Goal: Task Accomplishment & Management: Contribute content

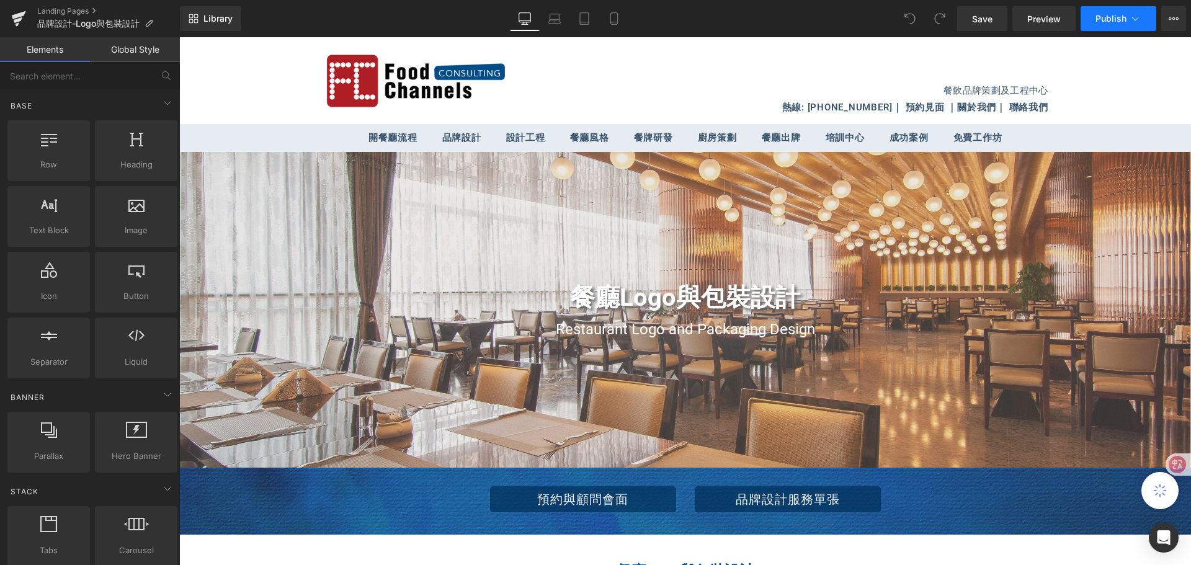
click at [1134, 22] on icon at bounding box center [1135, 18] width 12 height 12
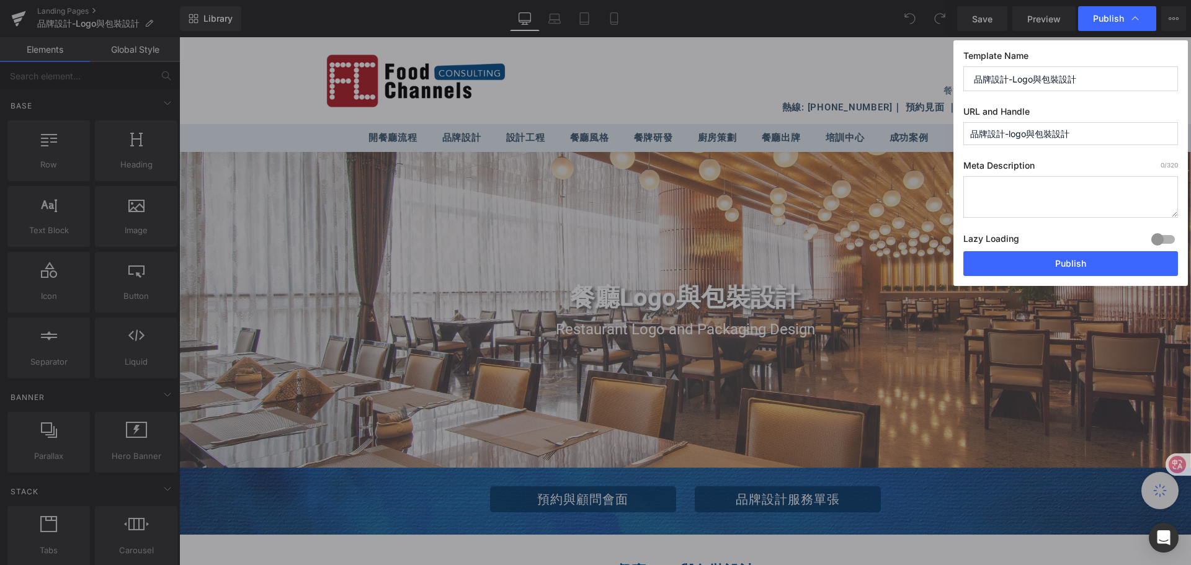
click at [1106, 80] on input "品牌設計-Logo與包裝設計" at bounding box center [1070, 78] width 215 height 25
drag, startPoint x: 1096, startPoint y: 81, endPoint x: 969, endPoint y: 80, distance: 126.5
click at [969, 80] on input "品牌設計-Logo與包裝設計" at bounding box center [1070, 78] width 215 height 25
paste input "Brand Design - Logo and Packaging Design"
type input "Brand Design - Logo and Packaging Design"
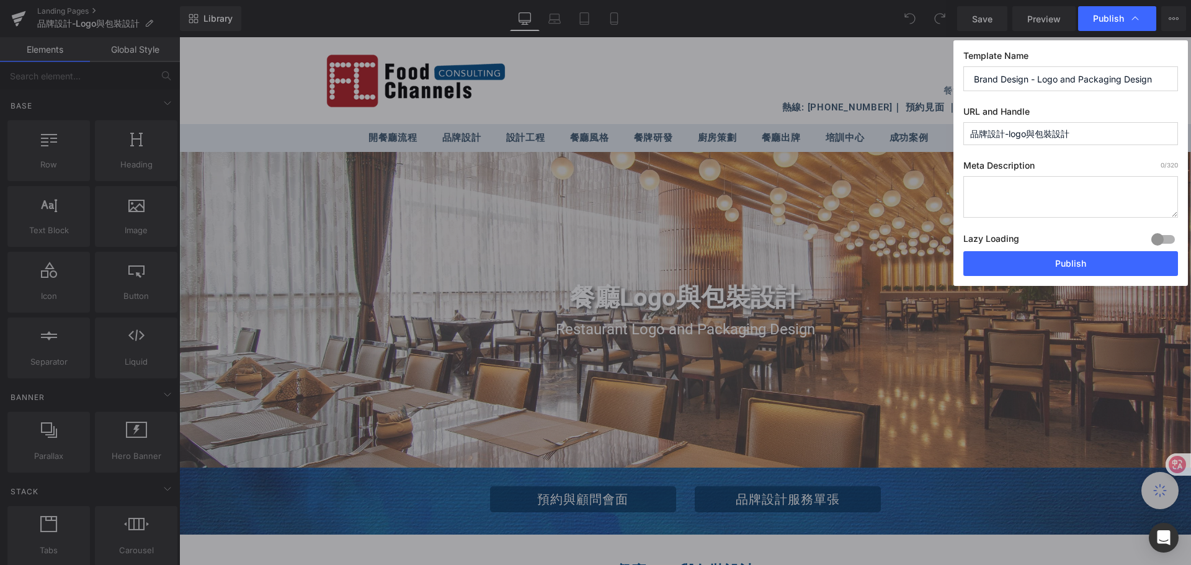
click at [1083, 135] on input "品牌設計-logo與包裝設計" at bounding box center [1070, 133] width 215 height 23
drag, startPoint x: 1075, startPoint y: 135, endPoint x: 949, endPoint y: 136, distance: 125.9
click at [949, 136] on div "Publish Template Name Brand Design - Logo and Packaging Design URL and Handle 品…" at bounding box center [595, 282] width 1191 height 565
paste input "Brand Design - Logo and Packaging Design"
type input "brand-design---logo-and-packaging-design"
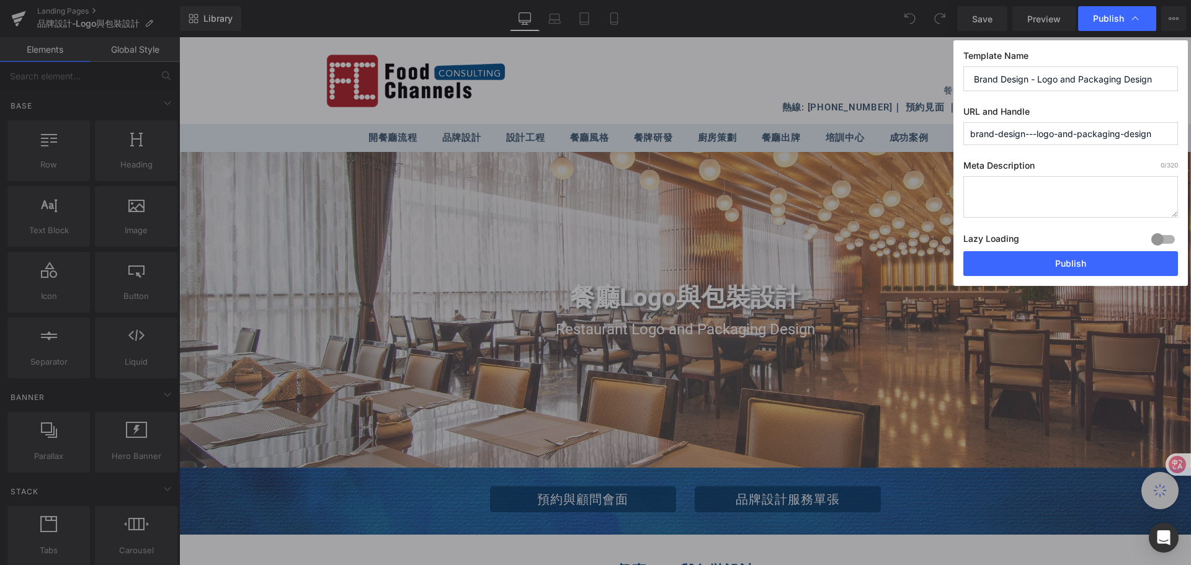
drag, startPoint x: 1159, startPoint y: 135, endPoint x: 967, endPoint y: 136, distance: 191.6
click at [967, 136] on input "brand-design---logo-and-packaging-design" at bounding box center [1070, 133] width 215 height 23
paste input "Brand Design - Logo and Packaging Design"
drag, startPoint x: 1026, startPoint y: 133, endPoint x: 1033, endPoint y: 132, distance: 6.3
click at [1033, 132] on input "brand-design---logo-and-packaging-design" at bounding box center [1070, 133] width 215 height 23
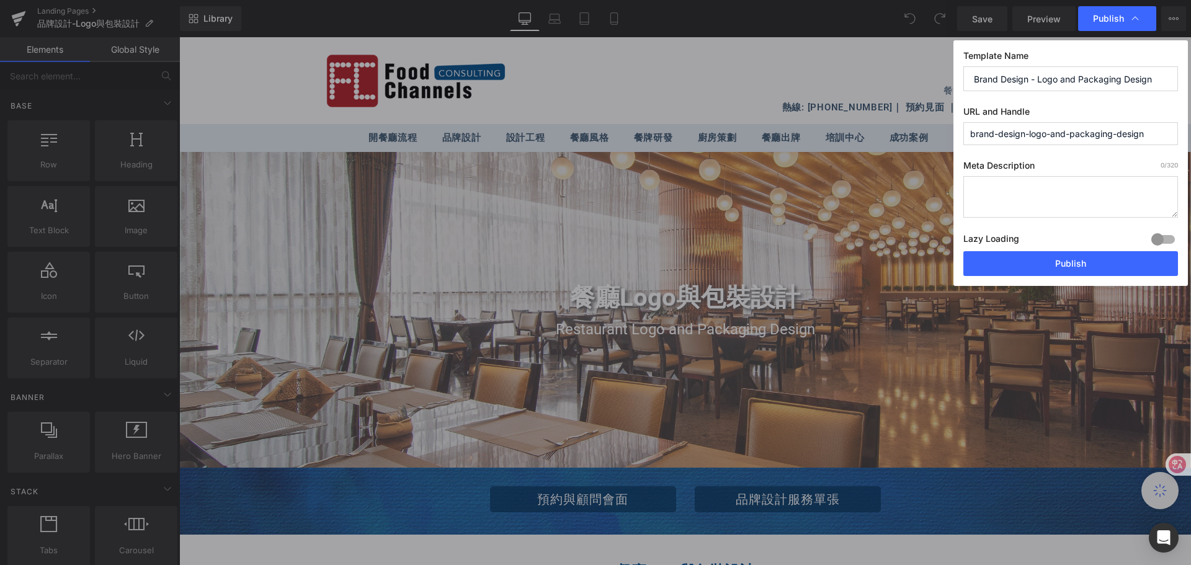
click at [1050, 135] on input "brand-design-logo-and-packaging-design" at bounding box center [1070, 133] width 215 height 23
type input "brand-design-logoand-packaging-design"
drag, startPoint x: 1147, startPoint y: 131, endPoint x: 969, endPoint y: 141, distance: 178.3
click at [969, 141] on input "brand-design-logoand-packaging-design" at bounding box center [1070, 133] width 215 height 23
paste input "Brand Design - Logo and Packaging Design"
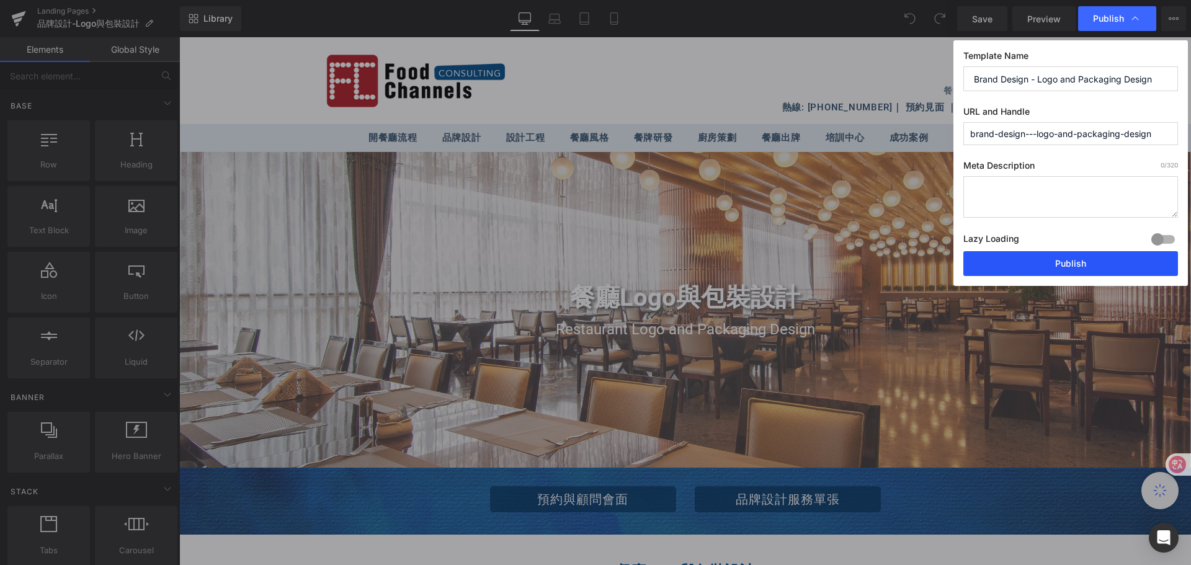
type input "brand-design---logo-and-packaging-design"
click at [1061, 264] on button "Publish" at bounding box center [1070, 263] width 215 height 25
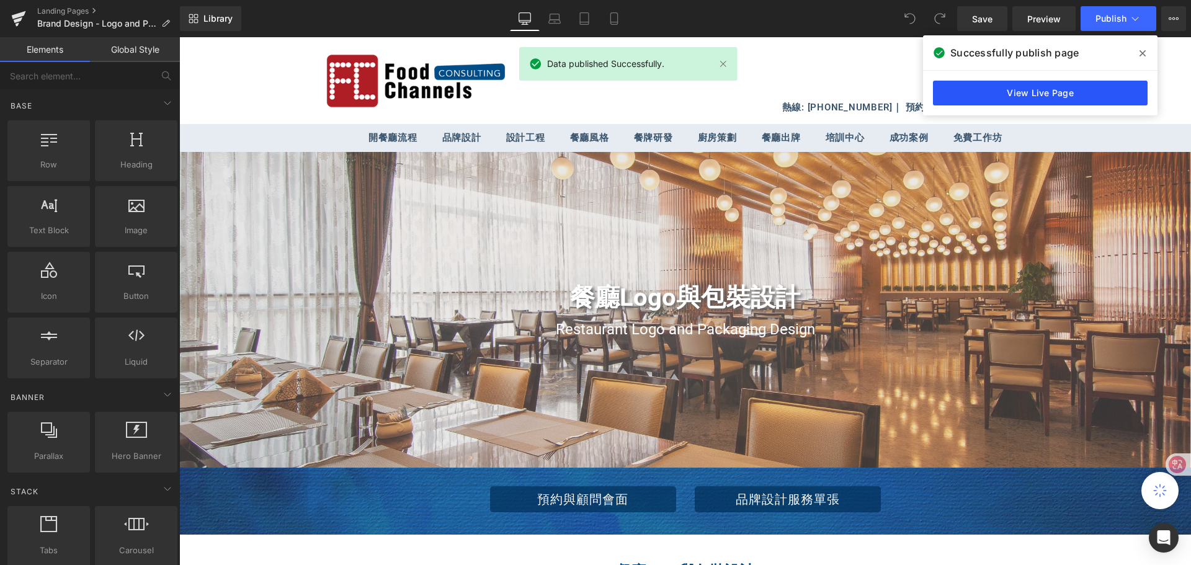
click at [1051, 89] on link "View Live Page" at bounding box center [1040, 93] width 215 height 25
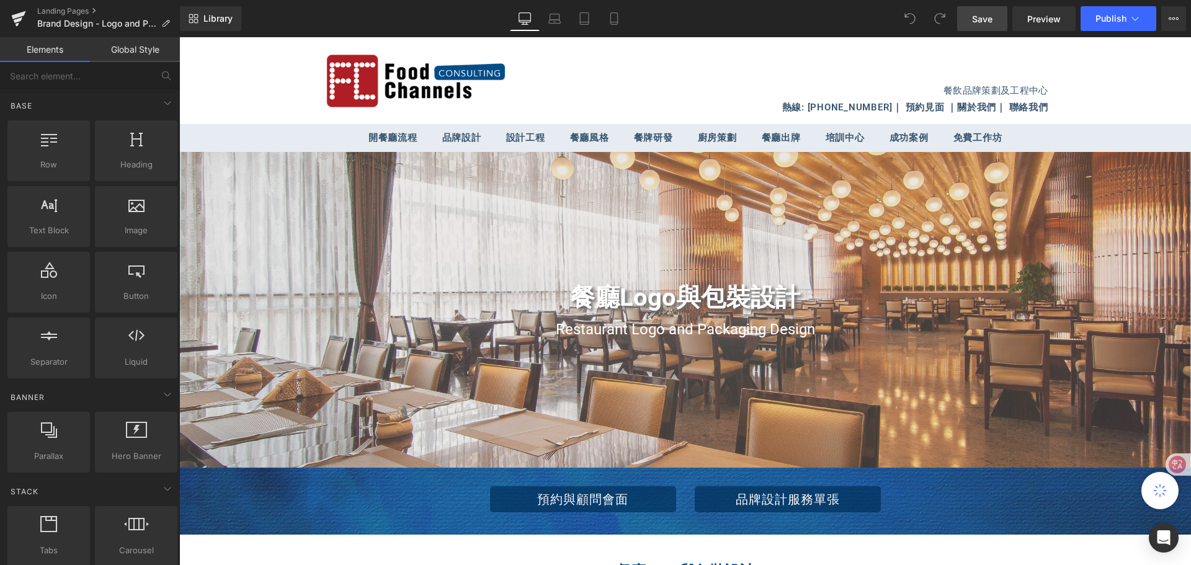
drag, startPoint x: 993, startPoint y: 14, endPoint x: 898, endPoint y: 17, distance: 94.9
click at [992, 14] on span "Save" at bounding box center [982, 18] width 20 height 13
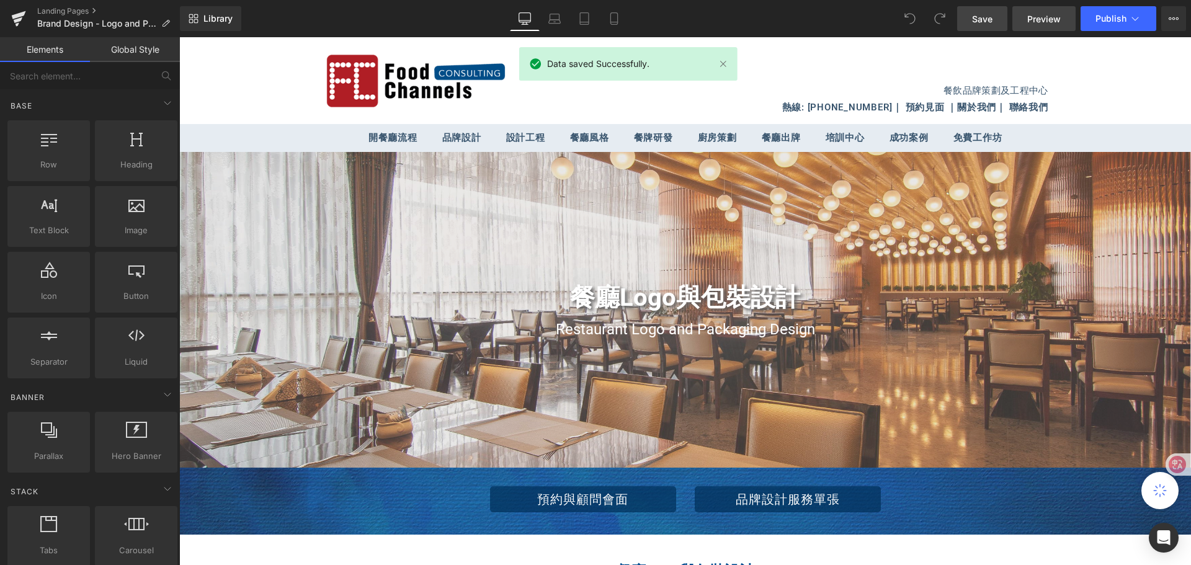
click at [1039, 19] on span "Preview" at bounding box center [1043, 18] width 33 height 13
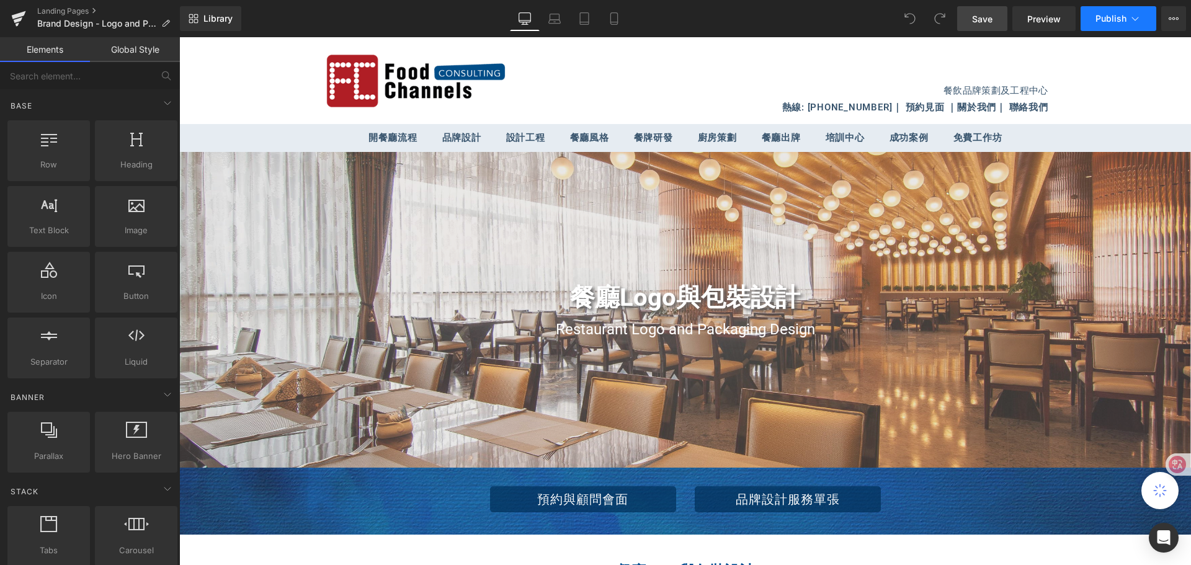
click at [1137, 20] on icon at bounding box center [1135, 18] width 12 height 12
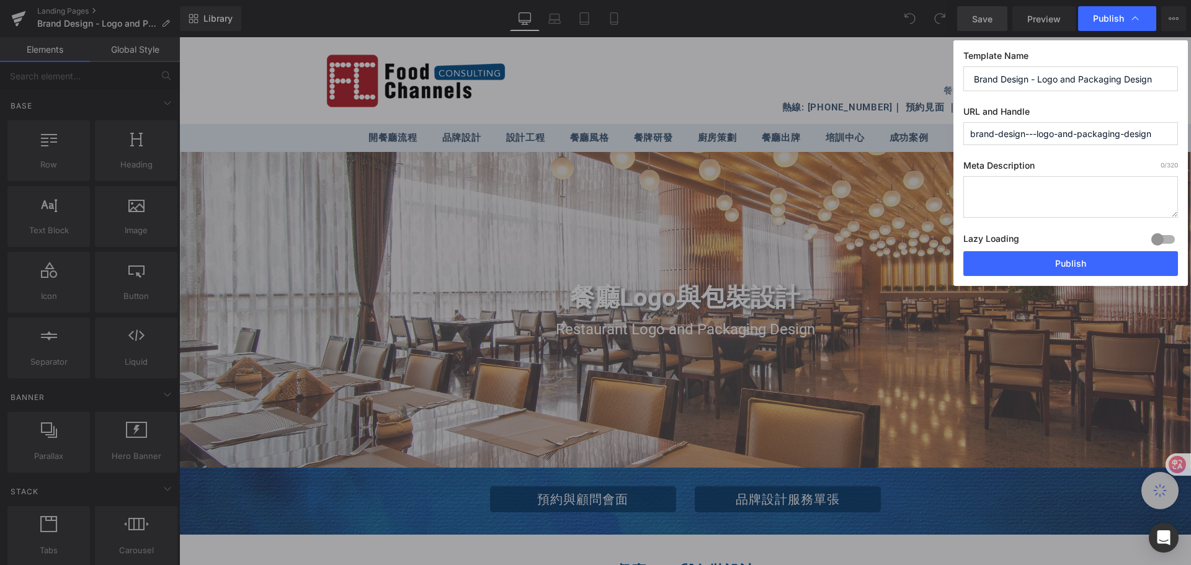
drag, startPoint x: 1157, startPoint y: 82, endPoint x: 945, endPoint y: 68, distance: 212.6
click at [945, 68] on div "Publish Template Name Brand Design - Logo and Packaging Design URL and Handle b…" at bounding box center [595, 282] width 1191 height 565
drag, startPoint x: 972, startPoint y: 81, endPoint x: 1075, endPoint y: 75, distance: 102.5
click at [1075, 75] on input "品牌設計-logo與包裝設計" at bounding box center [1070, 78] width 215 height 25
type input "品牌設計-logo與包裝設計"
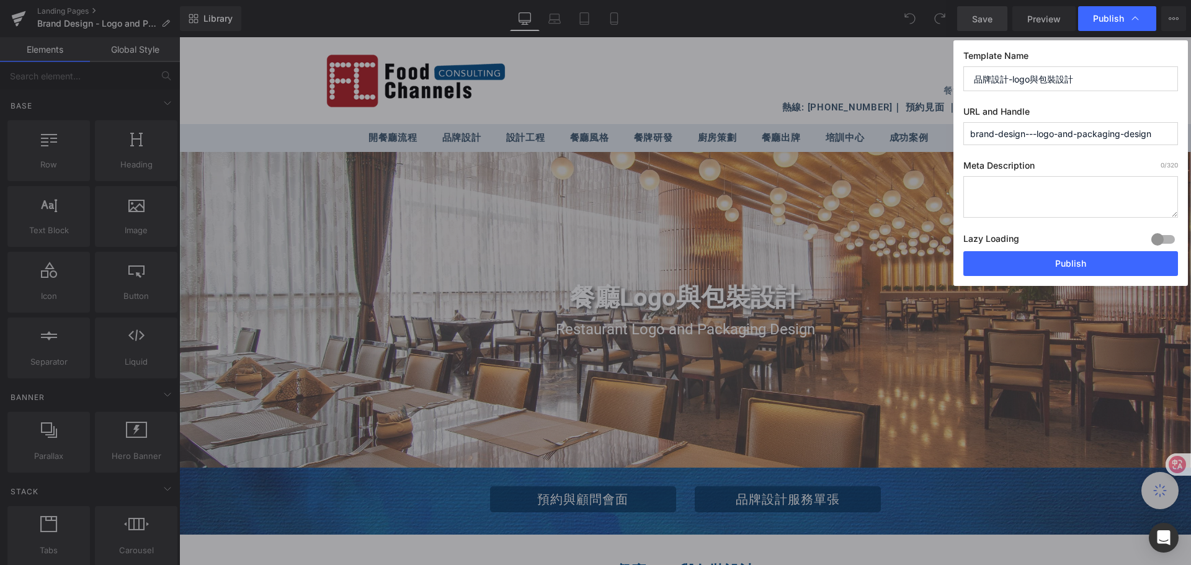
drag, startPoint x: 971, startPoint y: 132, endPoint x: 1169, endPoint y: 131, distance: 198.5
click at [1169, 131] on input "brand-design---logo-and-packaging-design" at bounding box center [1070, 133] width 215 height 23
paste input "品牌設計-logo與包裝設計"
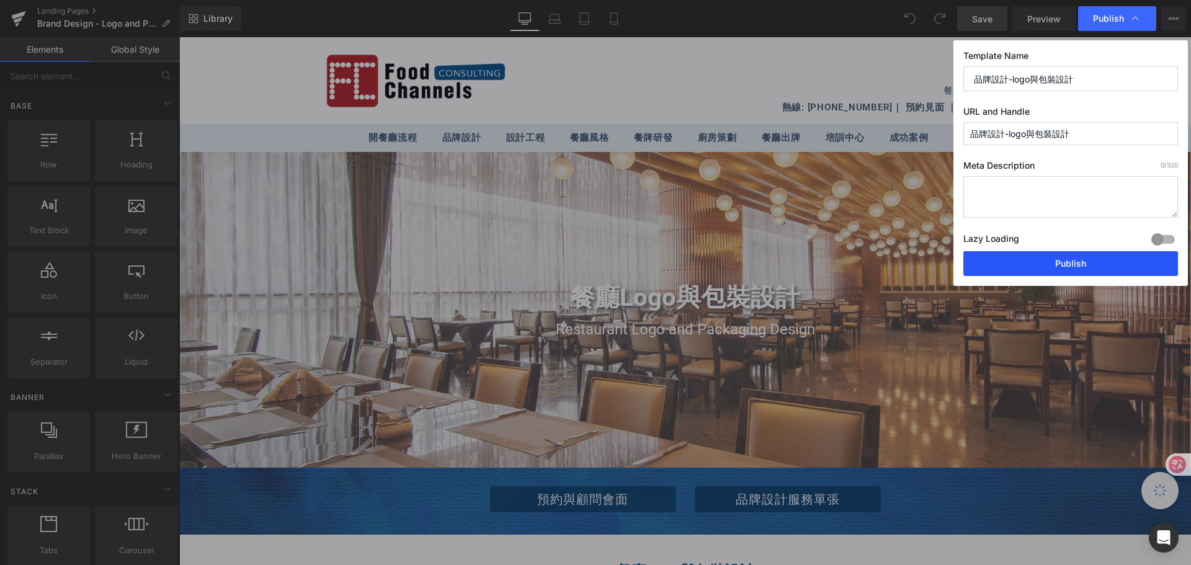
type input "品牌設計-logo與包裝設計"
click at [1082, 261] on button "Publish" at bounding box center [1070, 263] width 215 height 25
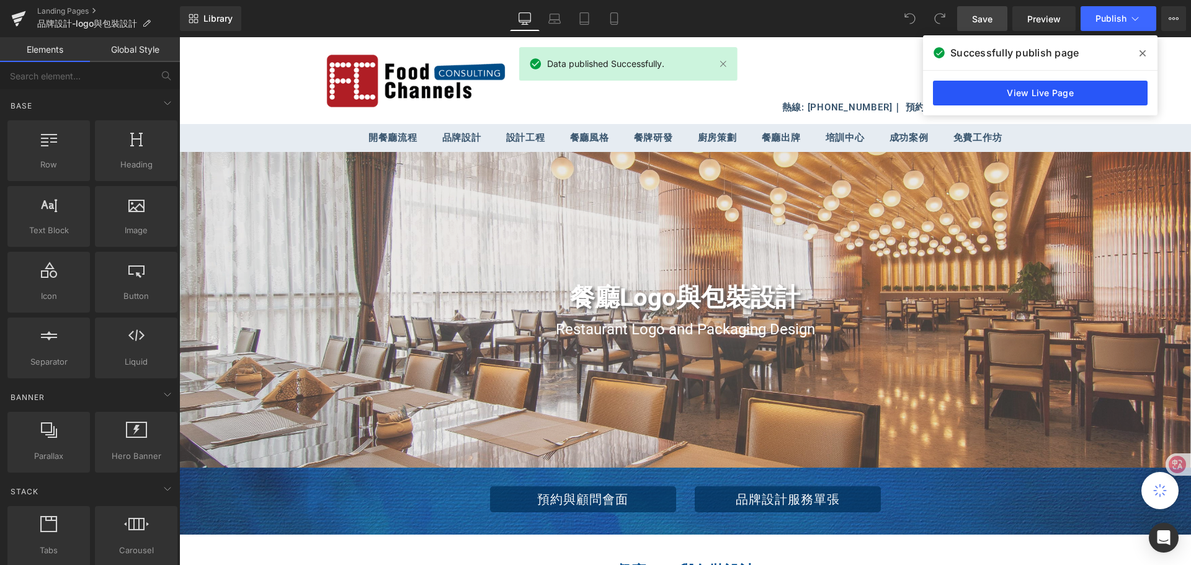
click at [1035, 94] on link "View Live Page" at bounding box center [1040, 93] width 215 height 25
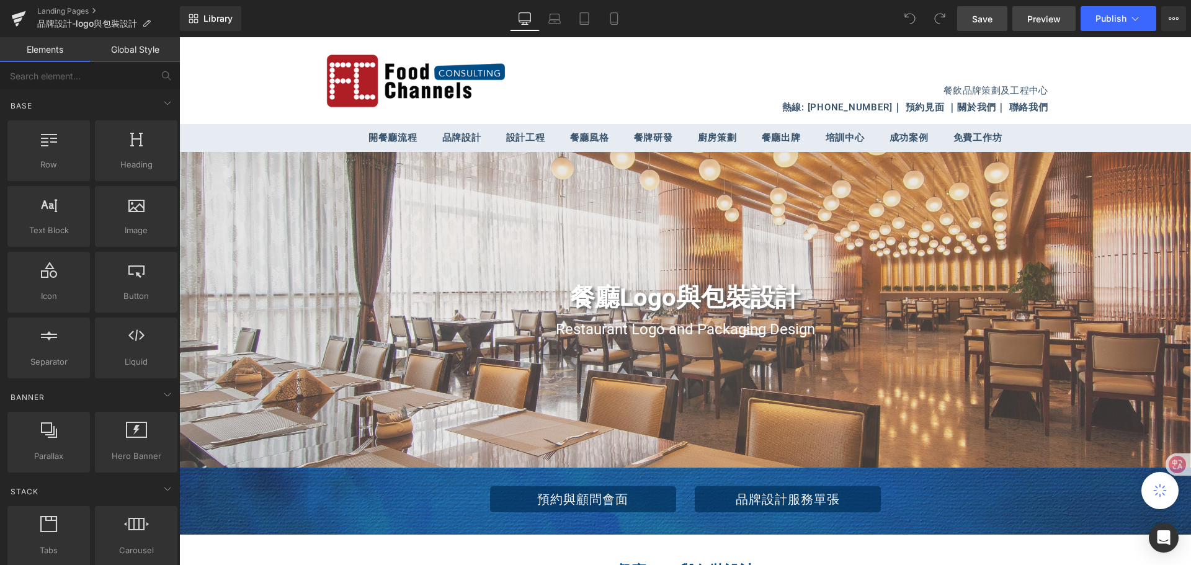
click at [1043, 19] on span "Preview" at bounding box center [1043, 18] width 33 height 13
click at [16, 14] on icon at bounding box center [19, 15] width 14 height 8
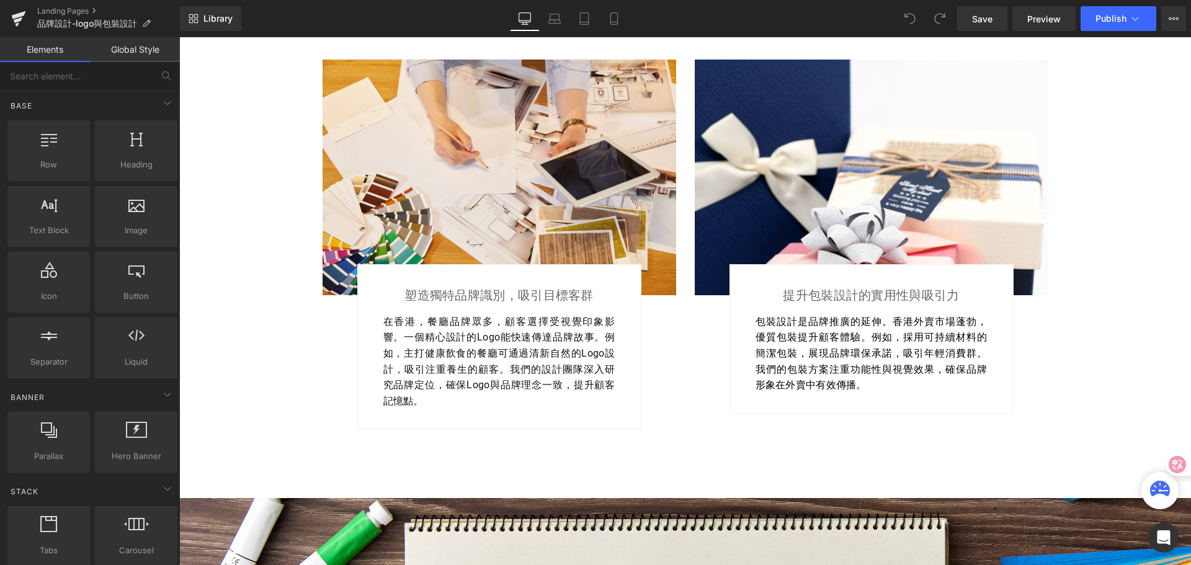
scroll to position [620, 0]
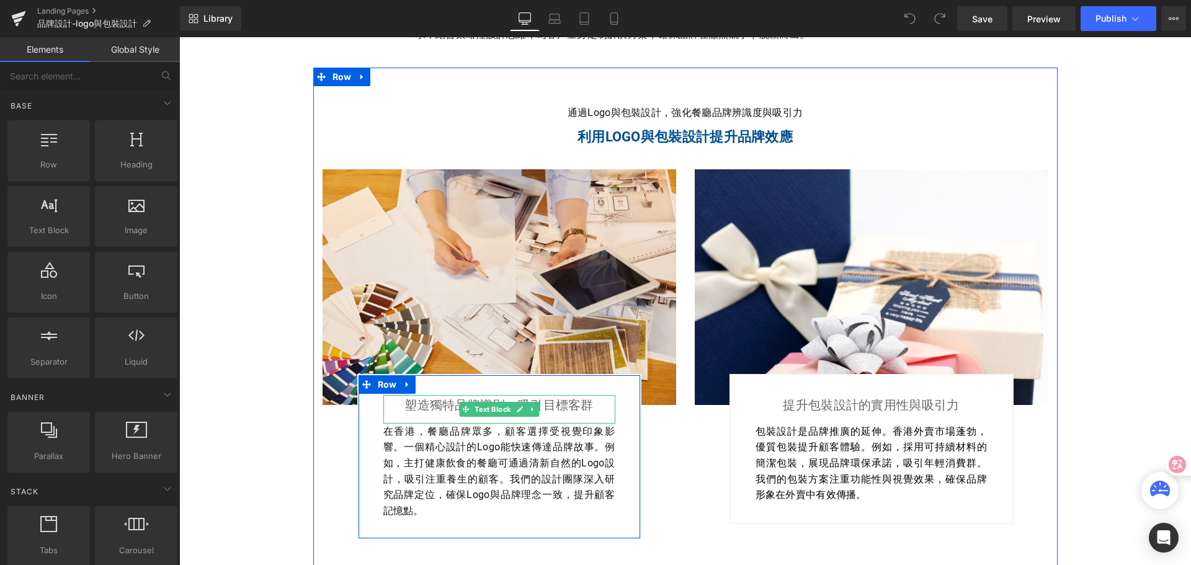
click at [440, 406] on p "塑造獨特品牌識別，吸引目標客群" at bounding box center [499, 405] width 232 height 20
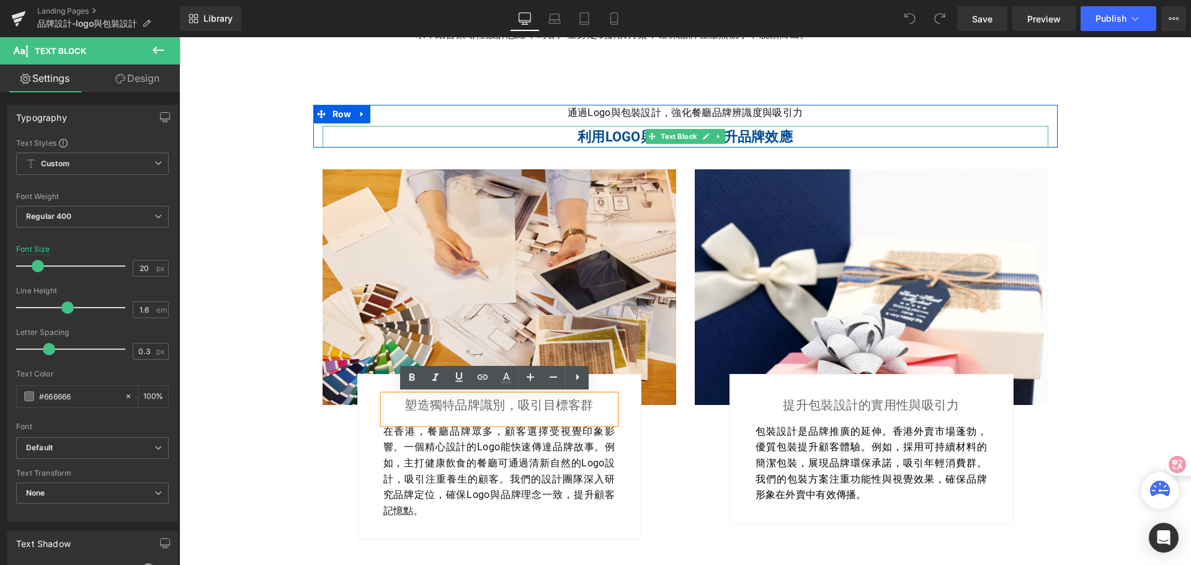
click at [627, 134] on b "利用Logo與包裝設計提升品牌效應" at bounding box center [684, 137] width 215 height 16
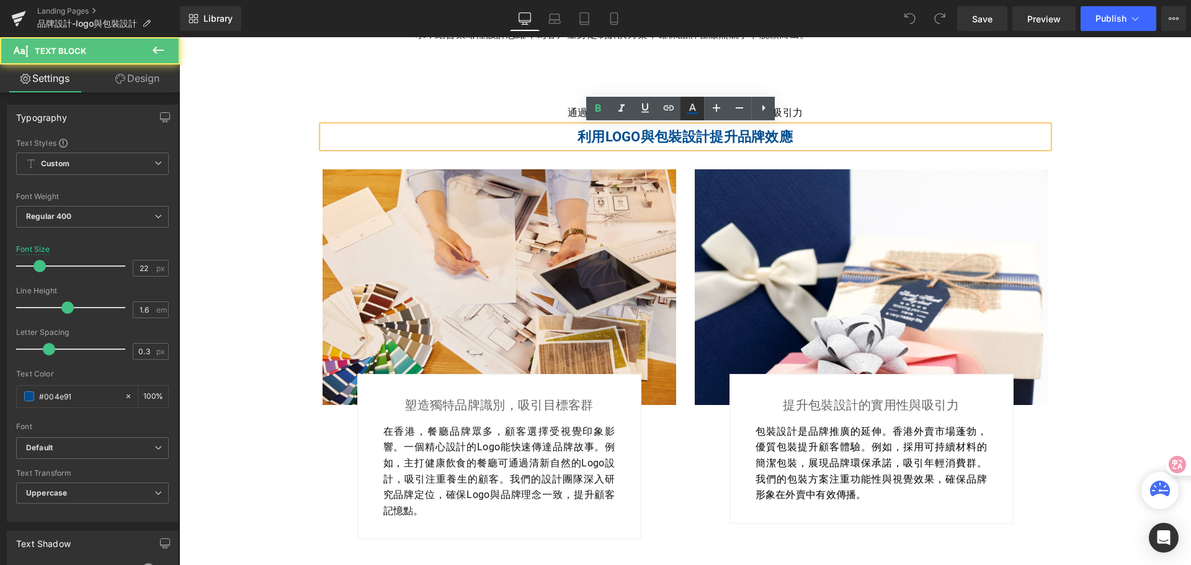
click at [689, 107] on icon at bounding box center [692, 108] width 15 height 15
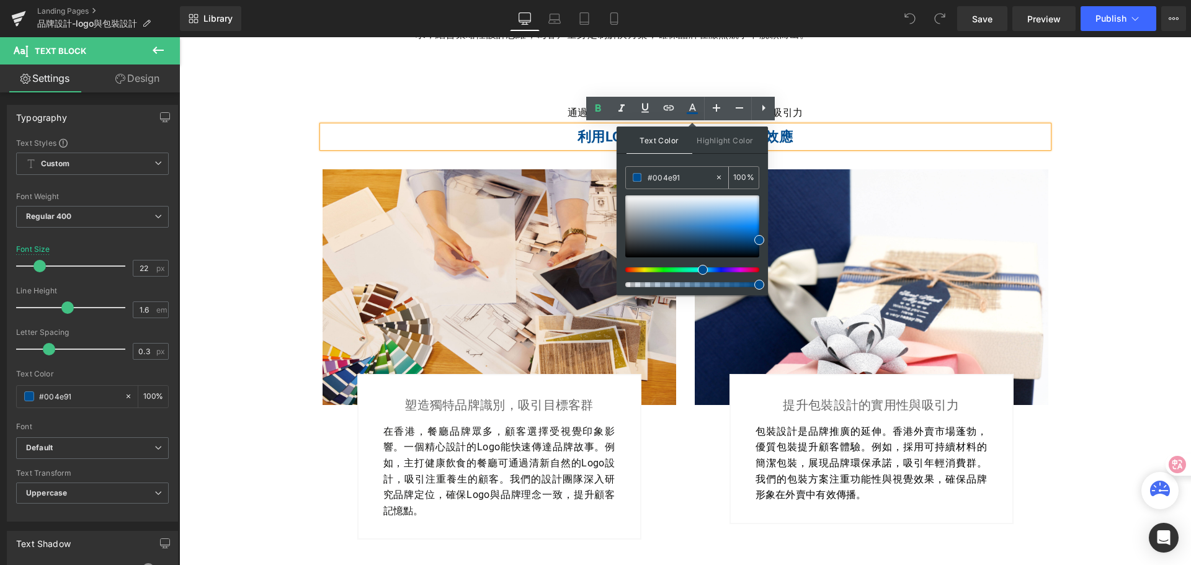
drag, startPoint x: 685, startPoint y: 178, endPoint x: 644, endPoint y: 174, distance: 41.2
click at [644, 174] on div "#004e91" at bounding box center [670, 178] width 89 height 22
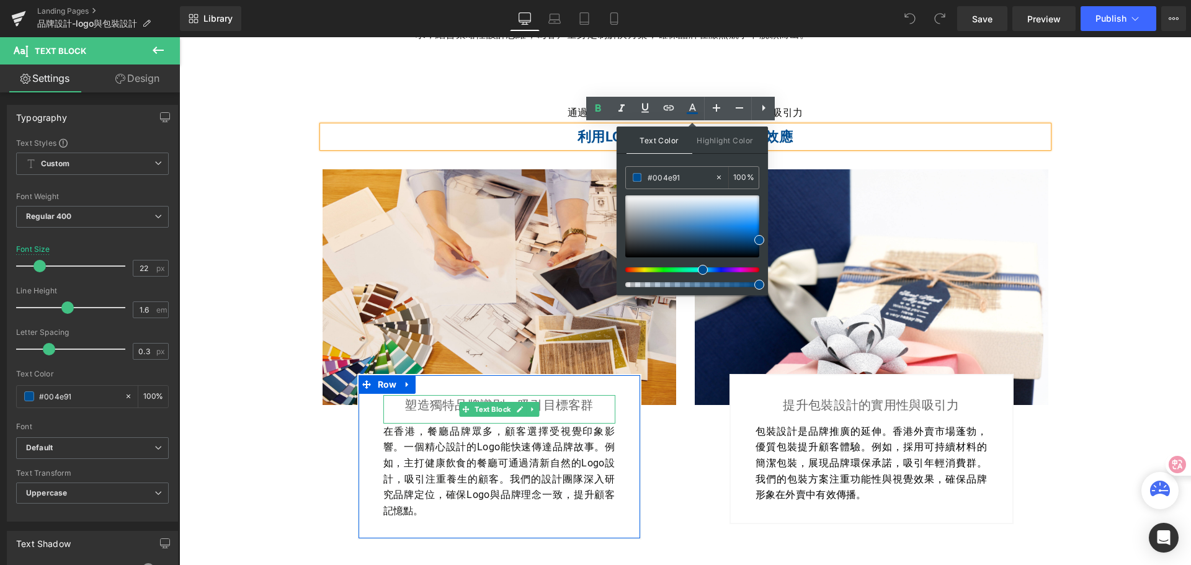
click at [427, 403] on p "塑造獨特品牌識別，吸引目標客群" at bounding box center [499, 405] width 232 height 20
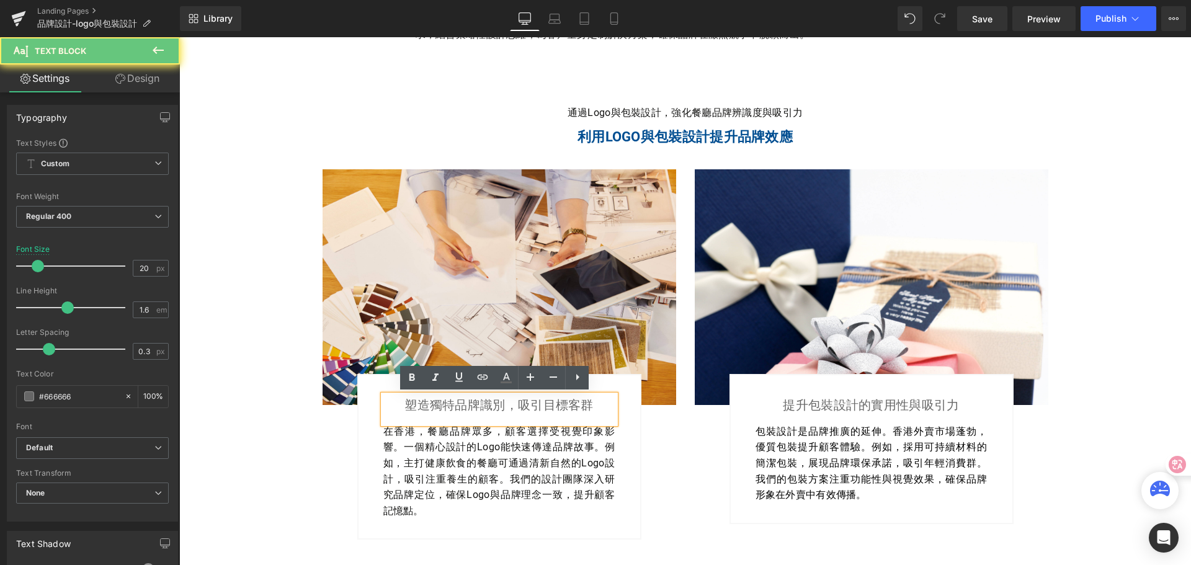
click at [400, 406] on p "塑造獨特品牌識別，吸引目標客群" at bounding box center [499, 405] width 232 height 20
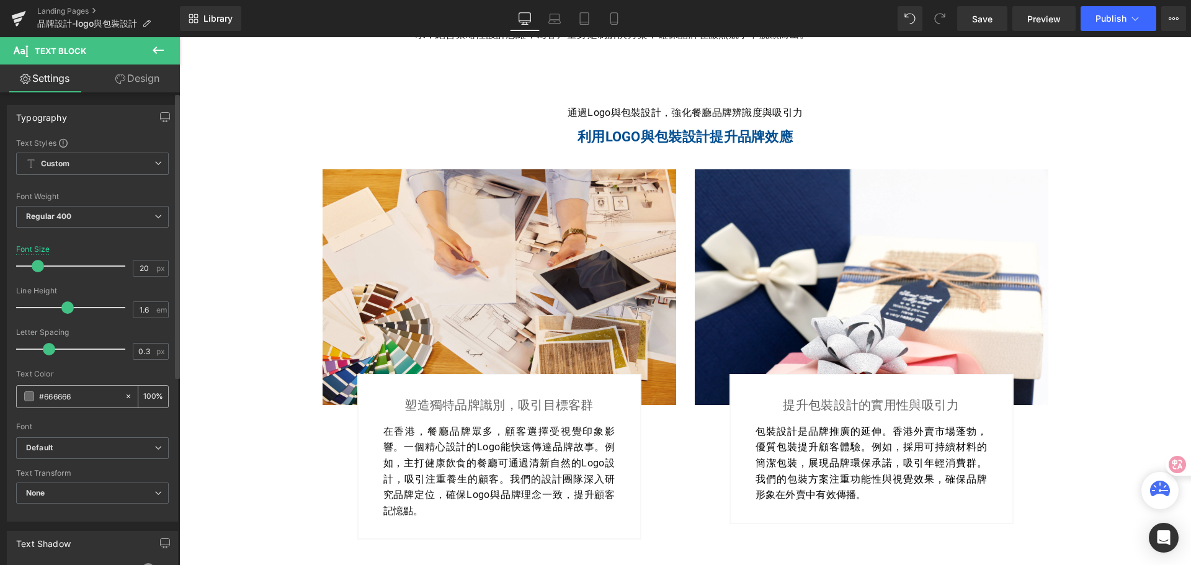
drag, startPoint x: 82, startPoint y: 396, endPoint x: 32, endPoint y: 398, distance: 50.3
click at [32, 398] on div "#666666" at bounding box center [70, 397] width 107 height 22
paste input "1.品牌設計-logo與包裝設計 https://foodchannels-consulting.com/a/gempages?preview=1156784…"
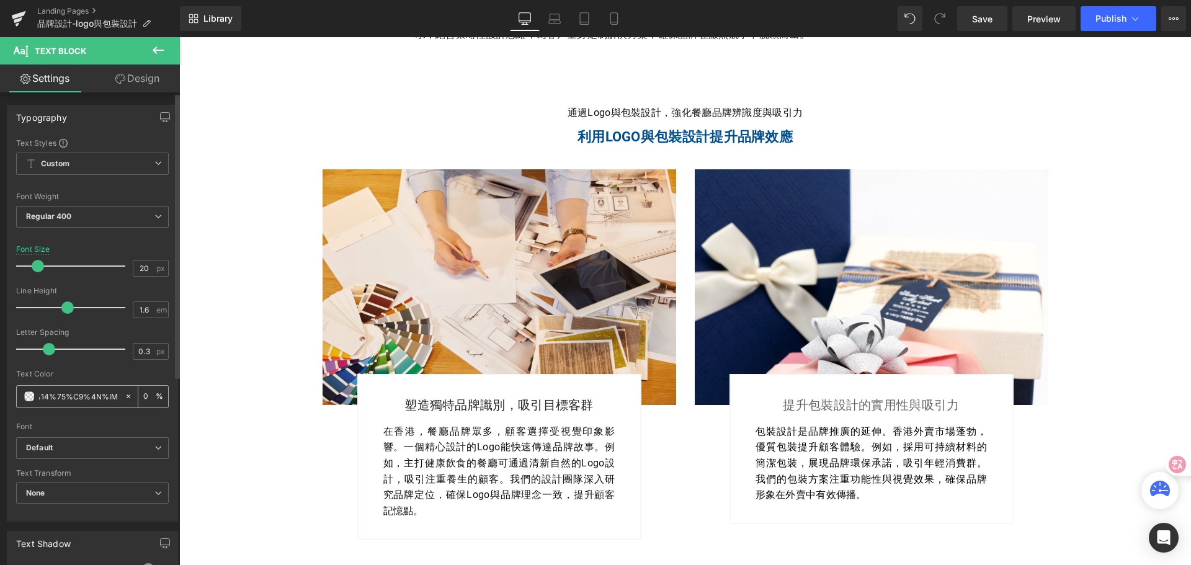
type input "1.品牌設計-logo與包裝設計 https://foodchannels-consulting.com/a/gempages?preview=1156784…"
click at [124, 398] on icon at bounding box center [128, 396] width 9 height 9
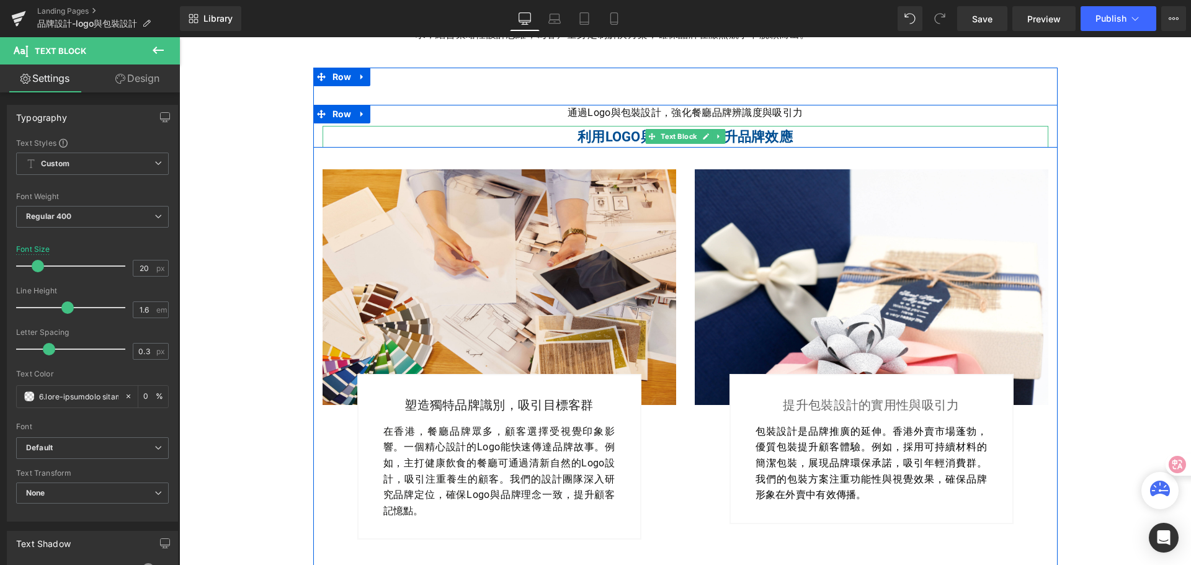
click at [659, 138] on span "Text Block" at bounding box center [678, 136] width 41 height 15
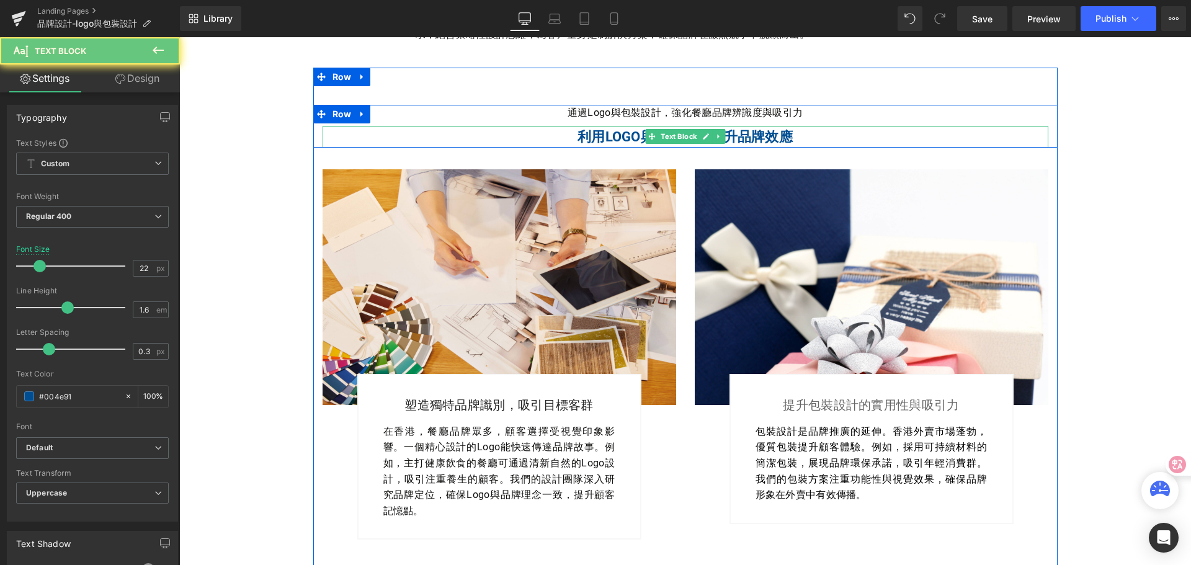
click at [623, 138] on b "利用Logo與包裝設計提升品牌效應" at bounding box center [684, 137] width 215 height 16
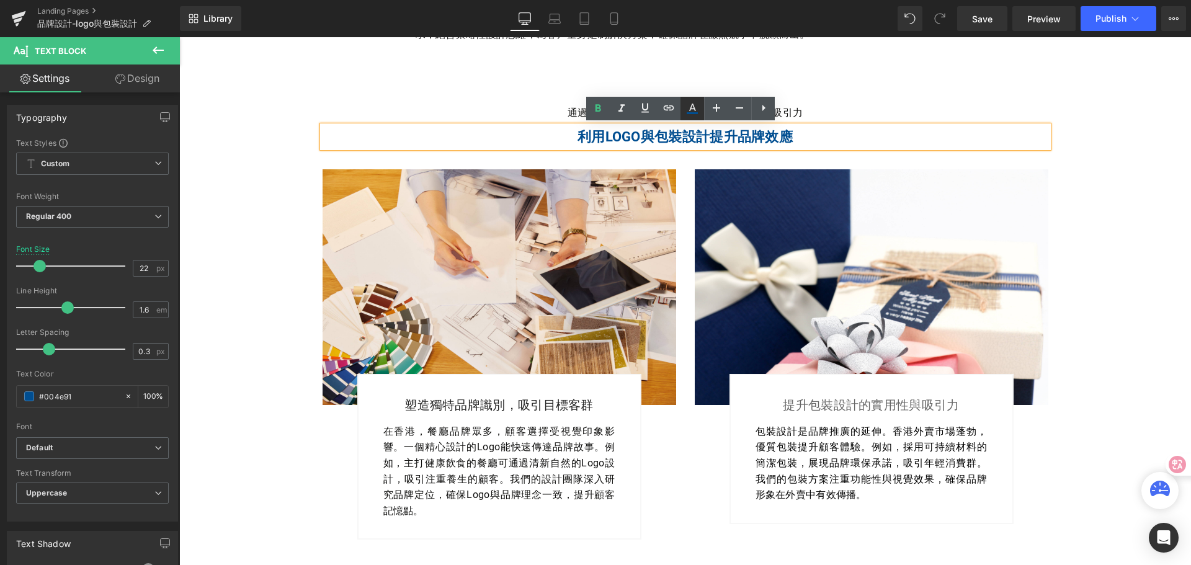
click at [691, 105] on icon at bounding box center [692, 108] width 15 height 15
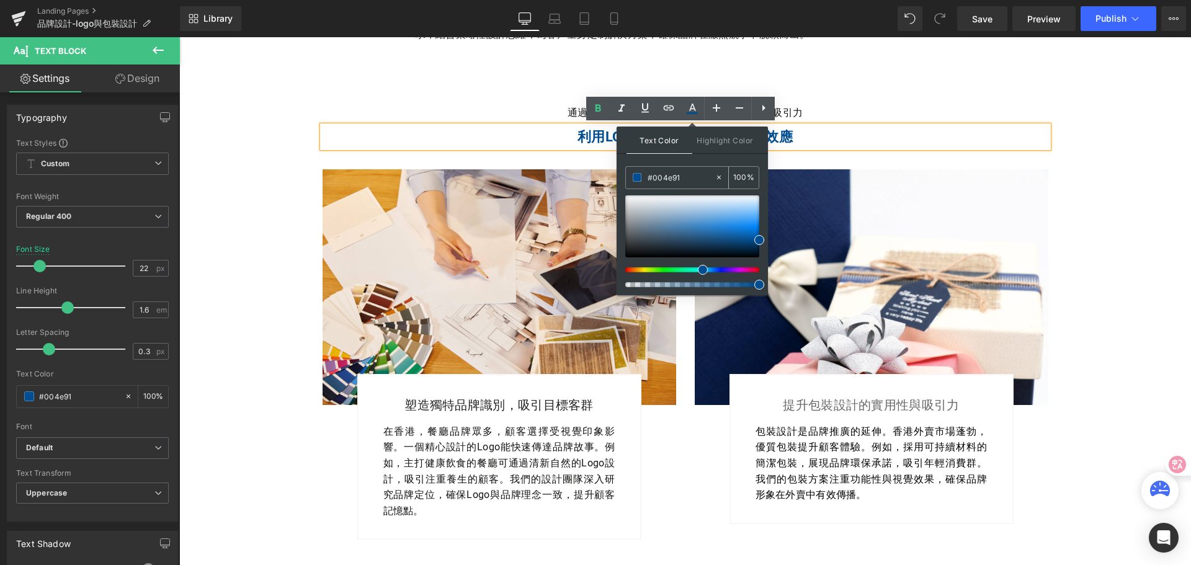
drag, startPoint x: 688, startPoint y: 174, endPoint x: 643, endPoint y: 175, distance: 45.9
click at [643, 175] on div "#004e91" at bounding box center [670, 178] width 89 height 22
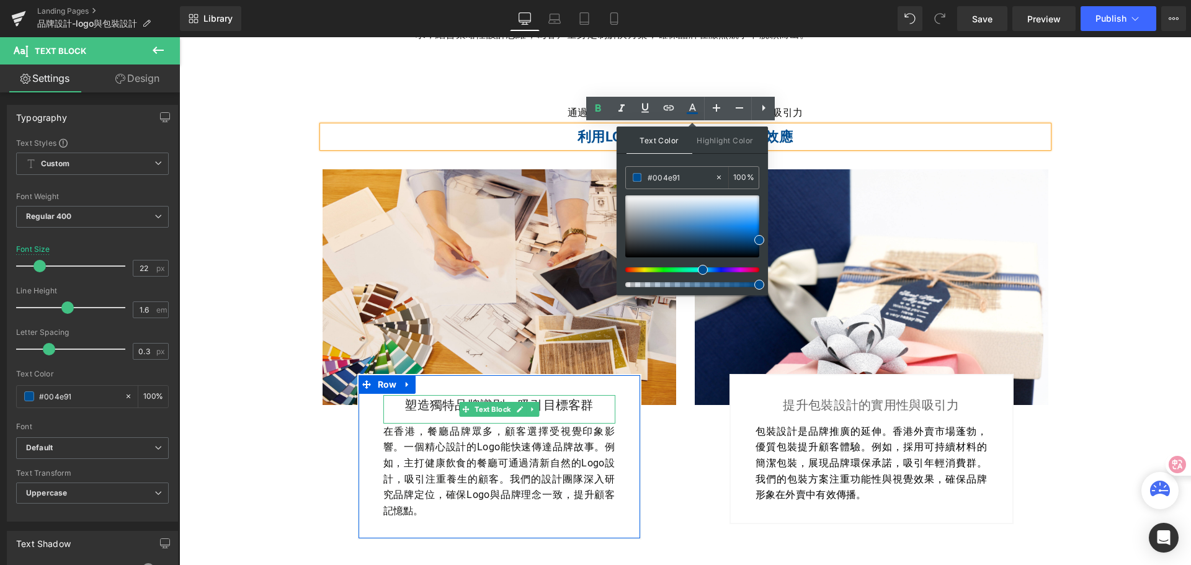
click at [416, 408] on p "塑造獨特品牌識別，吸引目標客群" at bounding box center [499, 405] width 232 height 20
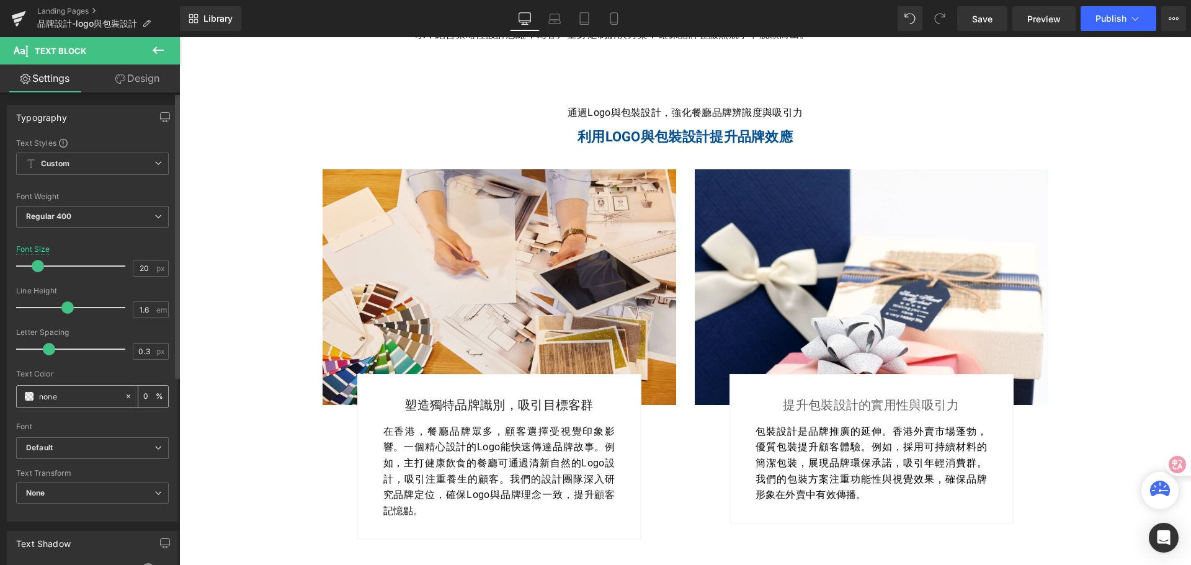
drag, startPoint x: 58, startPoint y: 395, endPoint x: 24, endPoint y: 395, distance: 34.1
click at [24, 395] on div "none" at bounding box center [70, 397] width 107 height 22
paste input "#004e91"
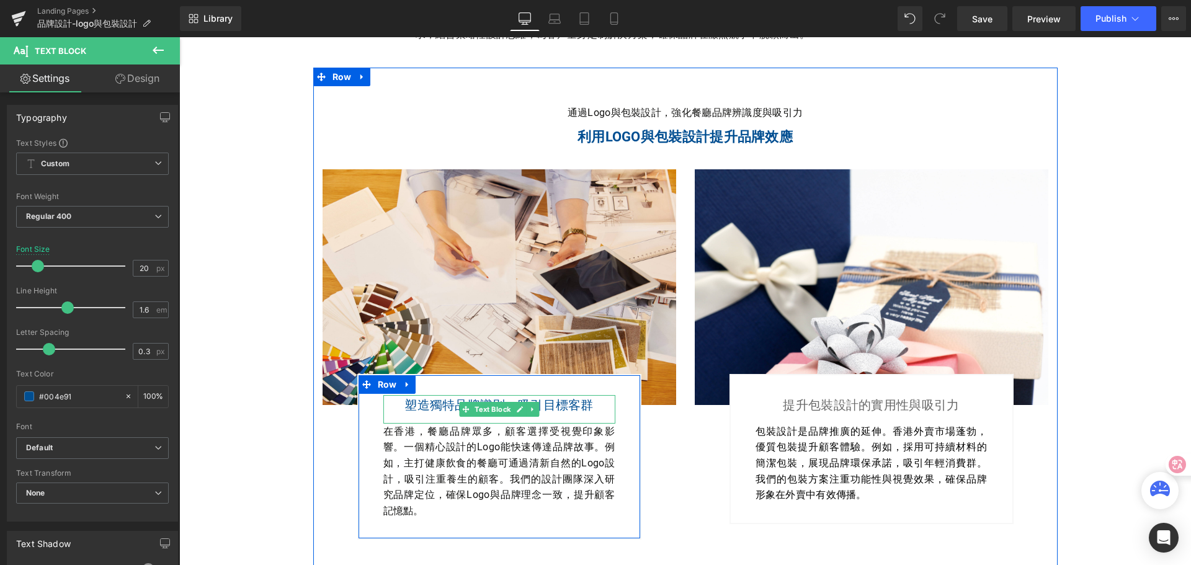
type input "#004e91"
click at [396, 406] on p "塑造獨特品牌識別，吸引目標客群" at bounding box center [499, 405] width 232 height 20
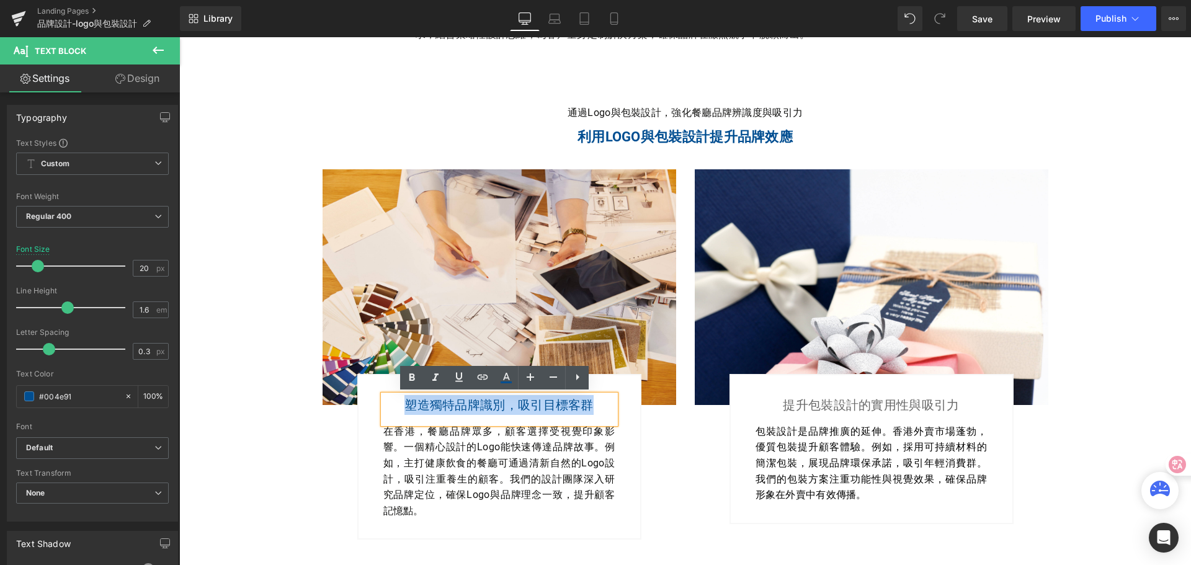
drag, startPoint x: 397, startPoint y: 406, endPoint x: 585, endPoint y: 403, distance: 188.6
click at [594, 408] on p "塑造獨特品牌識別，吸引目標客群" at bounding box center [499, 405] width 232 height 20
click at [409, 375] on icon at bounding box center [412, 376] width 6 height 7
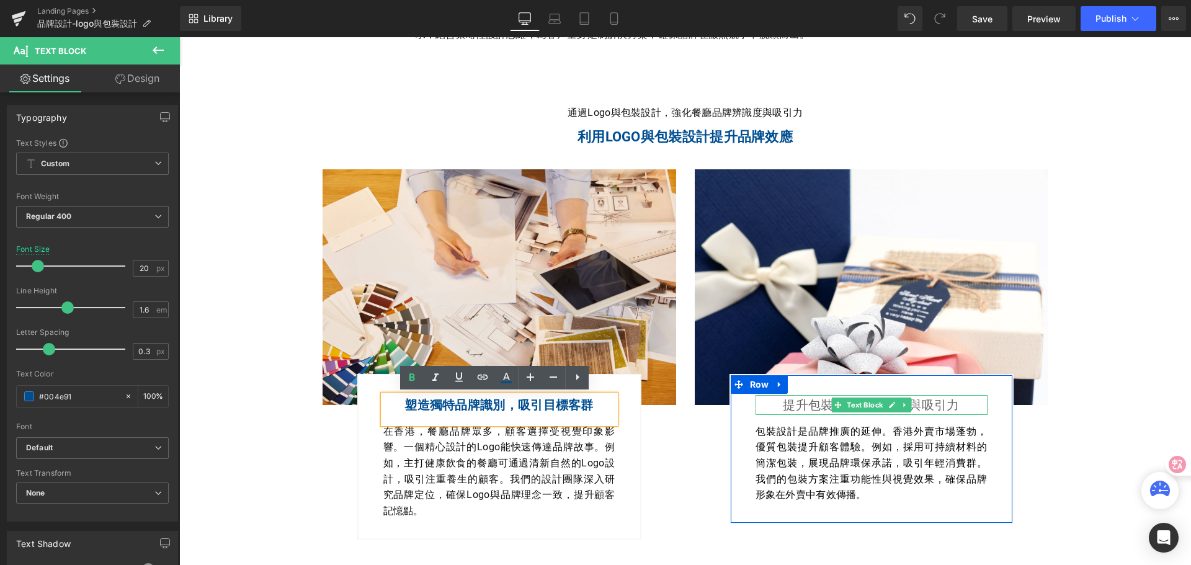
click at [793, 404] on p "提升包裝設計的實用性與吸引力" at bounding box center [871, 405] width 232 height 20
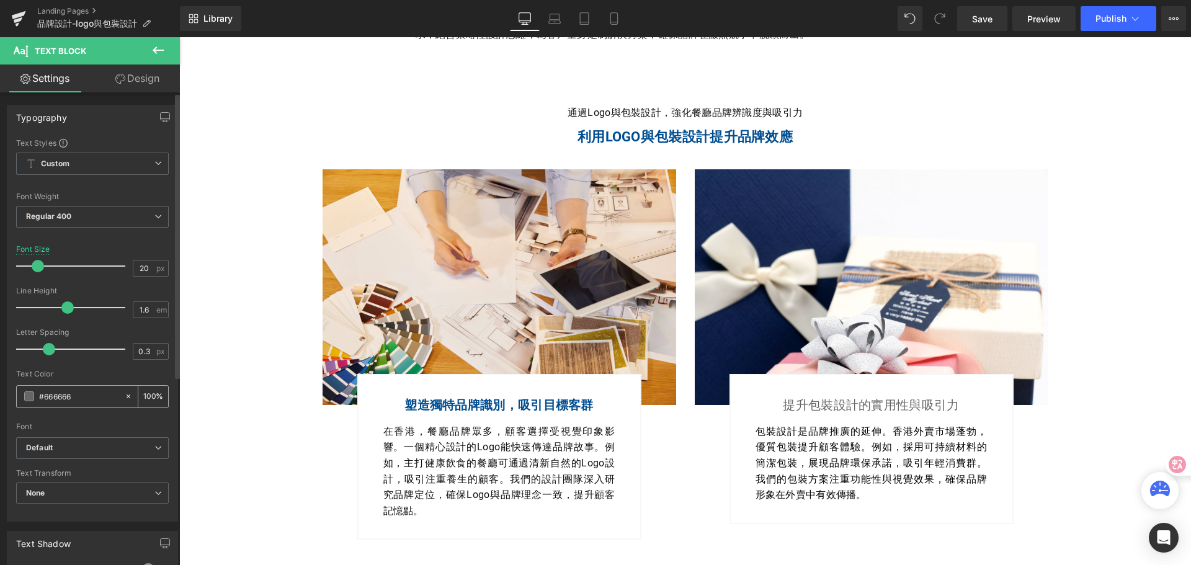
drag, startPoint x: 78, startPoint y: 397, endPoint x: 31, endPoint y: 394, distance: 46.6
click at [30, 394] on div "#666666" at bounding box center [70, 397] width 107 height 22
paste input "004e91"
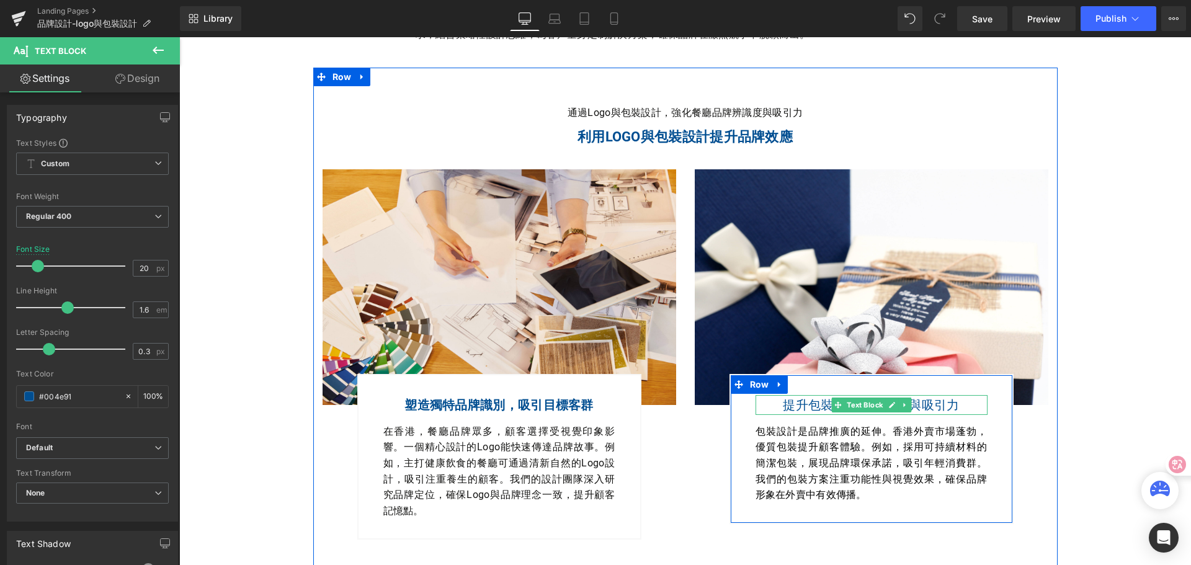
type input "#004e91"
click at [778, 404] on p "提升包裝設計的實用性與吸引力" at bounding box center [871, 405] width 232 height 20
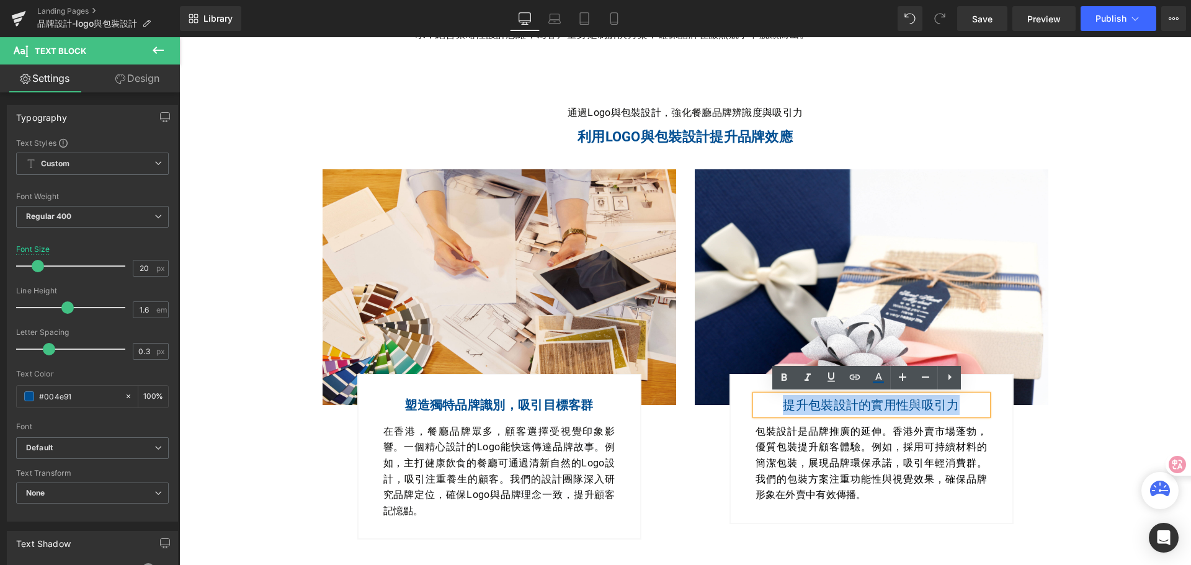
drag, startPoint x: 783, startPoint y: 406, endPoint x: 920, endPoint y: 391, distance: 137.9
click at [969, 399] on p "提升包裝設計的實用性與吸引力" at bounding box center [871, 405] width 232 height 20
click at [781, 373] on icon at bounding box center [784, 377] width 15 height 15
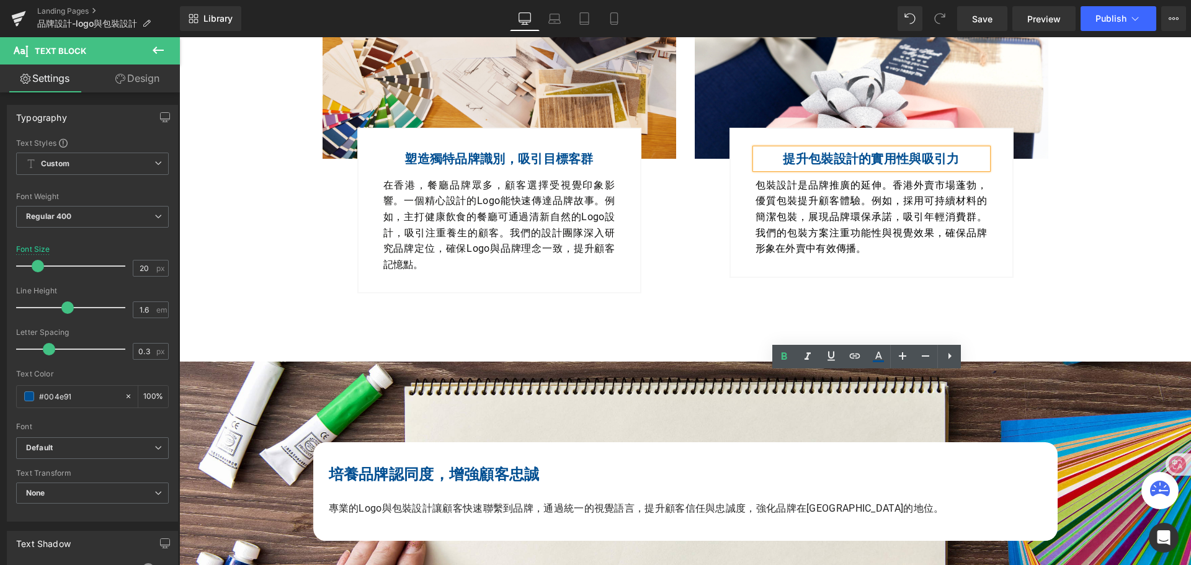
scroll to position [868, 0]
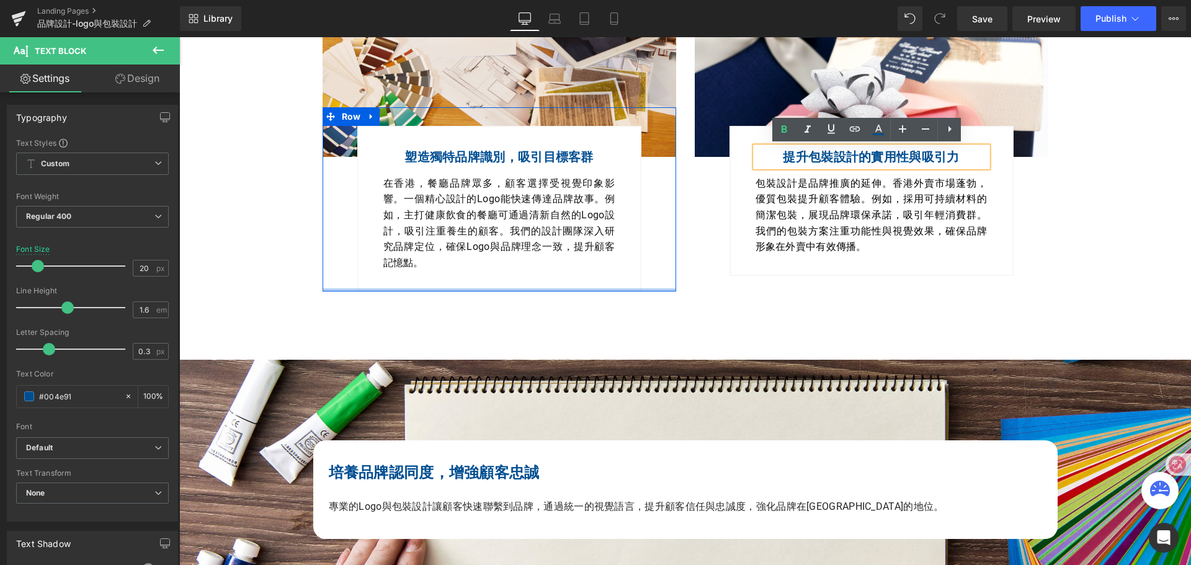
click at [611, 290] on div at bounding box center [500, 289] width 354 height 3
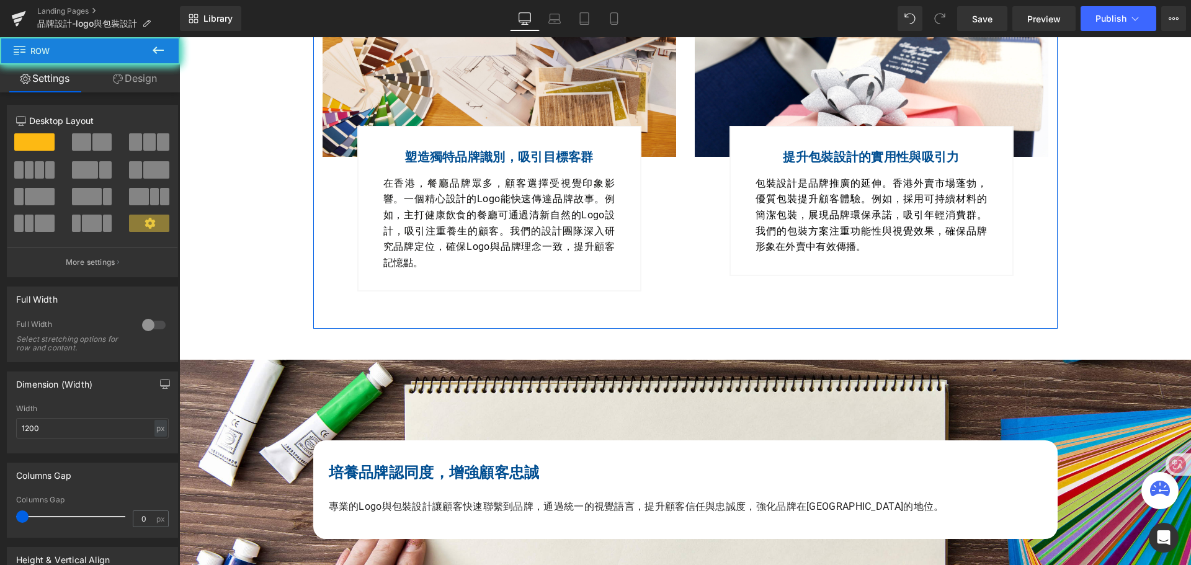
click at [606, 324] on div "通過Logo與包裝設計，強化餐廳品牌辨識度與吸引力 Text Block 利用Logo與包裝設計提升品牌效應 Text Block Row Image 塑造獨…" at bounding box center [685, 74] width 744 height 509
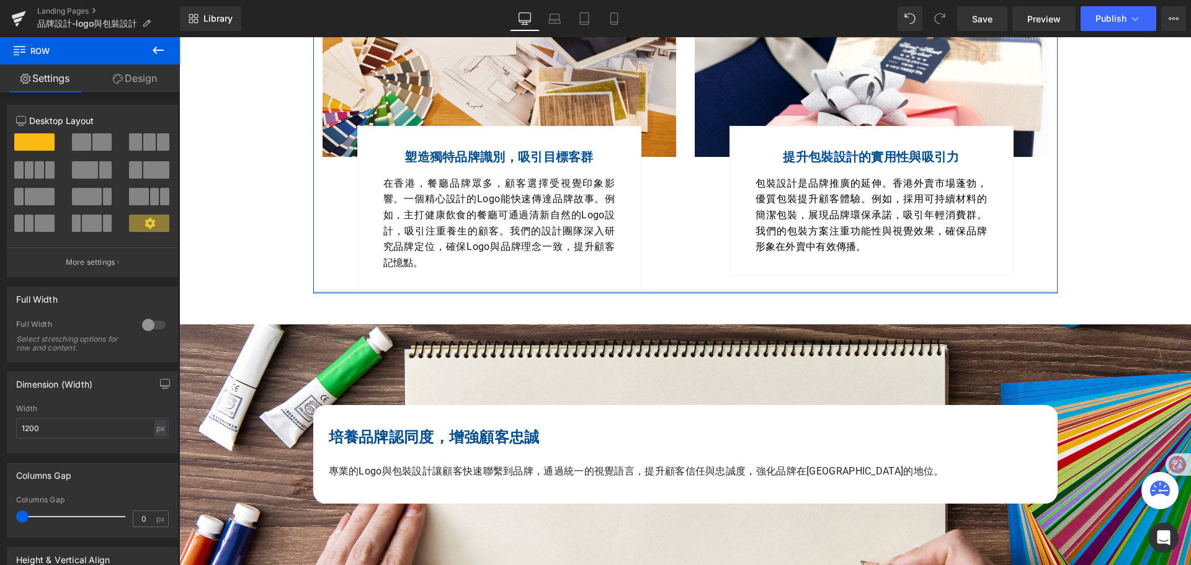
drag, startPoint x: 623, startPoint y: 325, endPoint x: 619, endPoint y: 290, distance: 35.5
click at [619, 290] on div "通過Logo與包裝設計，強化餐廳品牌辨識度與吸引力 Text Block 利用Logo與包裝設計提升品牌效應 Text Block Row Image 塑造獨…" at bounding box center [685, 57] width 744 height 474
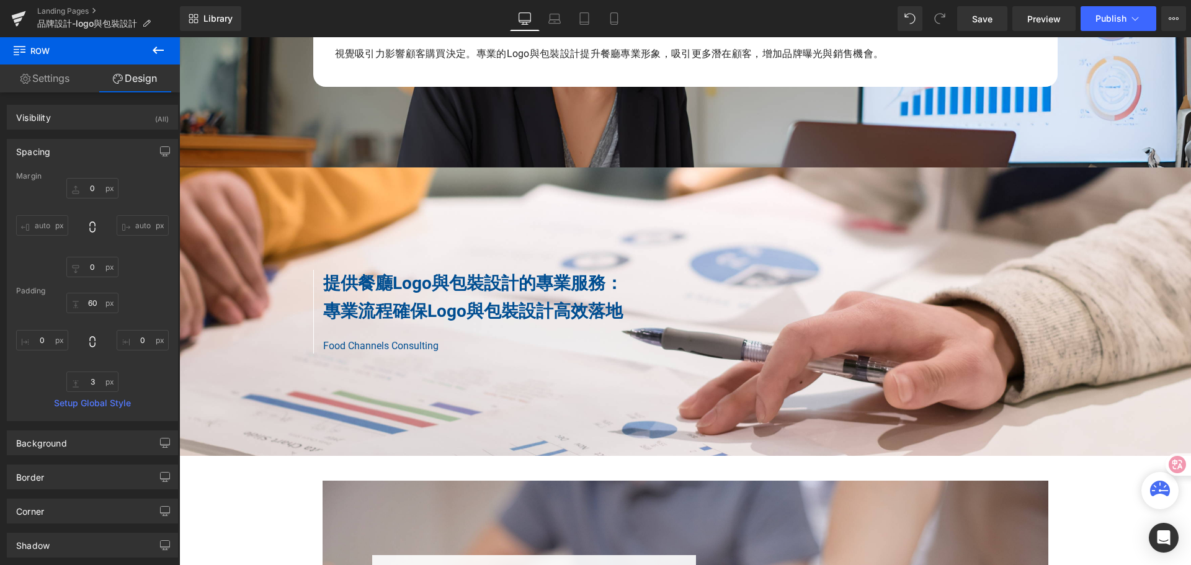
scroll to position [1551, 0]
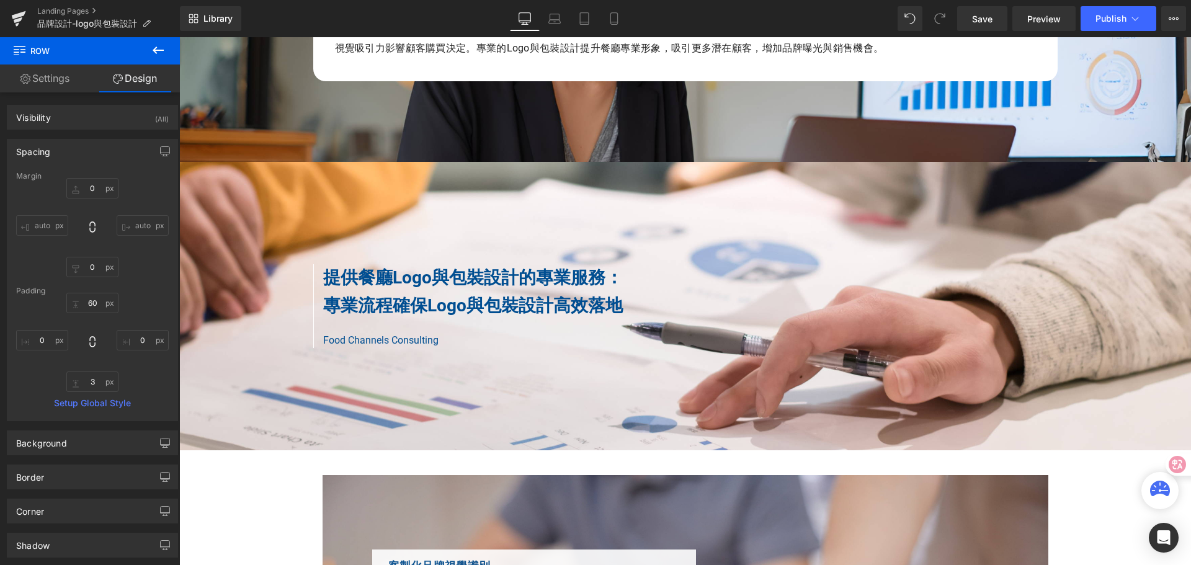
click at [156, 46] on icon at bounding box center [158, 50] width 15 height 15
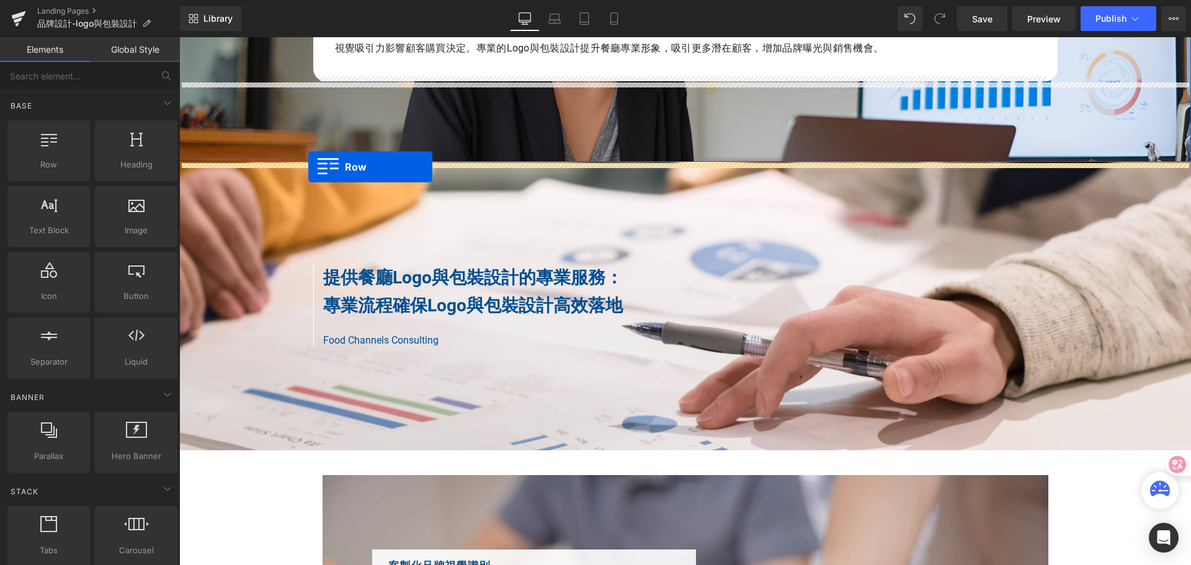
drag, startPoint x: 228, startPoint y: 192, endPoint x: 308, endPoint y: 167, distance: 83.8
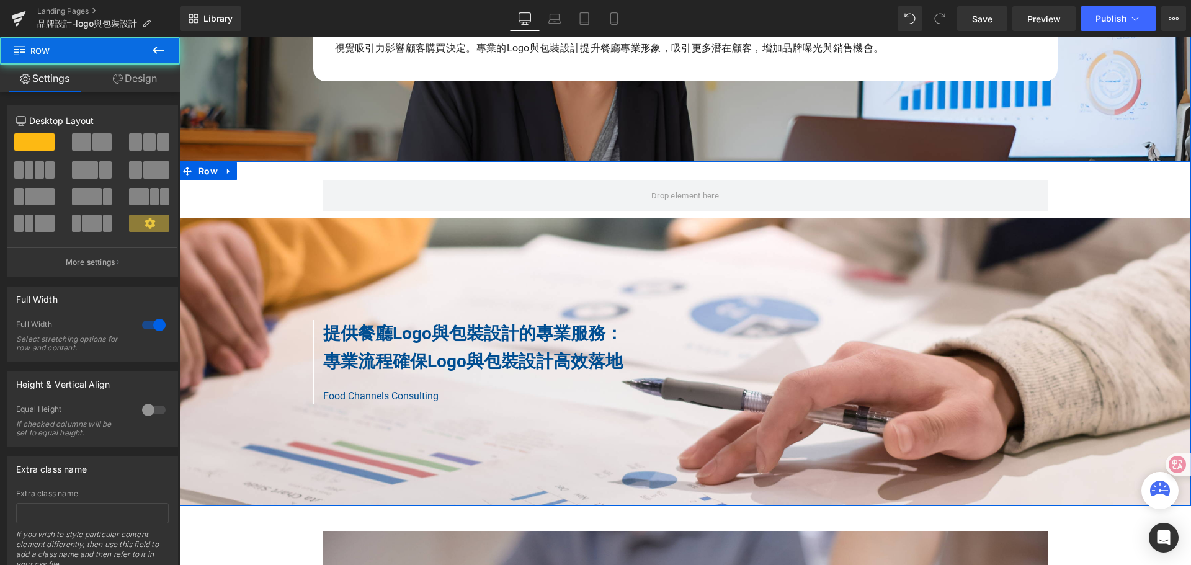
click at [1152, 206] on div "Row 提供餐廳Logo與包裝設計的專業服務： 專業流程確保Logo與包裝設計高效落地 Text Block Food Channels Consulting…" at bounding box center [685, 334] width 1012 height 344
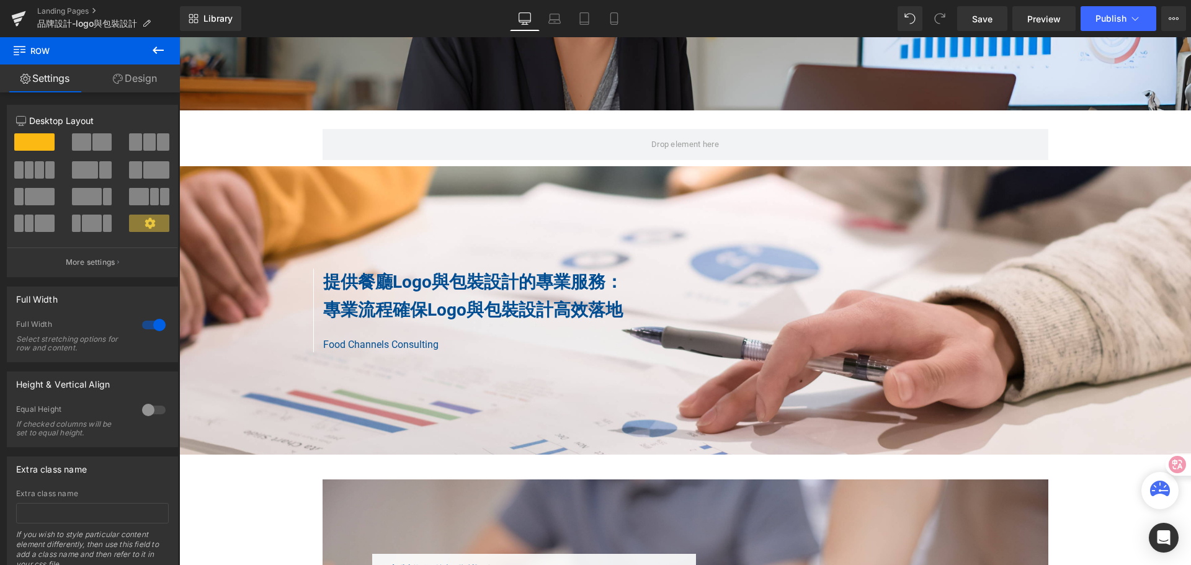
scroll to position [1613, 0]
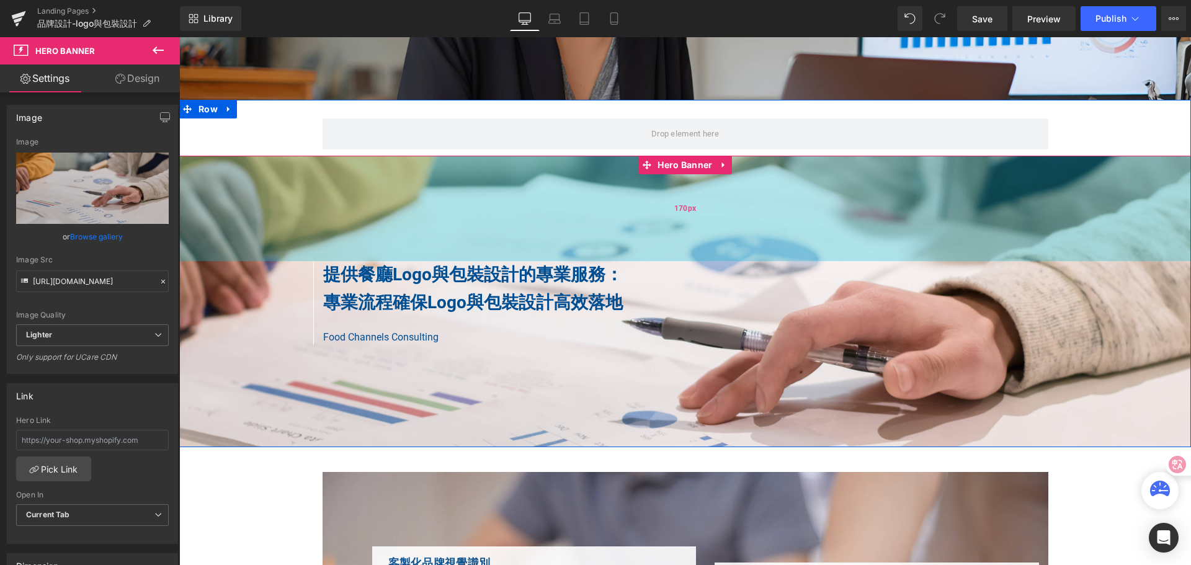
click at [585, 161] on div "170px" at bounding box center [685, 208] width 1012 height 105
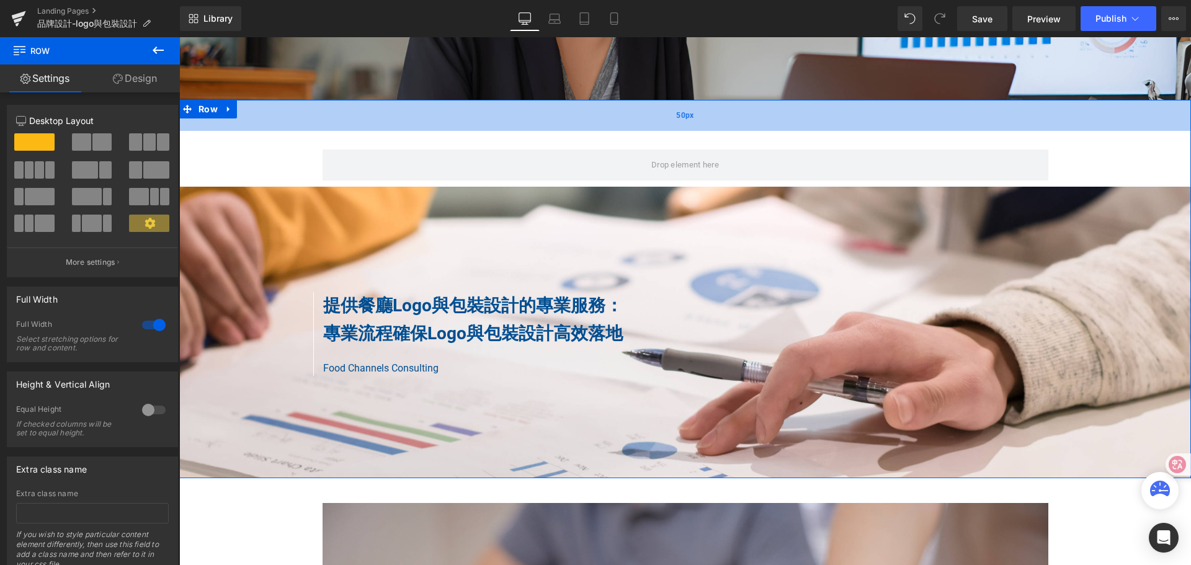
drag, startPoint x: 649, startPoint y: 101, endPoint x: 659, endPoint y: 132, distance: 32.8
click at [659, 131] on div "50px" at bounding box center [685, 115] width 1012 height 31
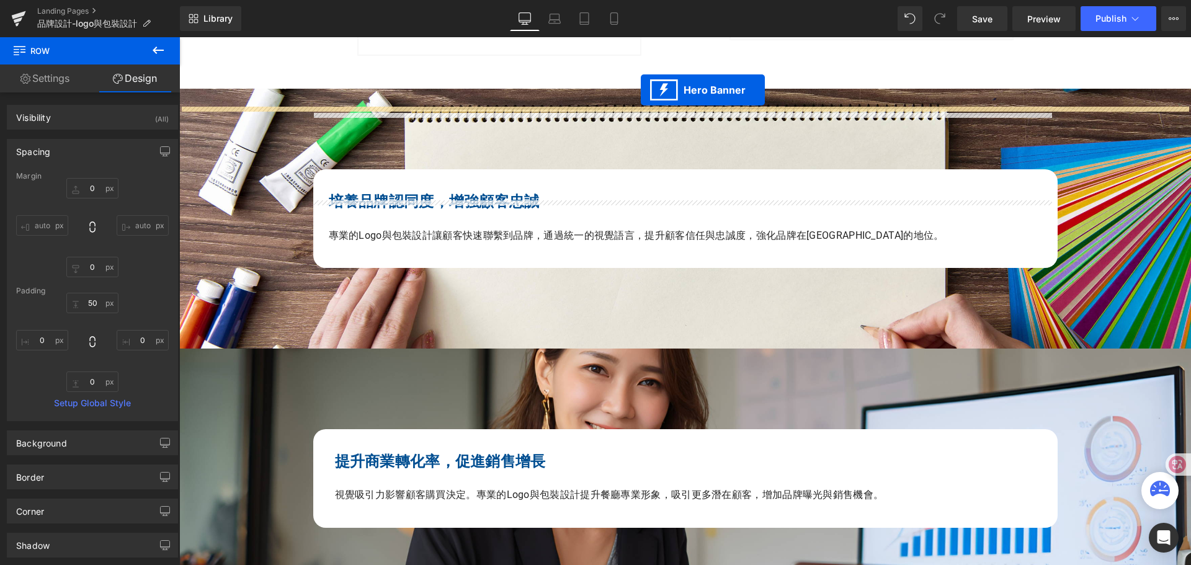
scroll to position [992, 0]
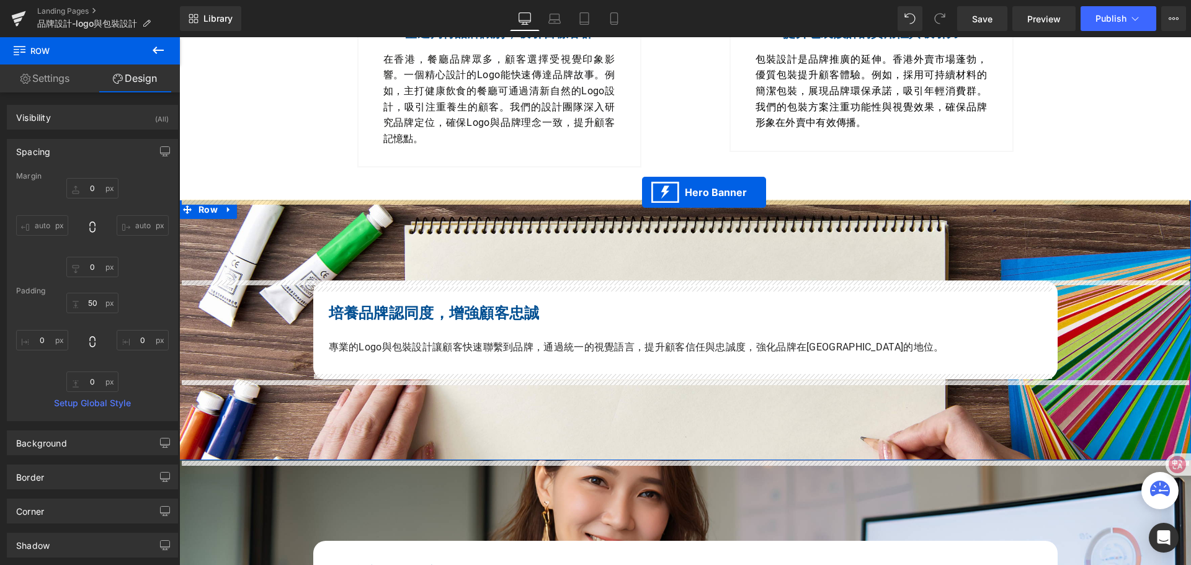
drag, startPoint x: 641, startPoint y: 322, endPoint x: 642, endPoint y: 192, distance: 129.6
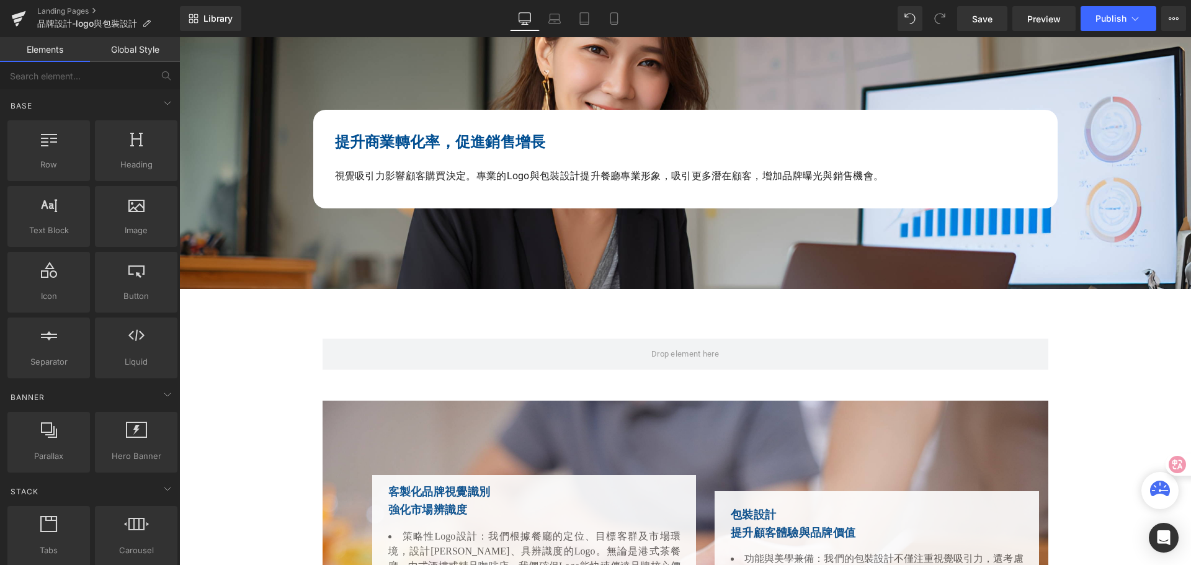
scroll to position [1737, 0]
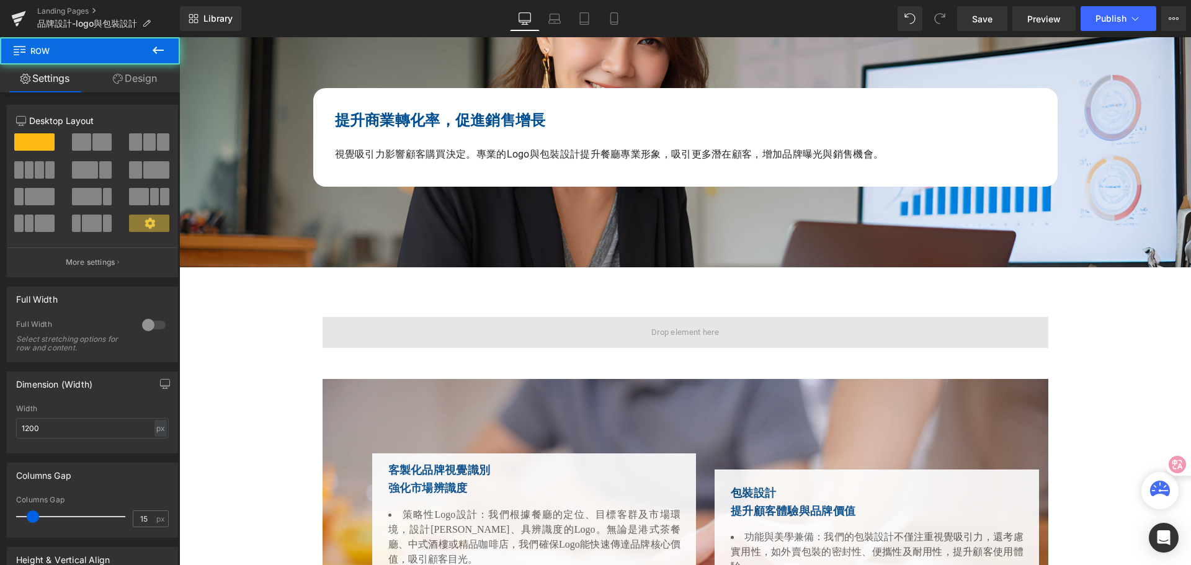
click at [468, 337] on span at bounding box center [686, 332] width 726 height 31
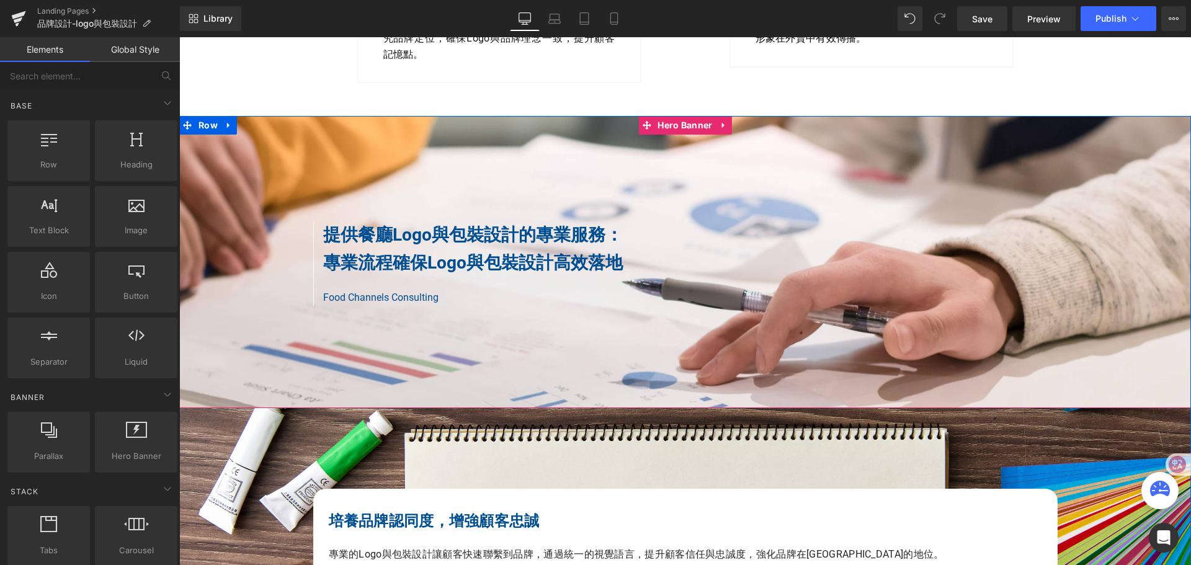
scroll to position [1054, 0]
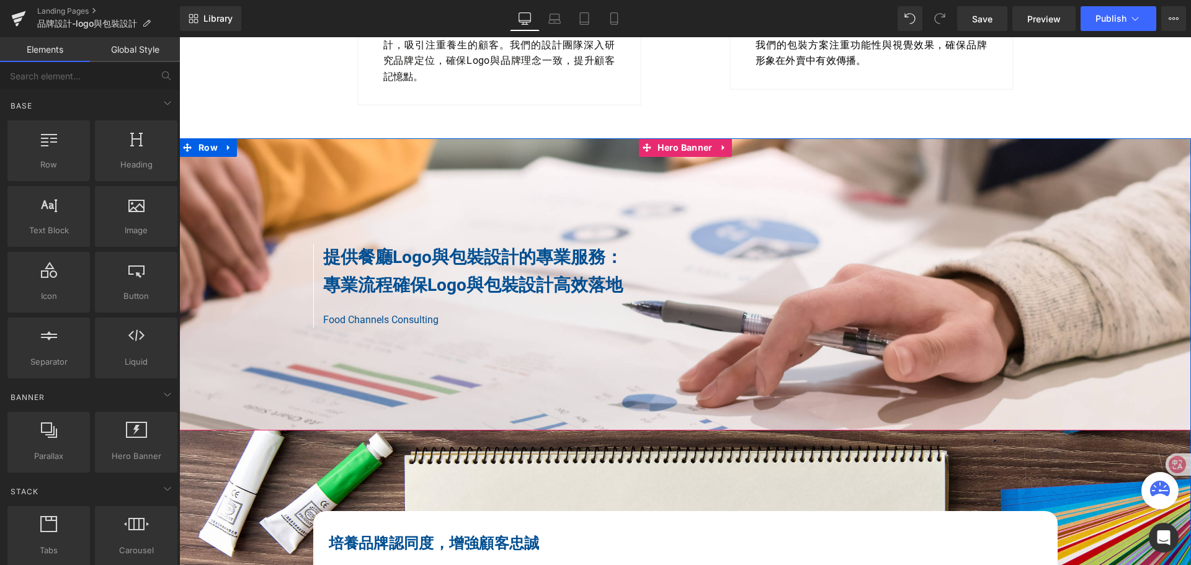
click at [332, 262] on b "提供餐廳Logo與包裝設計的專業服務：" at bounding box center [473, 257] width 300 height 20
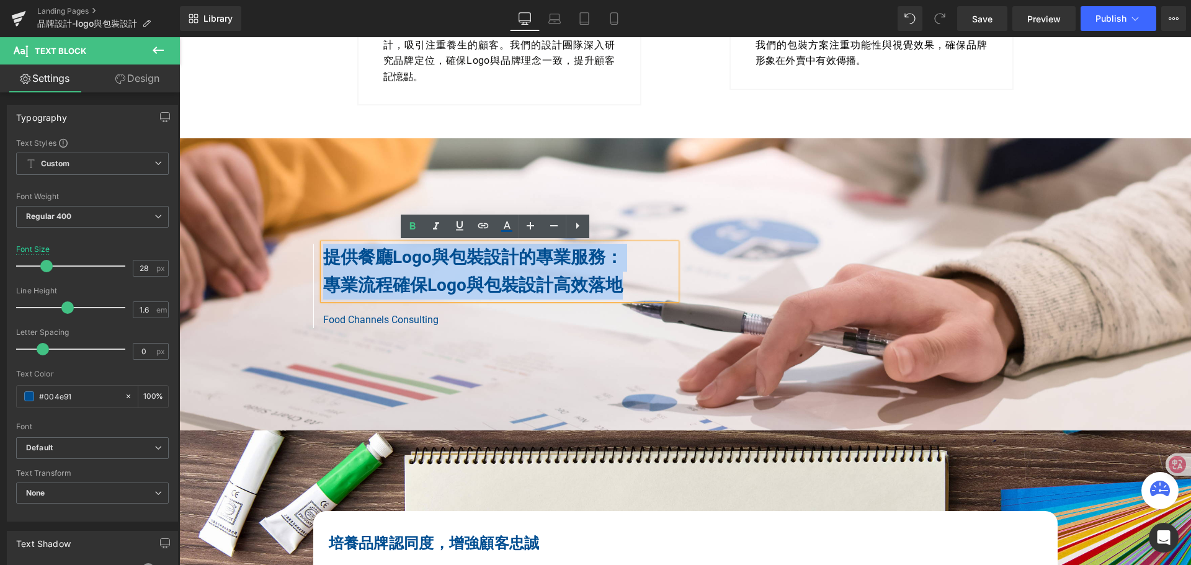
drag, startPoint x: 322, startPoint y: 257, endPoint x: 618, endPoint y: 279, distance: 296.6
click at [618, 279] on div "提供餐廳Logo與包裝設計的專業服務： 專業流程確保Logo與包裝設計高效落地" at bounding box center [500, 272] width 354 height 56
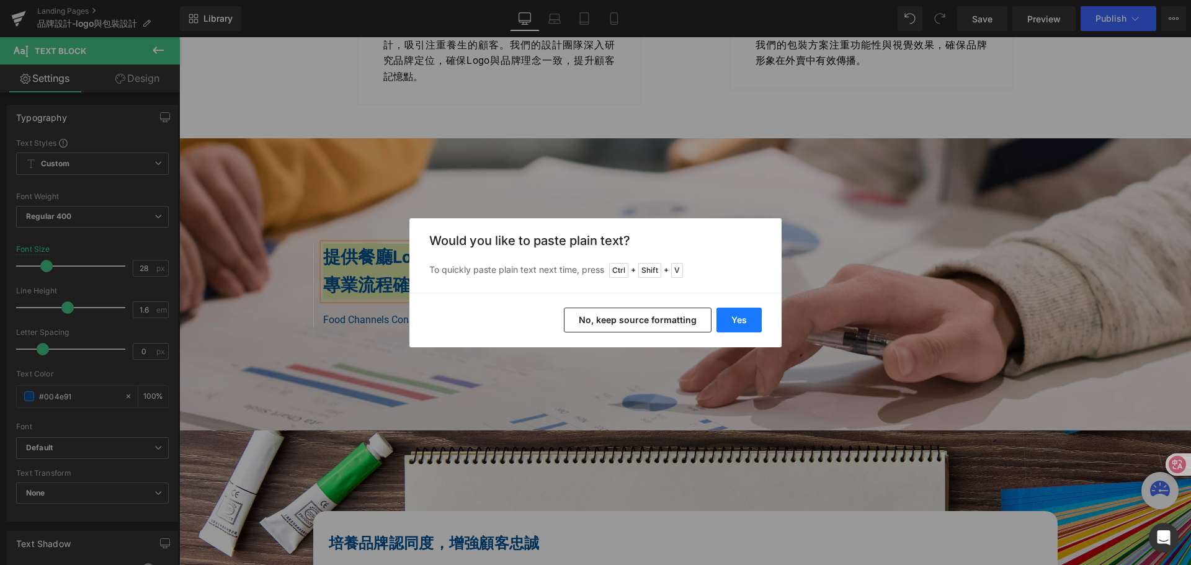
click at [739, 318] on button "Yes" at bounding box center [738, 320] width 45 height 25
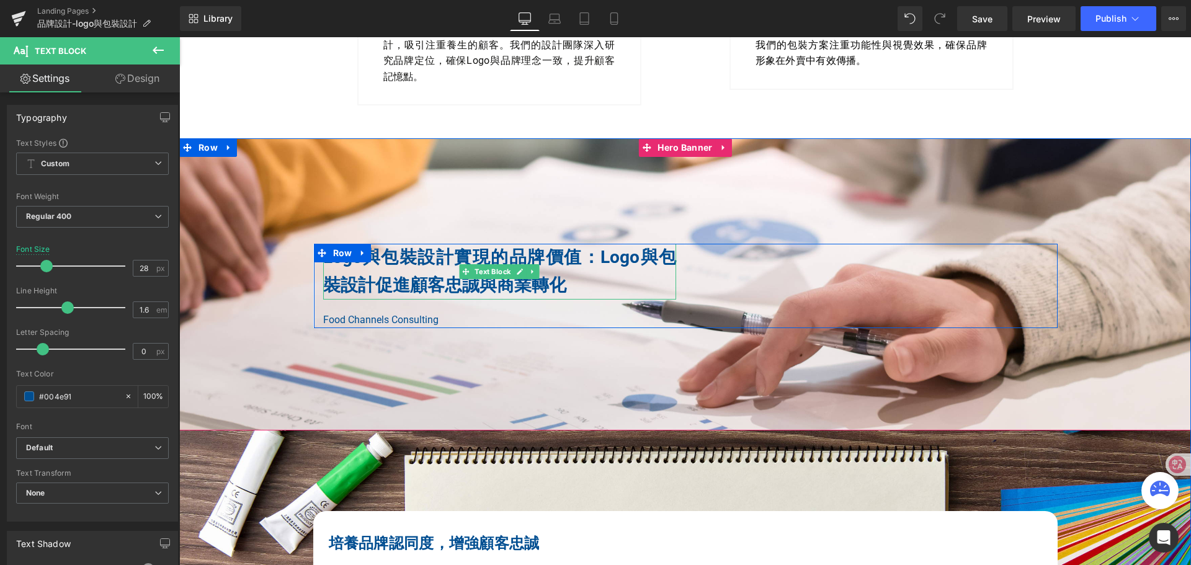
click at [593, 260] on b "Logo與包裝設計實現的品牌價值：Logo與包裝設計促進顧客忠誠與商業轉化" at bounding box center [500, 271] width 354 height 48
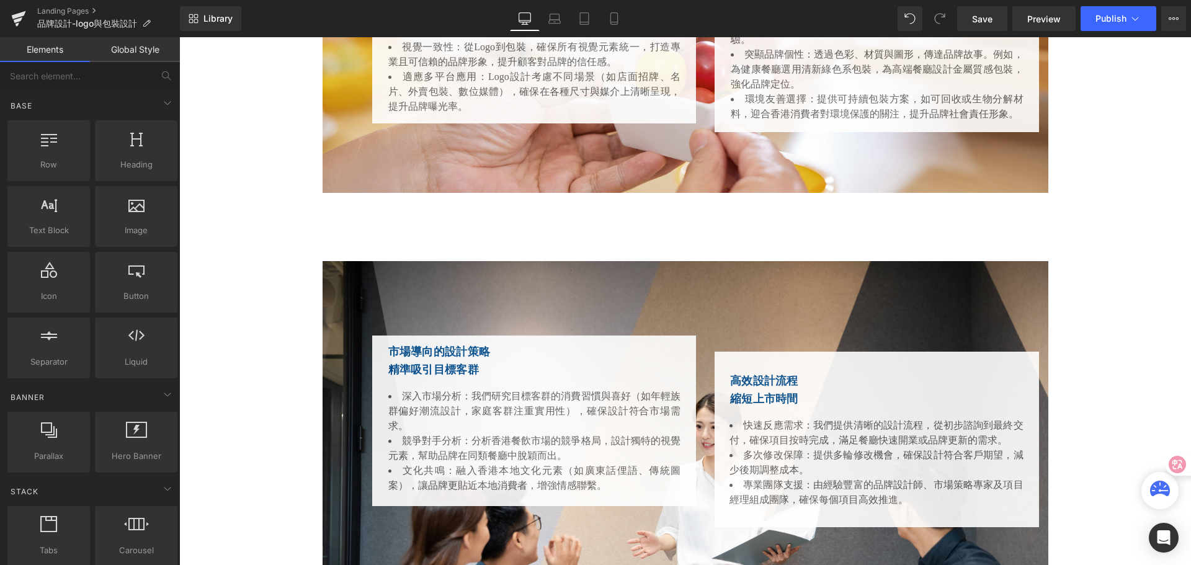
scroll to position [2109, 0]
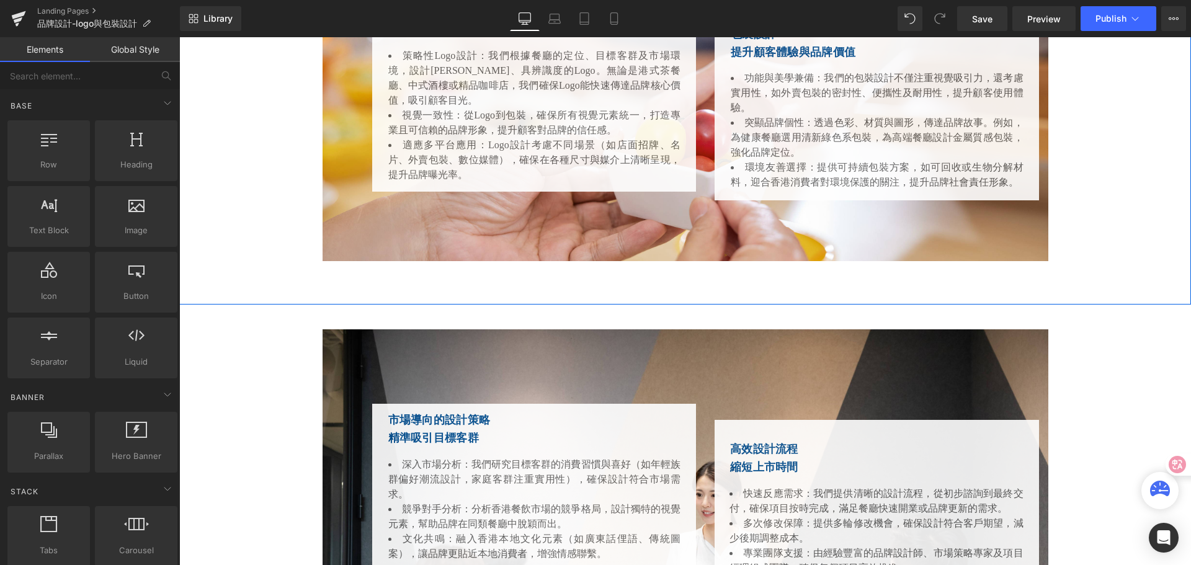
click at [682, 295] on div "客製化品牌視覺識別 強化市場辨識度 Heading 策略性Logo設計：我們根據餐廳的定位、目標客群及市場環境，設計簡潔、具辨識度的Logo。無論是港式茶餐廳…" at bounding box center [685, 112] width 1012 height 385
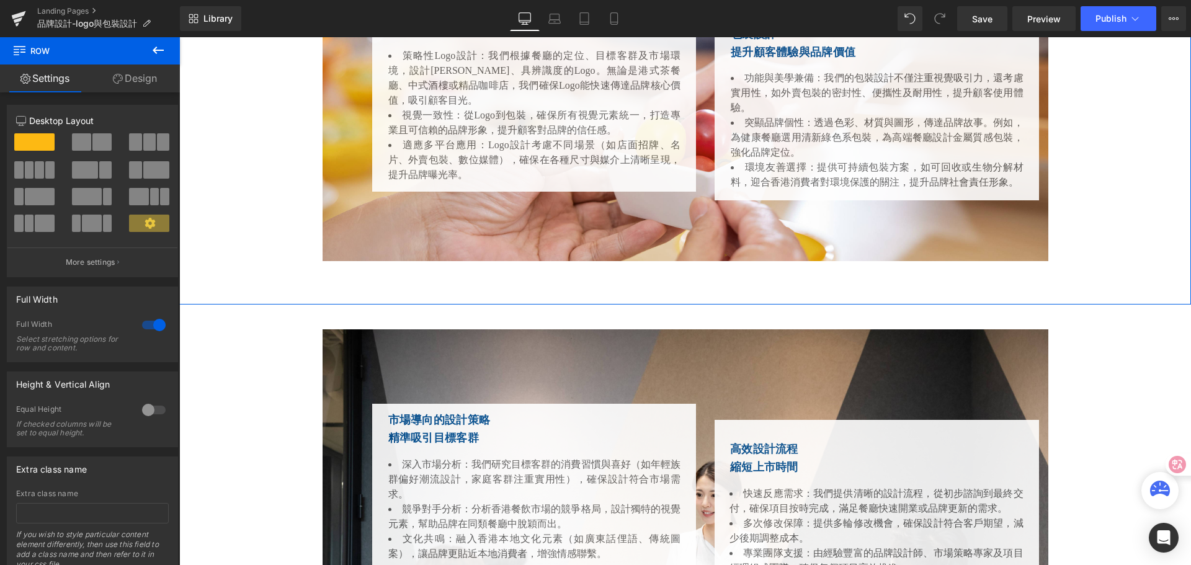
drag, startPoint x: 681, startPoint y: 306, endPoint x: 680, endPoint y: 290, distance: 16.1
click at [680, 290] on div "客製化品牌視覺識別 強化市場辨識度 Heading 策略性Logo設計：我們根據餐廳的定位、目標客群及市場環境，設計簡潔、具辨識度的Logo。無論是港式茶餐廳…" at bounding box center [685, 112] width 1012 height 385
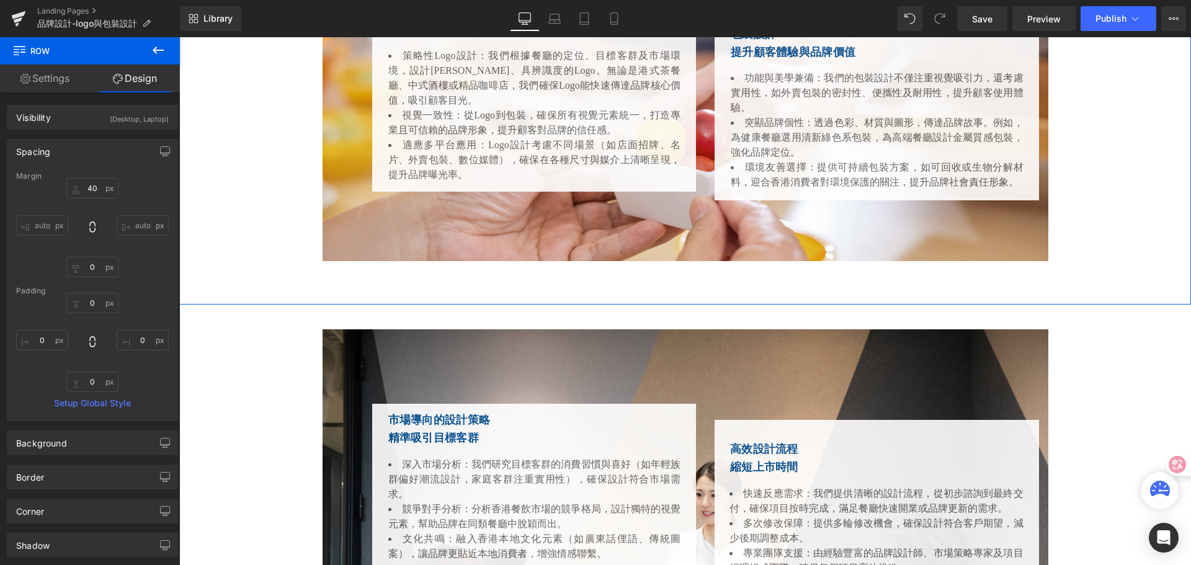
click at [679, 300] on div "客製化品牌視覺識別 強化市場辨識度 Heading 策略性Logo設計：我們根據餐廳的定位、目標客群及市場環境，設計簡潔、具辨識度的Logo。無論是港式茶餐廳…" at bounding box center [685, 112] width 1012 height 385
click at [680, 265] on div "客製化品牌視覺識別 強化市場辨識度 Heading 策略性Logo設計：我們根據餐廳的定位、目標客群及市場環境，設計簡潔、具辨識度的Logo。無論是港式茶餐廳…" at bounding box center [685, 112] width 1012 height 385
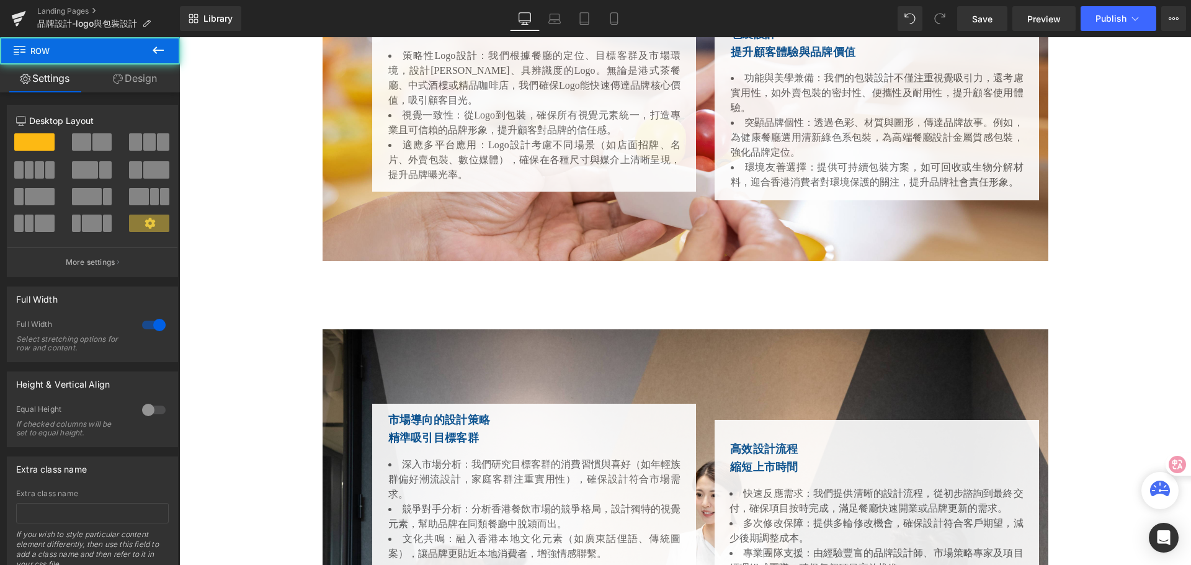
click at [681, 303] on div "客製化品牌視覺識別 強化市場辨識度 Heading 策略性Logo設計：我們根據餐廳的定位、目標客群及市場環境，設計簡潔、具辨識度的Logo。無論是港式茶餐廳…" at bounding box center [685, 112] width 1012 height 385
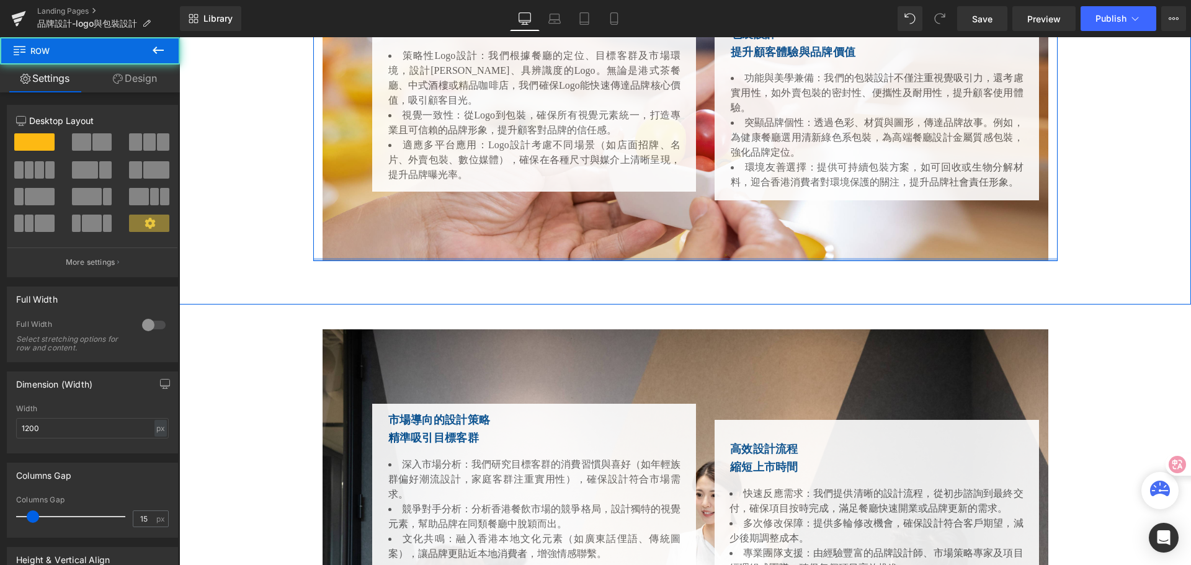
drag, startPoint x: 334, startPoint y: 262, endPoint x: 362, endPoint y: 228, distance: 44.9
click at [345, 218] on div "客製化品牌視覺識別 強化市場辨識度 Heading 策略性Logo設計：我們根據餐廳的定位、目標客群及市場環境，設計簡潔、具辨識度的Logo。無論是港式茶餐廳…" at bounding box center [685, 90] width 744 height 341
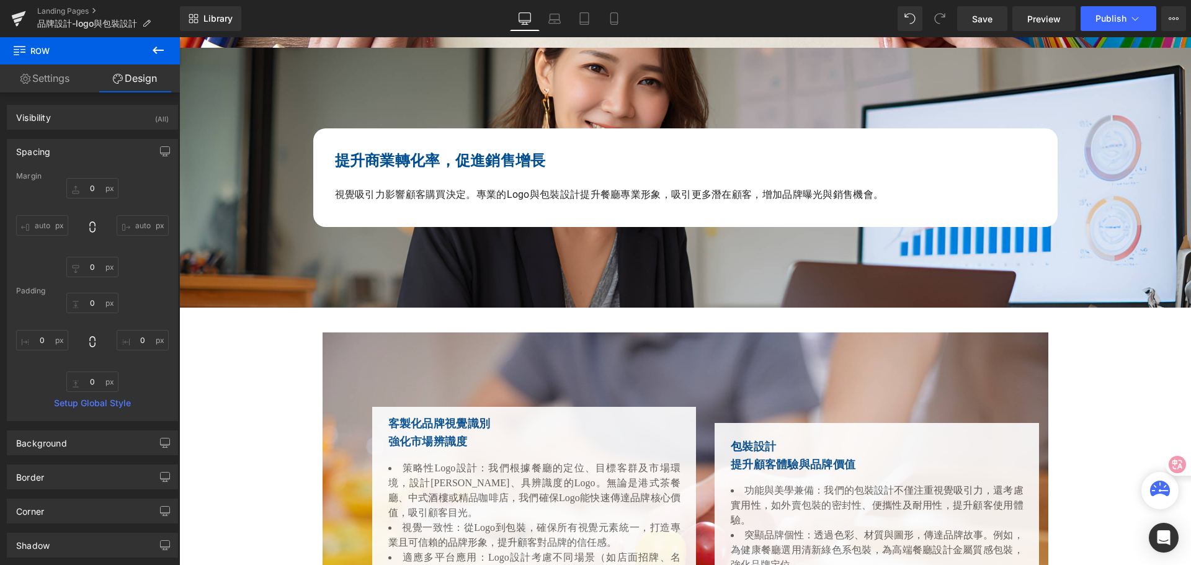
scroll to position [1675, 0]
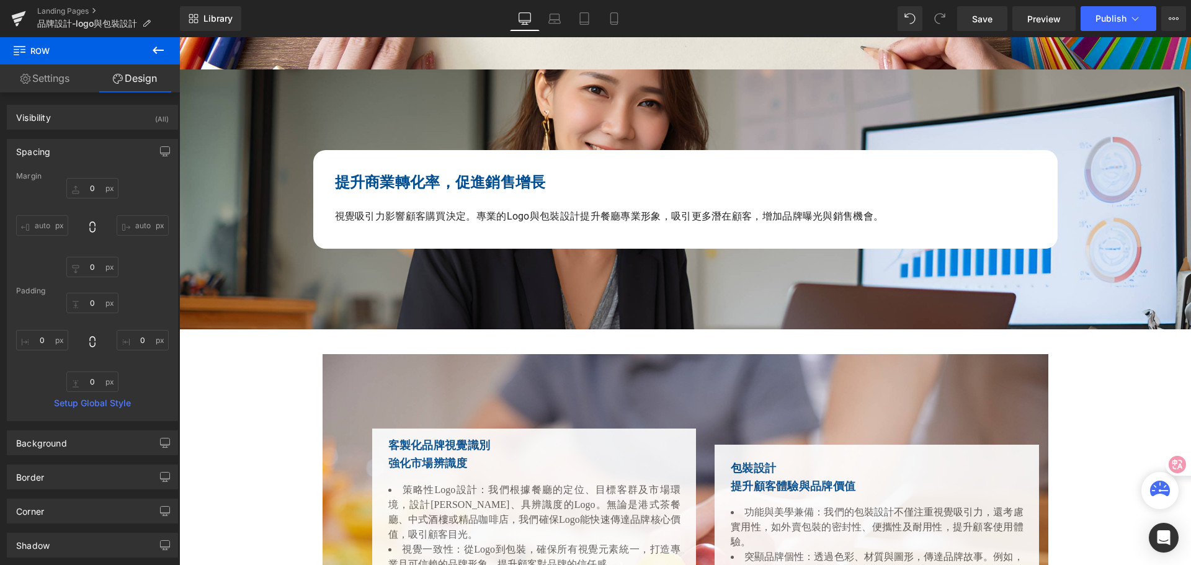
click at [160, 47] on icon at bounding box center [158, 50] width 15 height 15
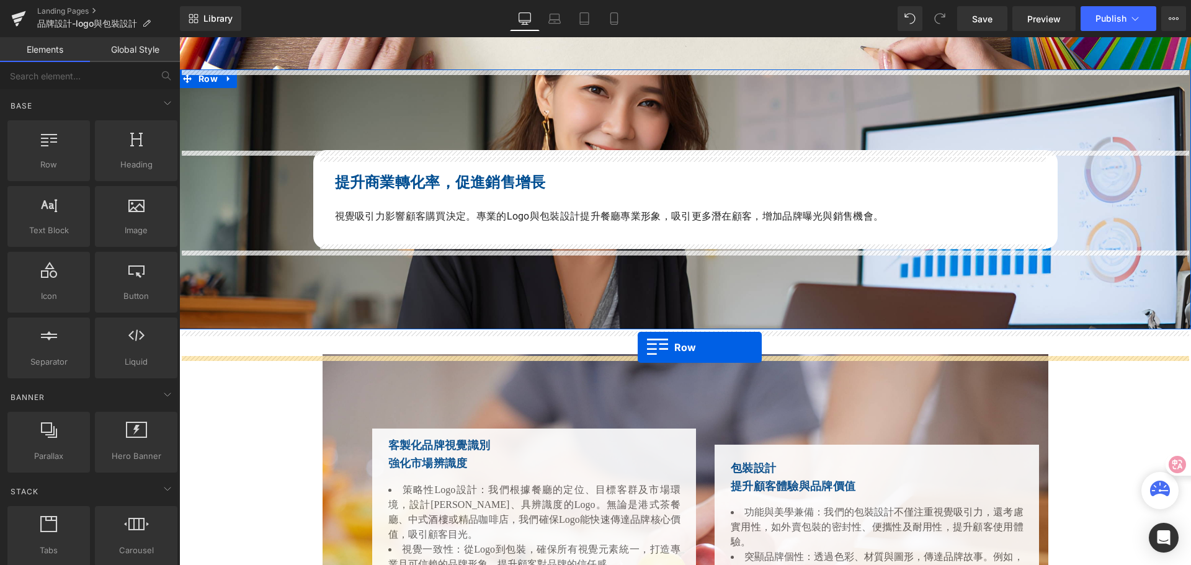
drag, startPoint x: 233, startPoint y: 192, endPoint x: 638, endPoint y: 347, distance: 433.7
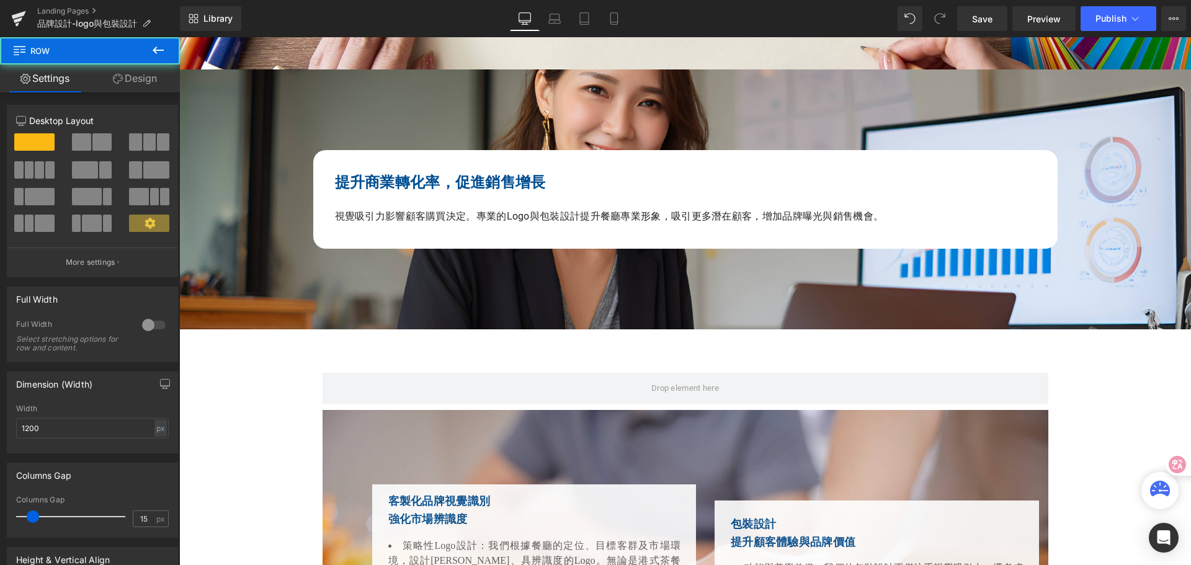
click at [154, 45] on icon at bounding box center [158, 50] width 15 height 15
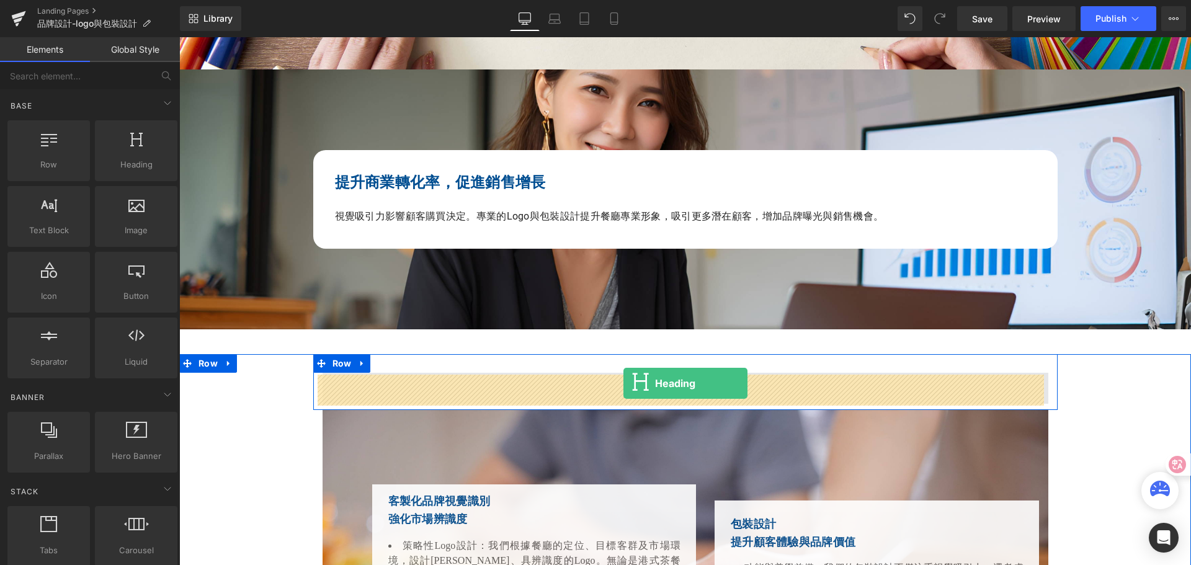
drag, startPoint x: 316, startPoint y: 188, endPoint x: 623, endPoint y: 383, distance: 363.9
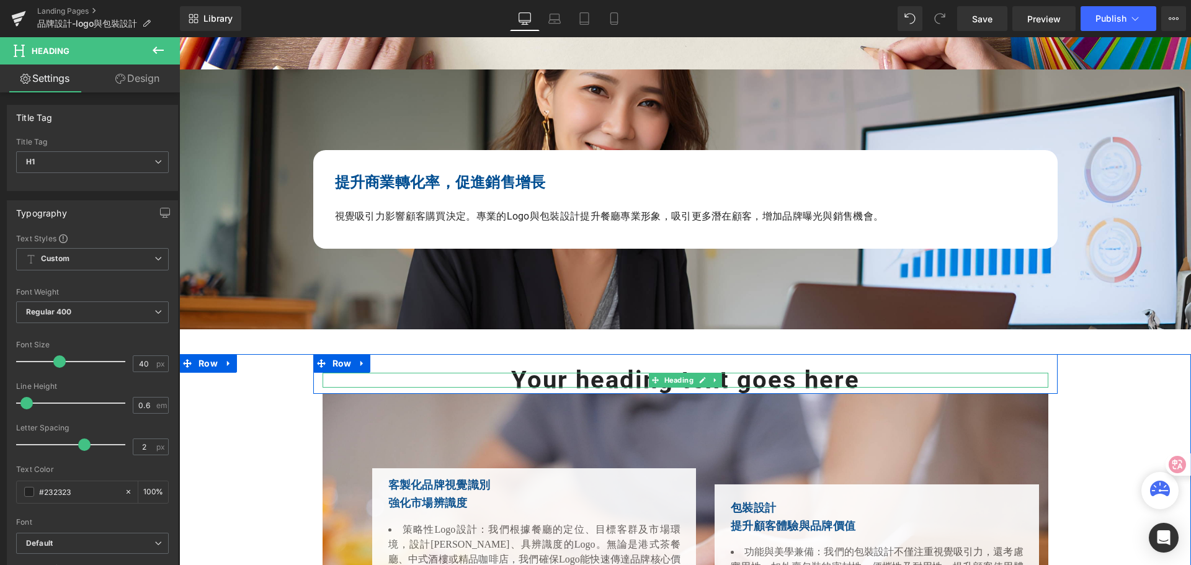
click at [561, 382] on h1 "Your heading text goes here" at bounding box center [686, 380] width 726 height 15
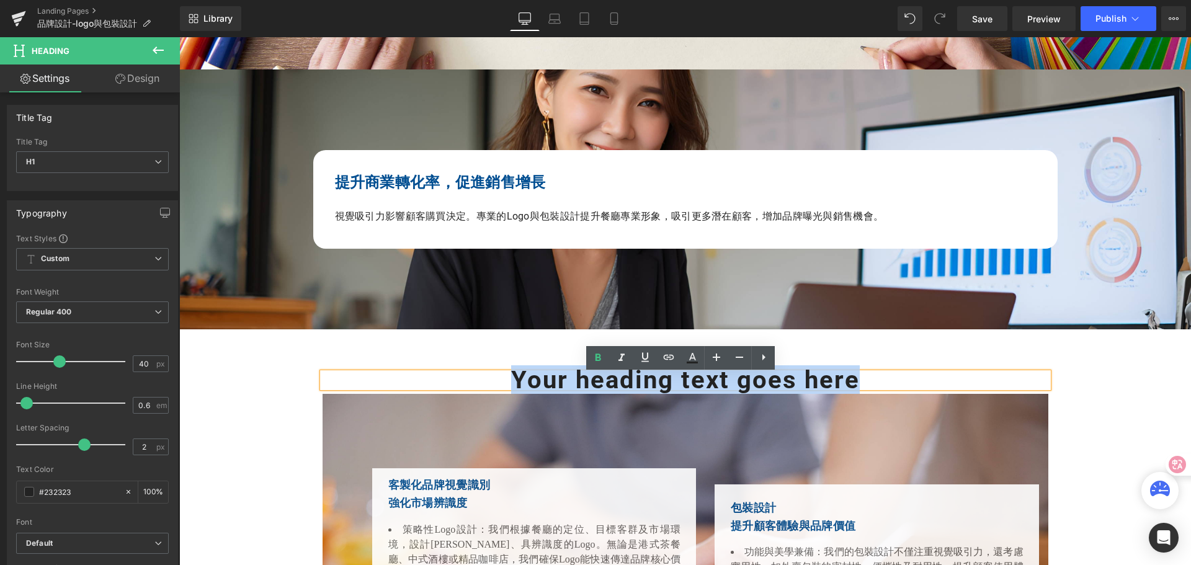
drag, startPoint x: 489, startPoint y: 390, endPoint x: 491, endPoint y: 382, distance: 8.3
click at [491, 382] on div "Your heading text goes here" at bounding box center [686, 380] width 726 height 15
paste div
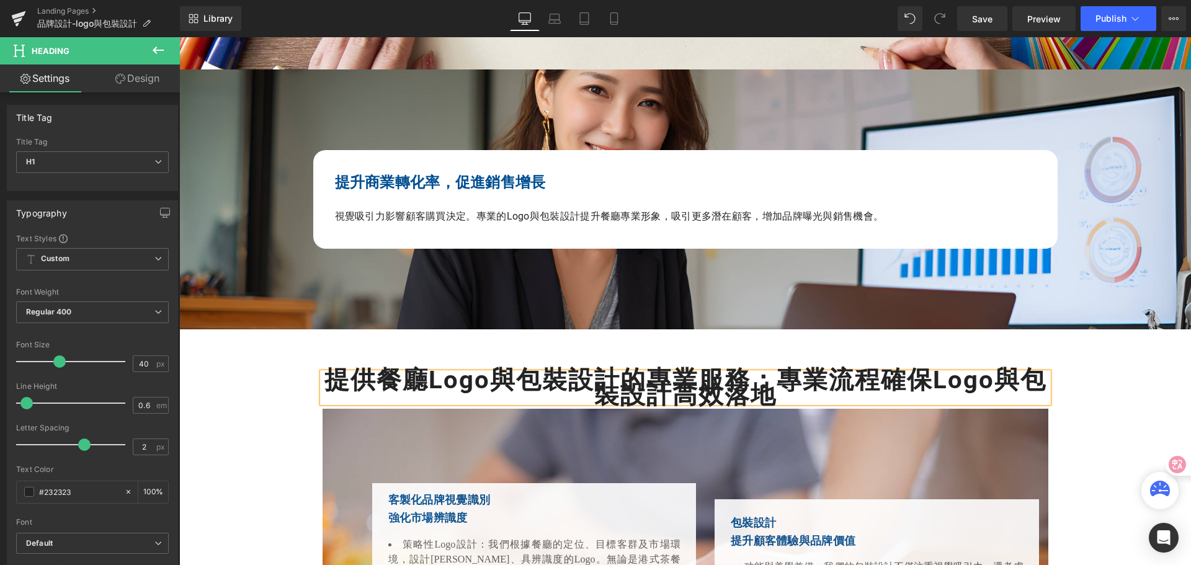
click at [493, 381] on h1 "提供餐廳Logo與包裝設計的專業服務：專業流程確保Logo與包裝設計高效落地" at bounding box center [686, 388] width 726 height 30
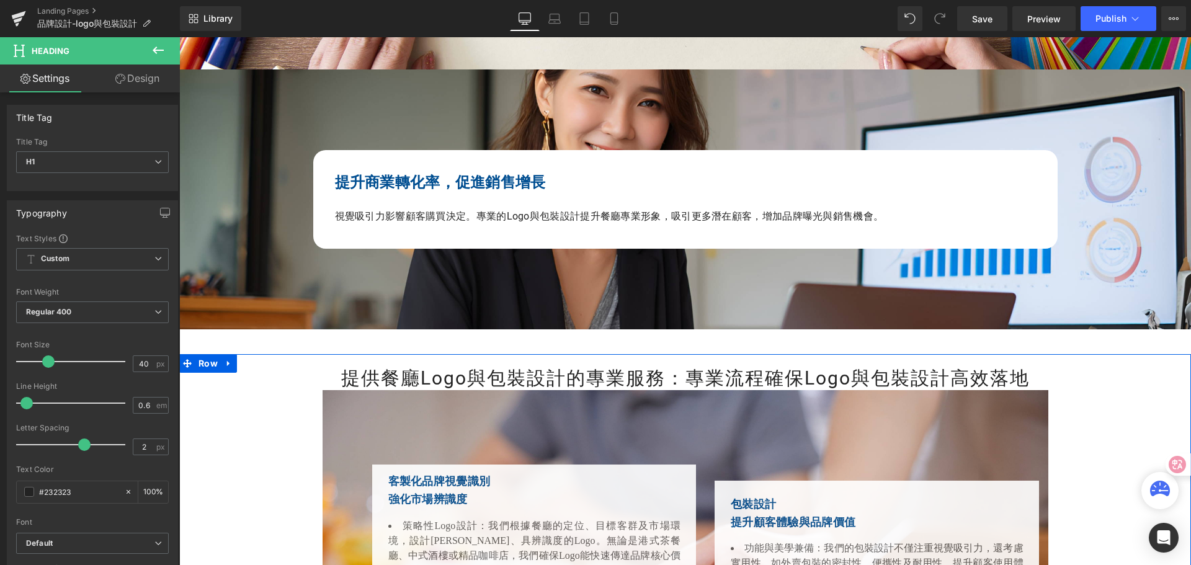
drag, startPoint x: 224, startPoint y: 399, endPoint x: 188, endPoint y: 380, distance: 40.8
click at [188, 380] on div "提供餐廳Logo與包裝設計的專業服務：專業流程確保Logo與包裝設計高效落地 Heading Row 客製化品牌視覺識別 強化市場辨識度 Heading 策略…" at bounding box center [685, 564] width 1012 height 421
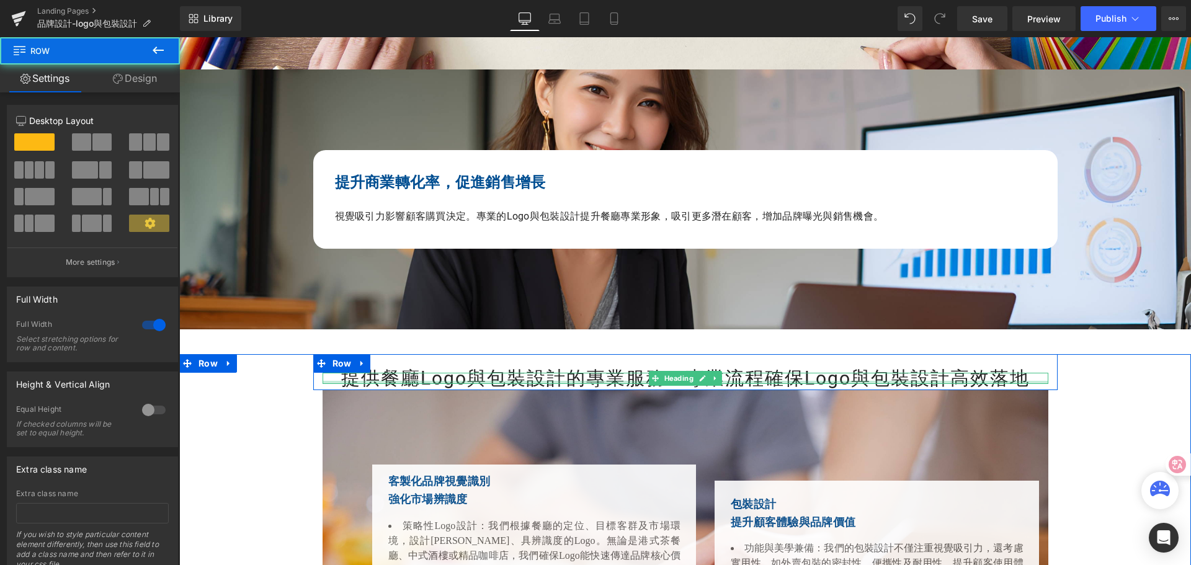
click at [338, 383] on div at bounding box center [686, 382] width 726 height 3
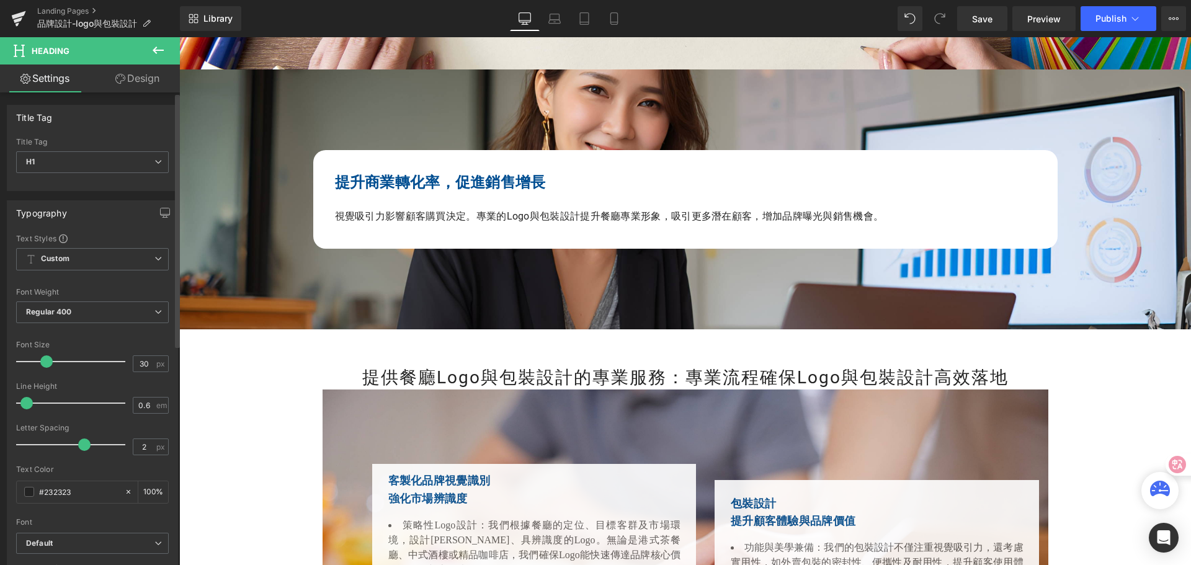
click at [45, 359] on span at bounding box center [46, 361] width 12 height 12
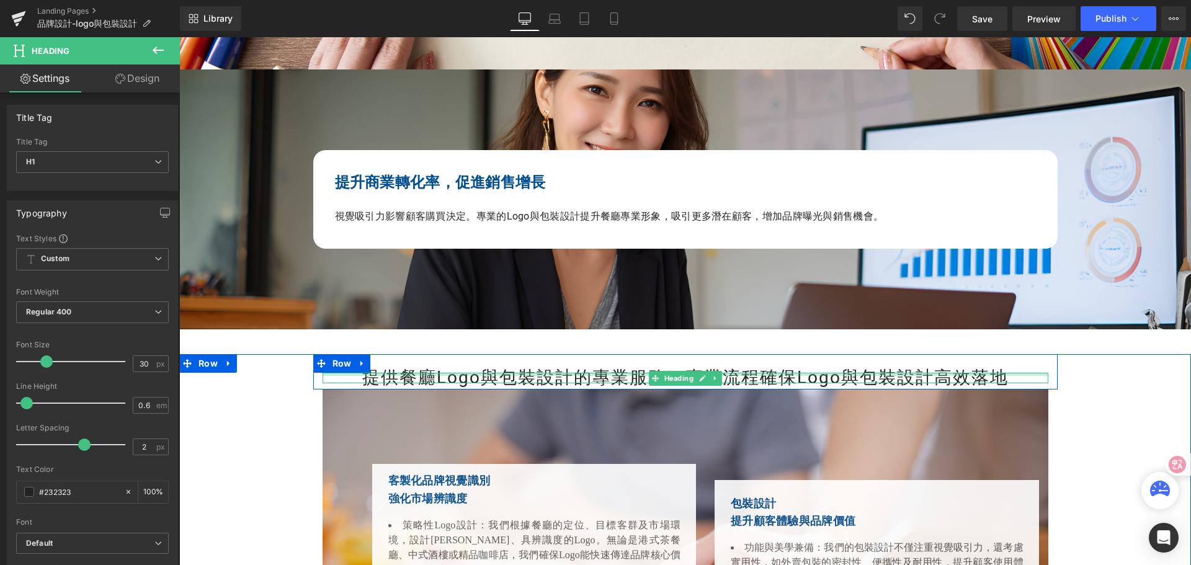
click at [345, 376] on div at bounding box center [686, 374] width 726 height 3
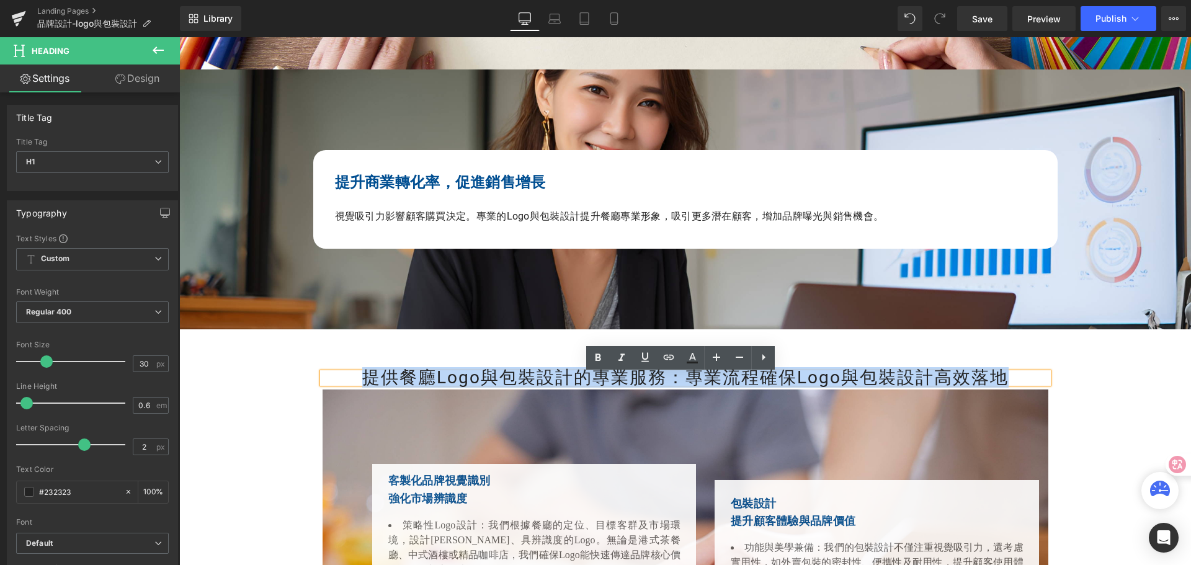
drag, startPoint x: 355, startPoint y: 380, endPoint x: 1023, endPoint y: 375, distance: 667.4
click at [1023, 375] on h1 "提供餐廳Logo與包裝設計的專業服務：專業流程確保Logo與包裝設計高效落地" at bounding box center [686, 378] width 726 height 11
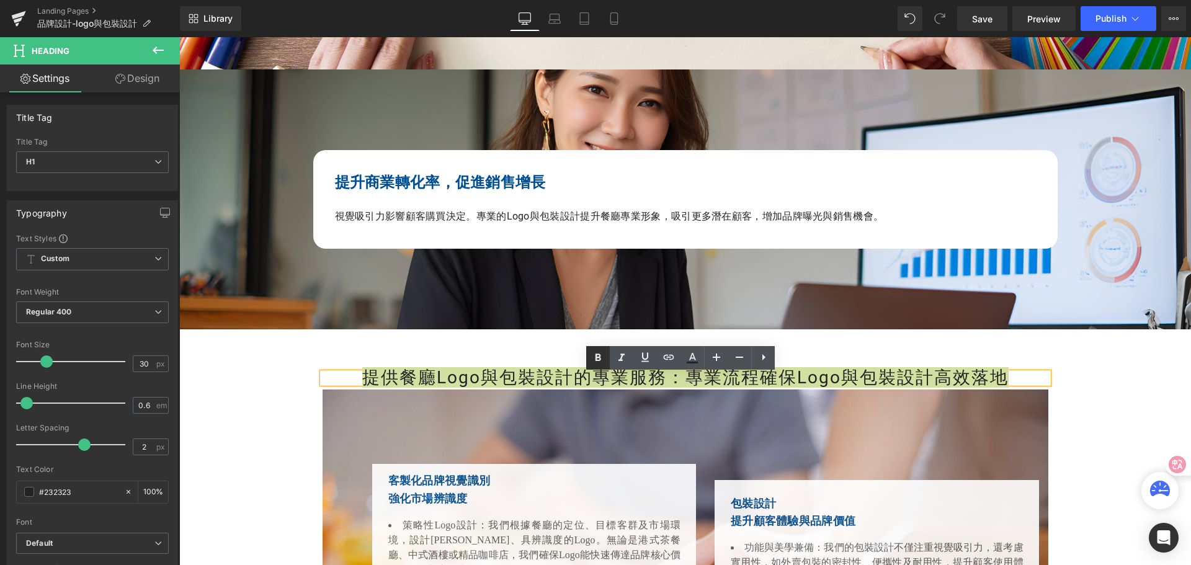
click at [595, 359] on icon at bounding box center [598, 357] width 6 height 7
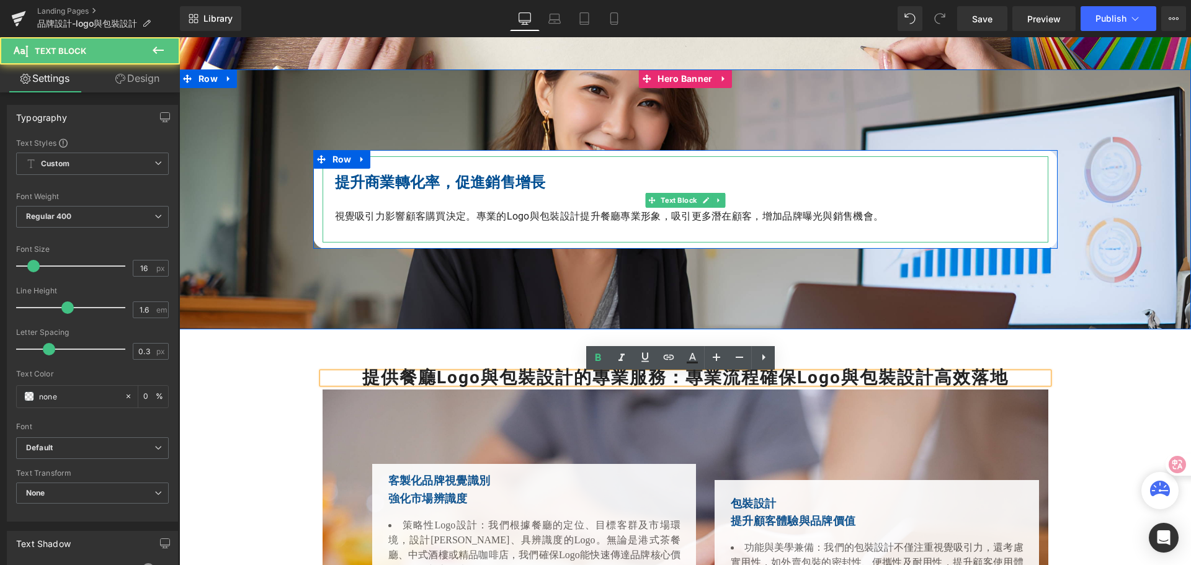
click at [492, 187] on b "提升商業轉化率，促進銷售增長" at bounding box center [440, 182] width 211 height 17
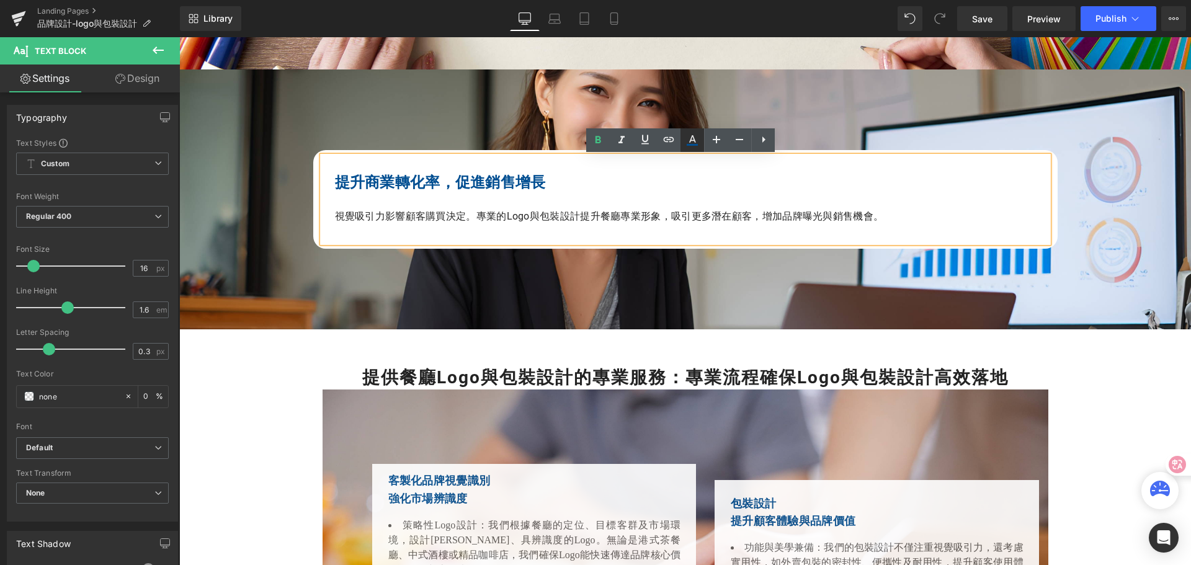
click at [696, 141] on icon at bounding box center [692, 140] width 15 height 15
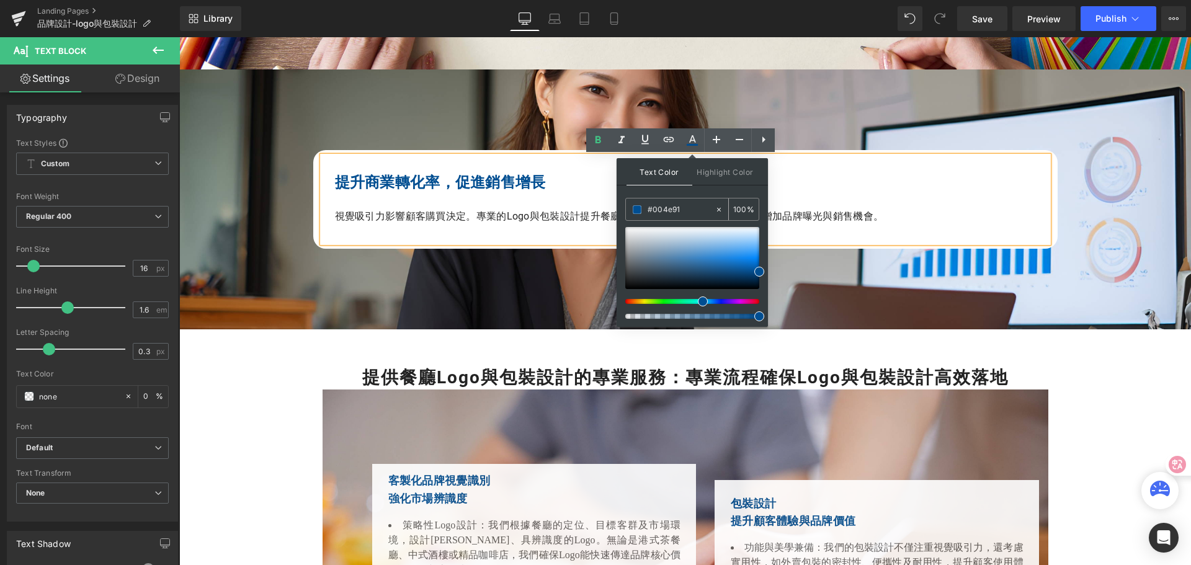
drag, startPoint x: 683, startPoint y: 210, endPoint x: 633, endPoint y: 205, distance: 49.8
click at [633, 205] on div "#004e91" at bounding box center [670, 209] width 89 height 22
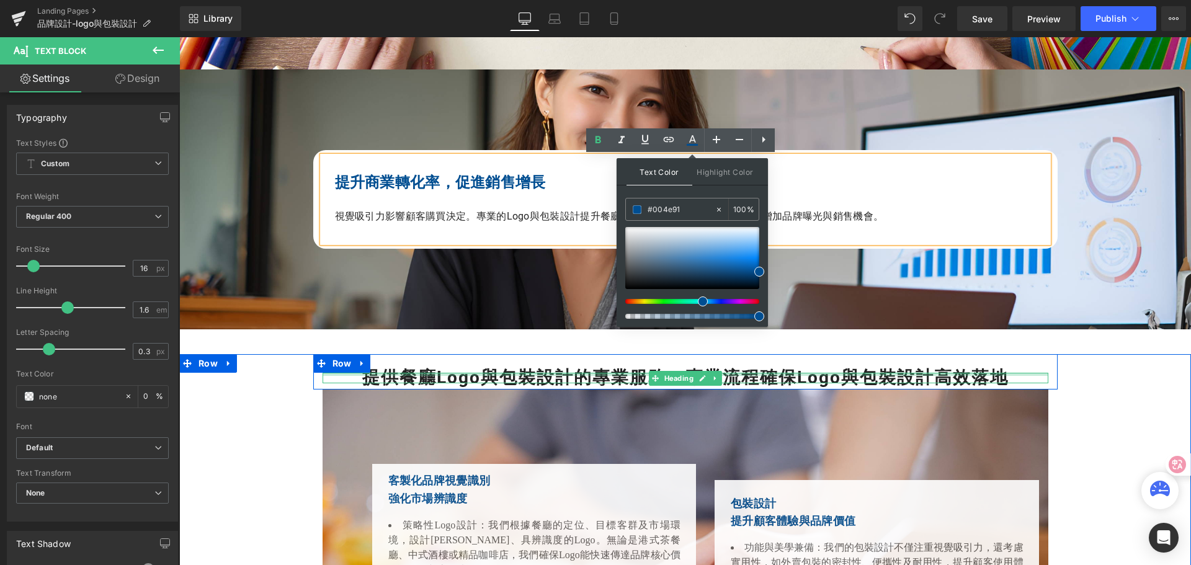
click at [457, 376] on div at bounding box center [686, 374] width 726 height 3
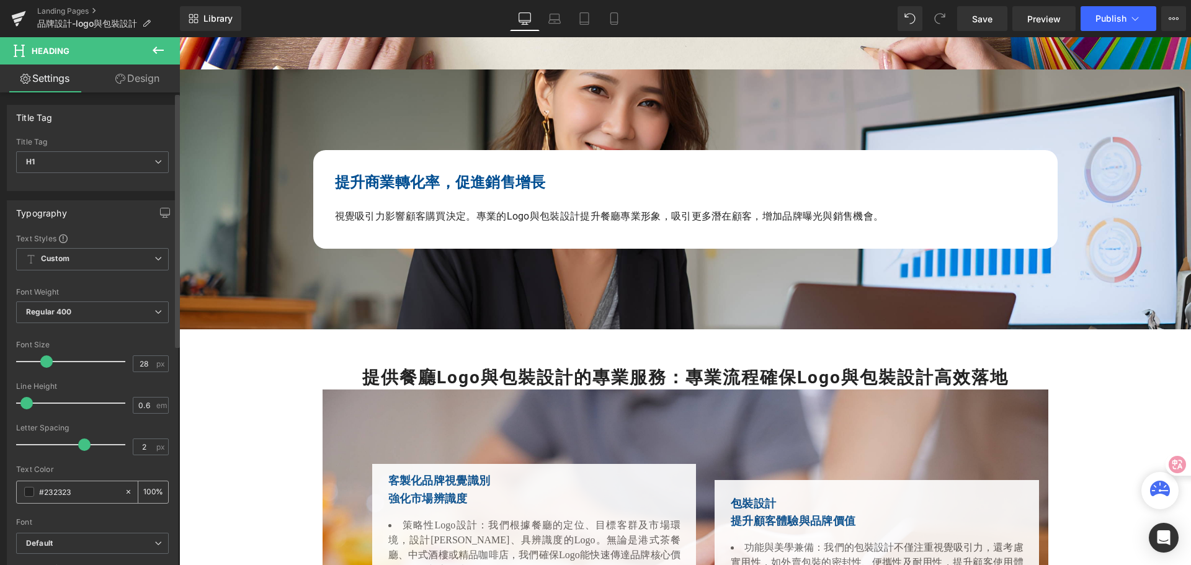
drag, startPoint x: 75, startPoint y: 493, endPoint x: 20, endPoint y: 494, distance: 54.6
click at [20, 494] on div "#232323" at bounding box center [70, 492] width 107 height 22
paste input "004e91"
type input "#004e91"
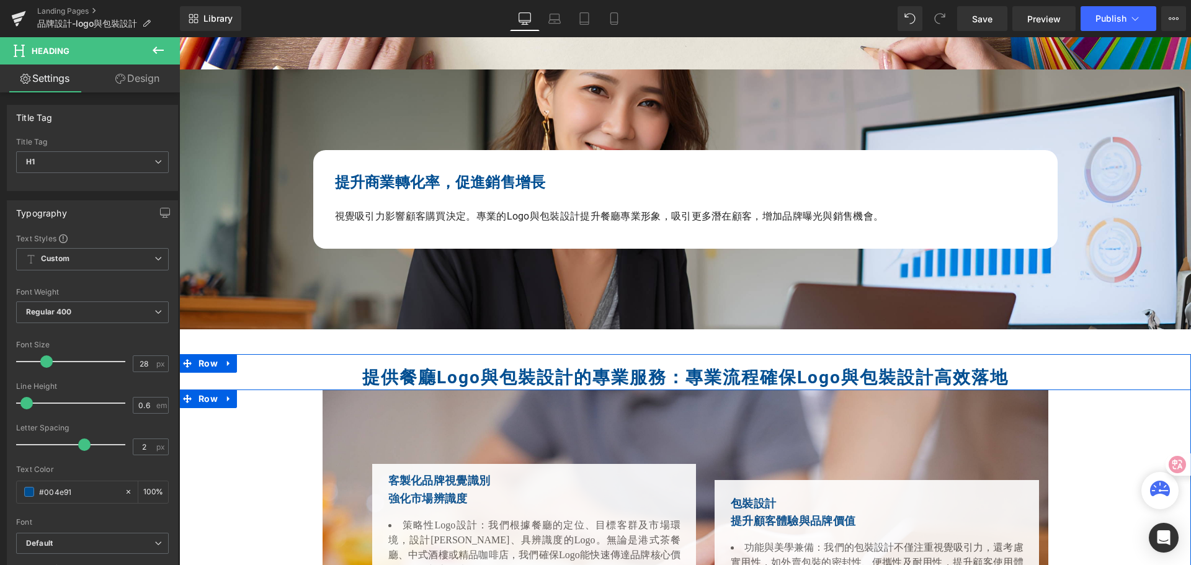
click at [259, 469] on div "客製化品牌視覺識別 強化市場辨識度 Heading 策略性Logo設計：我們根據餐廳的定位、目標客群及市場環境，設計簡潔、具辨識度的Logo。無論是港式茶餐廳…" at bounding box center [685, 559] width 1012 height 341
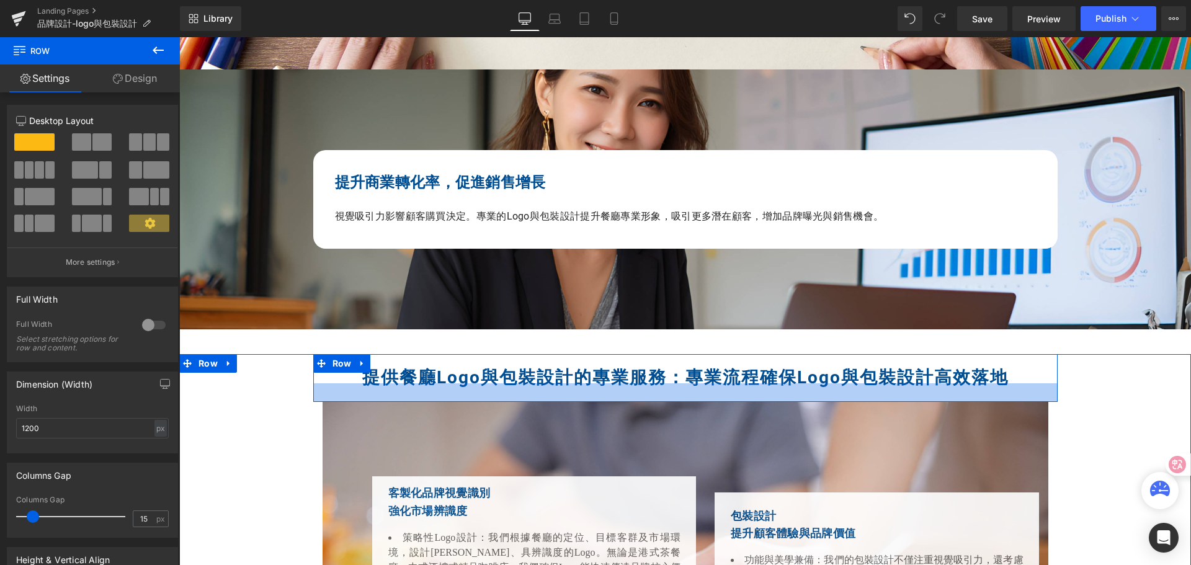
drag, startPoint x: 644, startPoint y: 389, endPoint x: 646, endPoint y: 401, distance: 12.6
click at [646, 401] on div at bounding box center [685, 392] width 744 height 19
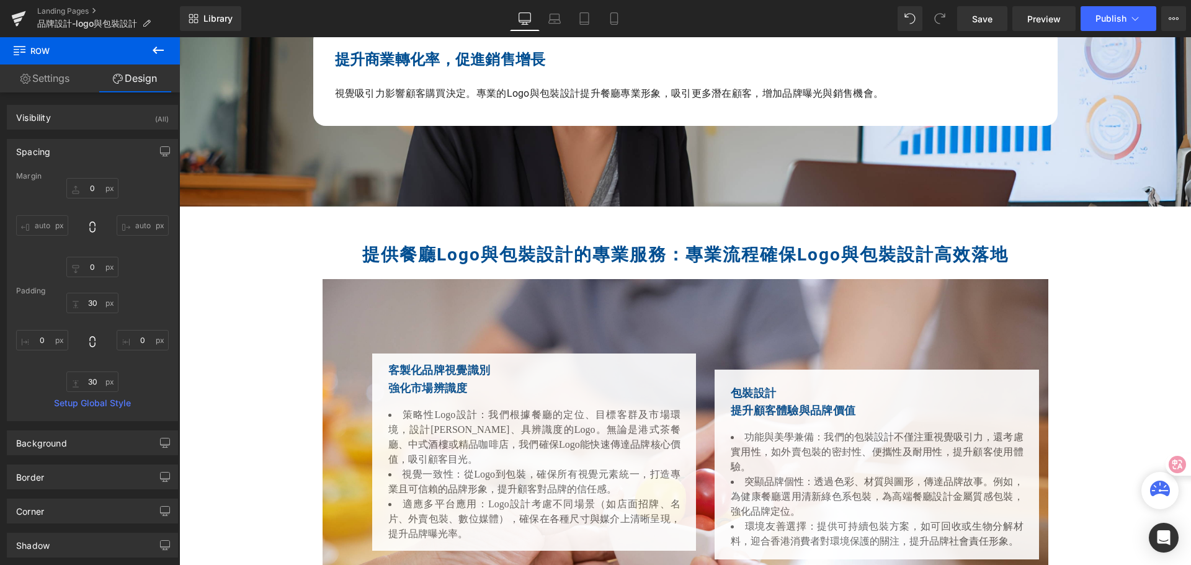
scroll to position [1799, 0]
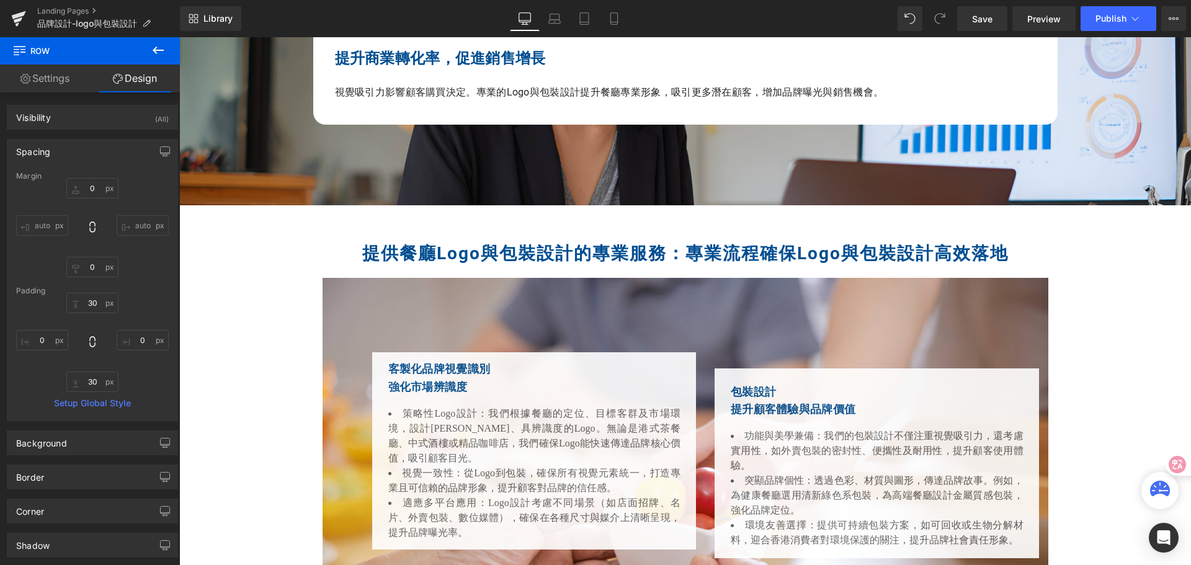
click at [777, 252] on div "提供餐廳Logo與包裝設計的專業服務：專業流程確保Logo與包裝設計高效落地 Heading" at bounding box center [686, 254] width 726 height 11
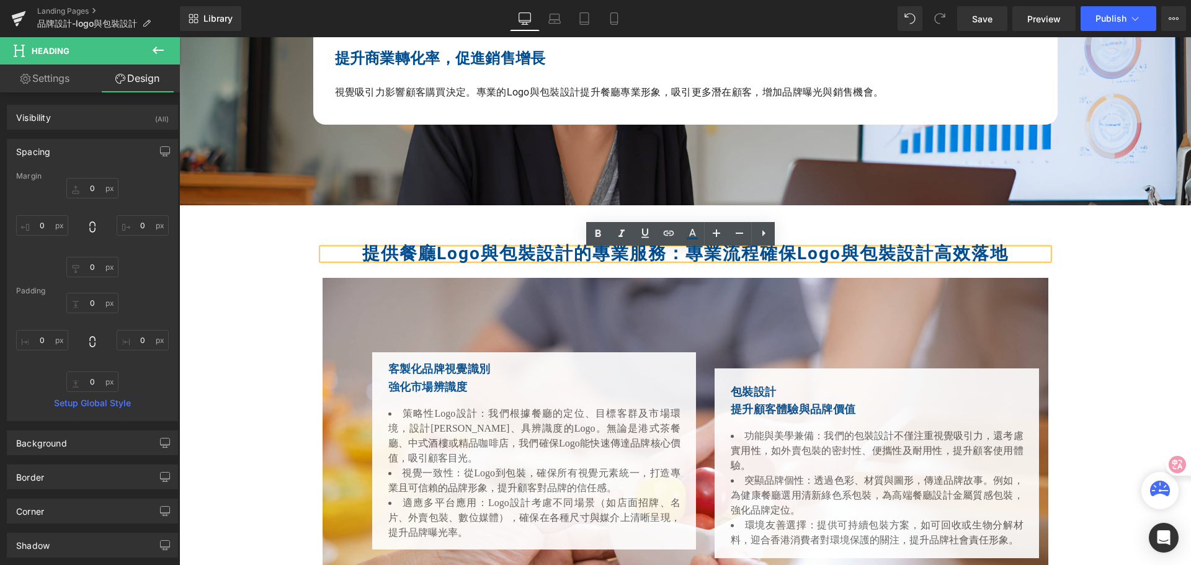
click at [460, 232] on div "提供餐廳Logo與包裝設計的專業服務：專業流程確保Logo與包裝設計高效落地 Heading Row" at bounding box center [685, 254] width 744 height 48
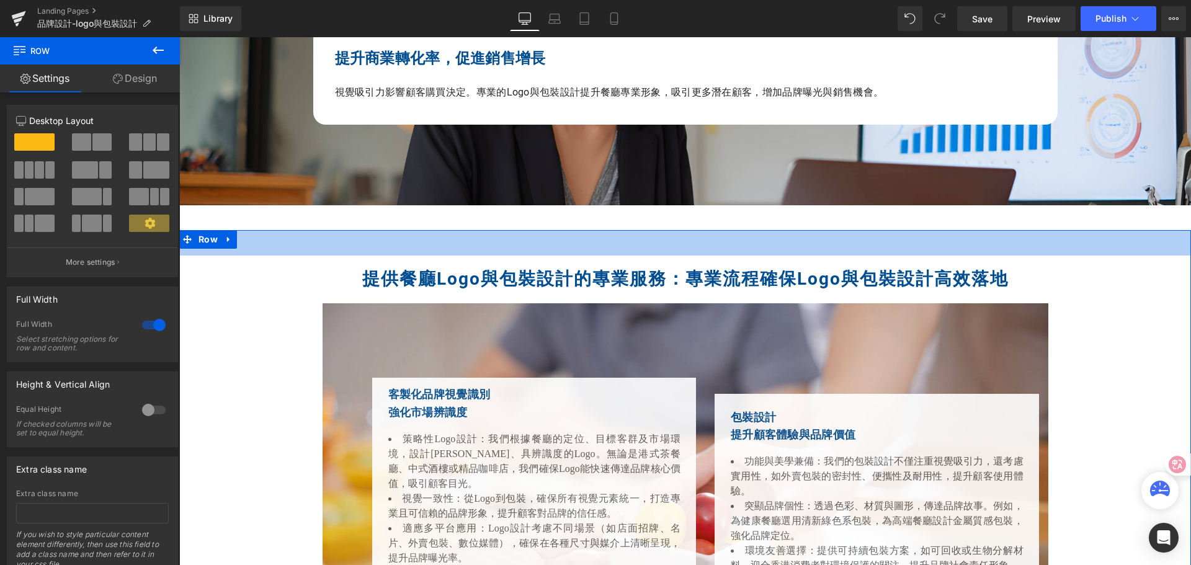
drag, startPoint x: 394, startPoint y: 233, endPoint x: 387, endPoint y: 259, distance: 26.9
click at [387, 259] on div "提供餐廳Logo與包裝設計的專業服務：專業流程確保Logo與包裝設計高效落地 Heading Row 客製化品牌視覺識別 強化市場辨識度 Heading 策略…" at bounding box center [685, 459] width 1012 height 458
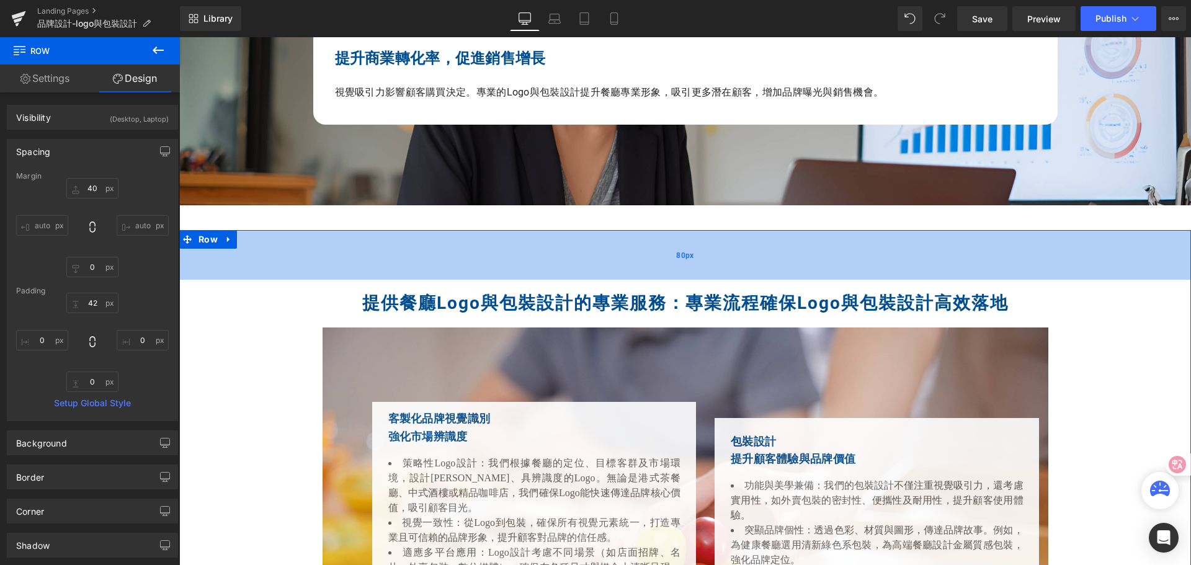
drag, startPoint x: 399, startPoint y: 252, endPoint x: 391, endPoint y: 276, distance: 24.9
click at [391, 276] on div "80px" at bounding box center [685, 255] width 1012 height 50
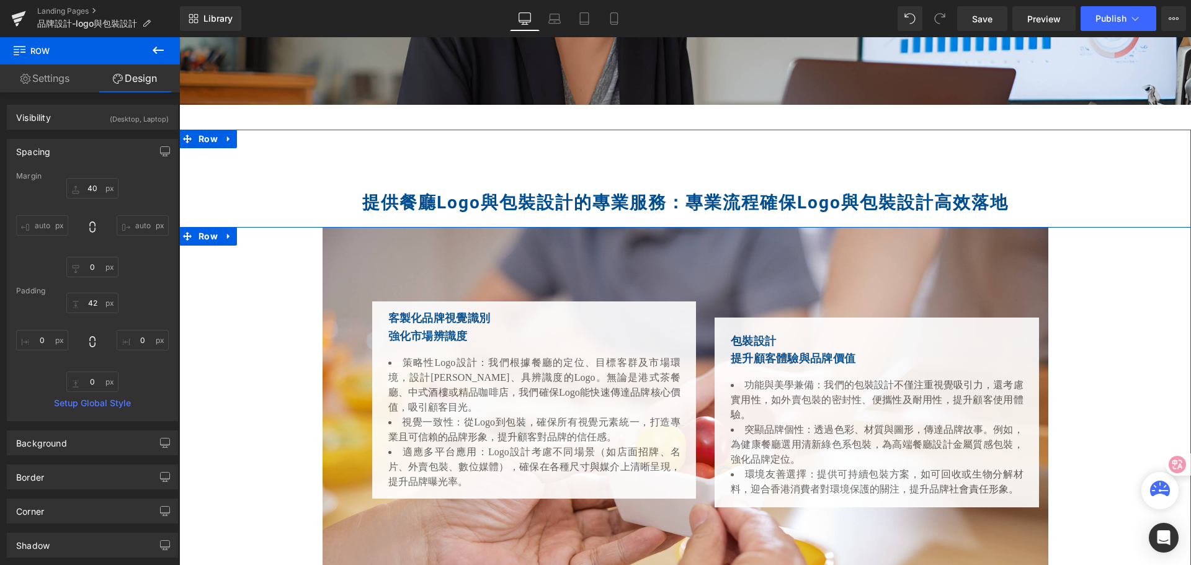
scroll to position [1923, 0]
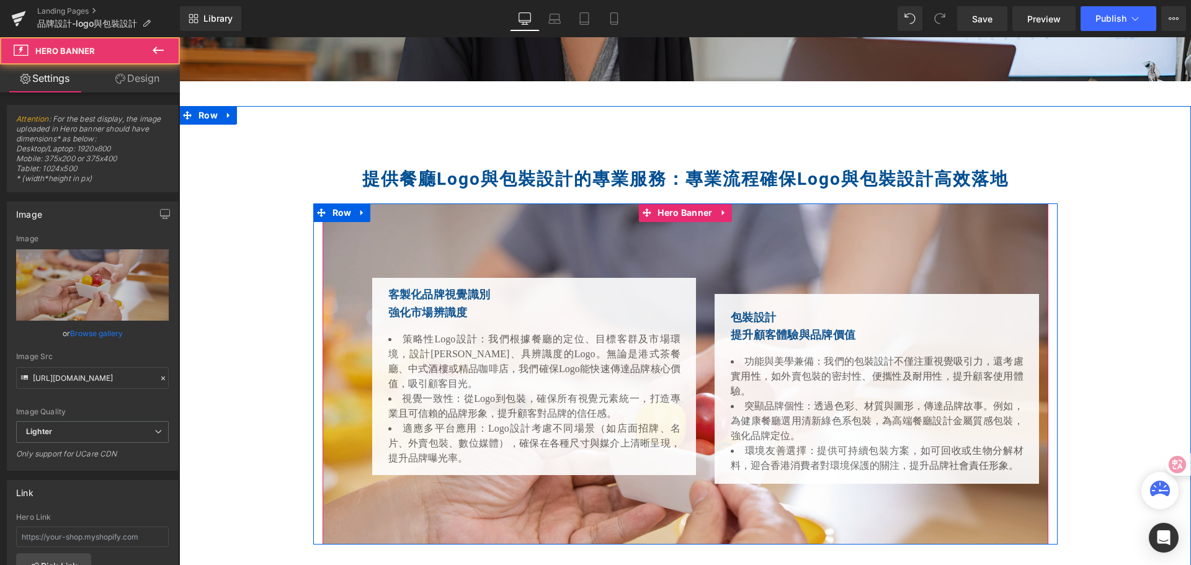
click at [834, 210] on div at bounding box center [686, 373] width 726 height 341
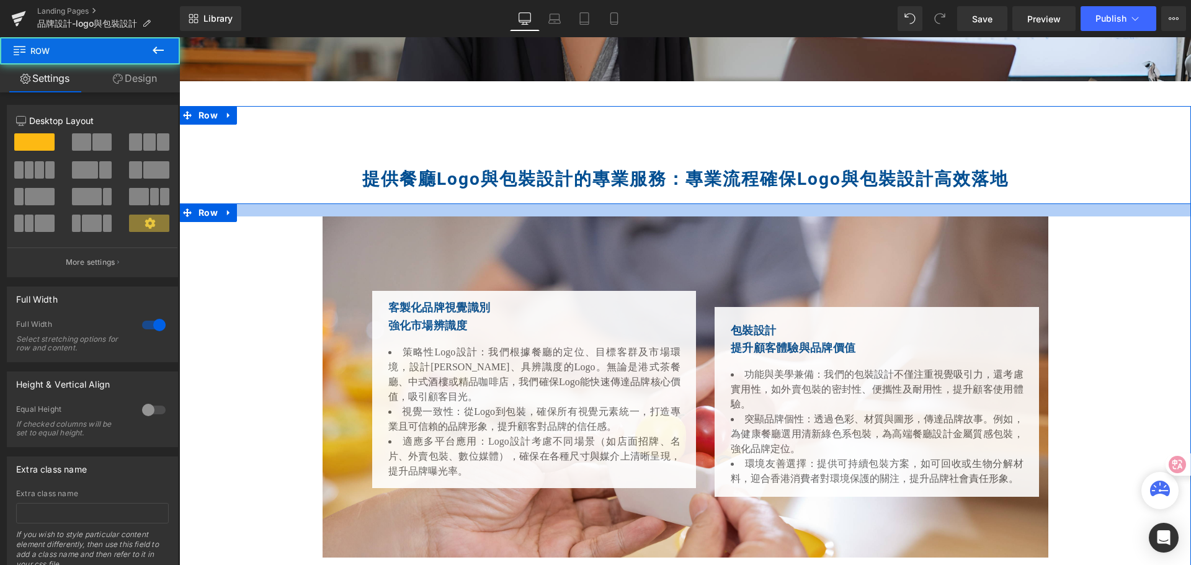
drag, startPoint x: 832, startPoint y: 205, endPoint x: 829, endPoint y: 219, distance: 13.9
click at [829, 219] on div "客製化品牌視覺識別 強化市場辨識度 Heading 策略性Logo設計：我們根據餐廳的定位、目標客群及市場環境，設計簡潔、具辨識度的Logo。無論是港式茶餐廳…" at bounding box center [685, 402] width 1012 height 398
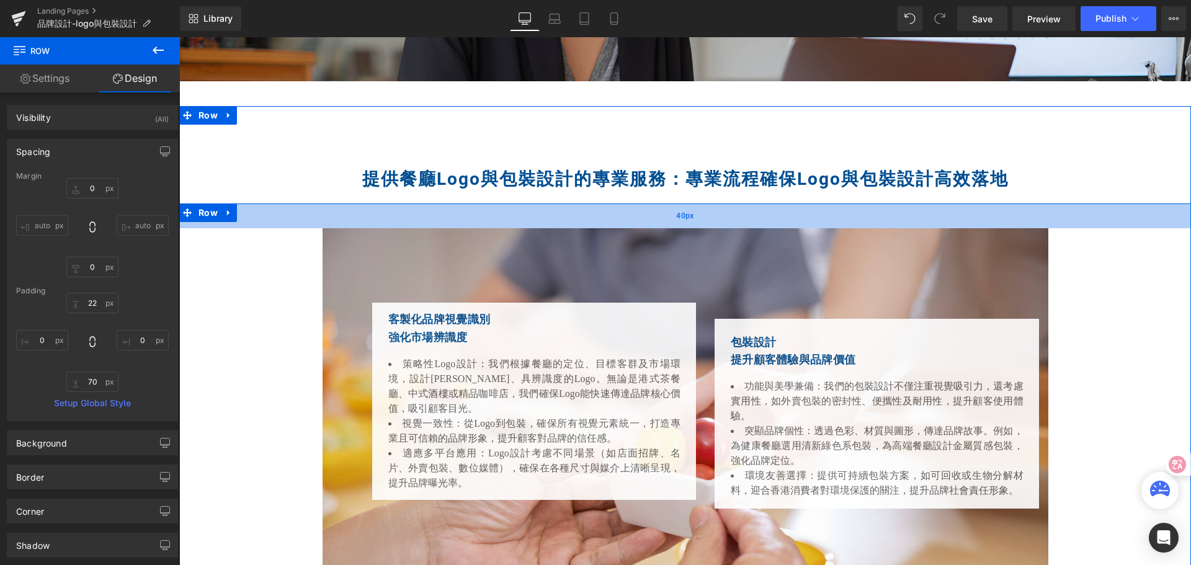
drag, startPoint x: 827, startPoint y: 216, endPoint x: 822, endPoint y: 228, distance: 12.0
click at [822, 228] on div "40px" at bounding box center [685, 215] width 1012 height 25
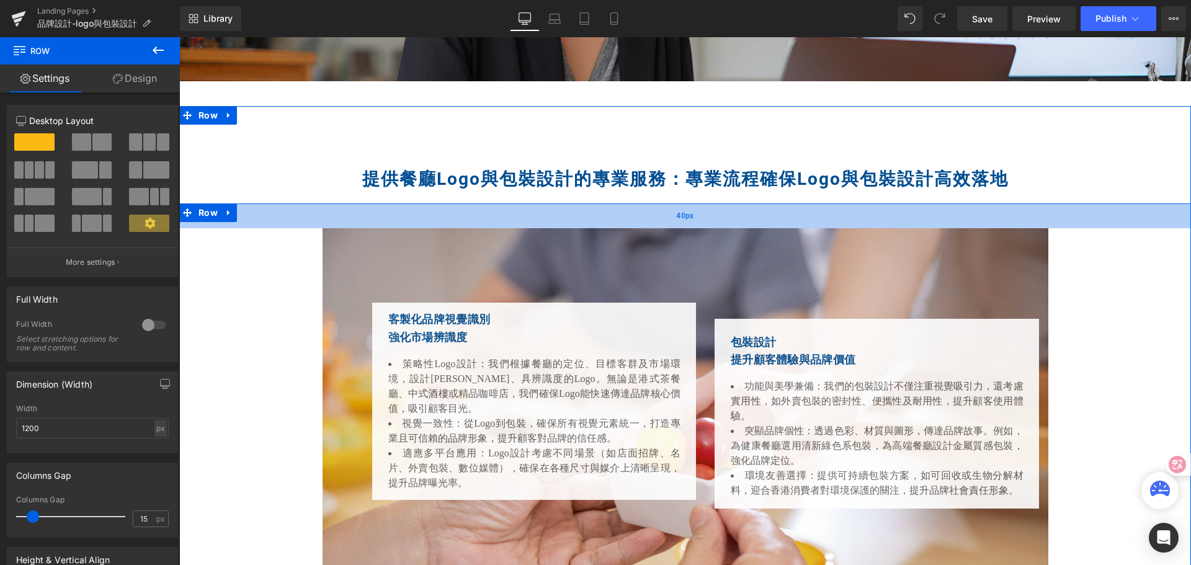
drag, startPoint x: 833, startPoint y: 231, endPoint x: 829, endPoint y: 222, distance: 9.4
click at [829, 222] on div "客製化品牌視覺識別 強化市場辨識度 Heading 策略性Logo設計：我們根據餐廳的定位、目標客群及市場環境，設計簡潔、具辨識度的Logo。無論是港式茶餐廳…" at bounding box center [685, 407] width 1012 height 409
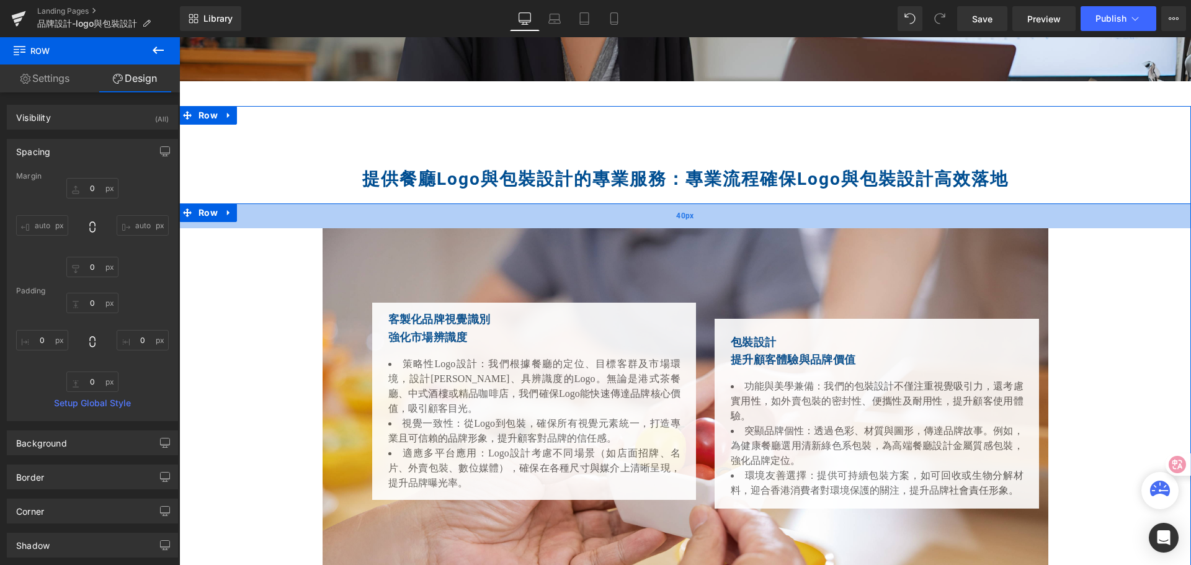
click at [735, 227] on div "客製化品牌視覺識別 強化市場辨識度 Heading 策略性Logo設計：我們根據餐廳的定位、目標客群及市場環境，設計簡潔、具辨識度的Logo。無論是港式茶餐廳…" at bounding box center [685, 407] width 1012 height 409
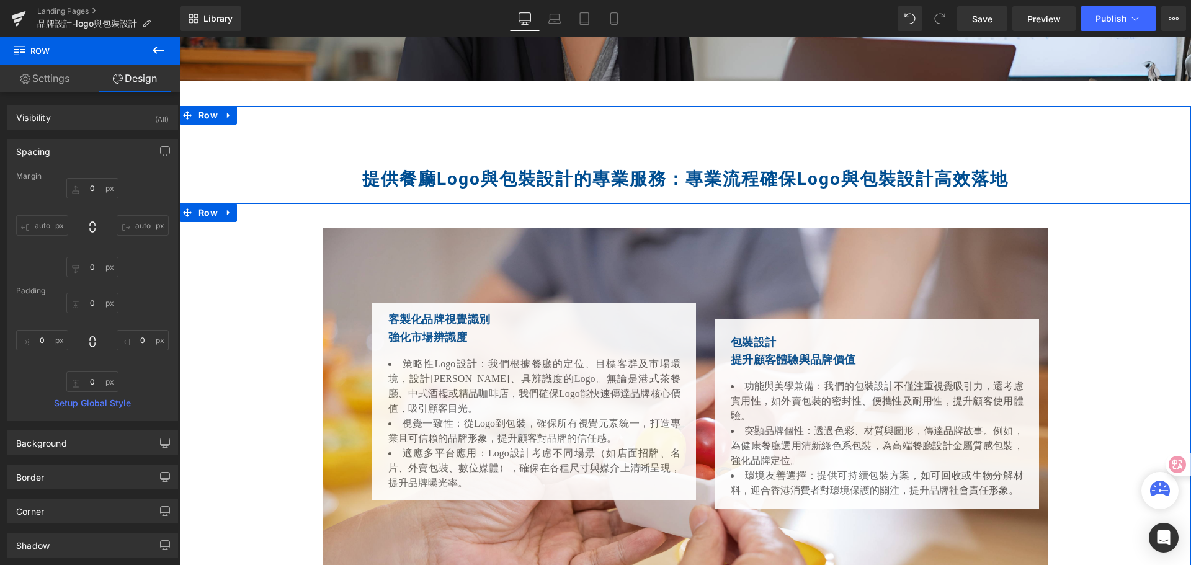
click at [1134, 259] on div "客製化品牌視覺識別 強化市場辨識度 Heading 策略性Logo設計：我們根據餐廳的定位、目標客群及市場環境，設計簡潔、具辨識度的Logo。無論是港式茶餐廳…" at bounding box center [685, 398] width 1012 height 341
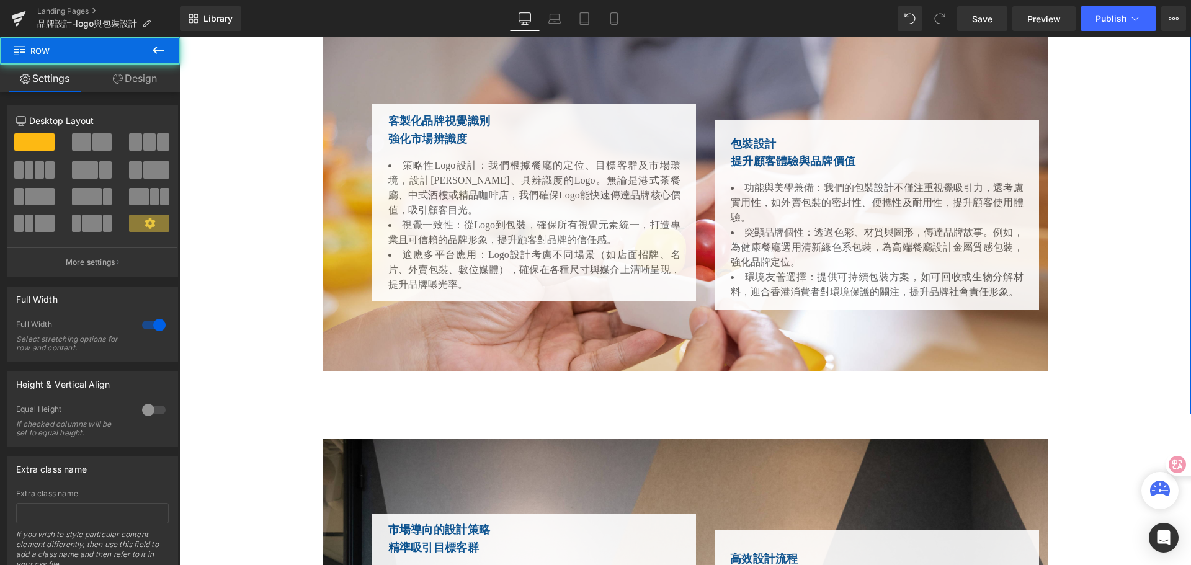
scroll to position [2171, 0]
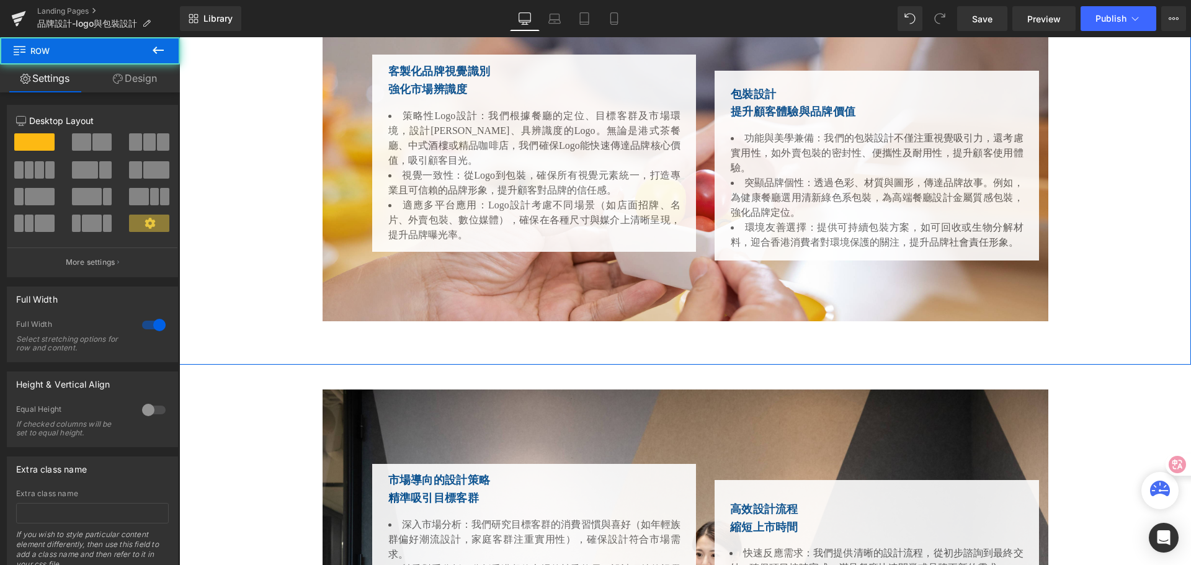
drag, startPoint x: 698, startPoint y: 366, endPoint x: 702, endPoint y: 347, distance: 19.1
click at [698, 350] on div "提供餐廳Logo與包裝設計的專業服務：專業流程確保Logo與包裝設計高效落地 Heading Row 客製化品牌視覺識別 強化市場辨識度 Heading 策略…" at bounding box center [685, 111] width 1012 height 507
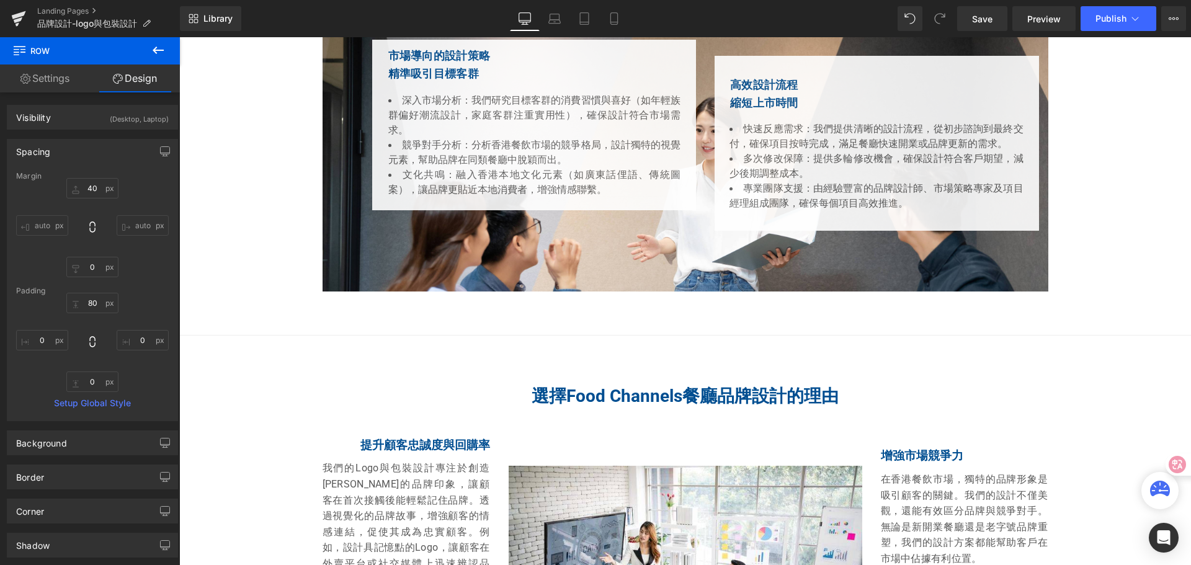
scroll to position [2605, 0]
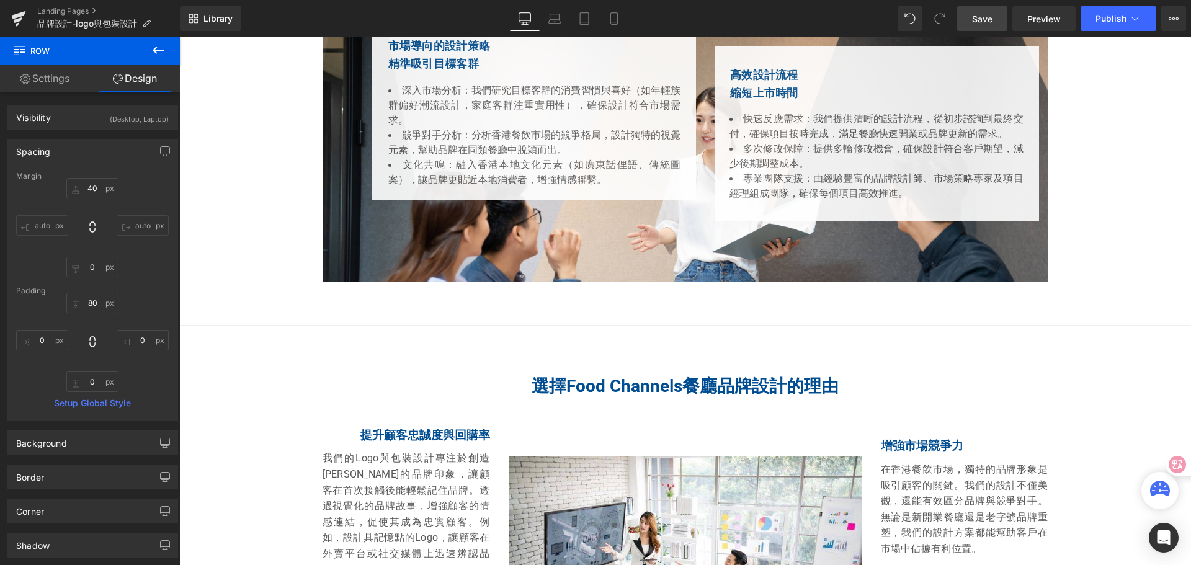
click at [972, 18] on span "Save" at bounding box center [982, 18] width 20 height 13
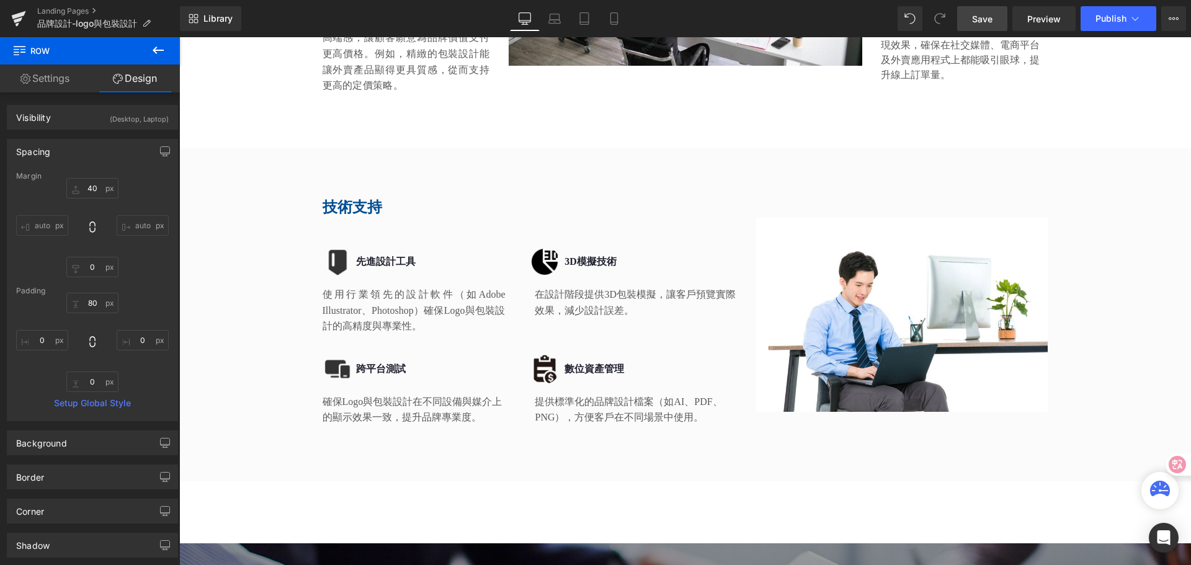
scroll to position [3225, 0]
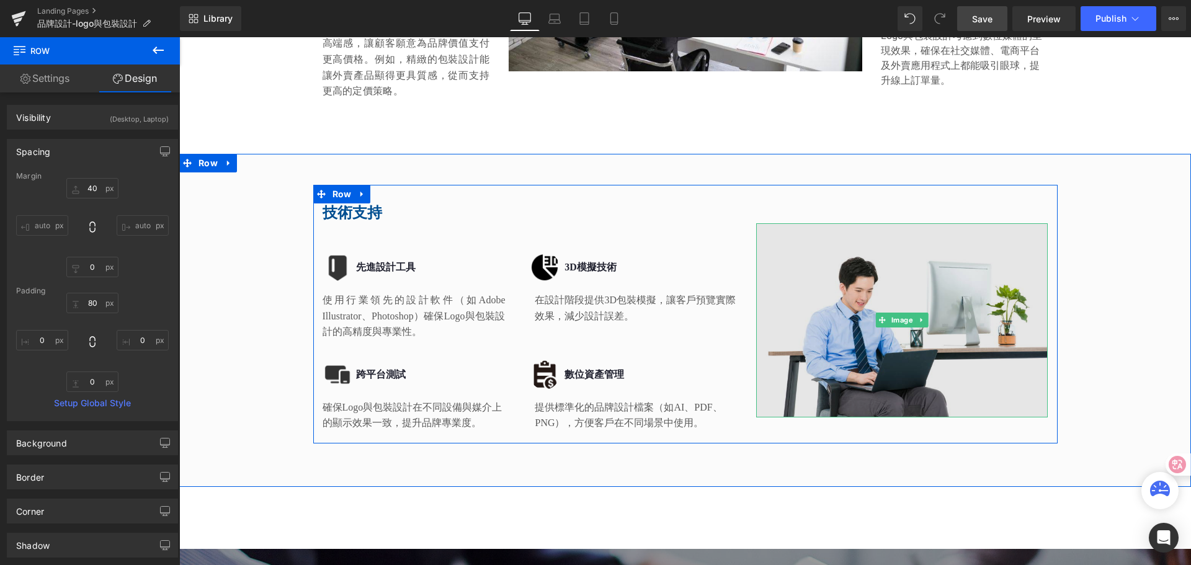
click at [806, 249] on img at bounding box center [902, 320] width 292 height 194
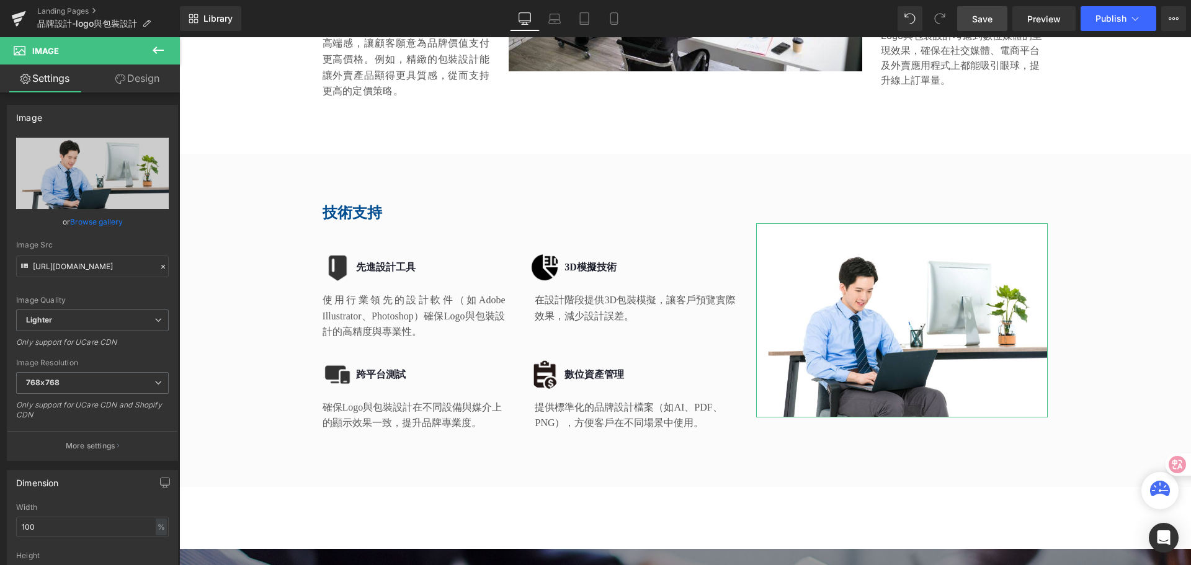
drag, startPoint x: 151, startPoint y: 76, endPoint x: 112, endPoint y: 160, distance: 92.1
click at [150, 76] on link "Design" at bounding box center [137, 79] width 90 height 28
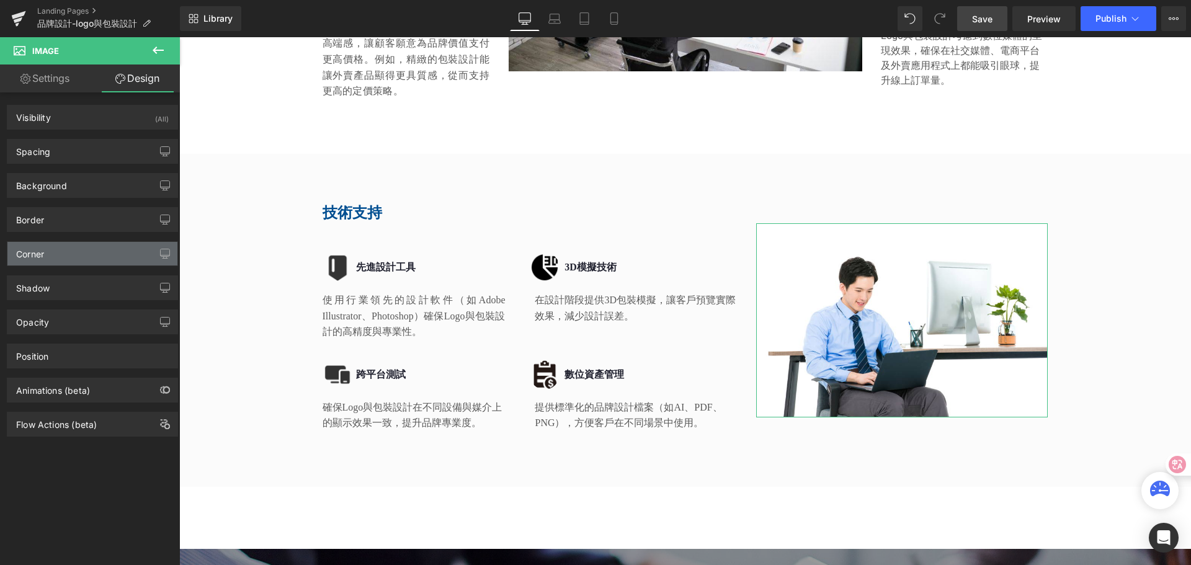
click at [85, 256] on div "Corner" at bounding box center [92, 254] width 170 height 24
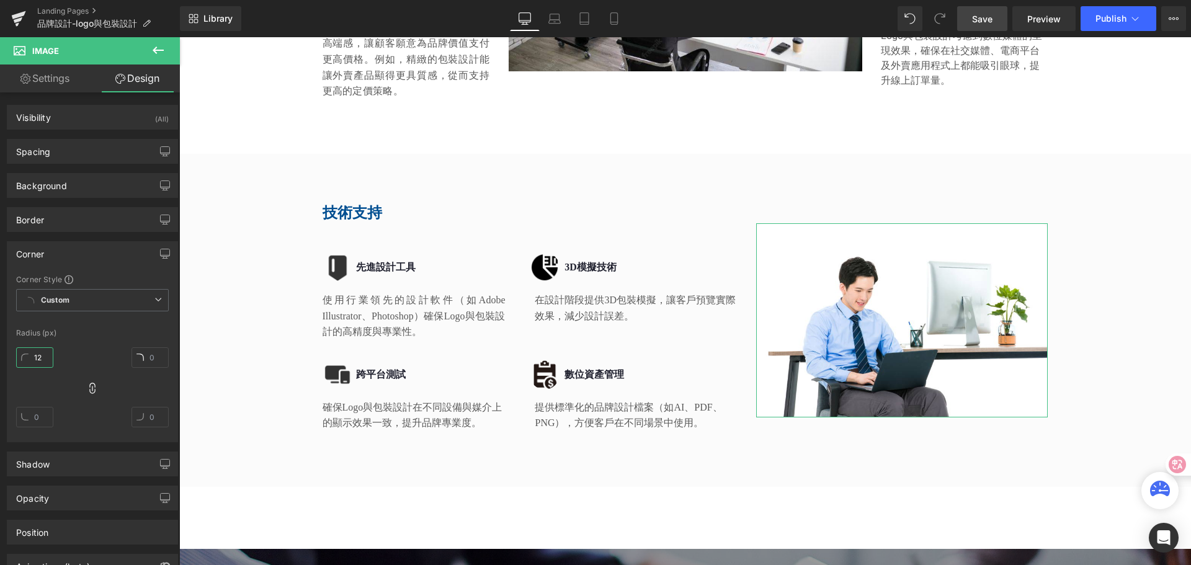
type input "1"
type input "0"
type input "20"
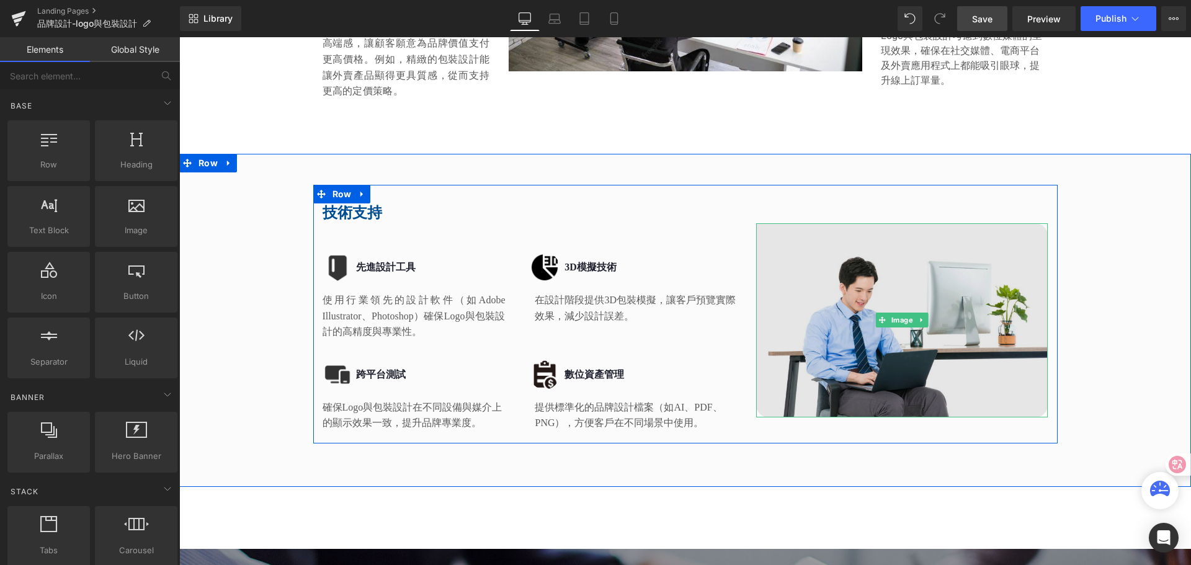
click at [795, 239] on img at bounding box center [902, 320] width 292 height 194
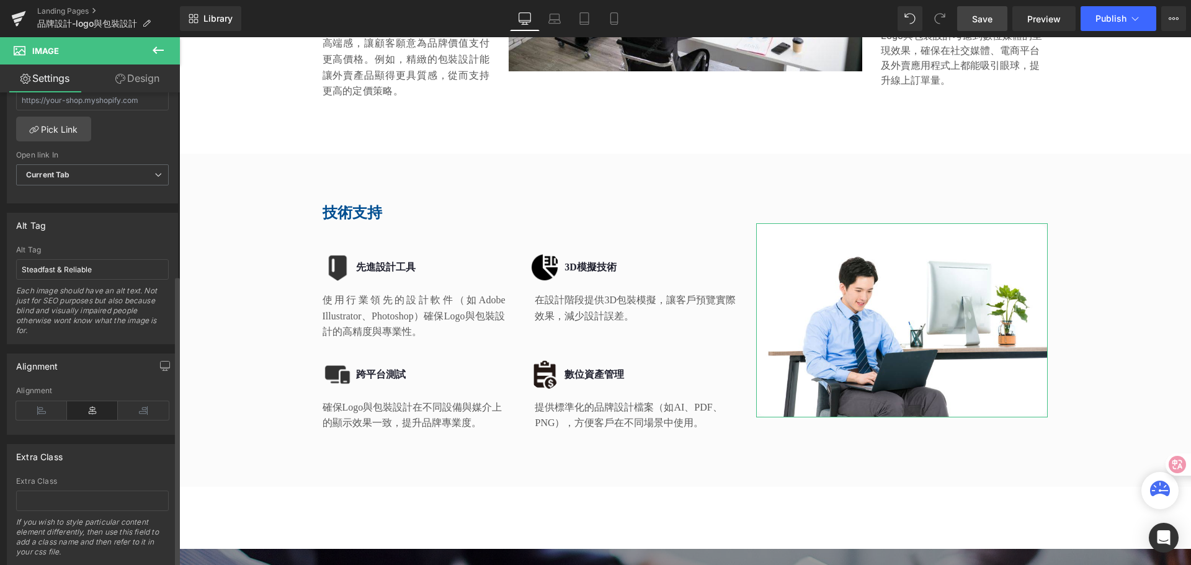
scroll to position [629, 0]
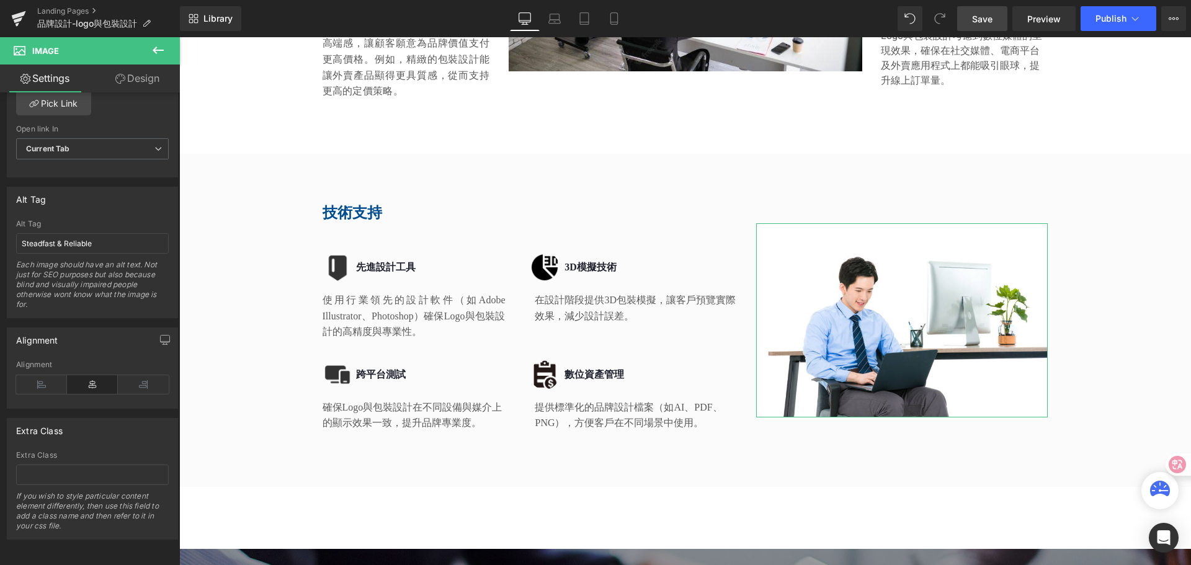
click at [154, 82] on link "Design" at bounding box center [137, 79] width 90 height 28
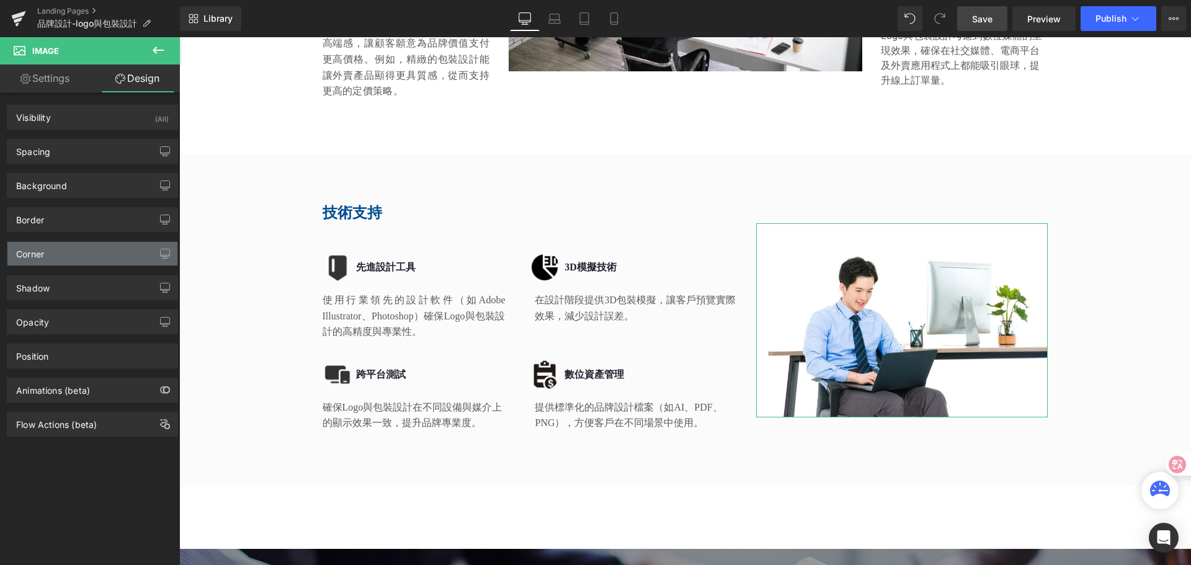
click at [81, 247] on div "Corner" at bounding box center [92, 254] width 170 height 24
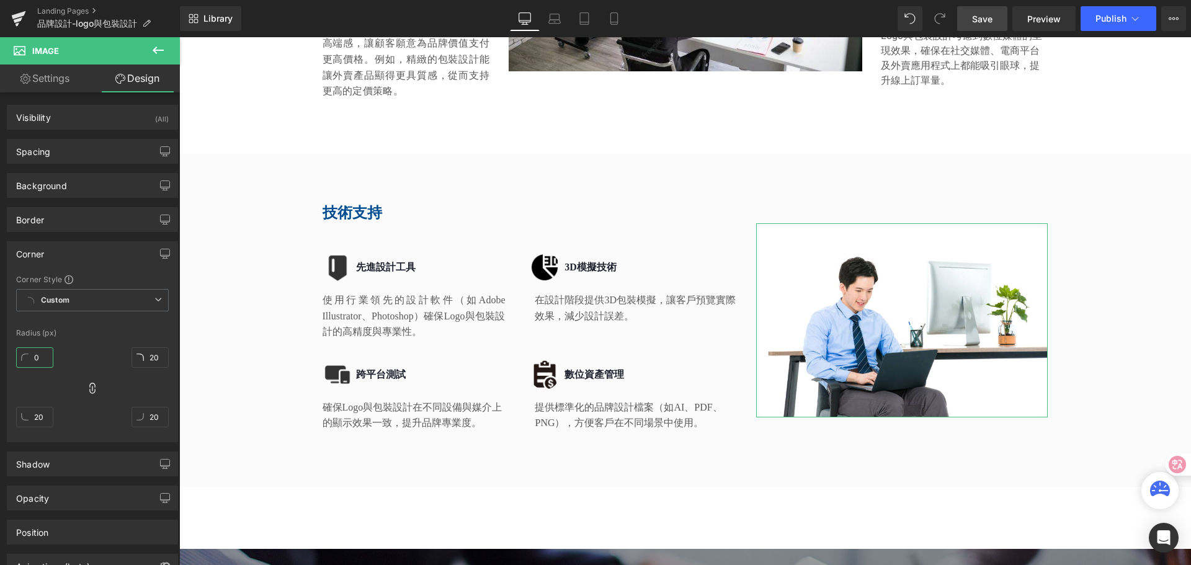
click at [40, 360] on input "0" at bounding box center [34, 357] width 37 height 20
type input "20"
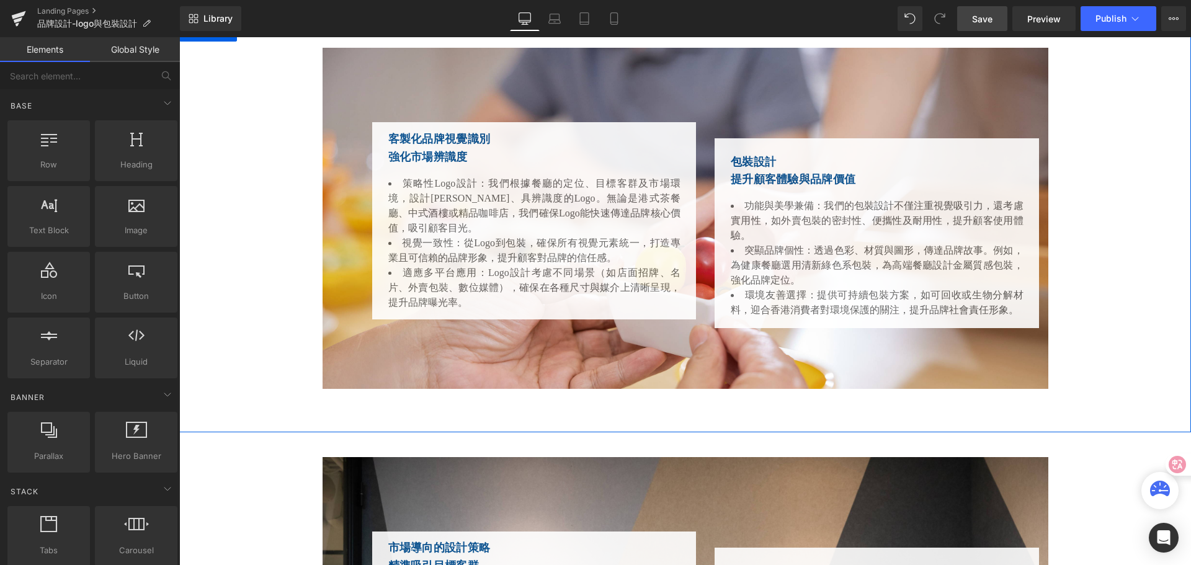
scroll to position [2109, 0]
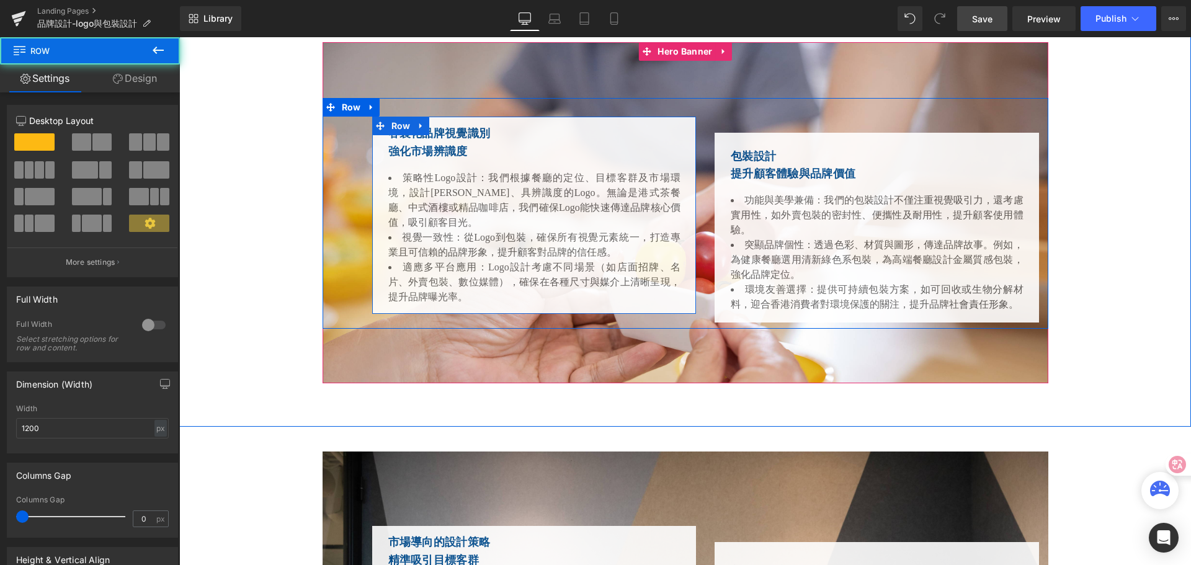
click at [533, 122] on div "客製化品牌視覺識別 強化市場辨識度 Heading 策略性Logo設計：我們根據餐廳的定位、目標客群及市場環境，設計簡潔、具辨識度的Logo。無論是港式茶餐廳…" at bounding box center [534, 215] width 324 height 197
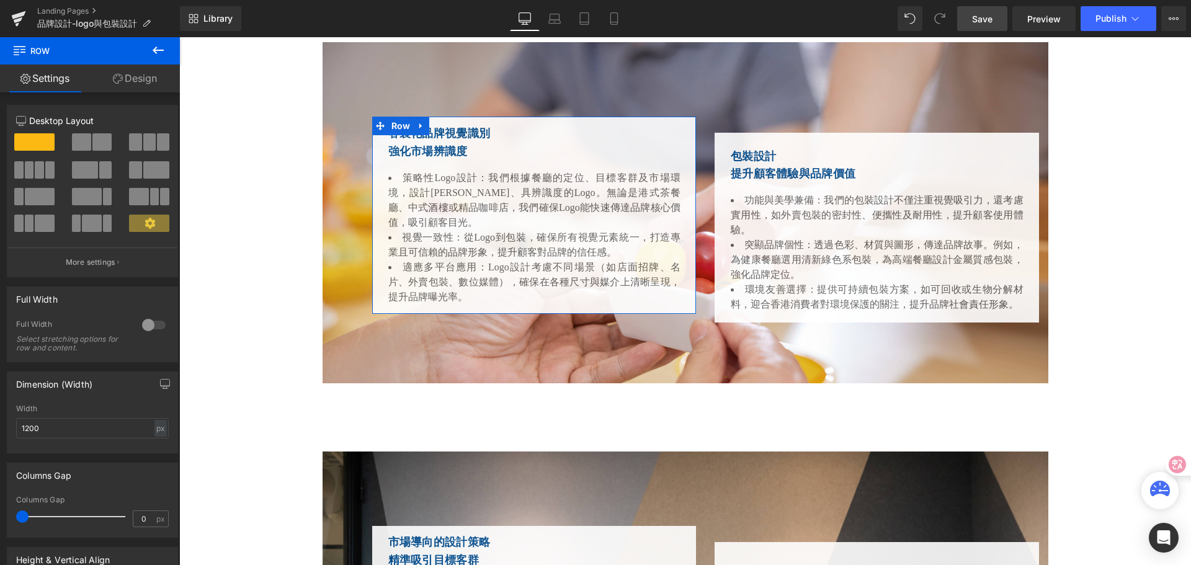
click at [147, 81] on link "Design" at bounding box center [135, 79] width 90 height 28
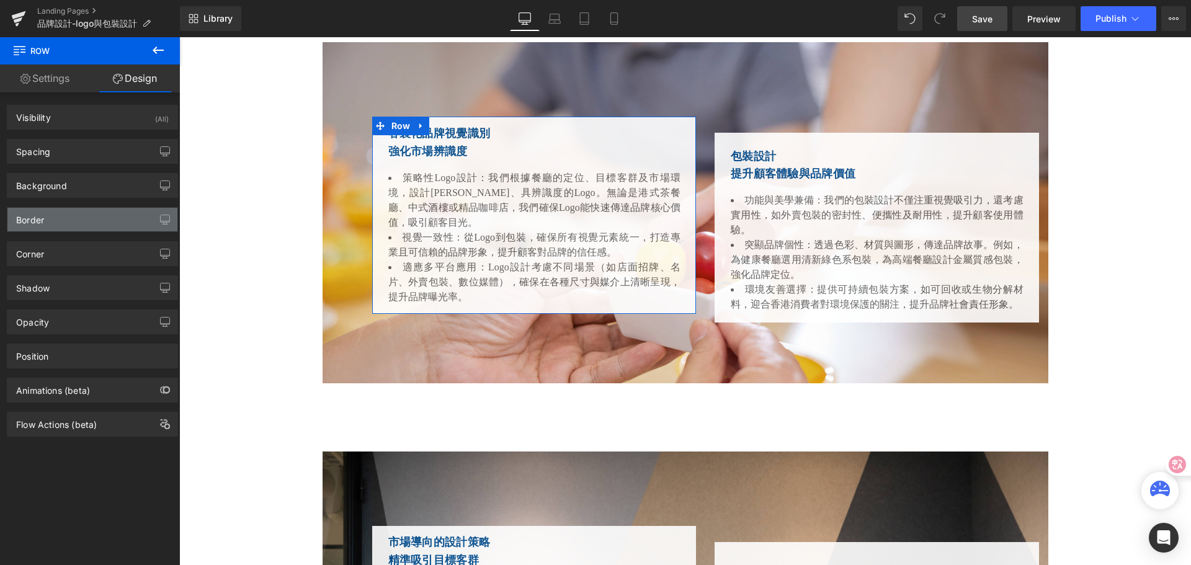
click at [89, 221] on div "Border" at bounding box center [92, 220] width 170 height 24
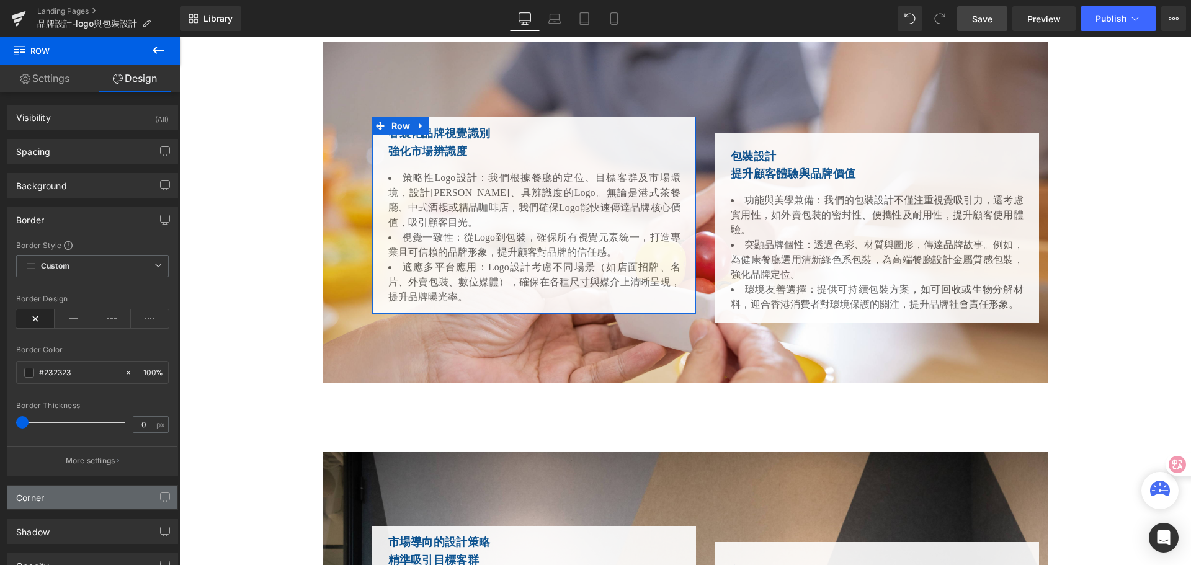
click at [91, 489] on div "Corner" at bounding box center [92, 498] width 170 height 24
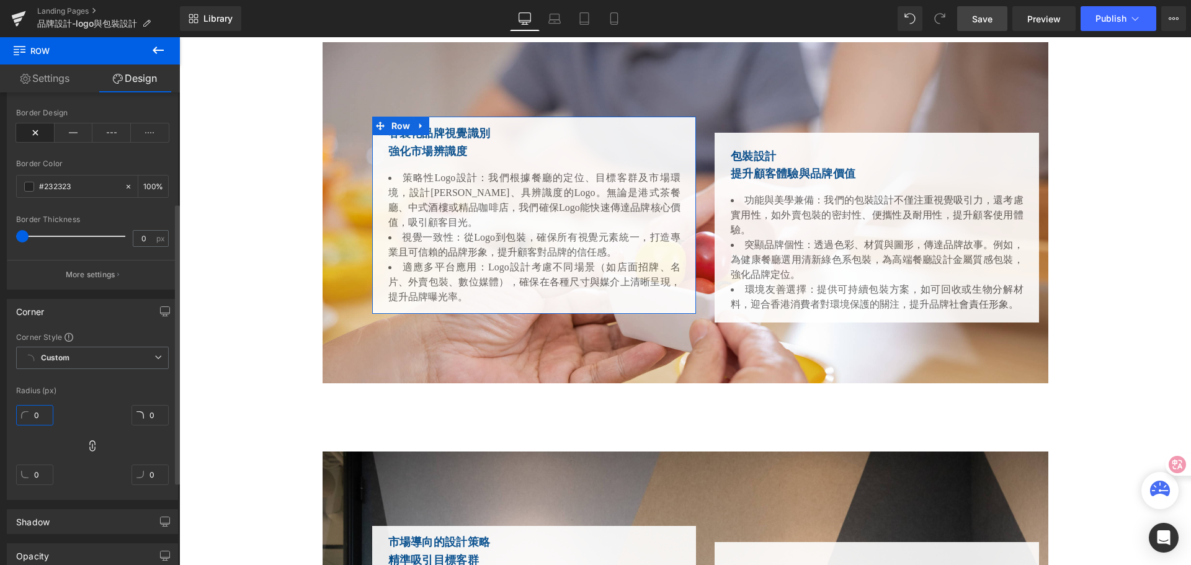
click at [40, 414] on input "0" at bounding box center [34, 415] width 37 height 20
type input "20"
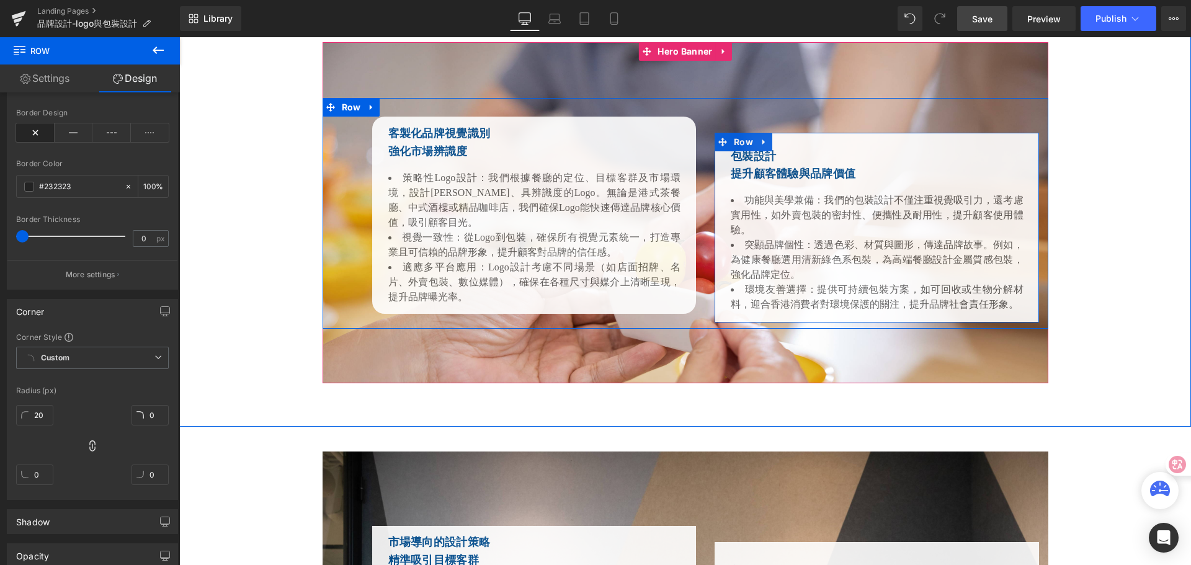
click at [734, 318] on div "包裝設計 提升顧客體驗與品牌價值 Heading 功能與美學兼備：我們的包裝設計不僅注重視覺吸引力，還考慮實用性，如外賣包裝的密封性、便攜性及耐用性，提升顧客…" at bounding box center [876, 228] width 324 height 190
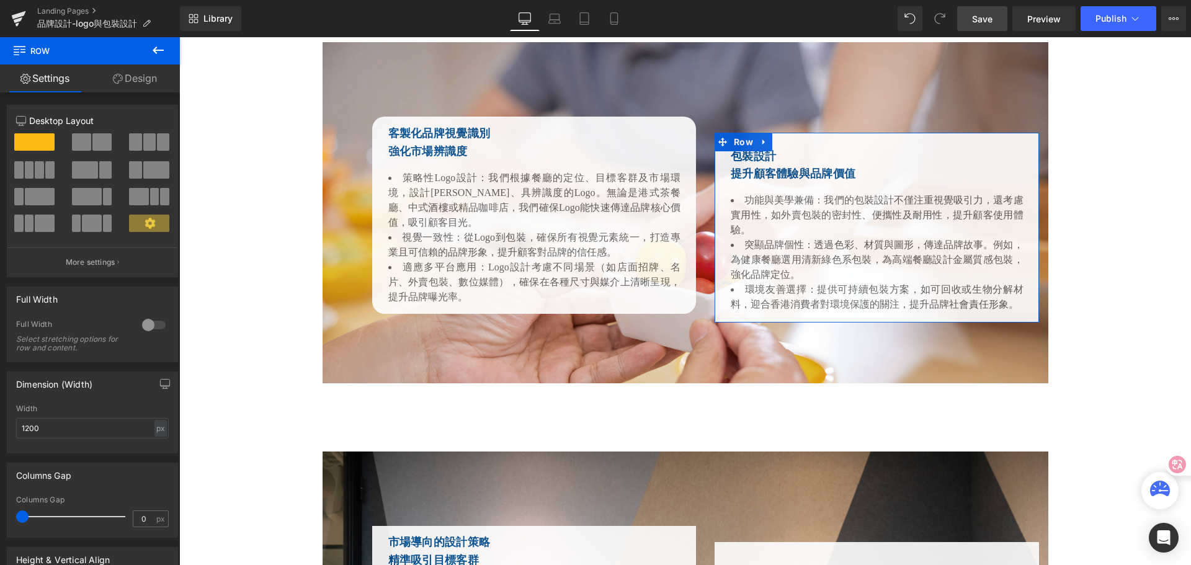
click at [150, 74] on link "Design" at bounding box center [135, 79] width 90 height 28
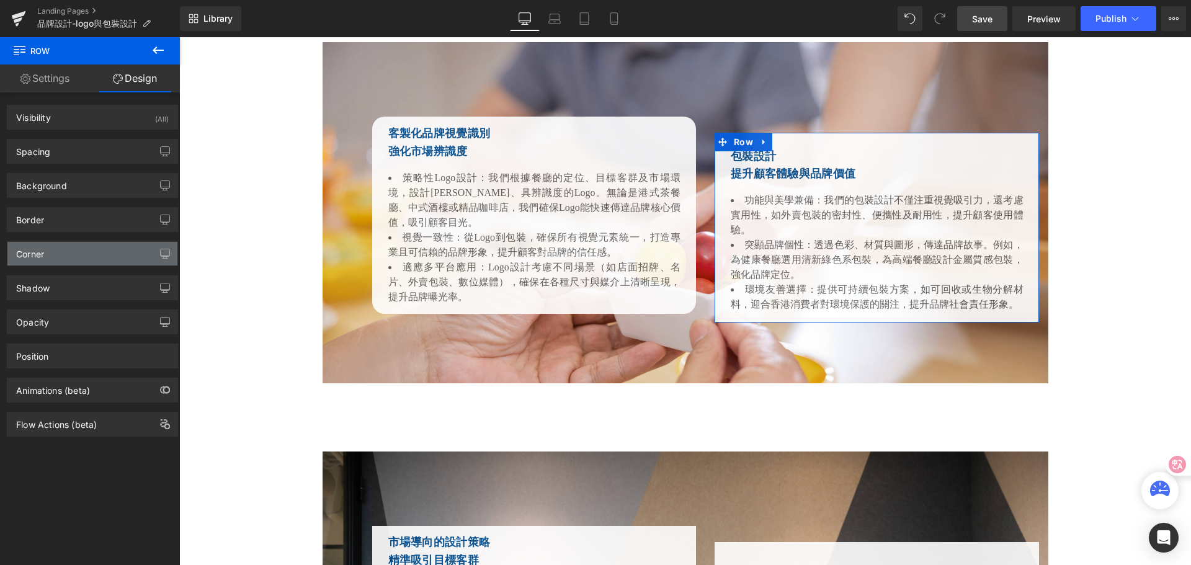
click at [70, 254] on div "Corner" at bounding box center [92, 254] width 170 height 24
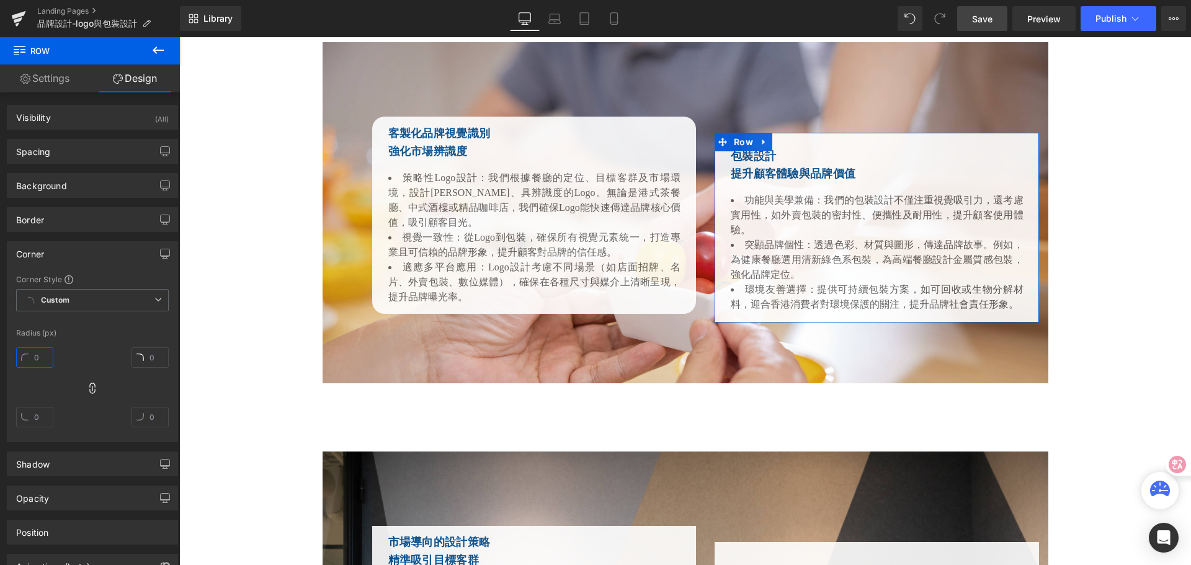
click at [43, 360] on input "text" at bounding box center [34, 357] width 37 height 20
type input "20"
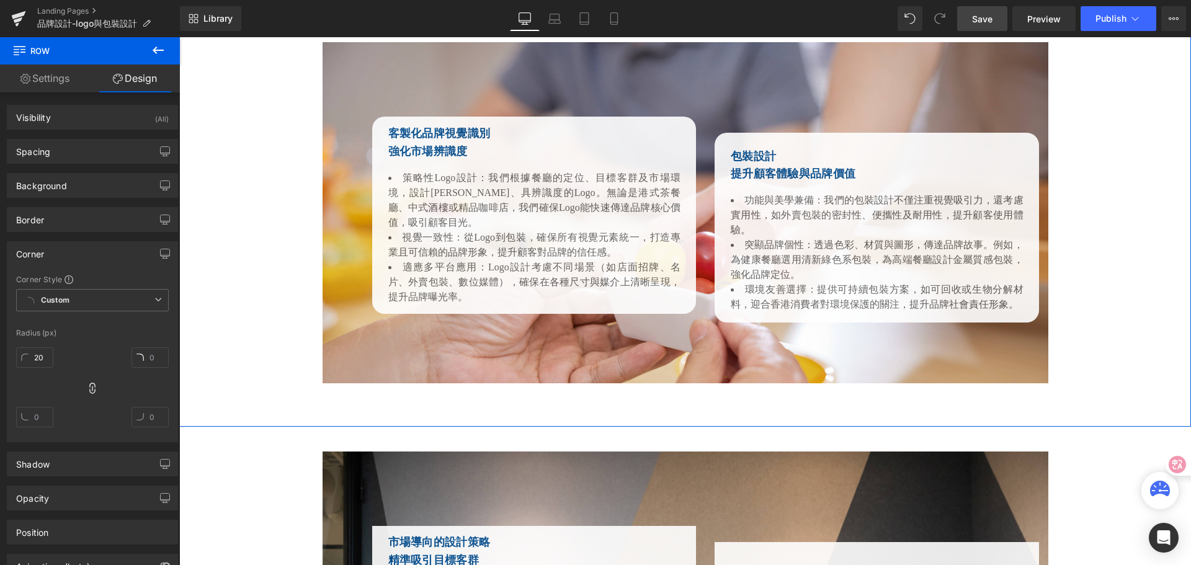
click at [234, 394] on div "客製化品牌視覺識別 強化市場辨識度 Heading 策略性Logo設計：我們根據餐廳的定位、目標客群及市場環境，設計簡潔、具辨識度的Logo。無論是港式茶餐廳…" at bounding box center [685, 221] width 1012 height 409
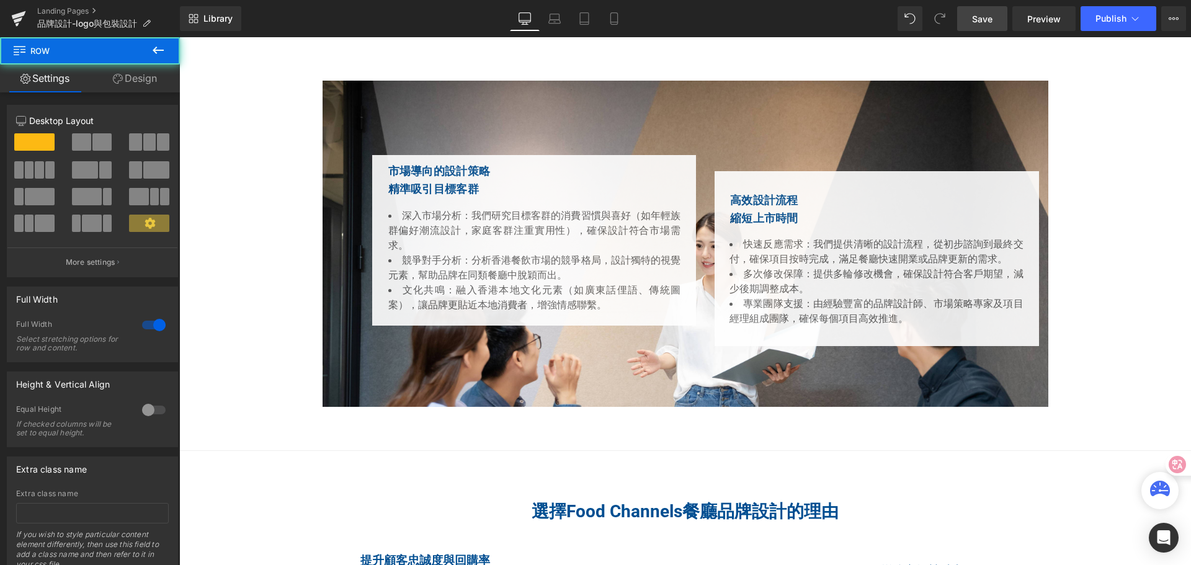
scroll to position [2481, 0]
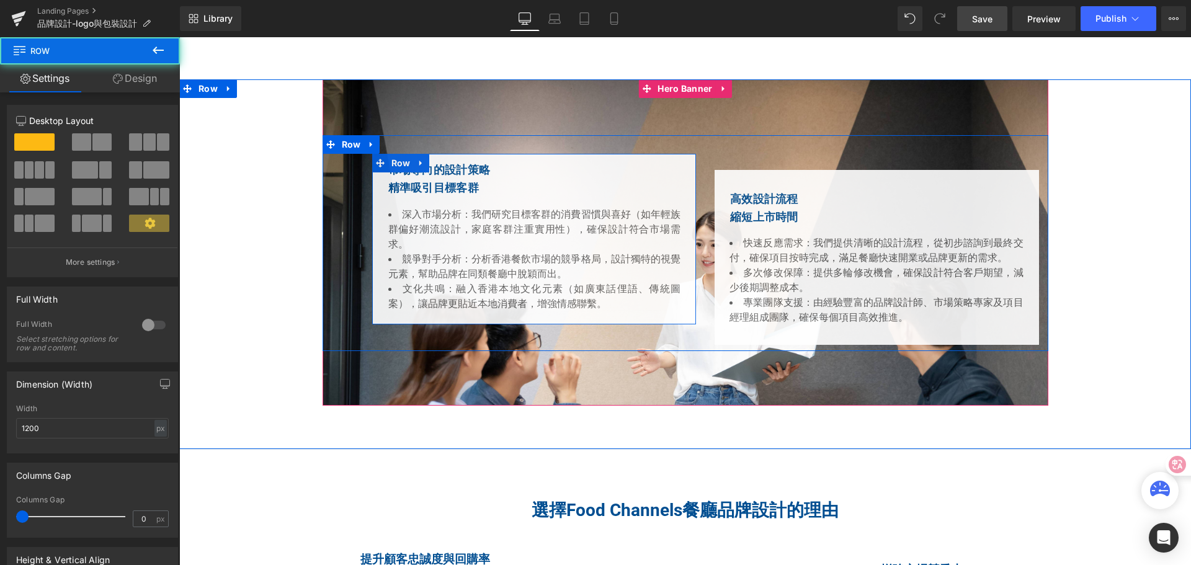
click at [376, 249] on div "市場導向的設計策略 精準吸引目標客群 Heading 深入市場分析：我們研究目標客群的消費習慣與喜好（如年輕族群偏好潮流設計，家庭客群注重實用性），確保設計符…" at bounding box center [534, 239] width 324 height 171
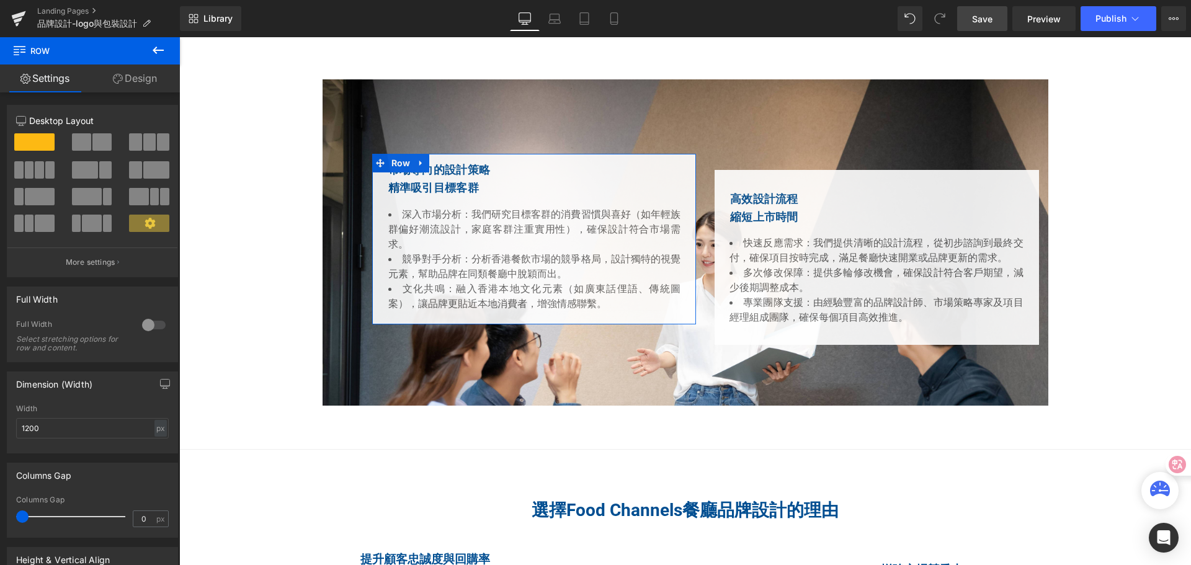
click at [141, 74] on link "Design" at bounding box center [135, 79] width 90 height 28
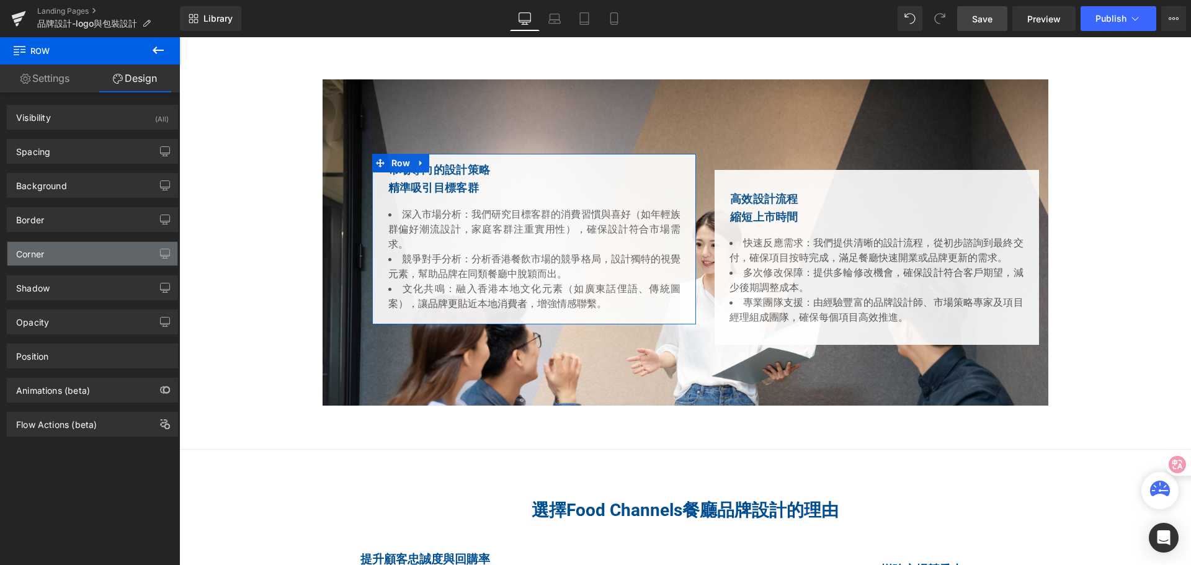
click at [69, 254] on div "Corner" at bounding box center [92, 254] width 170 height 24
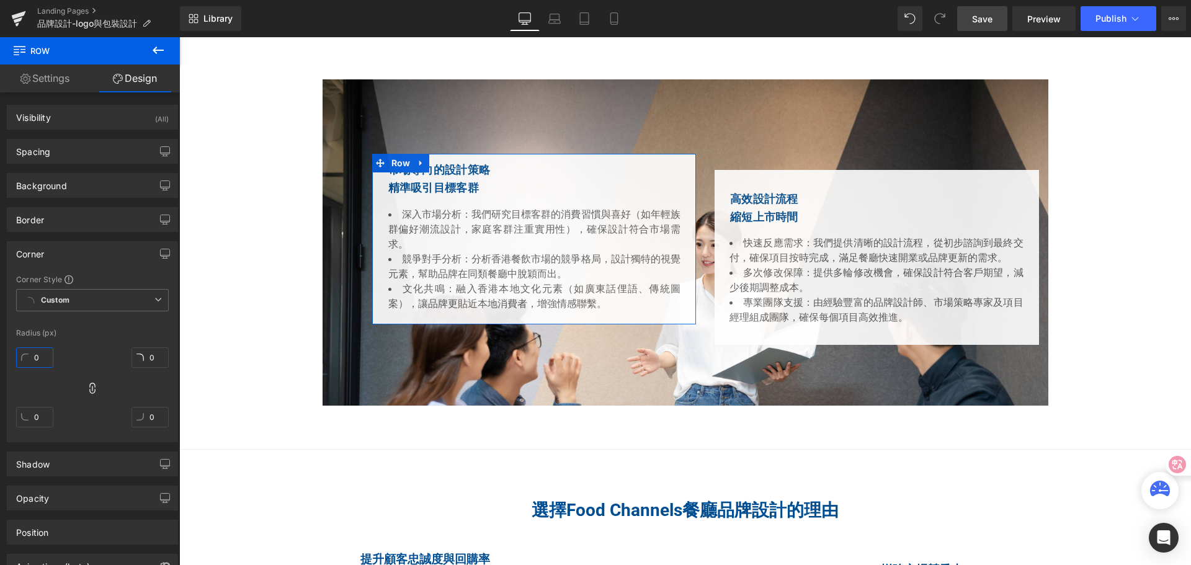
click at [43, 358] on input "0" at bounding box center [34, 357] width 37 height 20
type input "20"
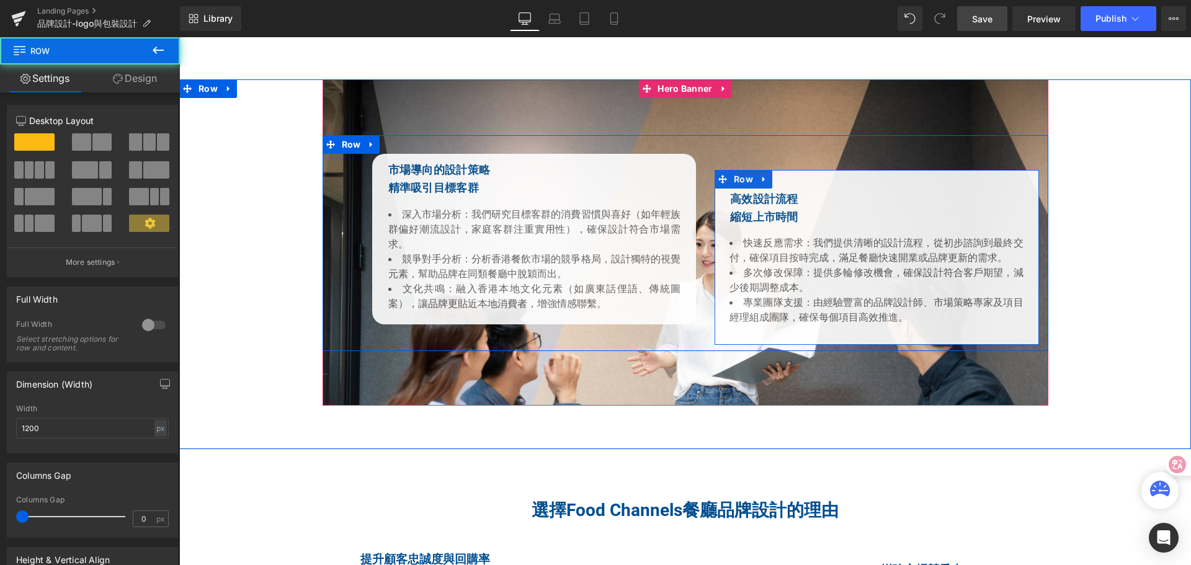
click at [715, 295] on div "高效設計流程 縮短上市時間 Heading 快速反應需求：我們提供清晰的設計流程，從初步諮詢到最終交付，確保項目按時完成，滿足餐廳快速開業或品牌更新的需求。 …" at bounding box center [876, 258] width 324 height 176
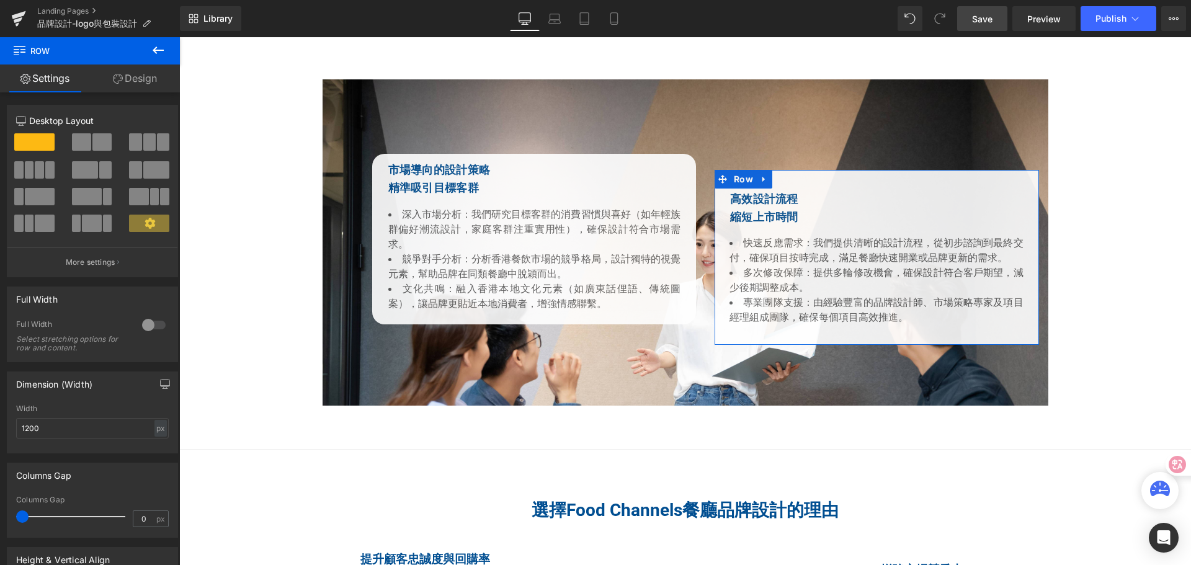
click at [147, 75] on link "Design" at bounding box center [135, 79] width 90 height 28
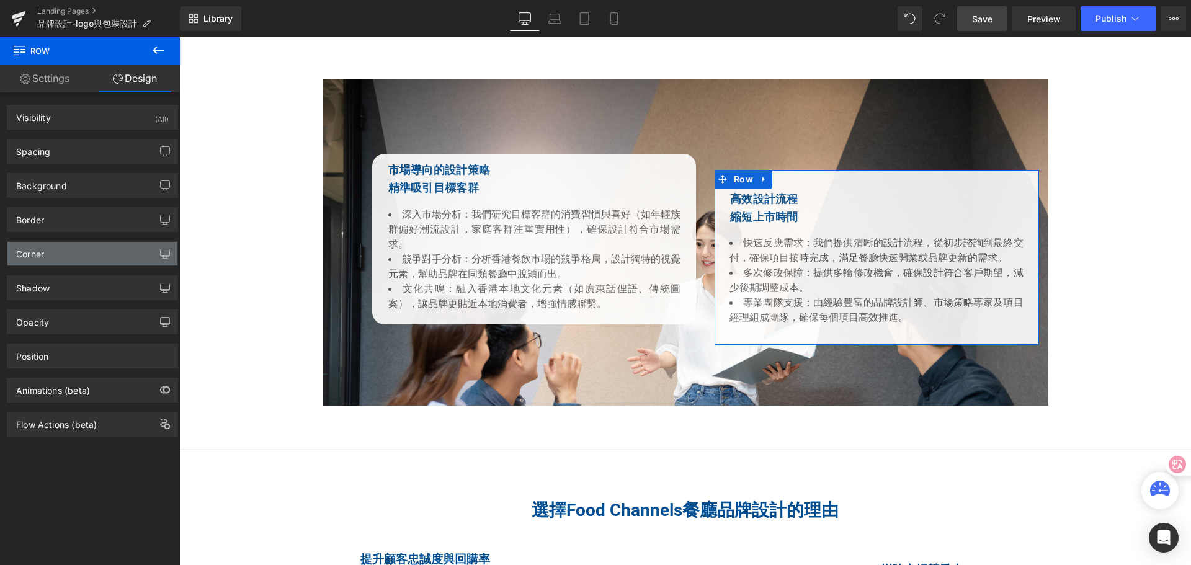
click at [59, 256] on div "Corner" at bounding box center [92, 254] width 170 height 24
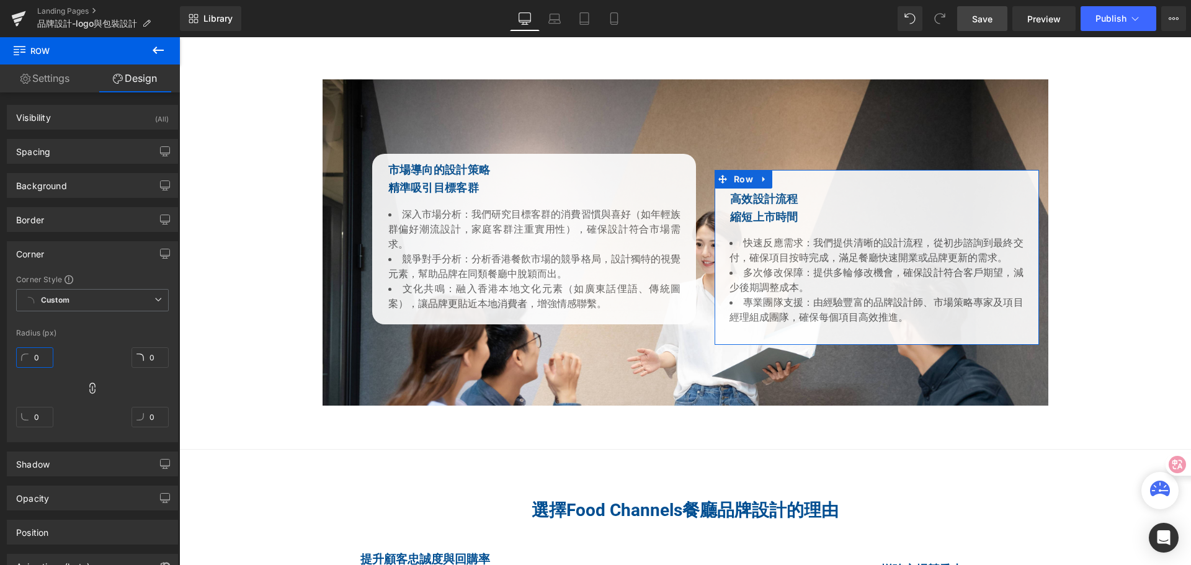
click at [41, 358] on input "0" at bounding box center [34, 357] width 37 height 20
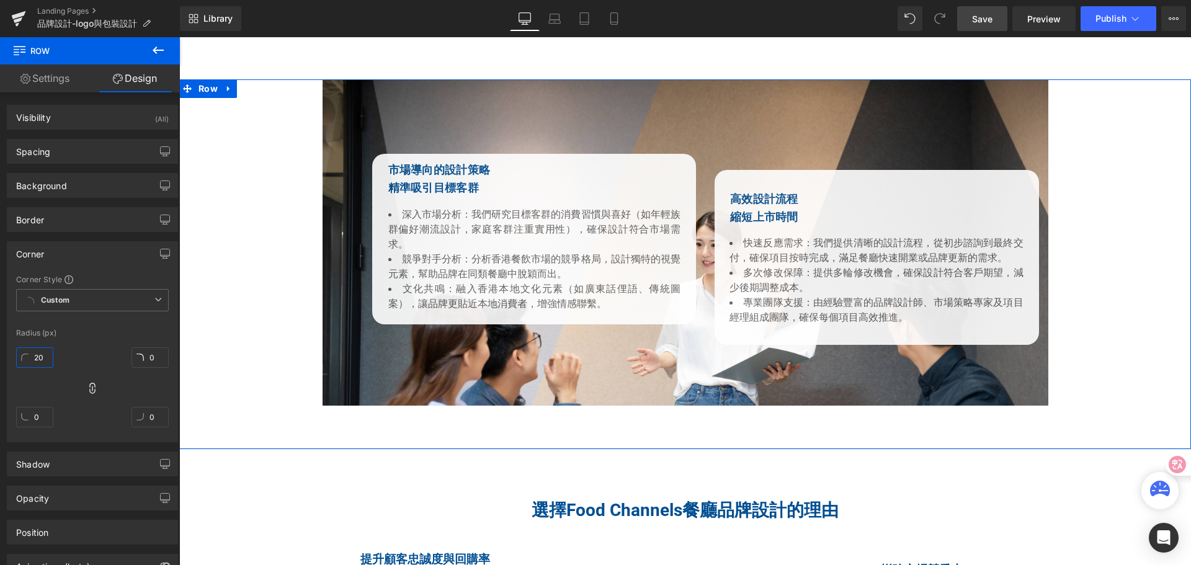
type input "20"
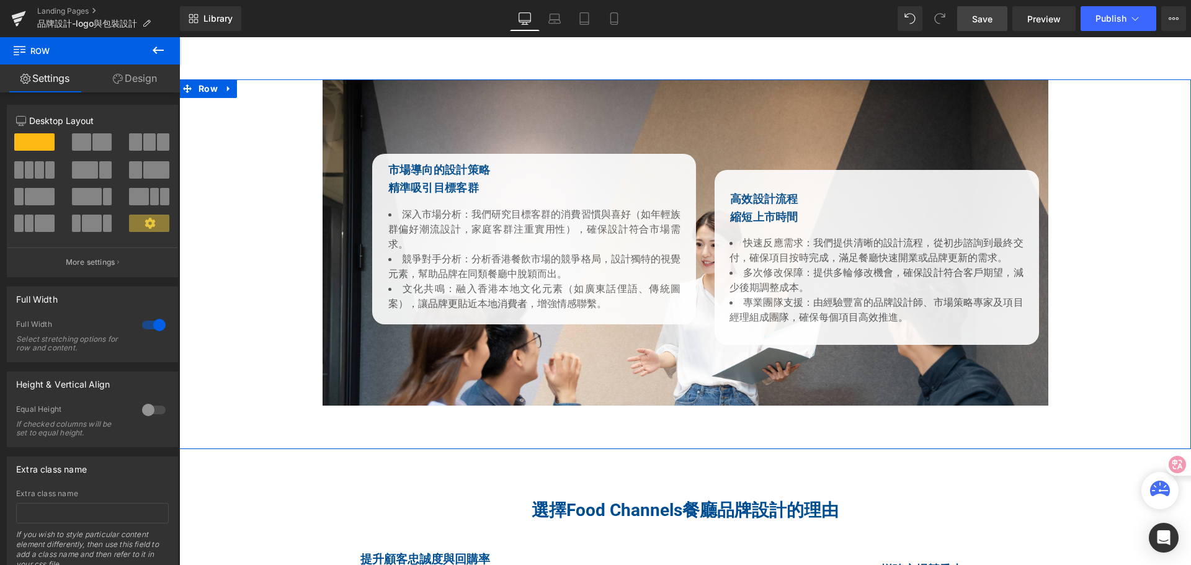
click at [1144, 248] on div "市場導向的設計策略 精準吸引目標客群 Heading 深入市場分析：我們研究目標客群的消費習慣與喜好（如年輕族群偏好潮流設計，家庭客群注重實用性），確保設計符…" at bounding box center [685, 242] width 1012 height 326
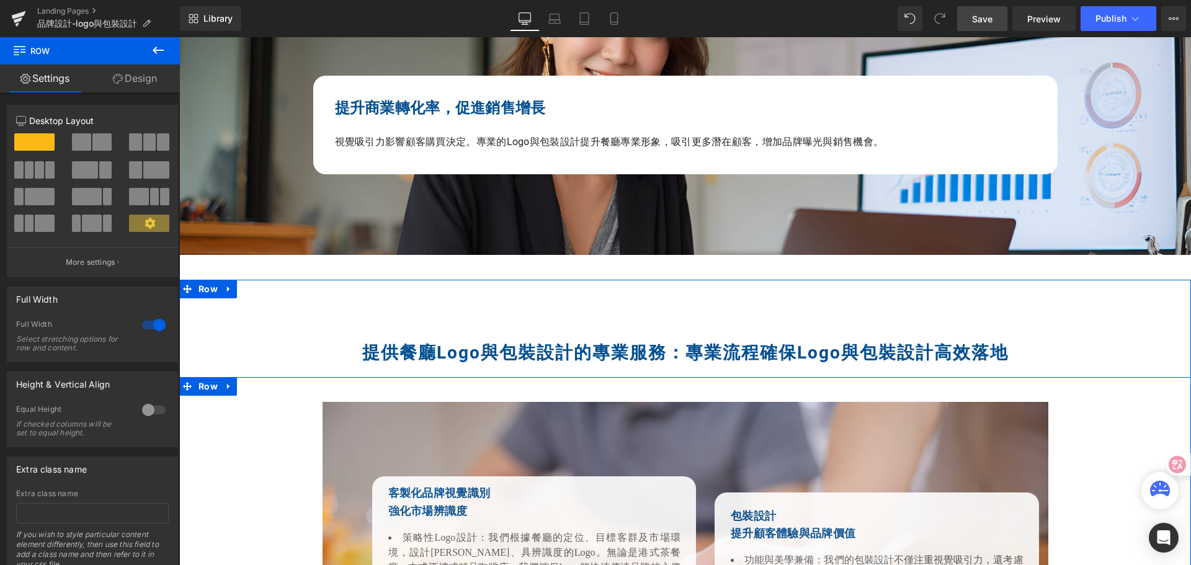
scroll to position [1551, 0]
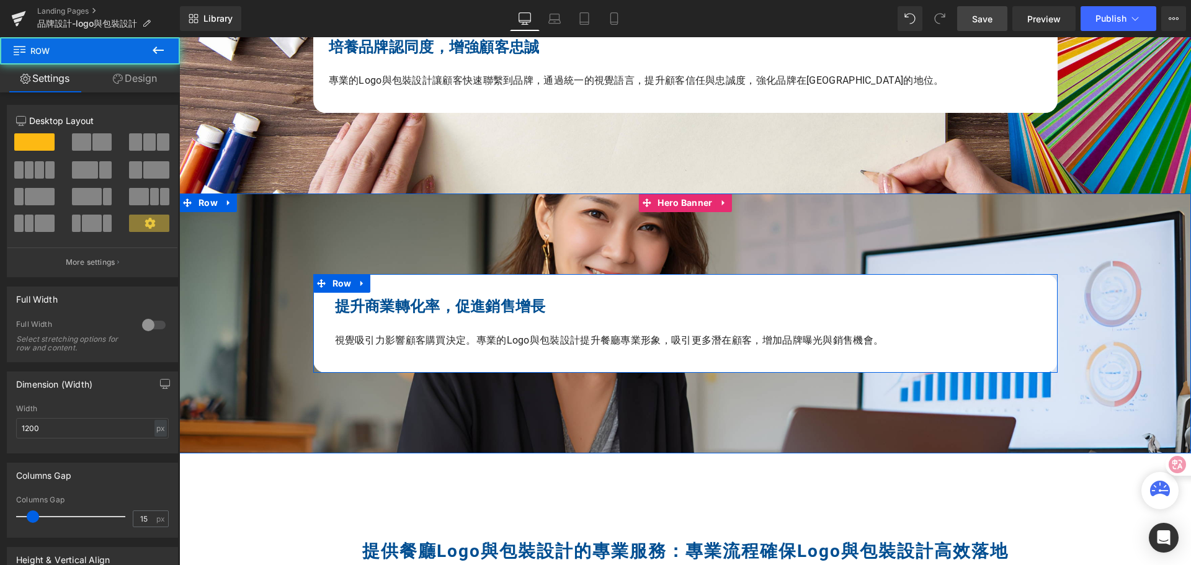
click at [314, 301] on div "提升商業轉化率，促進銷售增長 視覺吸引力影響顧客購買決定。專業的Logo與包裝設計提升餐廳專業形象，吸引更多潛在顧客，增加品牌曝光與銷售機會。 Text Bl…" at bounding box center [685, 323] width 744 height 86
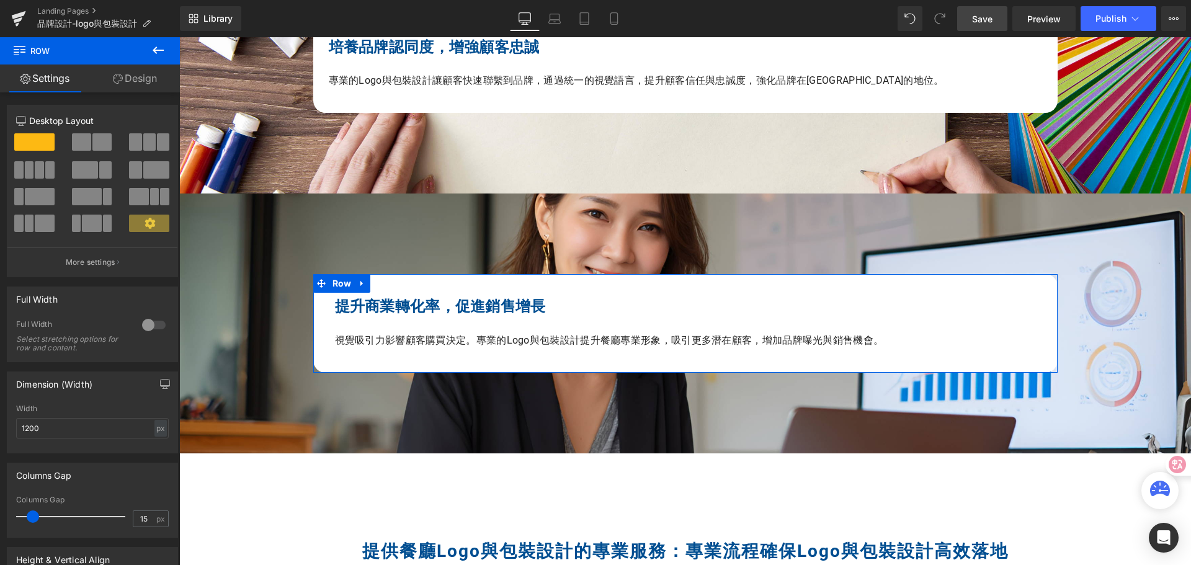
click at [122, 76] on link "Design" at bounding box center [135, 79] width 90 height 28
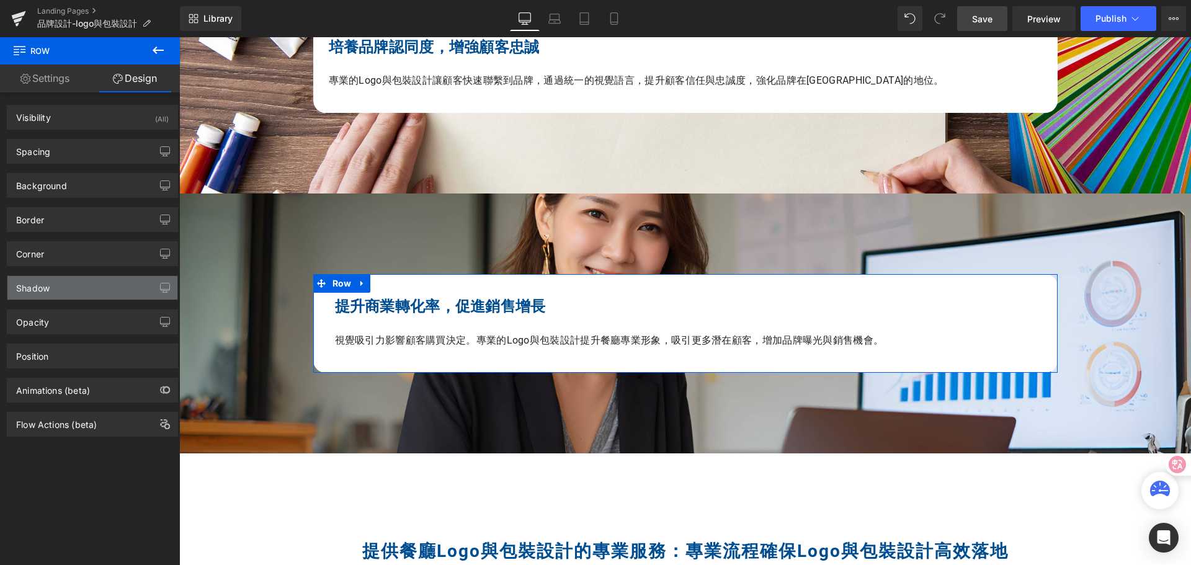
click at [81, 293] on div "Shadow" at bounding box center [92, 288] width 170 height 24
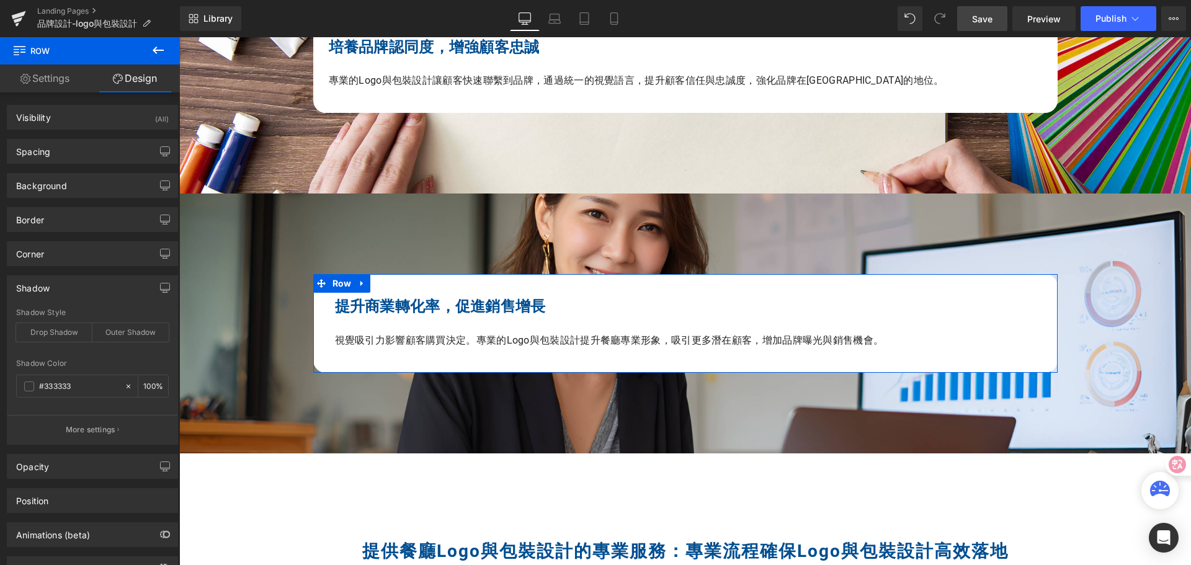
click at [84, 286] on div "Shadow" at bounding box center [92, 288] width 170 height 24
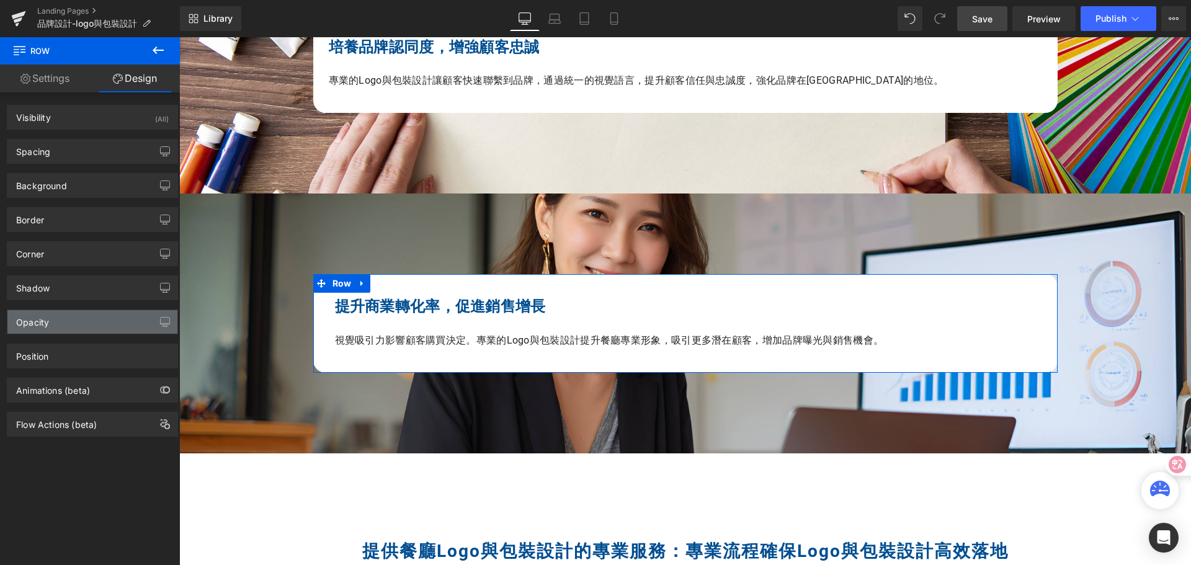
click at [79, 323] on div "Opacity" at bounding box center [92, 322] width 170 height 24
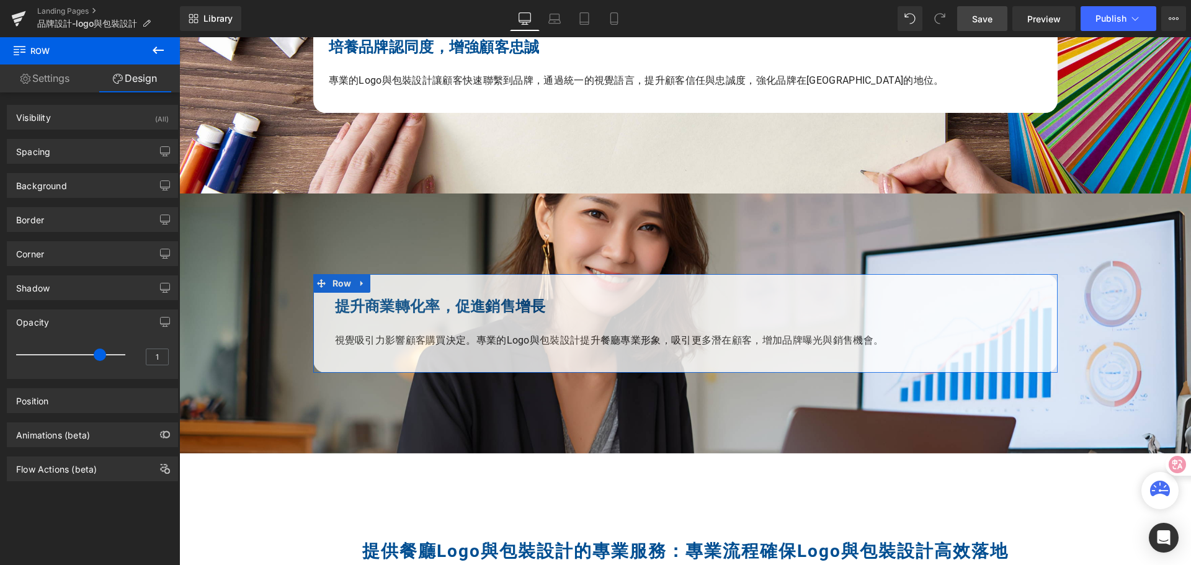
drag, startPoint x: 118, startPoint y: 355, endPoint x: 99, endPoint y: 354, distance: 19.9
click at [99, 354] on span at bounding box center [100, 355] width 12 height 12
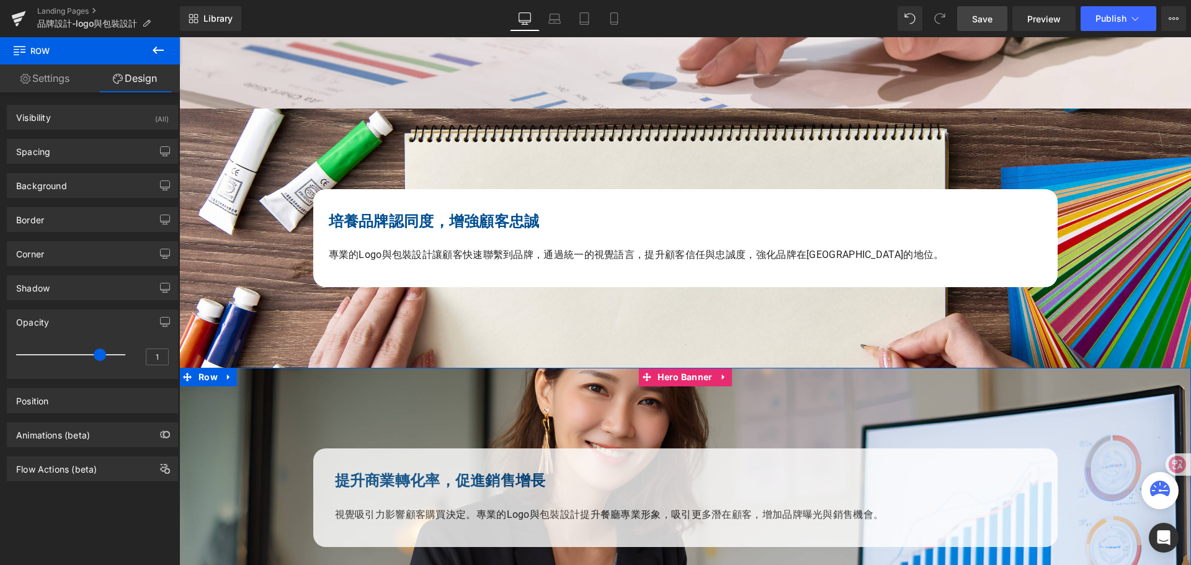
scroll to position [1364, 0]
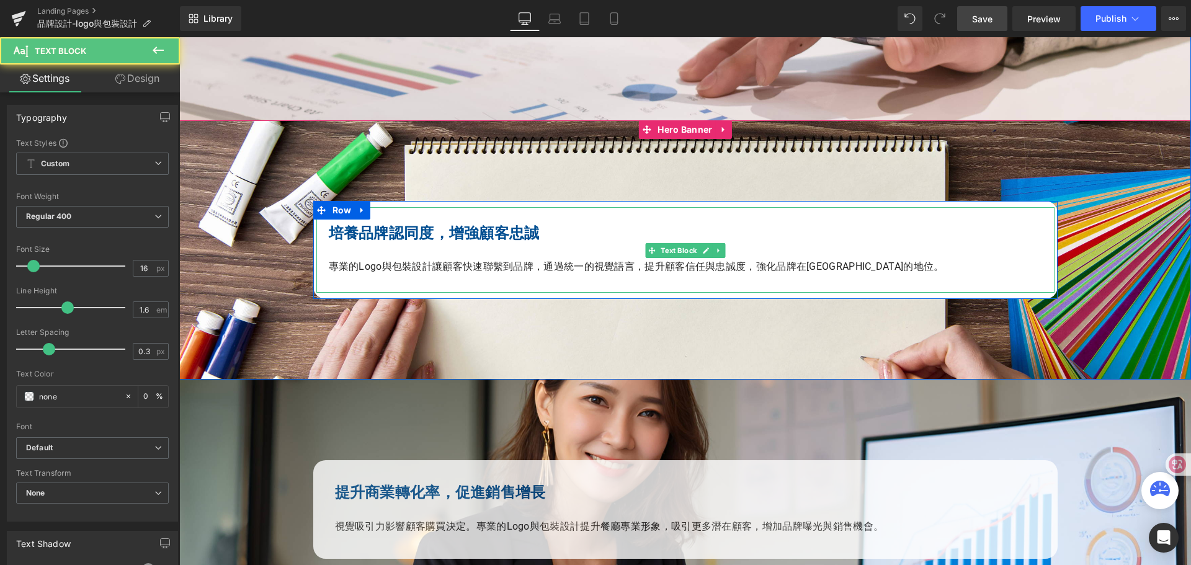
click at [316, 236] on div at bounding box center [317, 250] width 3 height 86
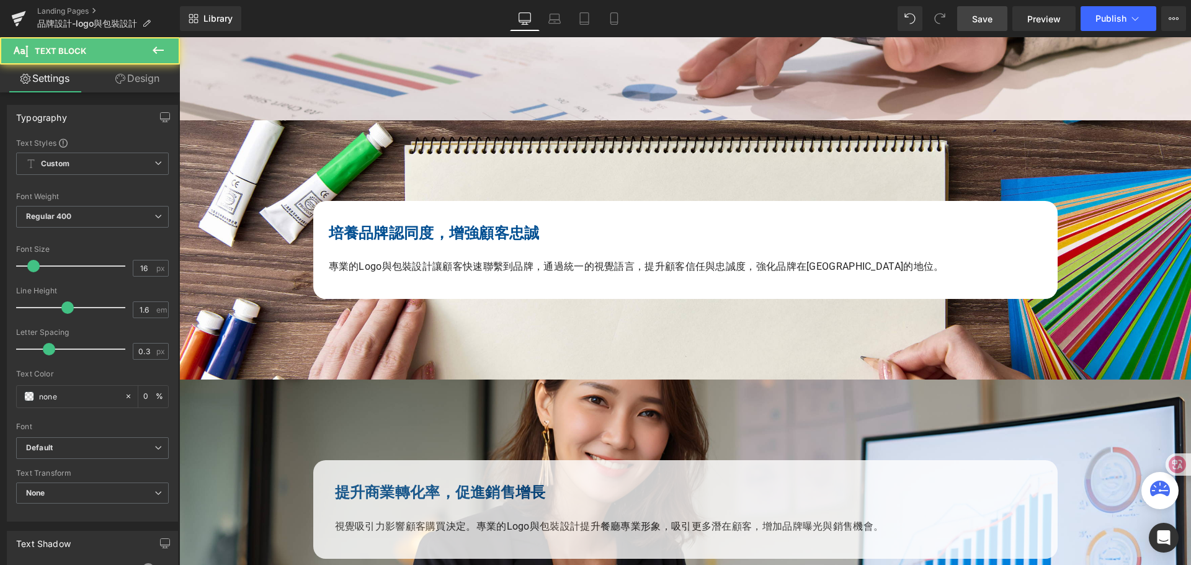
drag, startPoint x: 153, startPoint y: 76, endPoint x: 104, endPoint y: 189, distance: 123.1
click at [153, 76] on link "Design" at bounding box center [137, 79] width 90 height 28
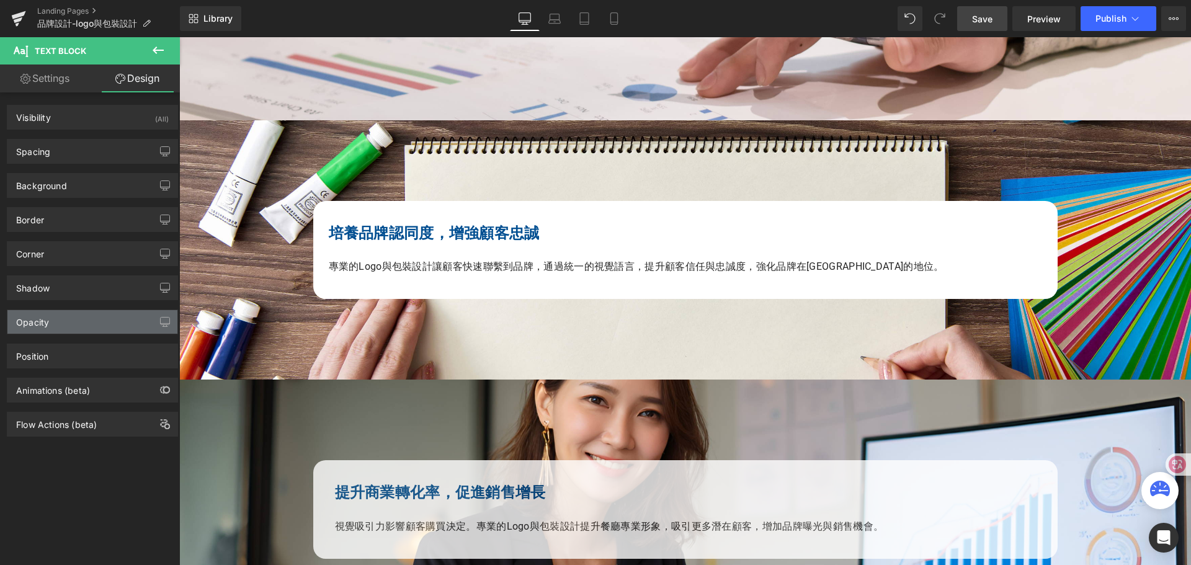
click at [64, 321] on div "Opacity" at bounding box center [92, 322] width 170 height 24
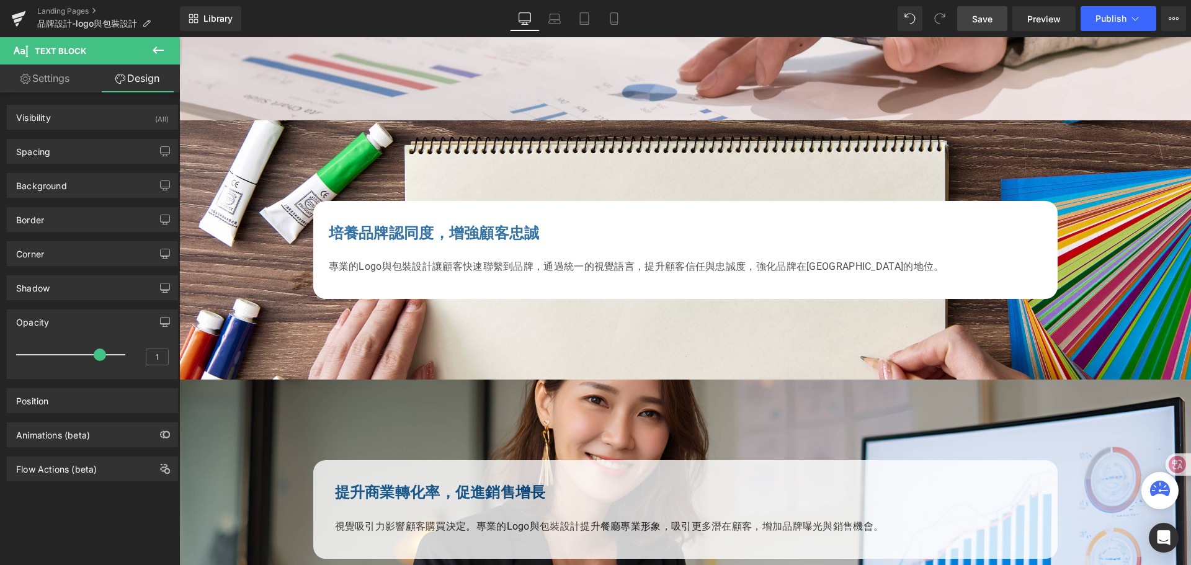
drag, startPoint x: 126, startPoint y: 355, endPoint x: 107, endPoint y: 357, distance: 18.6
click at [107, 357] on div at bounding box center [73, 354] width 103 height 25
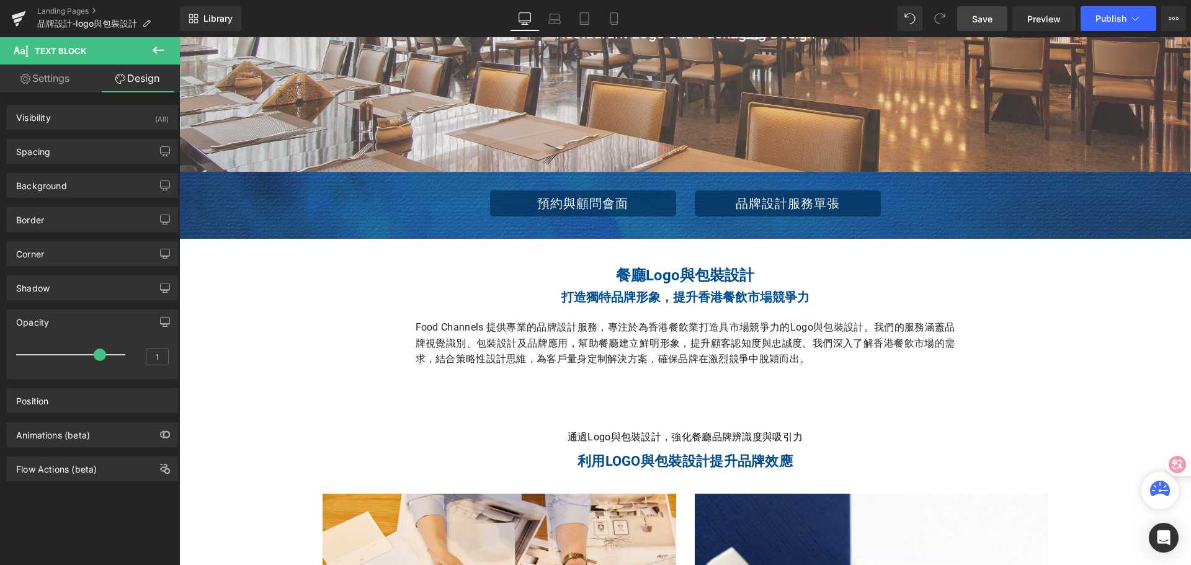
scroll to position [62, 0]
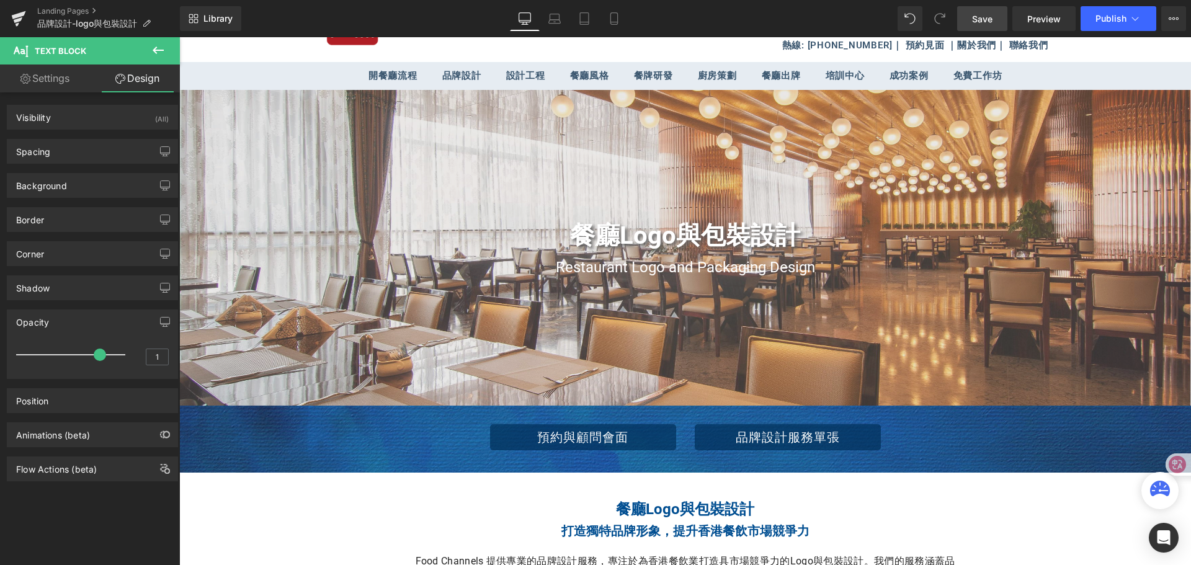
click at [980, 16] on span "Save" at bounding box center [982, 18] width 20 height 13
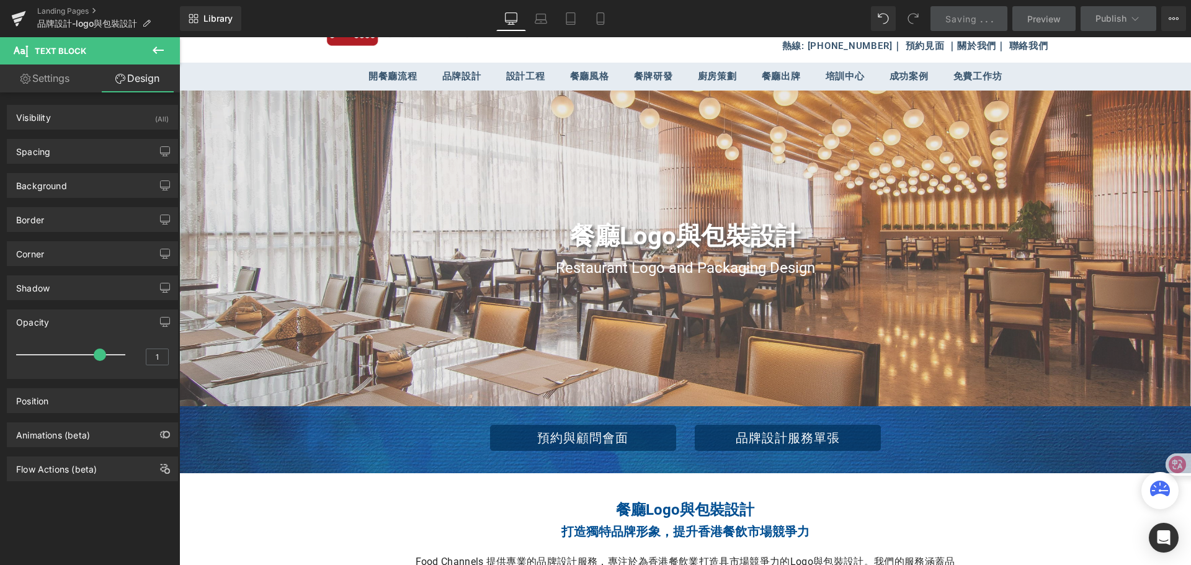
scroll to position [0, 0]
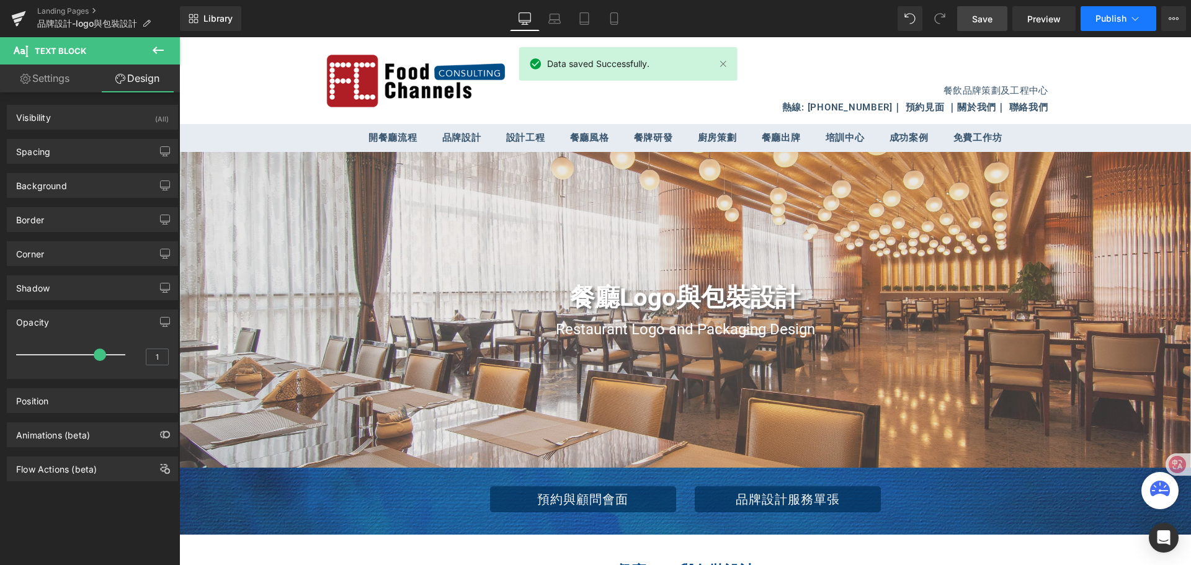
click at [1115, 19] on span "Publish" at bounding box center [1110, 19] width 31 height 10
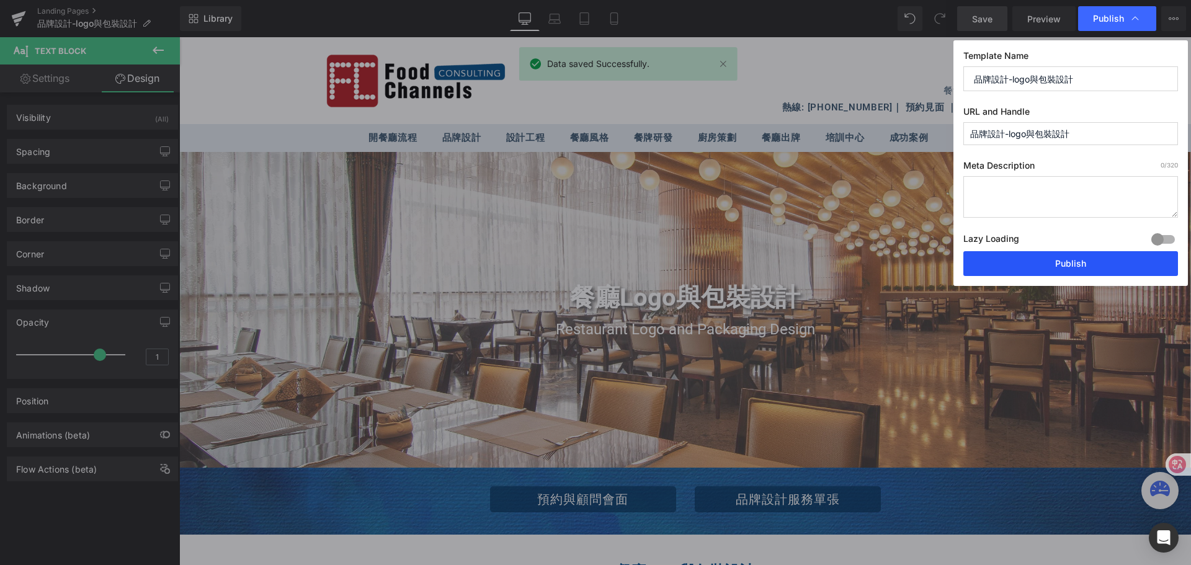
click at [1082, 265] on button "Publish" at bounding box center [1070, 263] width 215 height 25
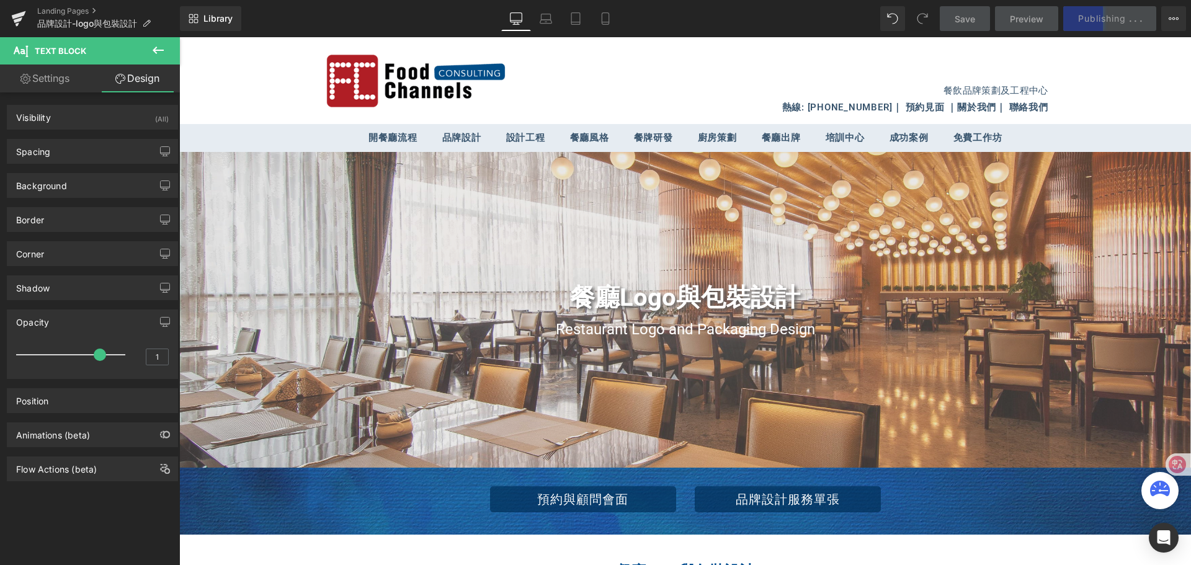
click at [156, 48] on icon at bounding box center [158, 50] width 15 height 15
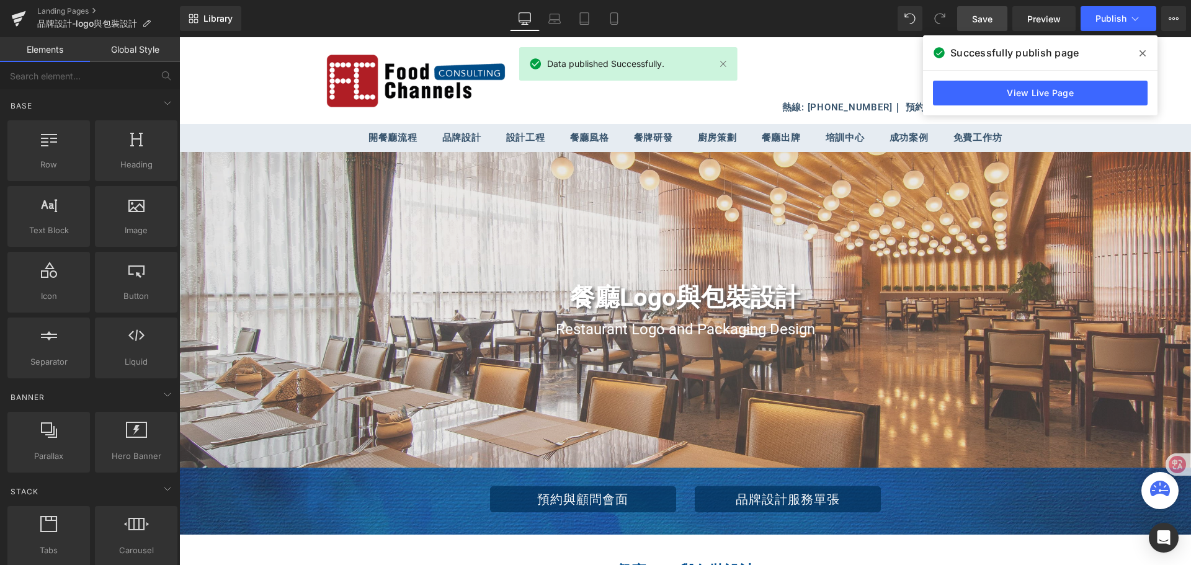
click at [133, 51] on link "Global Style" at bounding box center [135, 49] width 90 height 25
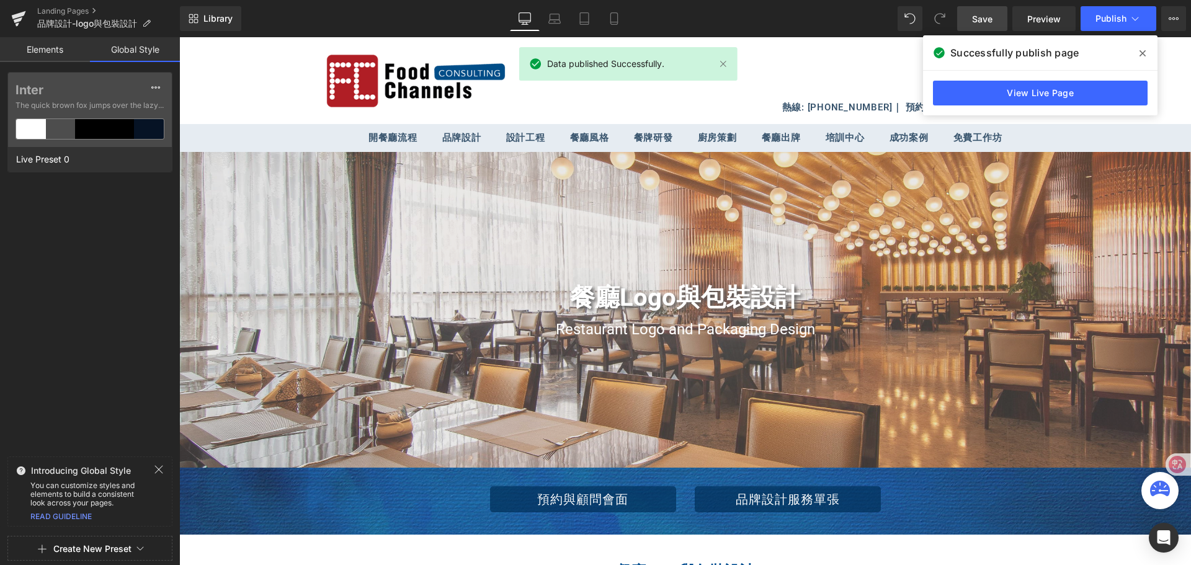
click at [61, 50] on link "Elements" at bounding box center [45, 49] width 90 height 25
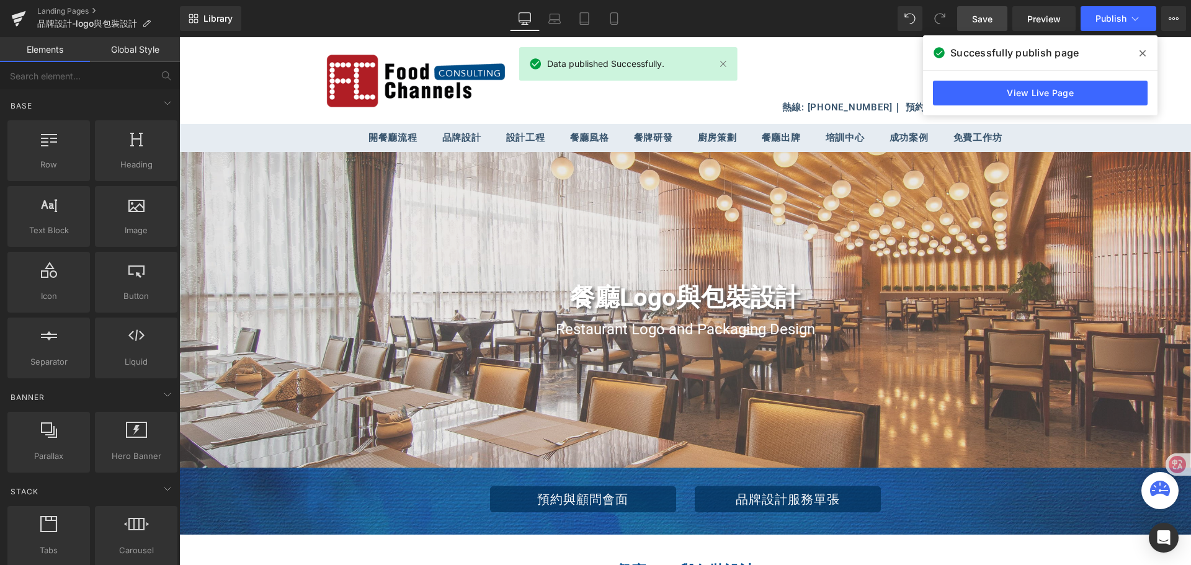
click at [246, 64] on header "餐飲品牌策劃及工程中心 熱線: (+852) 2185 7373 ｜ 預約見面 ｜ 關於我們 ｜ 聯絡我們" at bounding box center [685, 80] width 1012 height 87
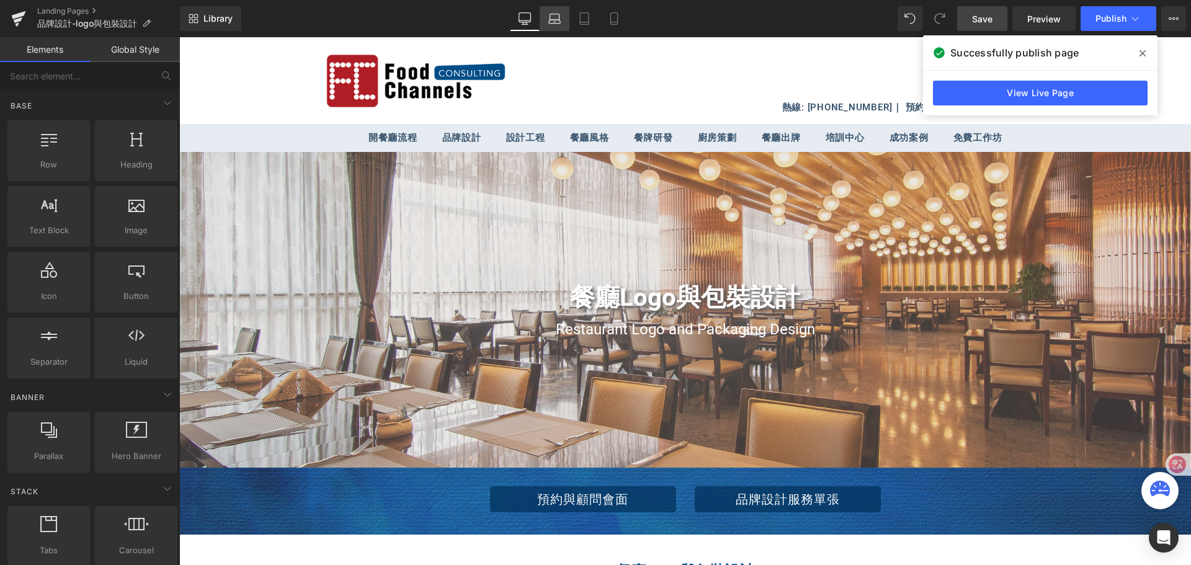
click at [555, 22] on icon at bounding box center [555, 22] width 2 height 0
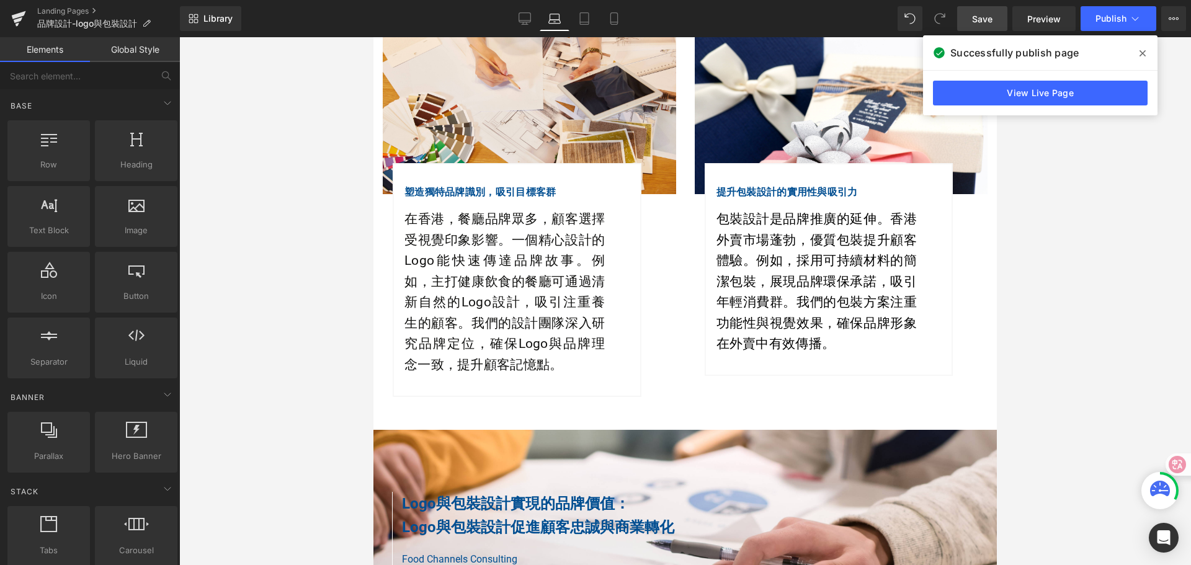
scroll to position [625, 0]
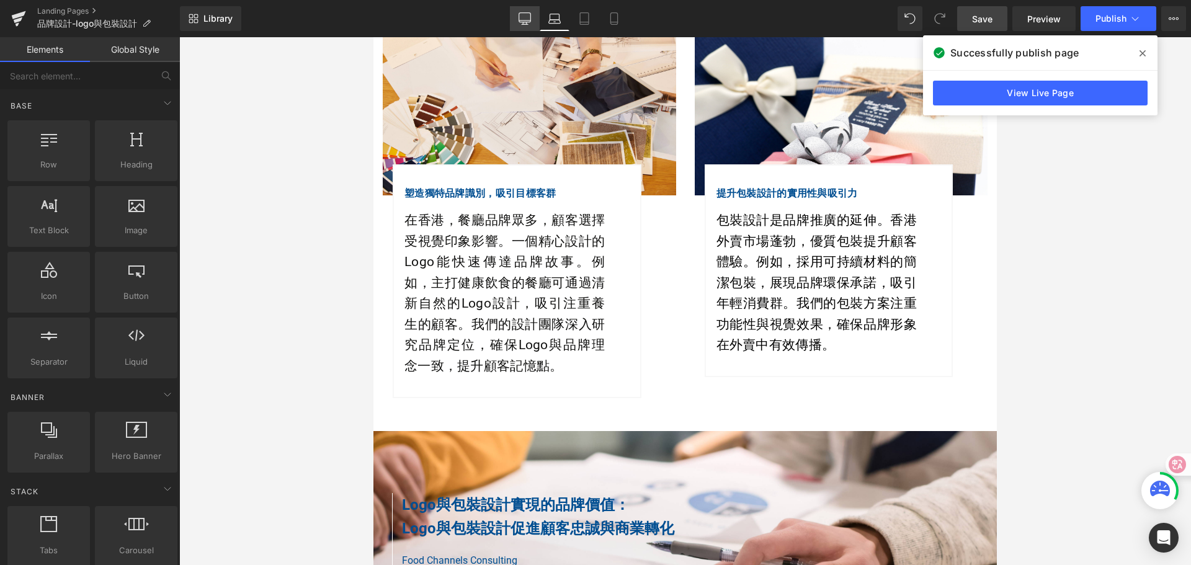
click at [528, 19] on icon at bounding box center [524, 18] width 12 height 12
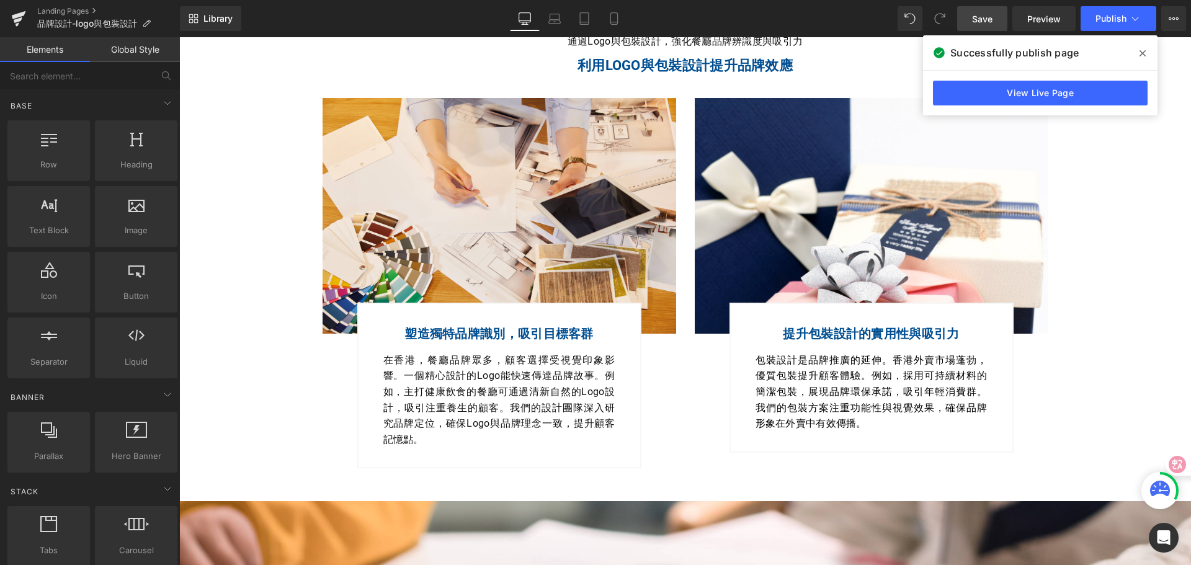
scroll to position [690, 0]
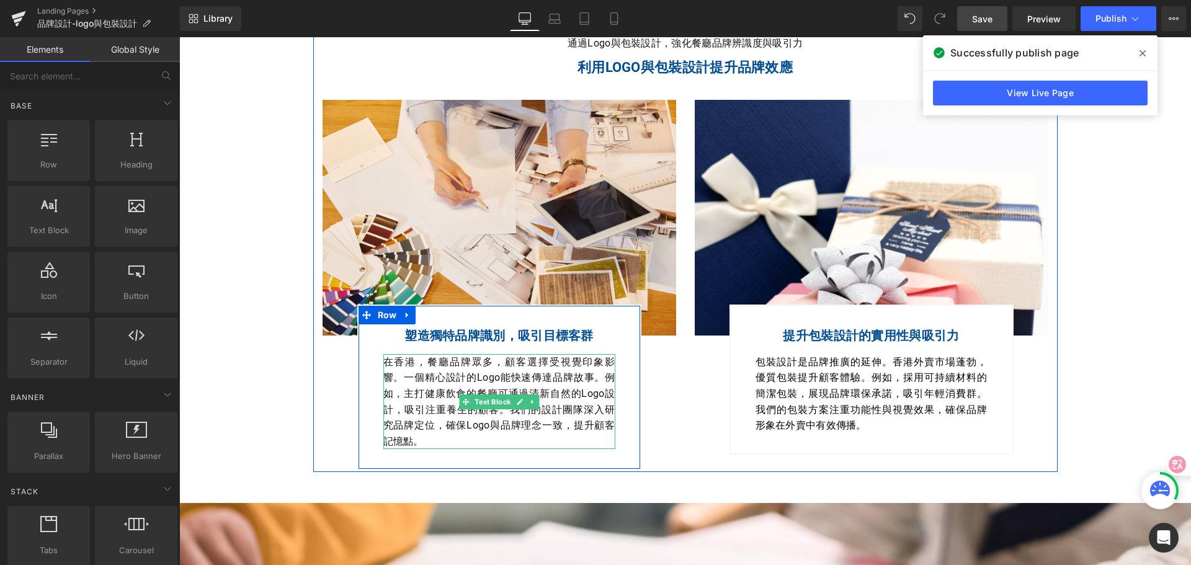
click at [441, 371] on p "在香港，餐廳品牌眾多，顧客選擇受視覺印象影響。一個精心設計的Logo能快速傳達品牌故事。例如，主打健康飲食的餐廳可通過清新自然的Logo設計，吸引注重養生的顧…" at bounding box center [499, 402] width 232 height 96
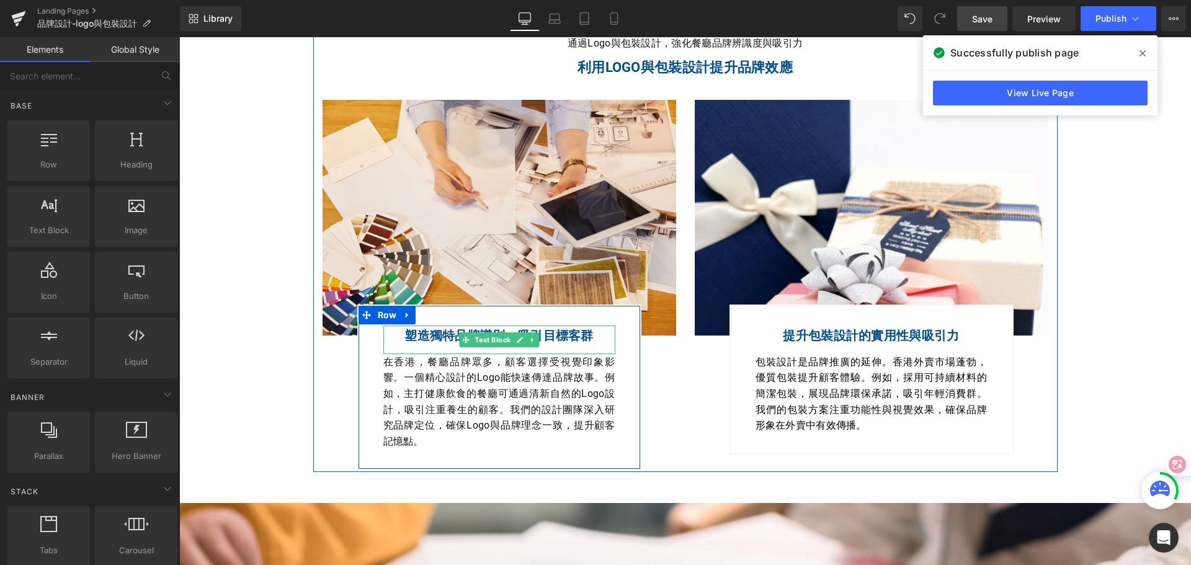
click at [404, 337] on strong "塑造獨特品牌識別，吸引目標客群" at bounding box center [498, 335] width 189 height 15
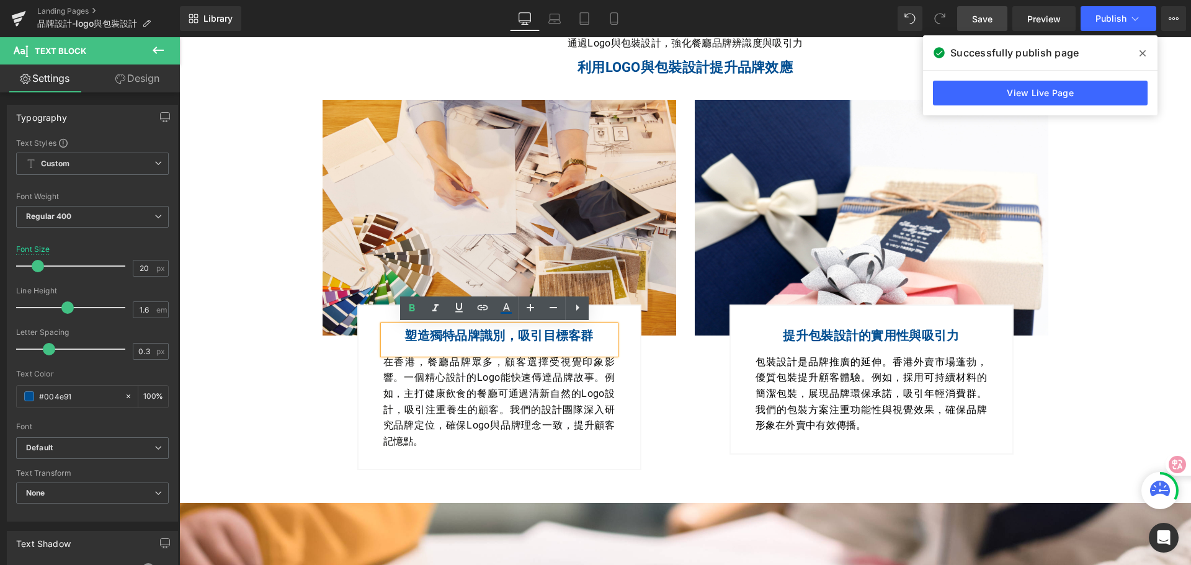
drag, startPoint x: 322, startPoint y: 389, endPoint x: 331, endPoint y: 386, distance: 9.8
click at [323, 389] on div "塑造獨特品牌識別，吸引目標客群 Text Block 在香港，餐廳品牌眾多，顧客選擇受視覺印象影響。一個精心設計的Logo能快速傳達品牌故事。例如，主打健康飲…" at bounding box center [500, 378] width 354 height 185
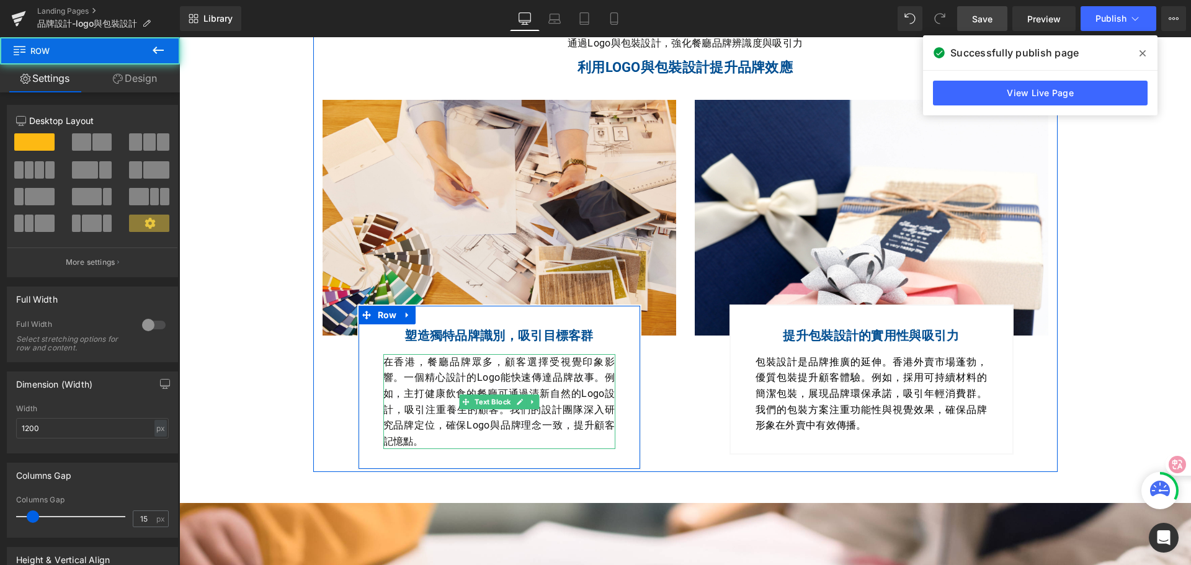
click at [403, 371] on p "在香港，餐廳品牌眾多，顧客選擇受視覺印象影響。一個精心設計的Logo能快速傳達品牌故事。例如，主打健康飲食的餐廳可通過清新自然的Logo設計，吸引注重養生的顧…" at bounding box center [499, 402] width 232 height 96
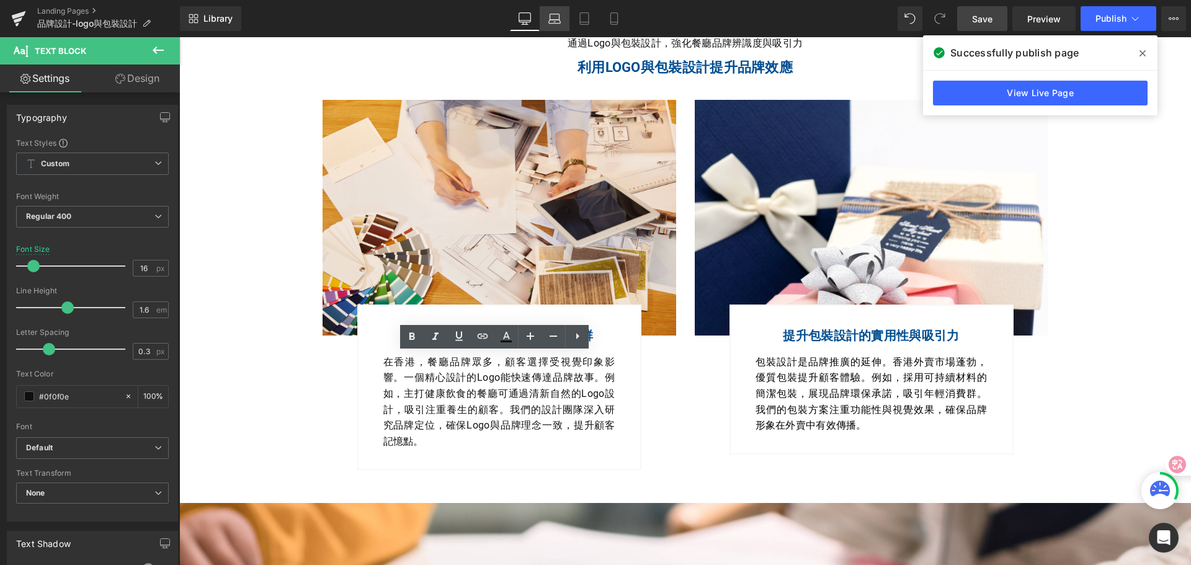
click at [559, 19] on icon at bounding box center [554, 17] width 9 height 6
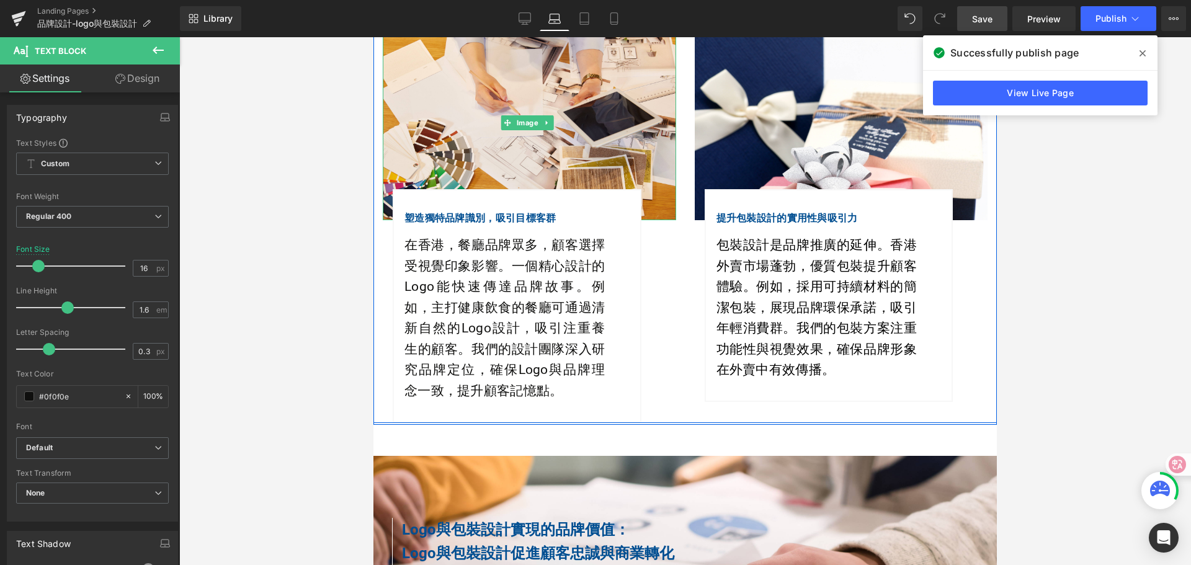
scroll to position [601, 0]
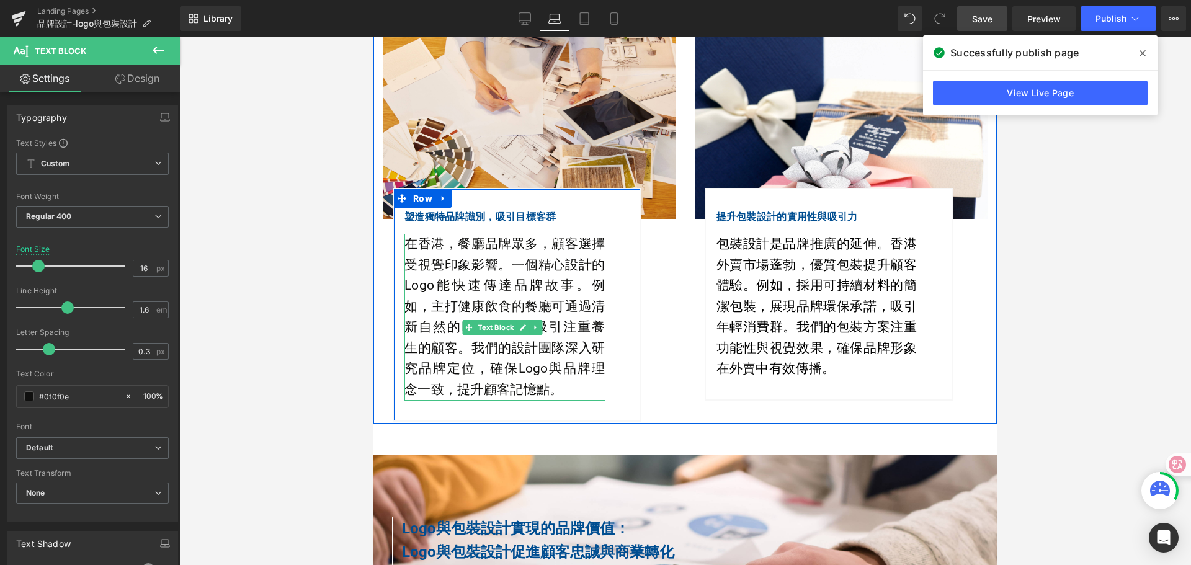
click at [456, 258] on p "在香港，餐廳品牌眾多，顧客選擇受視覺印象影響。一個精心設計的Logo能快速傳達品牌故事。例如，主打健康飲食的餐廳可通過清新自然的Logo設計，吸引注重養生的顧…" at bounding box center [504, 317] width 201 height 167
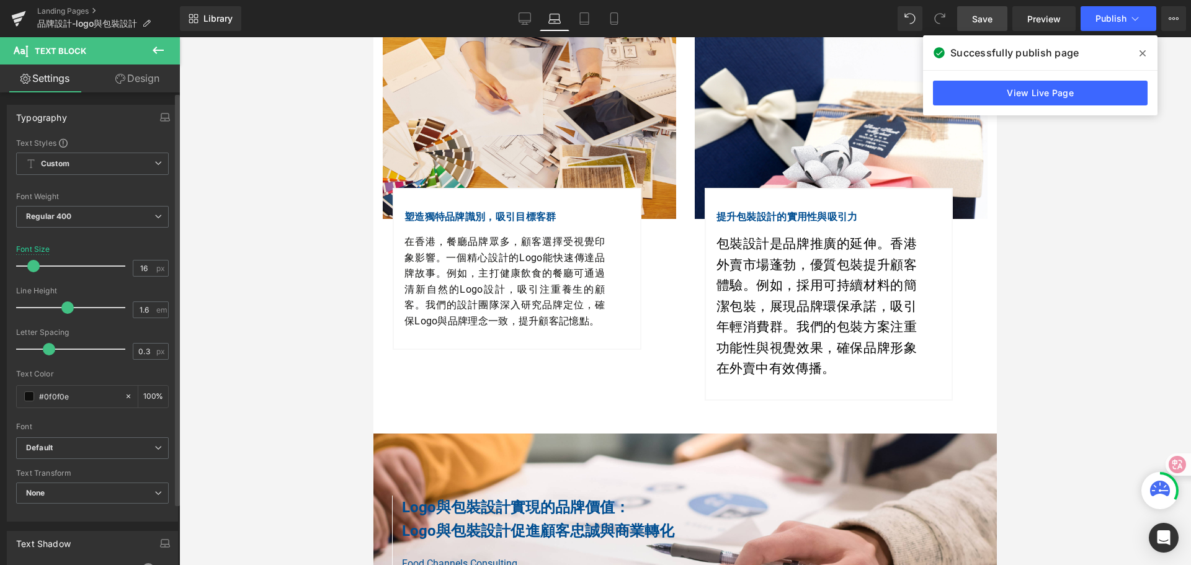
drag, startPoint x: 37, startPoint y: 266, endPoint x: 32, endPoint y: 269, distance: 6.4
click at [32, 269] on span at bounding box center [33, 266] width 12 height 12
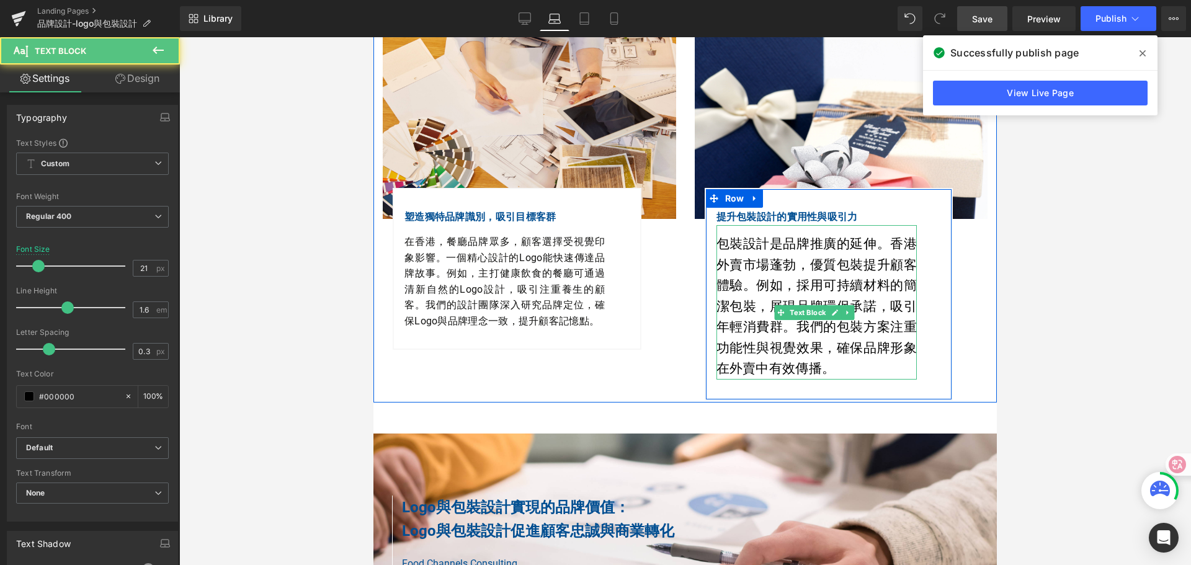
click at [723, 292] on p "包裝設計是品牌推廣的延伸。香港外賣市場蓬勃，優質包裝提升顧客體驗。例如，採用可持續材料的簡潔包裝，展現品牌環保承諾，吸引年輕消費群。我們的包裝方案注重功能性與…" at bounding box center [816, 307] width 201 height 146
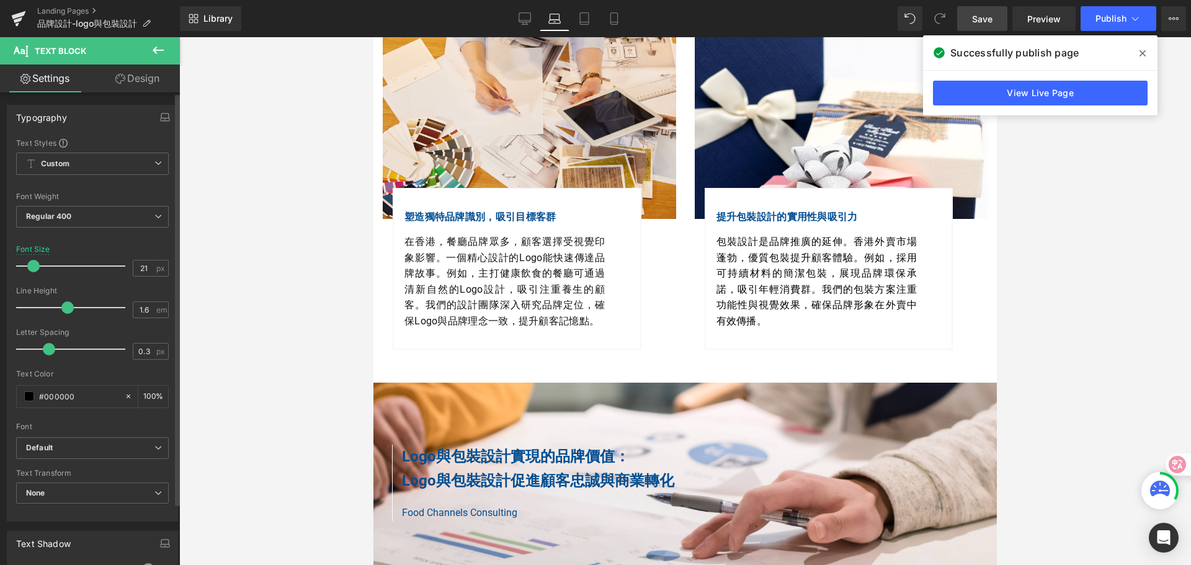
click at [31, 270] on span at bounding box center [33, 266] width 12 height 12
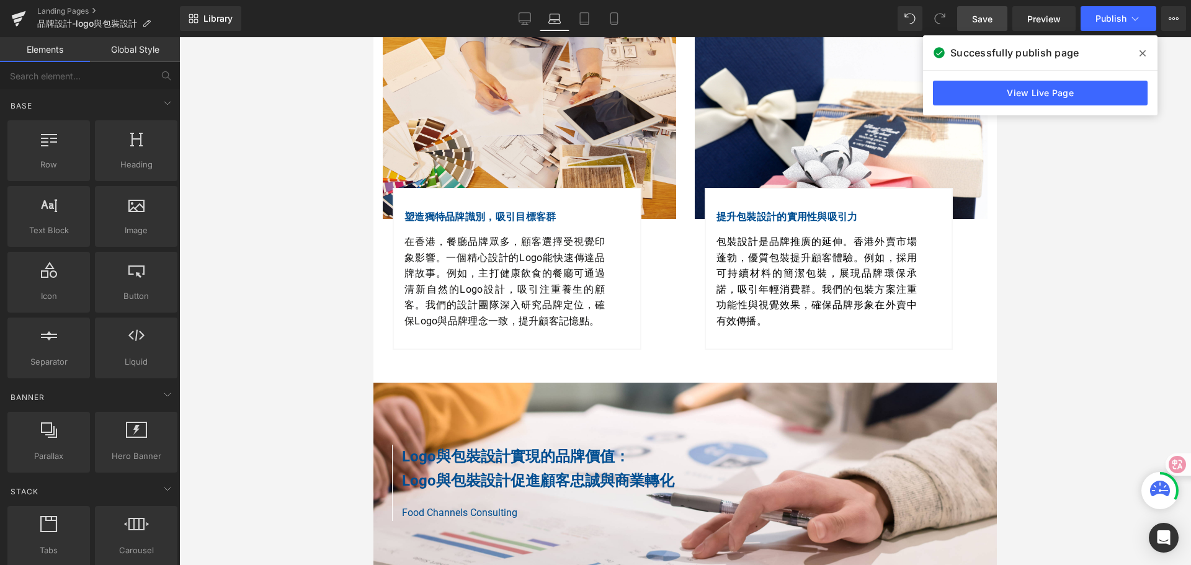
click at [1079, 212] on div at bounding box center [685, 301] width 1012 height 528
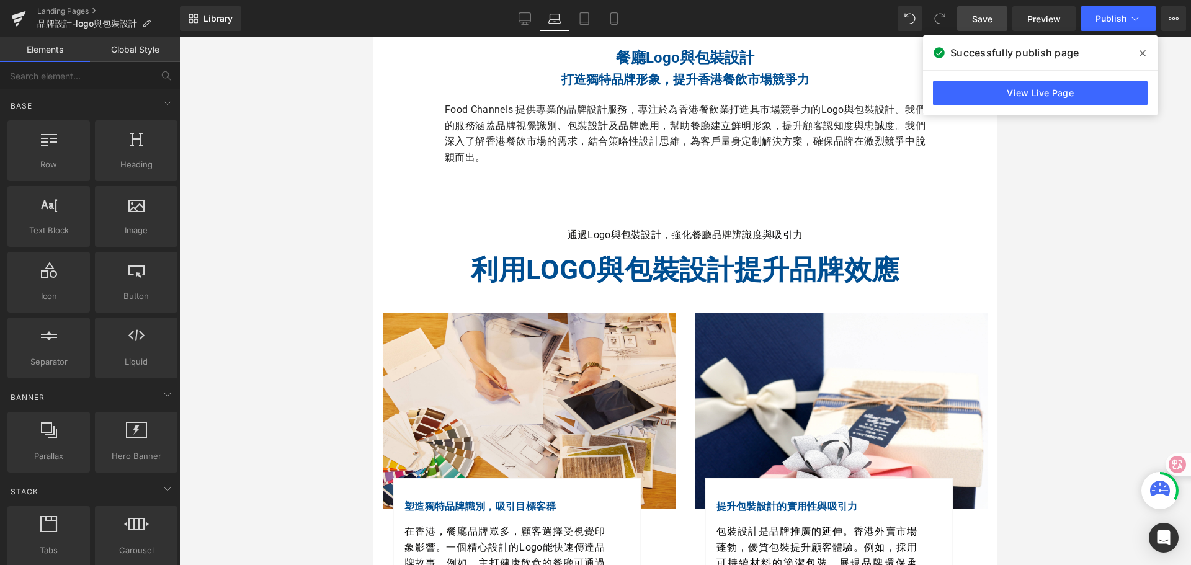
scroll to position [310, 0]
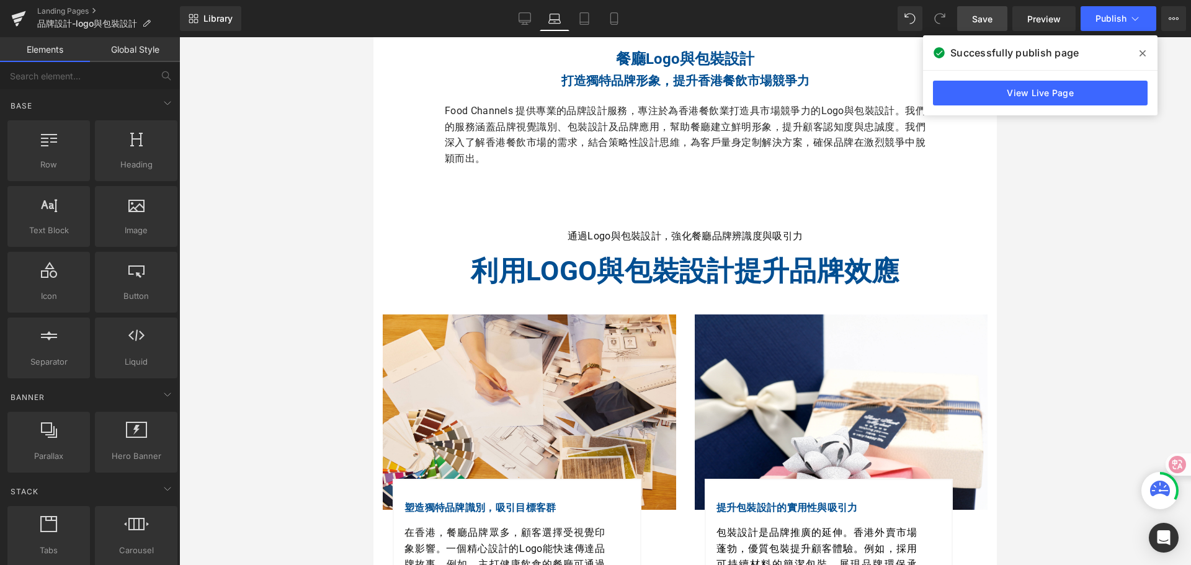
click at [495, 268] on b "利用Logo與包裝設計提升品牌效應" at bounding box center [685, 271] width 428 height 32
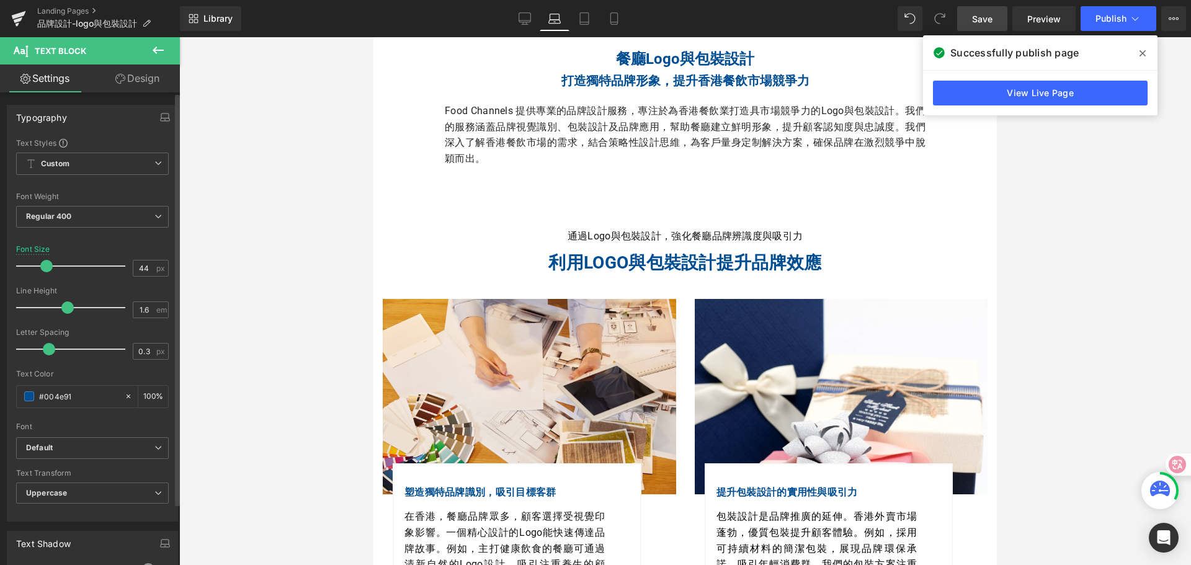
drag, startPoint x: 60, startPoint y: 269, endPoint x: 43, endPoint y: 270, distance: 16.8
click at [43, 270] on span at bounding box center [46, 266] width 12 height 12
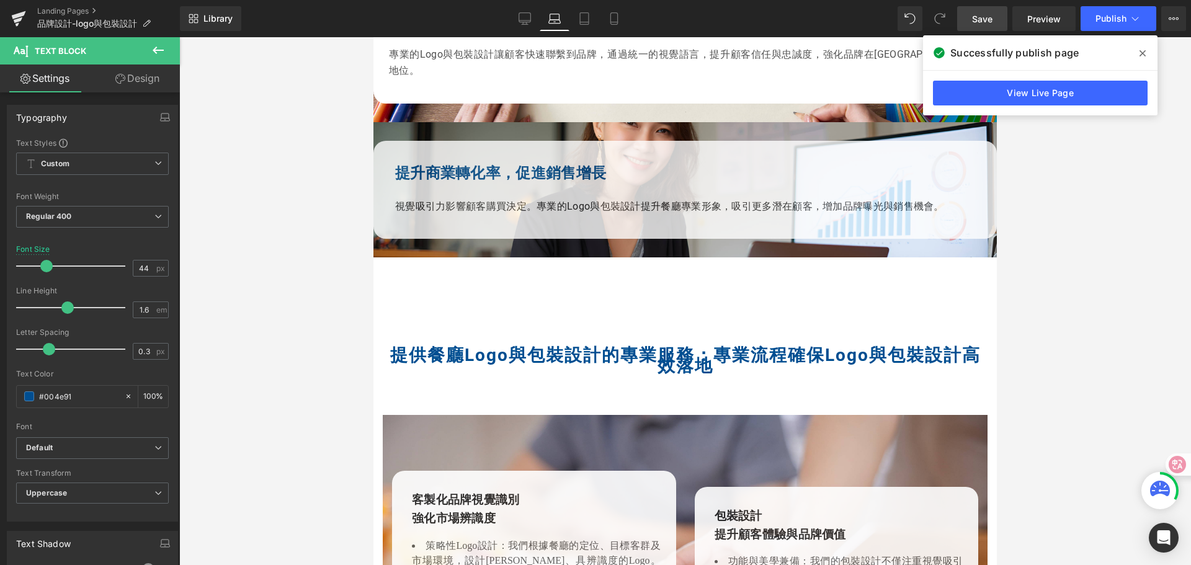
scroll to position [1302, 0]
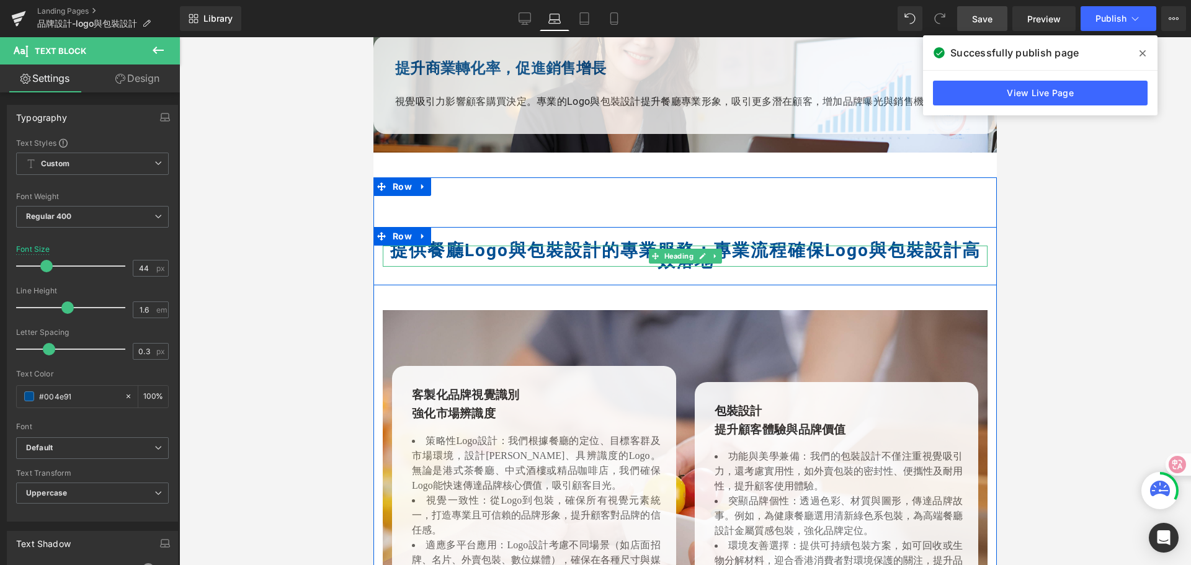
click at [705, 240] on strong "提供餐廳Logo與包裝設計的專業服務：專業流程確保Logo與包裝設計高效落地" at bounding box center [685, 255] width 590 height 31
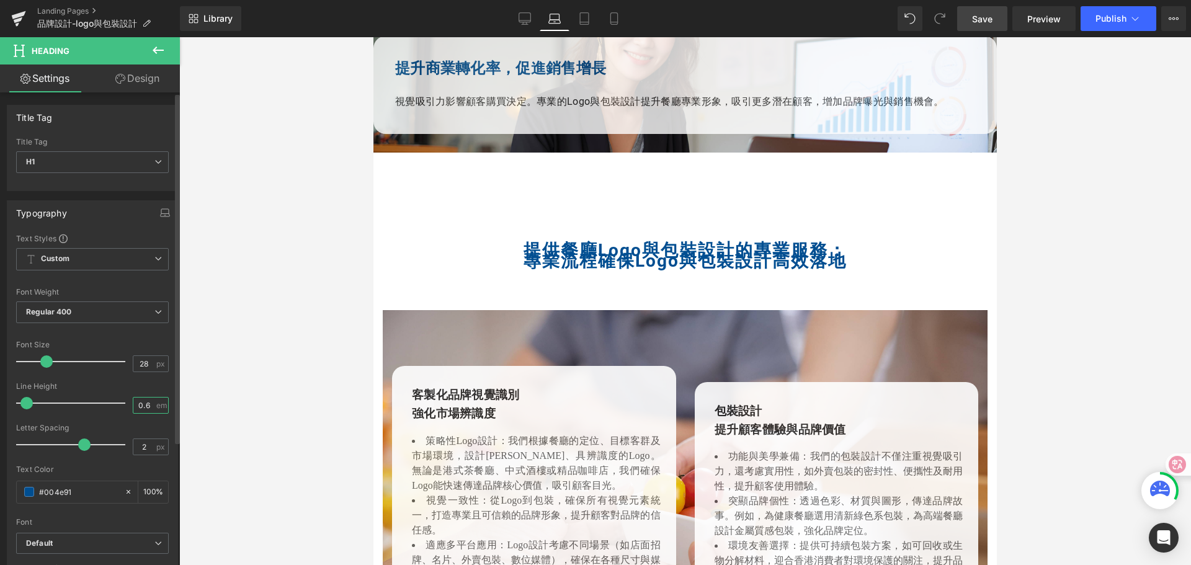
click at [137, 405] on input "0.6" at bounding box center [144, 406] width 22 height 16
type input "1.6"
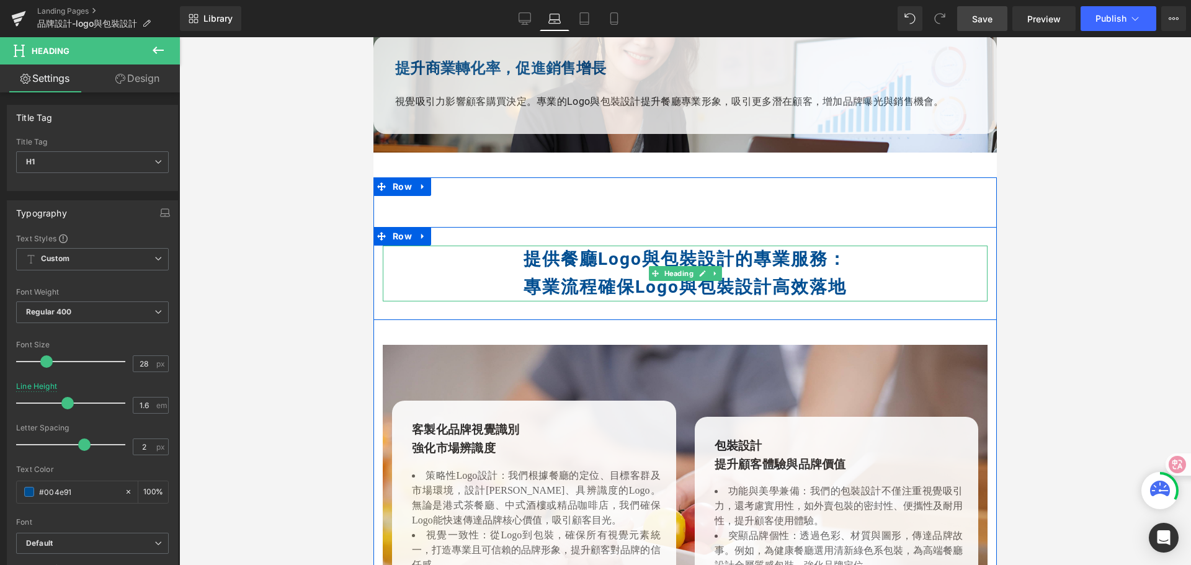
click at [502, 274] on h1 "專業流程確保Logo與包裝設計高效落地" at bounding box center [685, 288] width 605 height 28
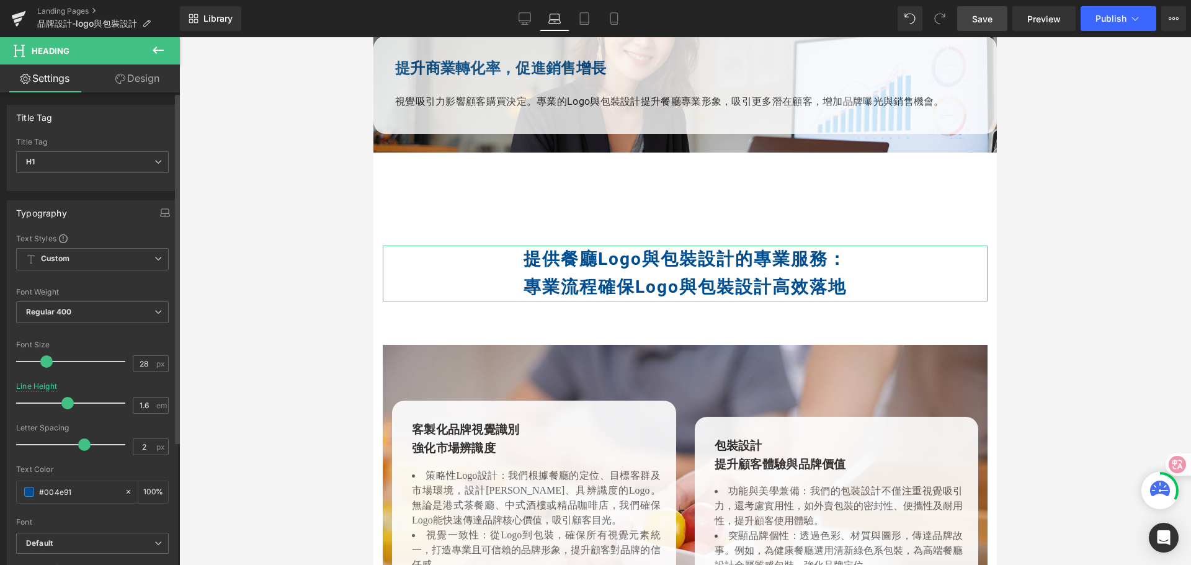
click at [48, 362] on span at bounding box center [46, 361] width 12 height 12
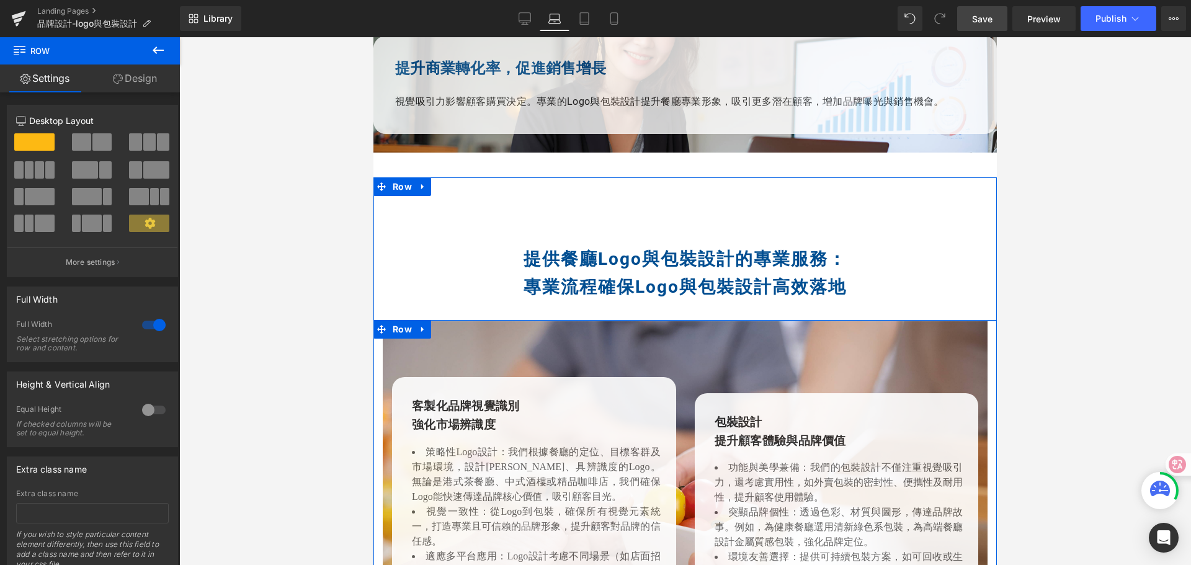
drag, startPoint x: 497, startPoint y: 313, endPoint x: 492, endPoint y: 287, distance: 26.5
click at [491, 289] on div "提供餐廳Logo與包裝設計的專業服務： 專業流程確保Logo與包裝設計高效落地 Heading Row 客製化品牌視覺識別 強化市場辨識度 Heading 策…" at bounding box center [684, 457] width 623 height 461
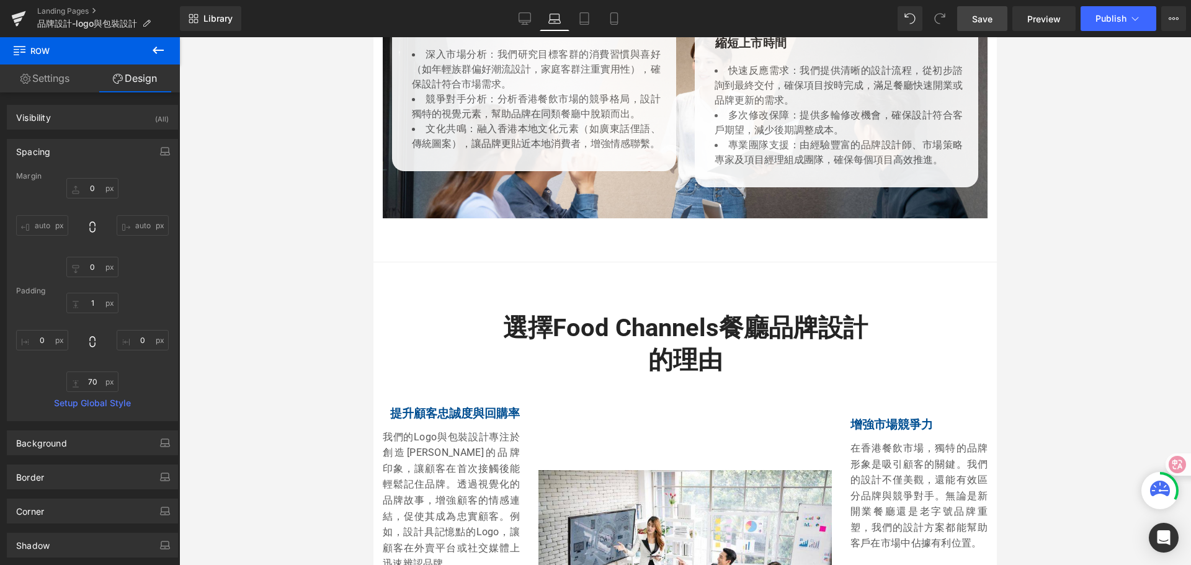
scroll to position [1985, 0]
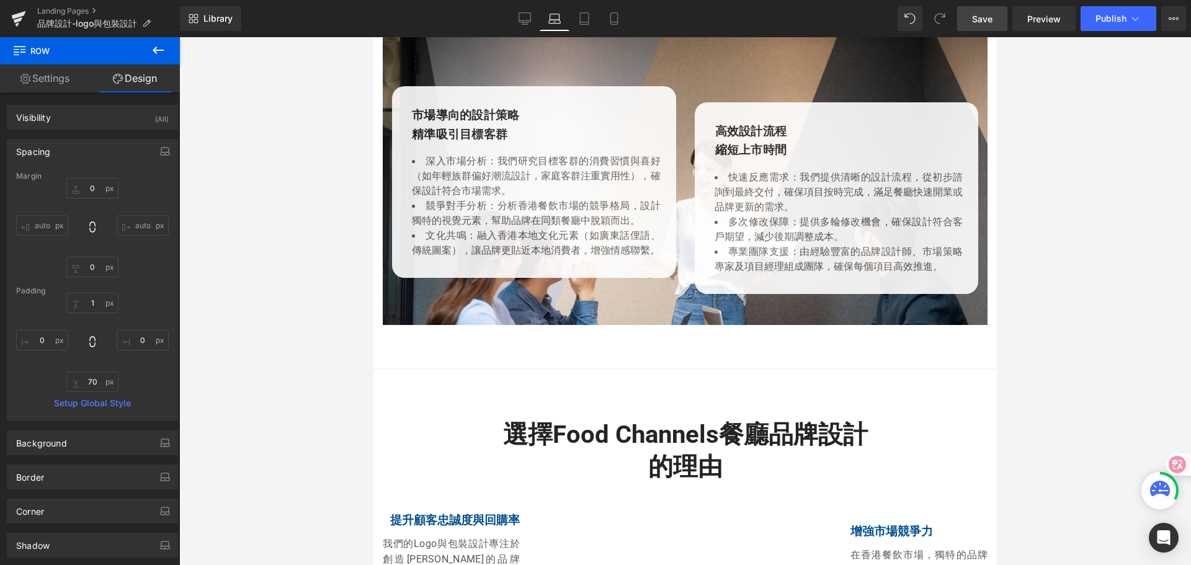
click at [598, 422] on h2 "選擇Food Channels餐廳品牌設計的理由" at bounding box center [685, 451] width 372 height 65
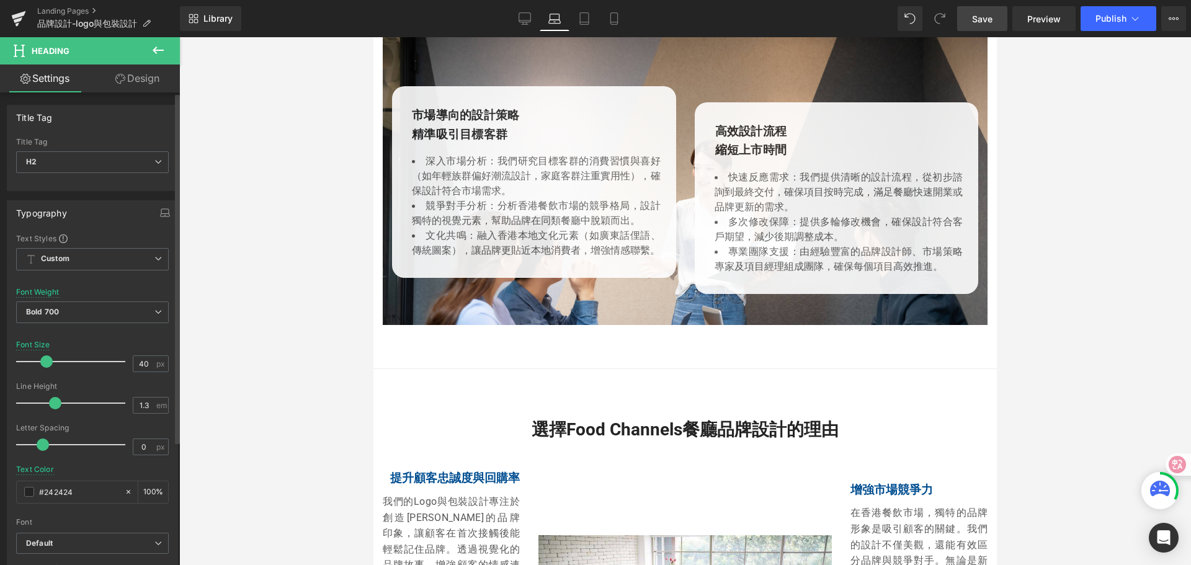
drag, startPoint x: 56, startPoint y: 362, endPoint x: 43, endPoint y: 362, distance: 12.4
click at [43, 362] on span at bounding box center [46, 361] width 12 height 12
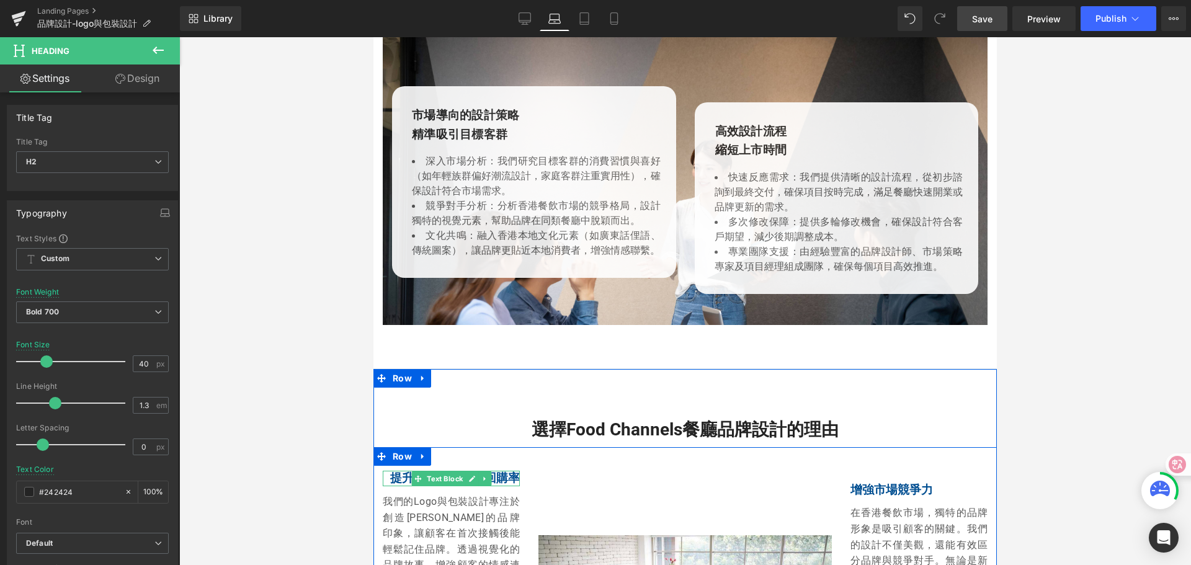
click at [411, 471] on span at bounding box center [417, 478] width 13 height 15
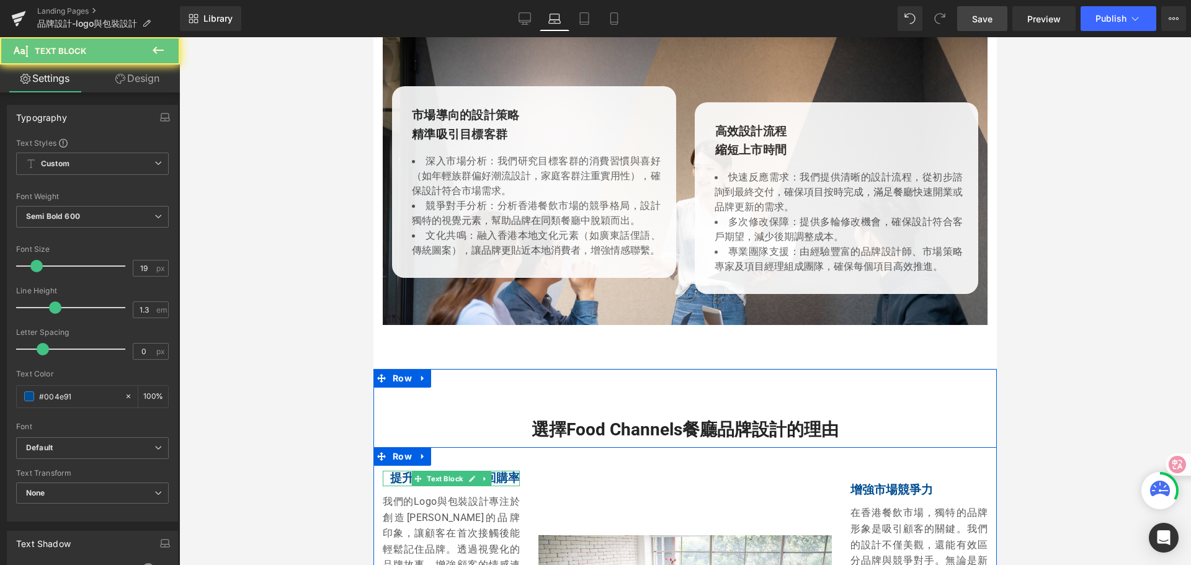
click at [396, 471] on p "提升顧客忠誠度與回購率" at bounding box center [451, 479] width 137 height 16
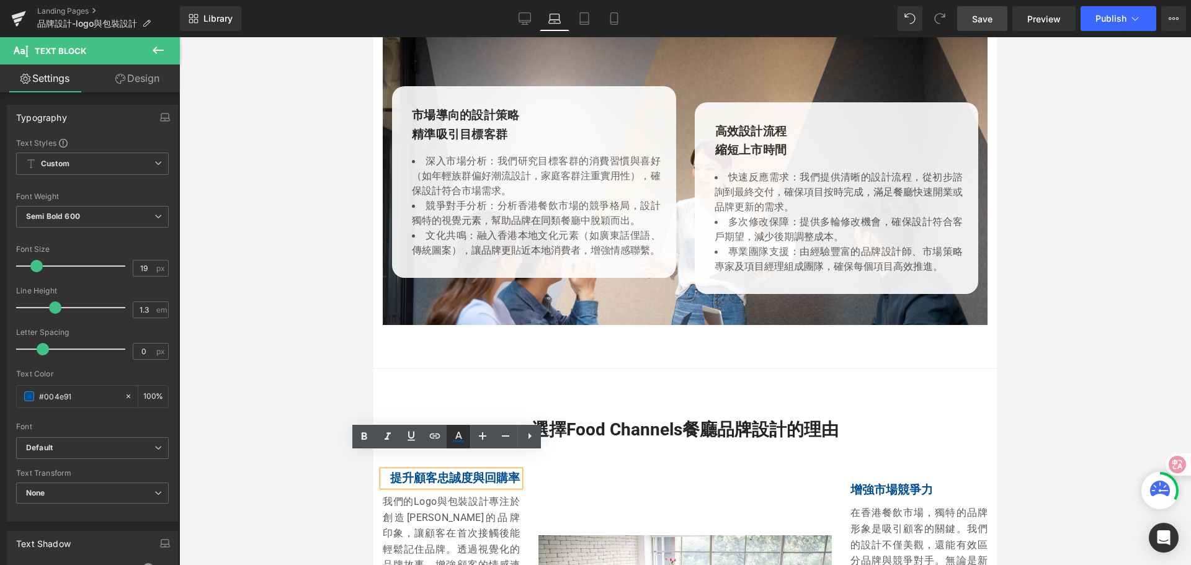
click at [462, 435] on icon at bounding box center [458, 436] width 15 height 15
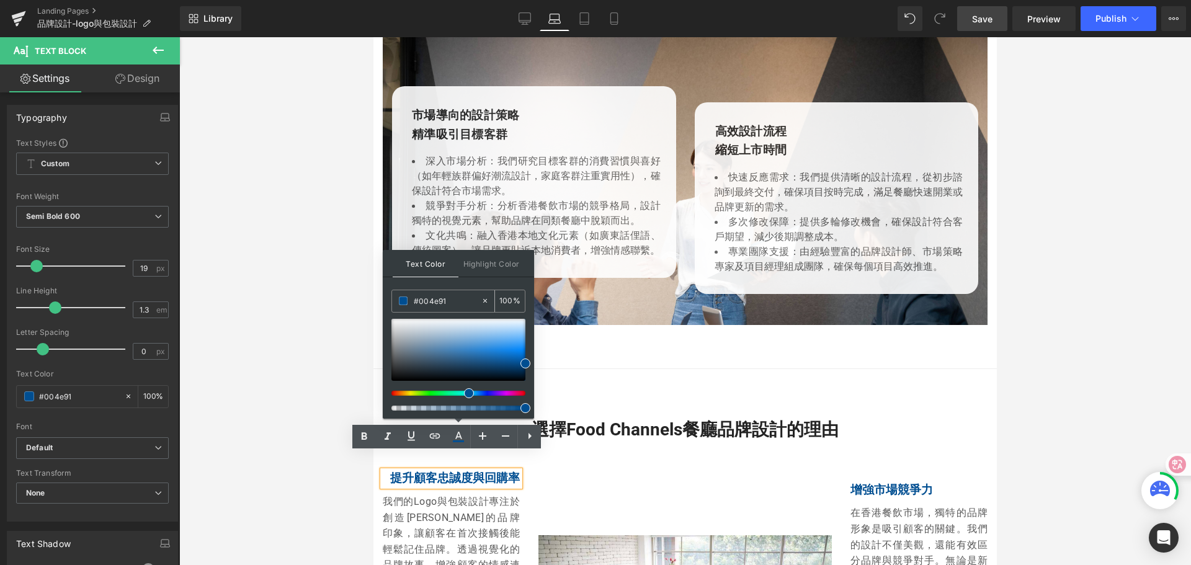
drag, startPoint x: 448, startPoint y: 300, endPoint x: 412, endPoint y: 299, distance: 36.6
click at [412, 299] on div "#004e91" at bounding box center [436, 301] width 89 height 22
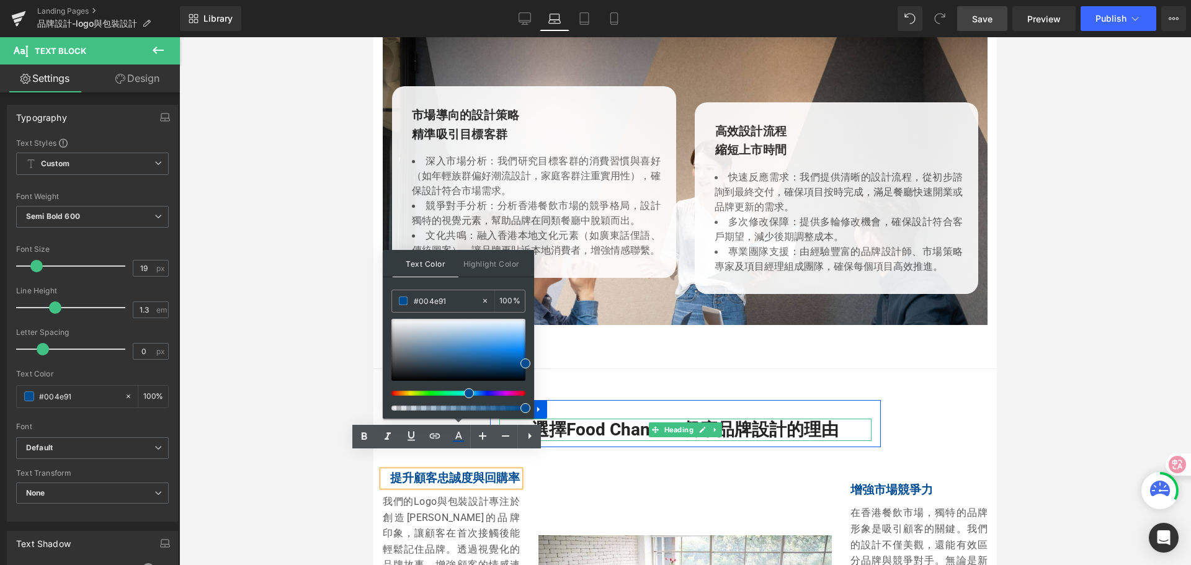
click at [596, 419] on h2 "選擇Food Channels餐廳品牌設計的理由" at bounding box center [685, 430] width 372 height 22
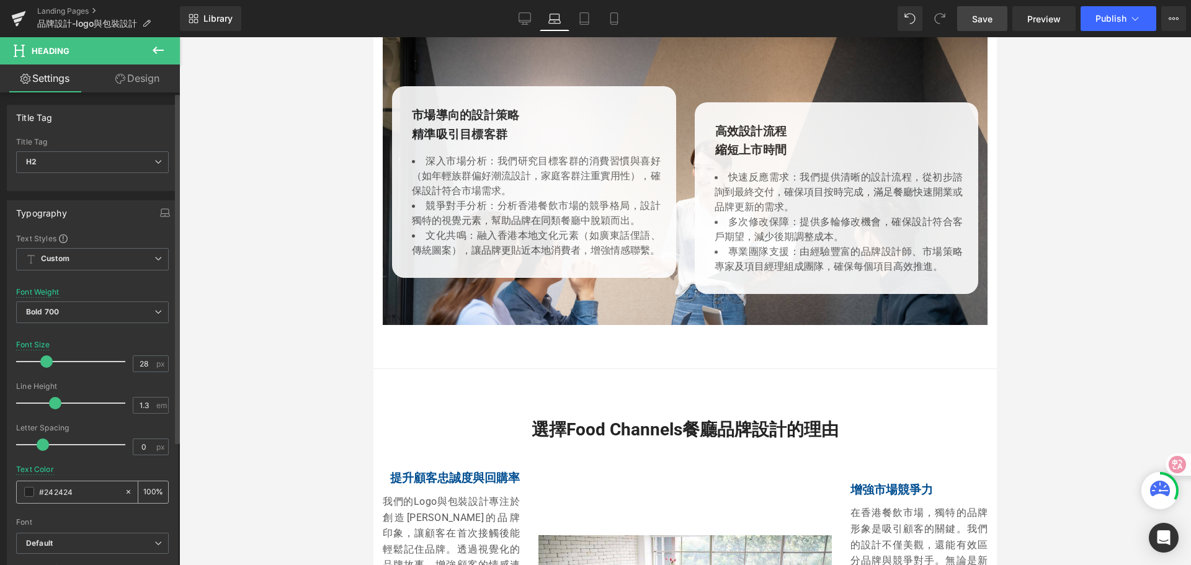
drag, startPoint x: 84, startPoint y: 491, endPoint x: 27, endPoint y: 486, distance: 57.3
click at [27, 486] on div "#242424" at bounding box center [70, 492] width 107 height 22
type input "#004e91"
click at [264, 453] on div at bounding box center [685, 301] width 1012 height 528
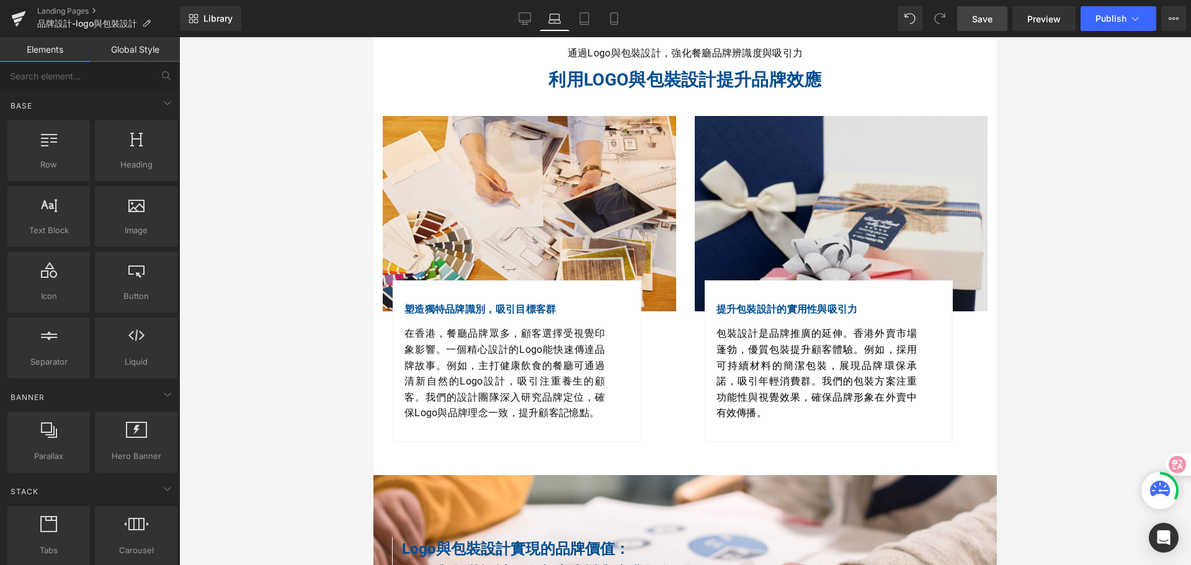
scroll to position [558, 0]
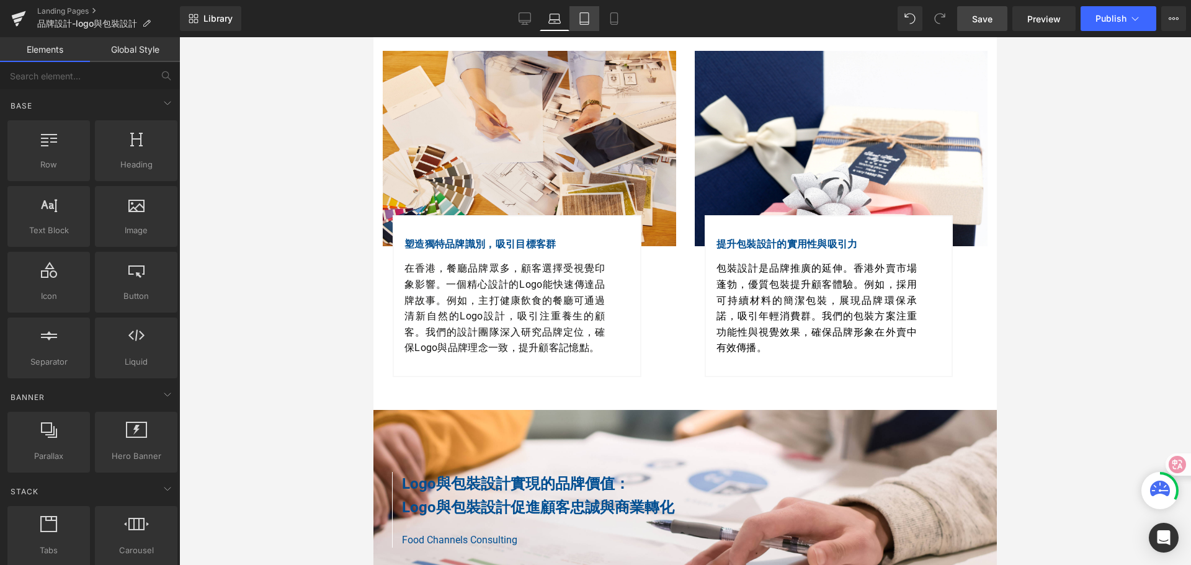
drag, startPoint x: 528, startPoint y: 18, endPoint x: 572, endPoint y: 16, distance: 44.1
click at [528, 18] on icon at bounding box center [524, 18] width 12 height 12
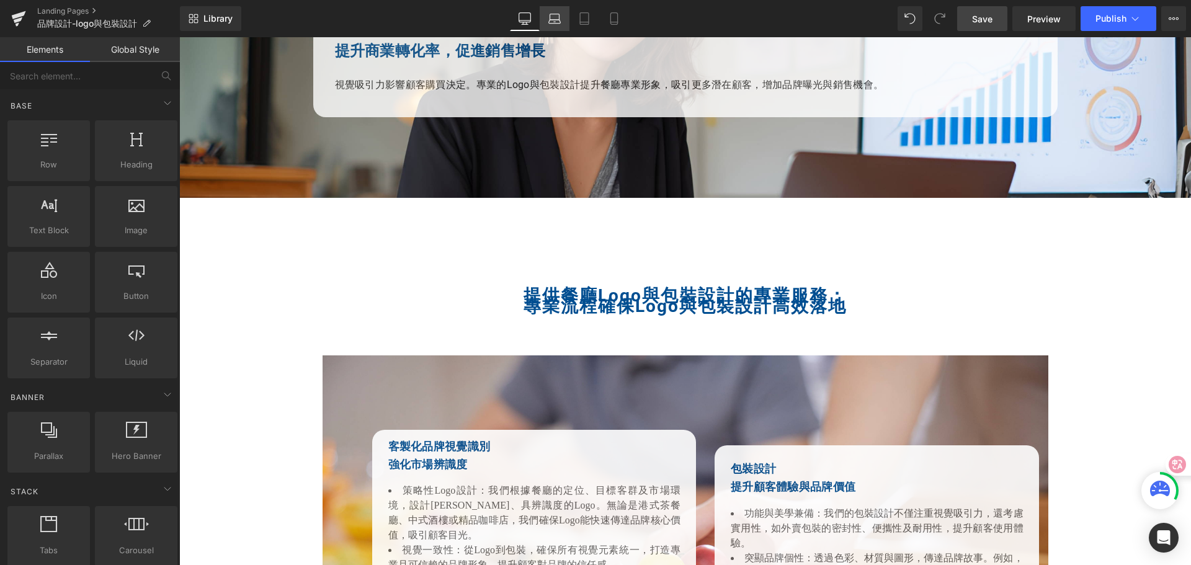
click at [553, 18] on icon at bounding box center [554, 18] width 12 height 12
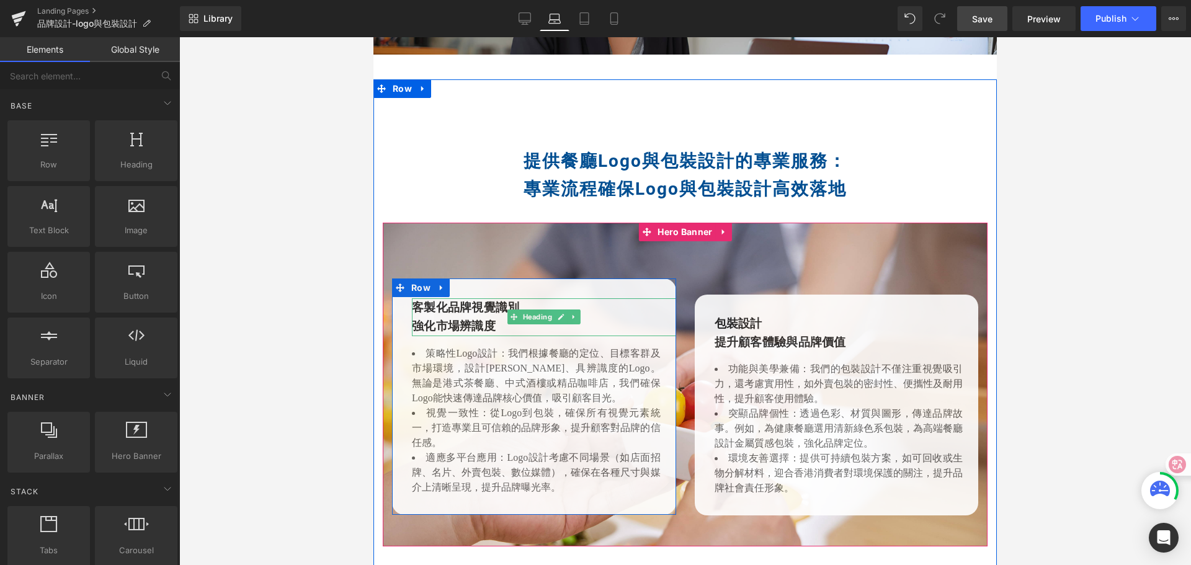
click at [418, 298] on h2 "客製化品牌視覺識別" at bounding box center [544, 307] width 264 height 19
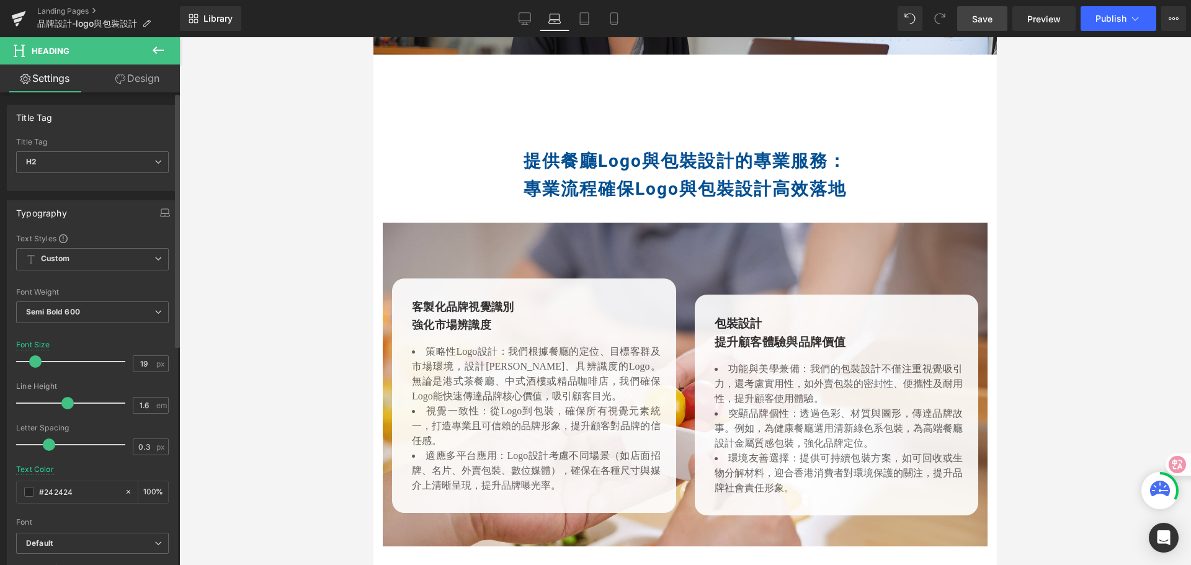
click at [36, 363] on span at bounding box center [35, 361] width 12 height 12
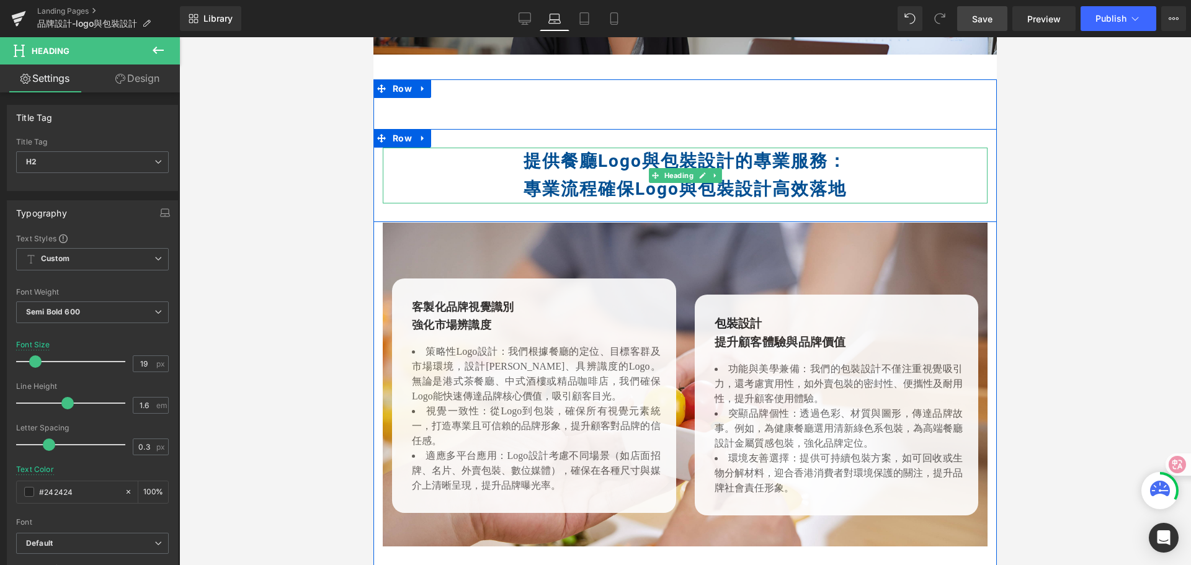
click at [559, 179] on strong "專業流程確保Logo與包裝設計高效落地" at bounding box center [684, 189] width 323 height 20
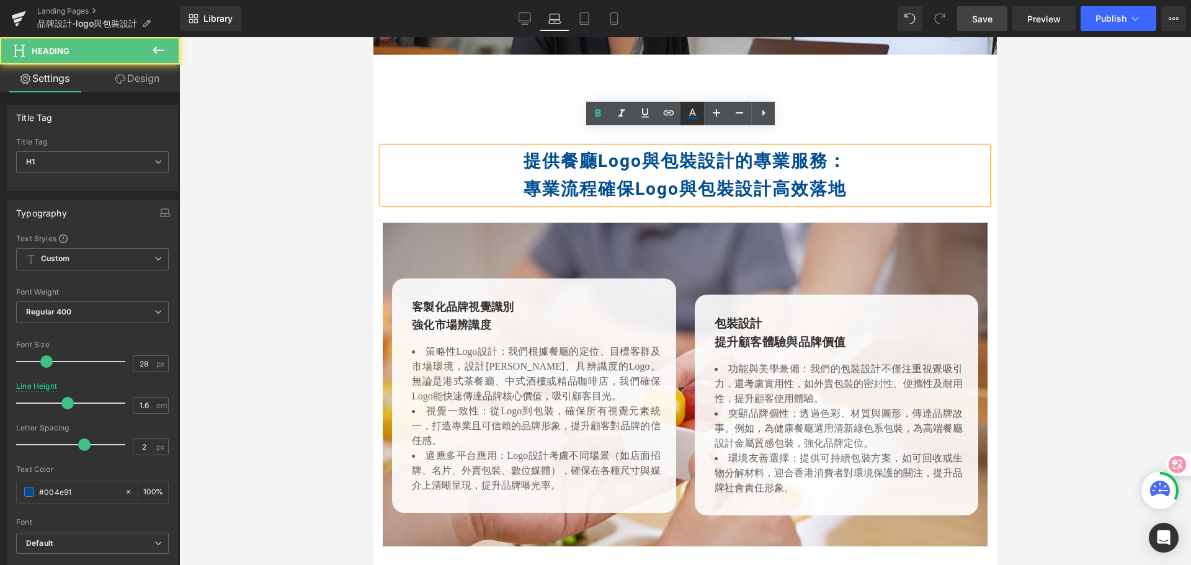
click at [694, 109] on icon at bounding box center [692, 113] width 15 height 15
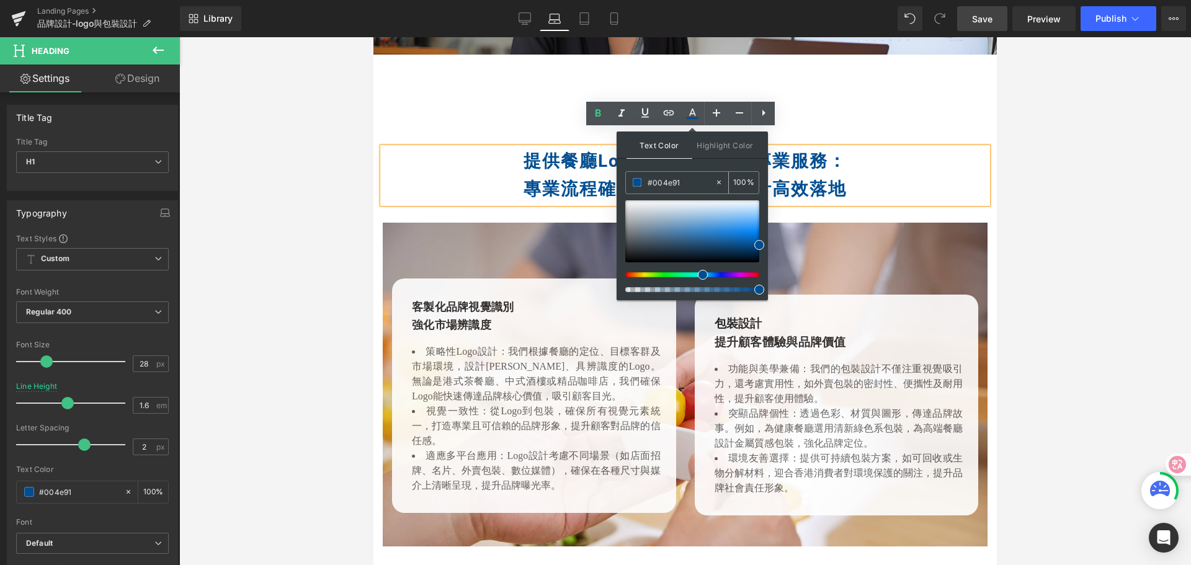
drag, startPoint x: 685, startPoint y: 183, endPoint x: 642, endPoint y: 177, distance: 43.2
click at [642, 177] on div "#004e91" at bounding box center [670, 183] width 89 height 22
click at [729, 333] on h2 "提升顧客體驗與品牌價值" at bounding box center [846, 342] width 264 height 19
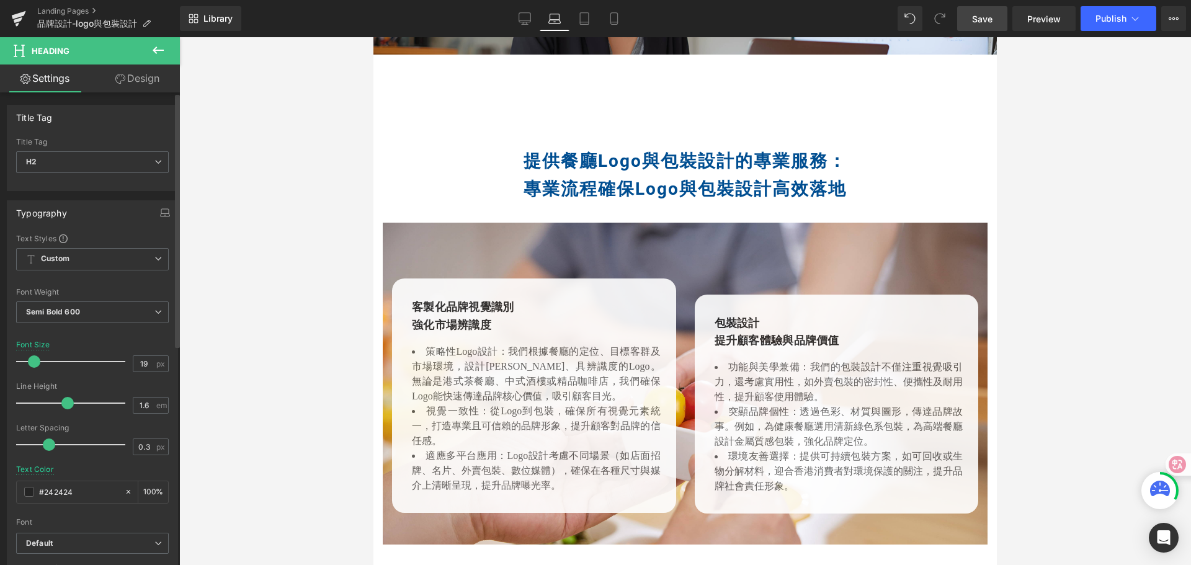
click at [32, 363] on span at bounding box center [34, 361] width 12 height 12
click at [34, 365] on span at bounding box center [35, 361] width 12 height 12
drag, startPoint x: 81, startPoint y: 490, endPoint x: 27, endPoint y: 483, distance: 55.1
click at [27, 483] on div "#242424" at bounding box center [70, 492] width 107 height 22
paste input "004e91"
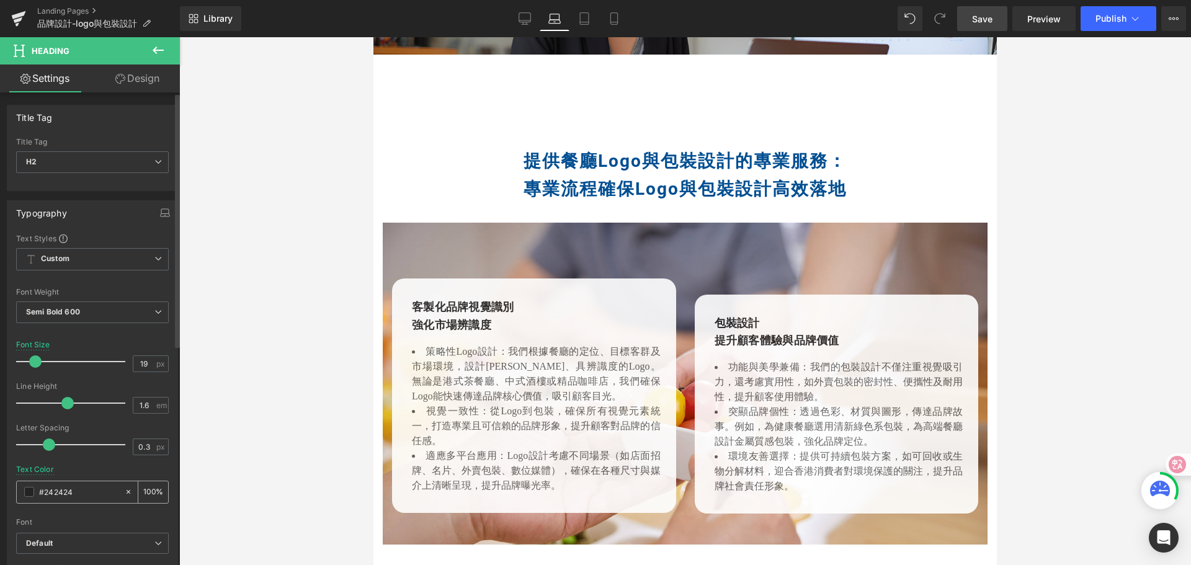
type input "#004e91"
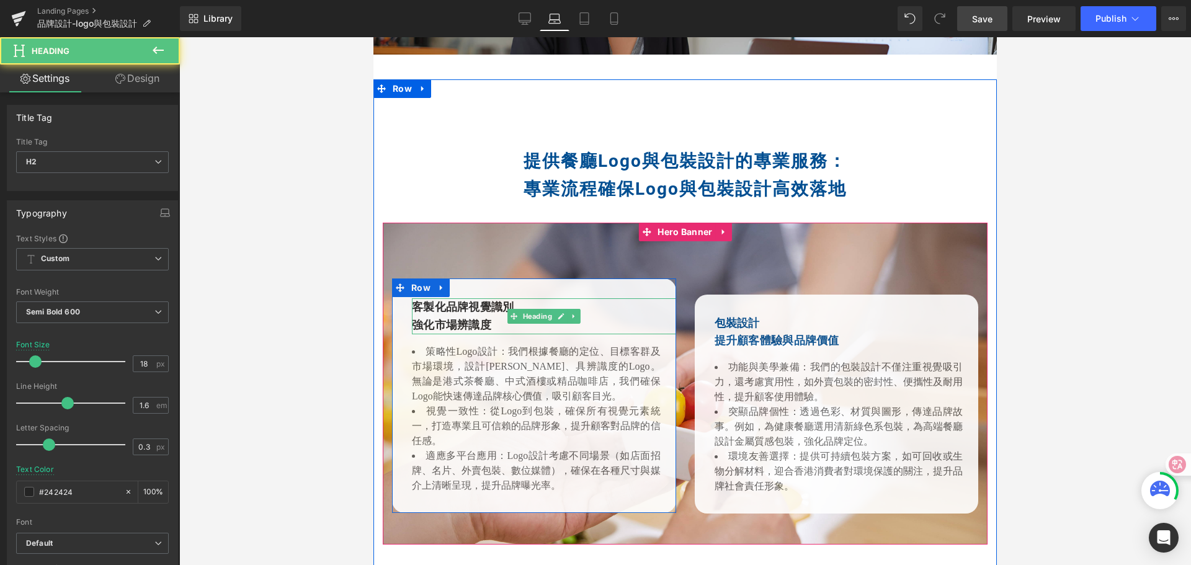
click at [466, 316] on h2 "強化市場辨識度" at bounding box center [544, 325] width 264 height 18
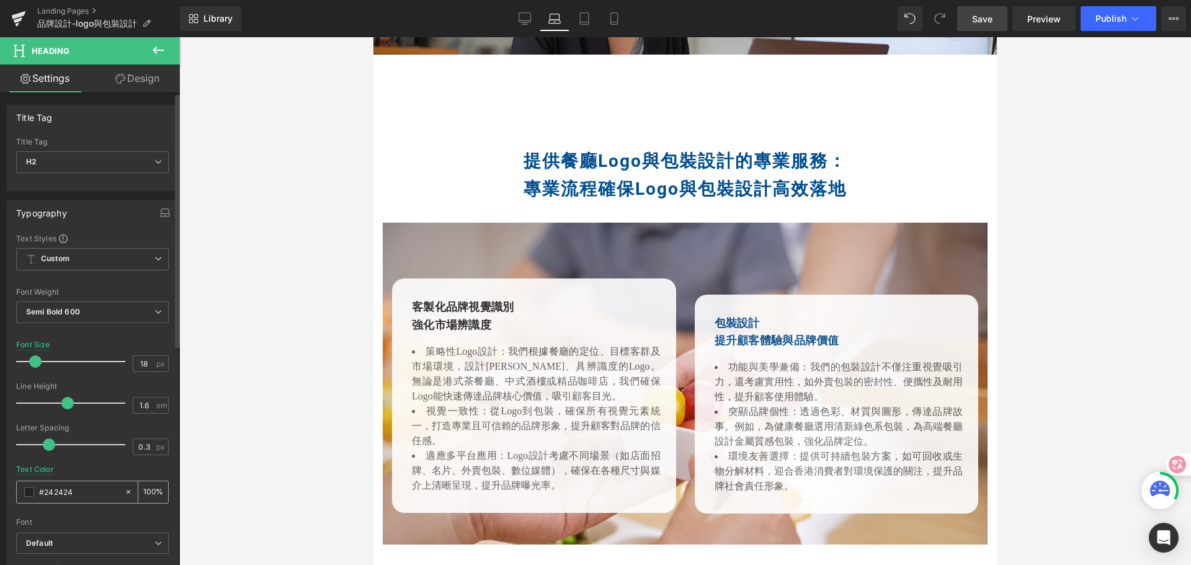
drag, startPoint x: 76, startPoint y: 489, endPoint x: 29, endPoint y: 486, distance: 47.3
click at [29, 486] on div "#242424" at bounding box center [70, 492] width 107 height 22
type input "#004e91"
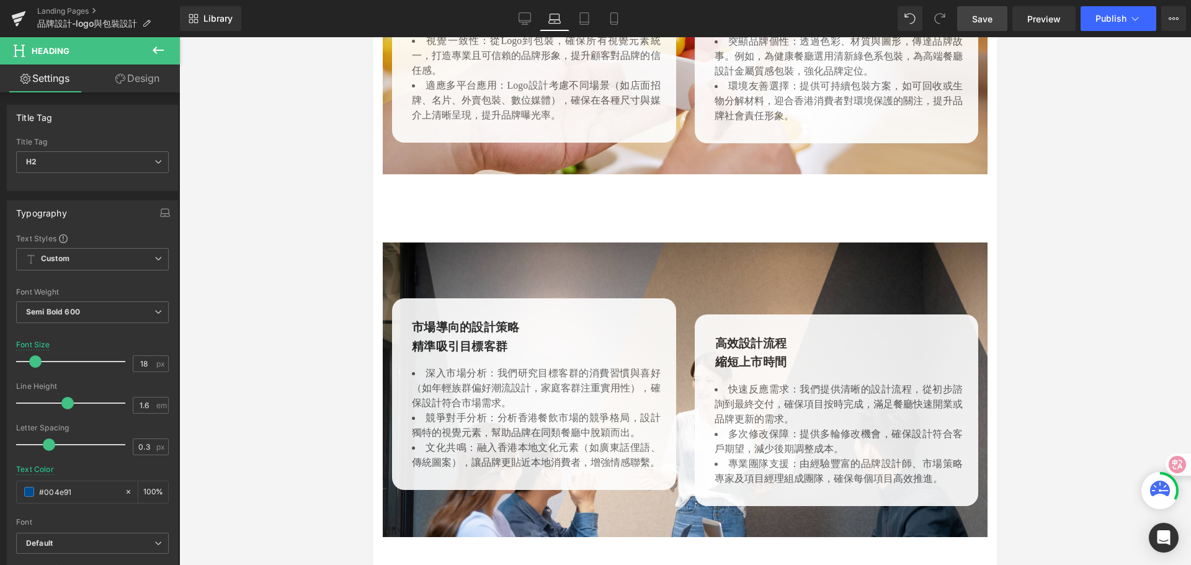
scroll to position [1773, 0]
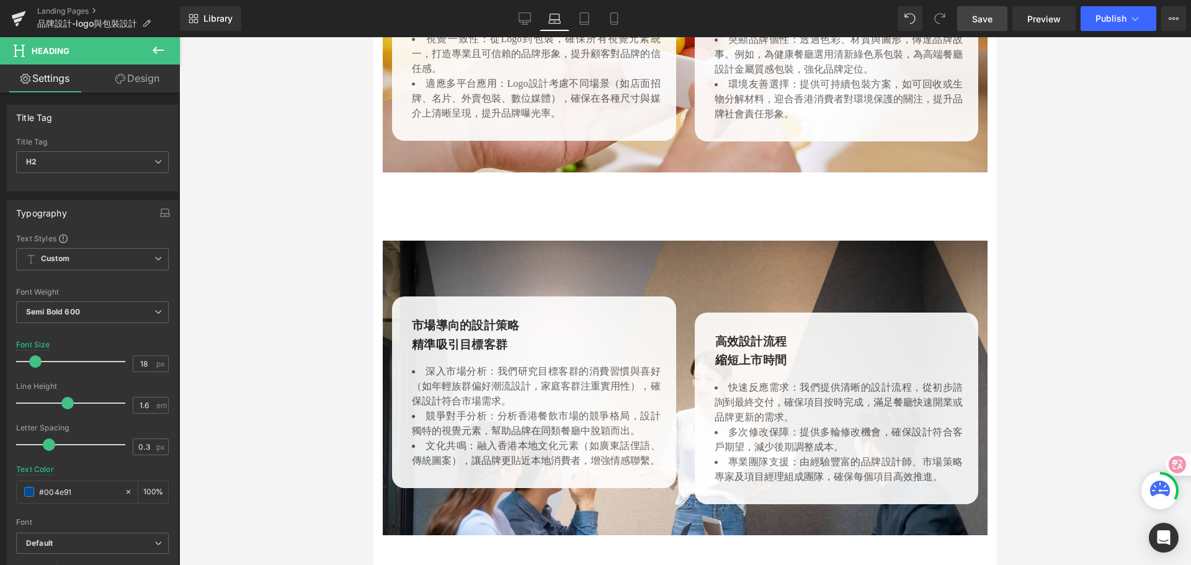
click at [469, 336] on h2 "精準吸引目標客群" at bounding box center [544, 345] width 264 height 19
drag, startPoint x: 68, startPoint y: 492, endPoint x: 27, endPoint y: 490, distance: 40.4
click at [28, 490] on div "#242424" at bounding box center [70, 492] width 107 height 22
paste input "004e91"
type input "#004e91"
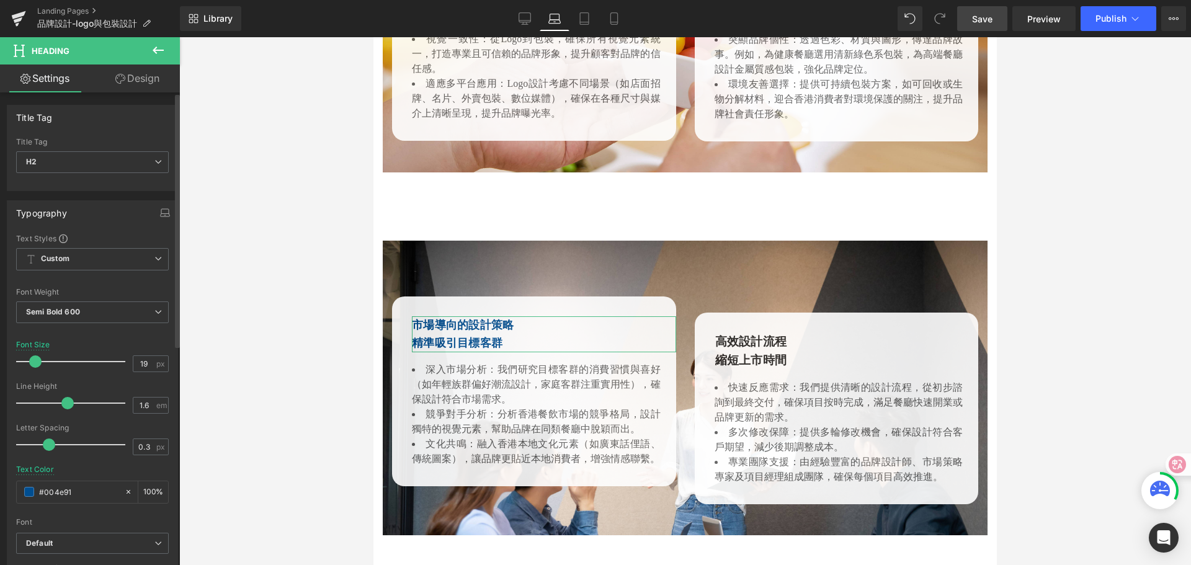
click at [32, 361] on span at bounding box center [35, 361] width 12 height 12
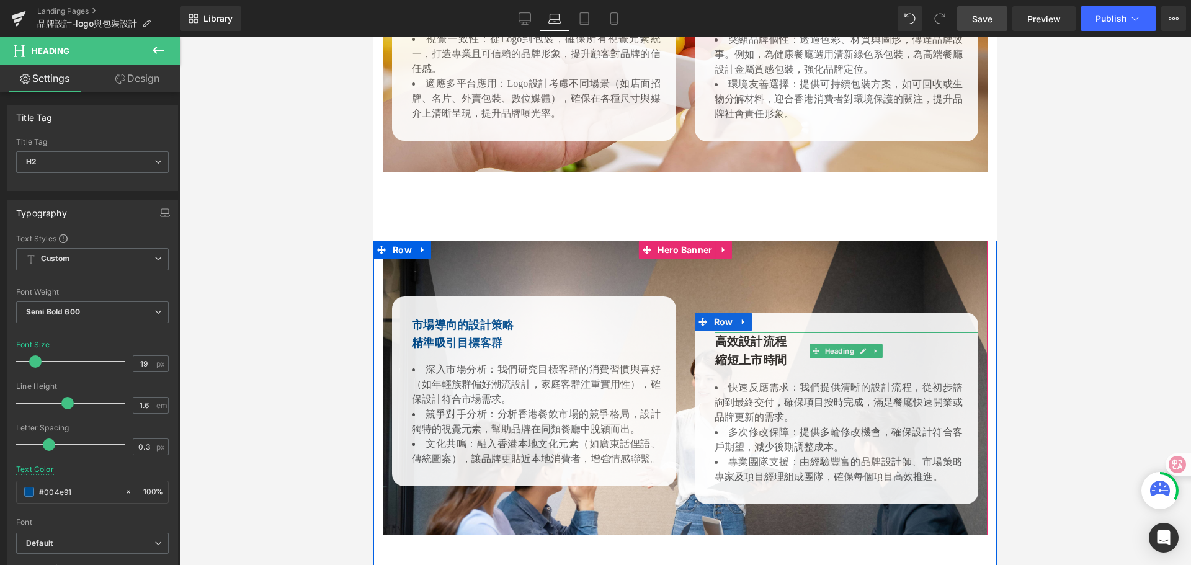
click at [734, 351] on h2 "縮短上市時間" at bounding box center [847, 360] width 264 height 19
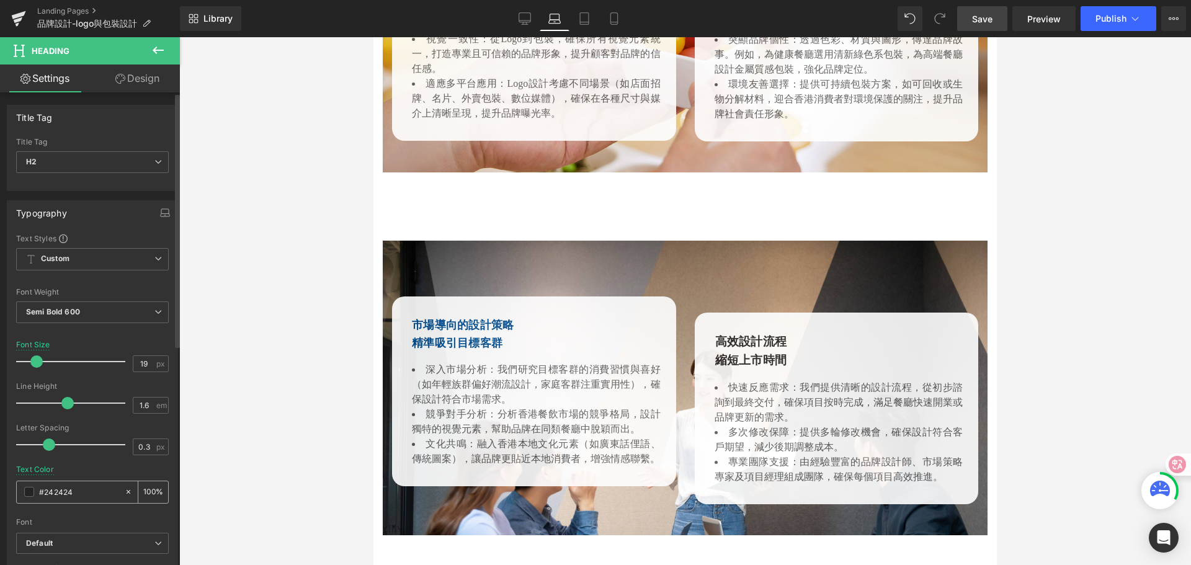
drag, startPoint x: 79, startPoint y: 494, endPoint x: 18, endPoint y: 489, distance: 61.6
click at [18, 489] on div "#242424" at bounding box center [70, 492] width 107 height 22
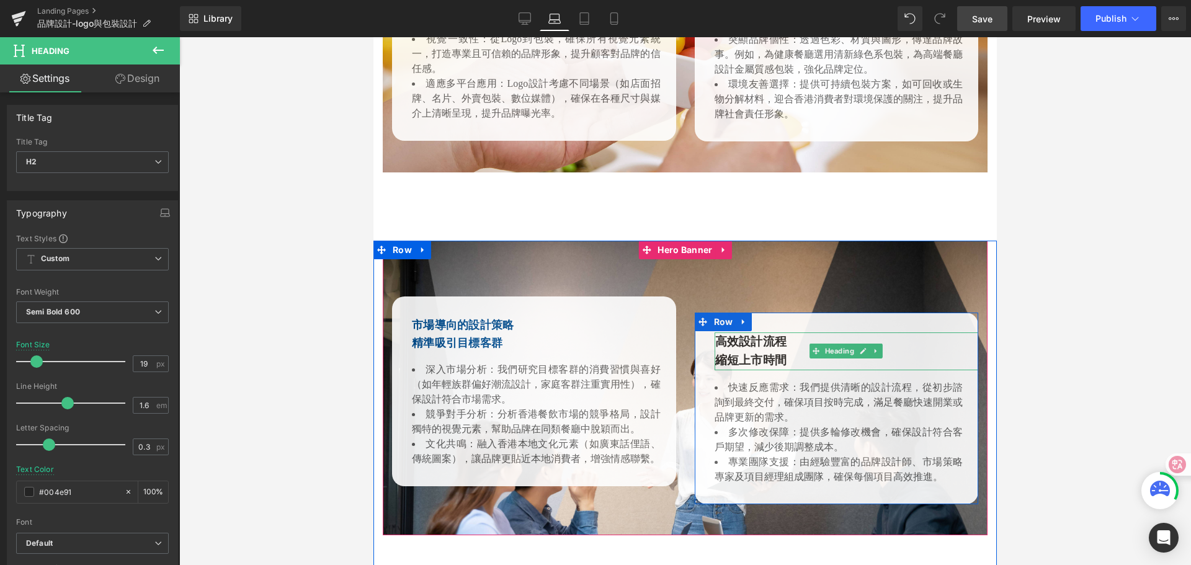
type input "#004e91"
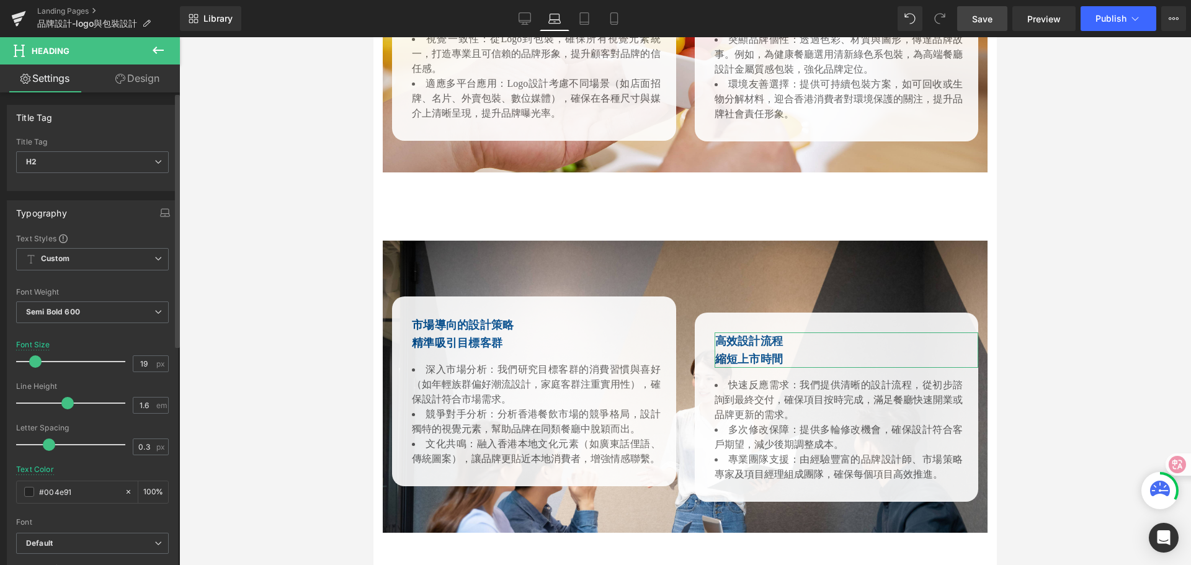
click at [36, 362] on span at bounding box center [35, 361] width 12 height 12
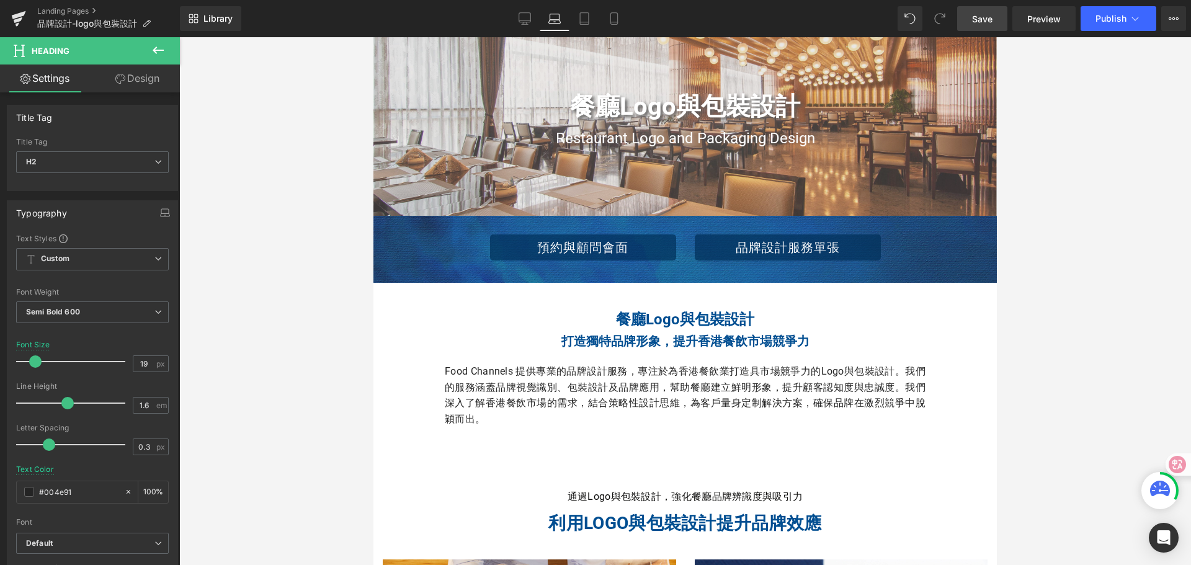
scroll to position [0, 0]
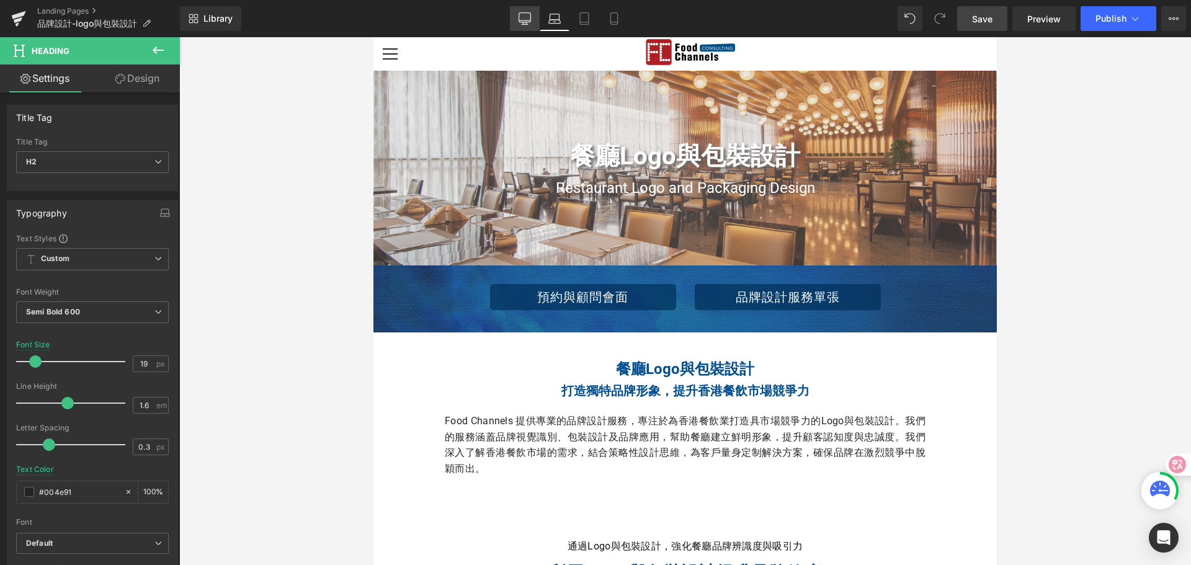
click at [527, 15] on icon at bounding box center [524, 18] width 12 height 12
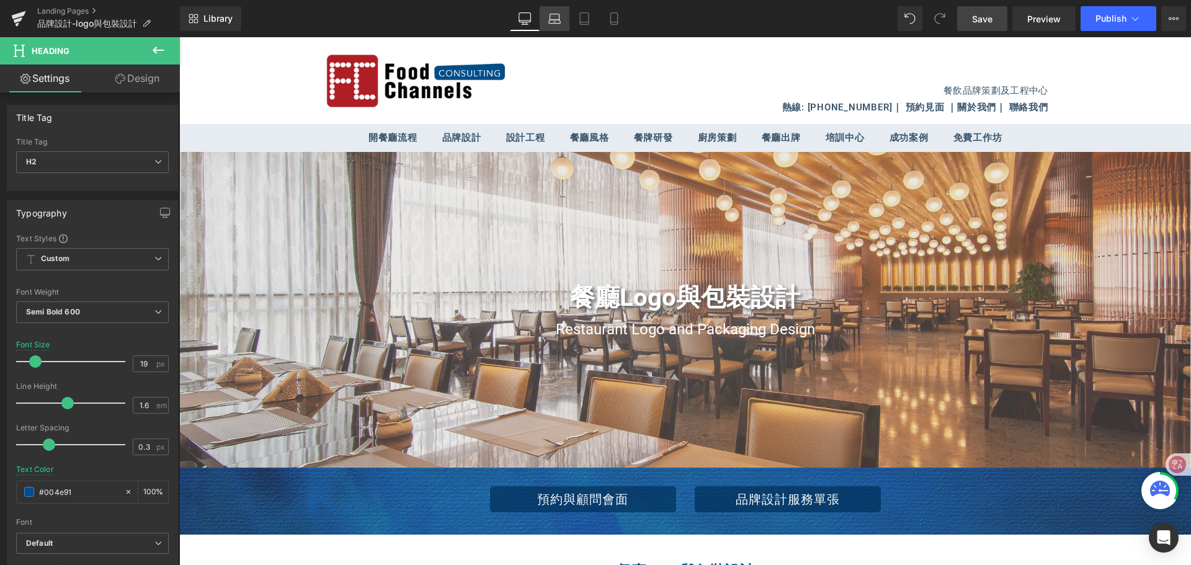
click at [551, 20] on icon at bounding box center [554, 18] width 12 height 12
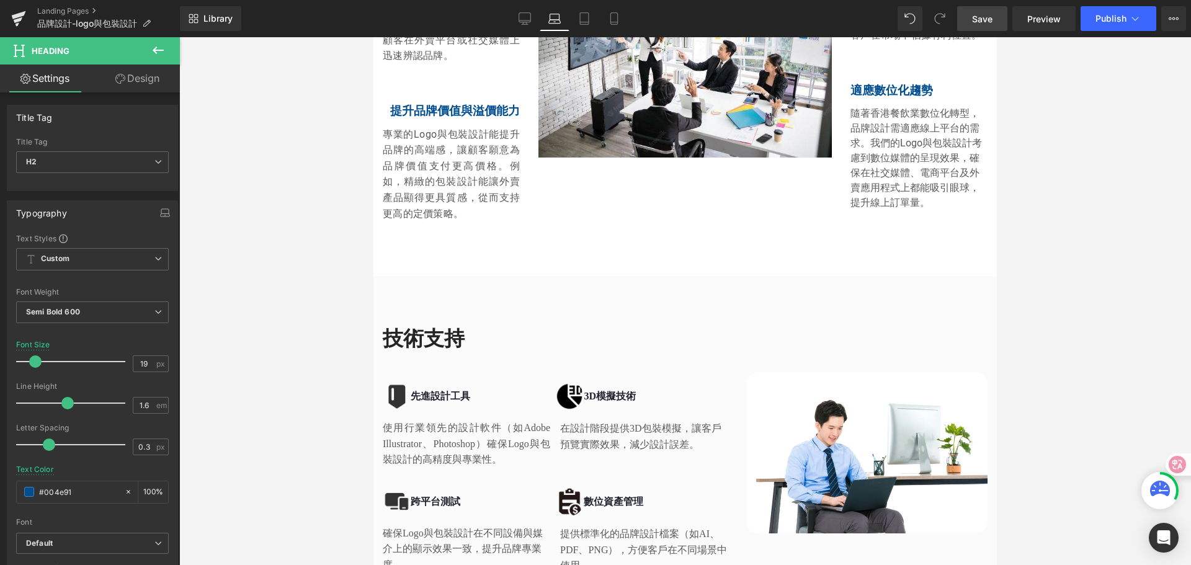
scroll to position [2543, 0]
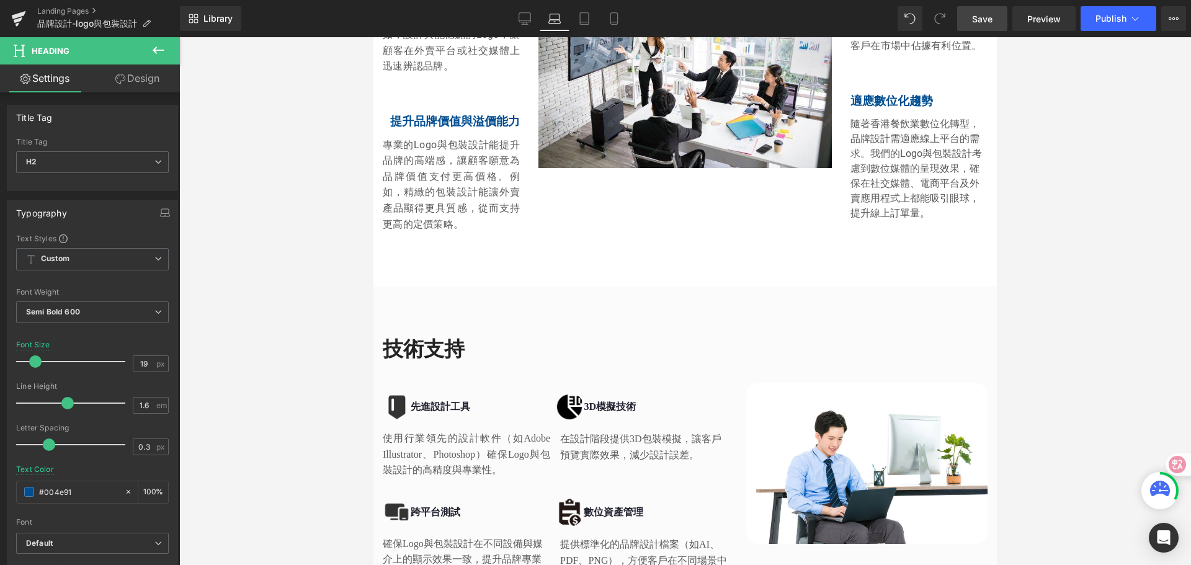
click at [427, 336] on h2 "技術支持" at bounding box center [555, 349] width 345 height 27
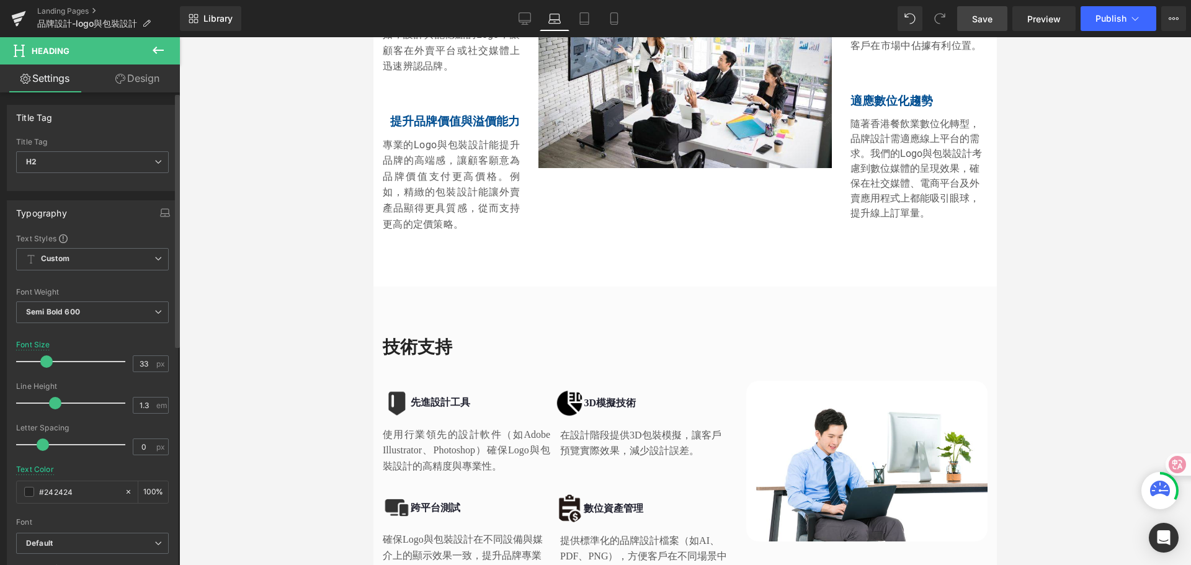
click at [47, 362] on span at bounding box center [46, 361] width 12 height 12
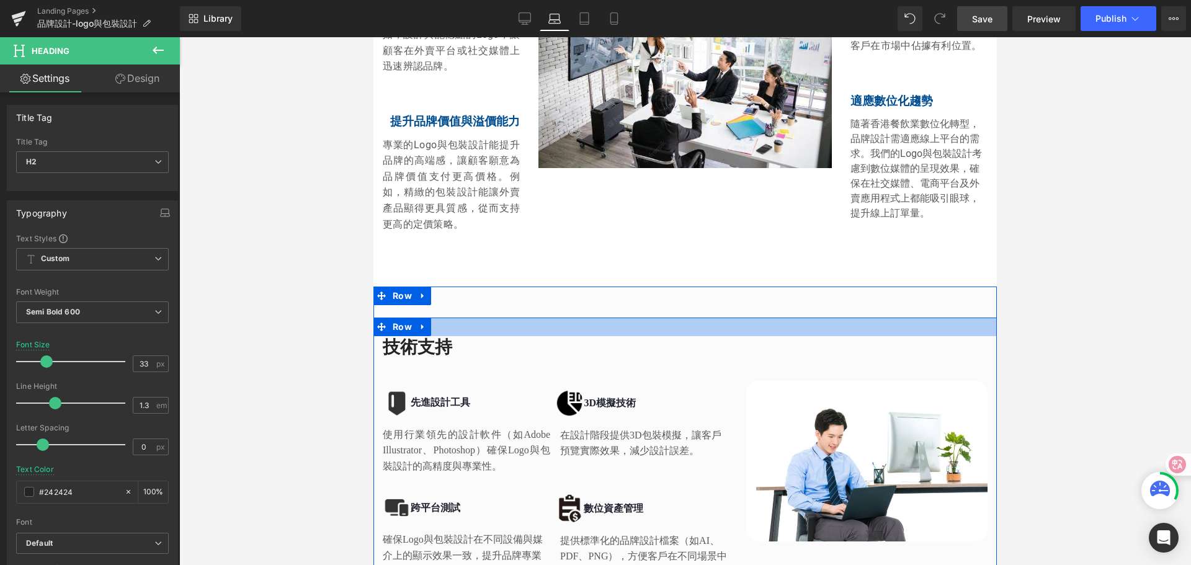
scroll to position [2481, 0]
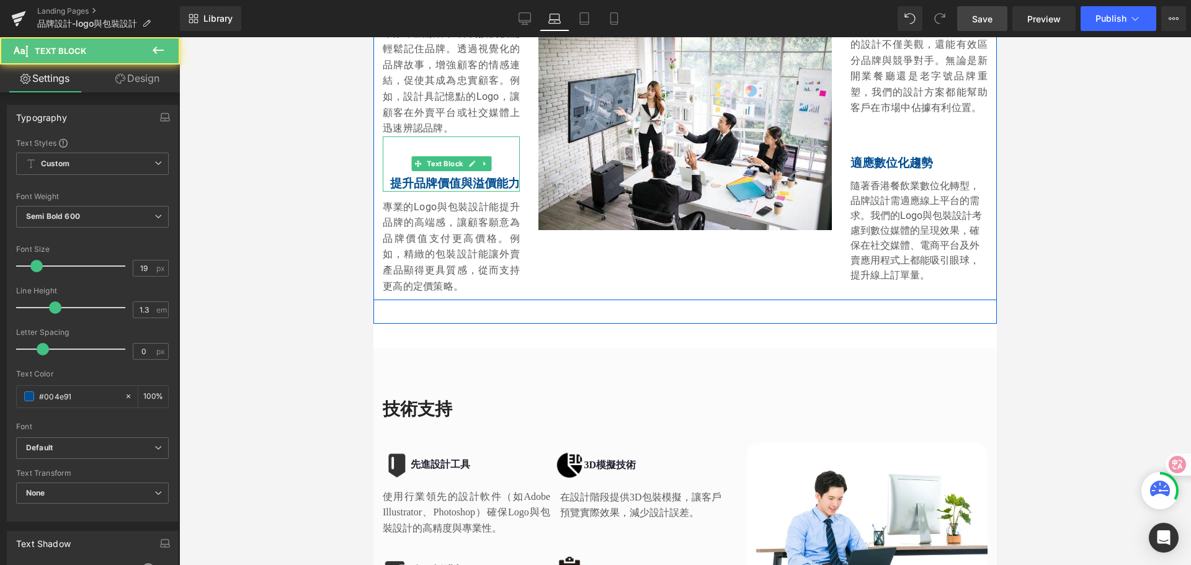
click at [451, 176] on p "提升品牌價值與溢價能力" at bounding box center [451, 184] width 137 height 16
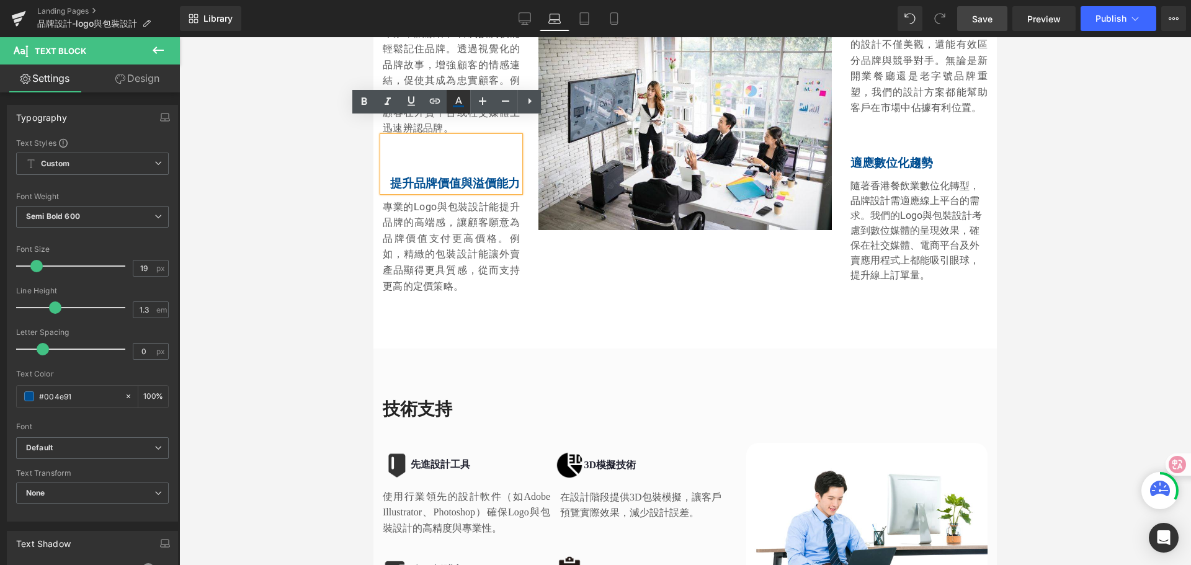
click at [457, 109] on icon at bounding box center [458, 101] width 15 height 15
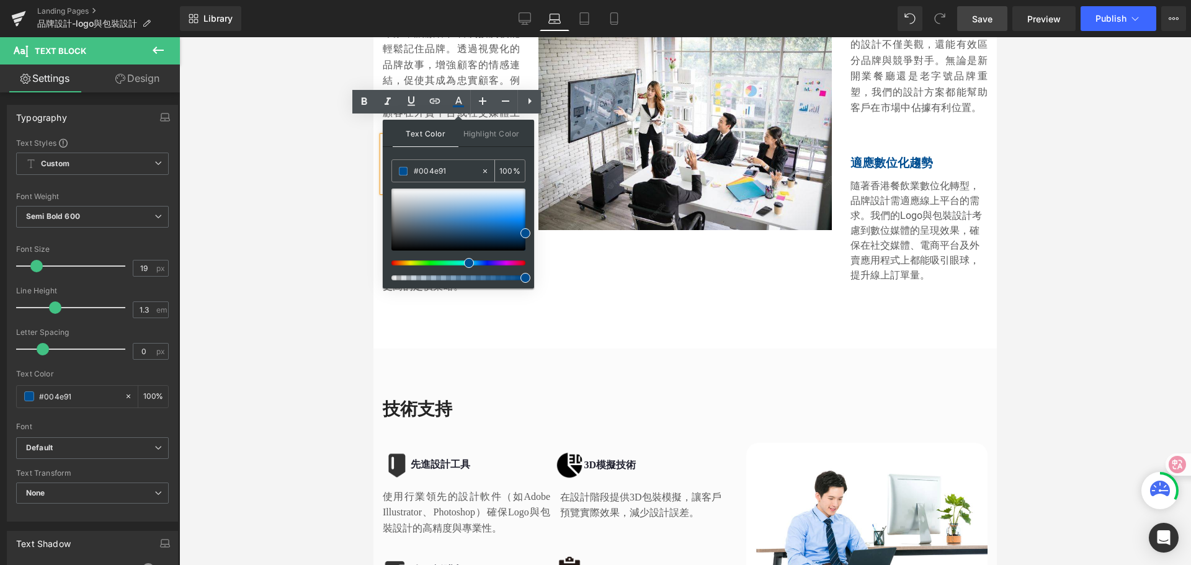
drag, startPoint x: 455, startPoint y: 171, endPoint x: 407, endPoint y: 171, distance: 47.8
click at [407, 171] on div "#004e91" at bounding box center [436, 171] width 89 height 22
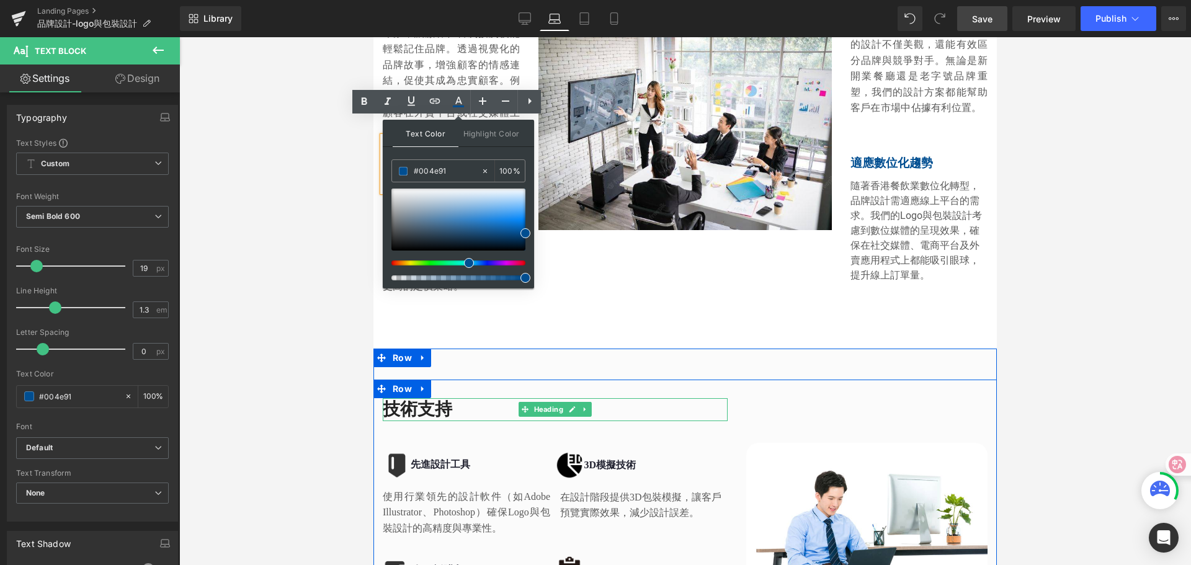
click at [417, 398] on h2 "技術支持" at bounding box center [555, 409] width 345 height 22
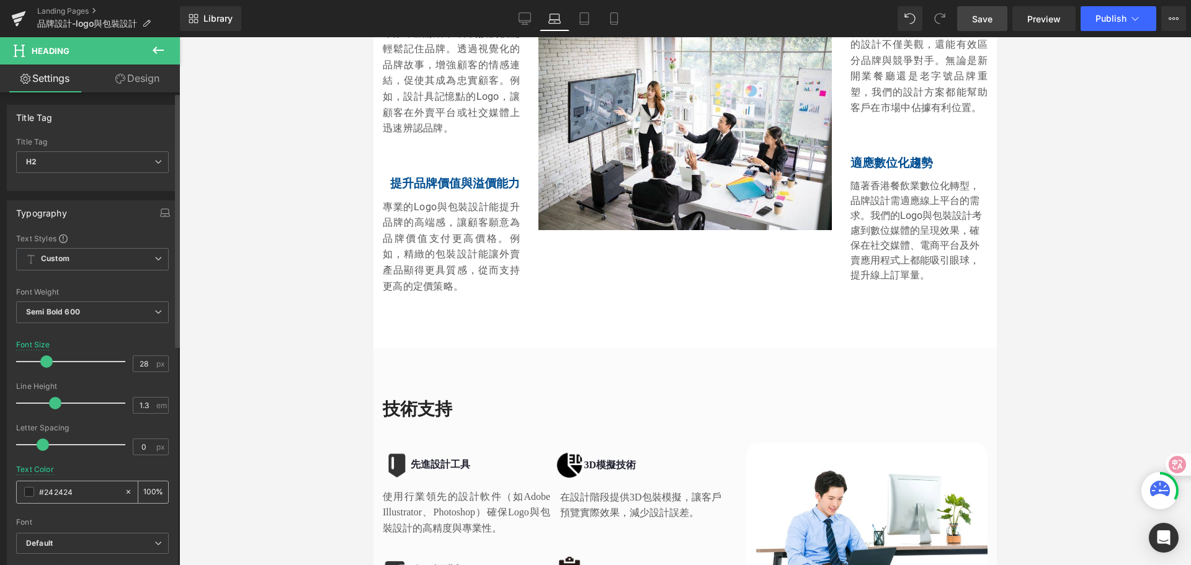
drag, startPoint x: 76, startPoint y: 492, endPoint x: 35, endPoint y: 489, distance: 41.1
click at [35, 489] on div "#242424" at bounding box center [70, 492] width 107 height 22
type input "#004e91"
click at [263, 446] on div at bounding box center [685, 301] width 1012 height 528
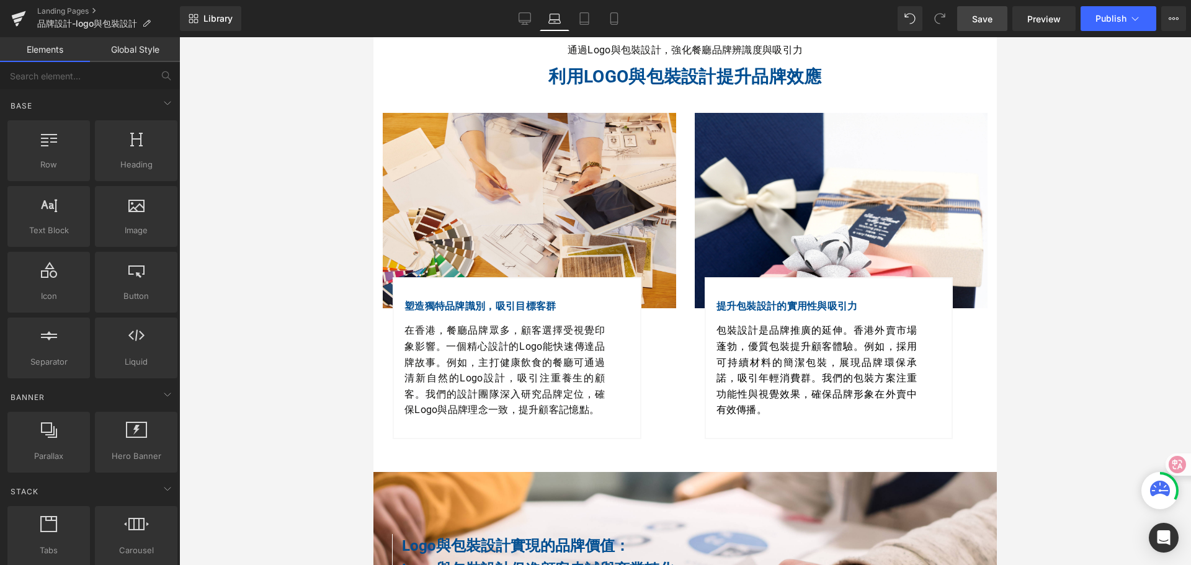
scroll to position [0, 0]
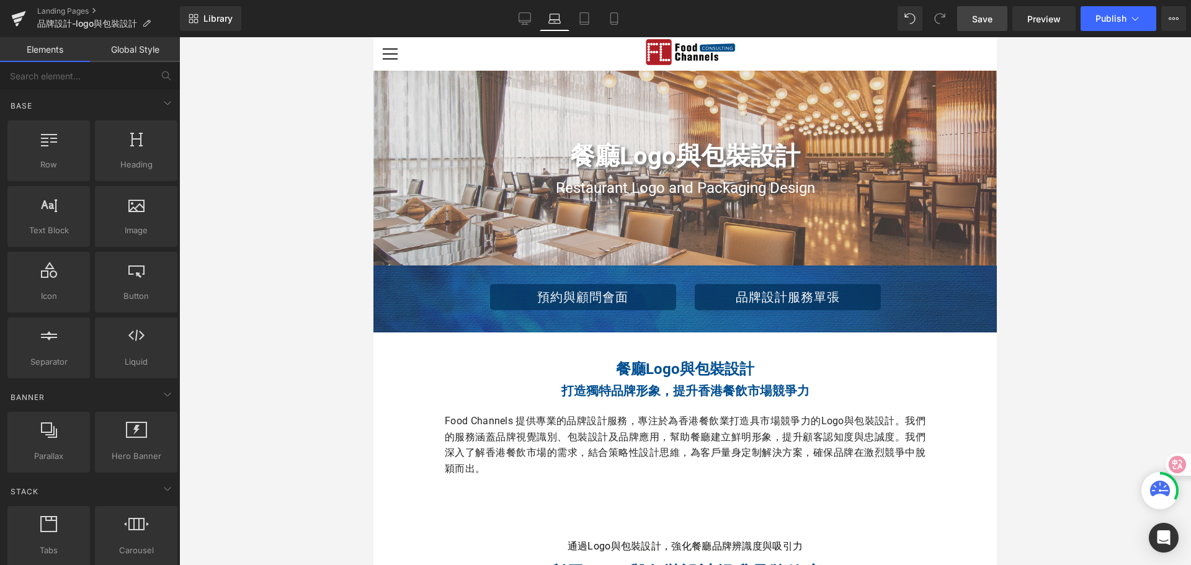
click at [979, 22] on span "Save" at bounding box center [982, 18] width 20 height 13
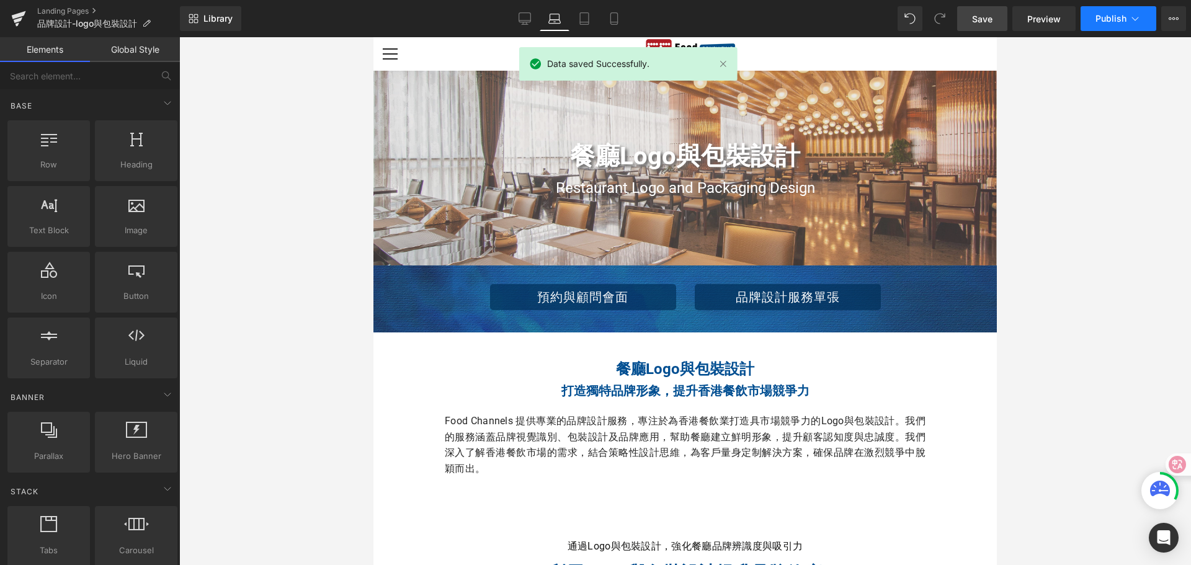
click at [1119, 21] on span "Publish" at bounding box center [1110, 19] width 31 height 10
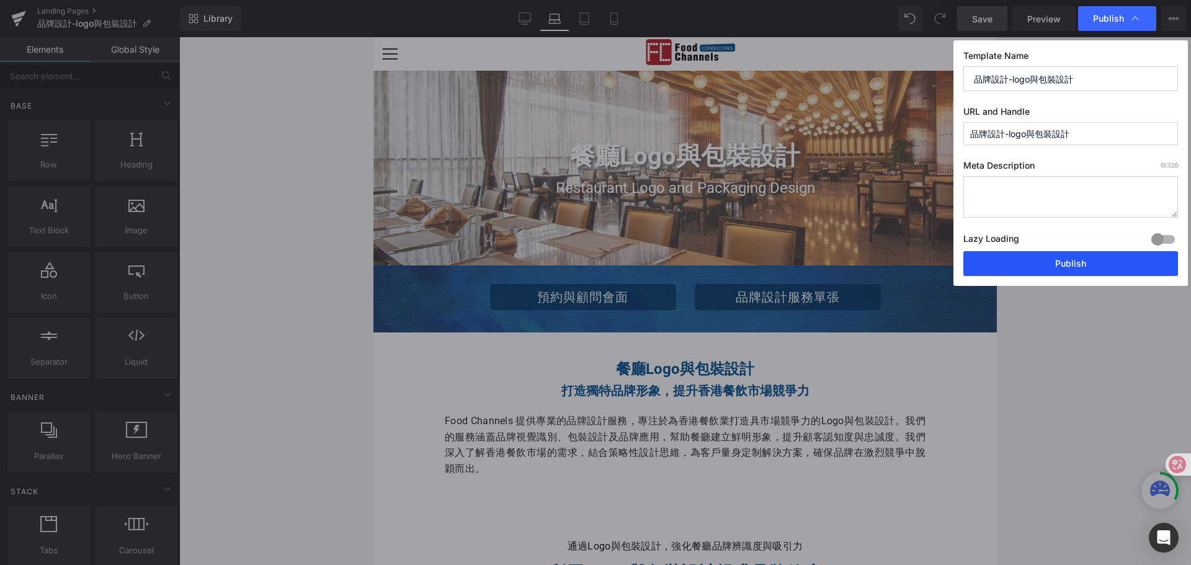
click at [1089, 263] on button "Publish" at bounding box center [1070, 263] width 215 height 25
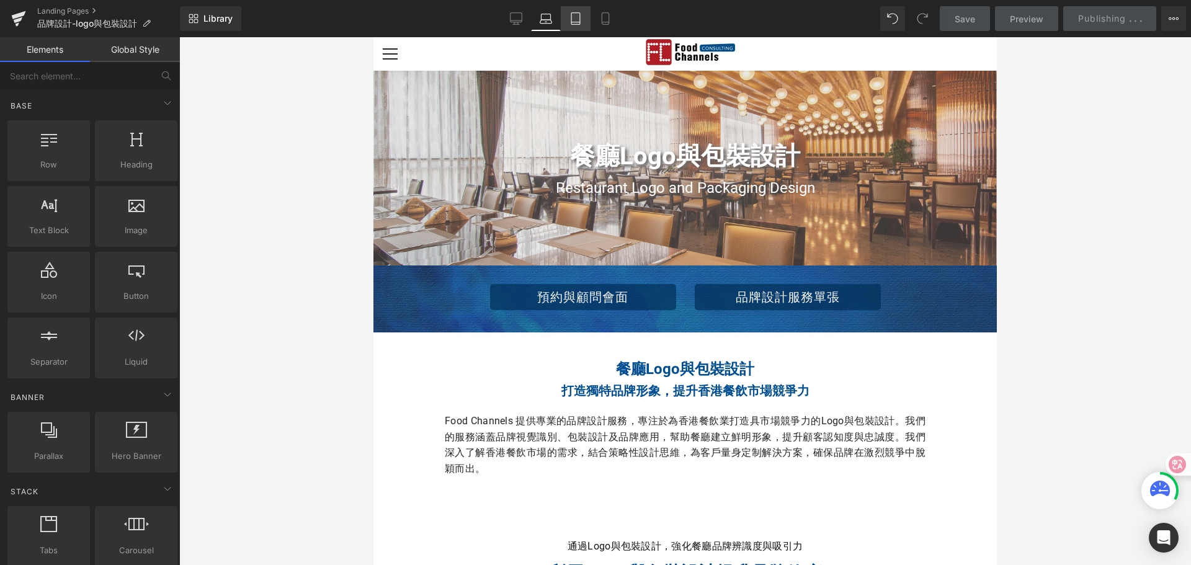
click at [580, 24] on icon at bounding box center [575, 19] width 9 height 12
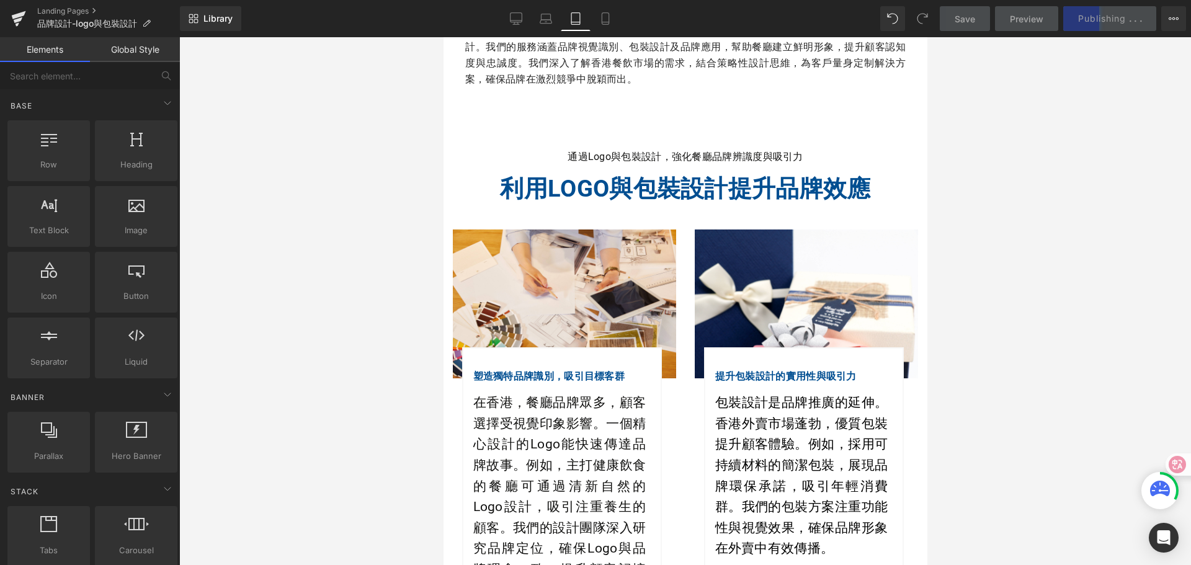
scroll to position [372, 0]
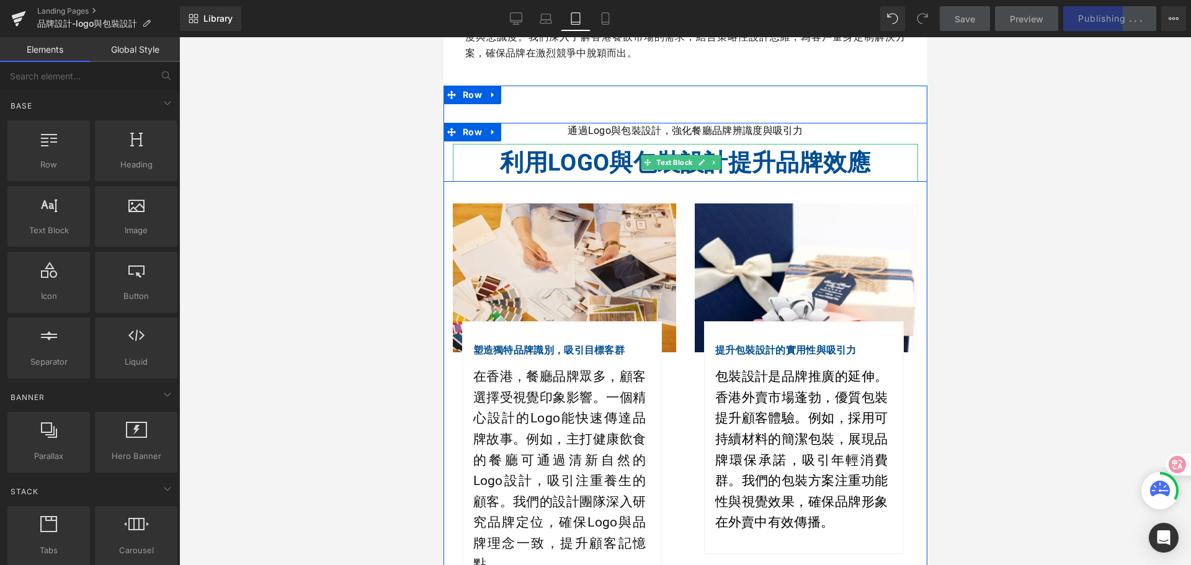
click at [603, 165] on b "利用Logo與包裝設計提升品牌效應" at bounding box center [684, 162] width 370 height 27
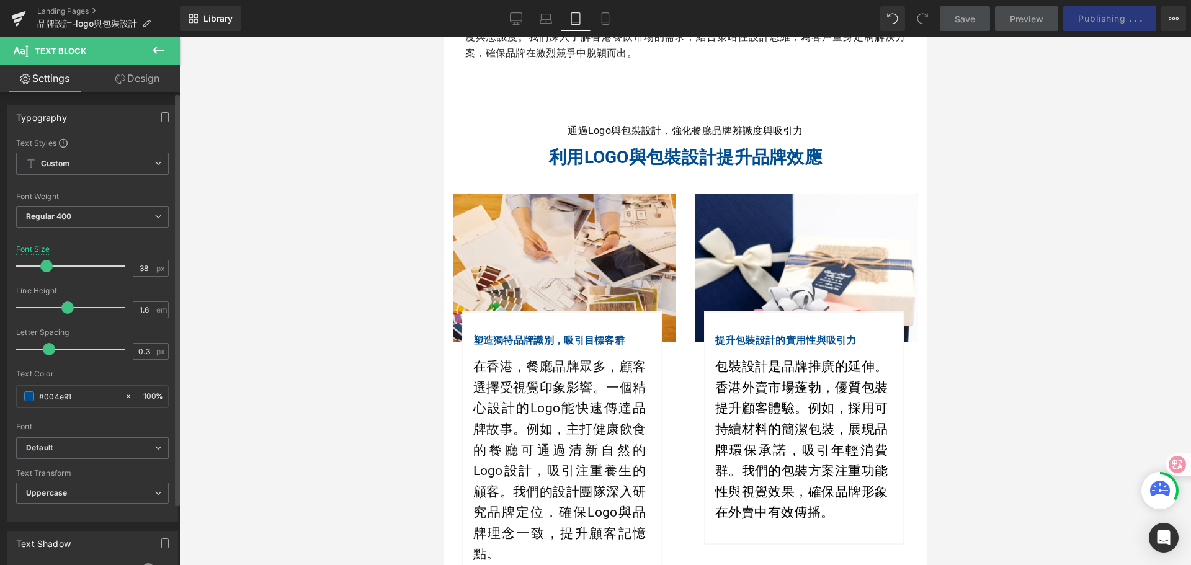
drag, startPoint x: 55, startPoint y: 266, endPoint x: 45, endPoint y: 266, distance: 9.9
click at [45, 266] on span at bounding box center [46, 266] width 12 height 12
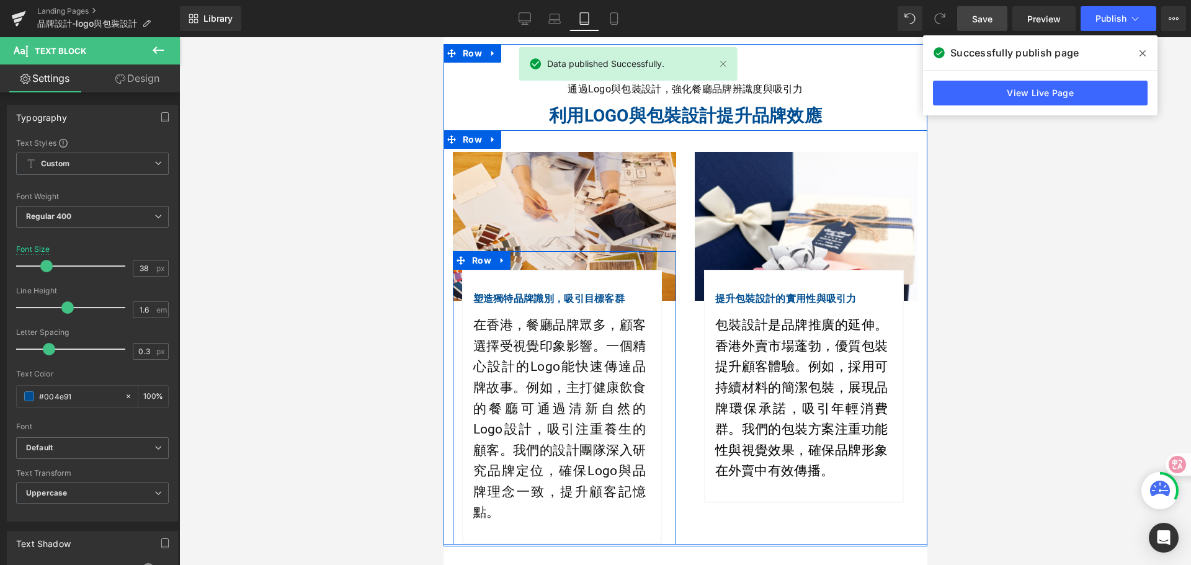
scroll to position [434, 0]
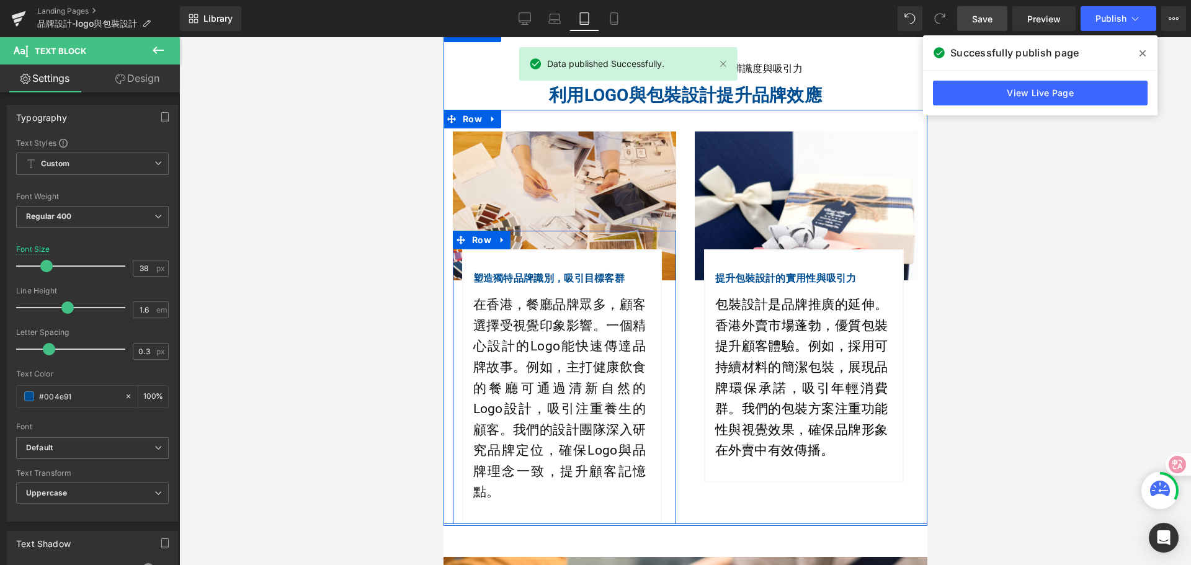
click at [540, 324] on p "在香港，餐廳品牌眾多，顧客選擇受視覺印象影響。一個精心設計的Logo能快速傳達品牌故事。例如，主打健康飲食的餐廳可通過清新自然的Logo設計，吸引注重養生的顧…" at bounding box center [559, 399] width 173 height 208
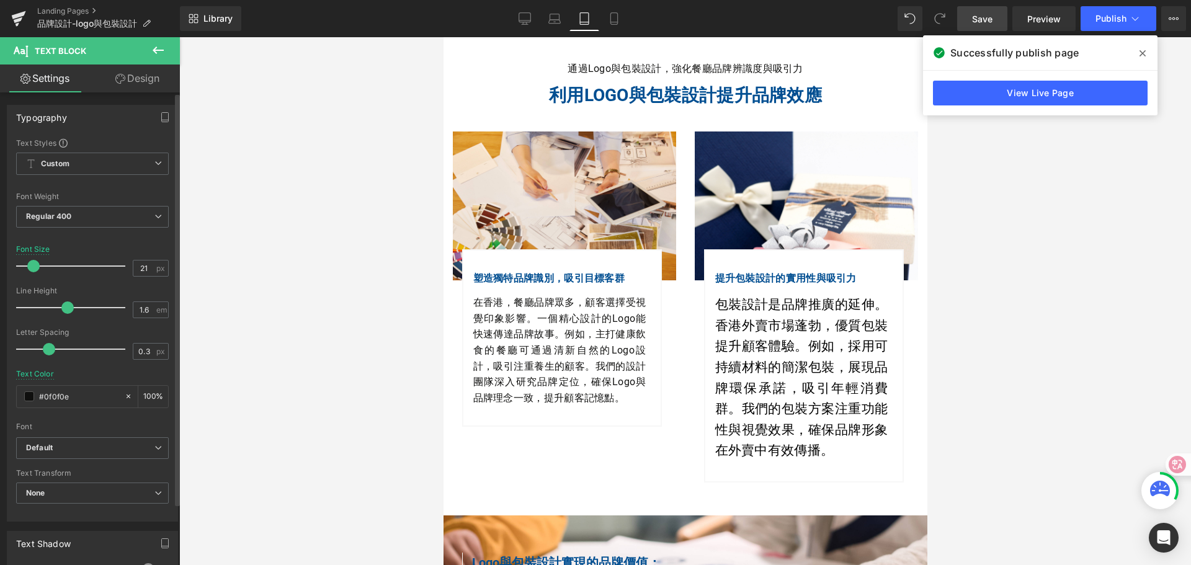
click at [30, 268] on span at bounding box center [33, 266] width 12 height 12
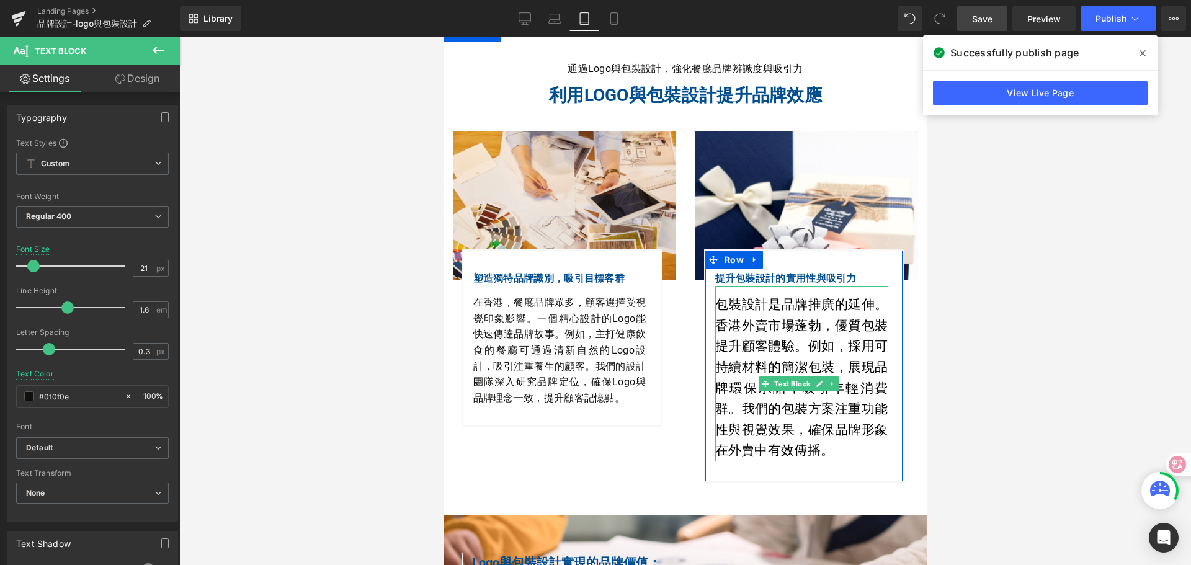
click at [760, 318] on p "包裝設計是品牌推廣的延伸。香港外賣市場蓬勃，優質包裝提升顧客體驗。例如，採用可持續材料的簡潔包裝，展現品牌環保承諾，吸引年輕消費群。我們的包裝方案注重功能性與…" at bounding box center [800, 378] width 173 height 167
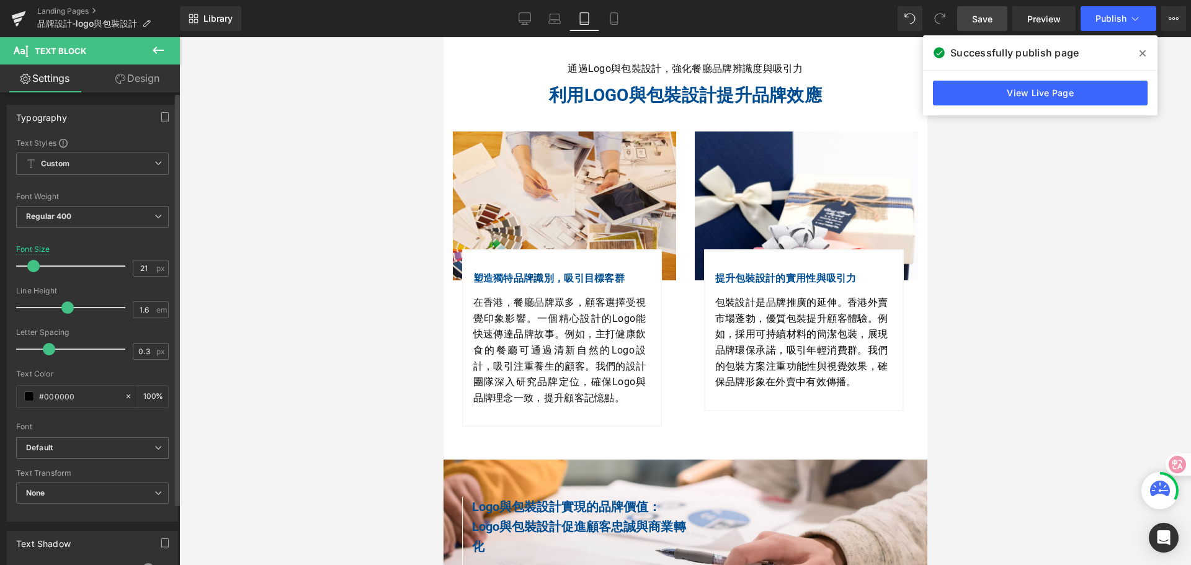
click at [35, 264] on span at bounding box center [33, 266] width 12 height 12
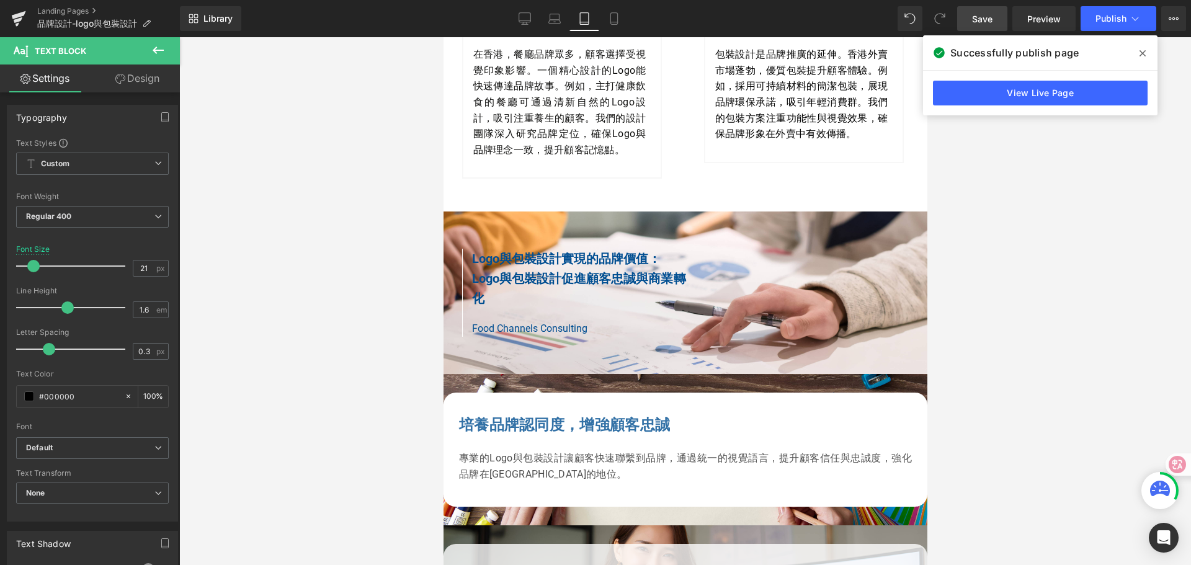
scroll to position [744, 0]
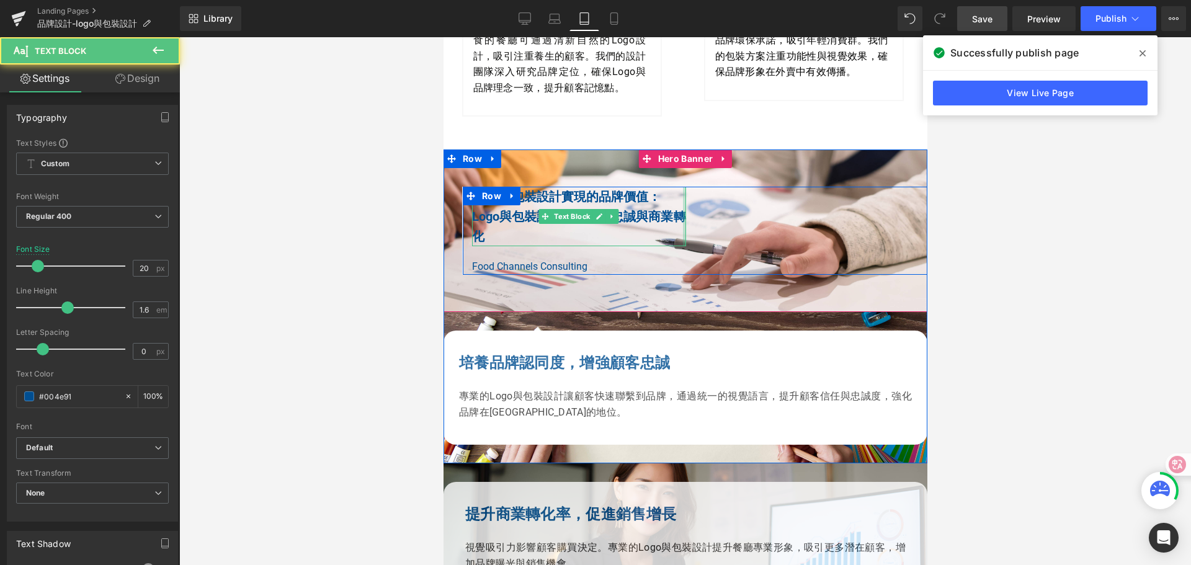
click at [682, 220] on div "Logo與包裝設計實現的品牌價值： Logo與包裝設計促進顧客忠誠與商業轉化 Text Block Food Channels Consulting Text…" at bounding box center [578, 231] width 233 height 88
click at [513, 233] on b "Logo與包裝設計促進顧客忠誠與商業轉化" at bounding box center [578, 226] width 214 height 35
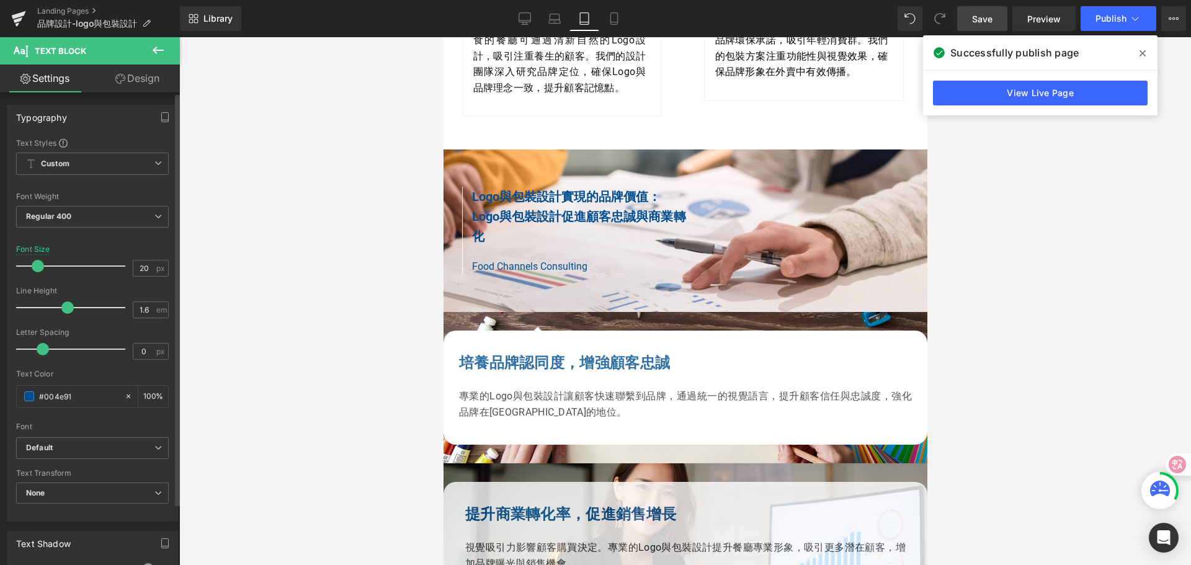
click at [37, 269] on span at bounding box center [38, 266] width 12 height 12
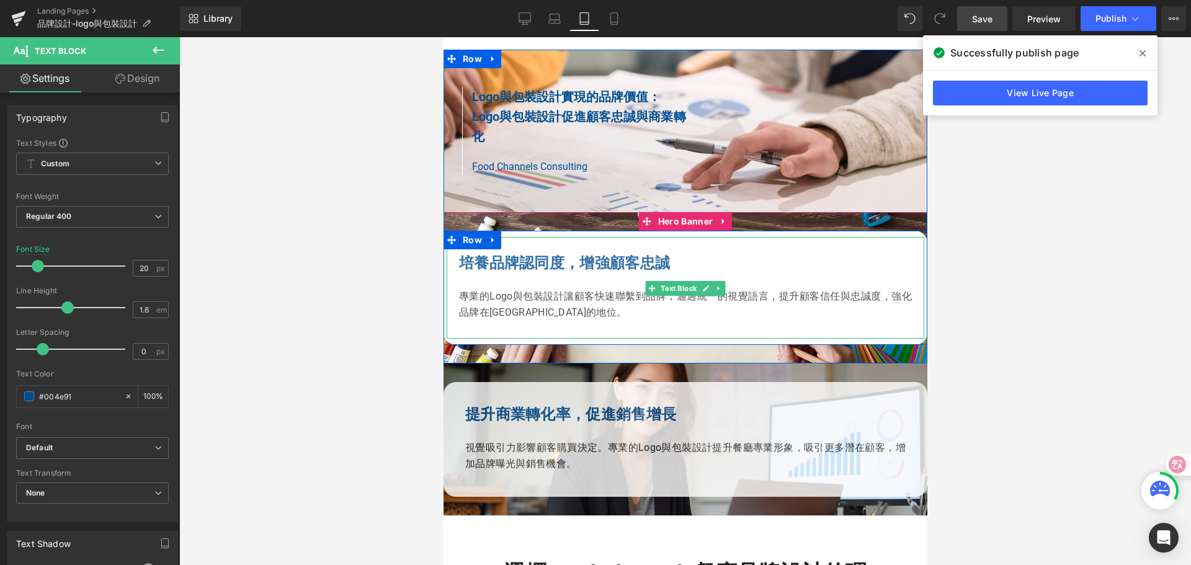
scroll to position [868, 0]
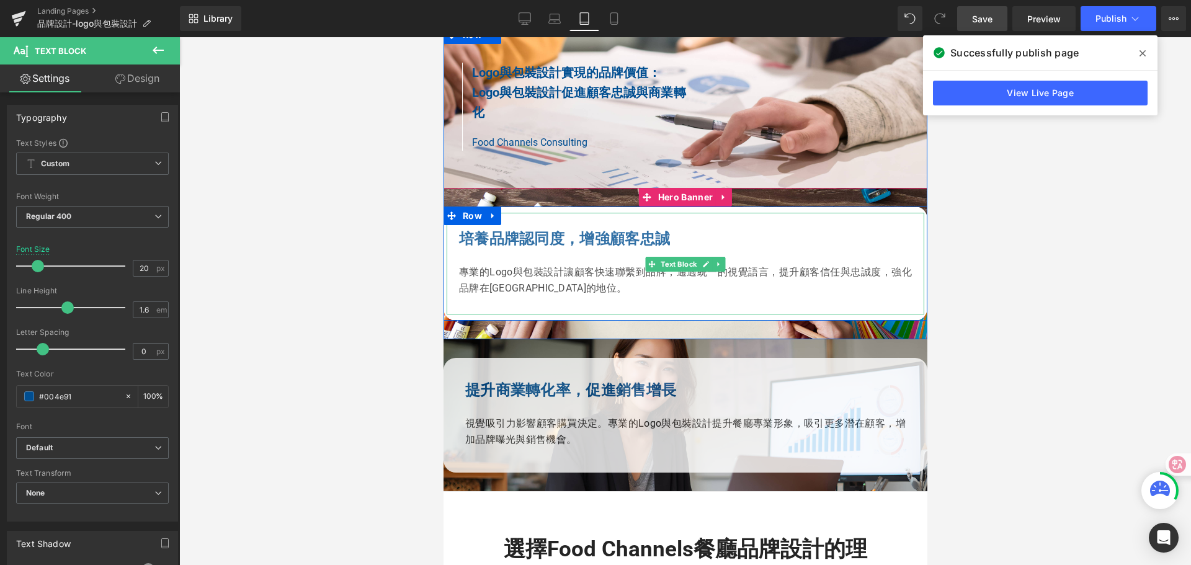
click at [532, 247] on b "培養品牌認同度，增強顧客忠誠" at bounding box center [563, 238] width 211 height 17
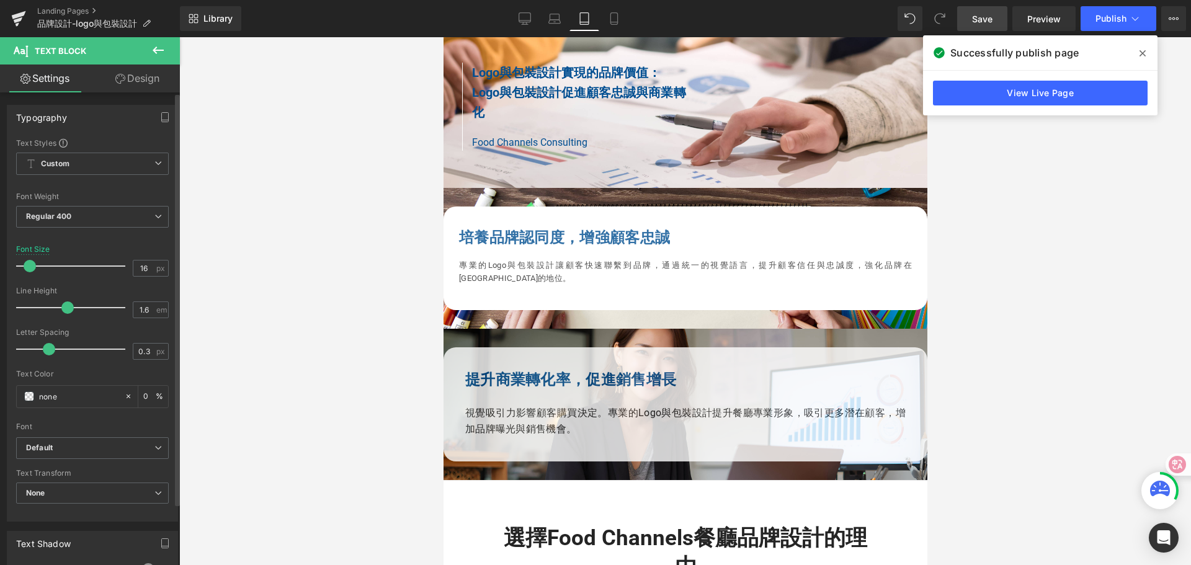
click at [27, 270] on span at bounding box center [30, 266] width 12 height 12
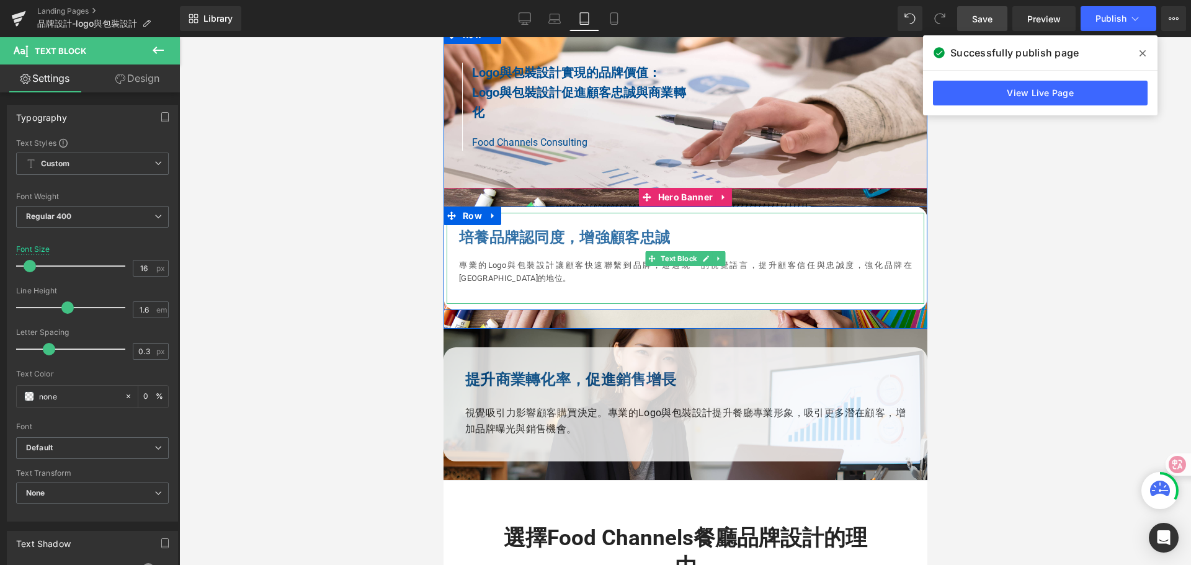
click at [463, 278] on p "專業的Logo與包裝設計讓顧客快速聯繫到品牌，通過統一的視覺語言，提升顧客信任與忠誠度，強化品牌在[GEOGRAPHIC_DATA]的地位。" at bounding box center [684, 272] width 453 height 26
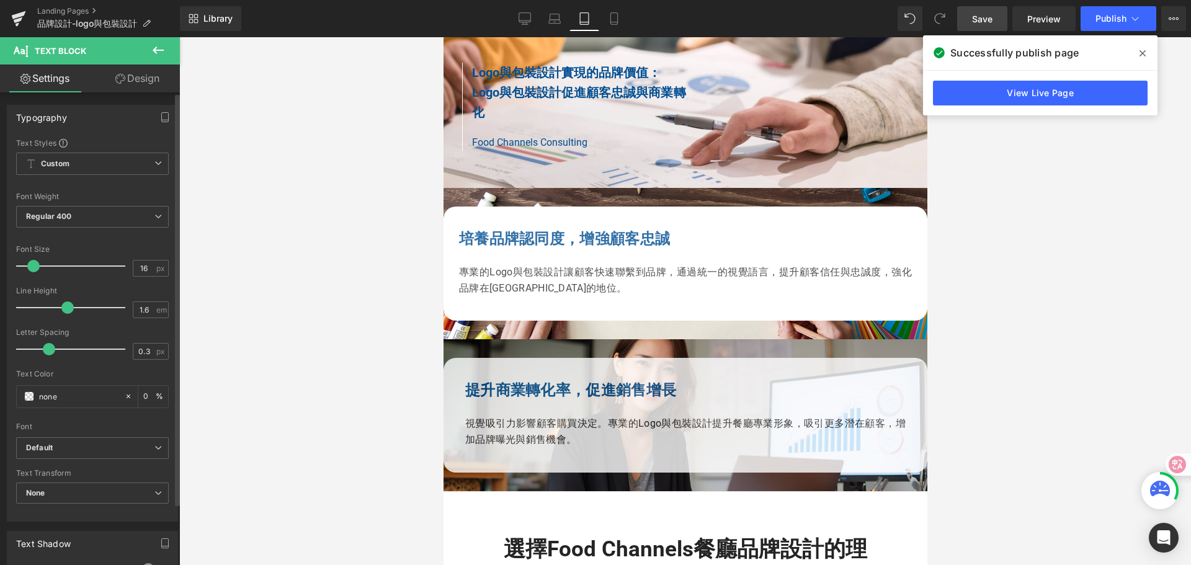
click at [35, 265] on span at bounding box center [33, 266] width 12 height 12
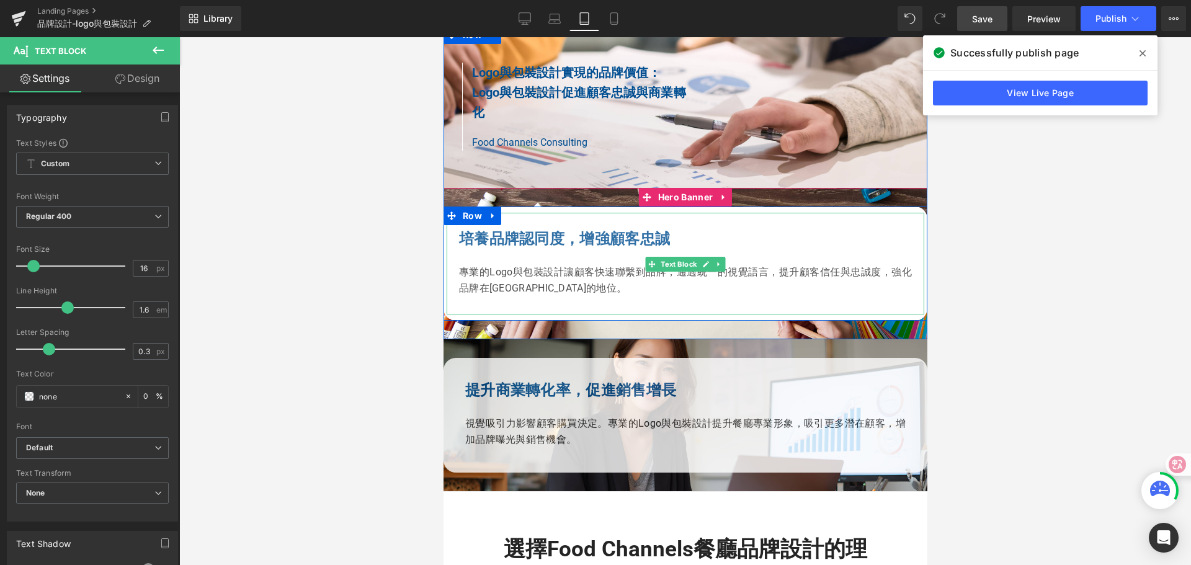
click at [470, 287] on p "專業的Logo與包裝設計讓顧客快速聯繫到品牌，通過統一的視覺語言，提升顧客信任與忠誠度，強化品牌在[GEOGRAPHIC_DATA]的地位。" at bounding box center [684, 280] width 453 height 32
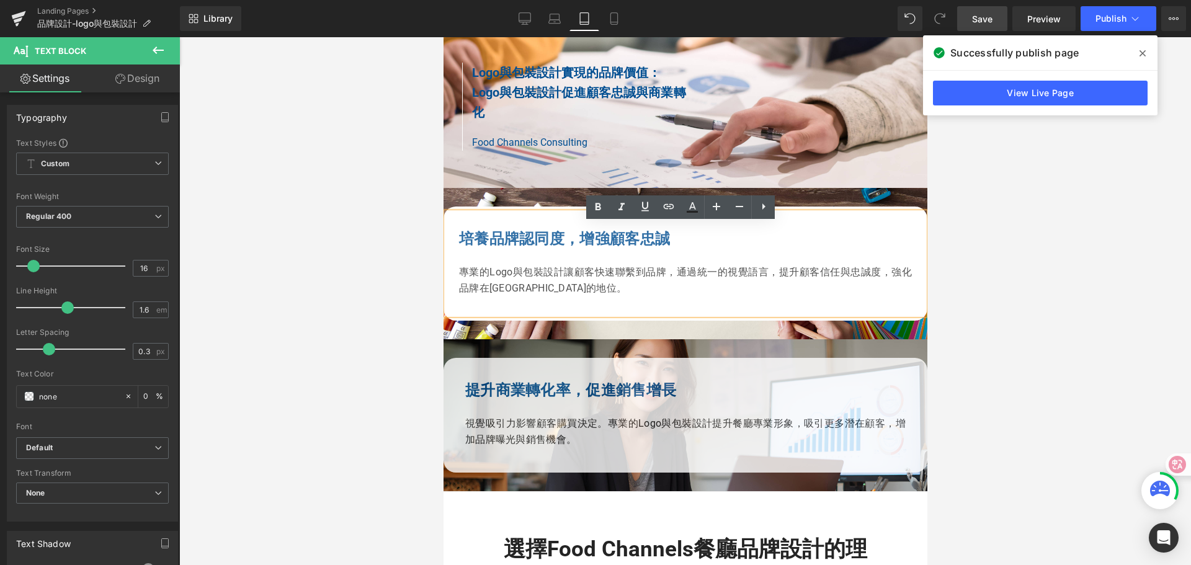
click at [1019, 293] on div at bounding box center [685, 301] width 1012 height 528
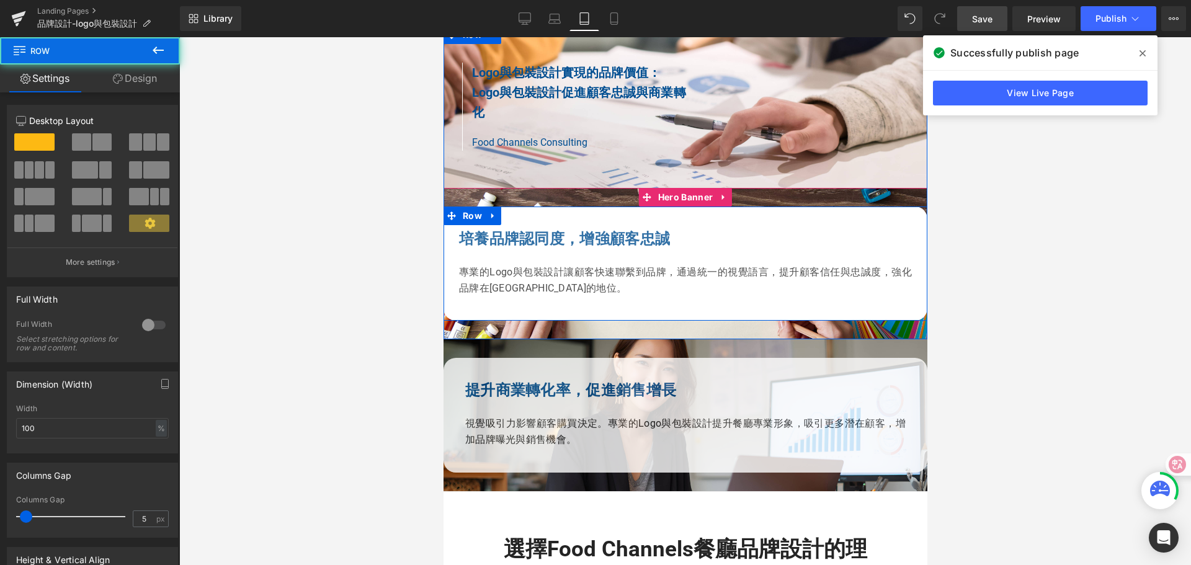
click at [450, 321] on div "培養品牌認同度，增強顧客忠誠 專業的Logo與包裝設計讓顧客快速聯繫到品牌，通過統一的視覺語言，提升顧客信任與忠誠度，強化品牌在香港市場的地位。 Text B…" at bounding box center [685, 264] width 484 height 114
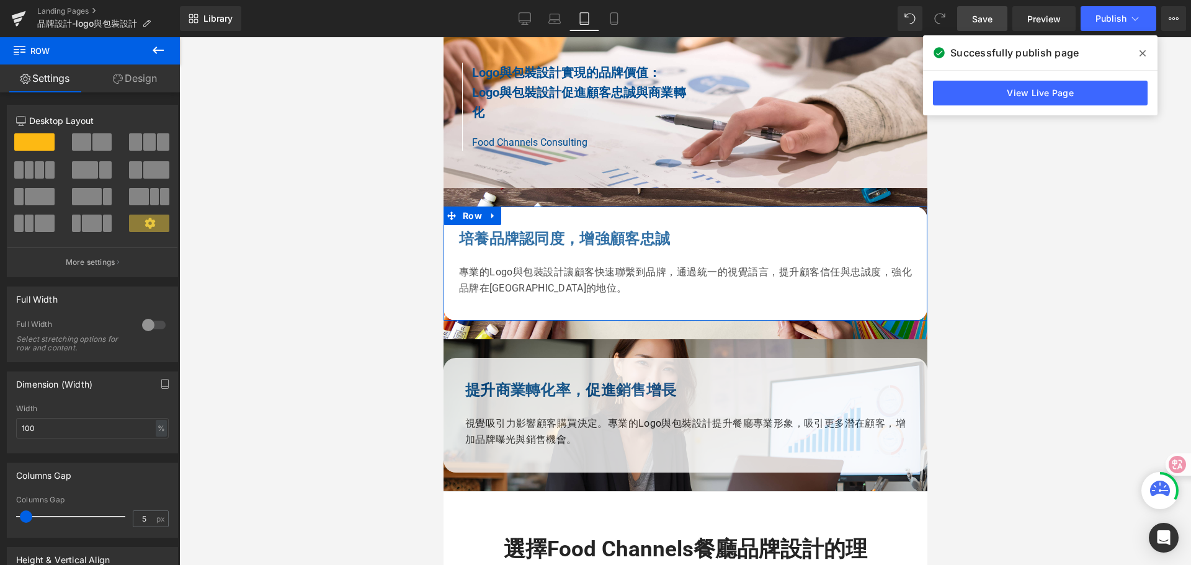
drag, startPoint x: 130, startPoint y: 78, endPoint x: 92, endPoint y: 148, distance: 79.9
click at [130, 78] on link "Design" at bounding box center [135, 79] width 90 height 28
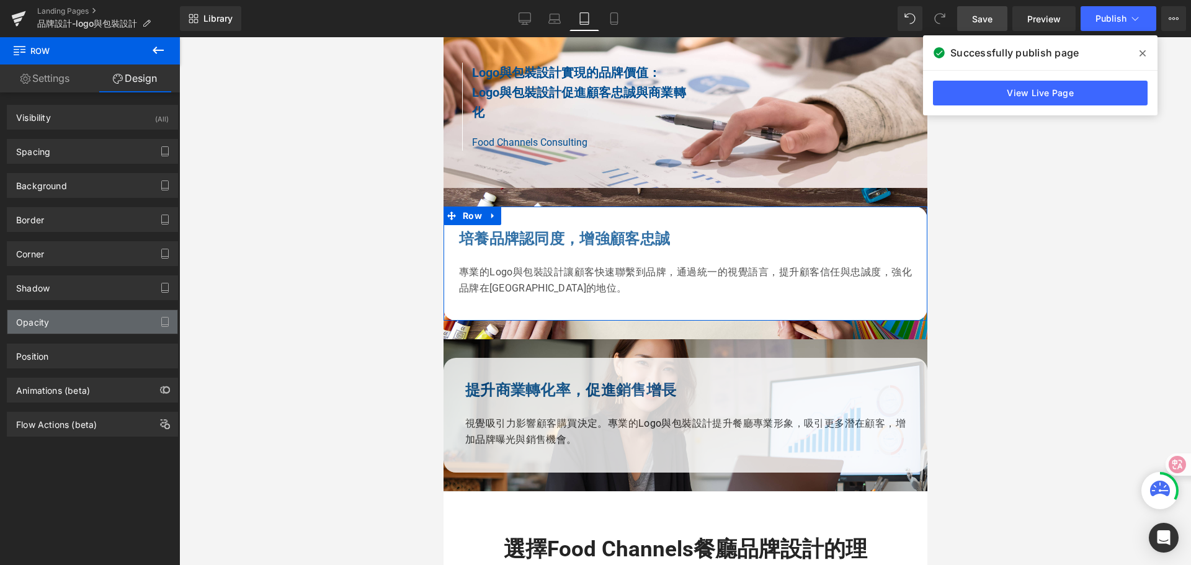
click at [69, 319] on div "Opacity" at bounding box center [92, 322] width 170 height 24
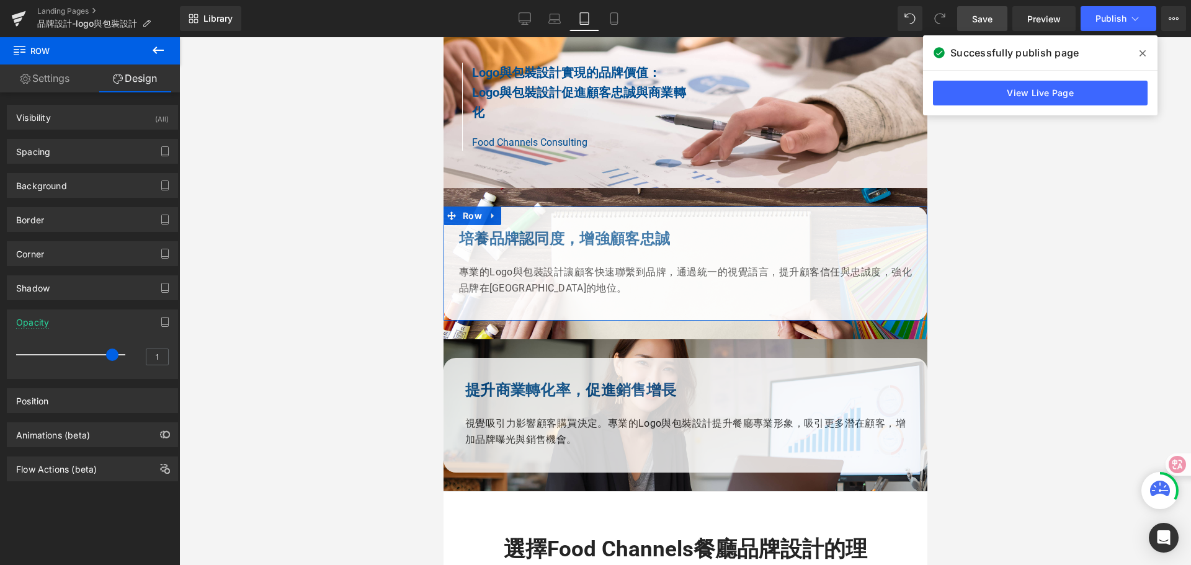
drag, startPoint x: 120, startPoint y: 357, endPoint x: 105, endPoint y: 355, distance: 15.1
click at [106, 355] on span at bounding box center [112, 355] width 12 height 12
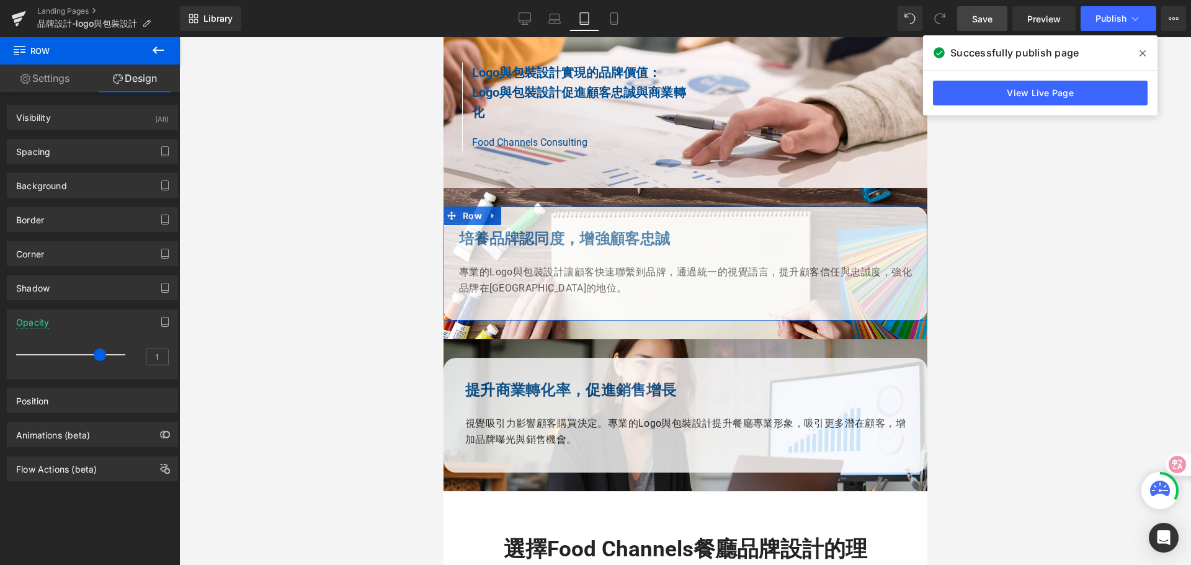
click at [105, 353] on div at bounding box center [73, 354] width 103 height 25
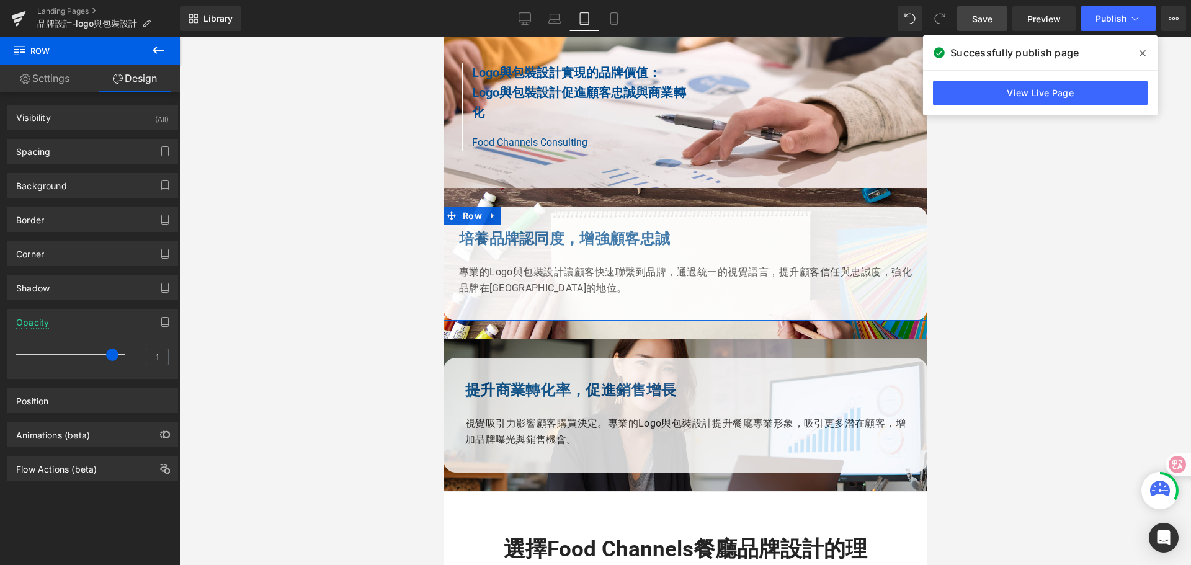
drag, startPoint x: 102, startPoint y: 355, endPoint x: 109, endPoint y: 355, distance: 6.9
click at [109, 355] on span at bounding box center [112, 355] width 12 height 12
click at [267, 314] on div at bounding box center [685, 301] width 1012 height 528
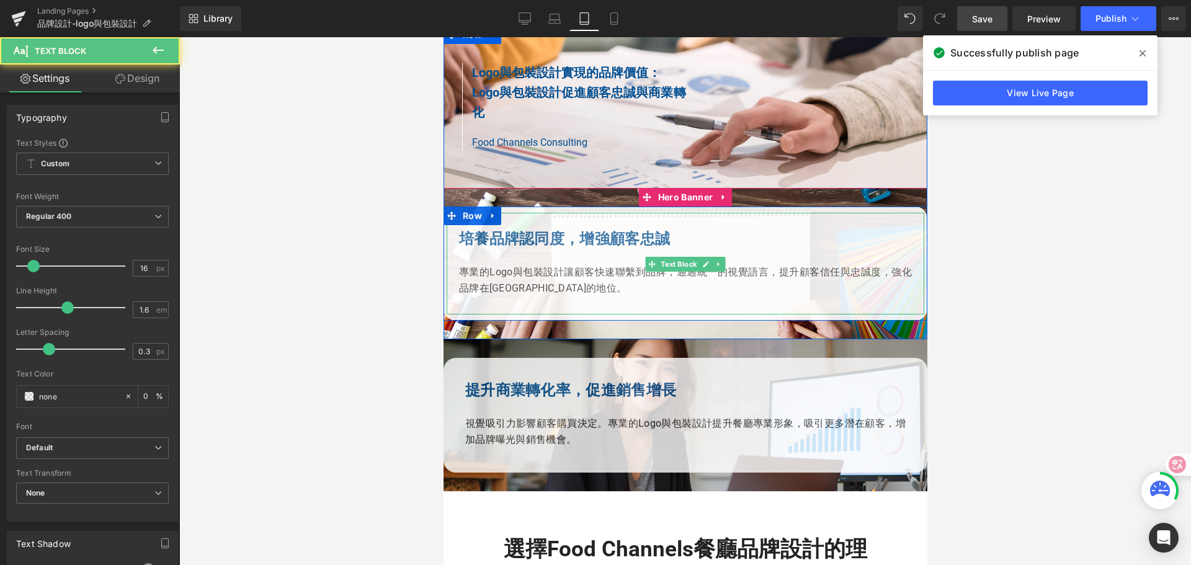
click at [473, 247] on b "培養品牌認同度，增強顧客忠誠" at bounding box center [563, 238] width 211 height 17
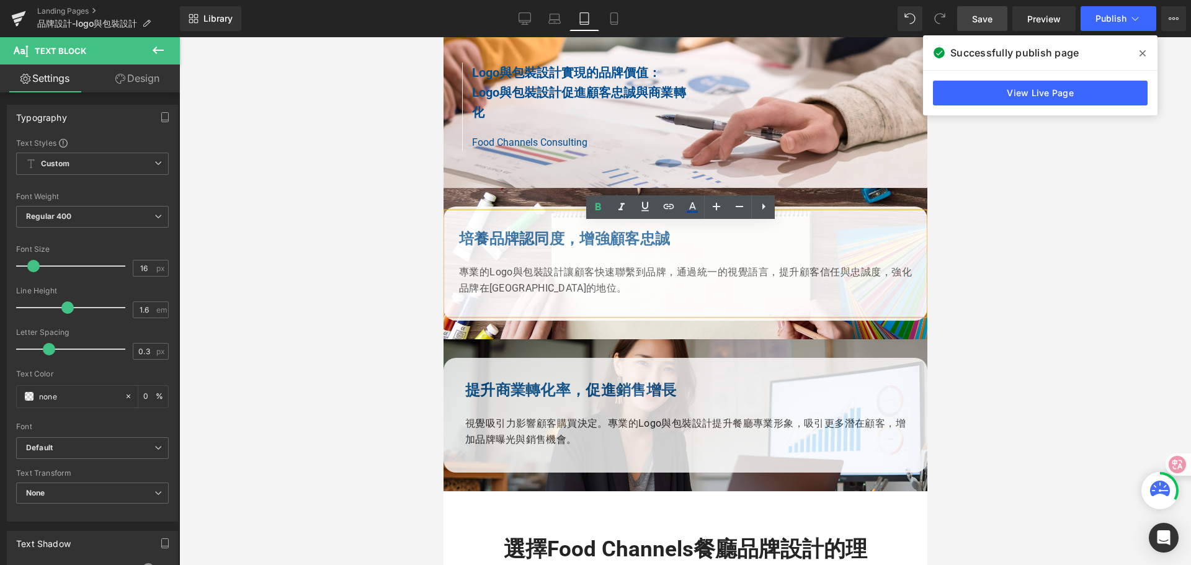
click at [452, 249] on div "培養品牌認同度，增強顧客忠誠 專業的Logo與包裝設計讓顧客快速聯繫到品牌，通過統一的視覺語言，提升顧客信任與忠誠度，強化品牌在香港市場的地位。" at bounding box center [685, 264] width 478 height 102
click at [1069, 239] on div at bounding box center [685, 301] width 1012 height 528
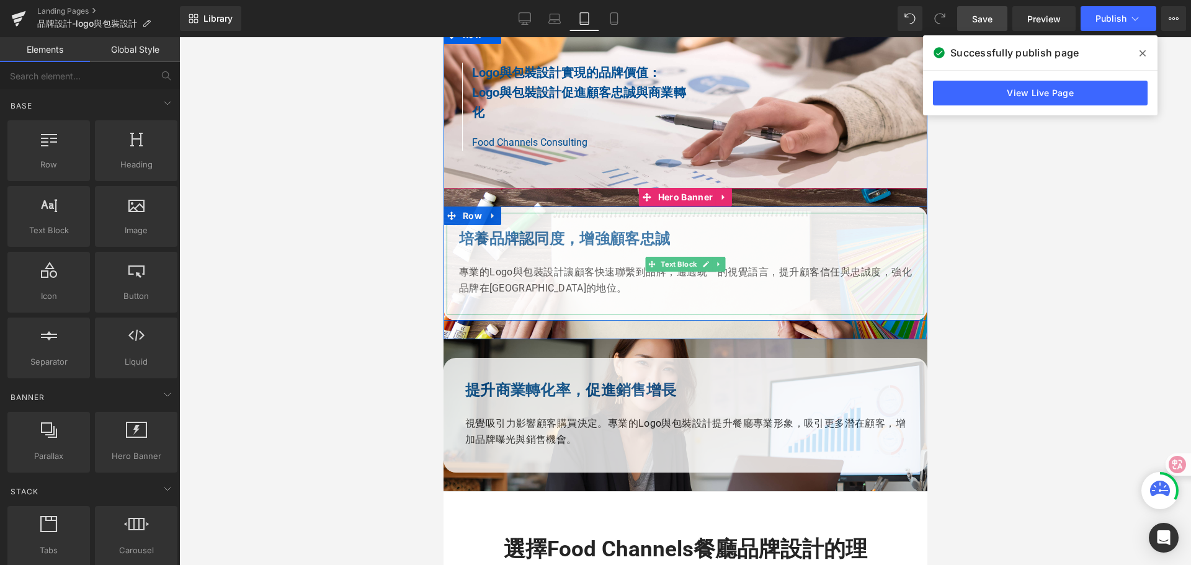
click at [460, 247] on b "培養品牌認同度，增強顧客忠誠" at bounding box center [563, 238] width 211 height 17
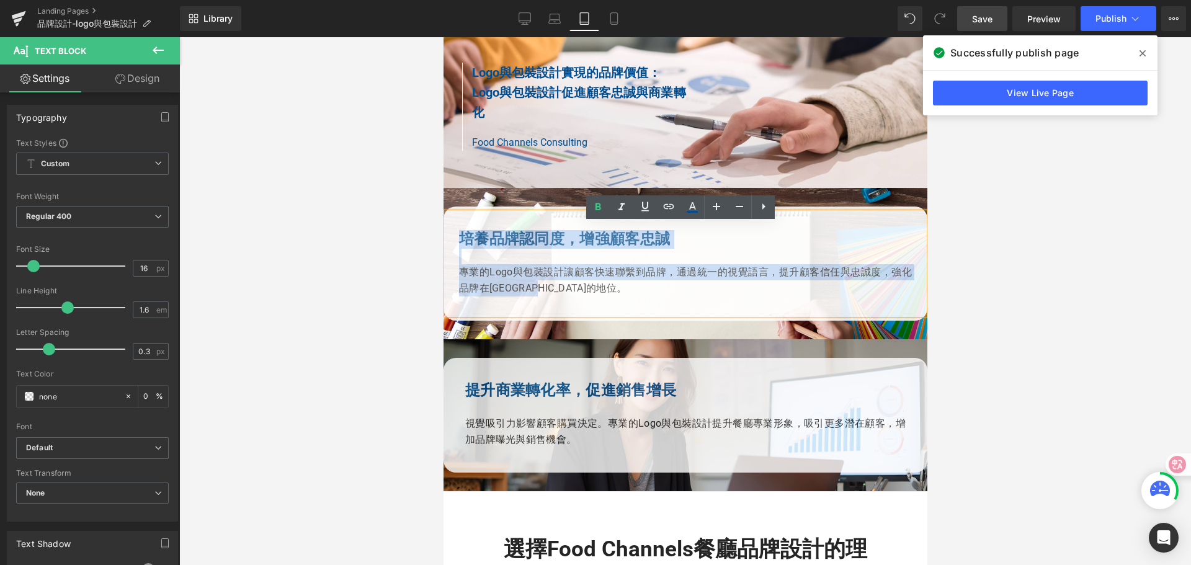
drag, startPoint x: 455, startPoint y: 253, endPoint x: 570, endPoint y: 301, distance: 124.3
click at [570, 301] on div "培養品牌認同度，增強顧客忠誠 專業的Logo與包裝設計讓顧客快速聯繫到品牌，通過統一的視覺語言，提升顧客信任與忠誠度，強化品牌在香港市場的地位。" at bounding box center [685, 264] width 478 height 102
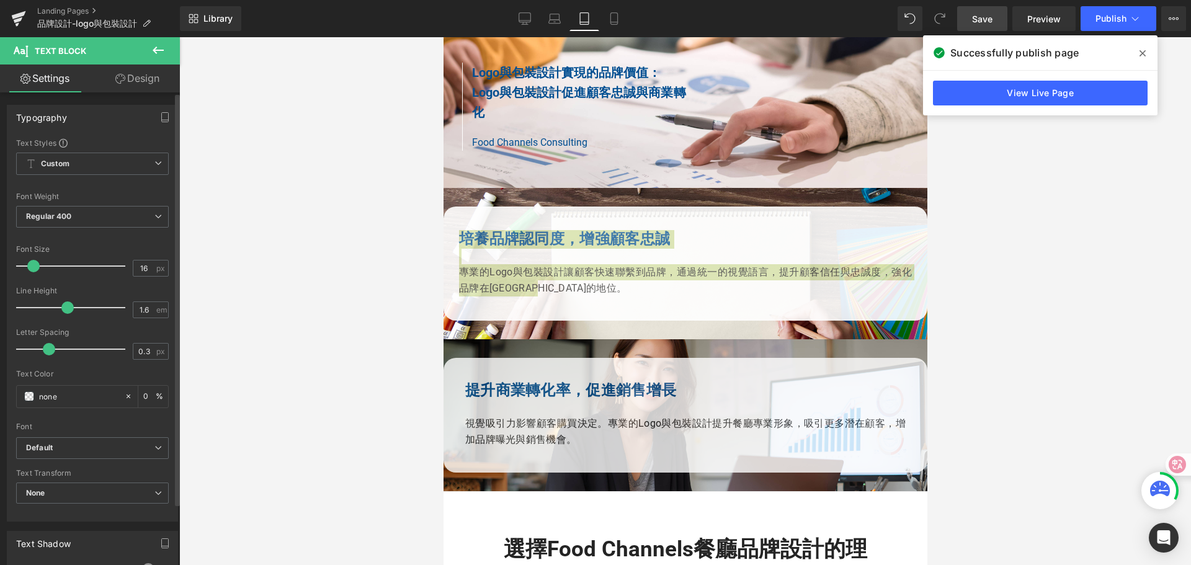
click at [33, 269] on span at bounding box center [33, 266] width 12 height 12
click at [1000, 265] on div at bounding box center [685, 301] width 1012 height 528
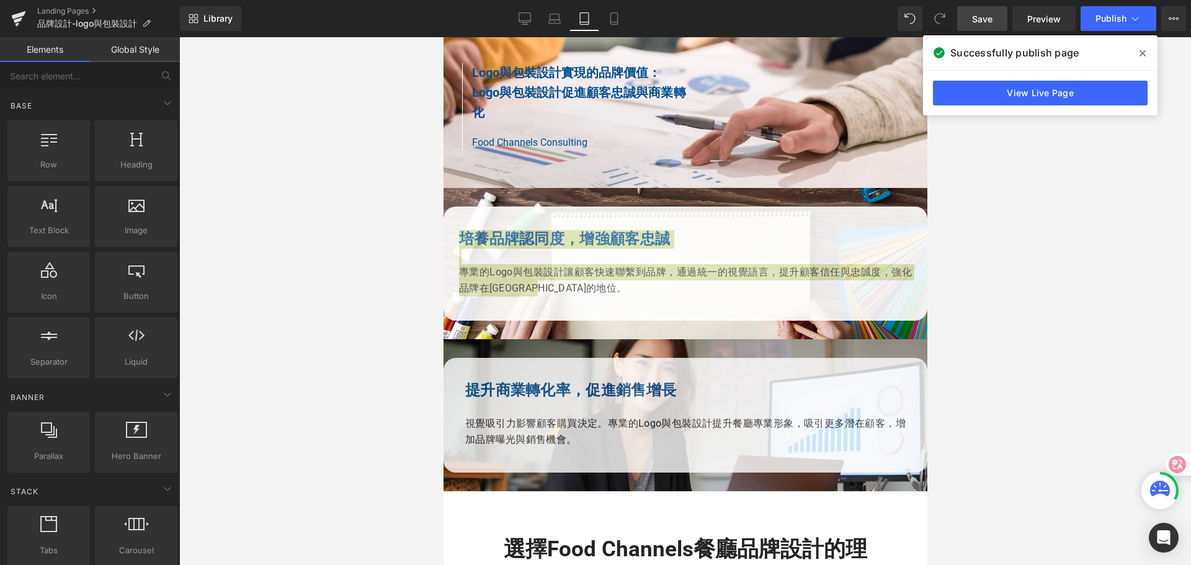
click at [1003, 226] on div at bounding box center [685, 301] width 1012 height 528
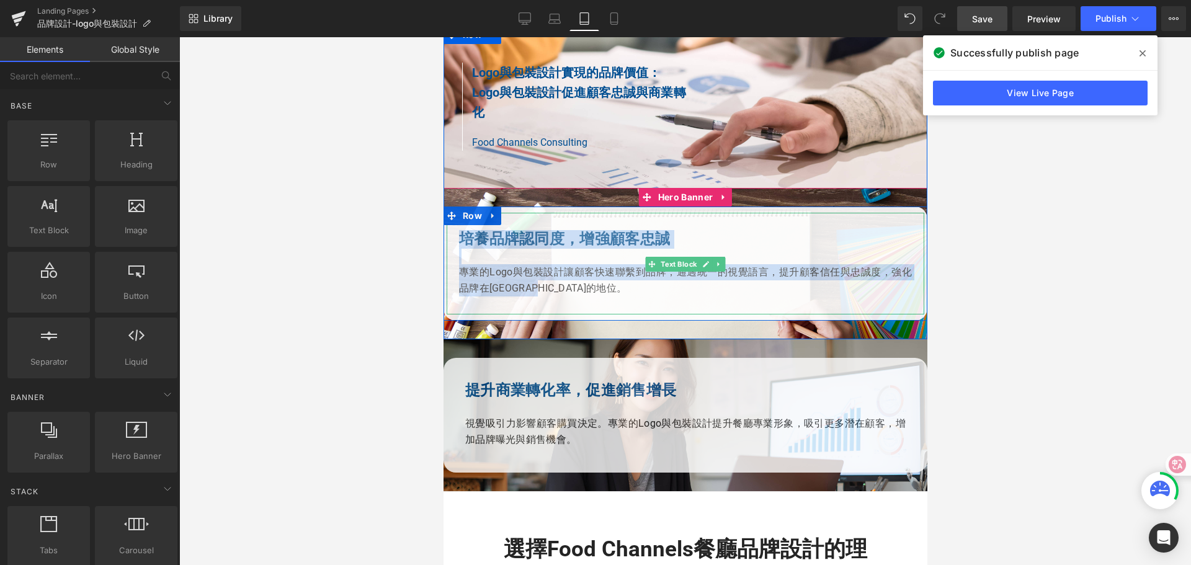
click at [592, 296] on p "專業的Logo與包裝設計讓顧客快速聯繫到品牌，通過統一的視覺語言，提升顧客信任與忠誠度，強化品牌在[GEOGRAPHIC_DATA]的地位。" at bounding box center [684, 280] width 453 height 32
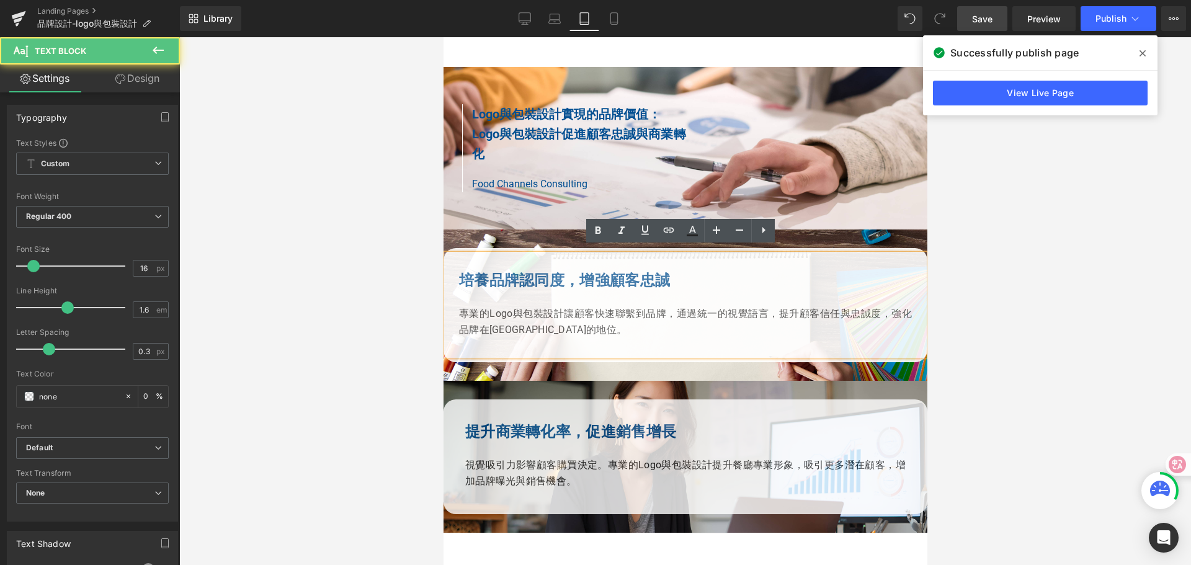
scroll to position [744, 0]
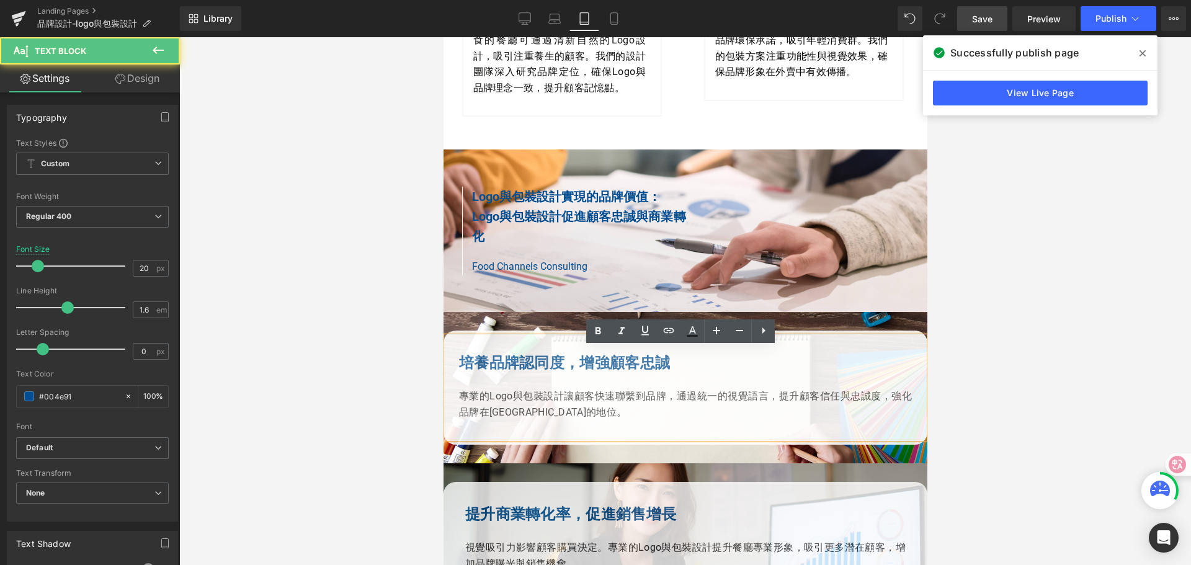
click at [561, 227] on div "Logo與包裝設計實現的品牌價值： Logo與包裝設計促進顧客忠誠與商業轉化 Text Block" at bounding box center [578, 217] width 214 height 60
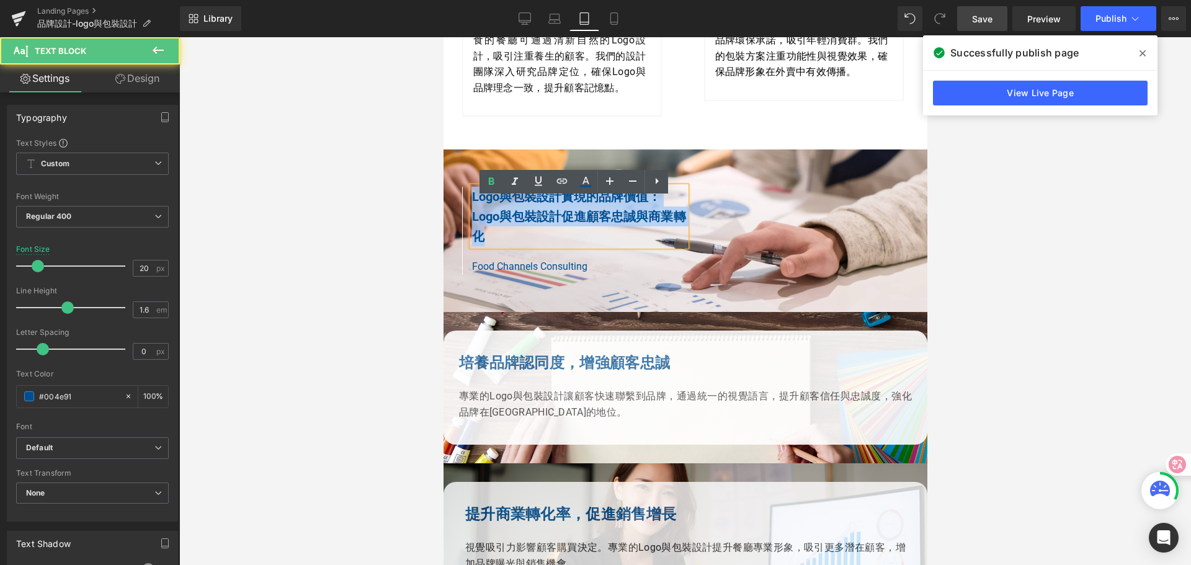
drag, startPoint x: 468, startPoint y: 209, endPoint x: 495, endPoint y: 242, distance: 42.7
click at [495, 242] on div "Logo與包裝設計實現的品牌價值： Logo與包裝設計促進顧客忠誠與商業轉化" at bounding box center [578, 217] width 214 height 60
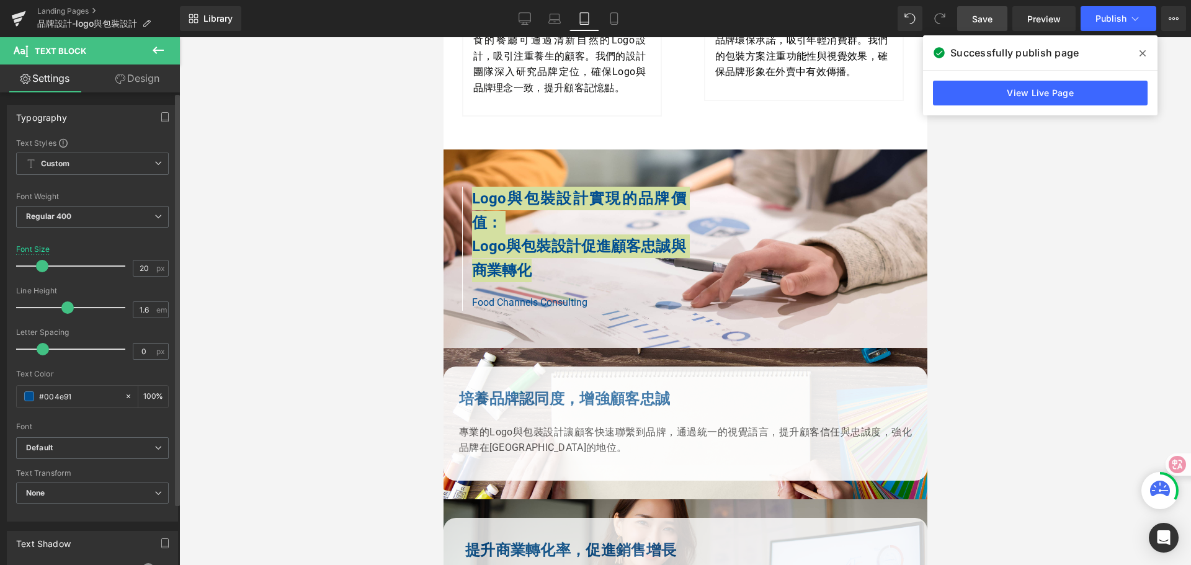
click at [45, 265] on span at bounding box center [42, 266] width 12 height 12
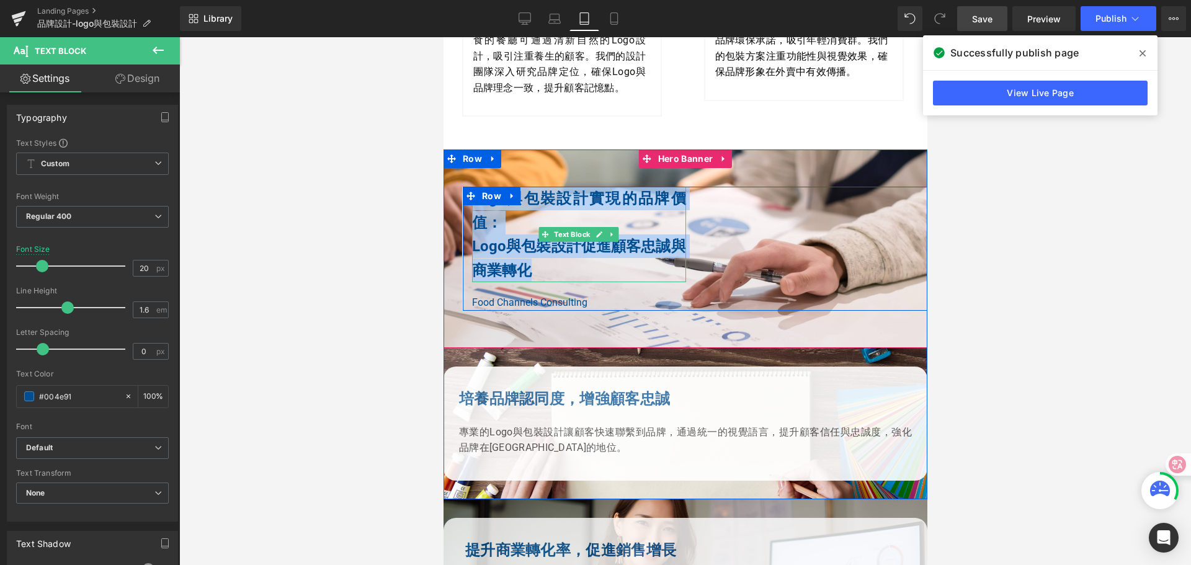
click at [471, 259] on b "Logo與包裝設計促進顧客忠誠與商業轉化" at bounding box center [578, 258] width 214 height 41
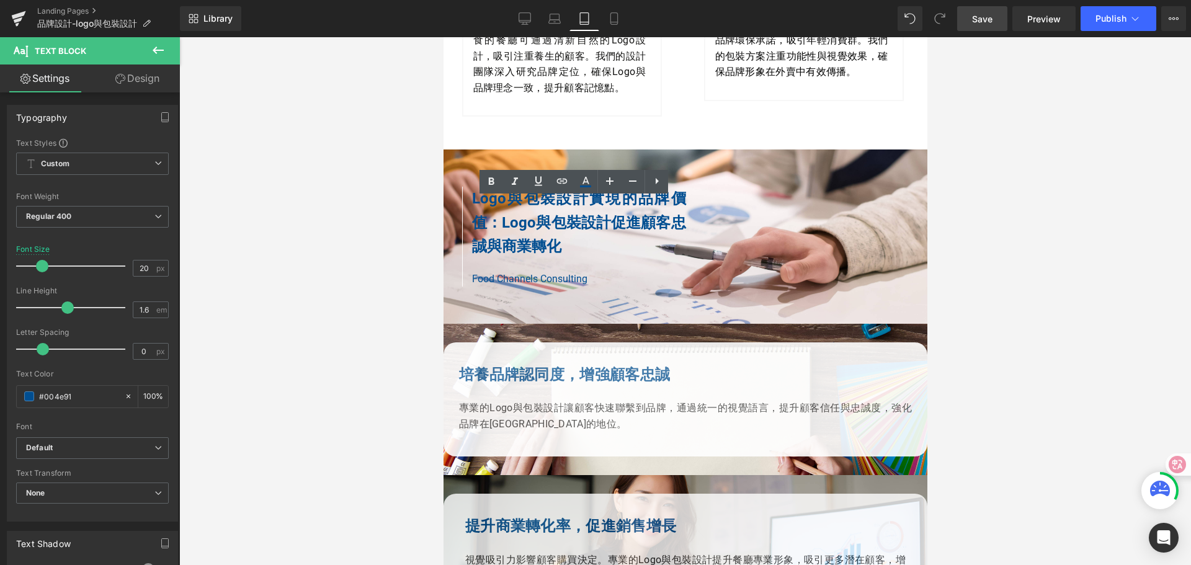
click at [1035, 243] on div at bounding box center [685, 301] width 1012 height 528
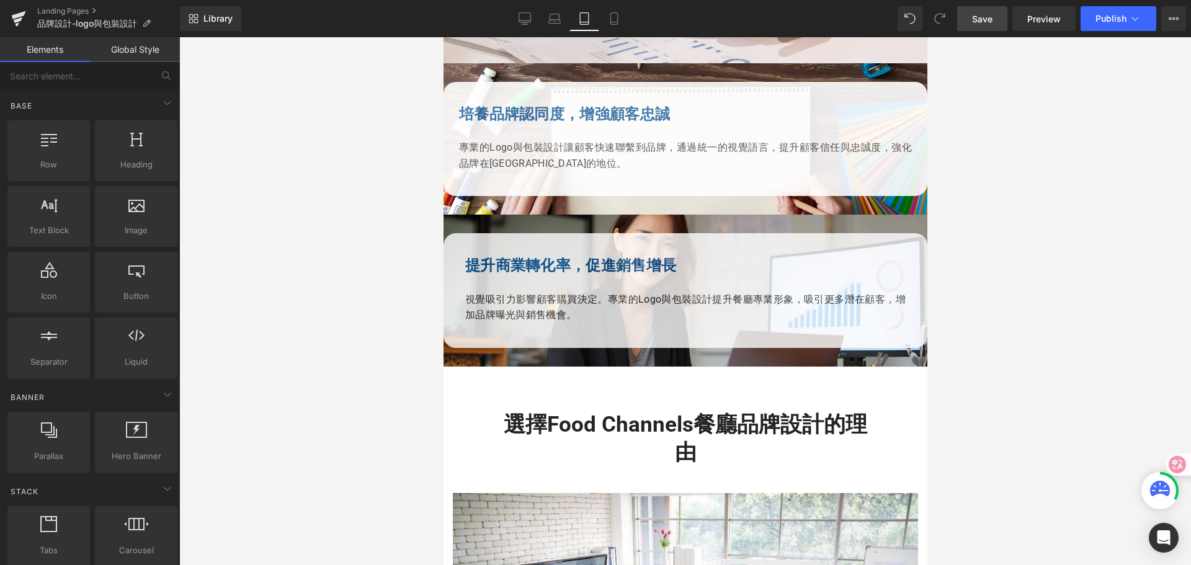
scroll to position [1054, 0]
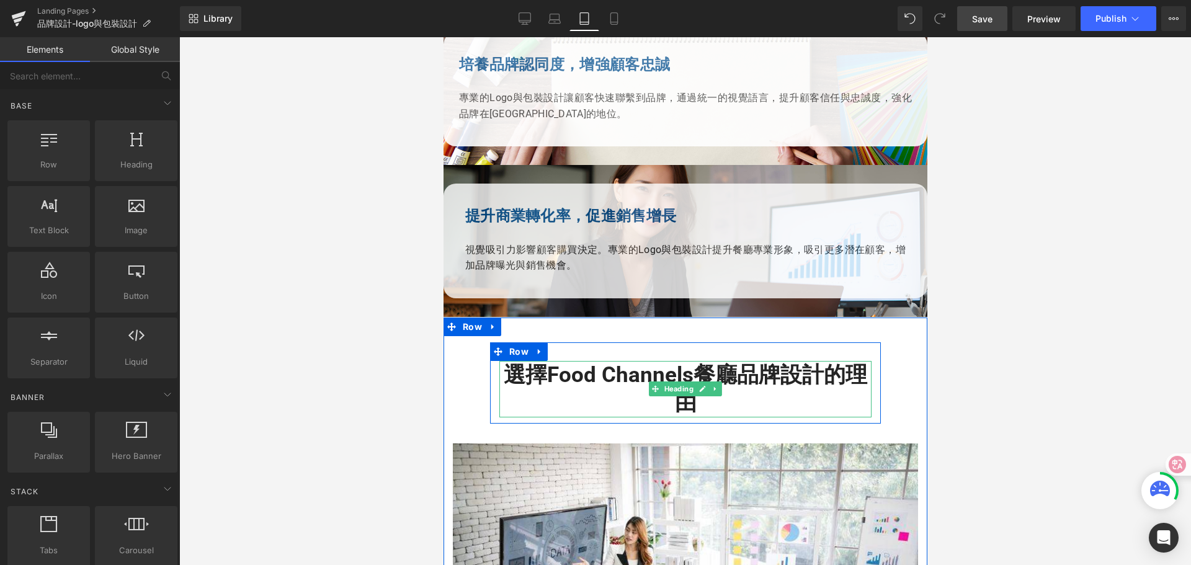
click at [629, 387] on h2 "選擇Food Channels餐廳品牌設計的理由" at bounding box center [685, 389] width 372 height 56
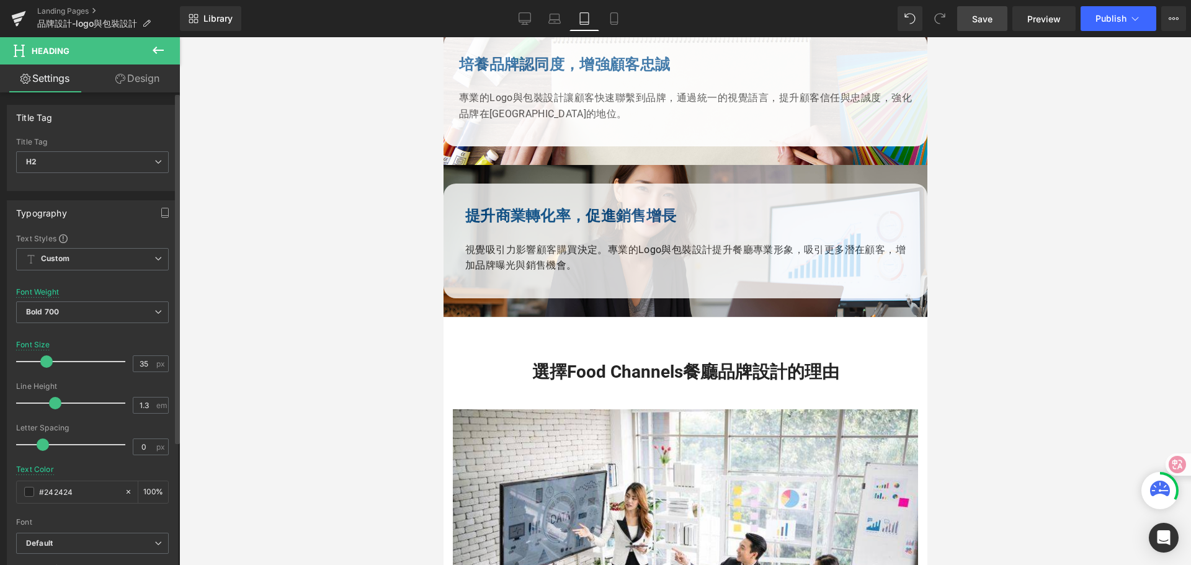
drag, startPoint x: 55, startPoint y: 361, endPoint x: 48, endPoint y: 361, distance: 6.8
click at [48, 361] on span at bounding box center [46, 361] width 12 height 12
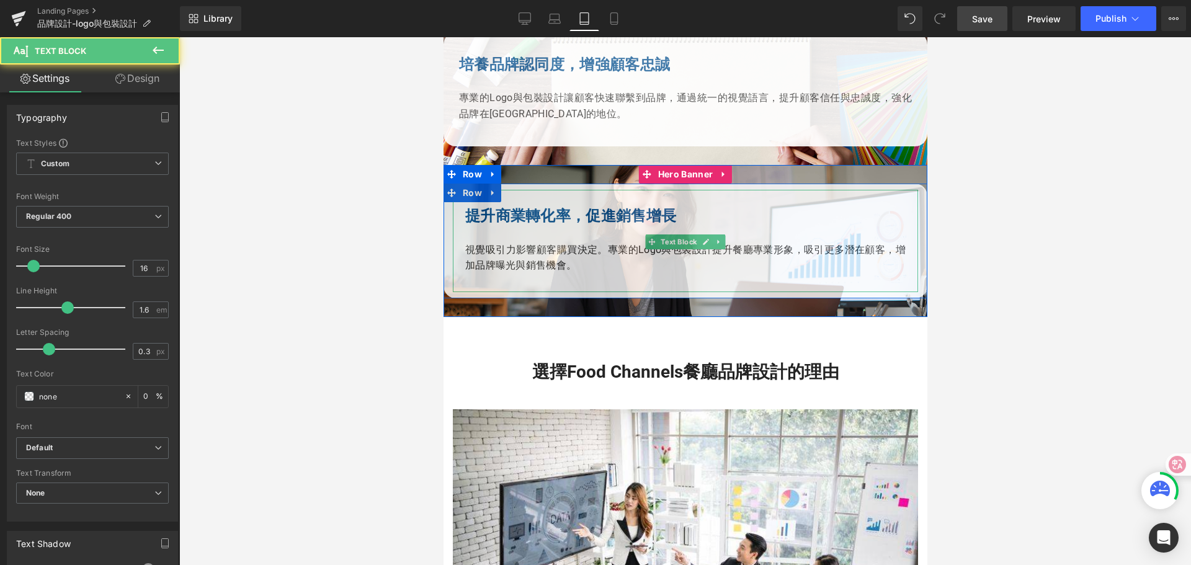
click at [486, 225] on b "提升商業轉化率，促進銷售增長" at bounding box center [570, 215] width 211 height 17
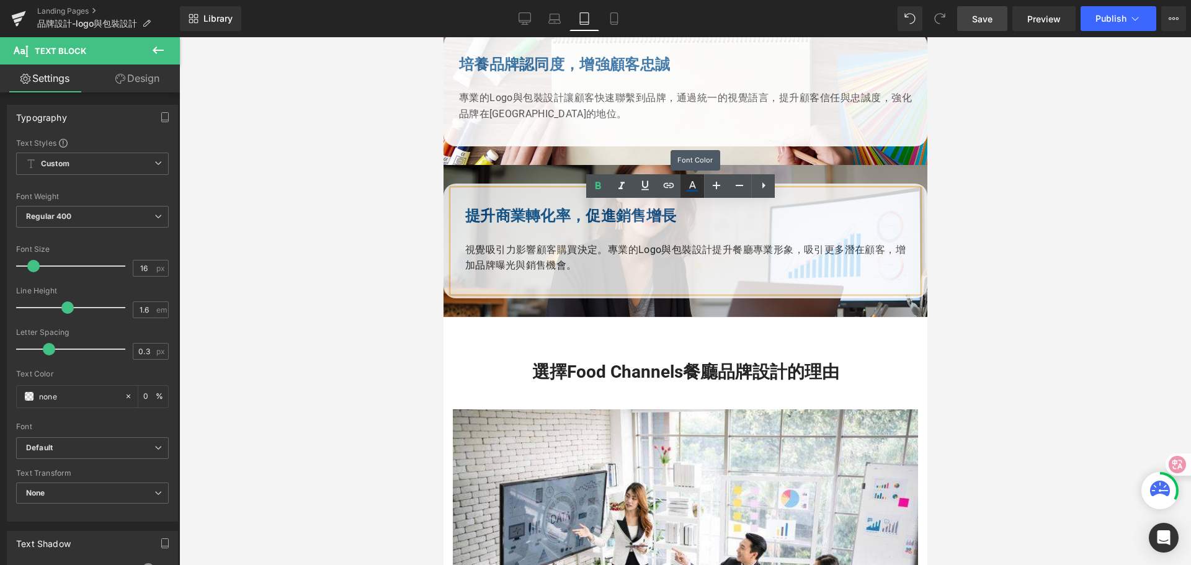
click at [698, 184] on icon at bounding box center [692, 186] width 15 height 15
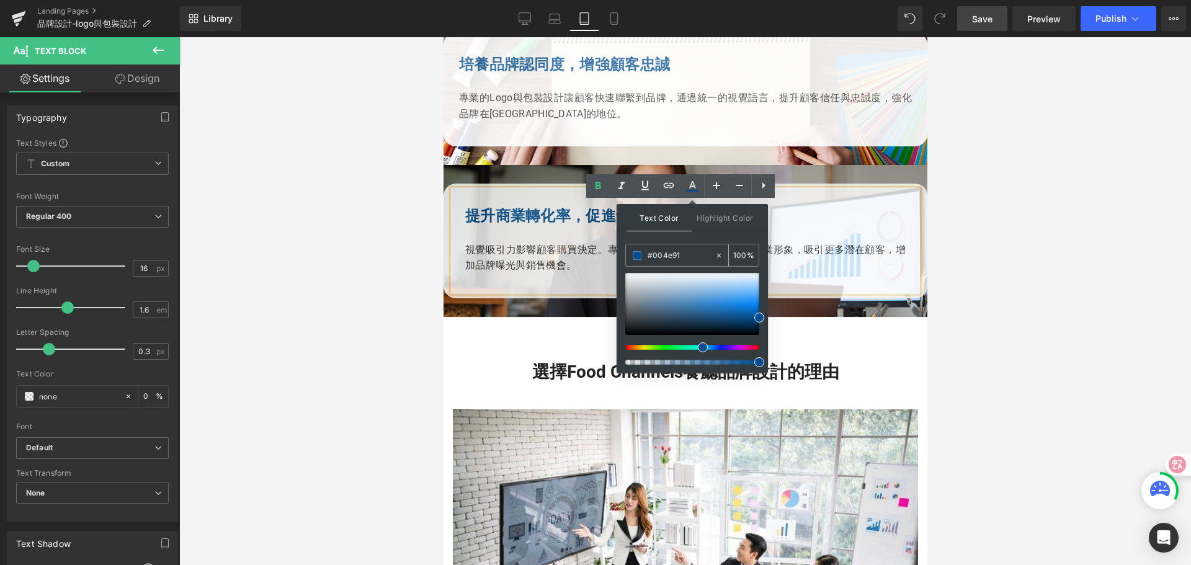
drag, startPoint x: 689, startPoint y: 254, endPoint x: 633, endPoint y: 252, distance: 55.9
click at [633, 252] on div "#004e91" at bounding box center [670, 255] width 89 height 22
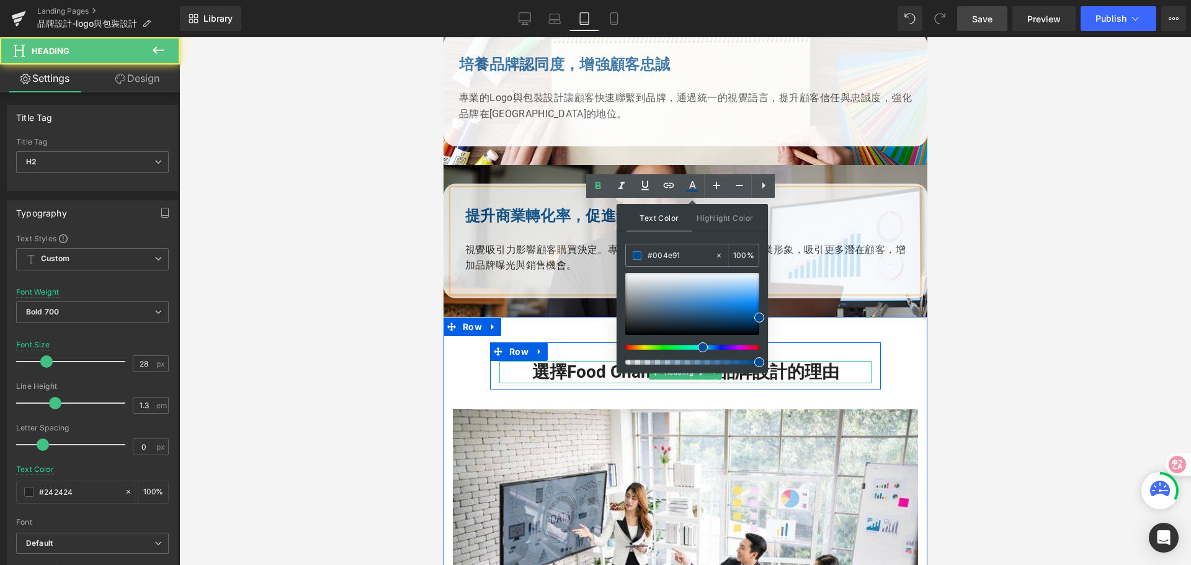
click at [824, 383] on h2 "選擇Food Channels餐廳品牌設計的理由" at bounding box center [685, 372] width 372 height 22
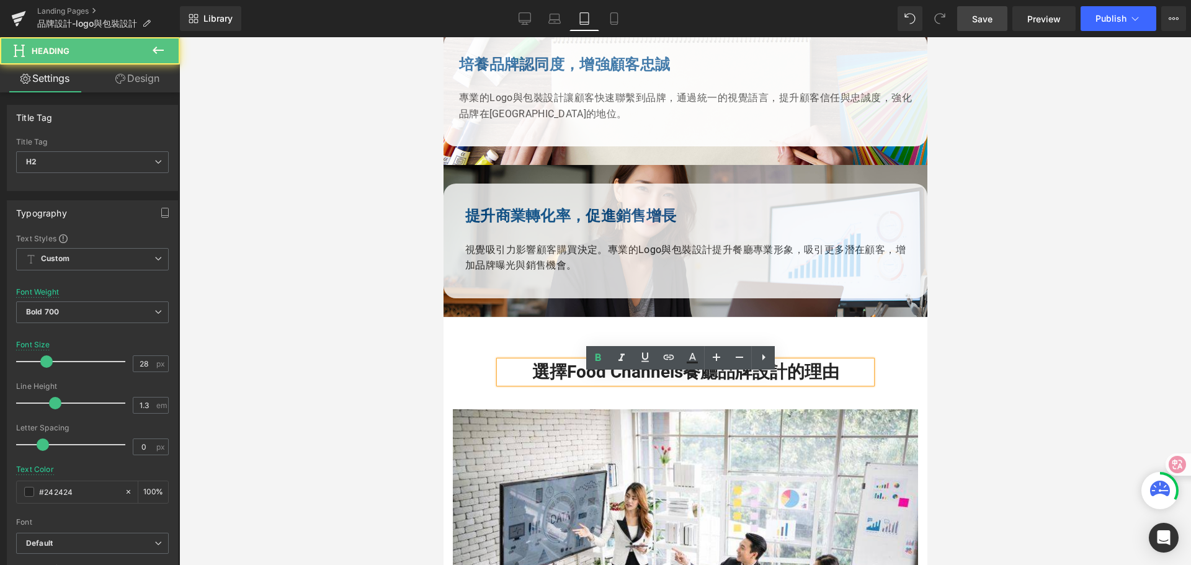
click at [527, 381] on h2 "選擇Food Channels餐廳品牌設計的理由" at bounding box center [685, 372] width 372 height 22
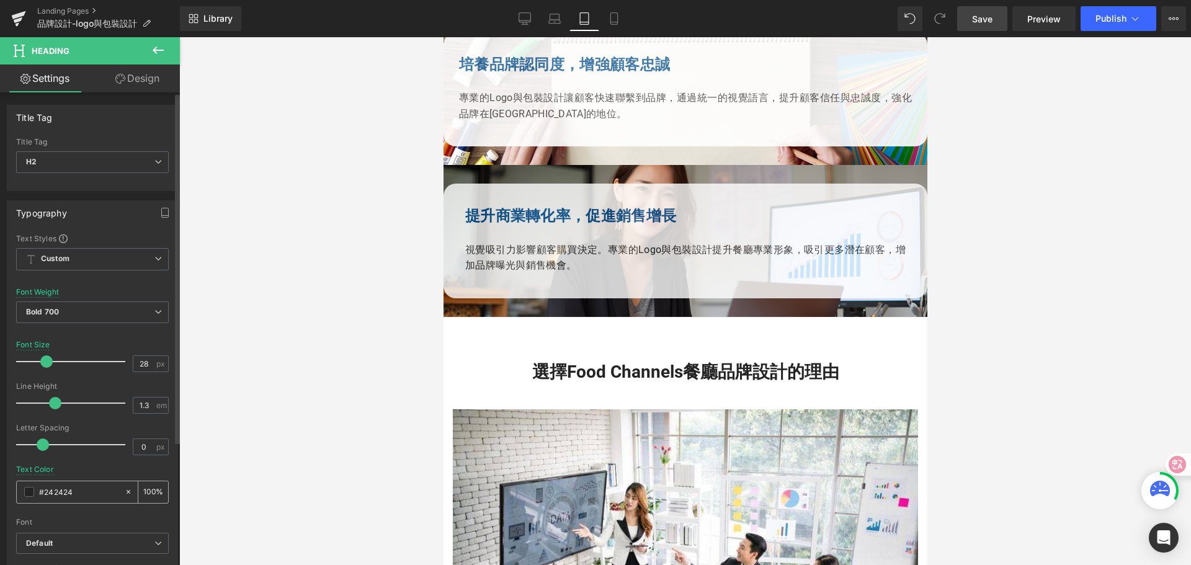
drag, startPoint x: 78, startPoint y: 493, endPoint x: 17, endPoint y: 493, distance: 60.2
click at [17, 493] on div "#242424" at bounding box center [70, 492] width 107 height 22
type input "#004e91"
click at [268, 429] on div at bounding box center [685, 301] width 1012 height 528
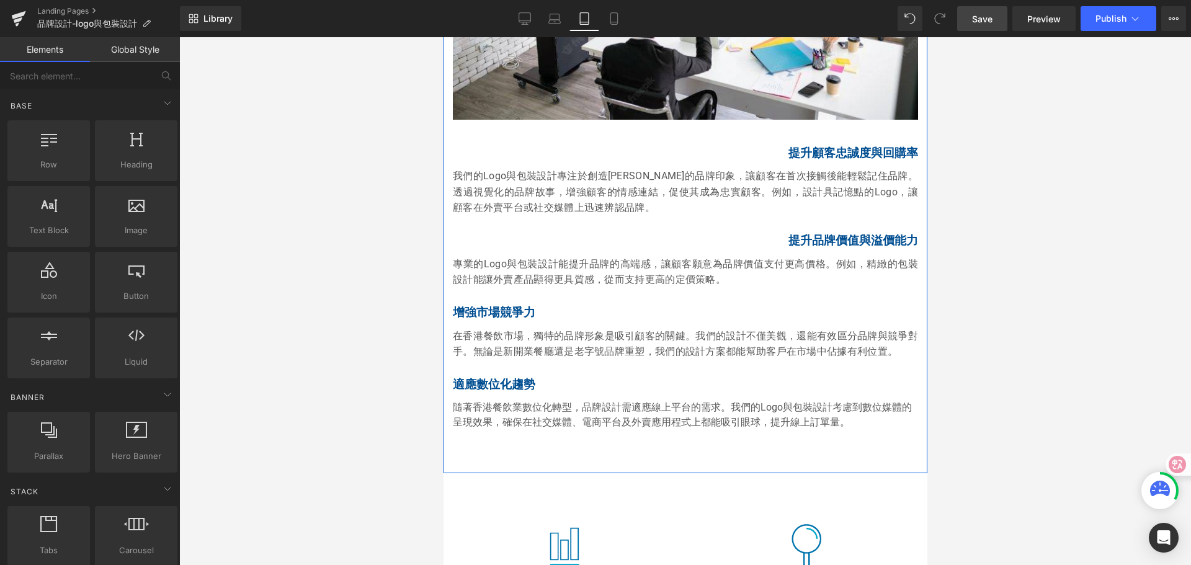
scroll to position [1675, 0]
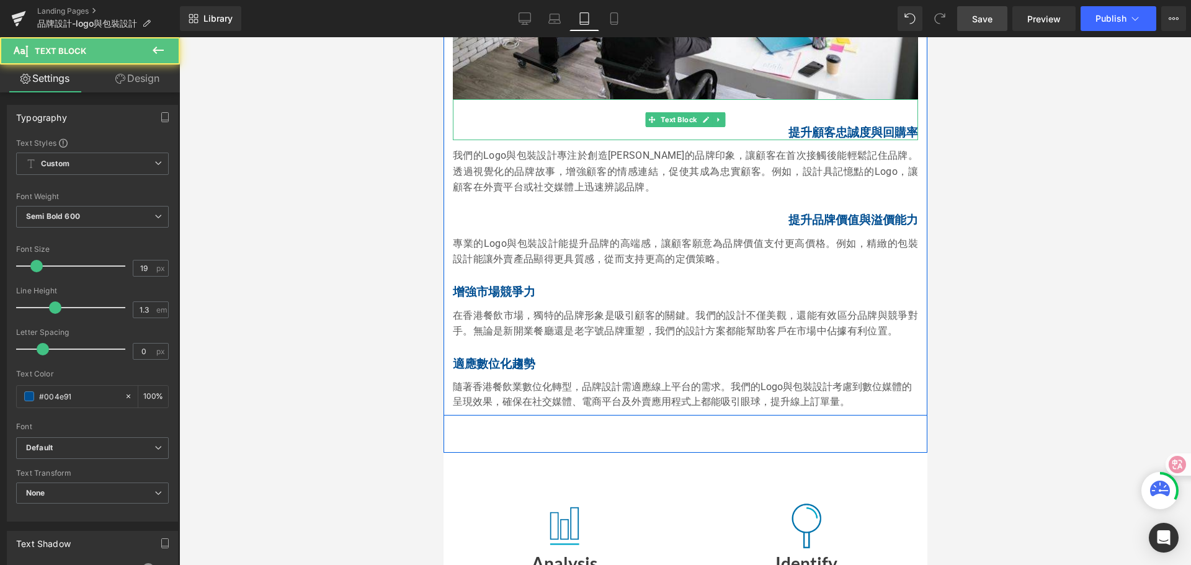
click at [783, 141] on p "提升顧客忠誠度與回購率" at bounding box center [684, 133] width 465 height 16
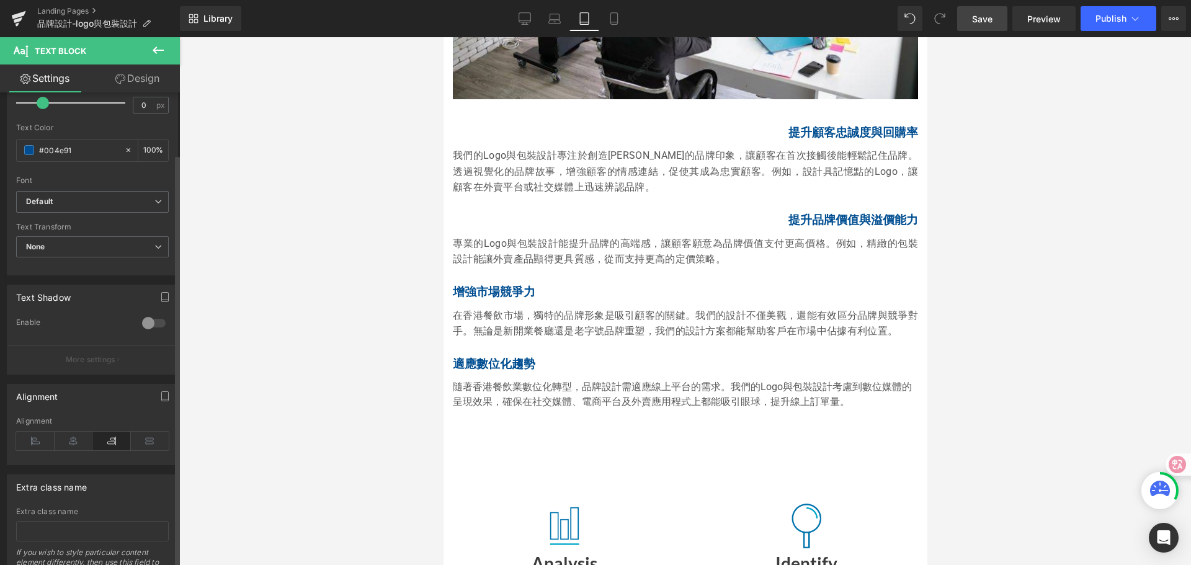
scroll to position [248, 0]
click at [37, 439] on icon at bounding box center [35, 439] width 38 height 19
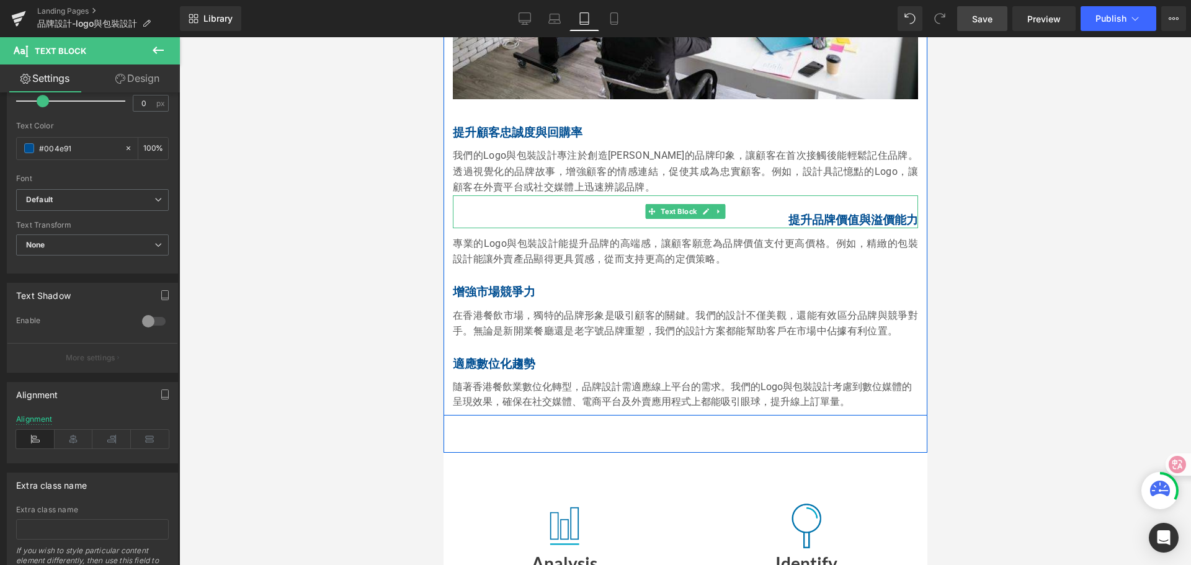
click at [778, 228] on p "提升品牌價值與溢價能力" at bounding box center [684, 221] width 465 height 16
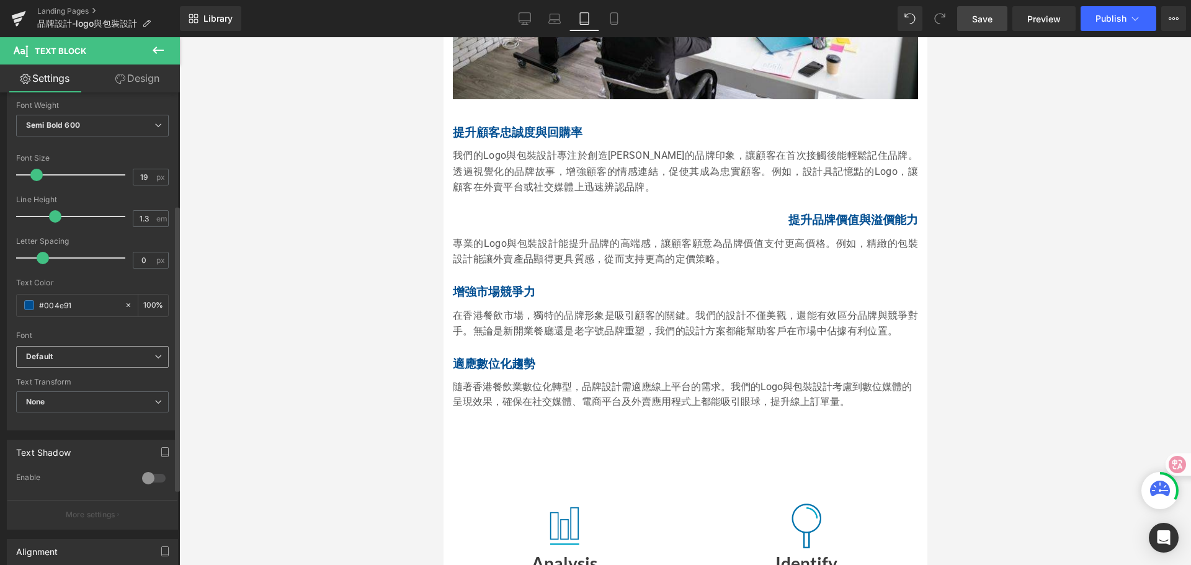
scroll to position [186, 0]
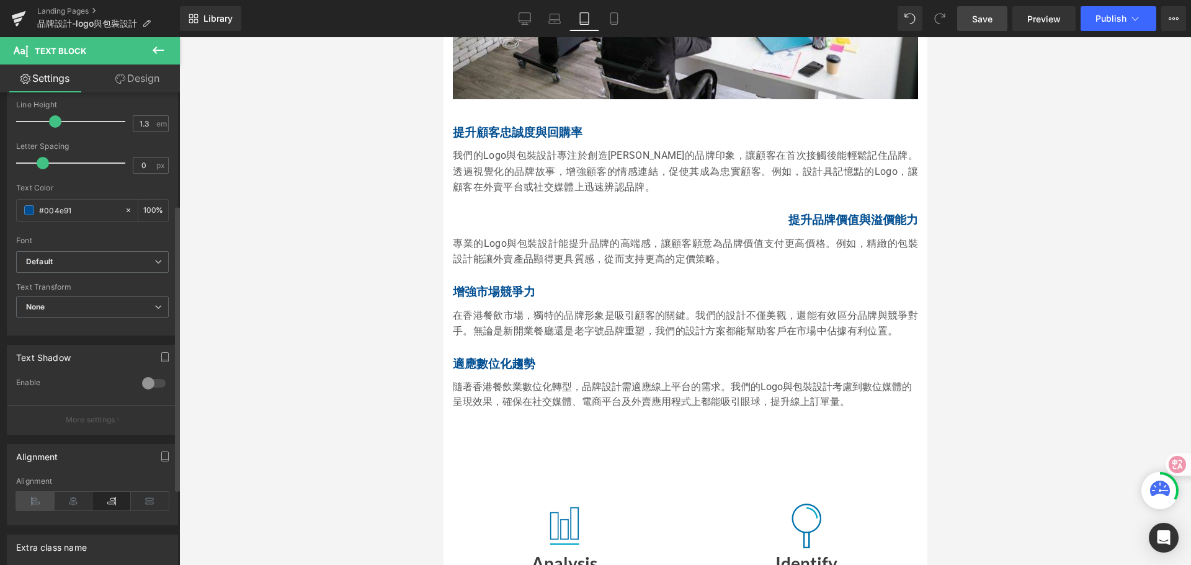
drag, startPoint x: 33, startPoint y: 502, endPoint x: 41, endPoint y: 496, distance: 9.3
click at [33, 502] on icon at bounding box center [35, 501] width 38 height 19
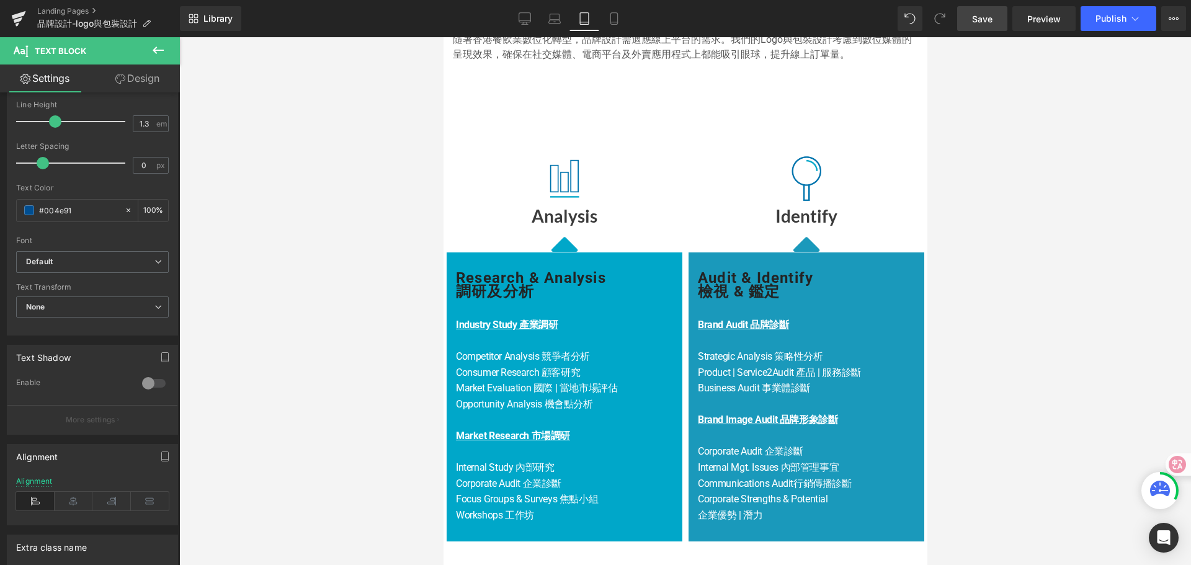
scroll to position [2047, 0]
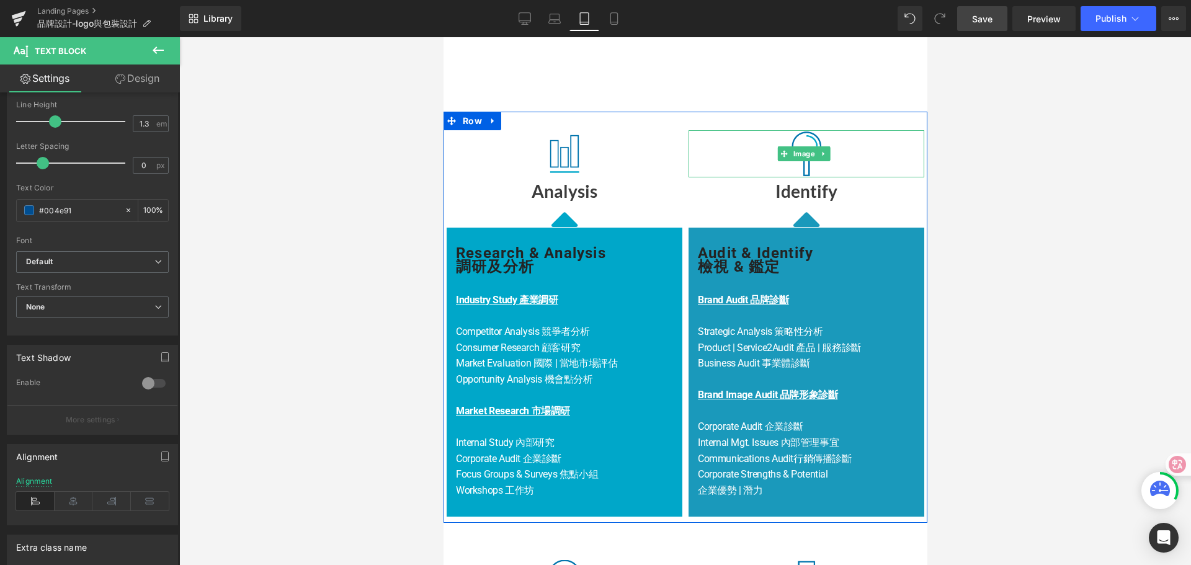
click at [701, 165] on div at bounding box center [806, 153] width 236 height 47
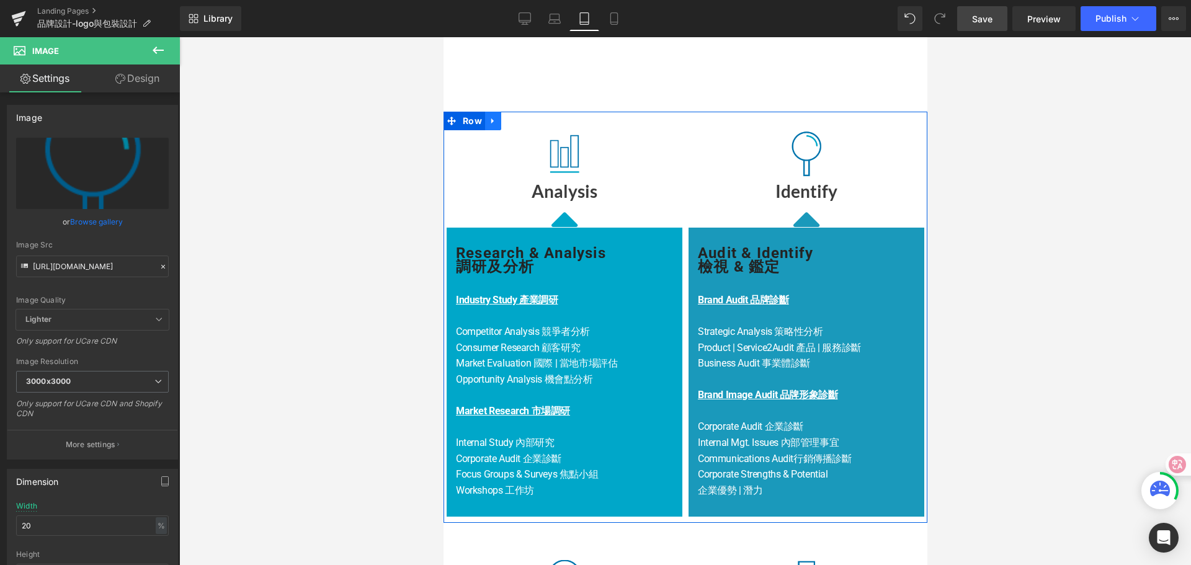
click at [493, 125] on icon at bounding box center [492, 120] width 9 height 9
click at [523, 125] on icon at bounding box center [524, 121] width 9 height 9
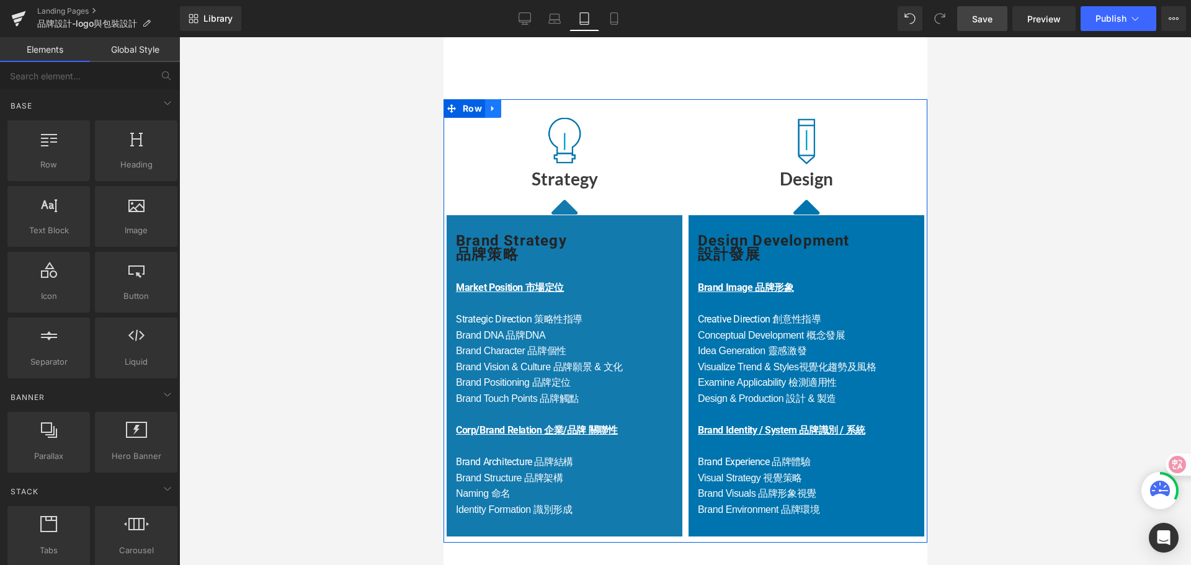
click at [491, 113] on icon at bounding box center [492, 108] width 9 height 9
click at [527, 113] on icon at bounding box center [524, 108] width 9 height 9
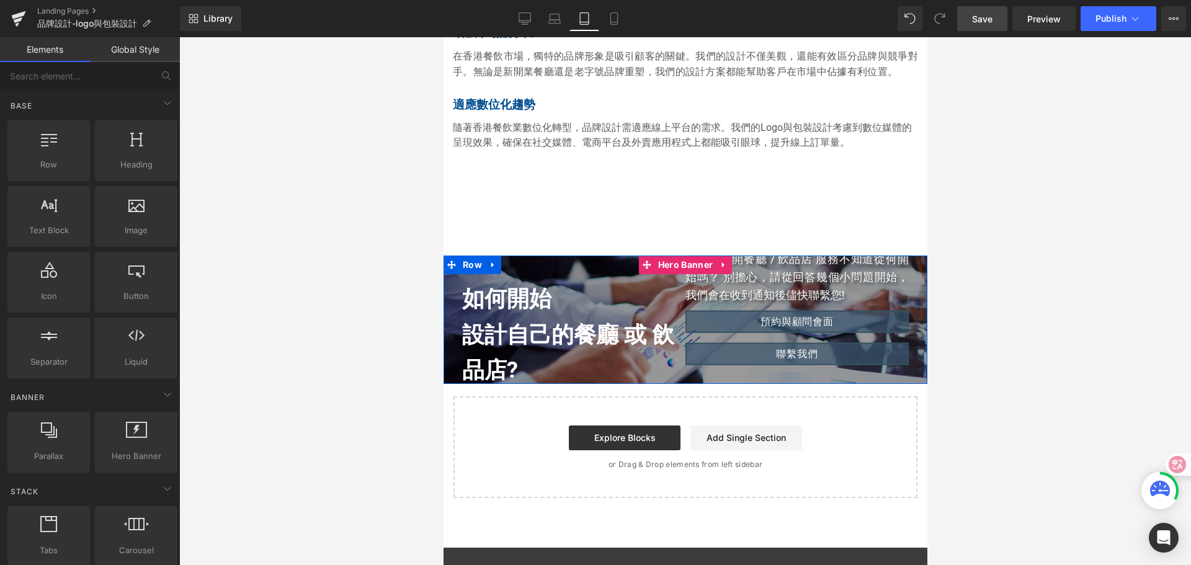
scroll to position [1923, 0]
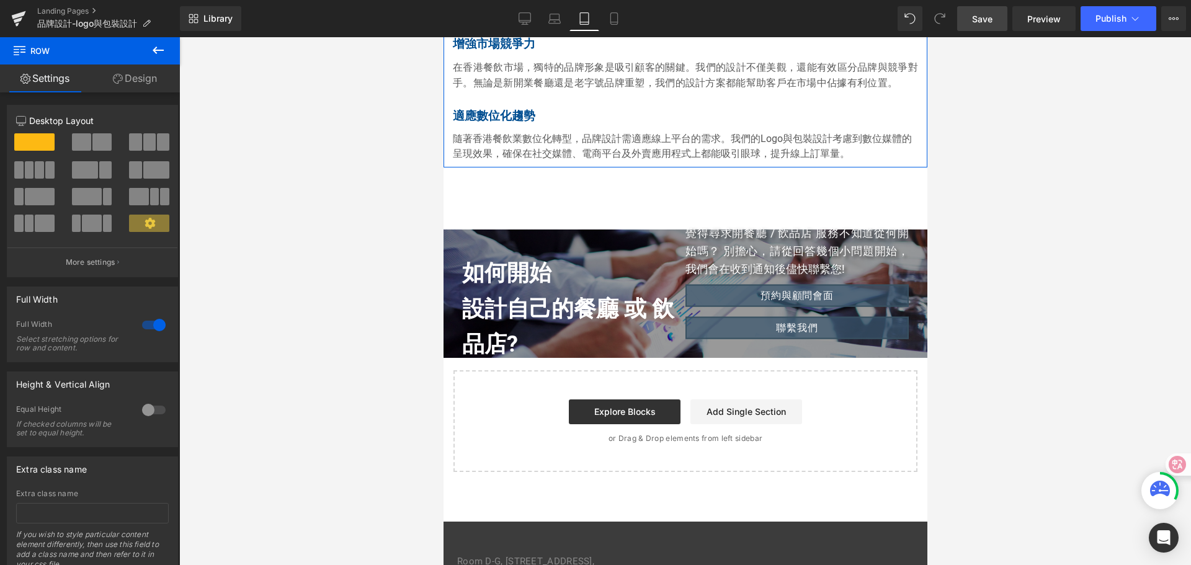
drag, startPoint x: 658, startPoint y: 215, endPoint x: 656, endPoint y: 177, distance: 37.3
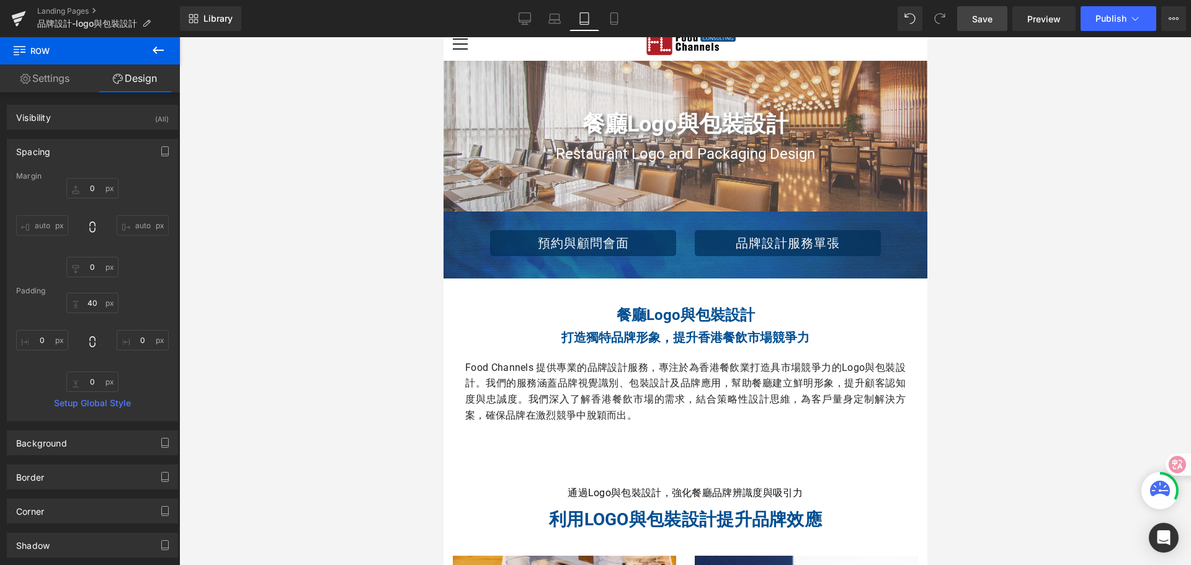
scroll to position [0, 0]
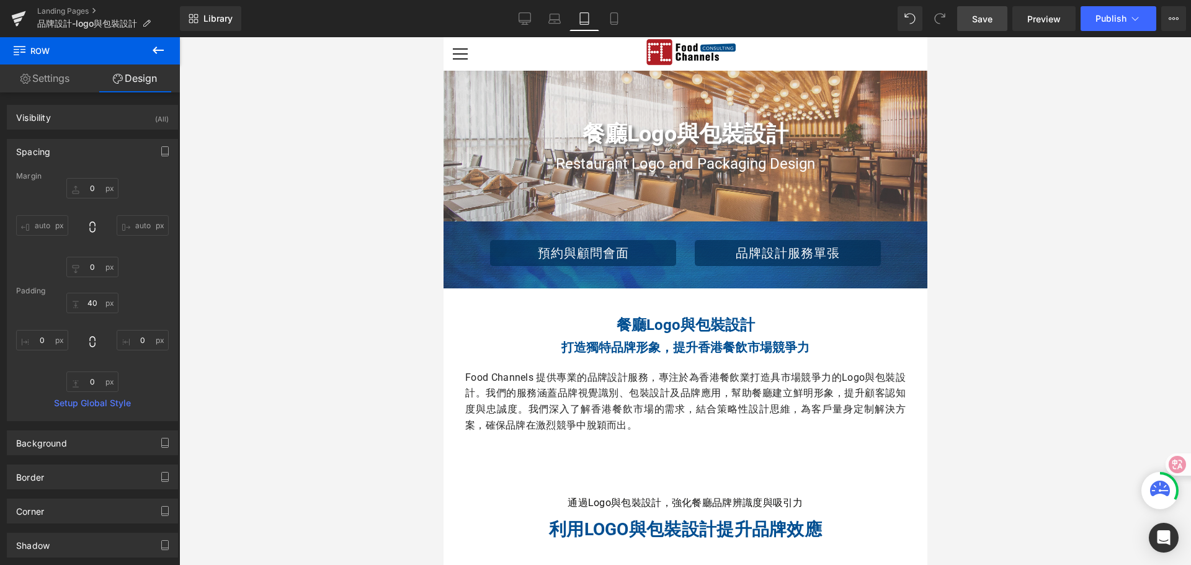
click at [982, 21] on span "Save" at bounding box center [982, 18] width 20 height 13
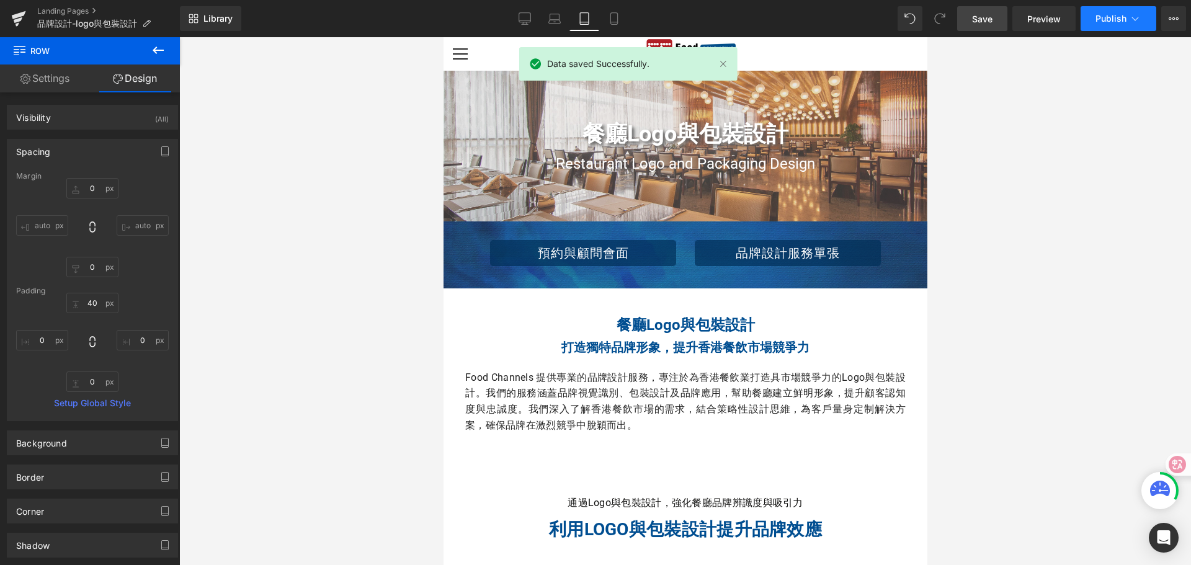
click at [1128, 12] on button "Publish" at bounding box center [1118, 18] width 76 height 25
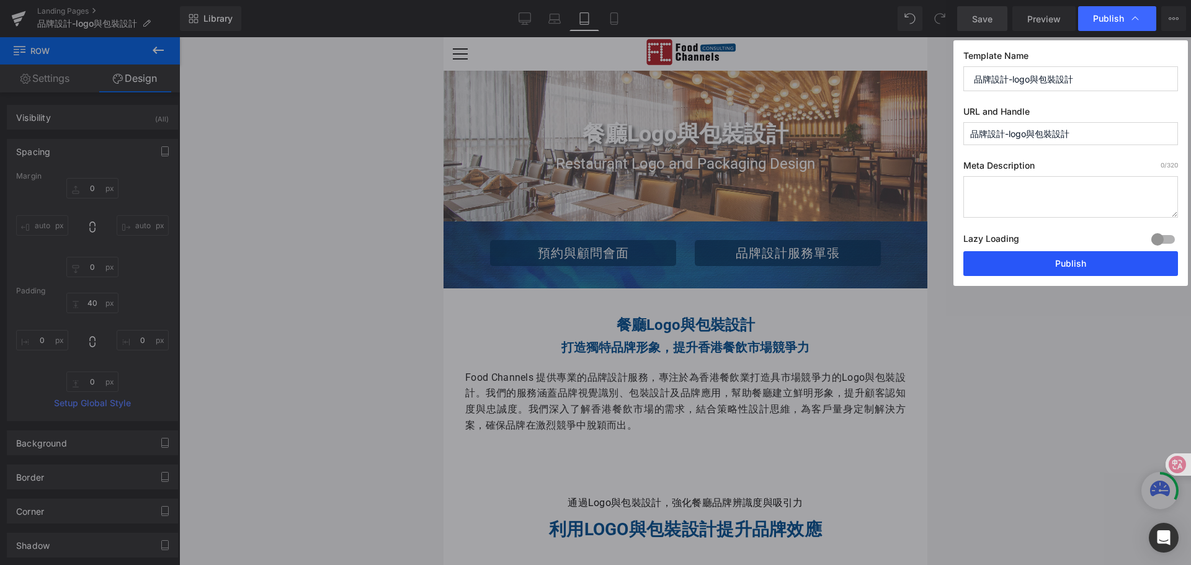
click at [1078, 260] on button "Publish" at bounding box center [1070, 263] width 215 height 25
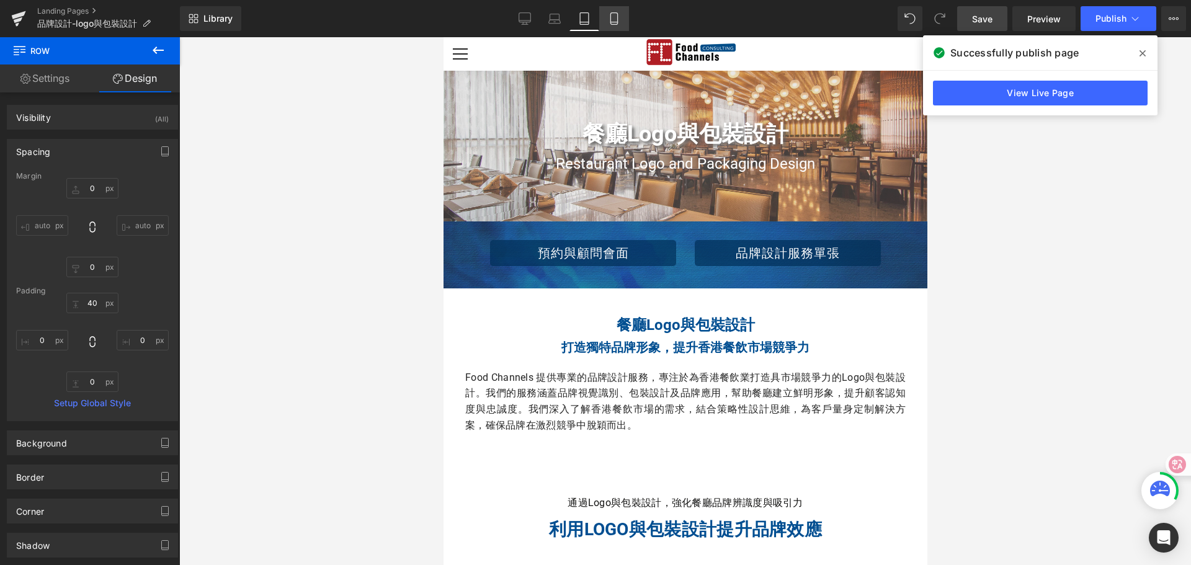
click at [612, 16] on icon at bounding box center [614, 18] width 12 height 12
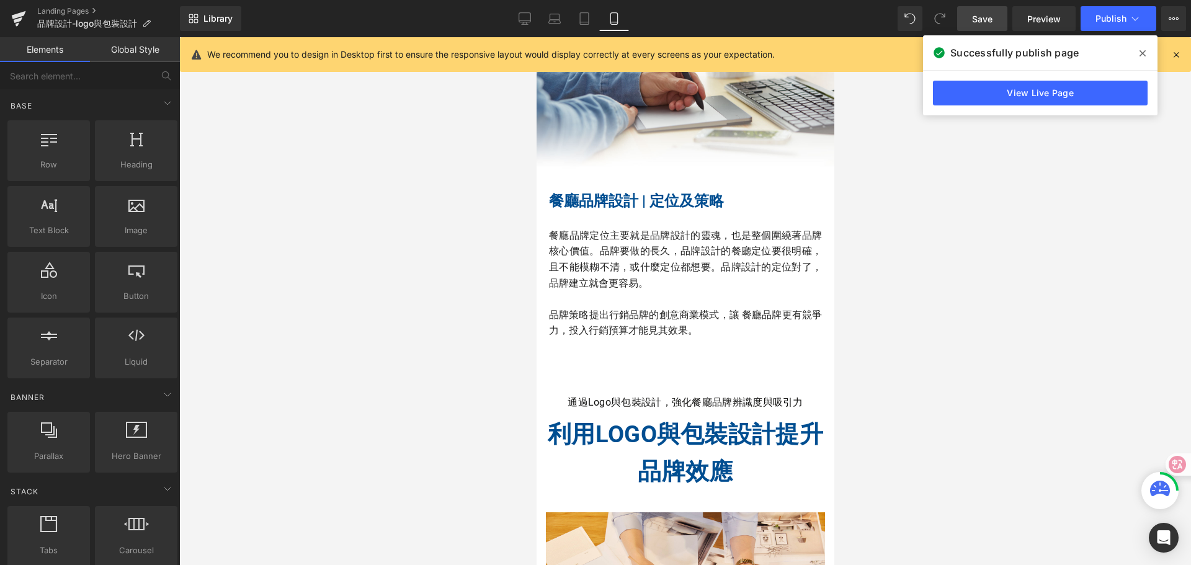
click at [1012, 176] on div at bounding box center [685, 301] width 1012 height 528
click at [1143, 55] on icon at bounding box center [1142, 53] width 6 height 10
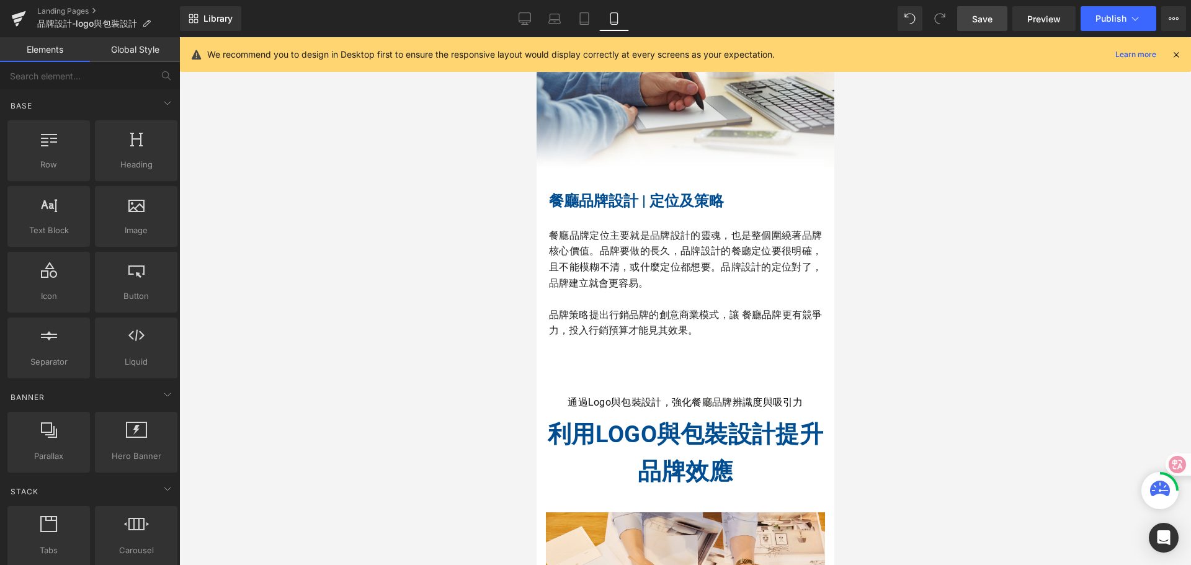
click at [1177, 57] on icon at bounding box center [1175, 54] width 11 height 11
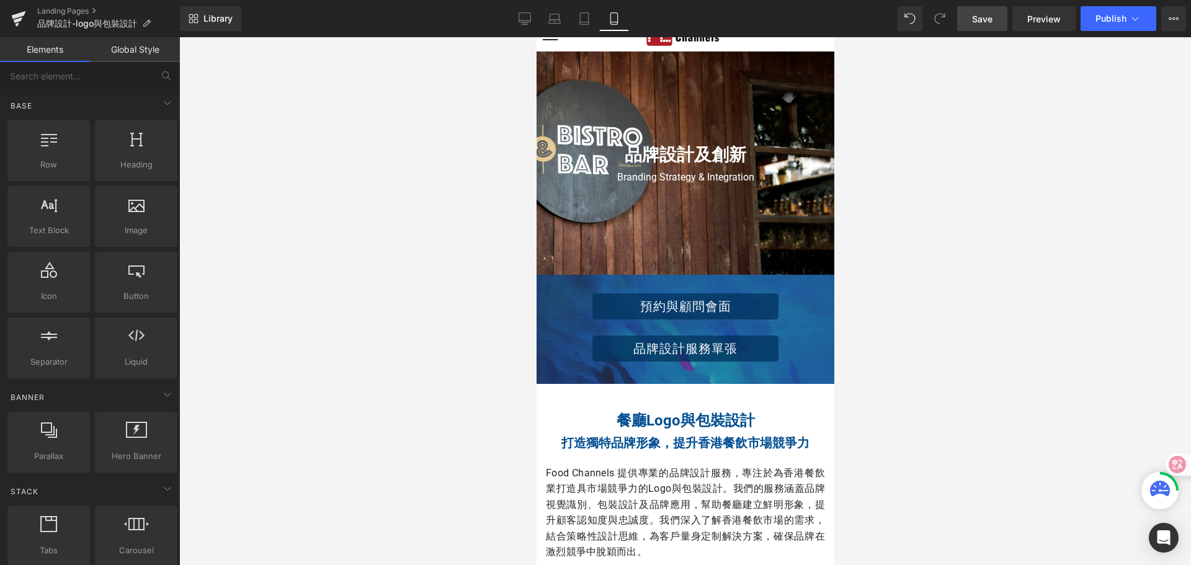
scroll to position [0, 0]
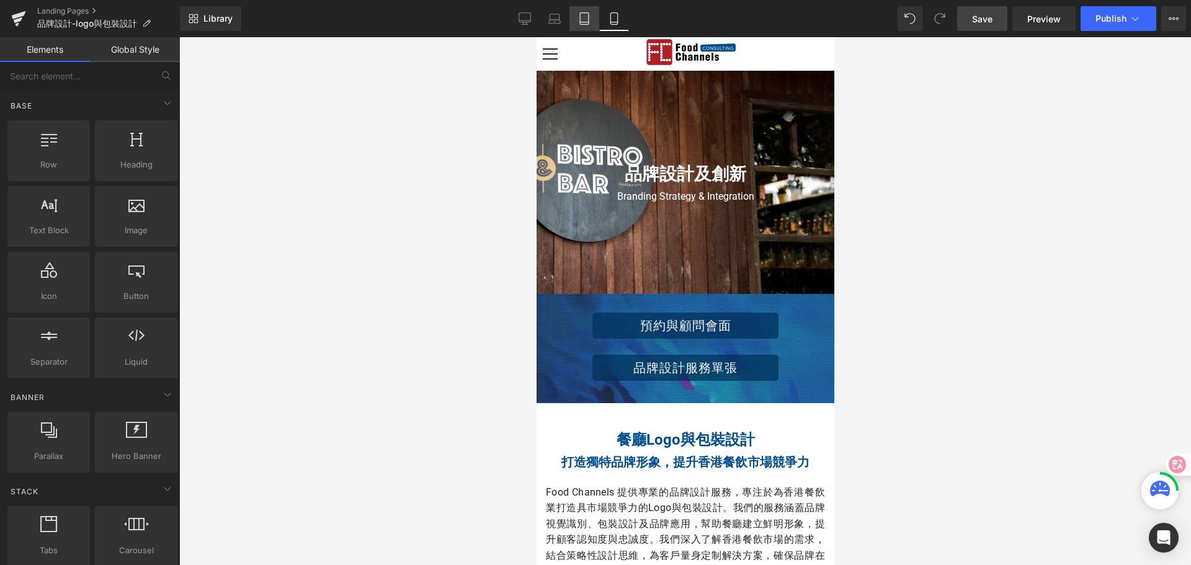
click at [582, 24] on icon at bounding box center [584, 18] width 12 height 12
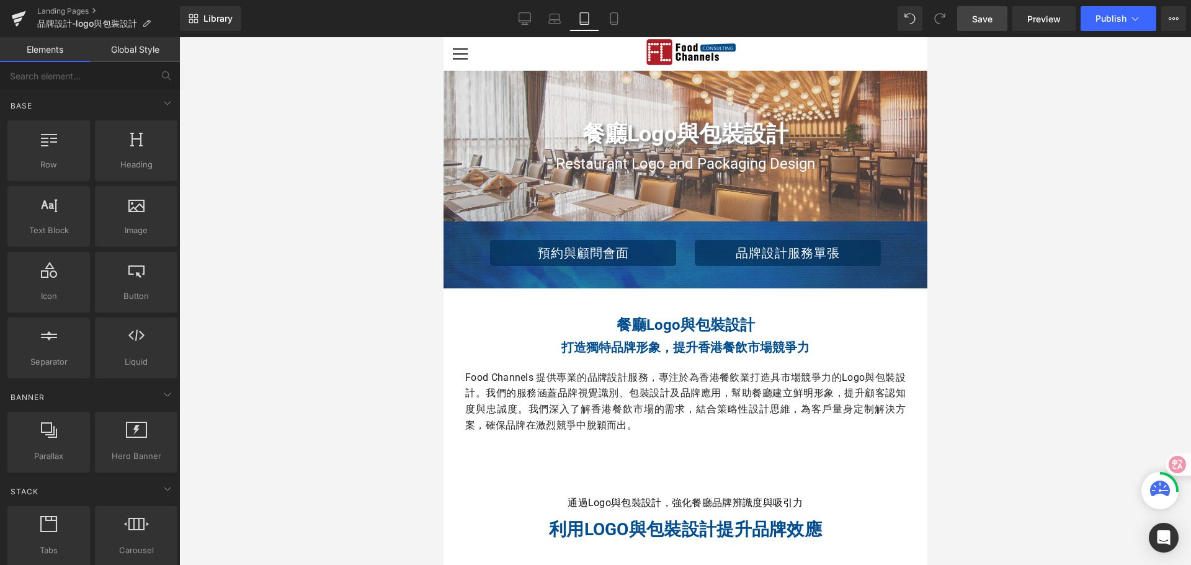
scroll to position [33, 0]
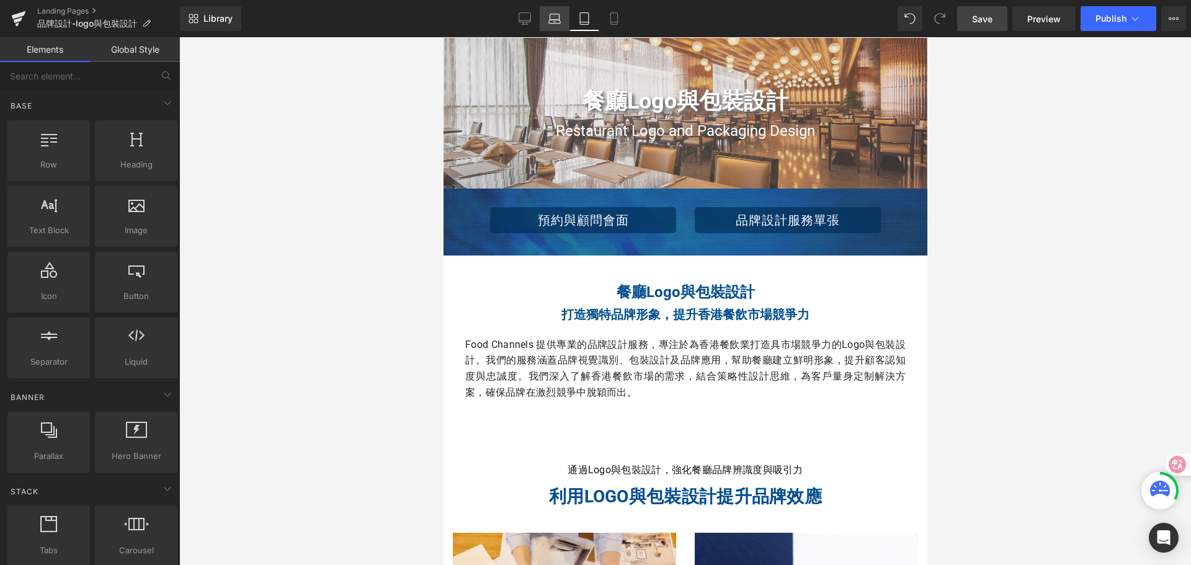
click at [558, 23] on icon at bounding box center [555, 22] width 12 height 4
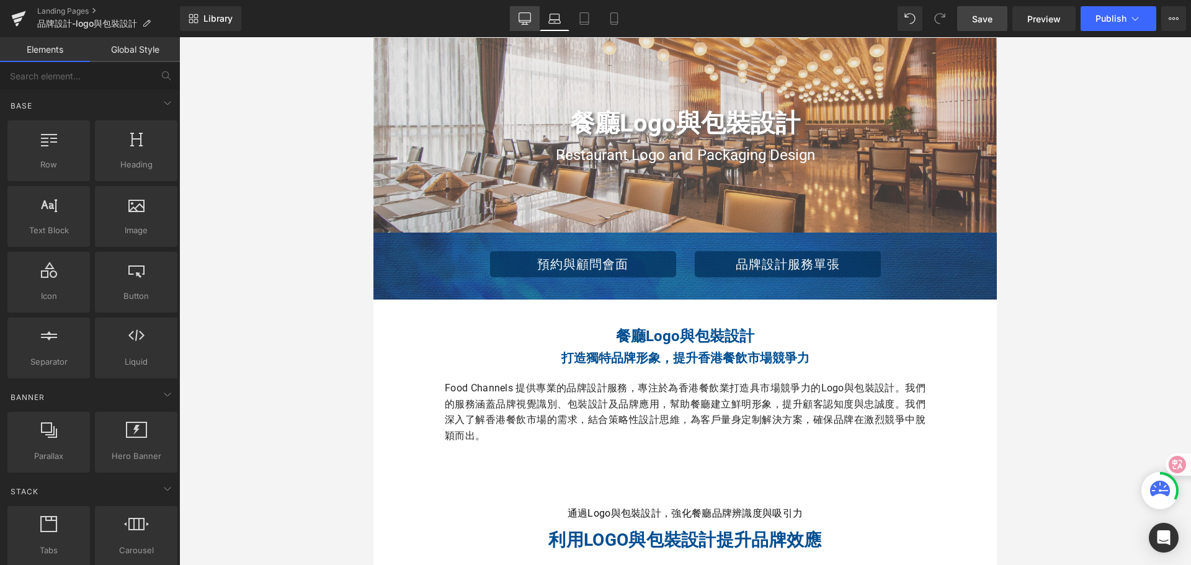
click at [527, 21] on icon at bounding box center [524, 18] width 12 height 12
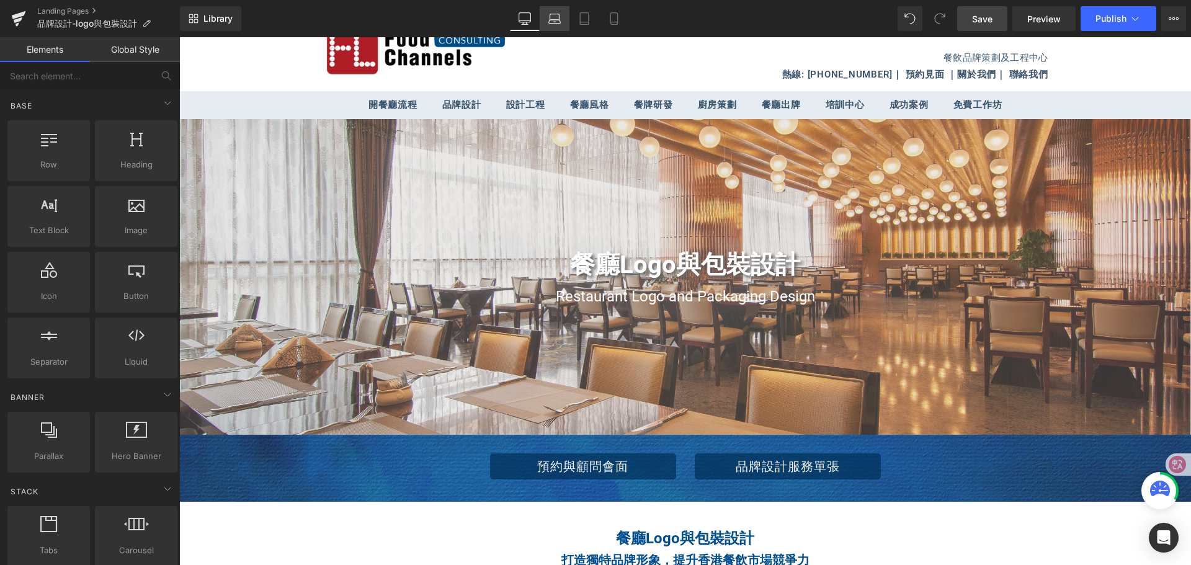
scroll to position [115, 0]
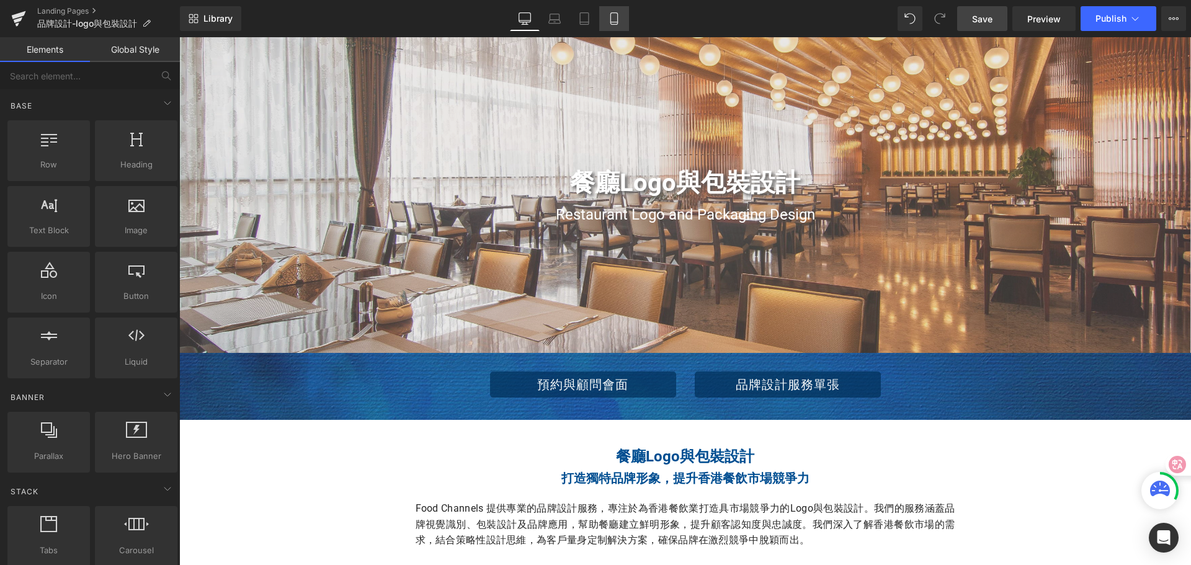
click at [616, 16] on icon at bounding box center [614, 18] width 12 height 12
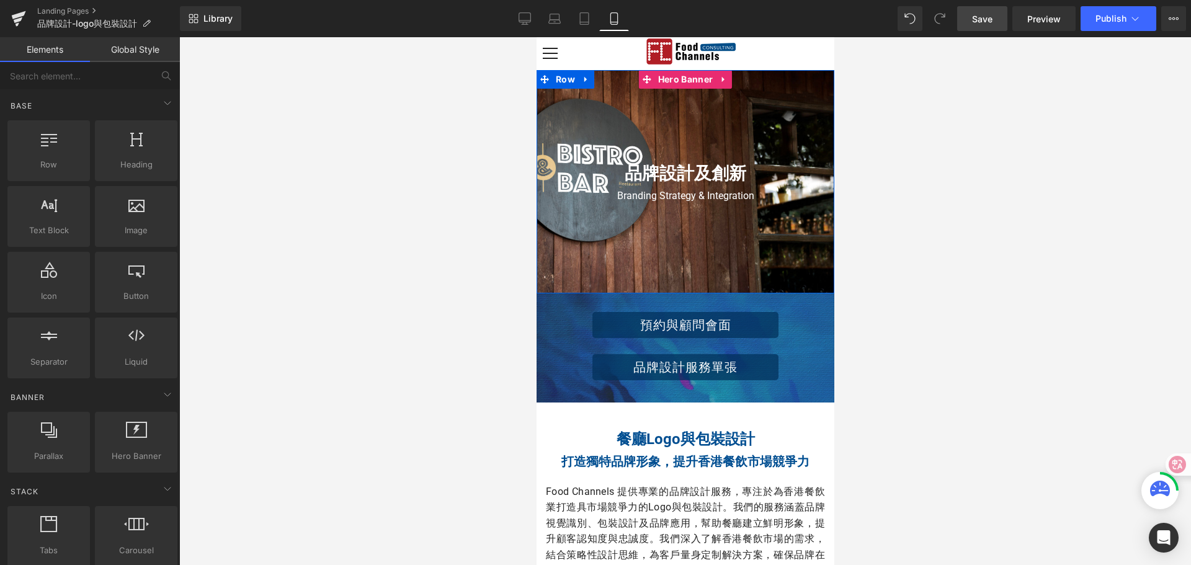
scroll to position [0, 0]
click at [561, 109] on div at bounding box center [685, 182] width 298 height 223
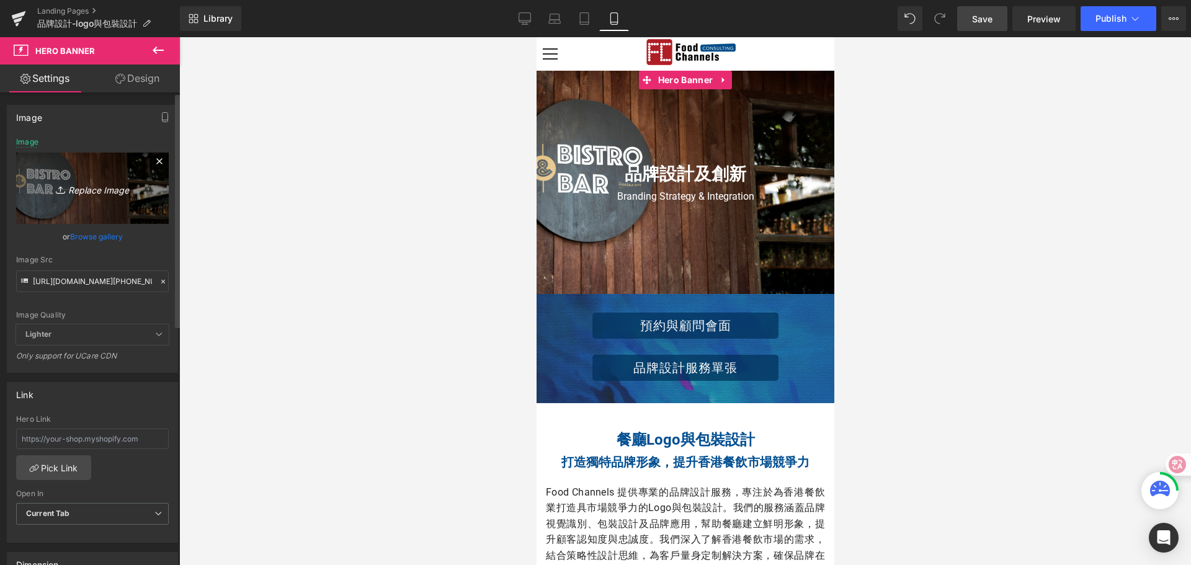
click at [81, 194] on icon "Replace Image" at bounding box center [92, 188] width 99 height 16
type input "C:\fakepath\1.jpg"
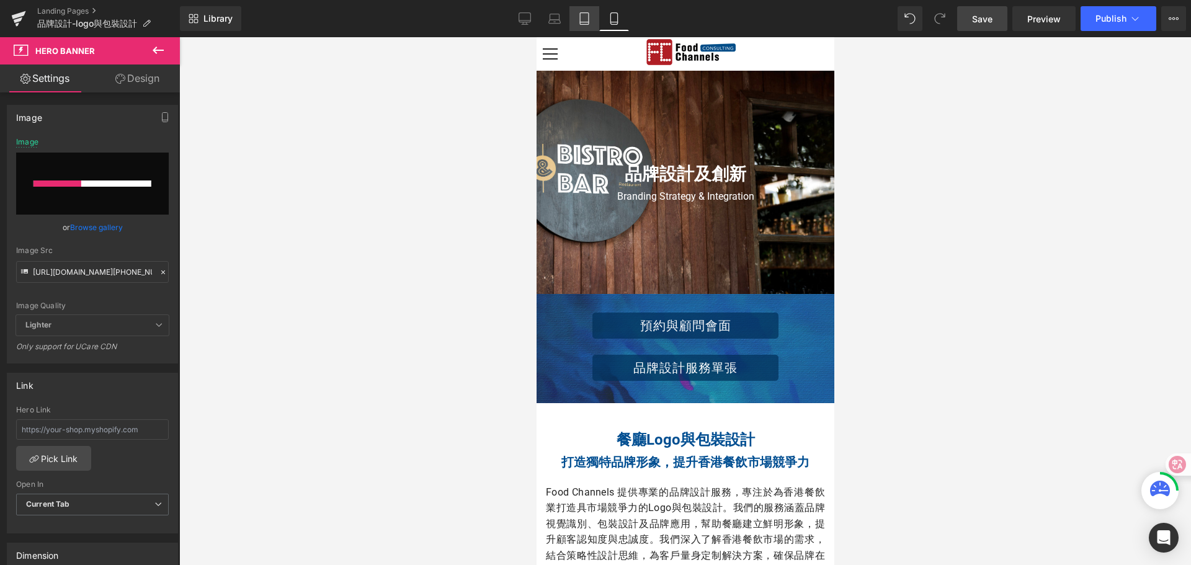
click at [585, 16] on icon at bounding box center [584, 18] width 12 height 12
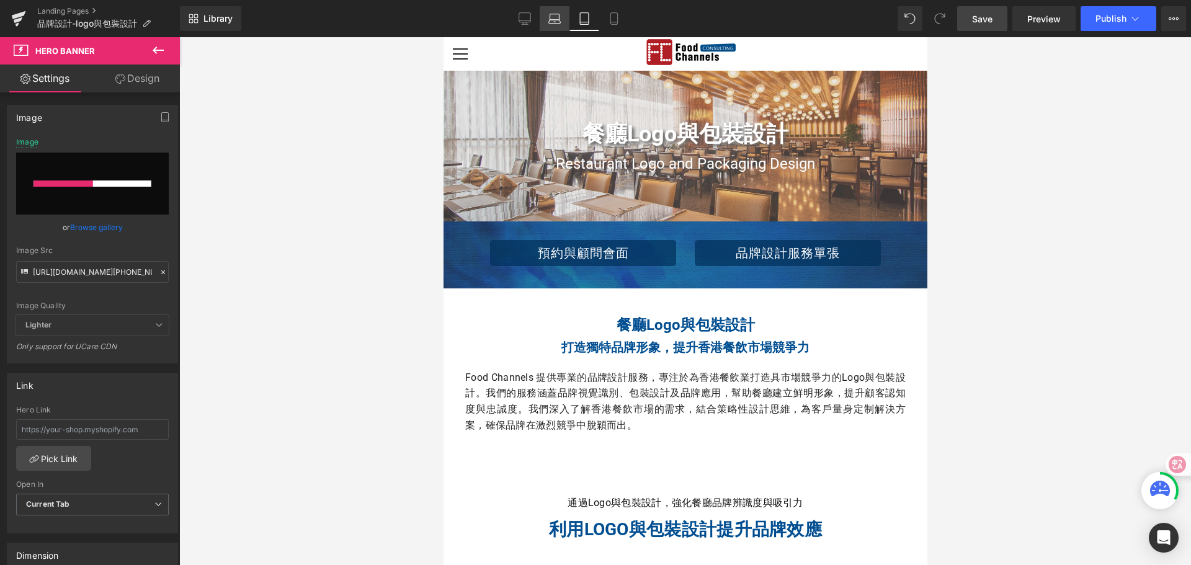
click at [548, 19] on link "Laptop" at bounding box center [555, 18] width 30 height 25
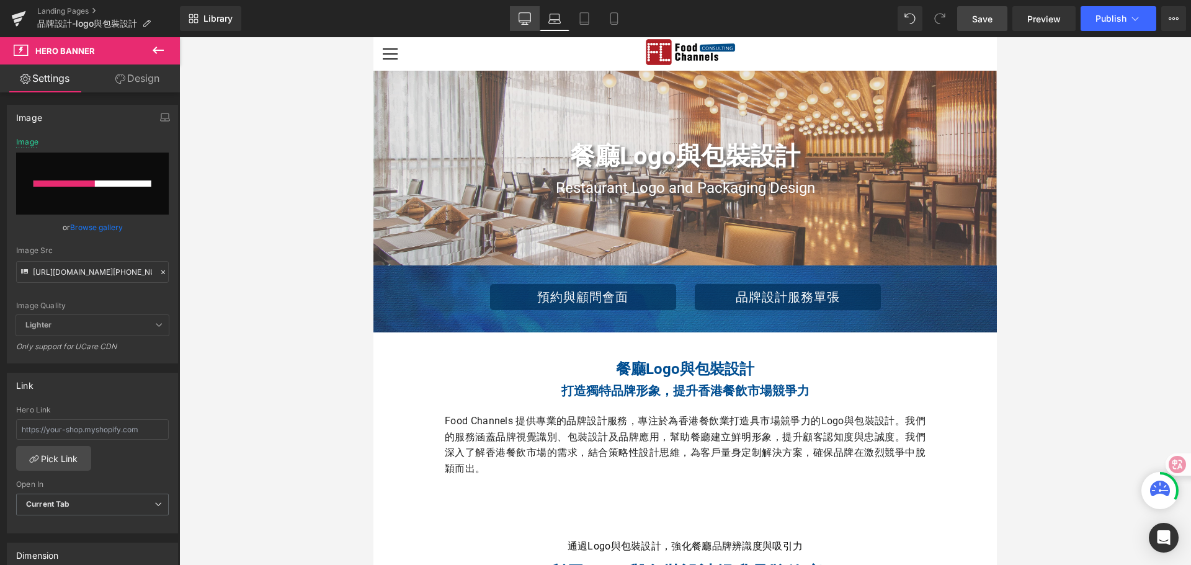
click at [523, 18] on icon at bounding box center [524, 18] width 12 height 12
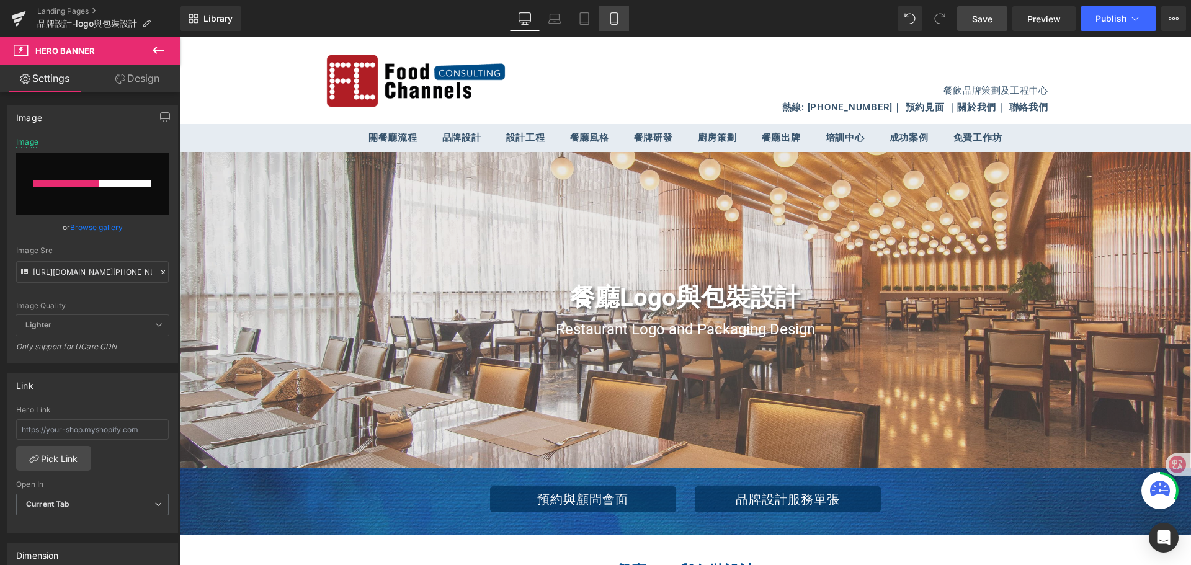
click at [617, 22] on icon at bounding box center [613, 22] width 7 height 0
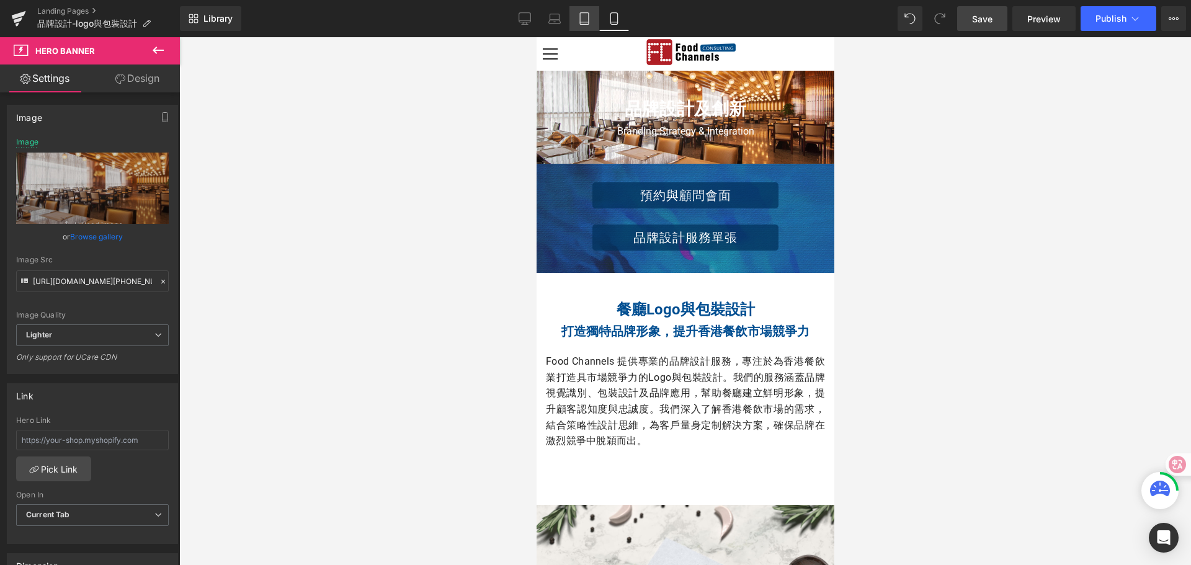
click at [589, 14] on icon at bounding box center [584, 19] width 9 height 12
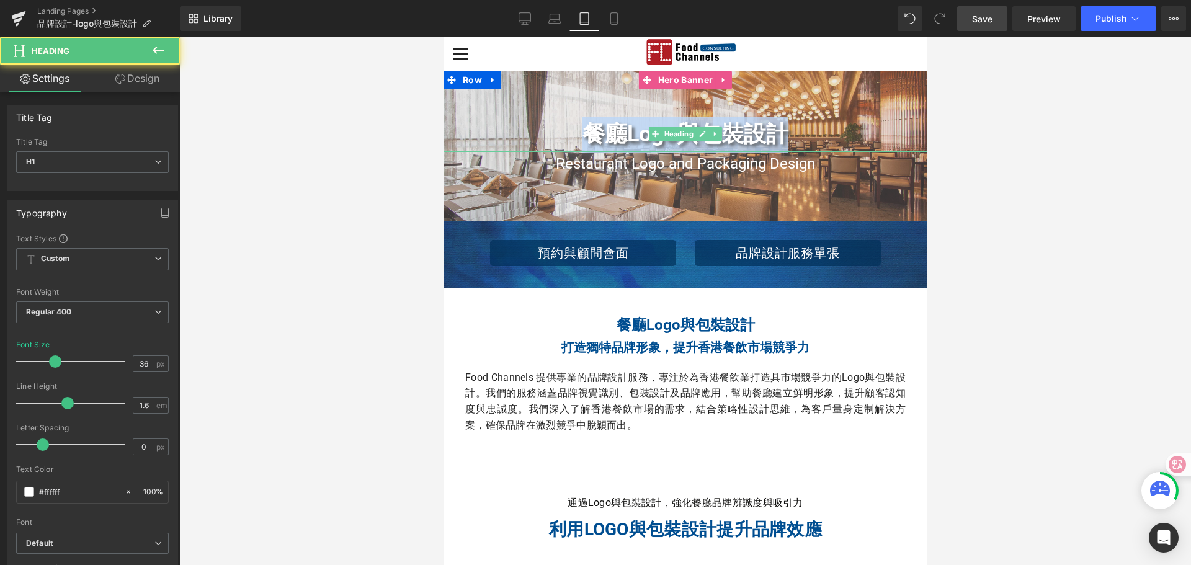
drag, startPoint x: 579, startPoint y: 130, endPoint x: 778, endPoint y: 137, distance: 198.6
click at [778, 137] on h1 "餐廳Logo與包裝設計" at bounding box center [685, 135] width 484 height 36
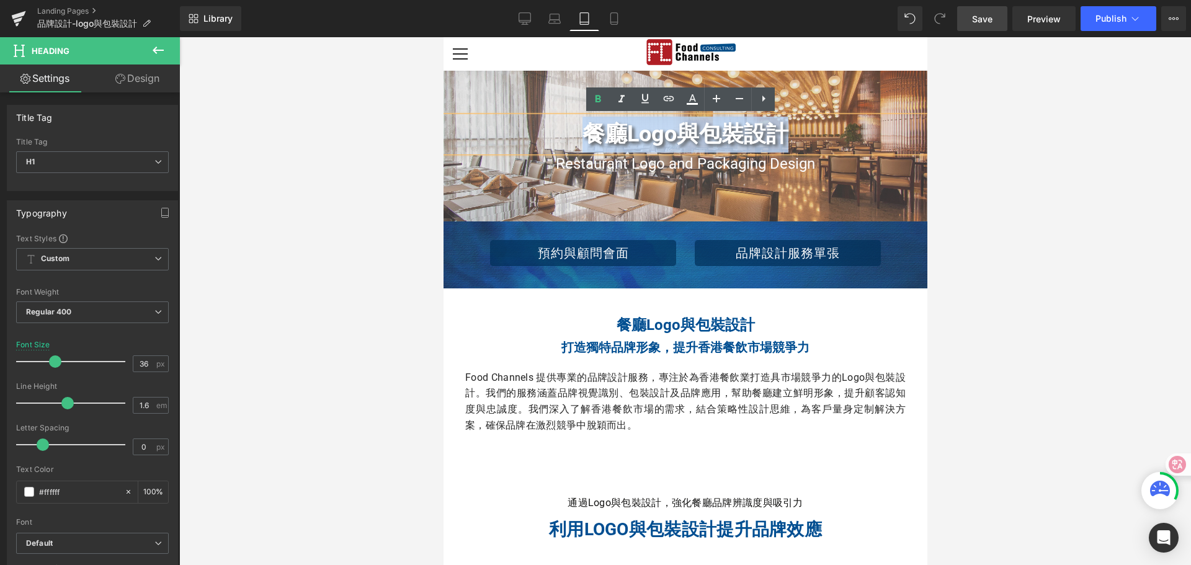
copy h1 "餐廳Logo與包裝設計"
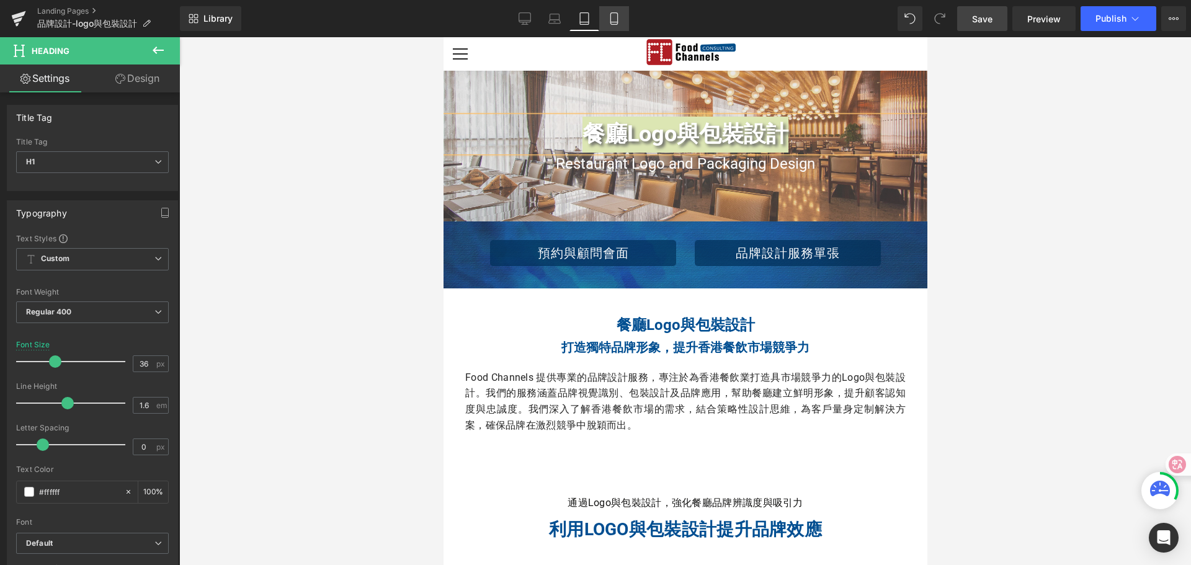
click at [608, 17] on icon at bounding box center [614, 18] width 12 height 12
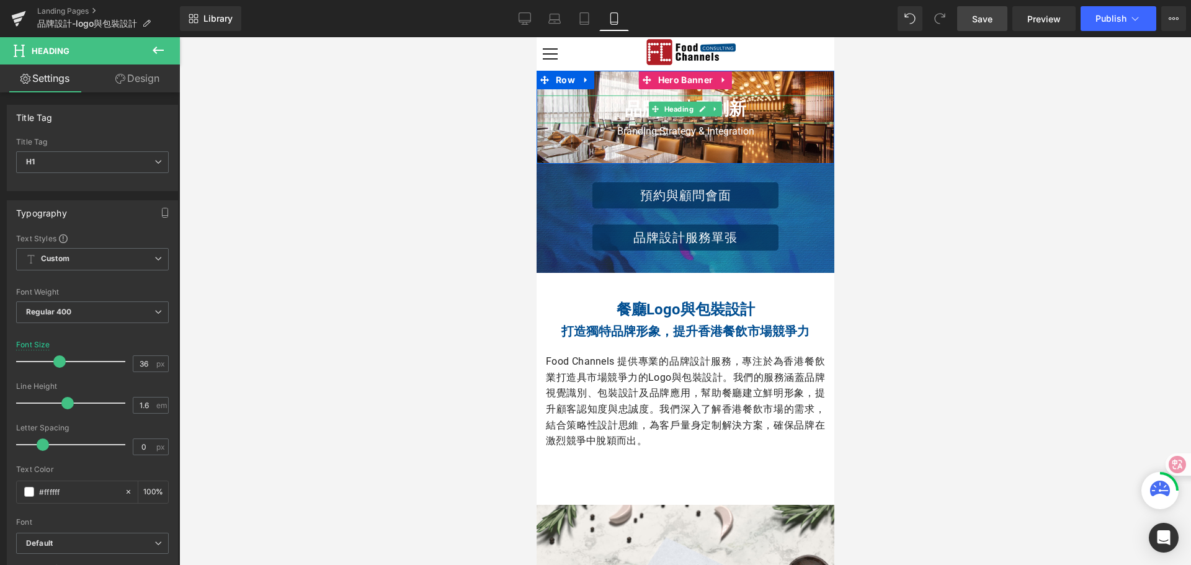
click at [620, 108] on h2 "品牌設計及創新" at bounding box center [685, 110] width 298 height 28
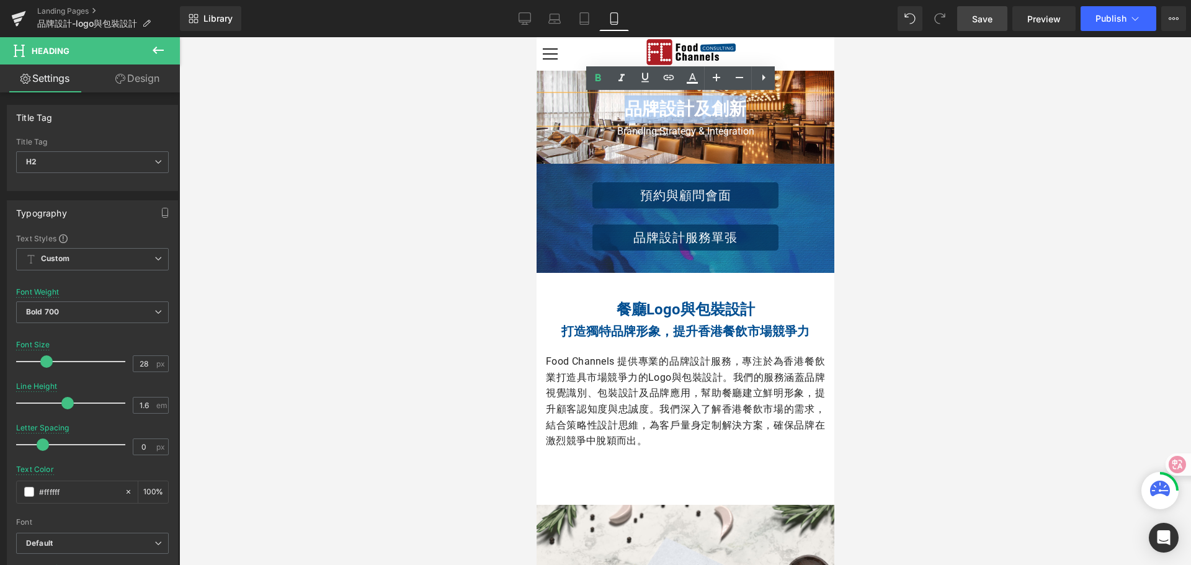
drag, startPoint x: 616, startPoint y: 107, endPoint x: 741, endPoint y: 105, distance: 124.7
click at [741, 105] on h2 "品牌設計及創新" at bounding box center [685, 110] width 298 height 28
paste div
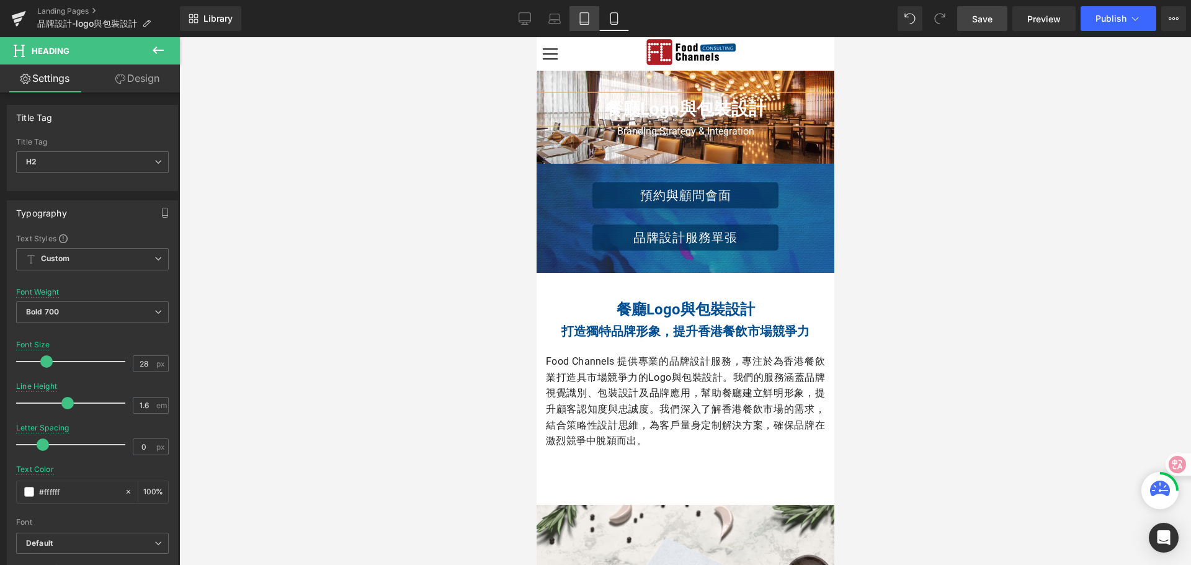
drag, startPoint x: 585, startPoint y: 22, endPoint x: 586, endPoint y: 29, distance: 7.5
click at [585, 22] on icon at bounding box center [584, 22] width 9 height 0
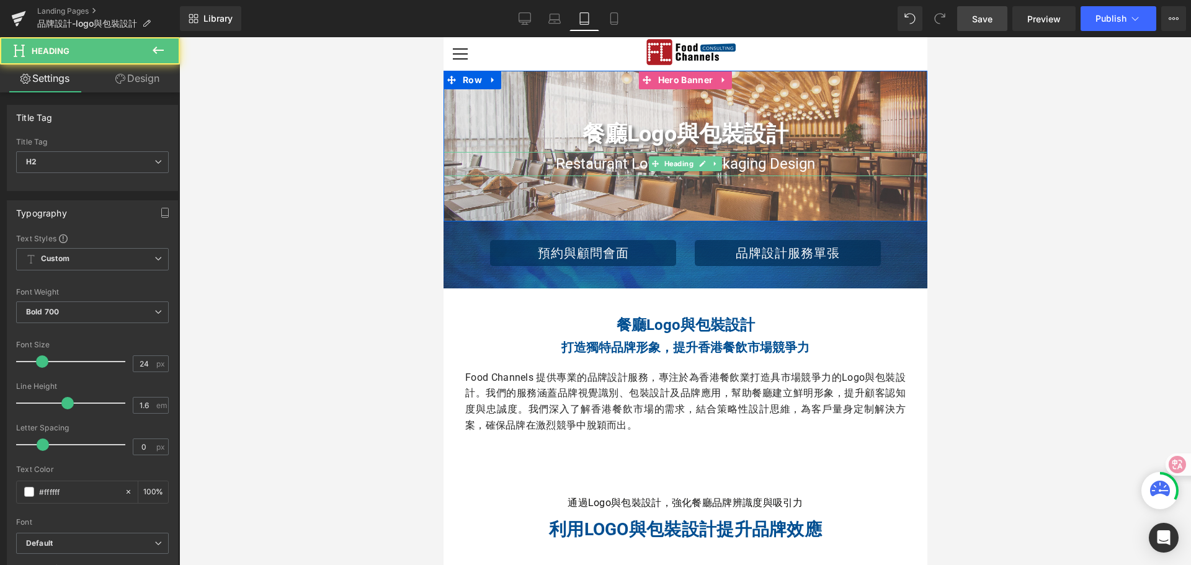
click at [544, 161] on h2 "Restaurant Logo and Packaging Design" at bounding box center [685, 164] width 484 height 24
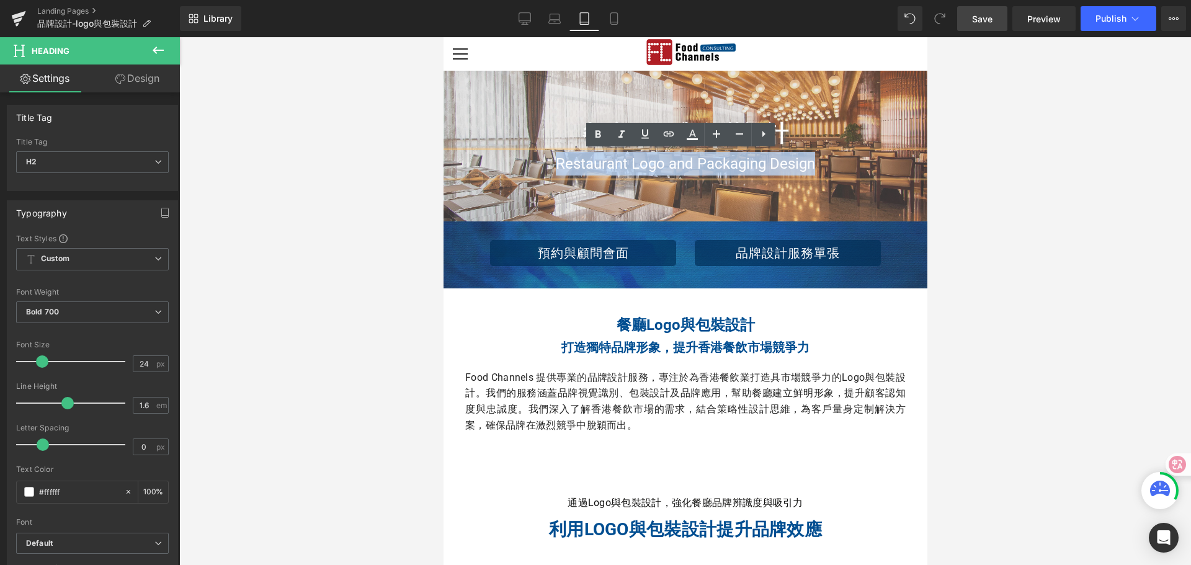
drag, startPoint x: 545, startPoint y: 166, endPoint x: 813, endPoint y: 166, distance: 267.9
click at [813, 166] on h2 "Restaurant Logo and Packaging Design" at bounding box center [685, 164] width 484 height 24
copy span "Restaurant Logo and Packaging Design"
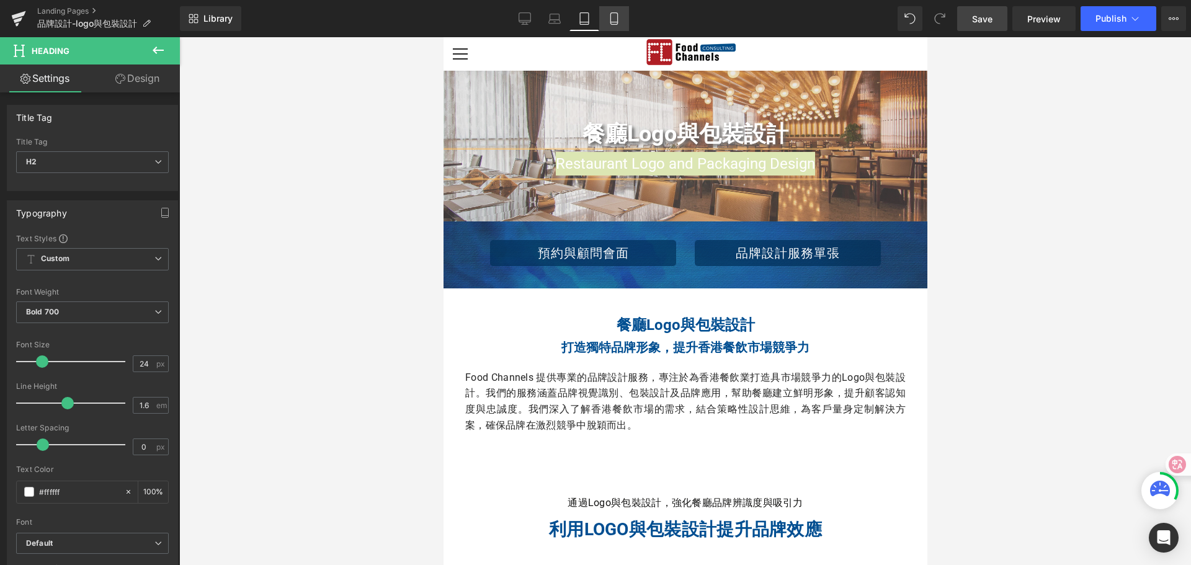
click at [614, 12] on link "Mobile" at bounding box center [614, 18] width 30 height 25
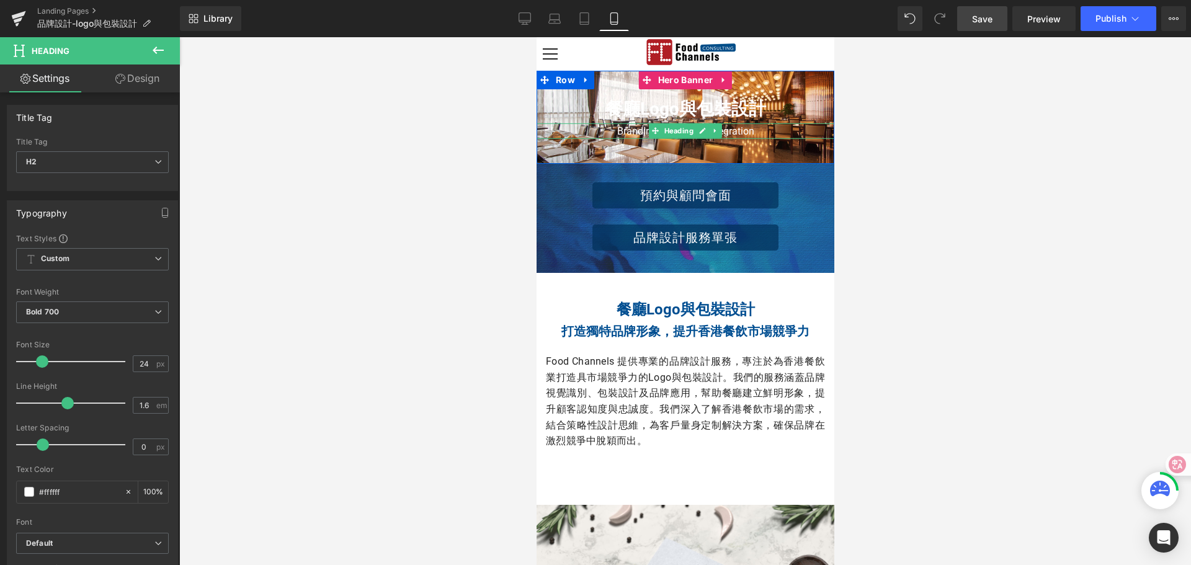
click at [616, 135] on span "Branding Strategy & Integration" at bounding box center [684, 131] width 137 height 12
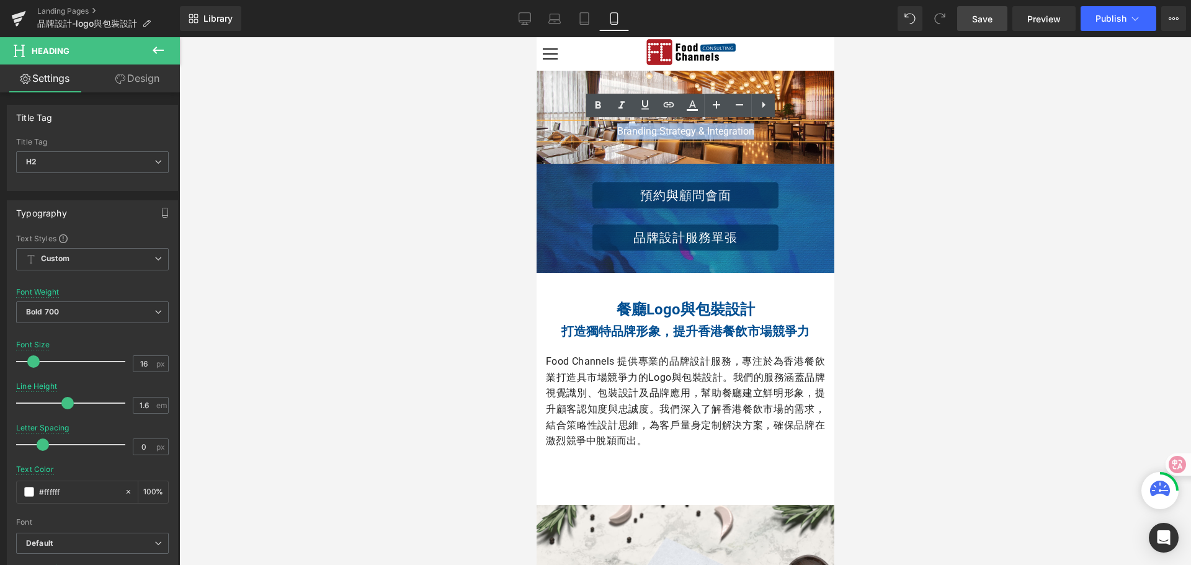
drag, startPoint x: 604, startPoint y: 131, endPoint x: 755, endPoint y: 130, distance: 151.3
click at [755, 130] on h2 "Branding Strategy & Integration" at bounding box center [685, 131] width 298 height 16
paste div
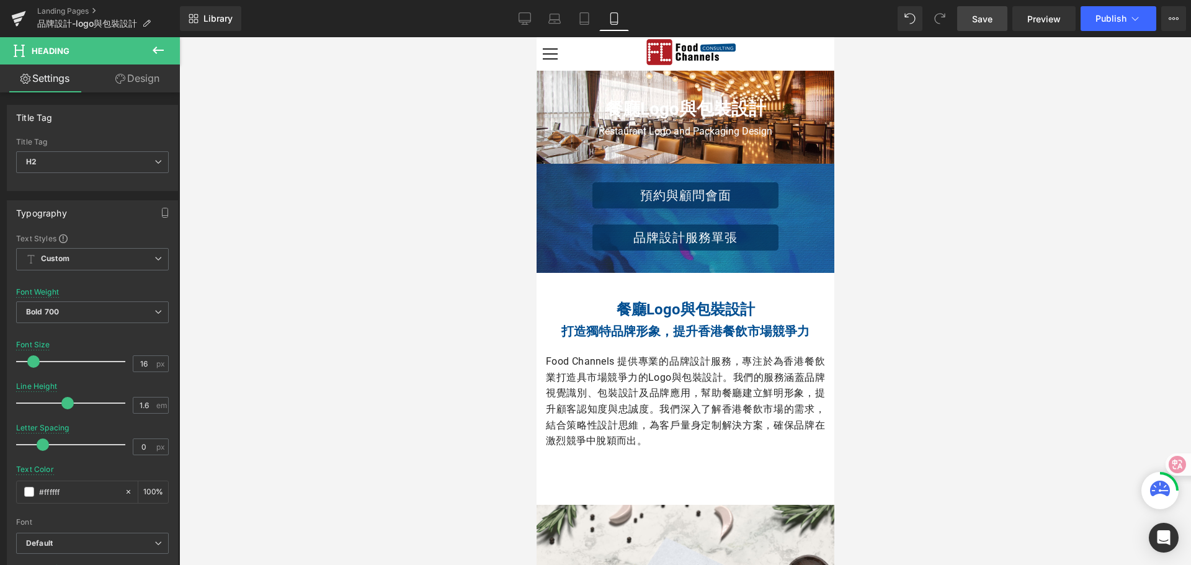
drag, startPoint x: 861, startPoint y: 185, endPoint x: 852, endPoint y: 184, distance: 10.0
click at [860, 185] on div at bounding box center [685, 301] width 1012 height 528
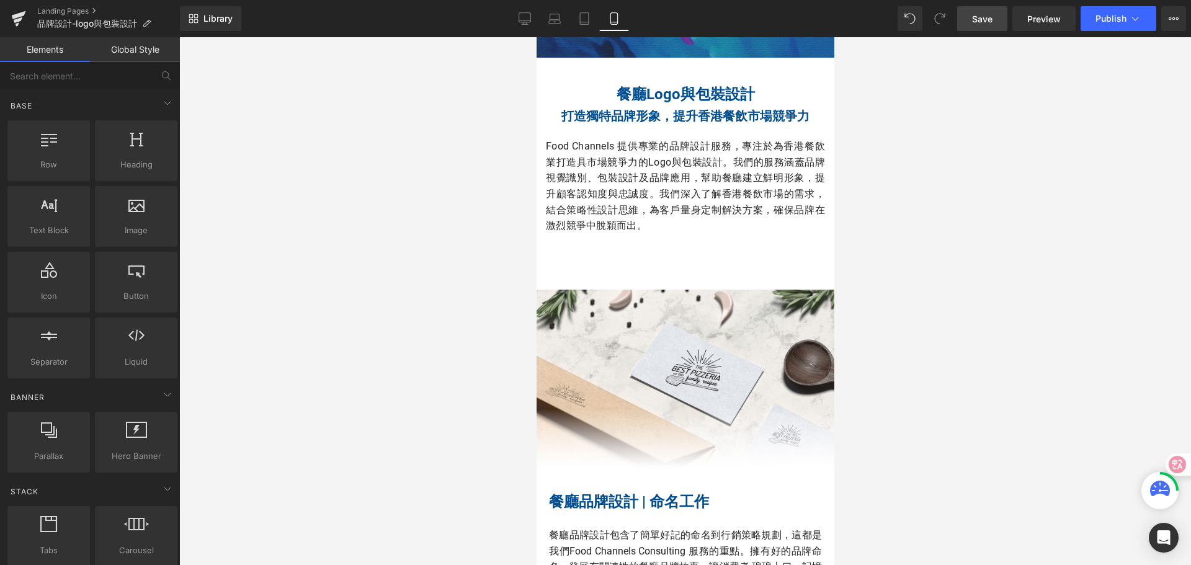
scroll to position [186, 0]
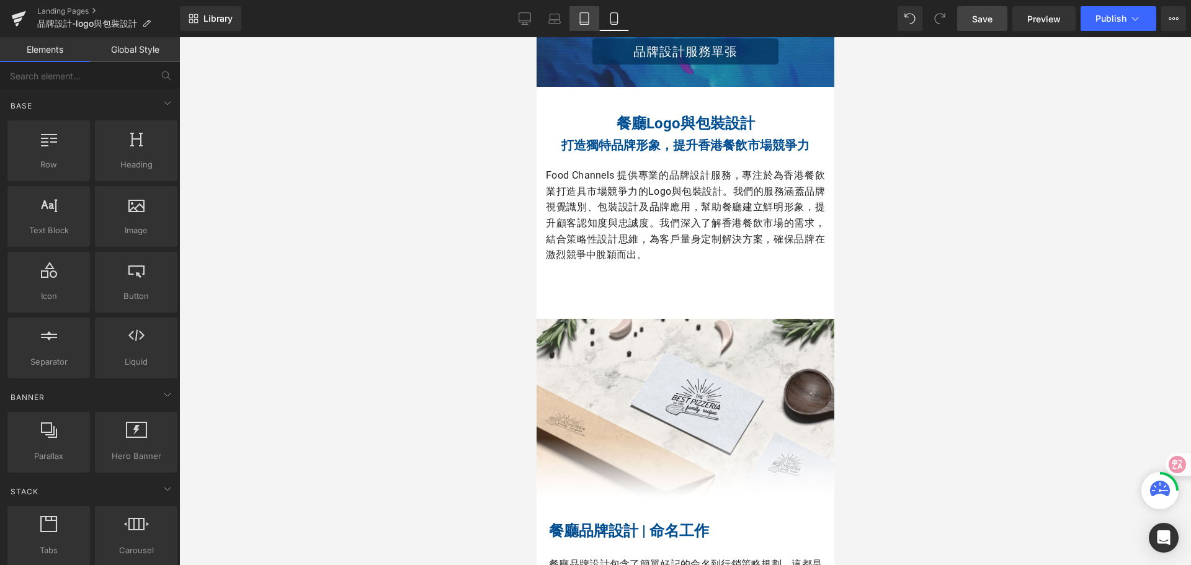
click at [582, 22] on icon at bounding box center [584, 22] width 9 height 0
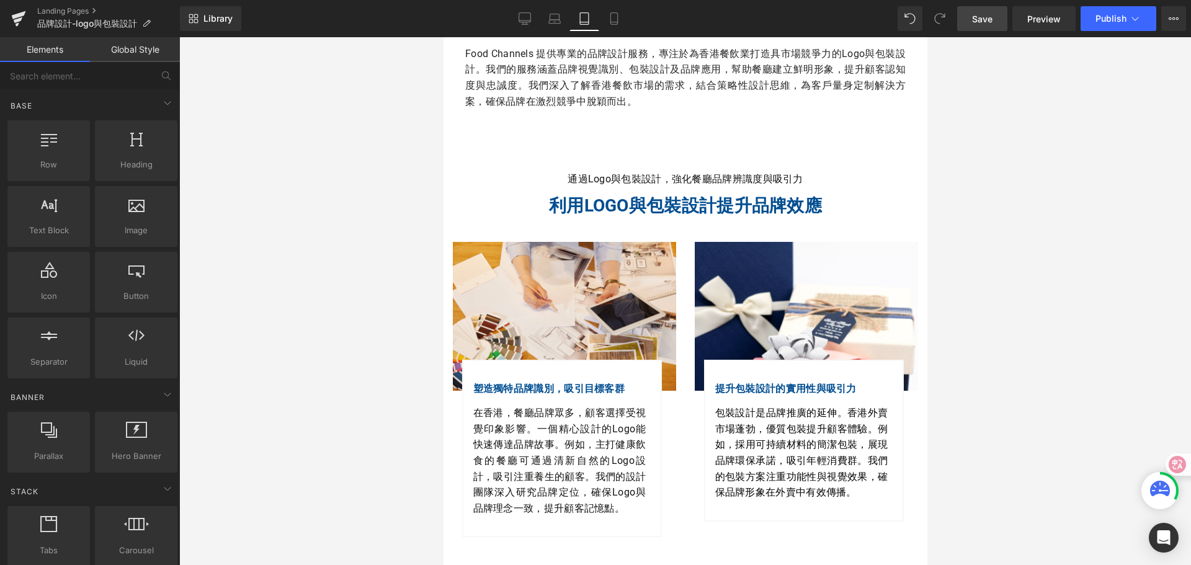
scroll to position [331, 0]
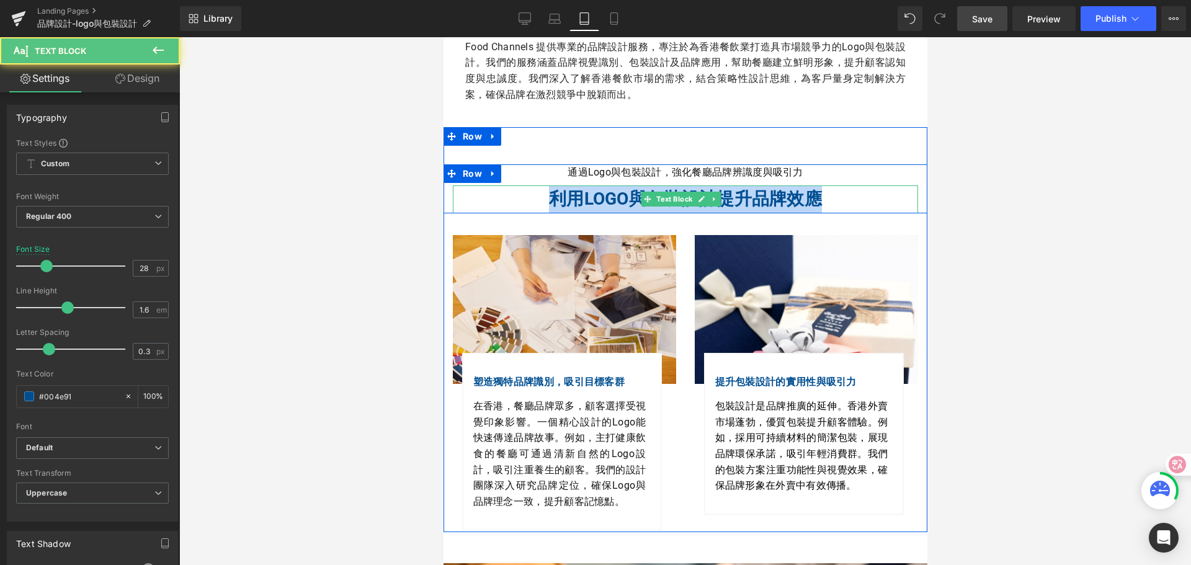
drag, startPoint x: 545, startPoint y: 197, endPoint x: 817, endPoint y: 194, distance: 272.3
click at [817, 194] on b "利用Logo與包裝設計提升品牌效應" at bounding box center [684, 199] width 273 height 20
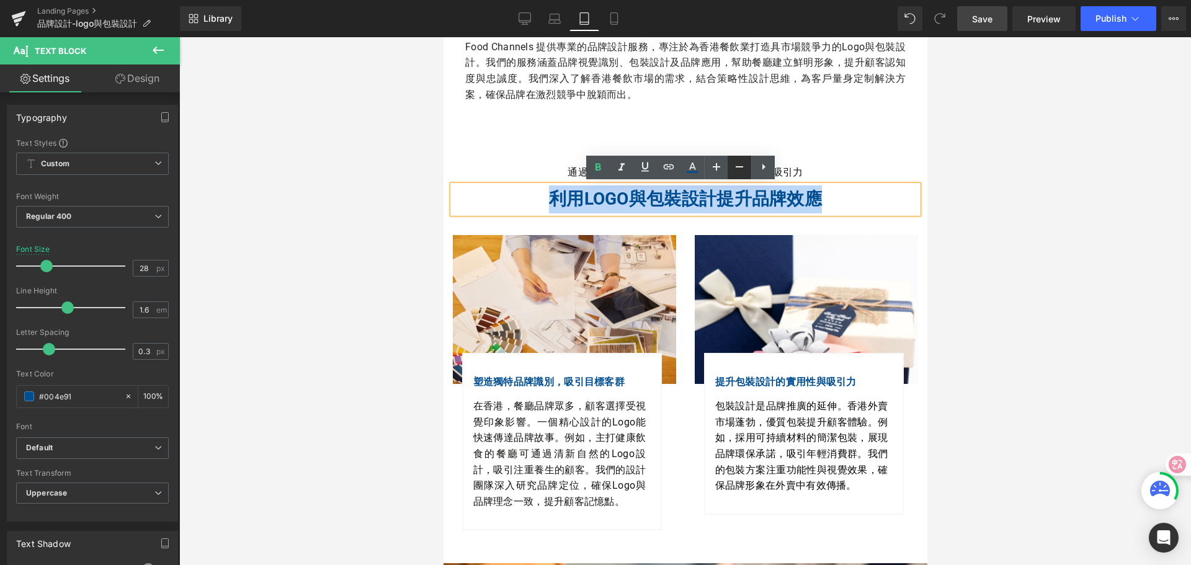
copy b "利用Logo與包裝設計提升品牌效應"
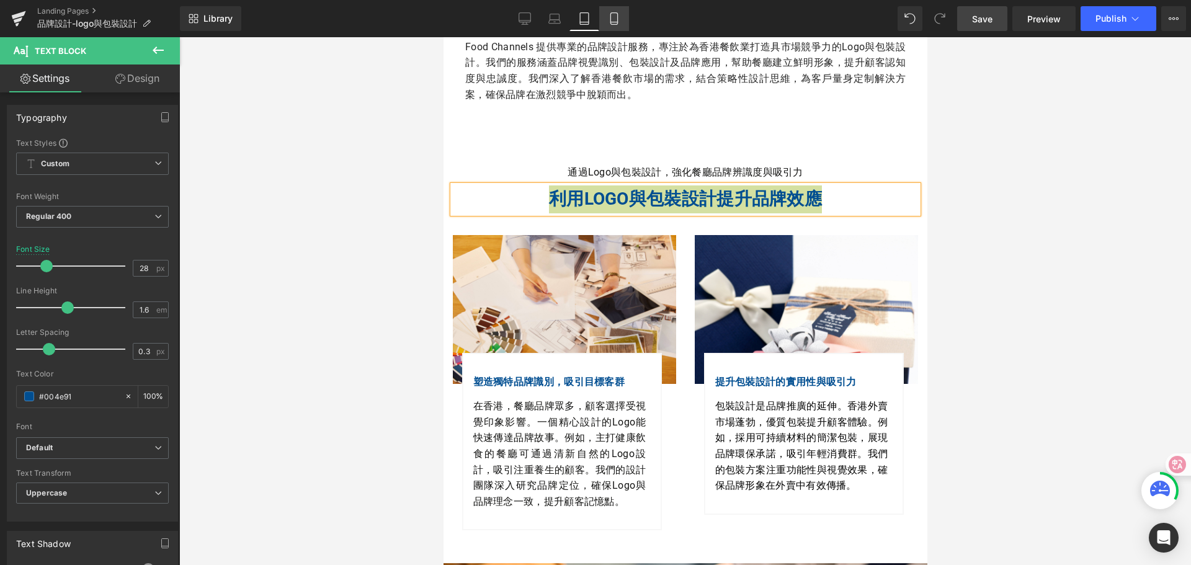
click at [608, 17] on icon at bounding box center [614, 18] width 12 height 12
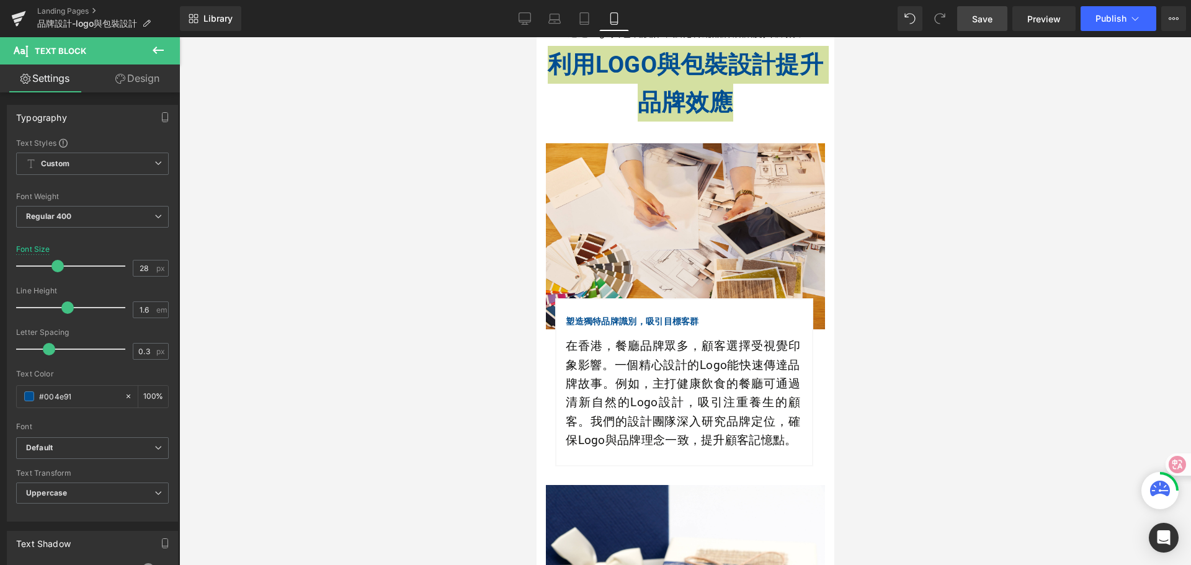
scroll to position [1087, 0]
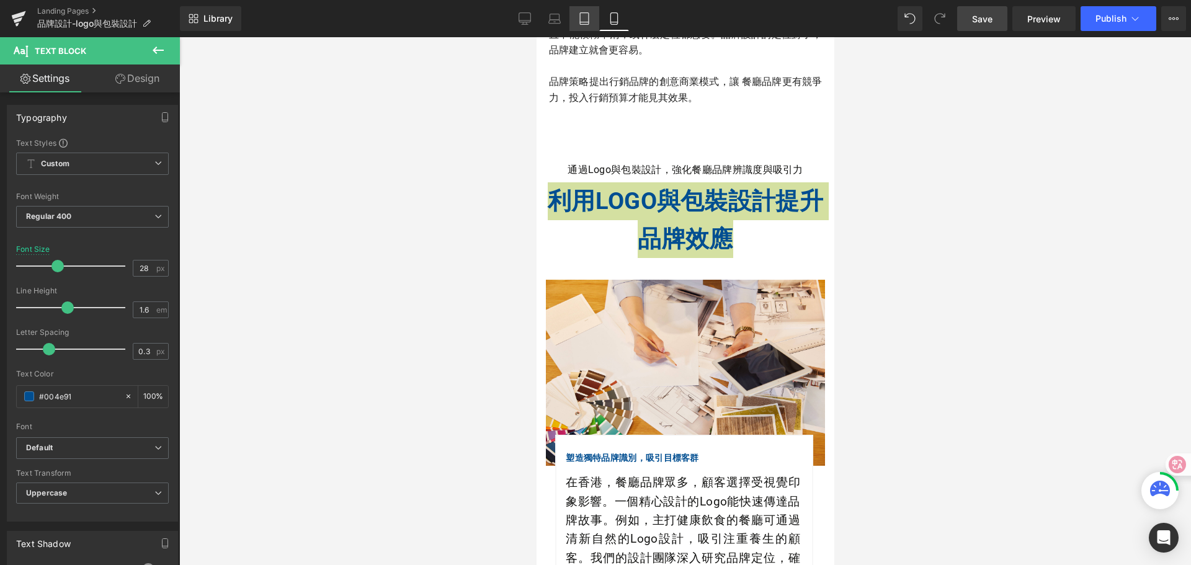
click at [579, 18] on icon at bounding box center [584, 18] width 12 height 12
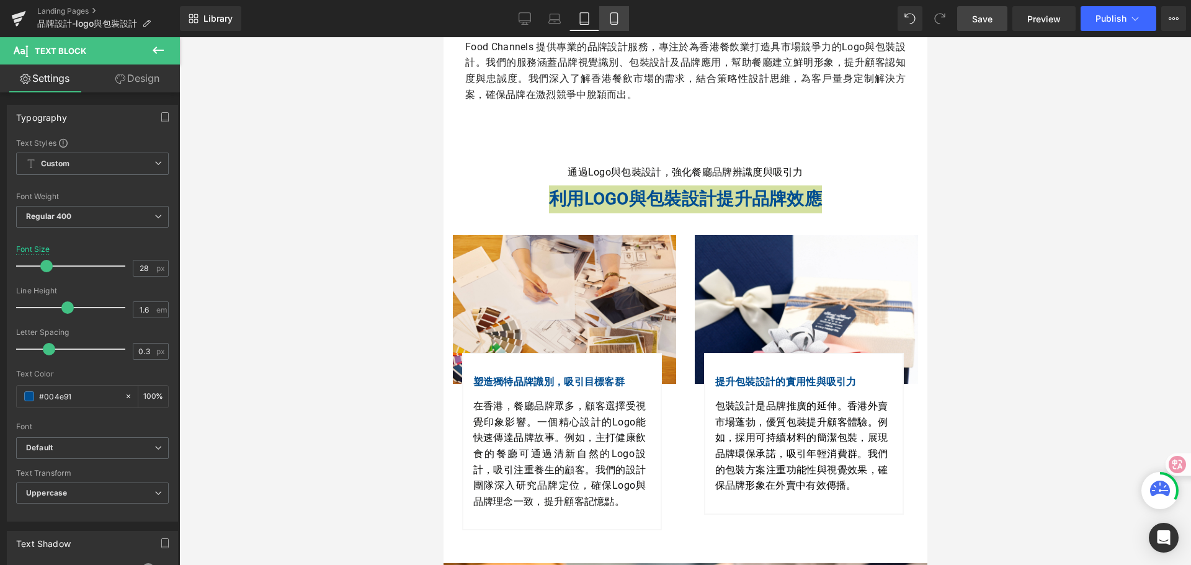
click at [611, 19] on icon at bounding box center [613, 19] width 7 height 12
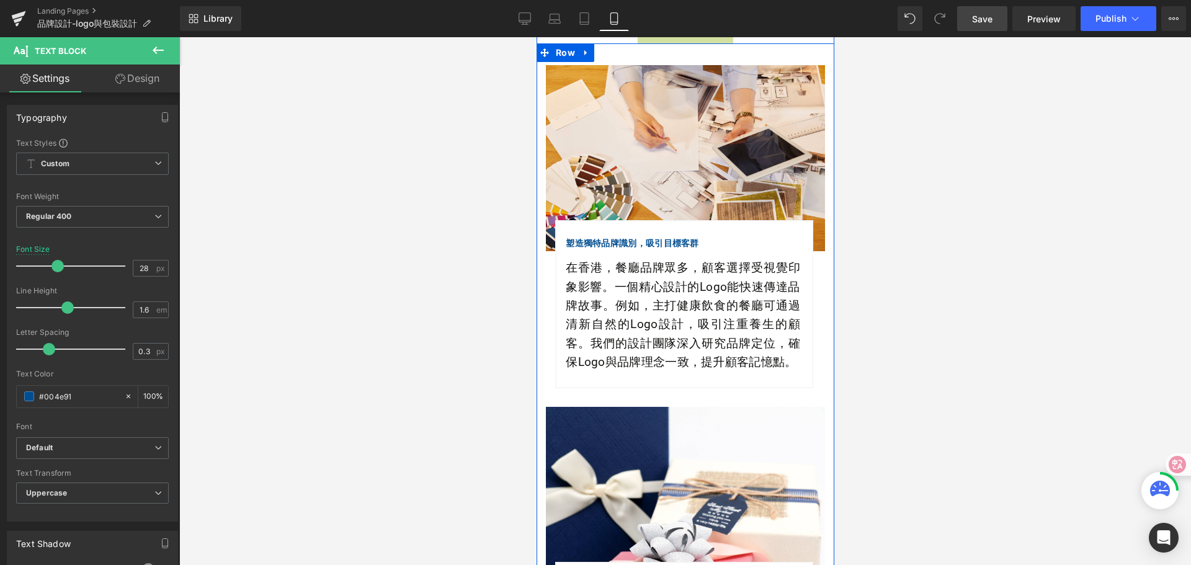
scroll to position [1335, 0]
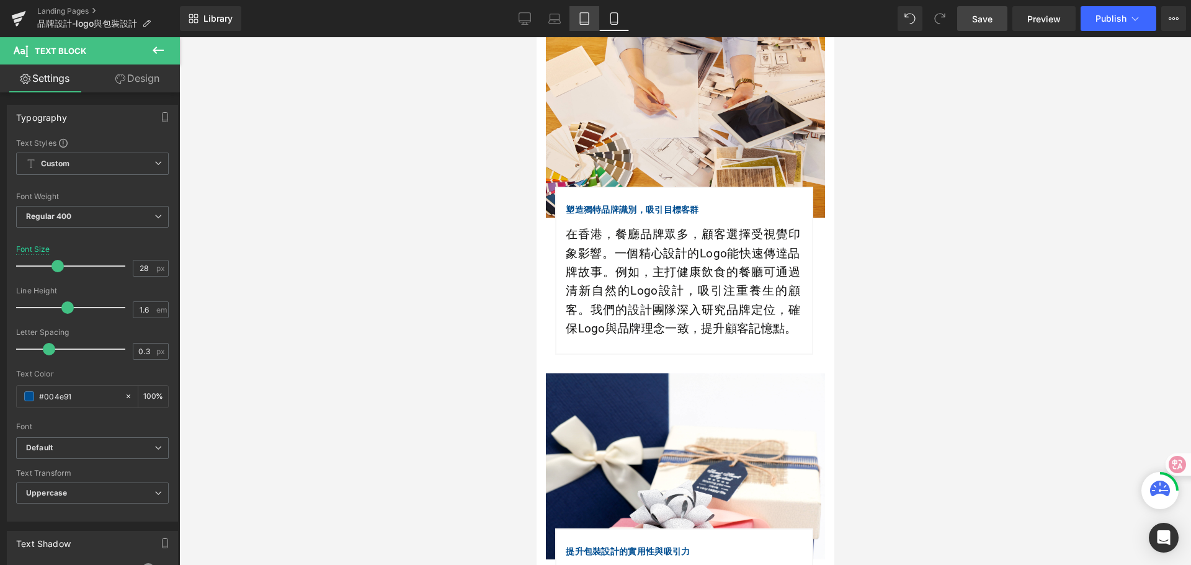
click at [587, 20] on icon at bounding box center [584, 18] width 12 height 12
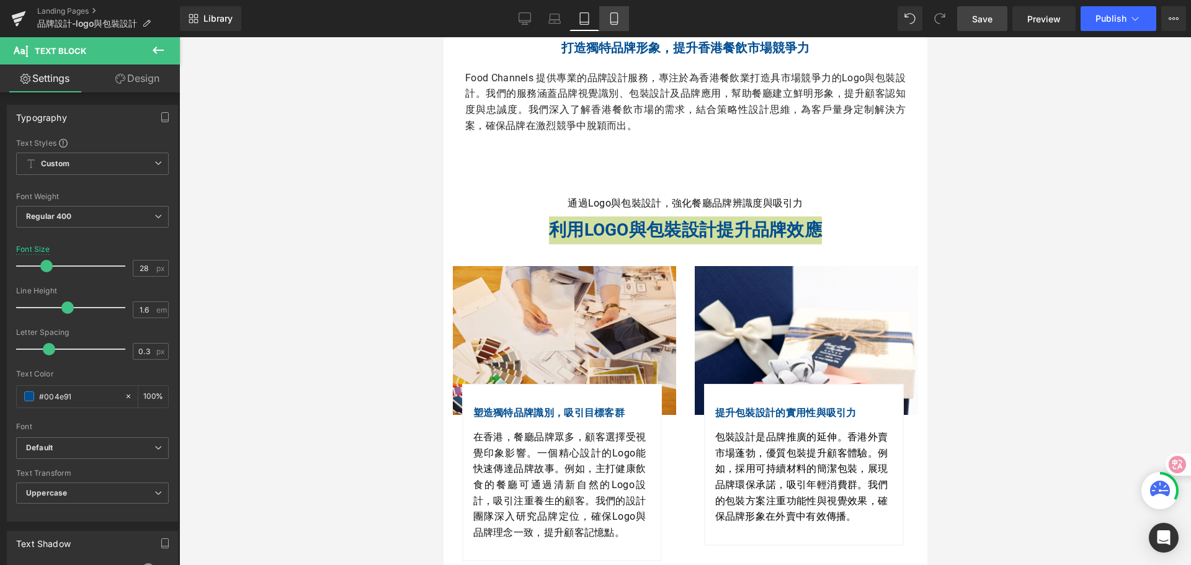
click at [610, 18] on icon at bounding box center [614, 18] width 12 height 12
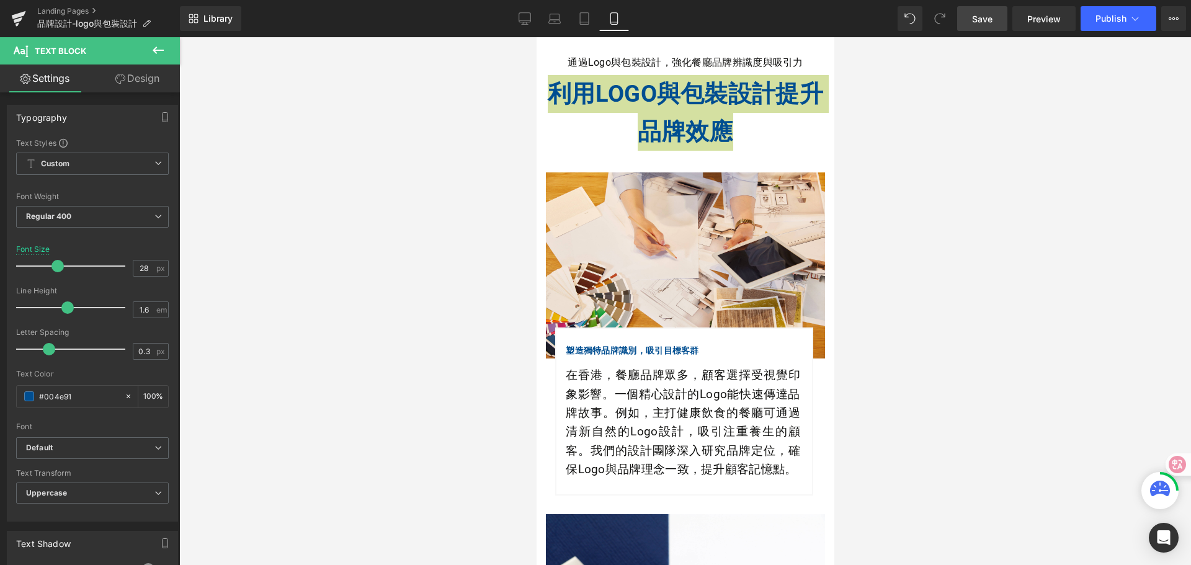
scroll to position [1056, 0]
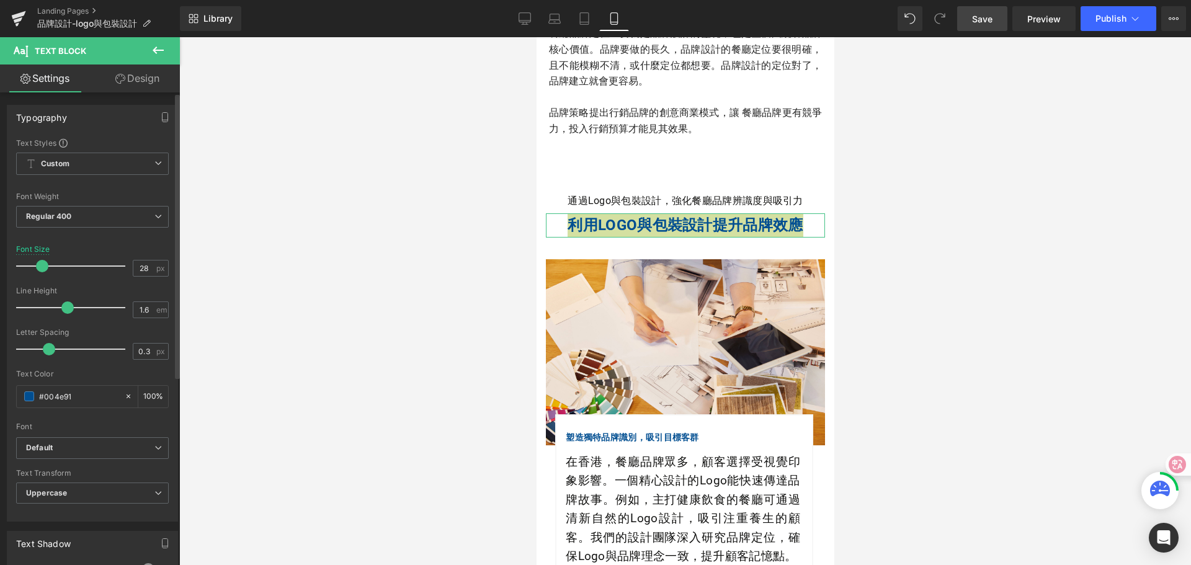
drag, startPoint x: 57, startPoint y: 268, endPoint x: 42, endPoint y: 267, distance: 14.9
click at [42, 267] on span at bounding box center [42, 266] width 12 height 12
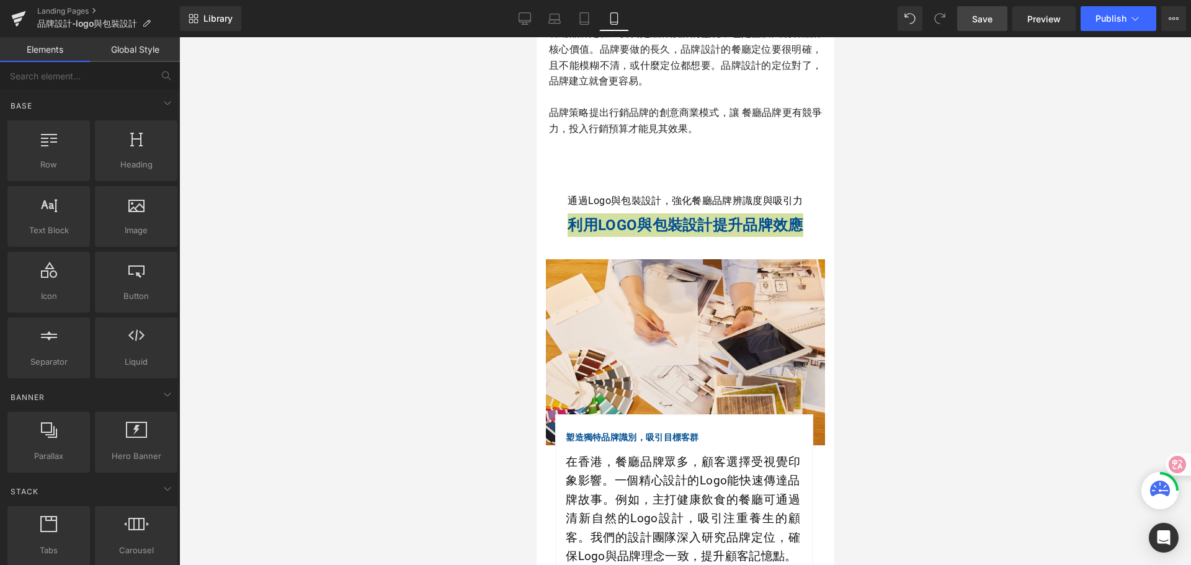
click at [891, 158] on div at bounding box center [685, 301] width 1012 height 528
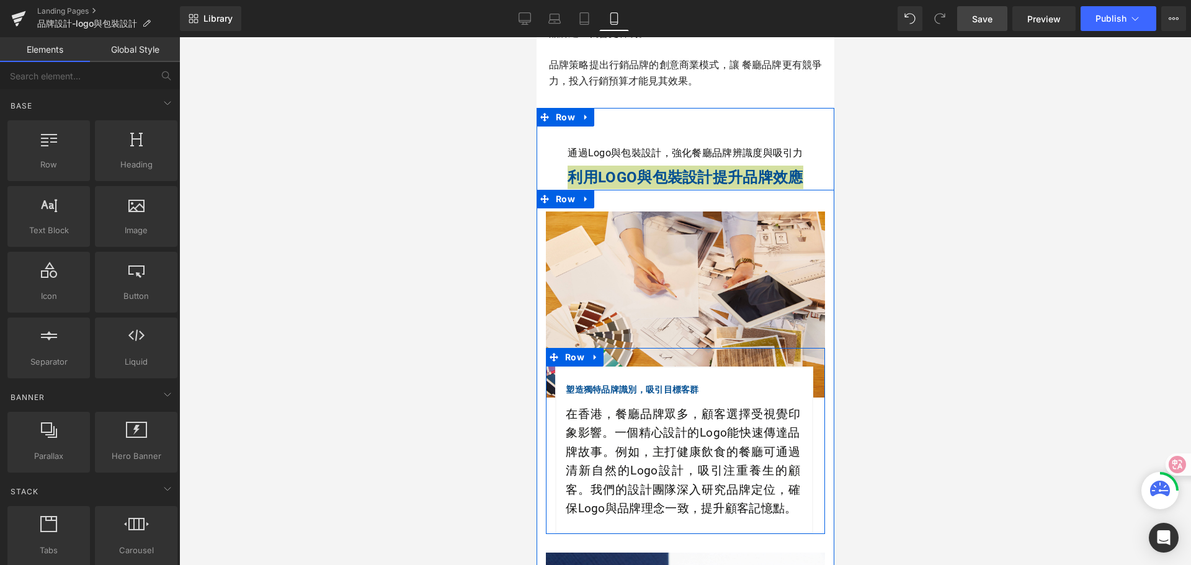
scroll to position [1242, 0]
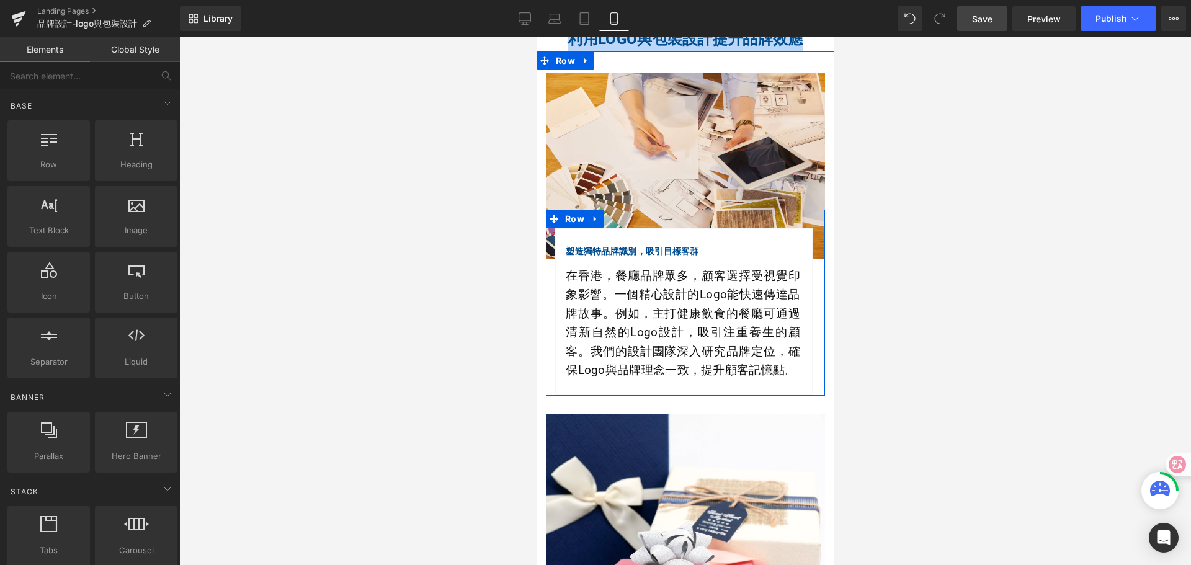
click at [617, 326] on p "在香港，餐廳品牌眾多，顧客選擇受視覺印象影響。一個精心設計的Logo能快速傳達品牌故事。例如，主打健康飲食的餐廳可通過清新自然的Logo設計，吸引注重養生的顧…" at bounding box center [682, 323] width 234 height 113
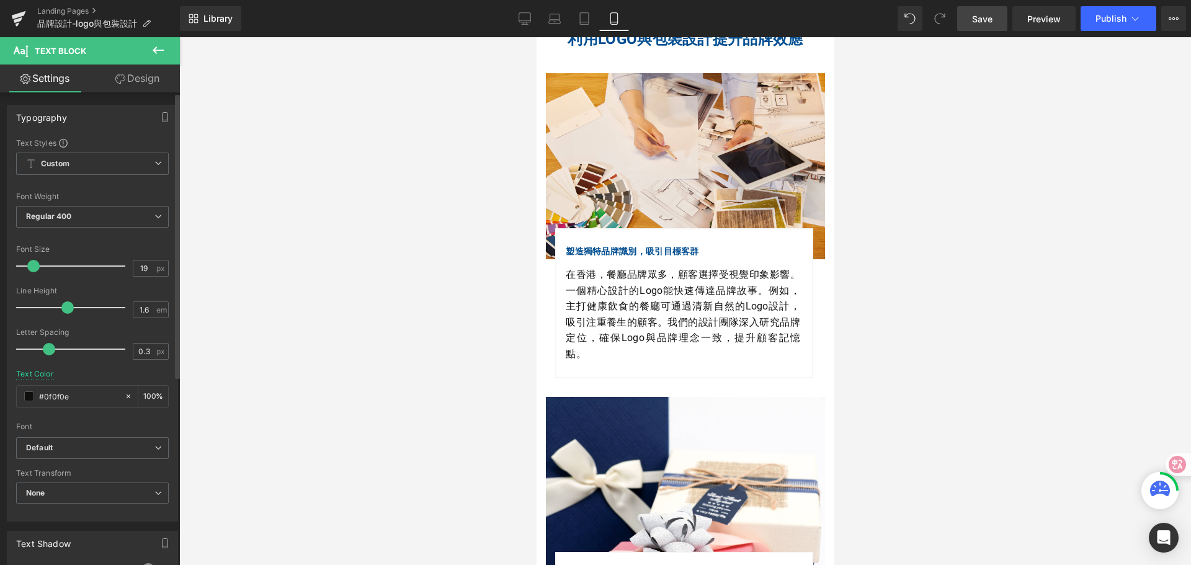
click at [35, 267] on span at bounding box center [33, 266] width 12 height 12
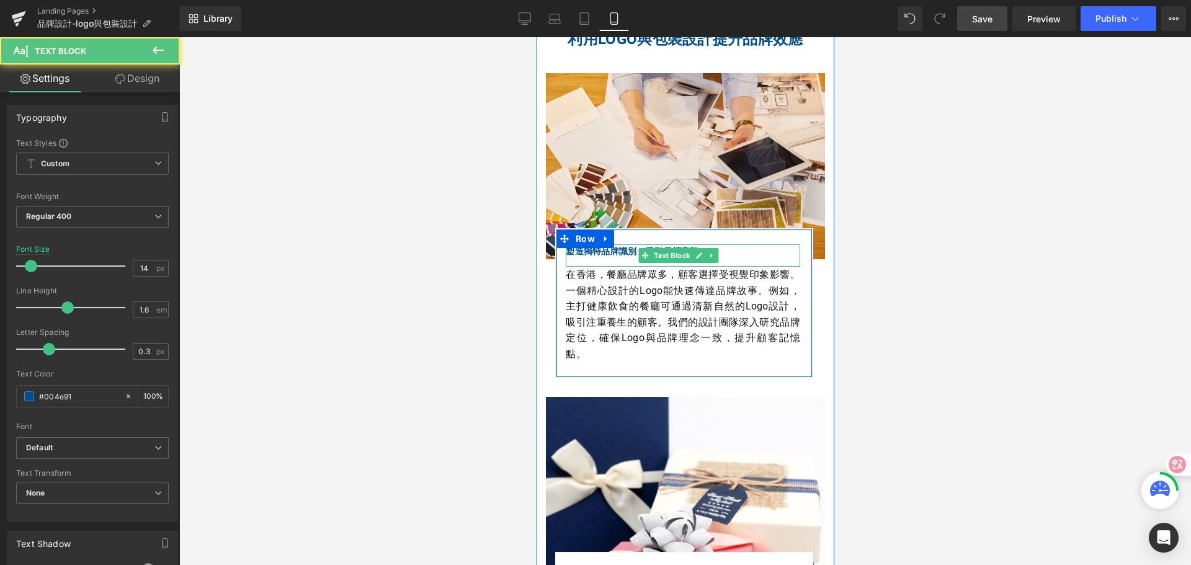
click at [576, 246] on strong "塑造獨特品牌識別，吸引目標客群" at bounding box center [631, 251] width 133 height 10
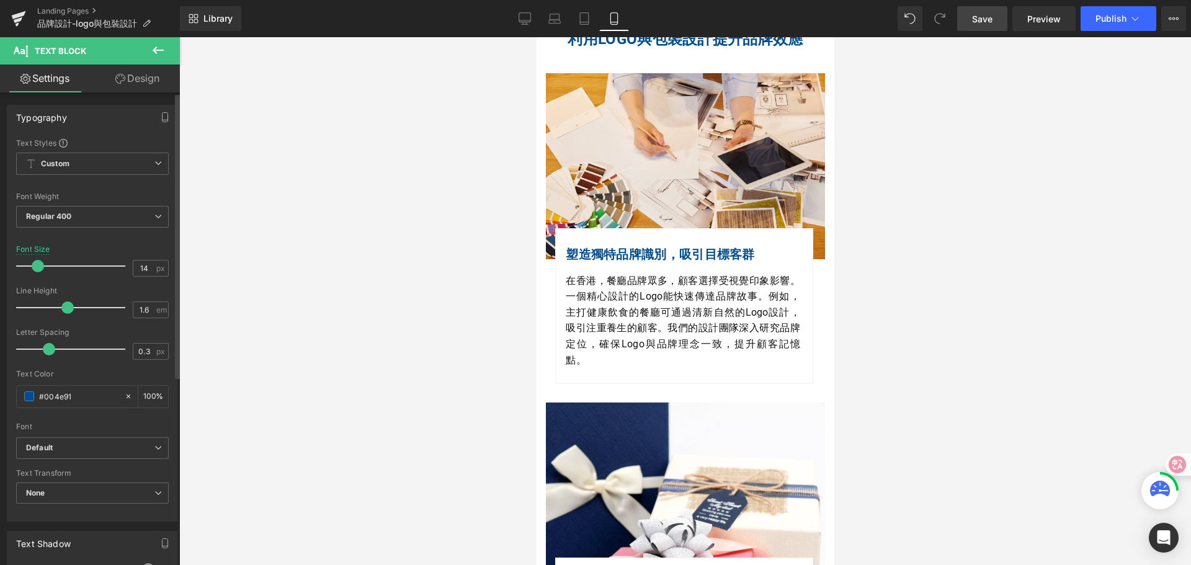
click at [38, 268] on span at bounding box center [38, 266] width 12 height 12
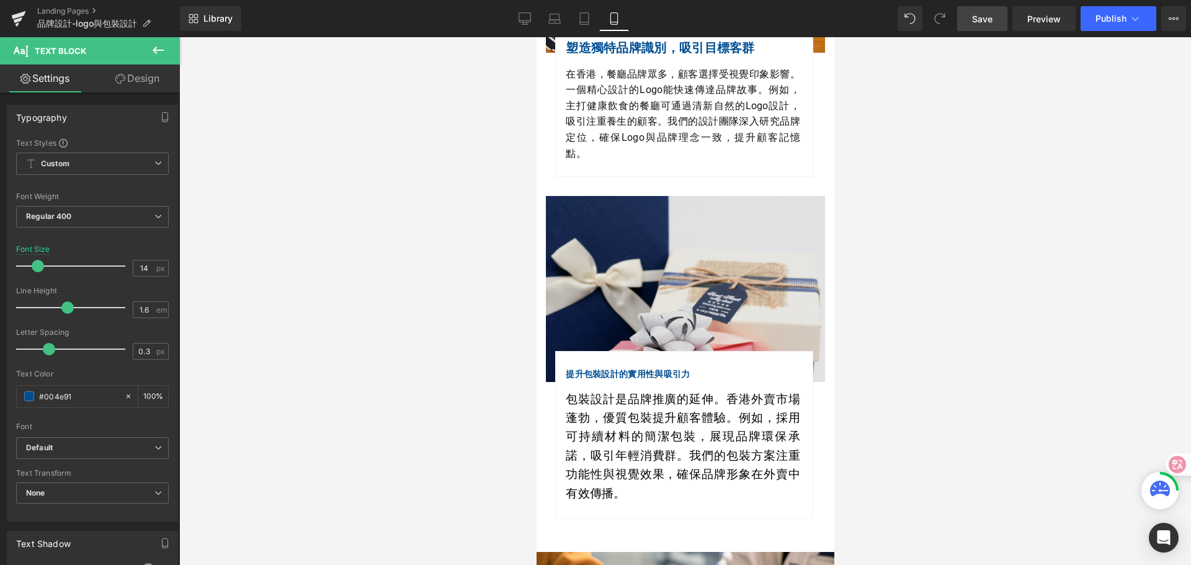
scroll to position [1490, 0]
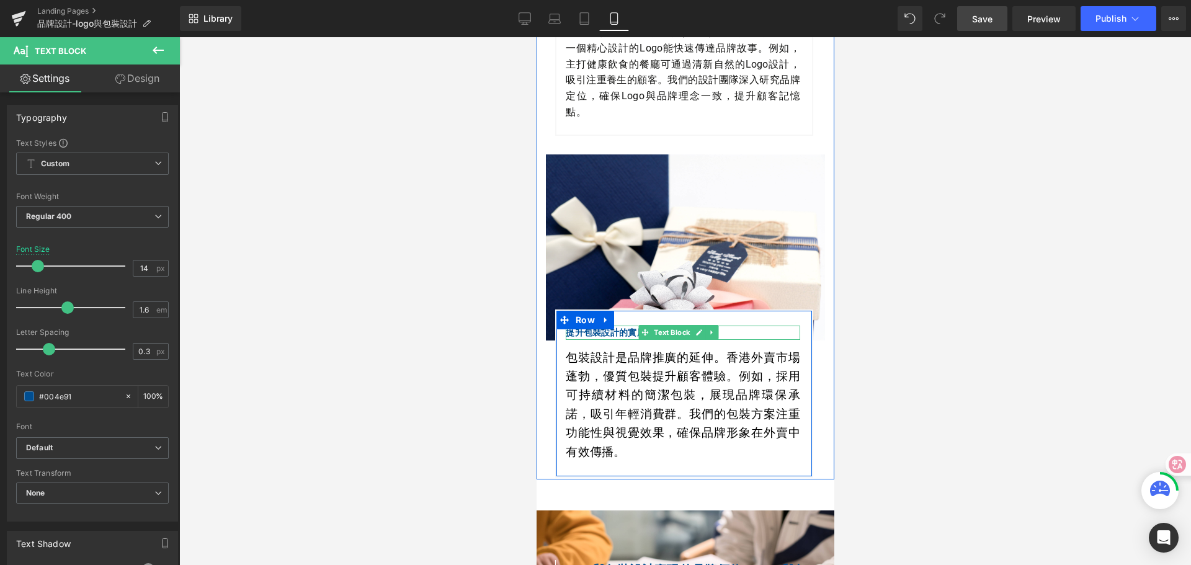
click at [608, 327] on strong "提升包裝設計的實用性與吸引力" at bounding box center [627, 332] width 124 height 10
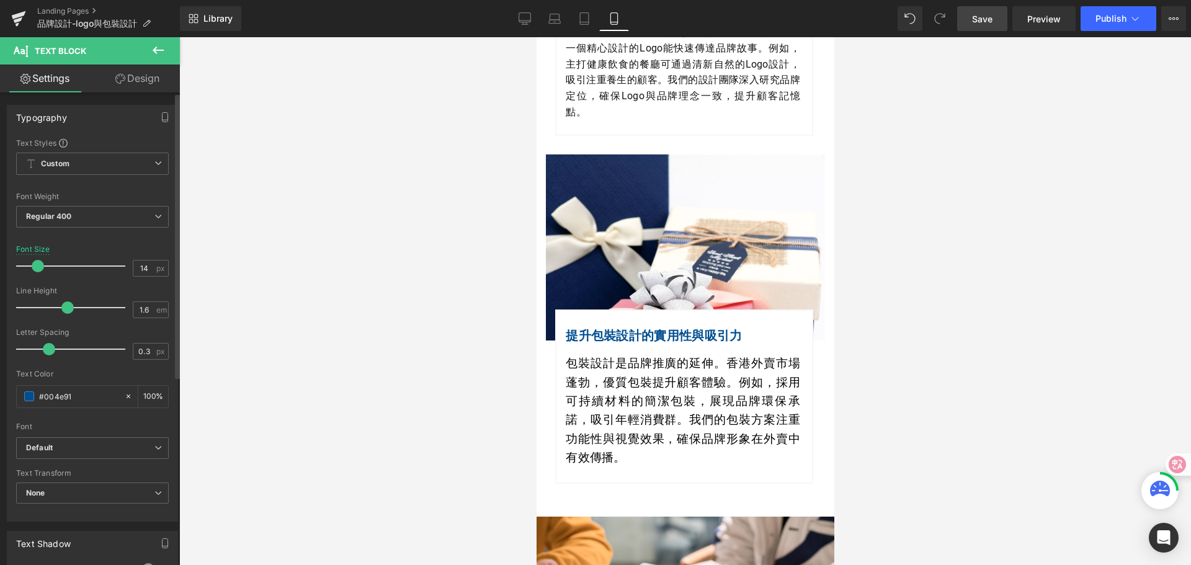
drag, startPoint x: 33, startPoint y: 267, endPoint x: 40, endPoint y: 268, distance: 6.3
click at [40, 268] on span at bounding box center [38, 266] width 12 height 12
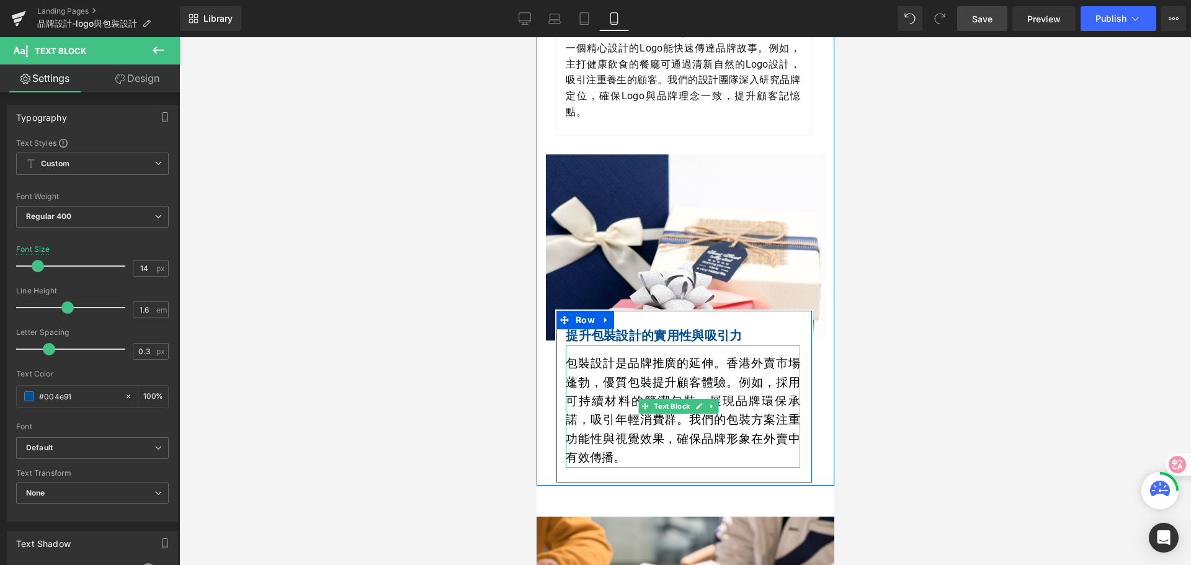
click at [613, 379] on p "包裝設計是品牌推廣的延伸。香港外賣市場蓬勃，優質包裝提升顧客體驗。例如，採用可持續材料的簡潔包裝，展現品牌環保承諾，吸引年輕消費群。我們的包裝方案注重功能性與…" at bounding box center [682, 410] width 234 height 113
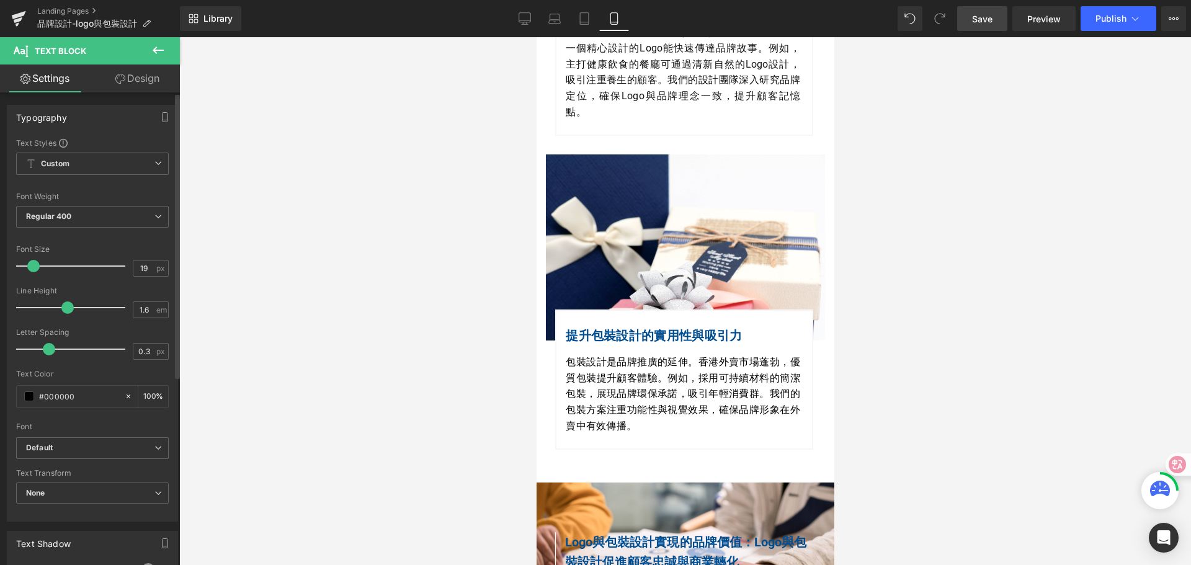
click at [33, 265] on span at bounding box center [33, 266] width 12 height 12
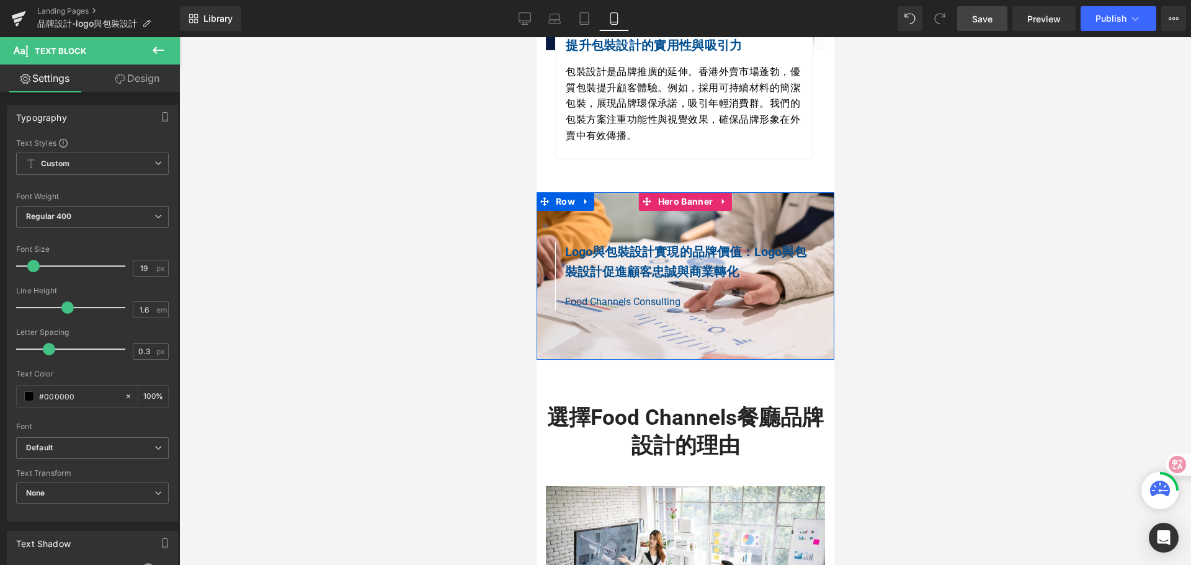
scroll to position [1800, 0]
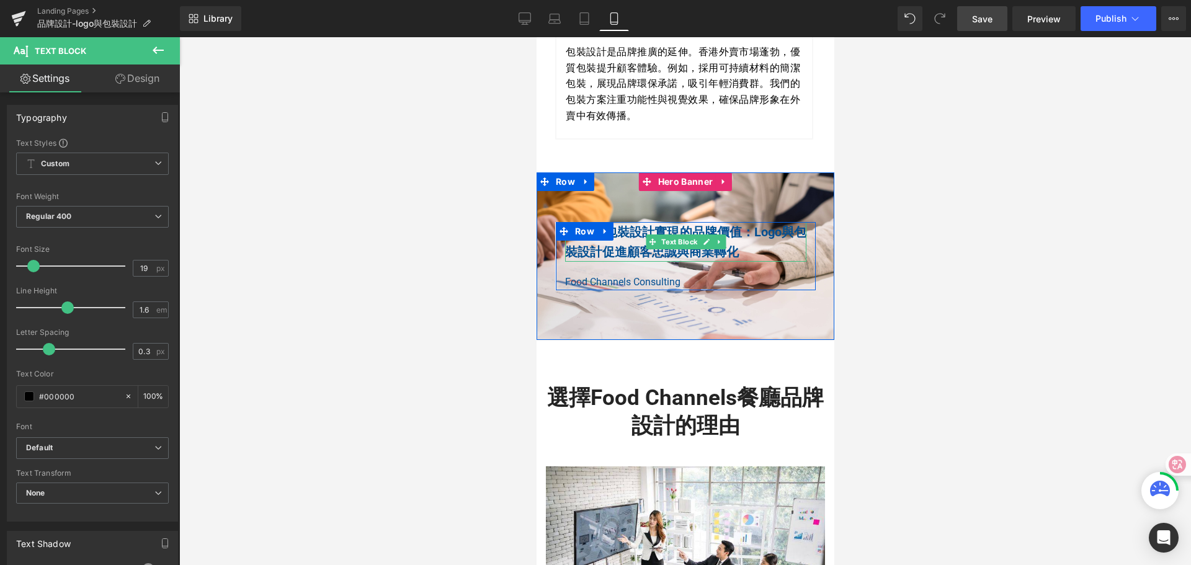
click at [630, 225] on b "Logo與包裝設計實現的品牌價值：" at bounding box center [658, 232] width 189 height 15
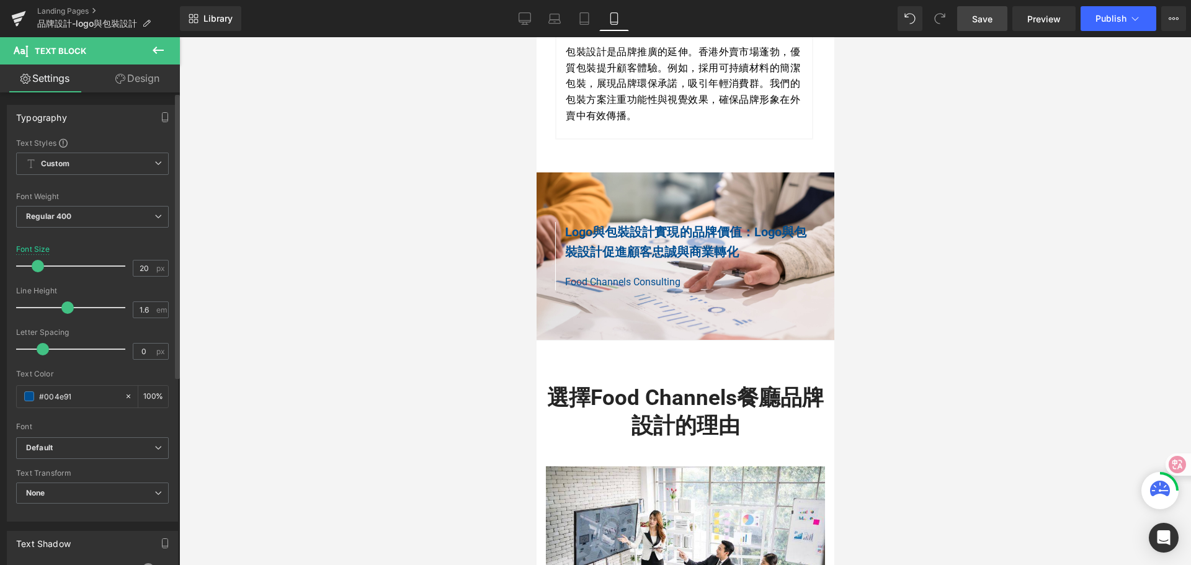
click at [35, 267] on span at bounding box center [38, 266] width 12 height 12
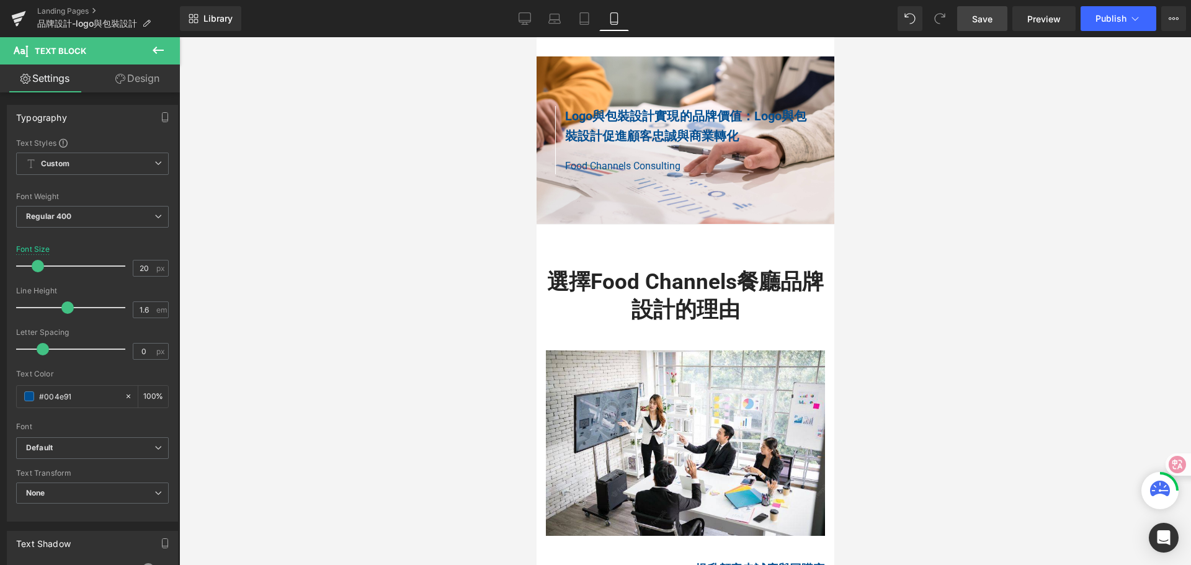
scroll to position [1925, 0]
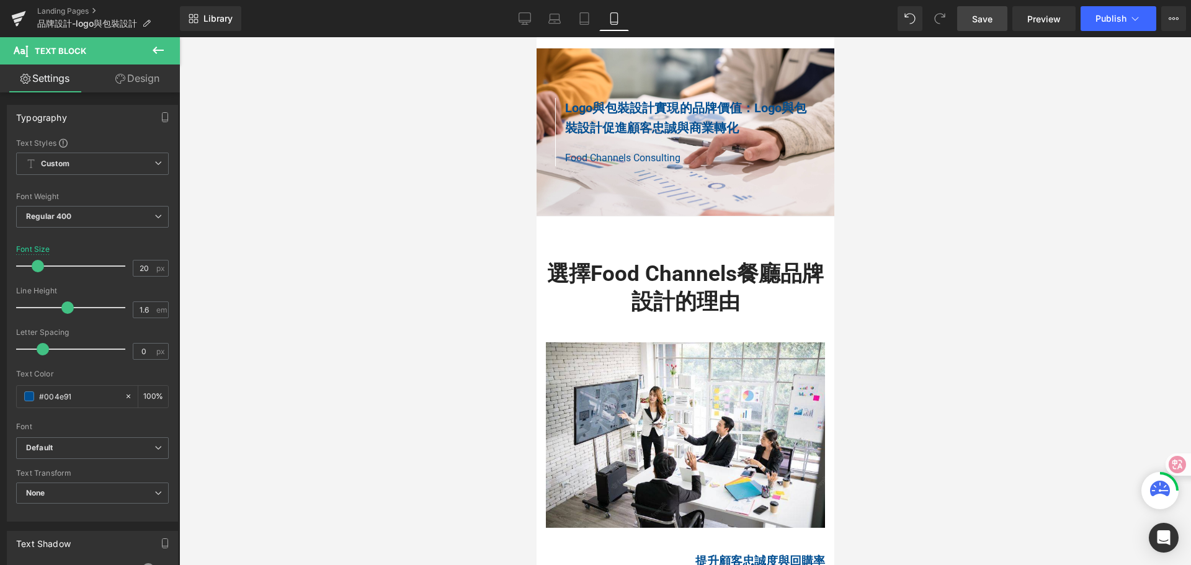
click at [627, 265] on h2 "選擇Food Channels餐廳品牌設計的理由" at bounding box center [684, 288] width 279 height 56
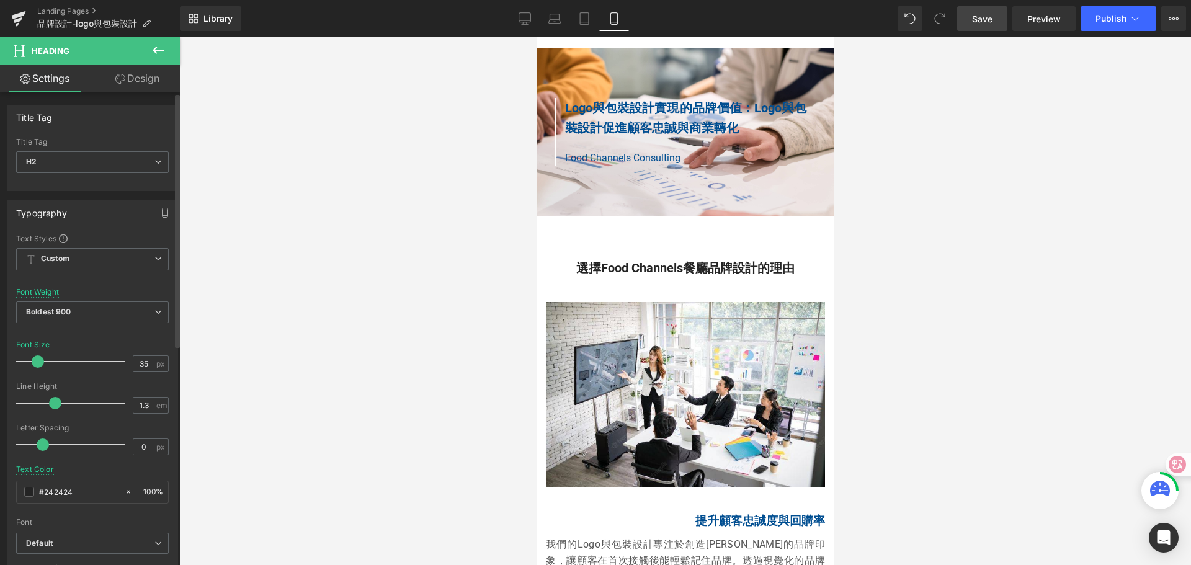
drag, startPoint x: 53, startPoint y: 360, endPoint x: 37, endPoint y: 360, distance: 16.1
click at [37, 360] on span at bounding box center [38, 361] width 12 height 12
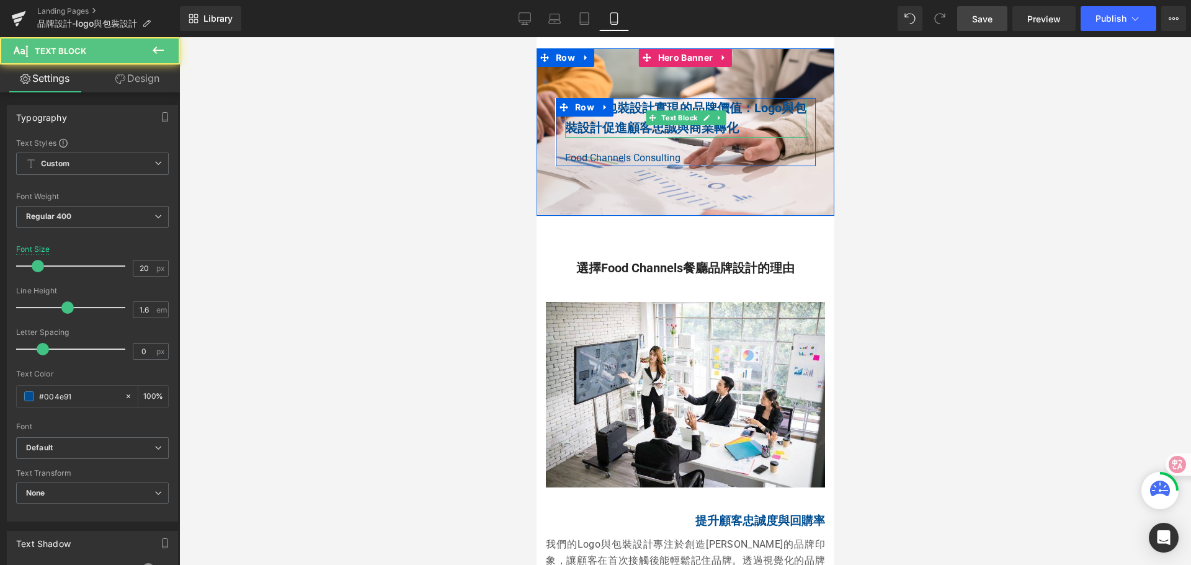
click at [628, 119] on b "Logo與包裝設計促進顧客忠誠與商業轉化" at bounding box center [684, 117] width 241 height 35
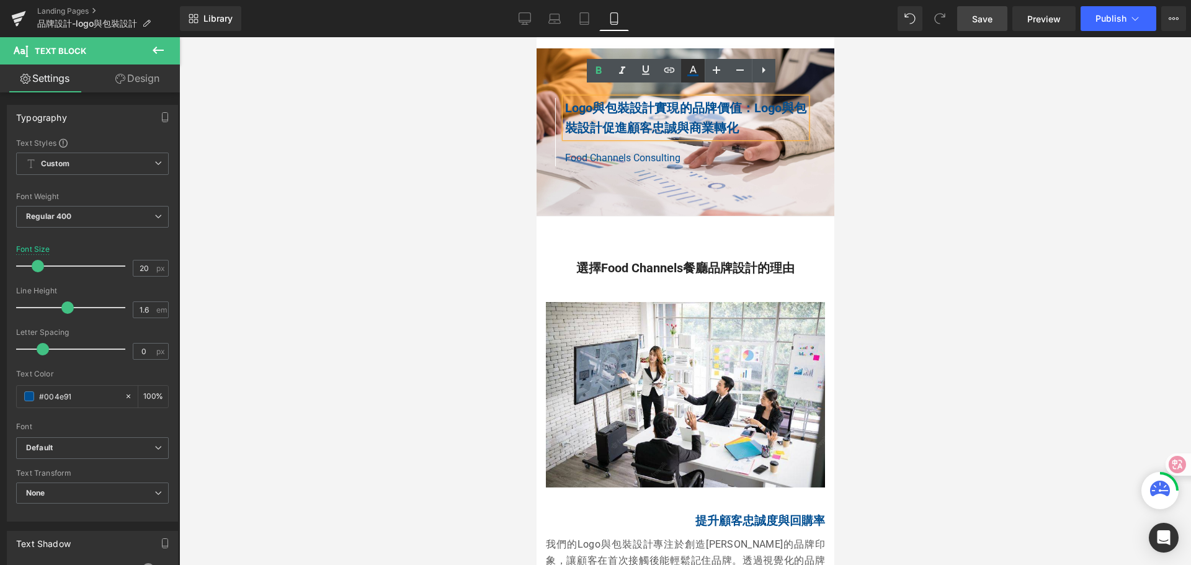
click at [695, 75] on icon at bounding box center [692, 75] width 11 height 2
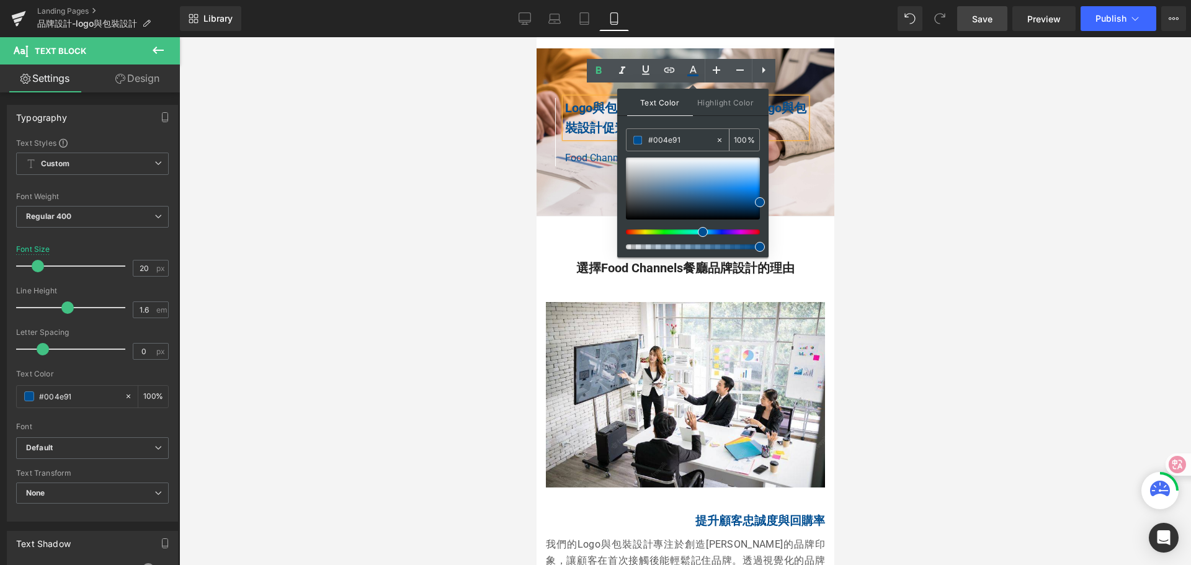
drag, startPoint x: 685, startPoint y: 139, endPoint x: 638, endPoint y: 141, distance: 47.2
click at [638, 140] on div "#004e91" at bounding box center [670, 140] width 89 height 22
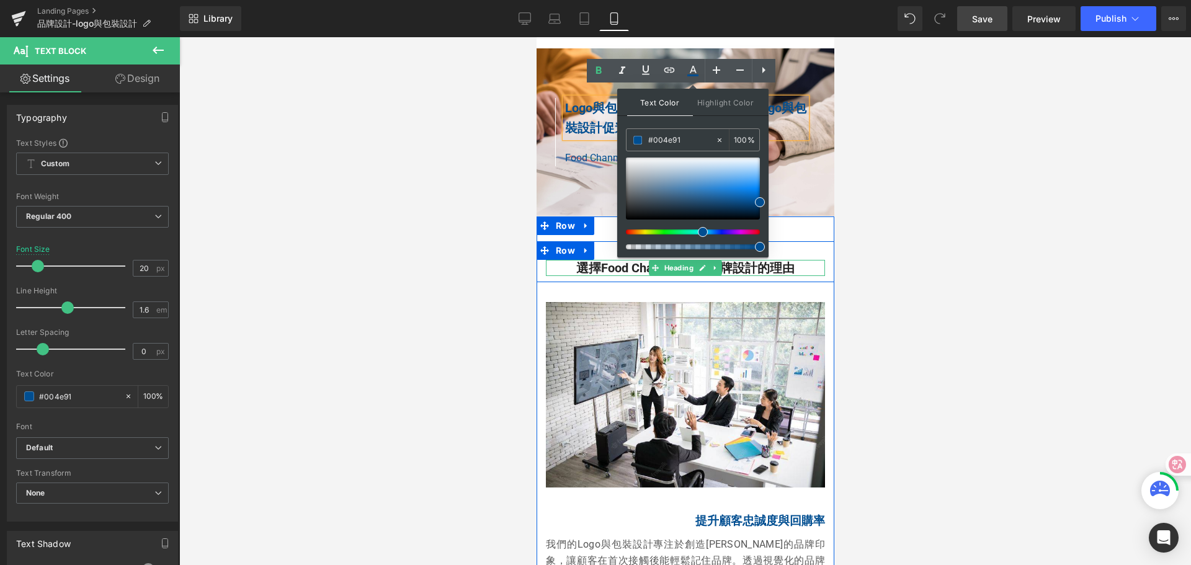
click at [594, 260] on h2 "選擇Food Channels餐廳品牌設計的理由" at bounding box center [684, 268] width 279 height 16
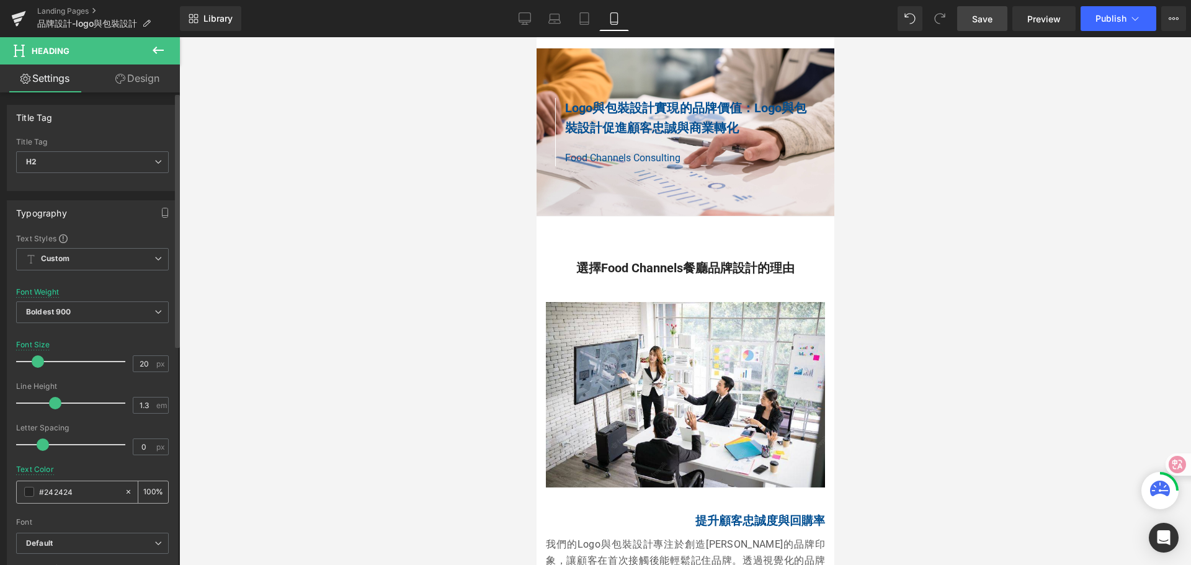
drag, startPoint x: 79, startPoint y: 486, endPoint x: 19, endPoint y: 491, distance: 59.7
click at [20, 490] on div "#242424" at bounding box center [70, 492] width 107 height 22
type input "#004e91"
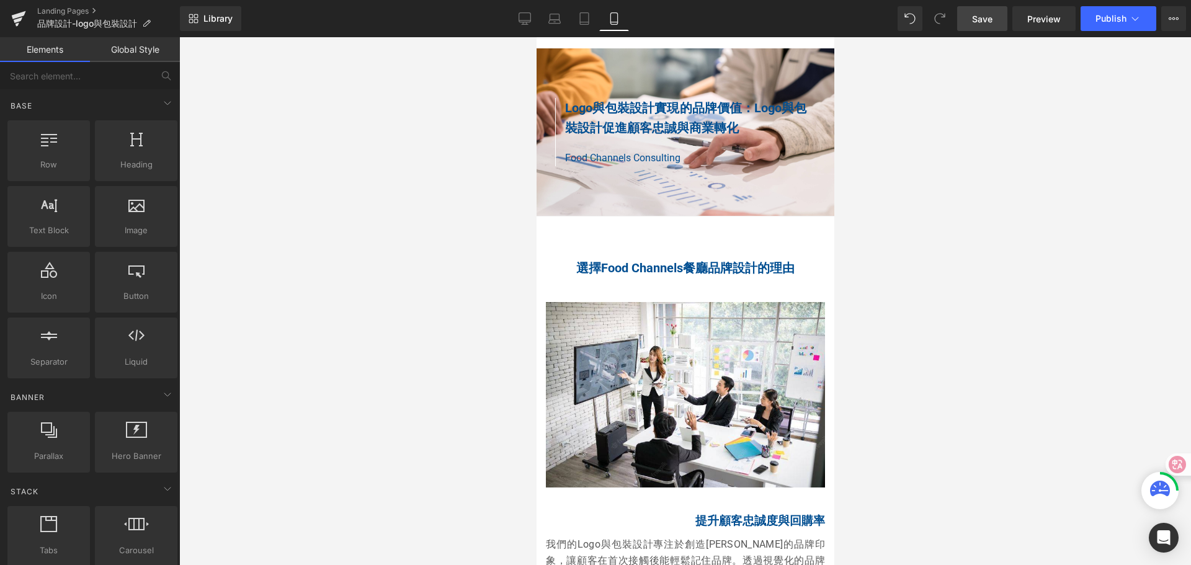
click at [257, 430] on div at bounding box center [685, 301] width 1012 height 528
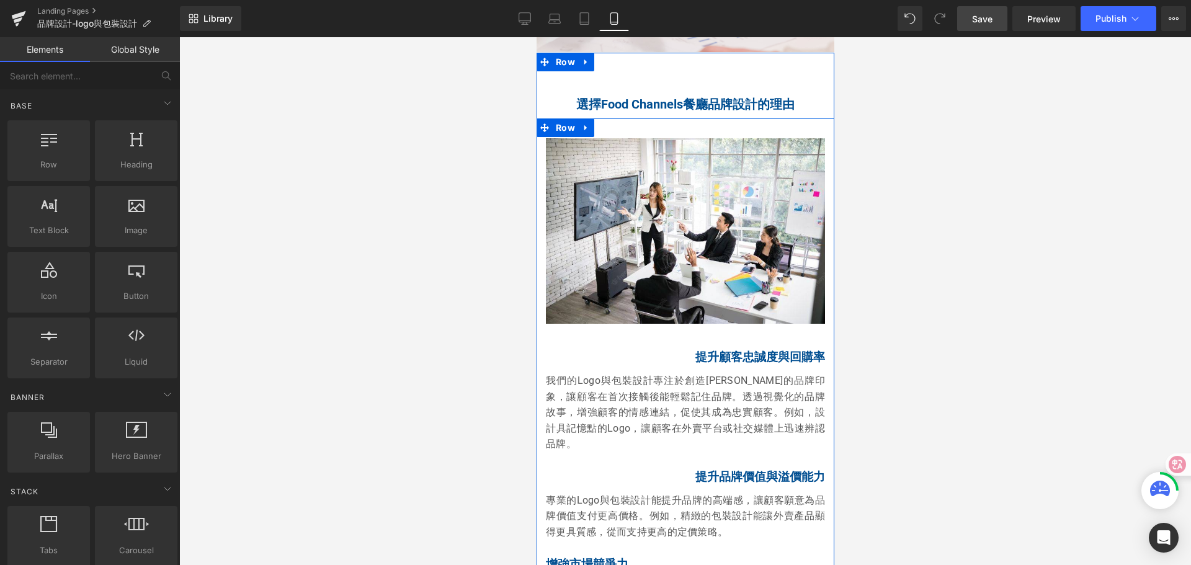
scroll to position [2111, 0]
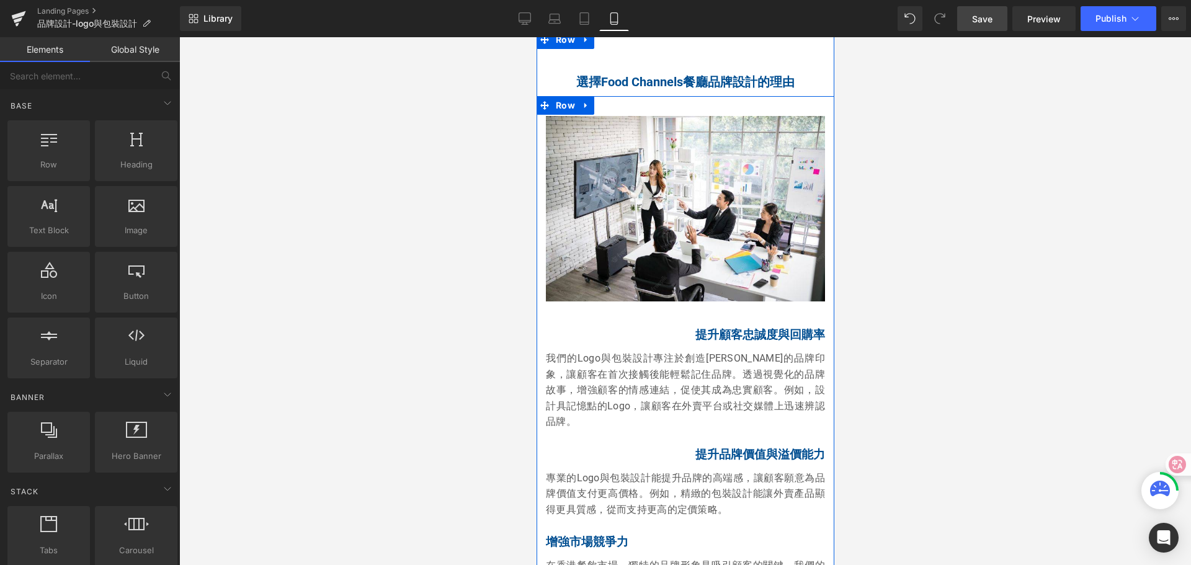
click at [687, 327] on p "提升顧客忠誠度與回購率" at bounding box center [684, 335] width 279 height 16
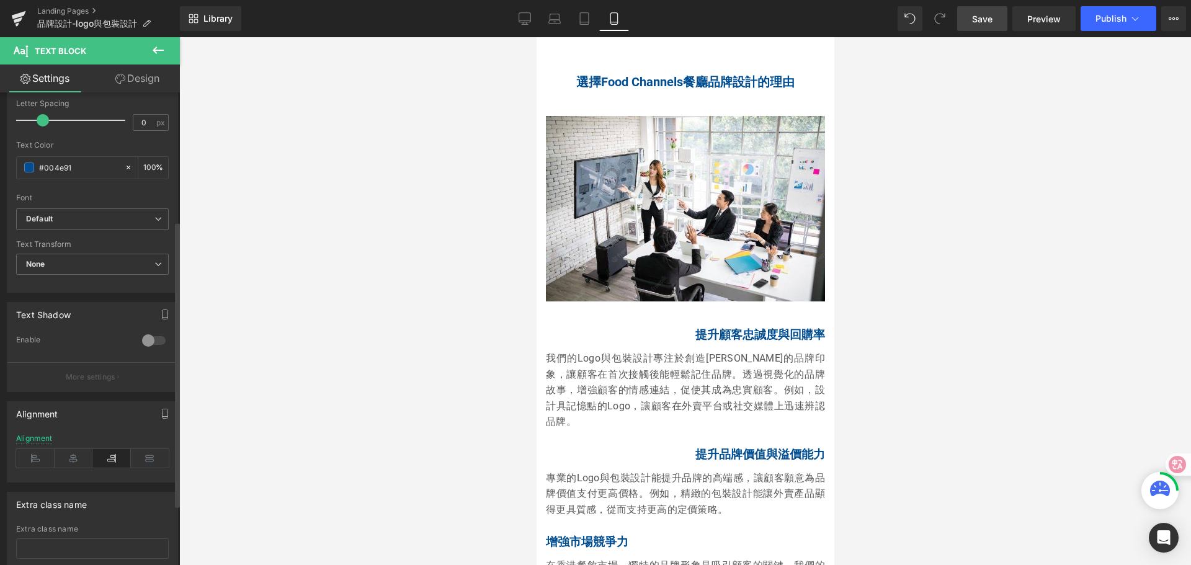
scroll to position [248, 0]
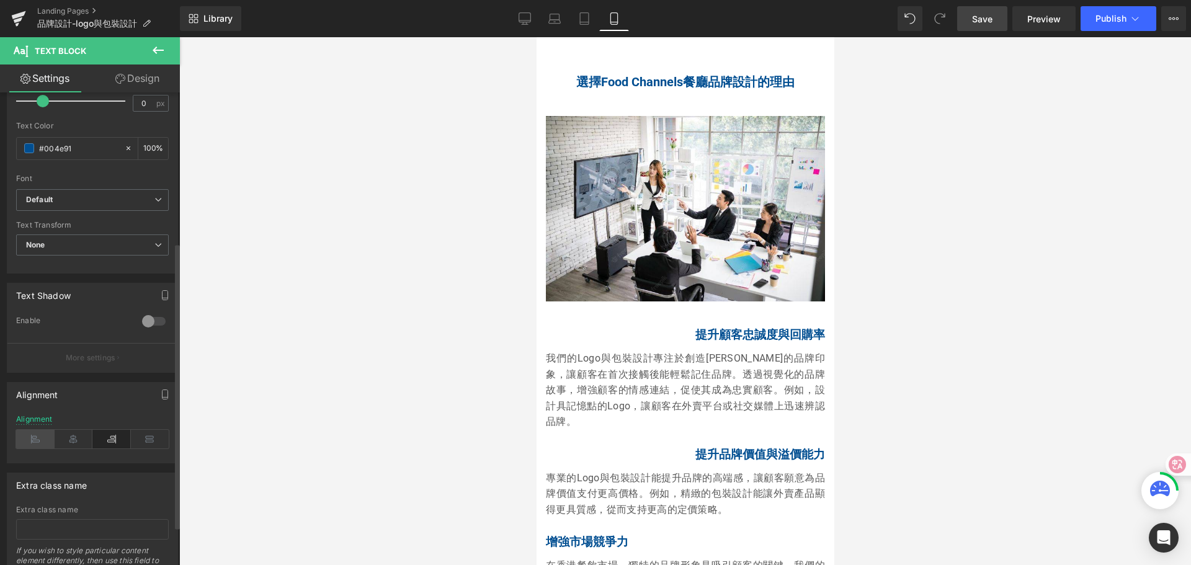
click at [37, 443] on icon at bounding box center [35, 439] width 38 height 19
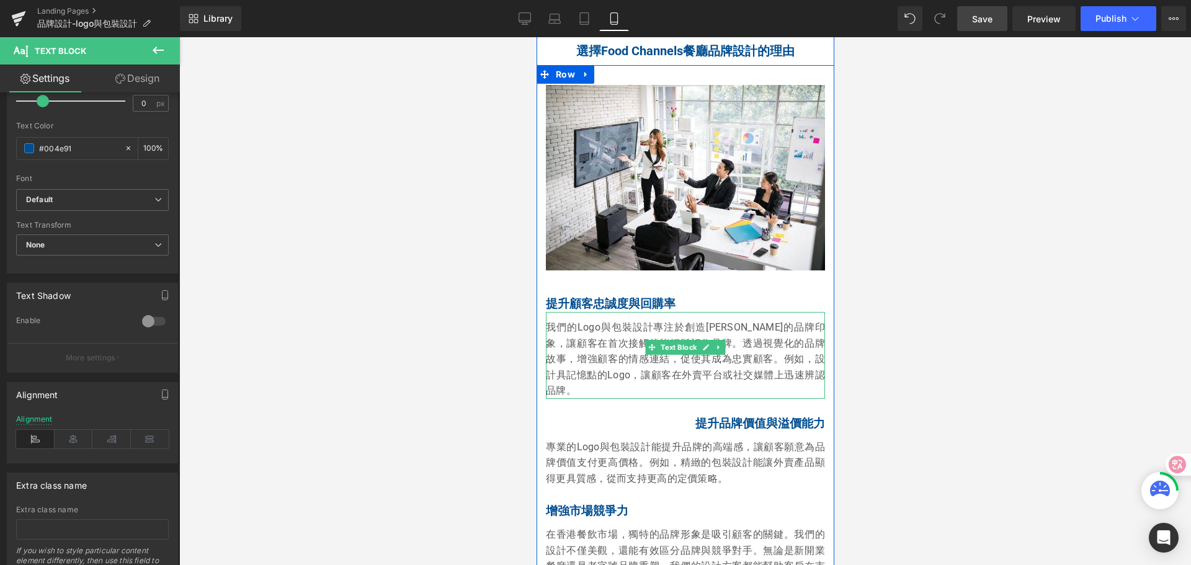
scroll to position [2173, 0]
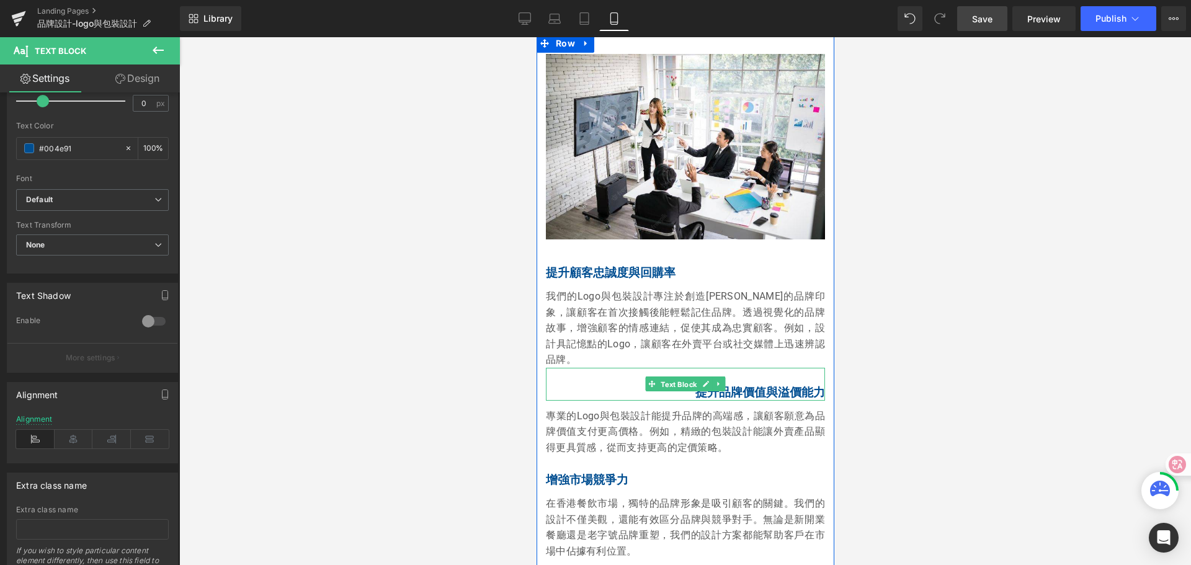
click at [688, 377] on span "Text Block" at bounding box center [677, 384] width 41 height 15
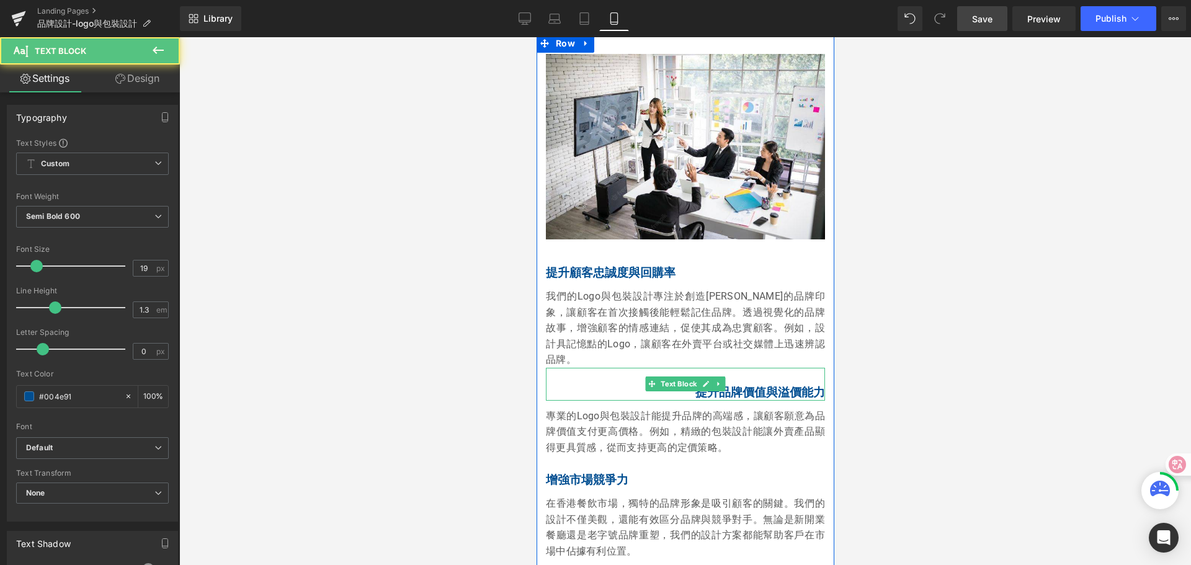
click at [685, 385] on p "提升品牌價值與溢價能力" at bounding box center [684, 393] width 279 height 16
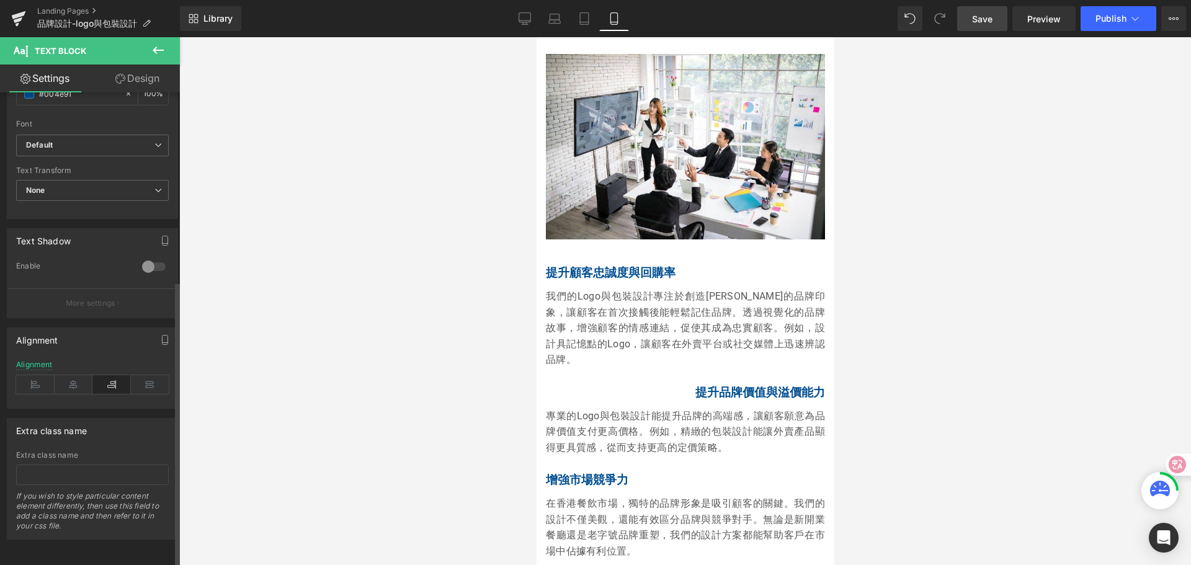
scroll to position [312, 0]
click at [35, 381] on icon at bounding box center [35, 384] width 38 height 19
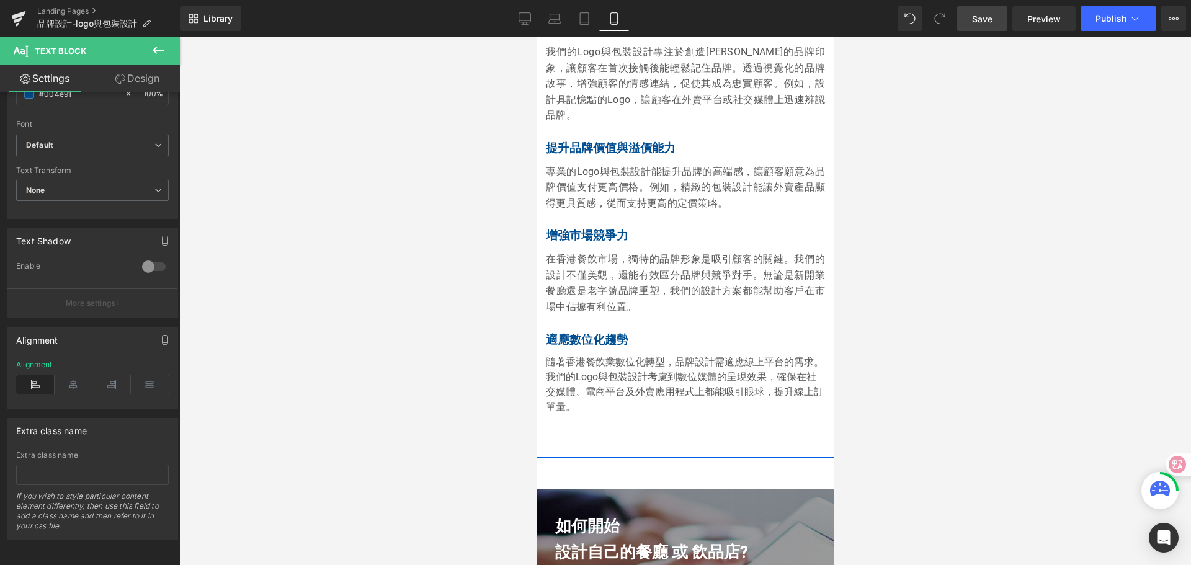
scroll to position [2483, 0]
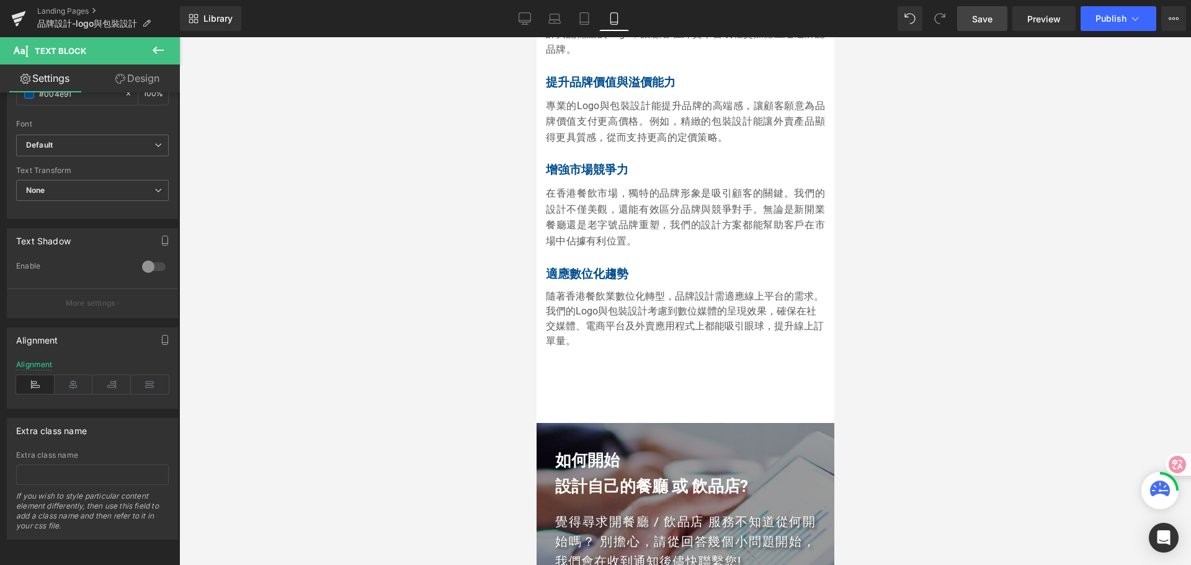
click at [871, 327] on div at bounding box center [685, 301] width 1012 height 528
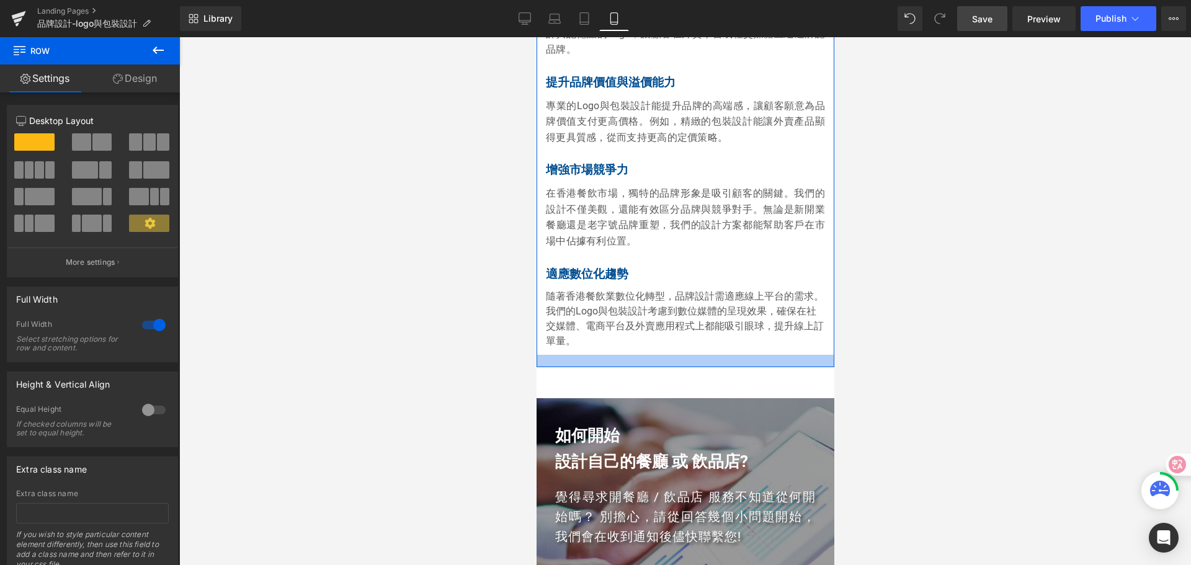
drag, startPoint x: 656, startPoint y: 357, endPoint x: 654, endPoint y: 333, distance: 24.3
click at [654, 355] on div at bounding box center [685, 361] width 298 height 12
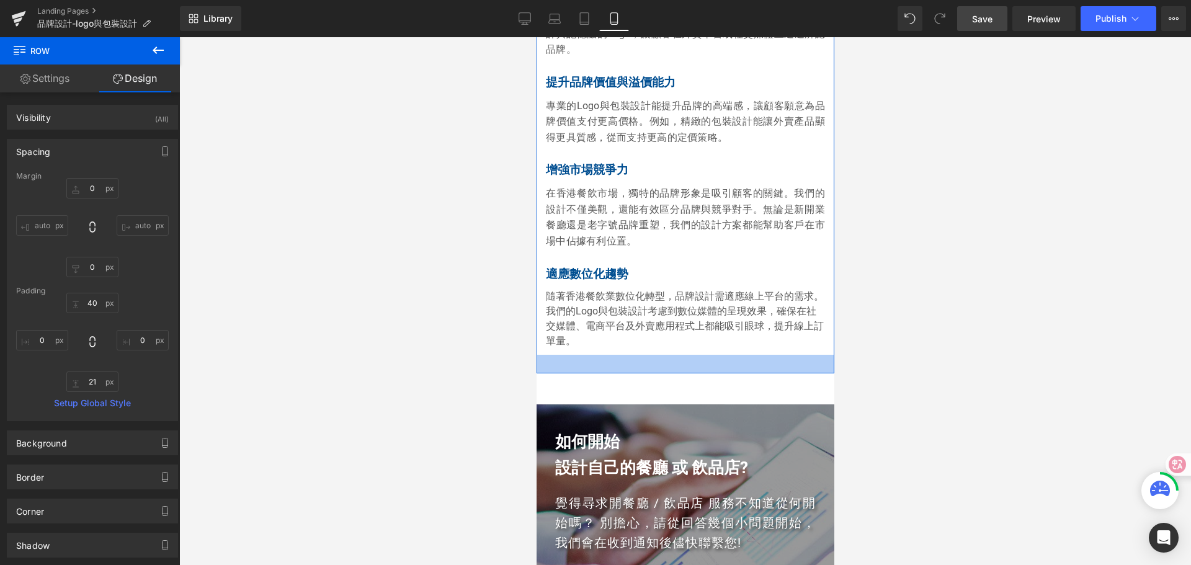
click at [655, 355] on div at bounding box center [685, 364] width 298 height 19
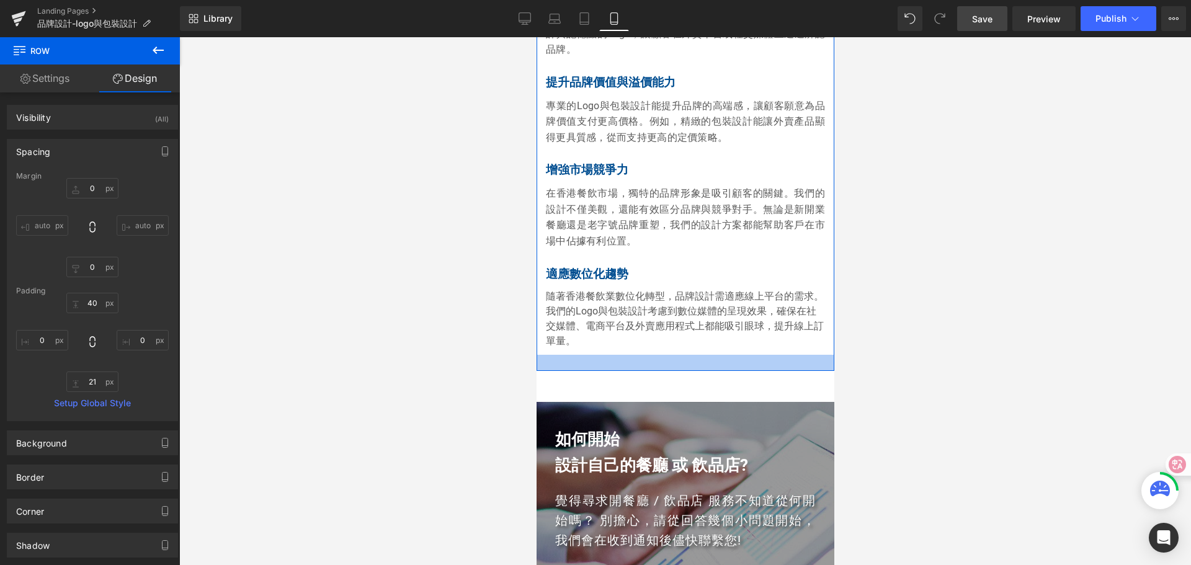
click at [655, 355] on div at bounding box center [685, 363] width 298 height 16
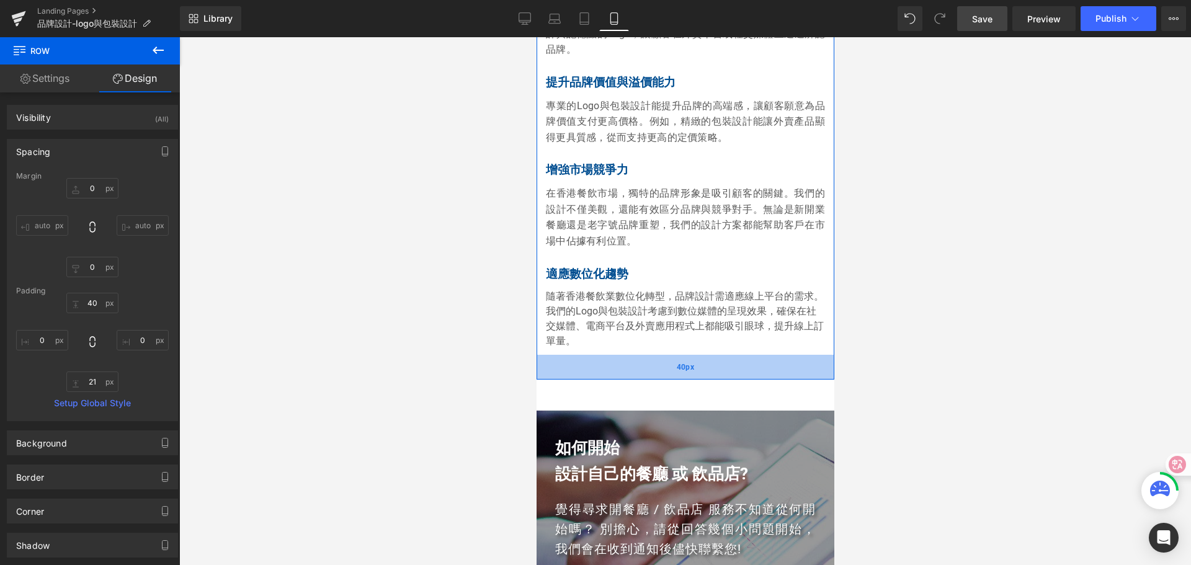
drag, startPoint x: 656, startPoint y: 344, endPoint x: 658, endPoint y: 352, distance: 9.0
click at [658, 355] on div "40px" at bounding box center [685, 367] width 298 height 25
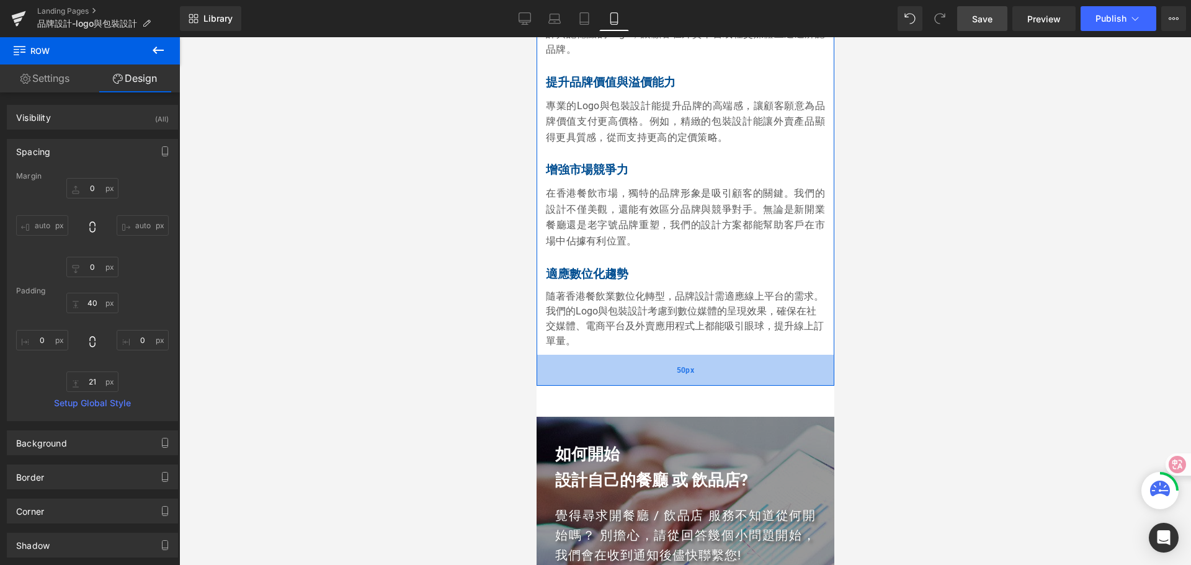
click at [688, 357] on div "50px" at bounding box center [685, 370] width 298 height 31
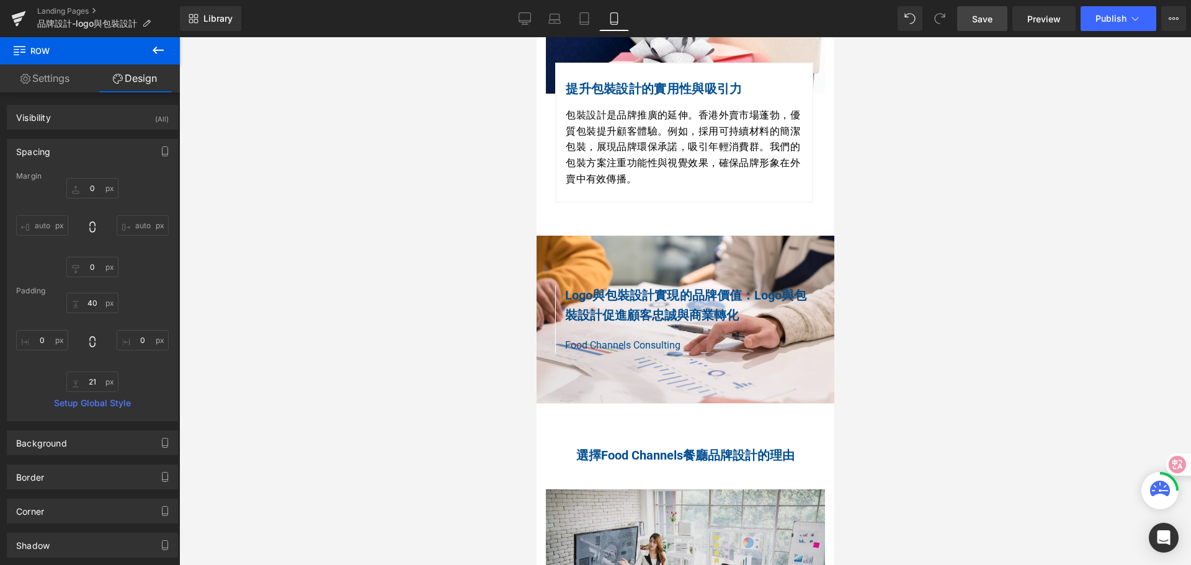
scroll to position [1766, 0]
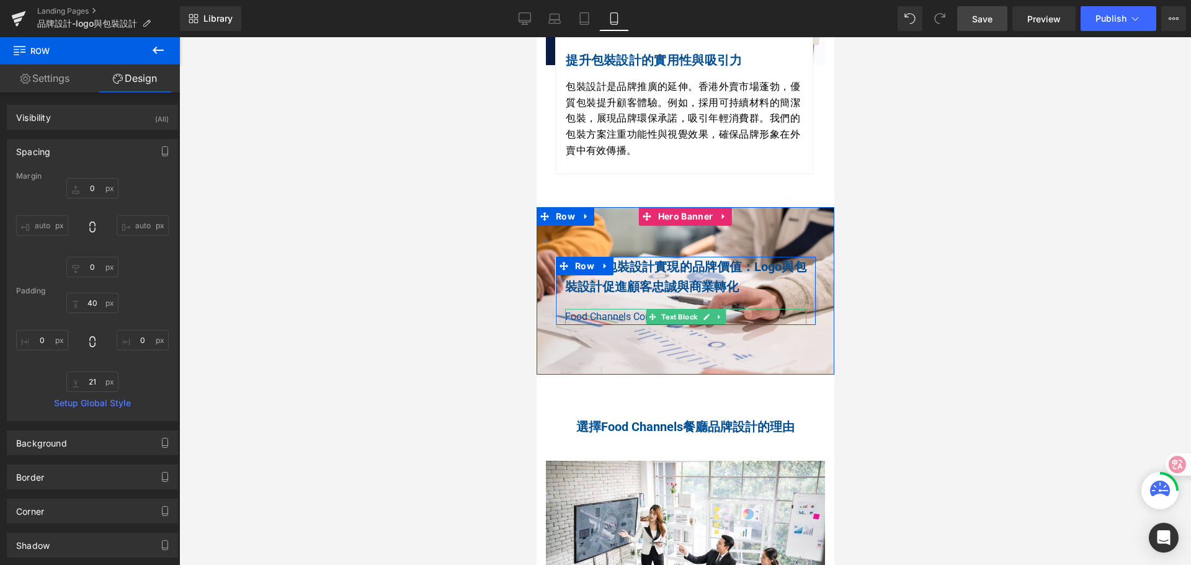
click at [600, 309] on p "Food Channels Consulting" at bounding box center [684, 317] width 241 height 16
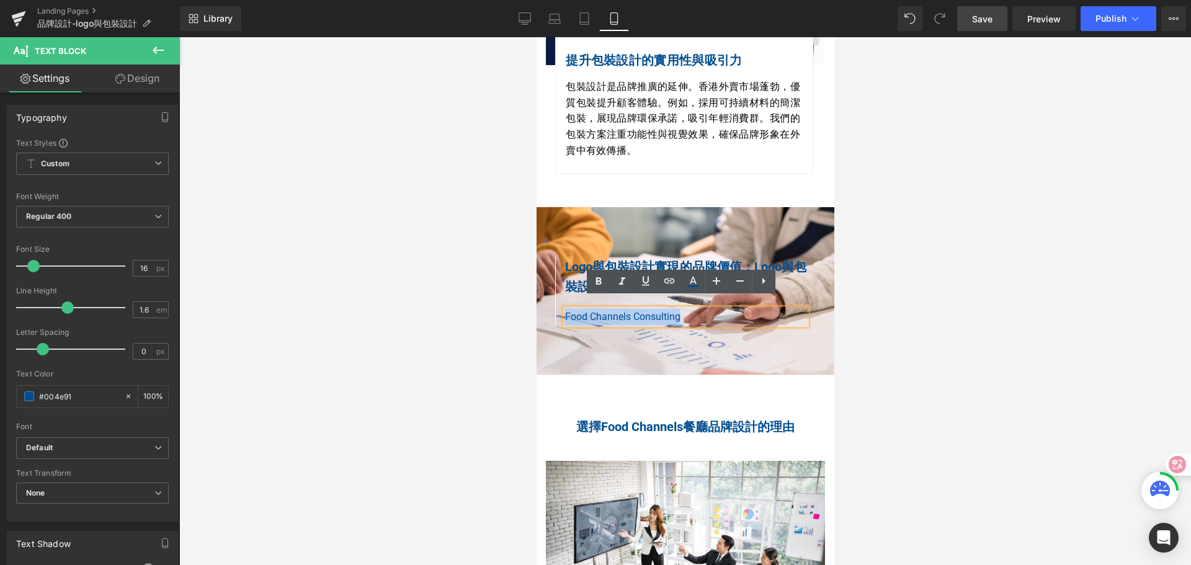
drag, startPoint x: 561, startPoint y: 303, endPoint x: 683, endPoint y: 306, distance: 122.2
click at [683, 309] on p "Food Channels Consulting" at bounding box center [684, 317] width 241 height 16
click at [600, 280] on icon at bounding box center [598, 280] width 6 height 7
click at [904, 258] on div at bounding box center [685, 301] width 1012 height 528
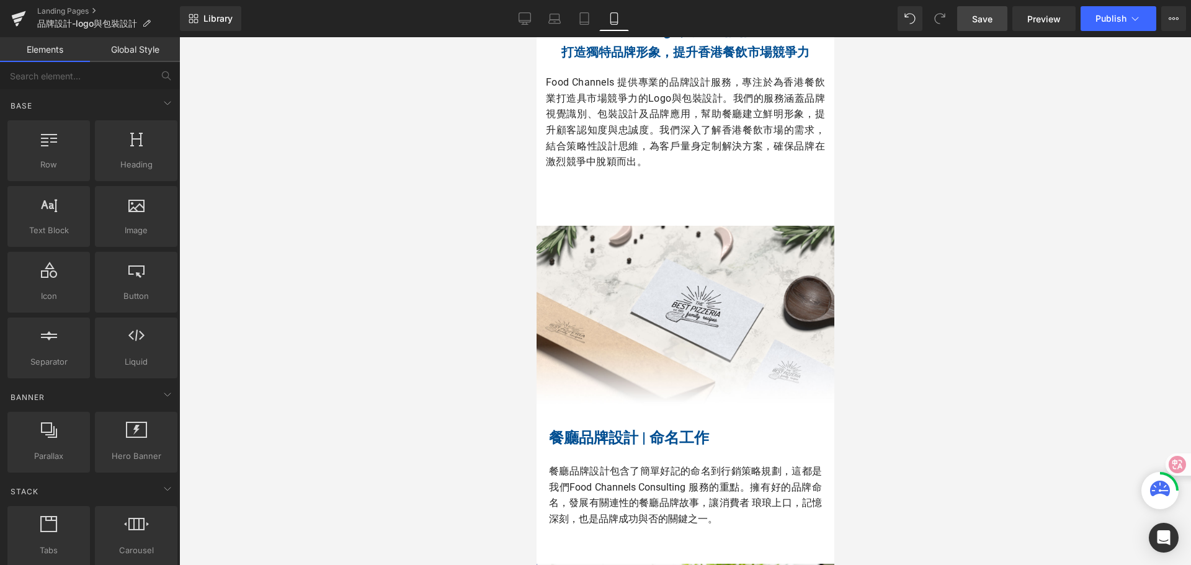
scroll to position [339, 0]
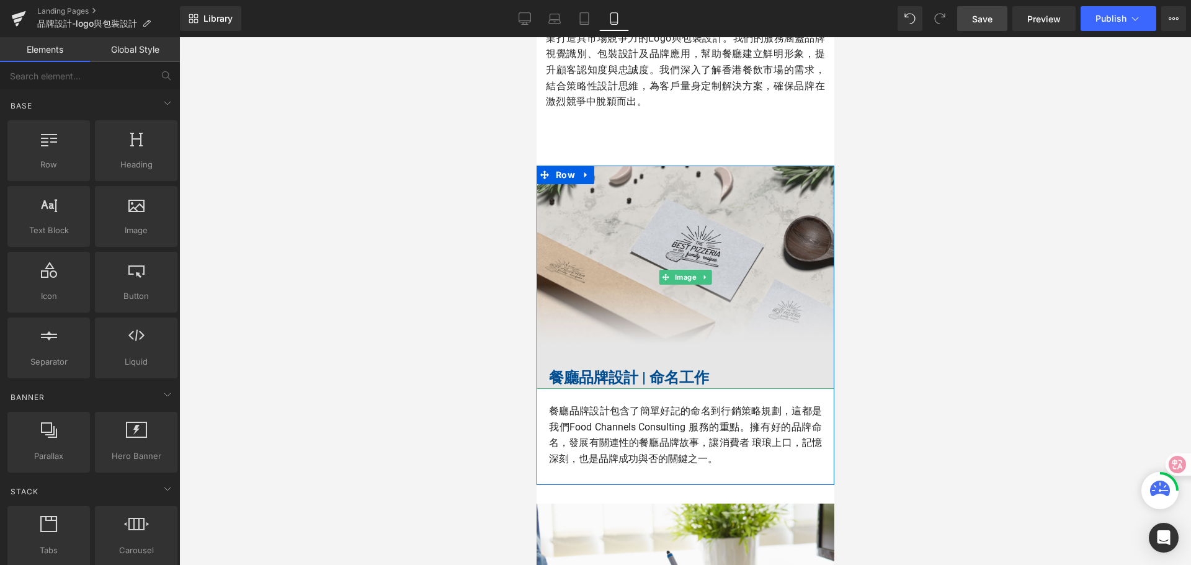
click at [662, 306] on img at bounding box center [685, 277] width 298 height 223
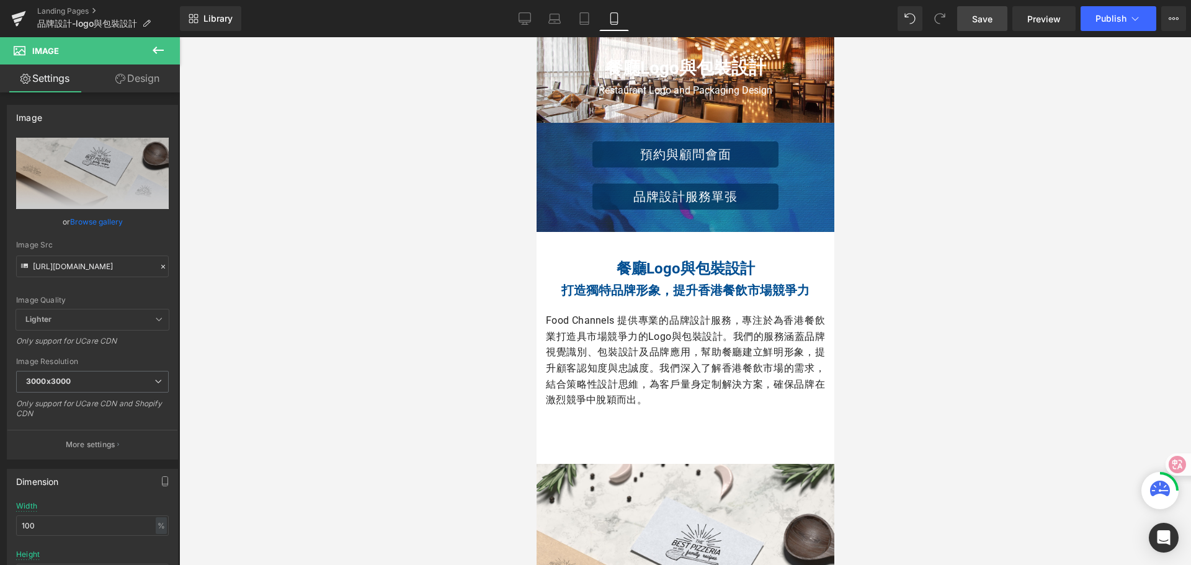
scroll to position [29, 0]
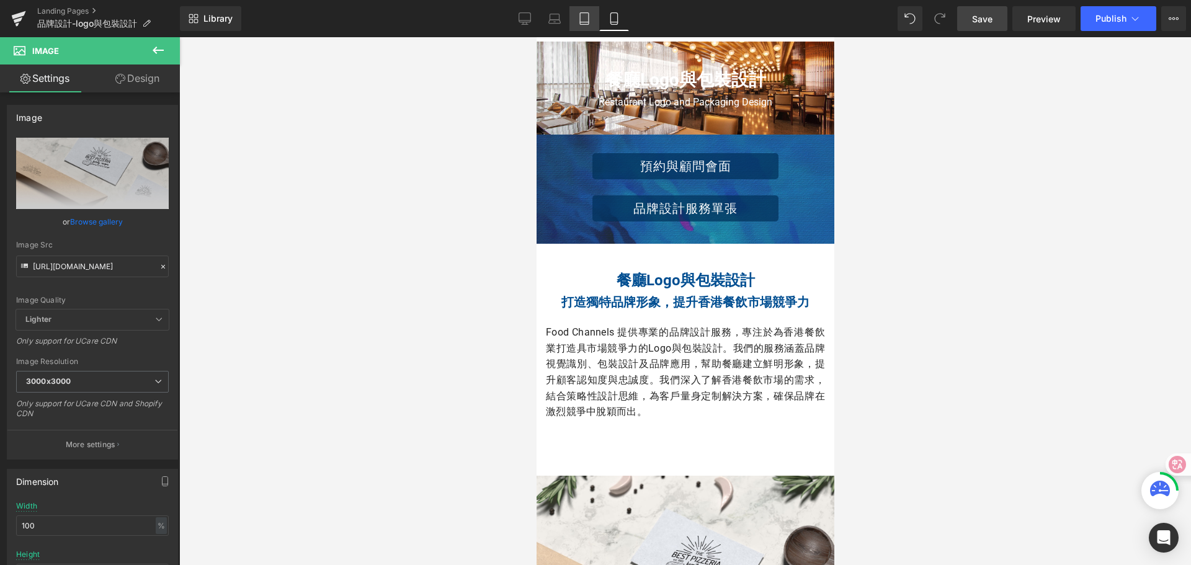
click at [589, 24] on icon at bounding box center [584, 19] width 9 height 12
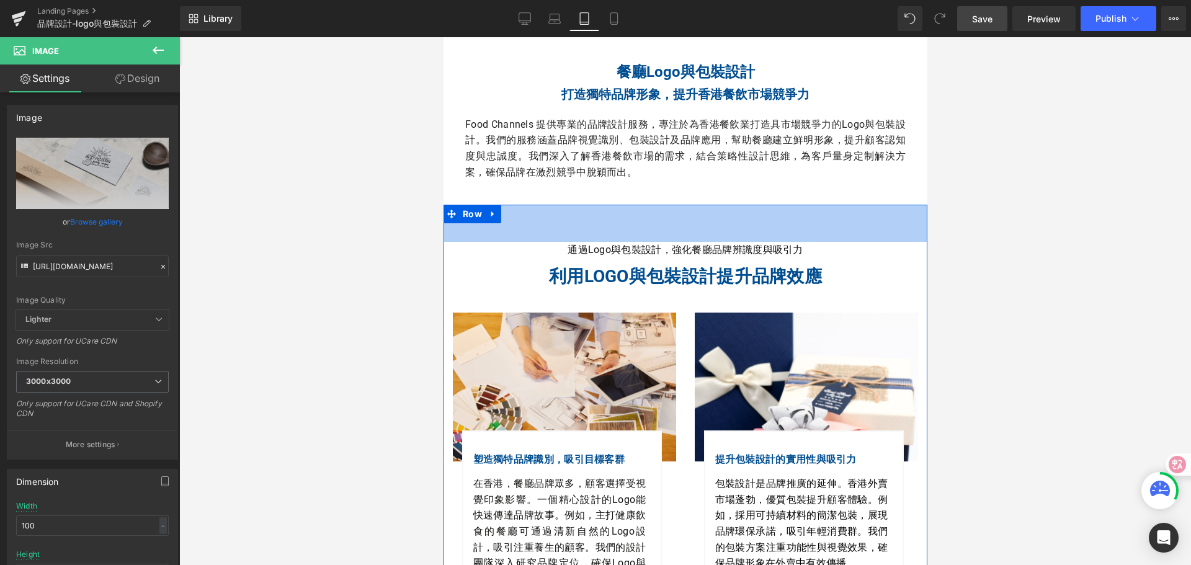
scroll to position [186, 0]
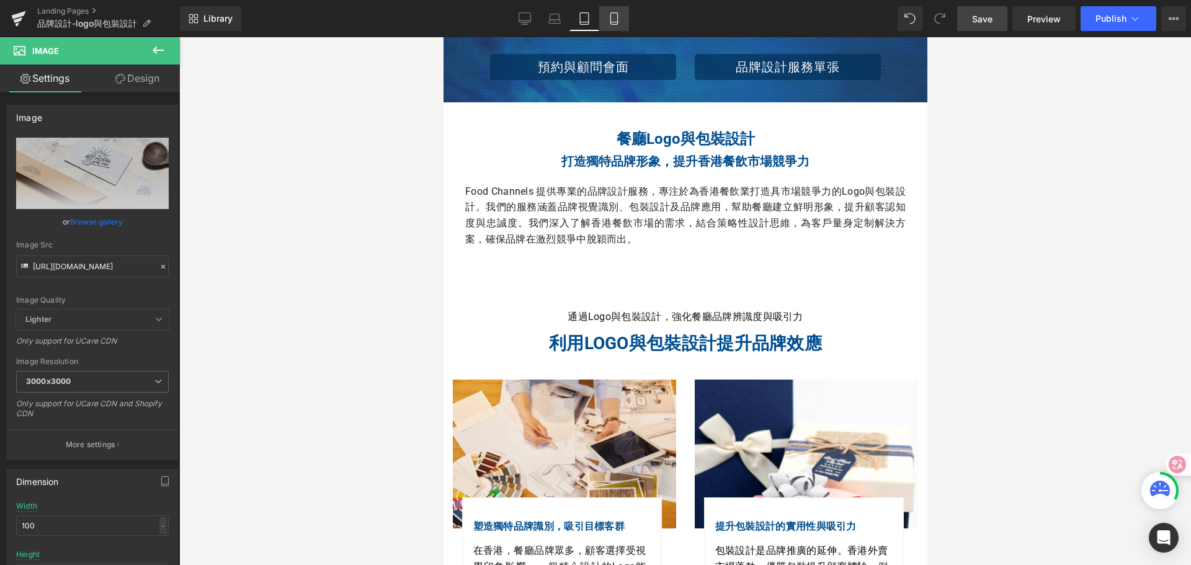
click at [617, 19] on icon at bounding box center [613, 19] width 7 height 12
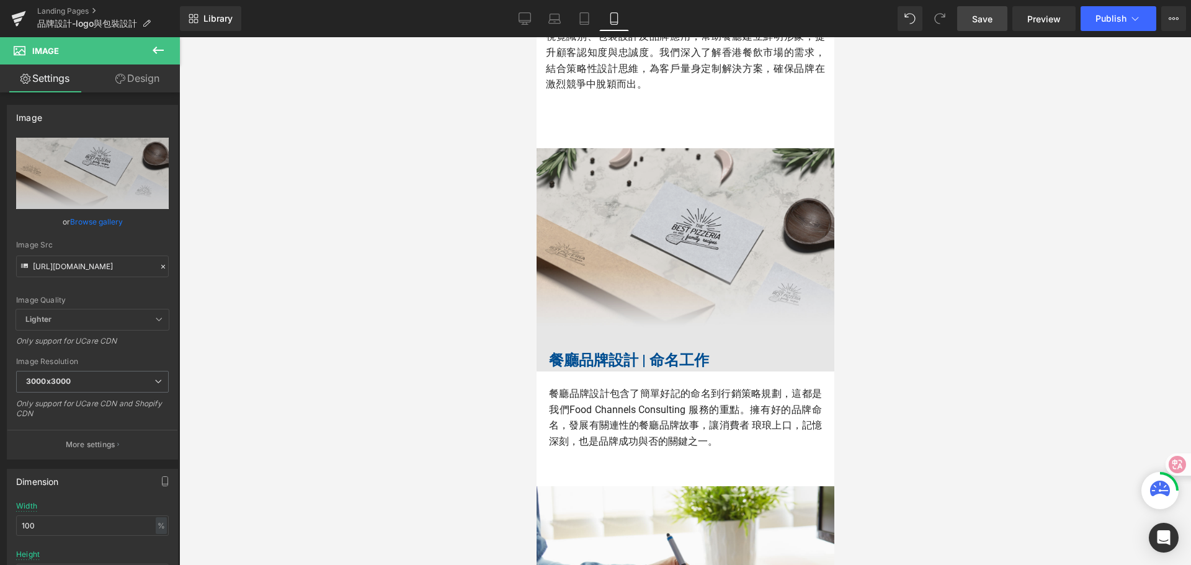
scroll to position [349, 0]
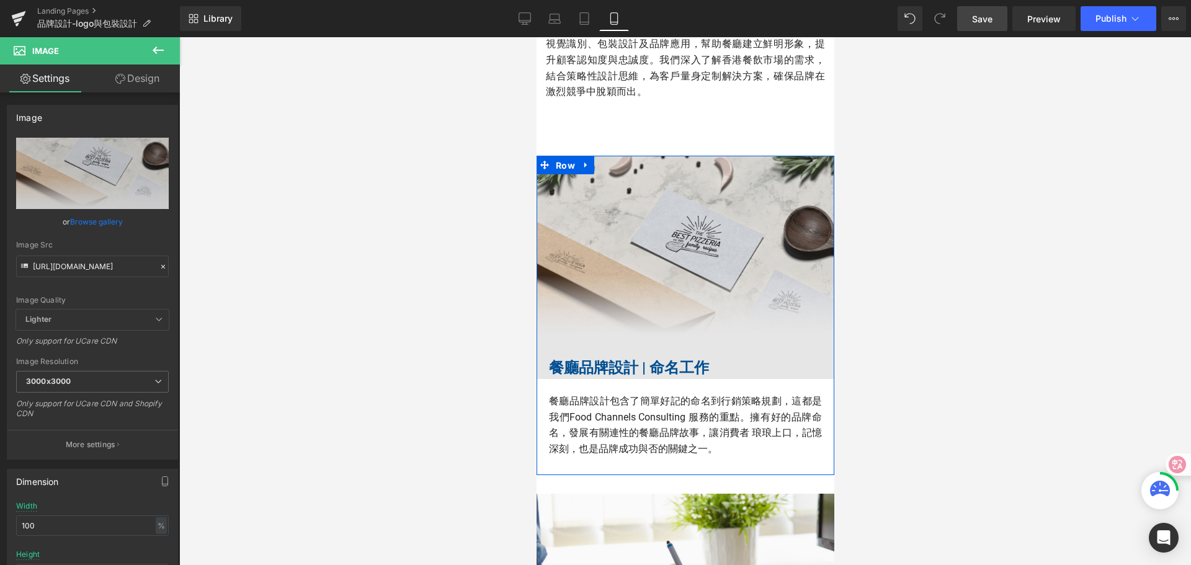
click at [560, 159] on span "Row" at bounding box center [564, 165] width 25 height 19
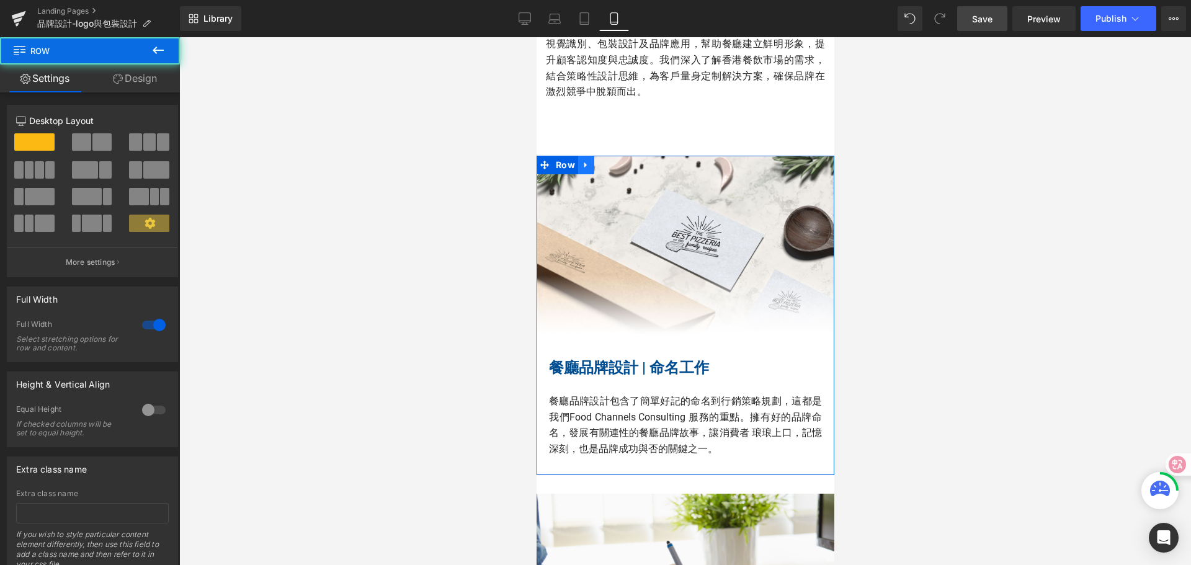
click at [581, 162] on icon at bounding box center [585, 164] width 9 height 9
click at [613, 166] on icon at bounding box center [617, 165] width 9 height 9
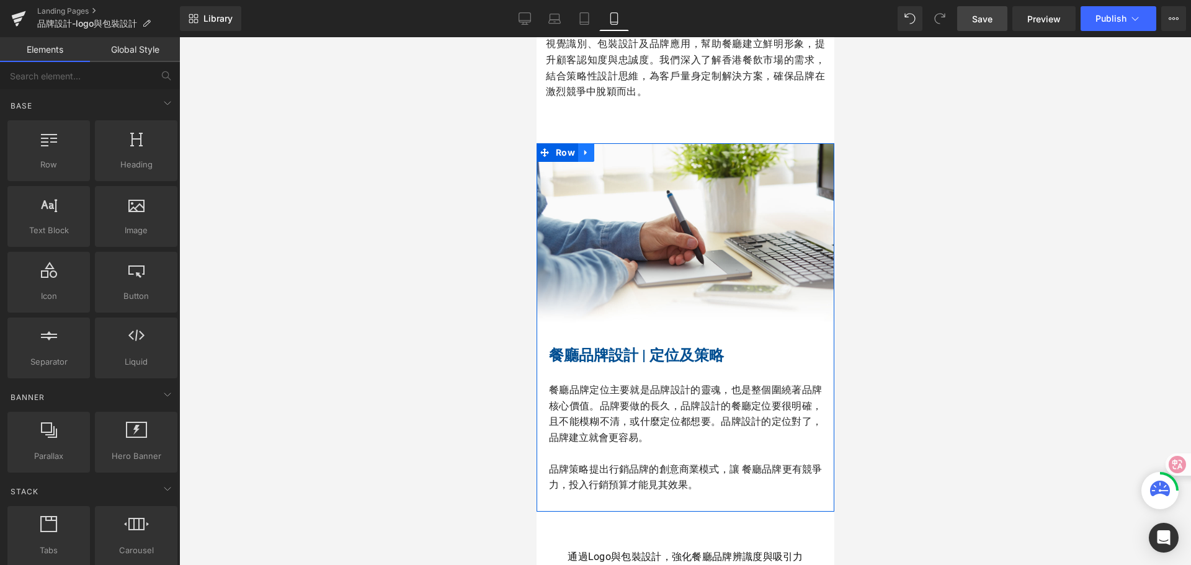
click at [582, 153] on icon at bounding box center [585, 152] width 9 height 9
click at [614, 153] on icon at bounding box center [617, 152] width 9 height 9
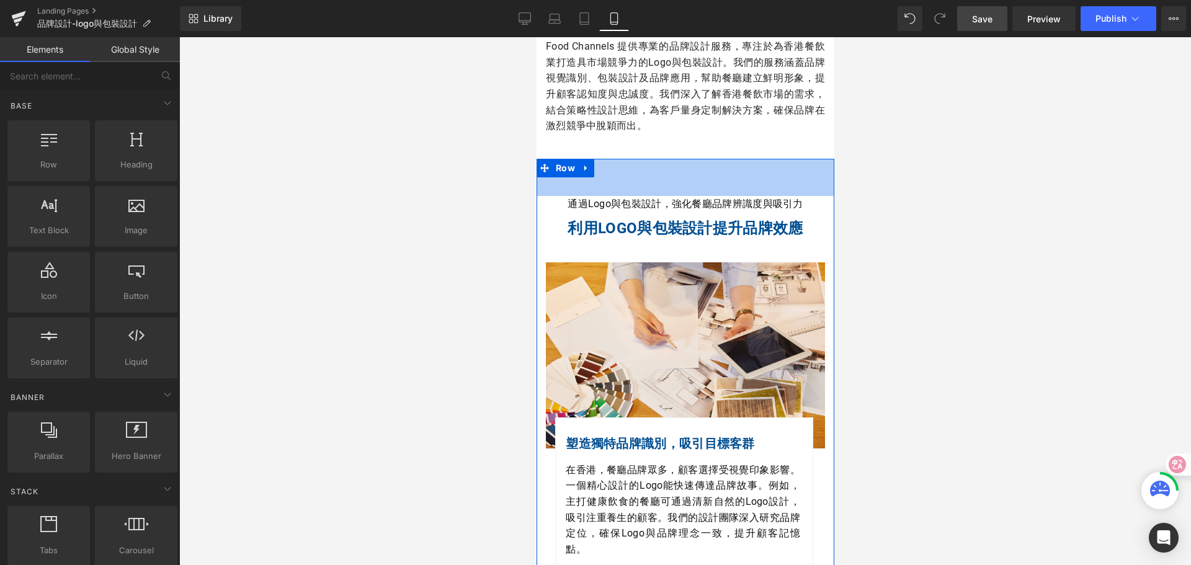
scroll to position [225, 0]
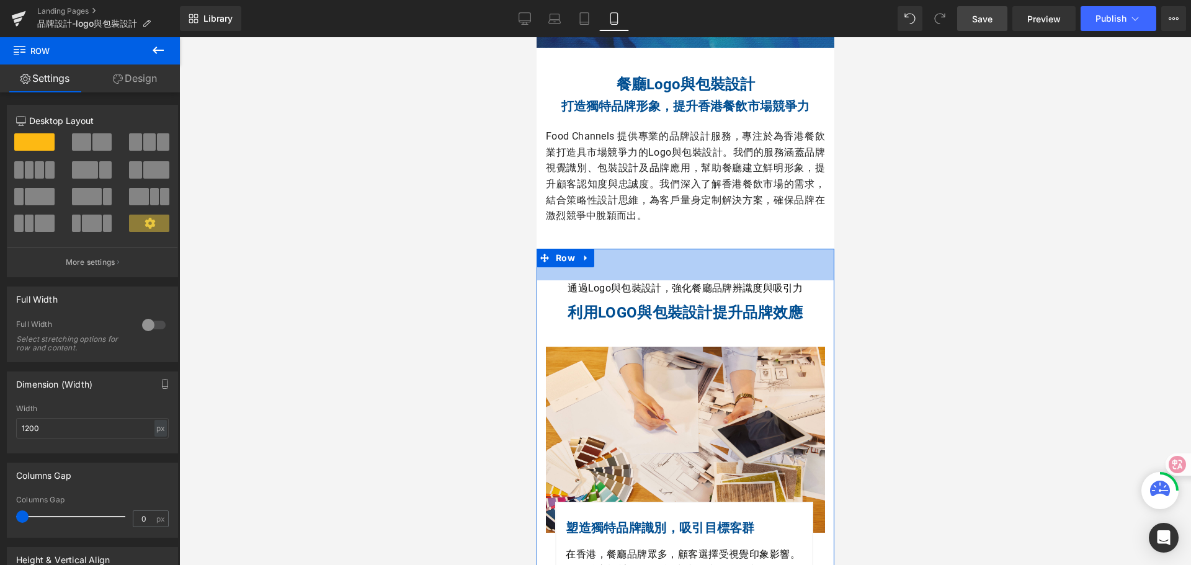
drag, startPoint x: 687, startPoint y: 249, endPoint x: 690, endPoint y: 243, distance: 6.4
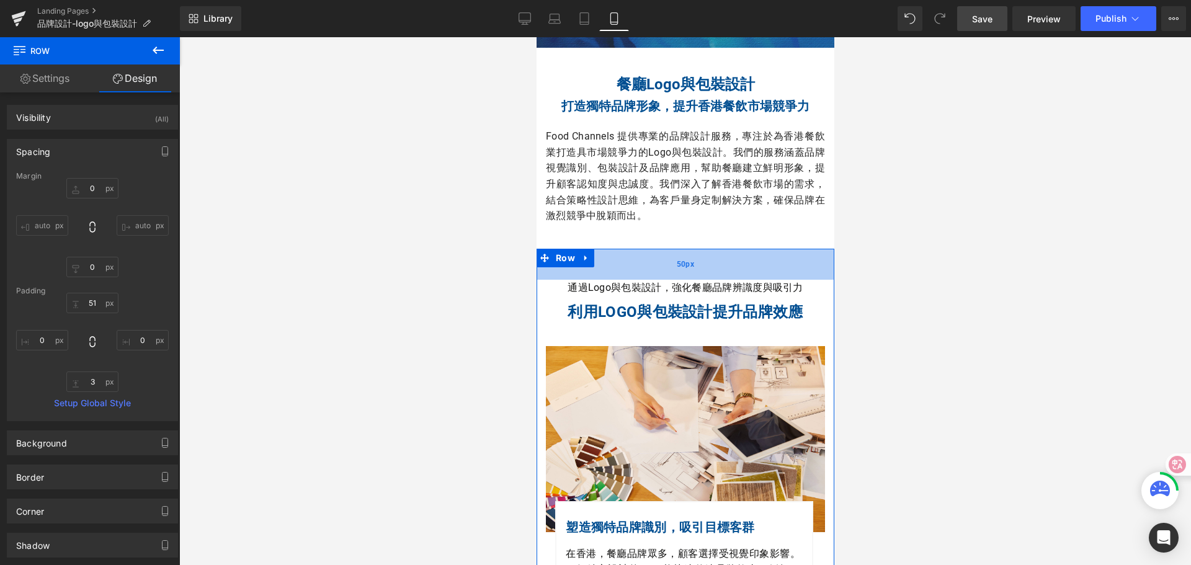
click at [688, 249] on div "50px" at bounding box center [685, 264] width 298 height 31
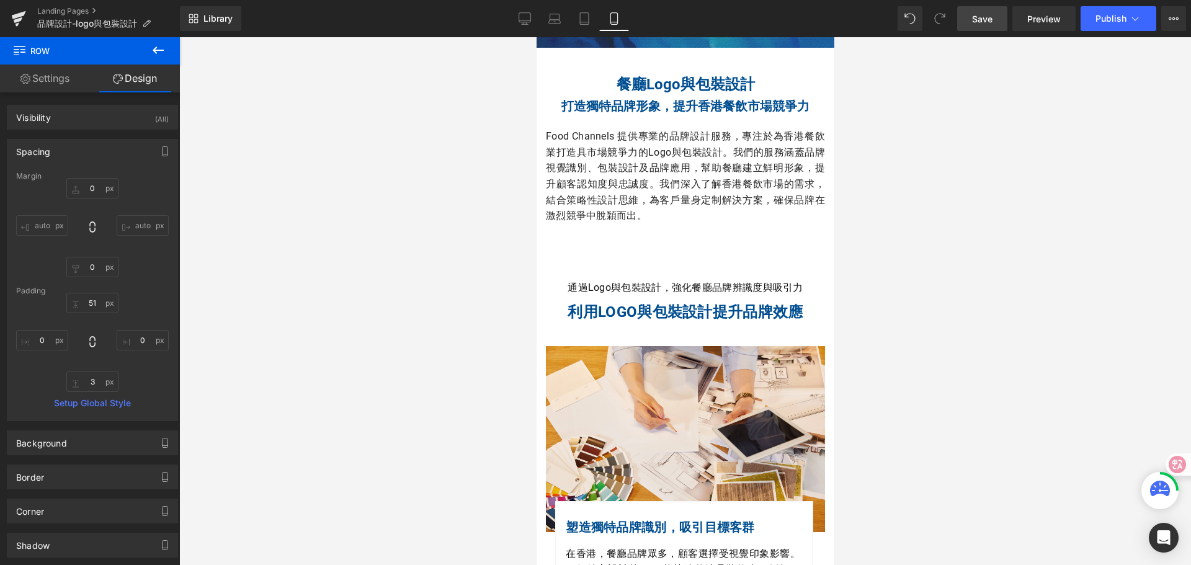
click at [868, 225] on div at bounding box center [685, 301] width 1012 height 528
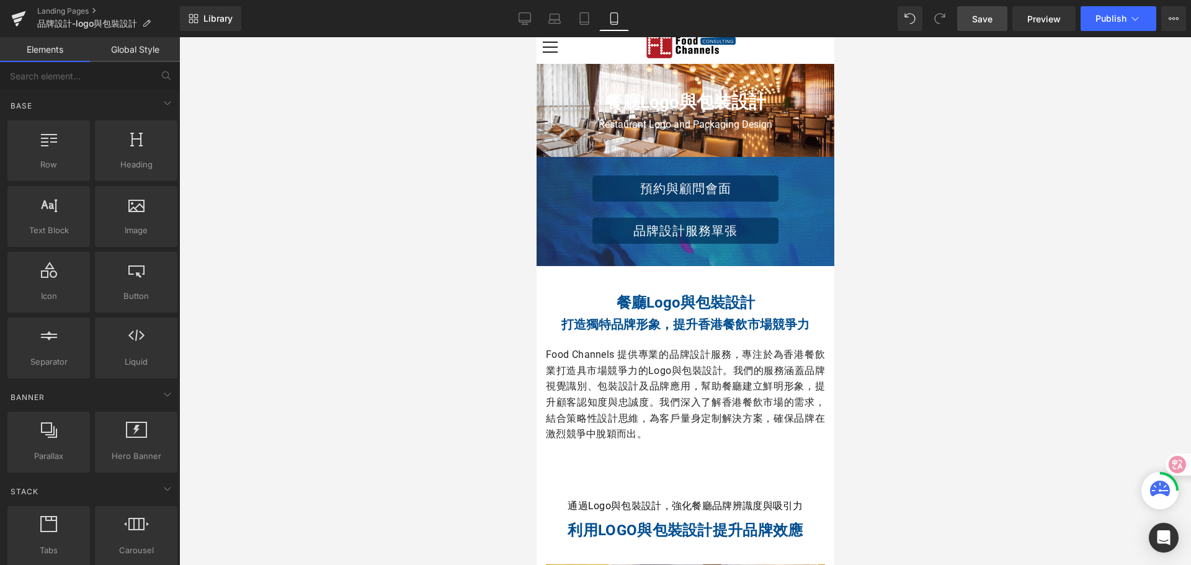
scroll to position [0, 0]
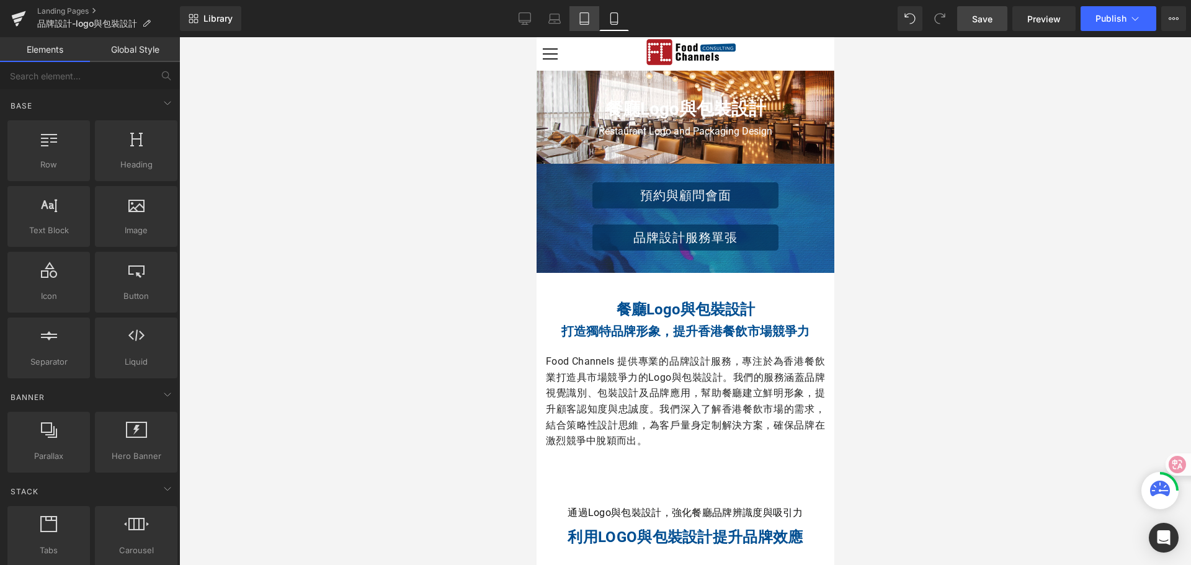
click at [587, 22] on icon at bounding box center [584, 22] width 9 height 0
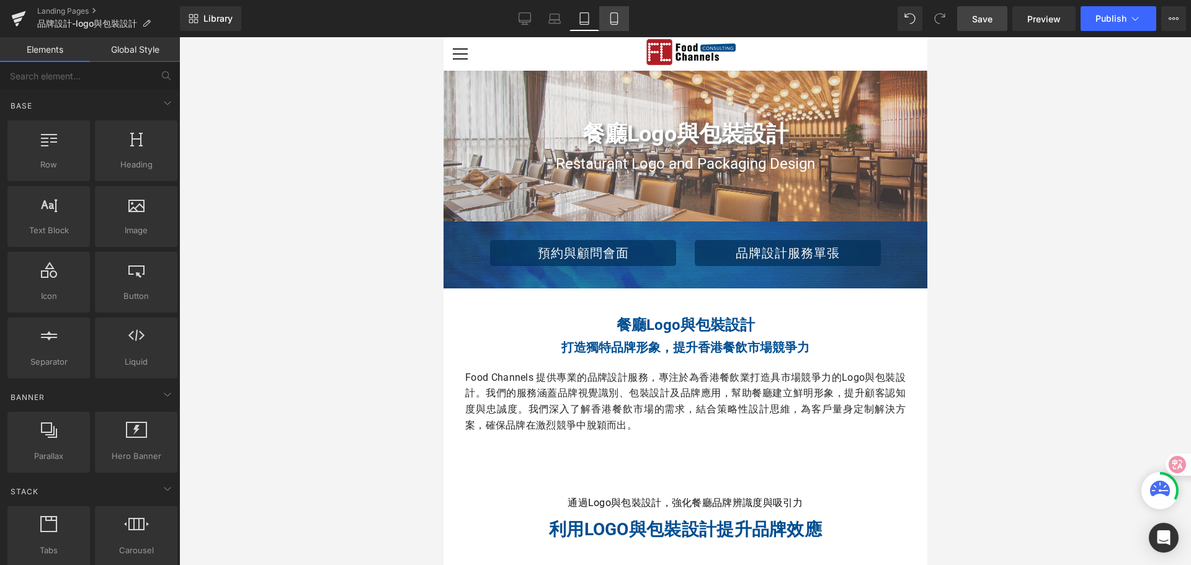
click at [614, 20] on icon at bounding box center [614, 18] width 12 height 12
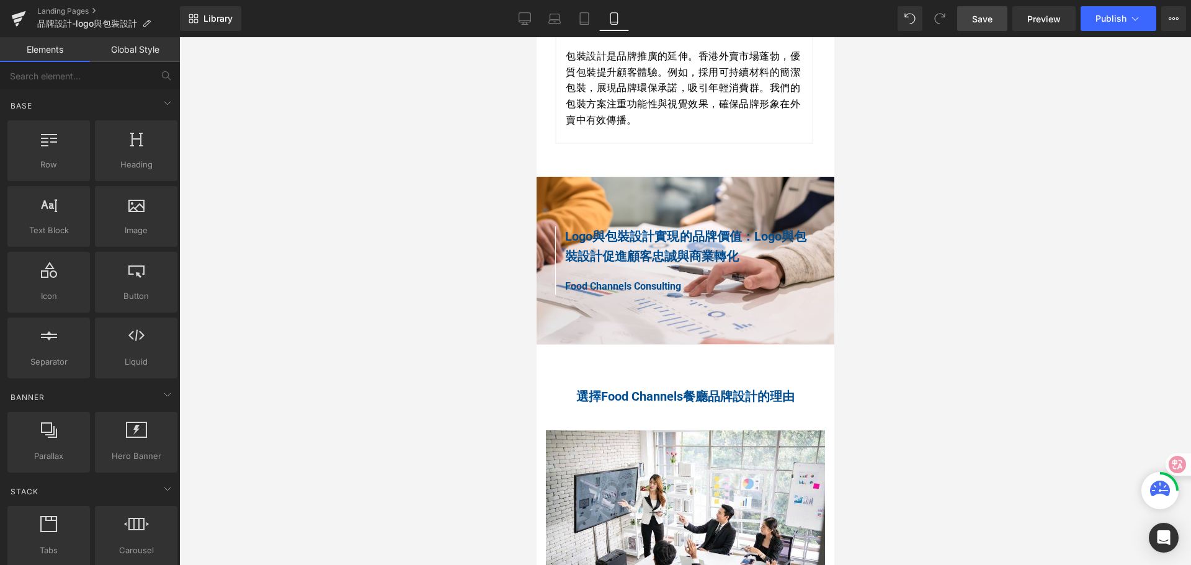
scroll to position [1040, 0]
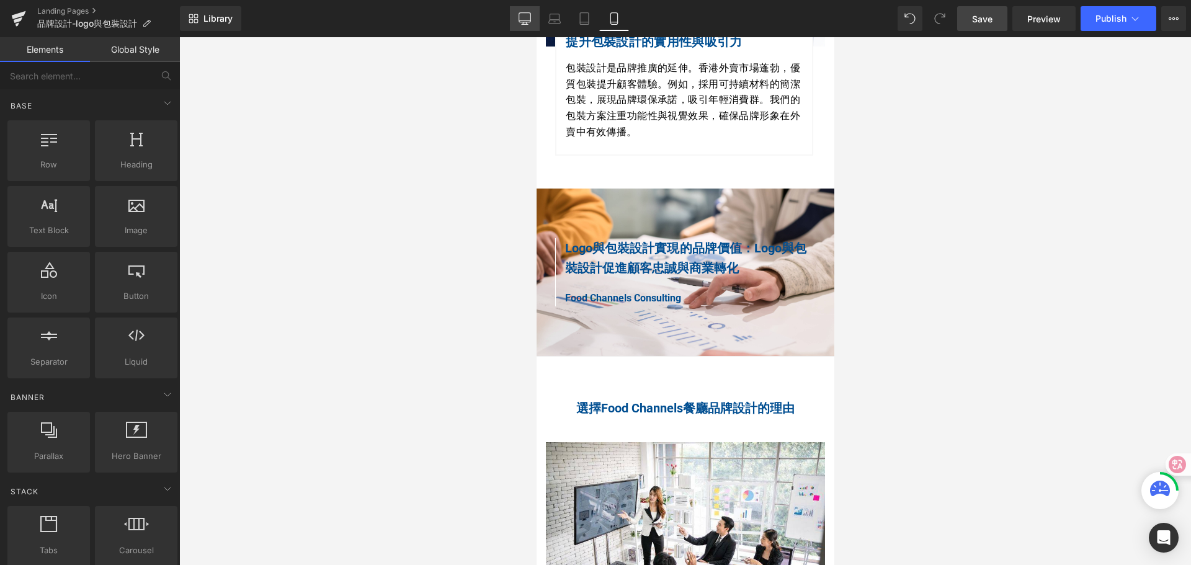
click at [525, 23] on icon at bounding box center [524, 18] width 12 height 12
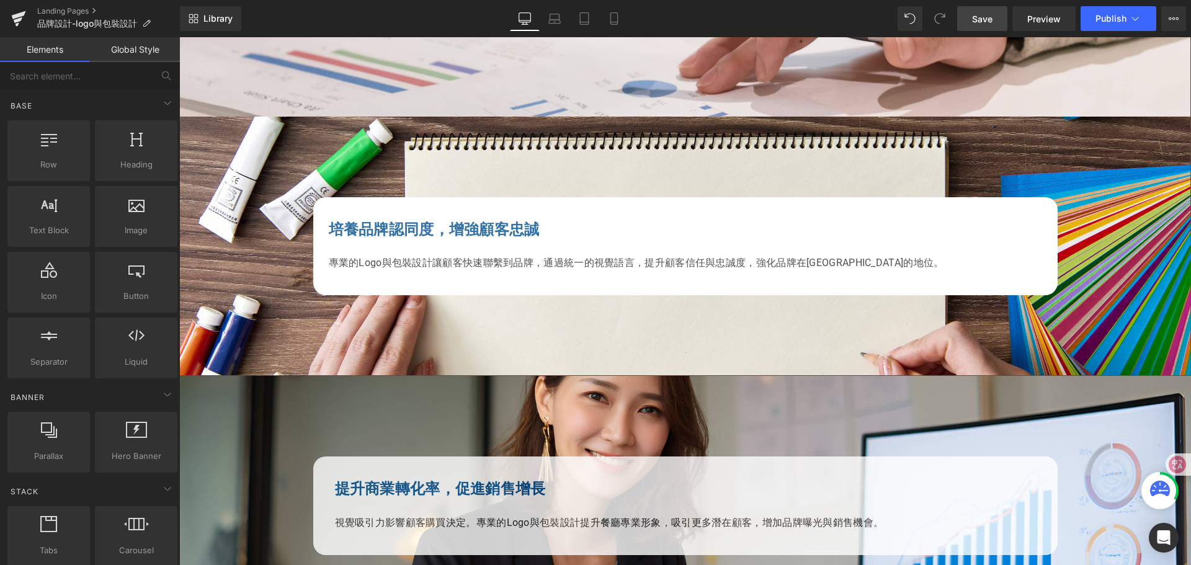
scroll to position [1372, 0]
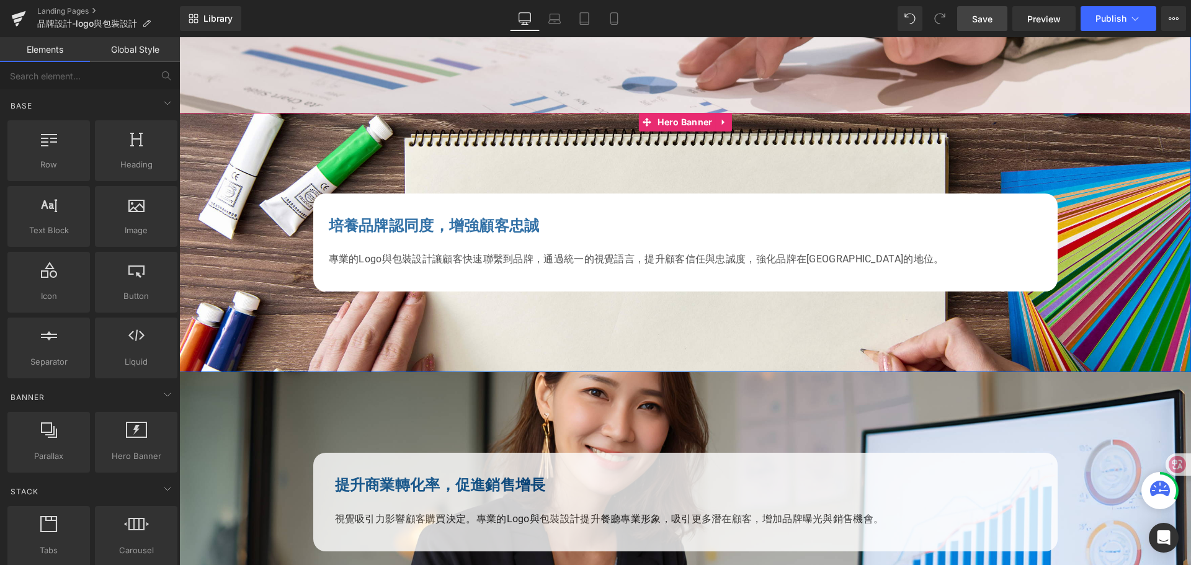
click at [216, 145] on div at bounding box center [685, 243] width 1012 height 260
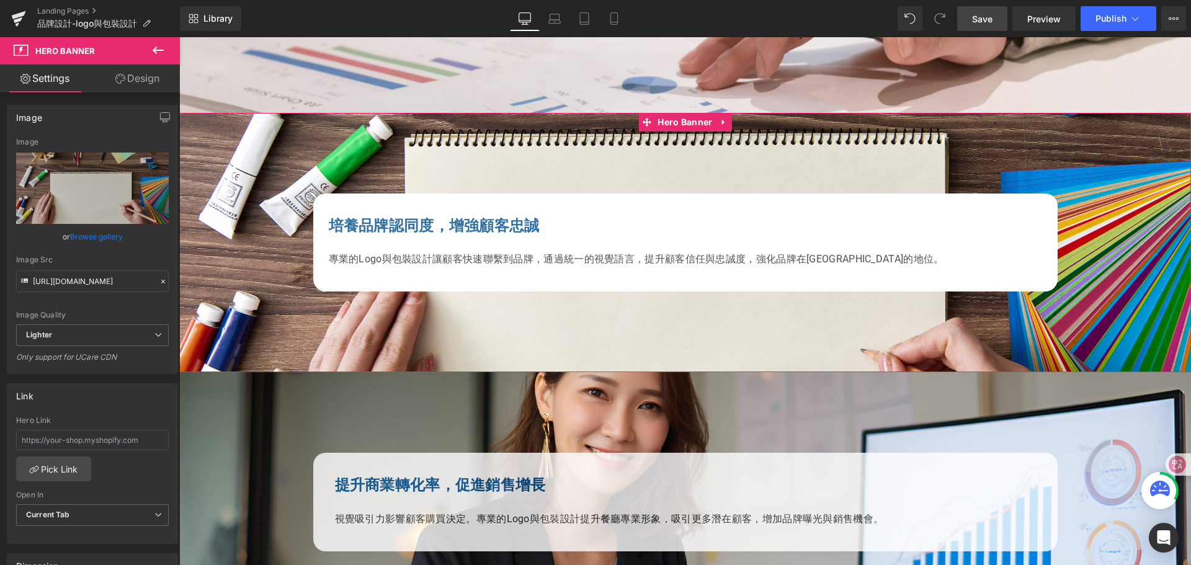
click at [141, 74] on link "Design" at bounding box center [137, 79] width 90 height 28
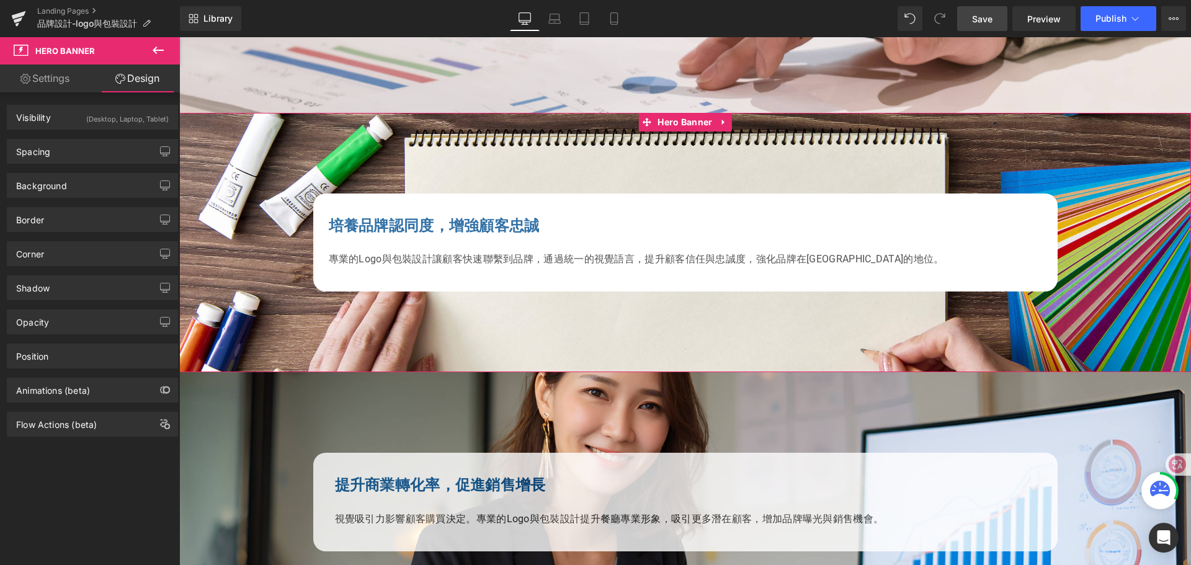
click at [53, 76] on link "Settings" at bounding box center [45, 79] width 90 height 28
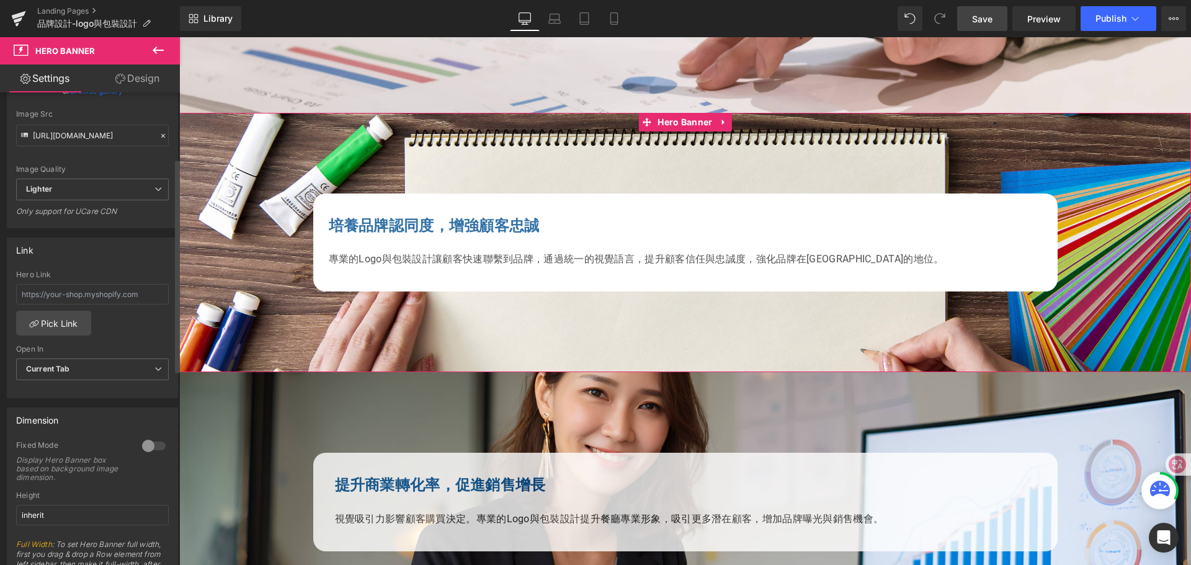
scroll to position [0, 0]
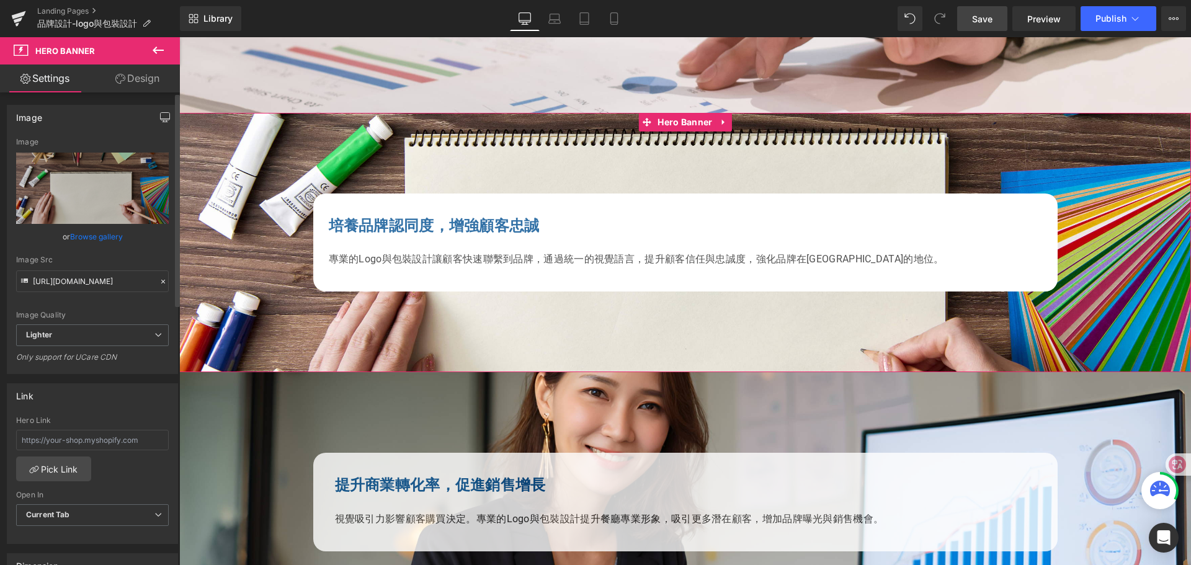
click at [161, 119] on icon "button" at bounding box center [165, 119] width 9 height 0
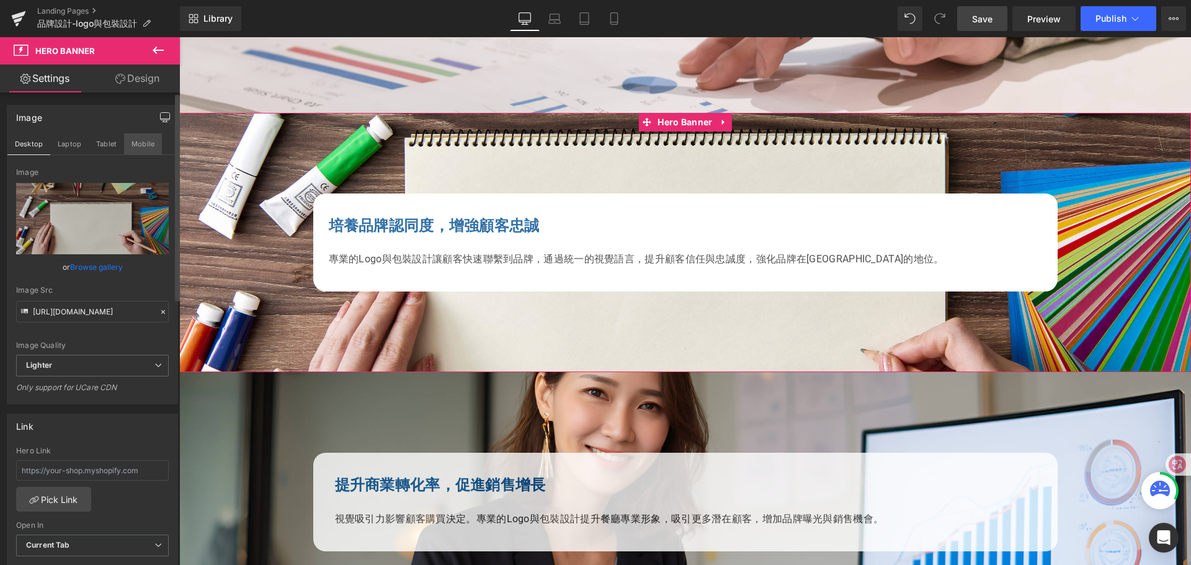
click at [146, 143] on button "Mobile" at bounding box center [143, 143] width 38 height 21
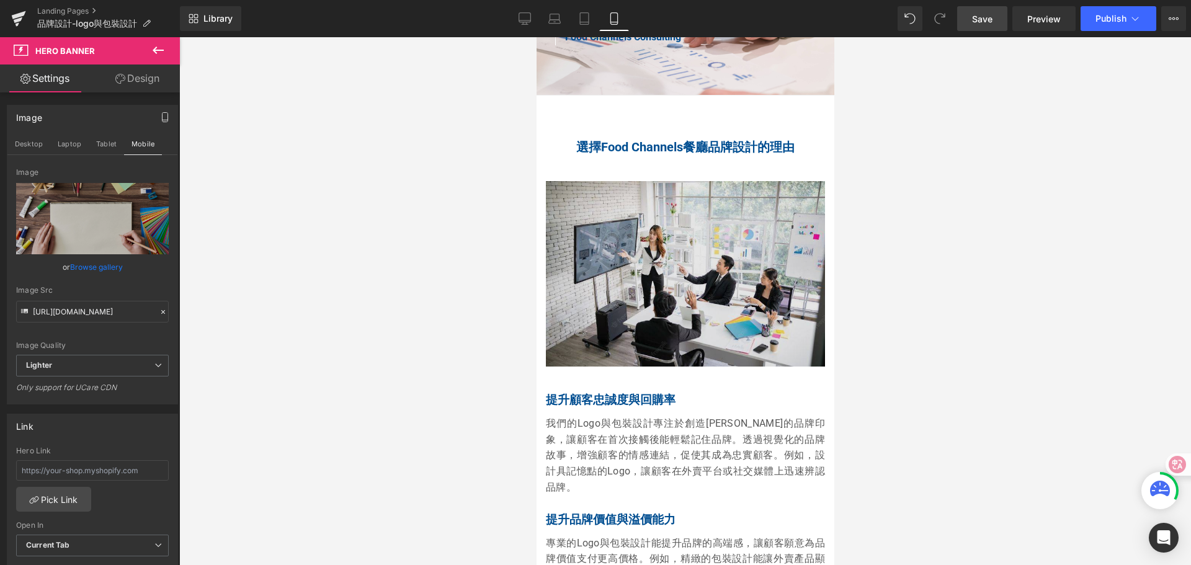
scroll to position [1302, 0]
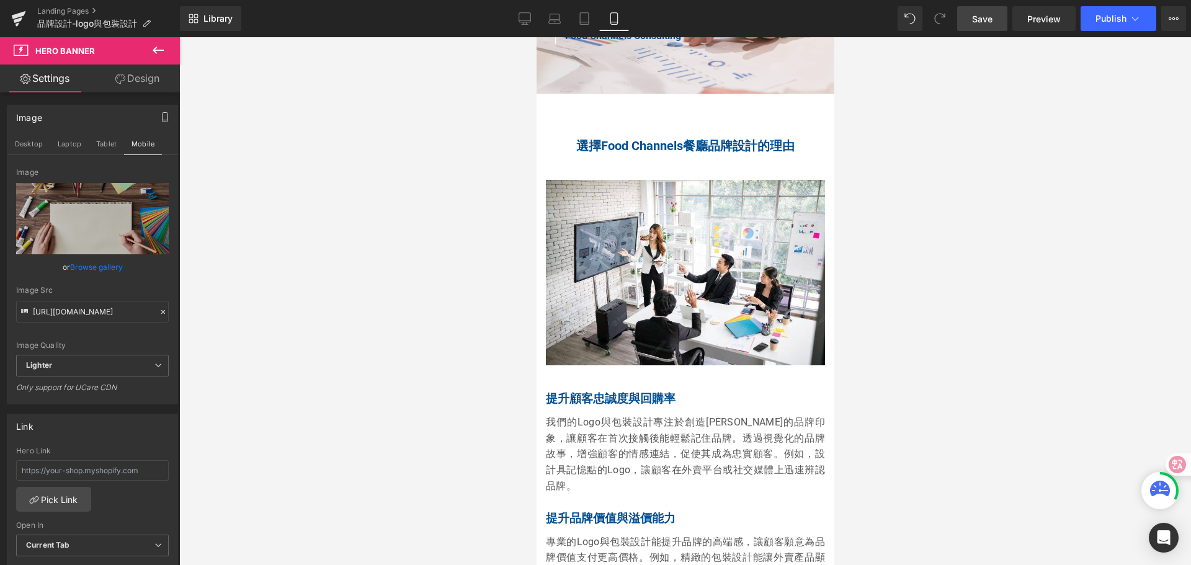
click at [159, 49] on icon at bounding box center [158, 50] width 15 height 15
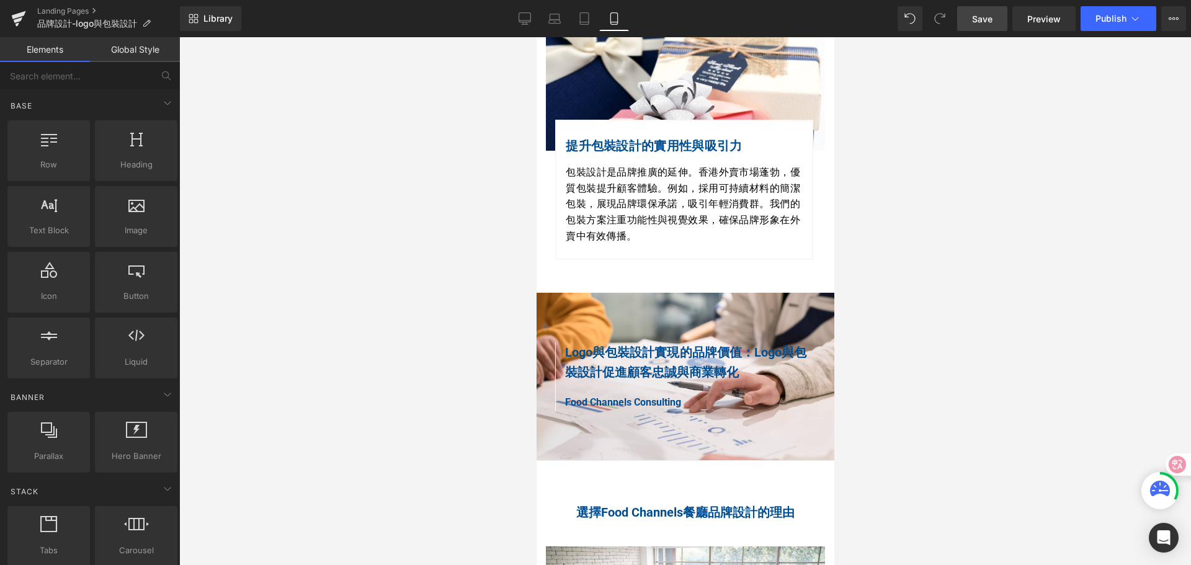
scroll to position [930, 0]
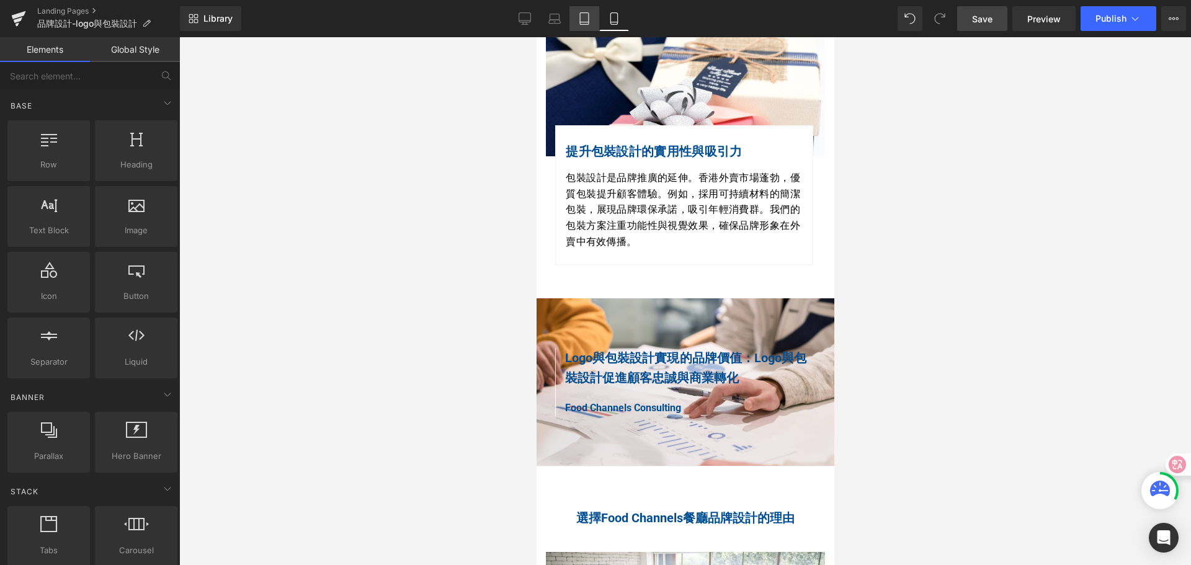
click at [582, 20] on icon at bounding box center [584, 18] width 12 height 12
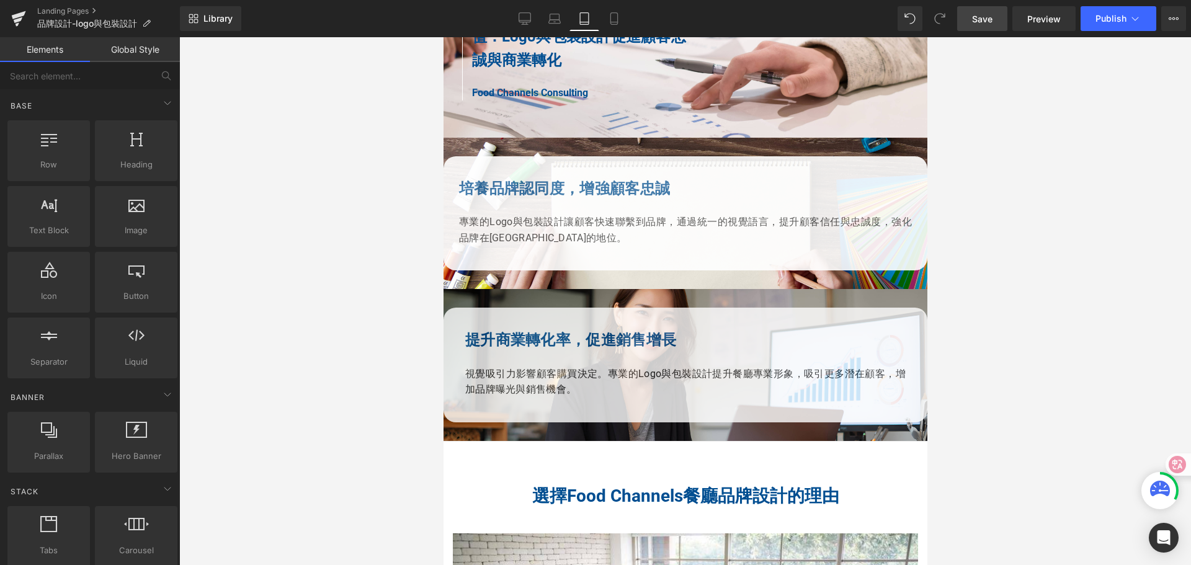
scroll to position [837, 0]
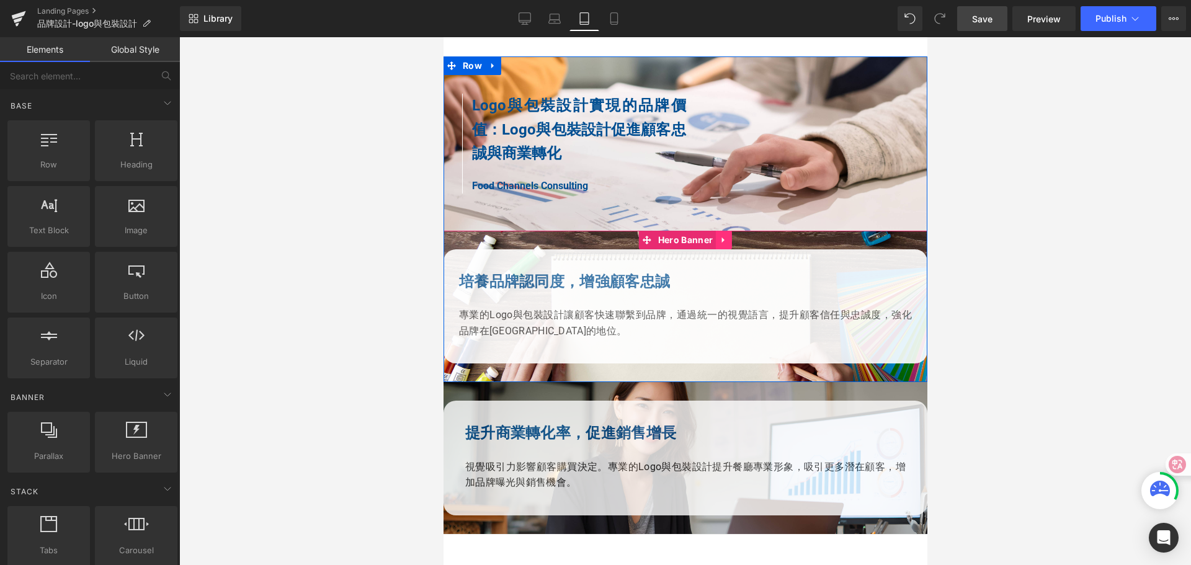
click at [720, 245] on icon at bounding box center [723, 240] width 9 height 9
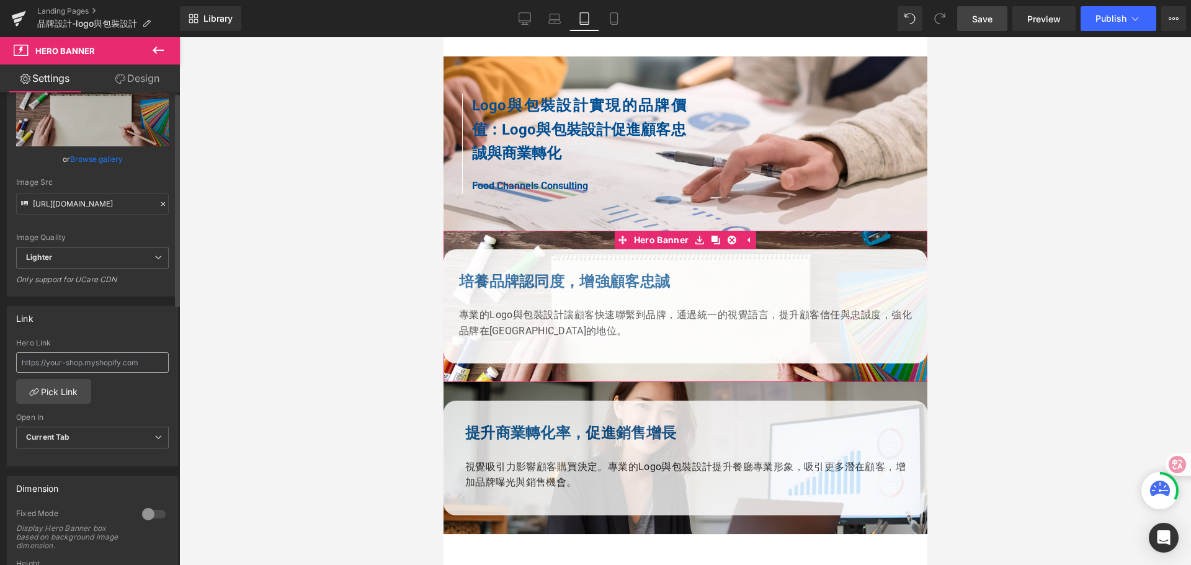
scroll to position [0, 0]
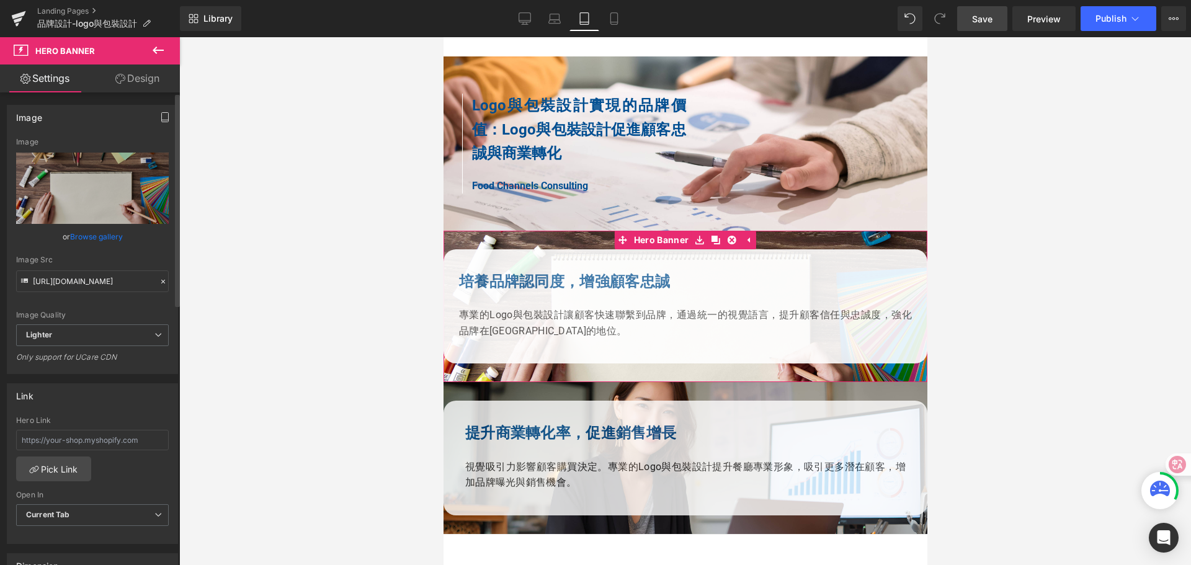
click at [162, 115] on icon "button" at bounding box center [165, 117] width 10 height 10
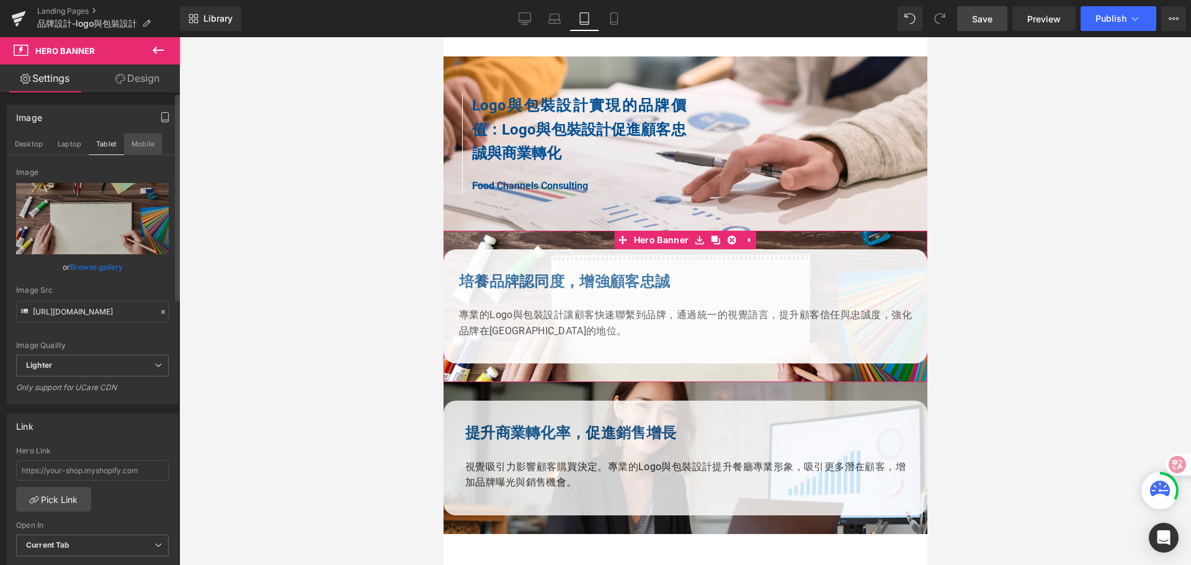
click at [146, 140] on button "Mobile" at bounding box center [143, 143] width 38 height 21
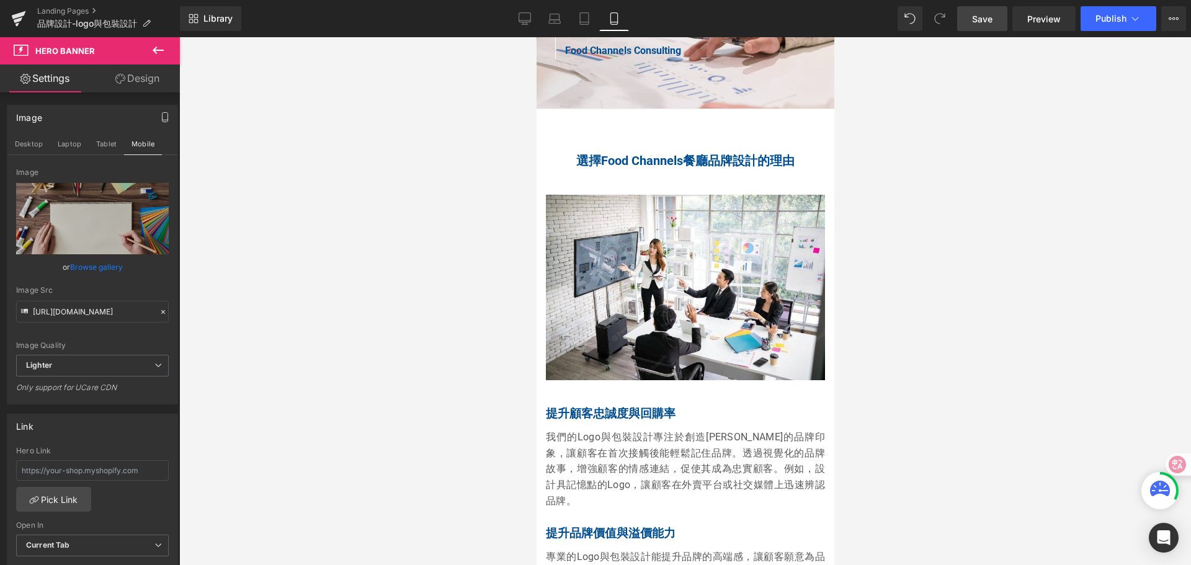
scroll to position [1302, 0]
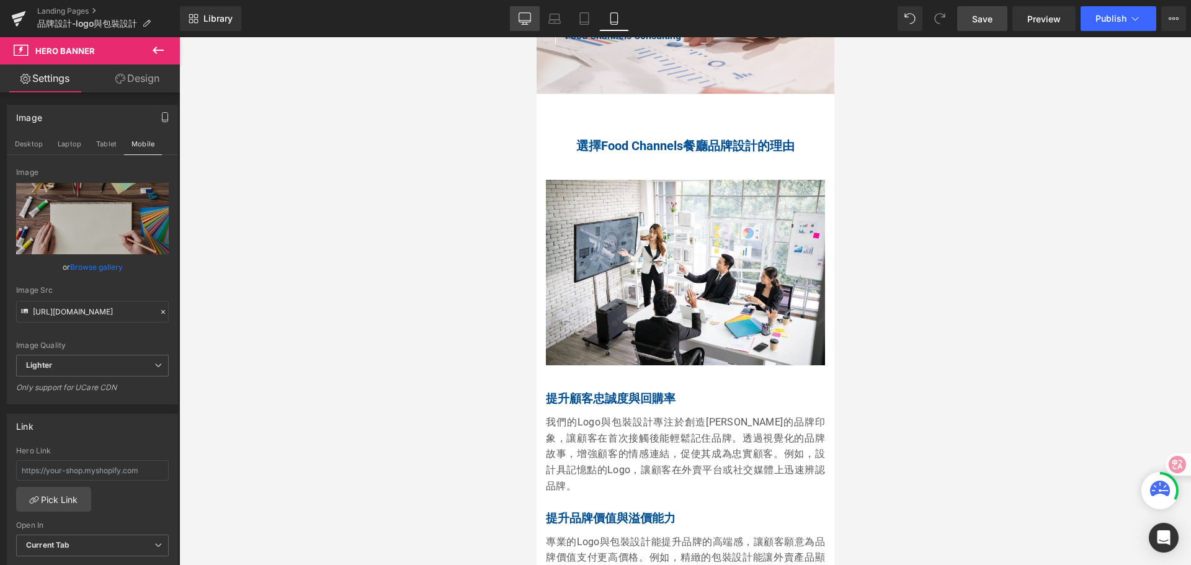
click at [517, 25] on link "Desktop" at bounding box center [525, 18] width 30 height 25
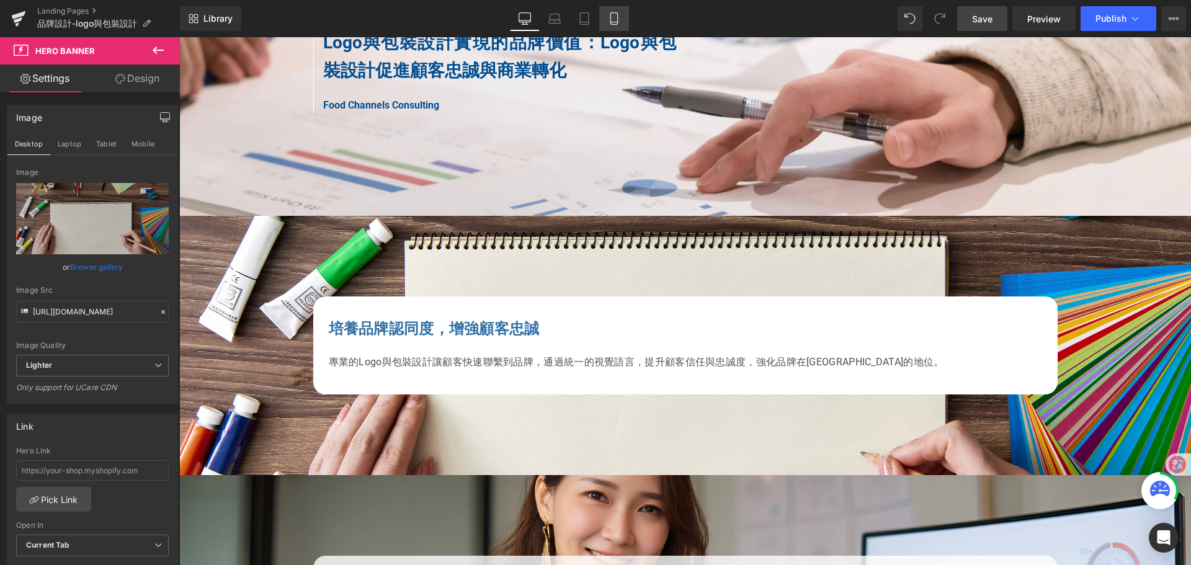
click at [612, 24] on icon at bounding box center [614, 18] width 12 height 12
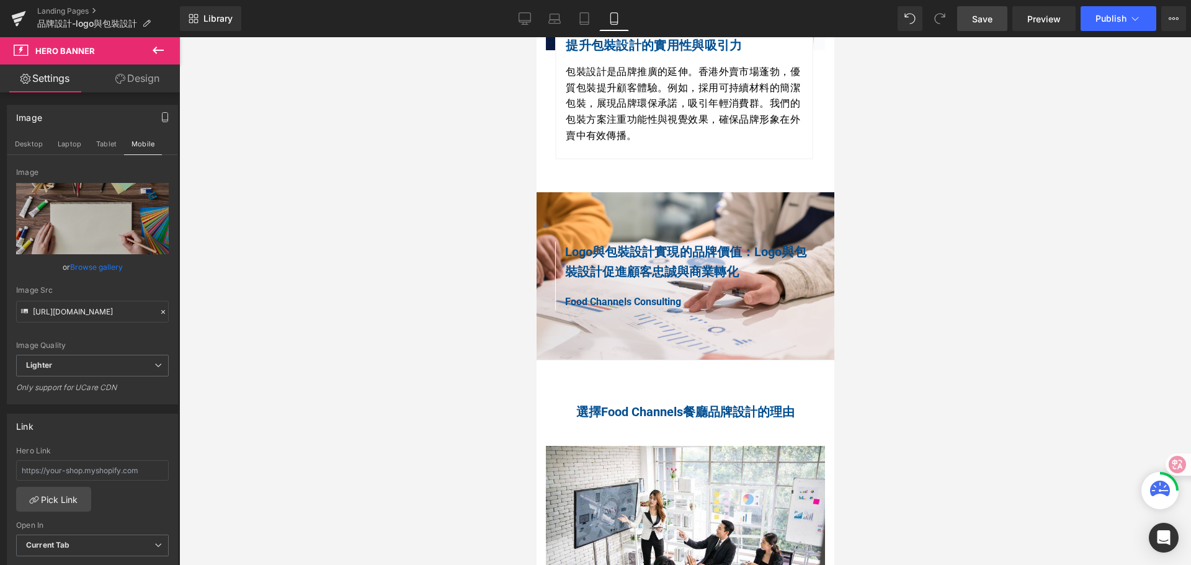
scroll to position [1116, 0]
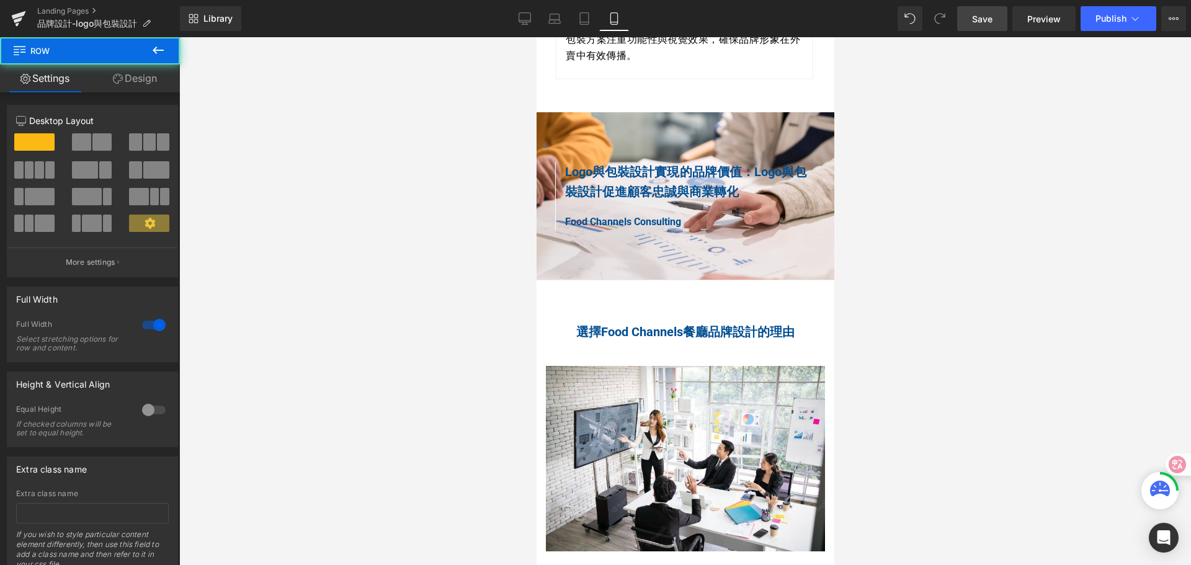
click at [156, 53] on icon at bounding box center [158, 50] width 11 height 7
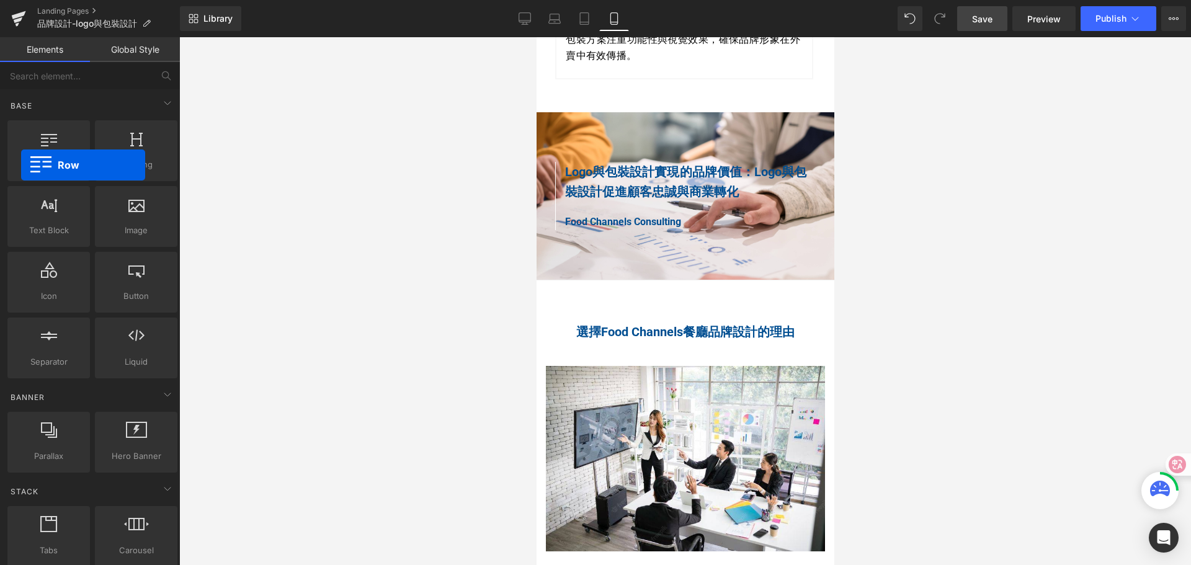
drag, startPoint x: 47, startPoint y: 159, endPoint x: 7, endPoint y: 160, distance: 40.3
click at [7, 160] on div "Row rows, columns, layouts, div" at bounding box center [48, 151] width 87 height 66
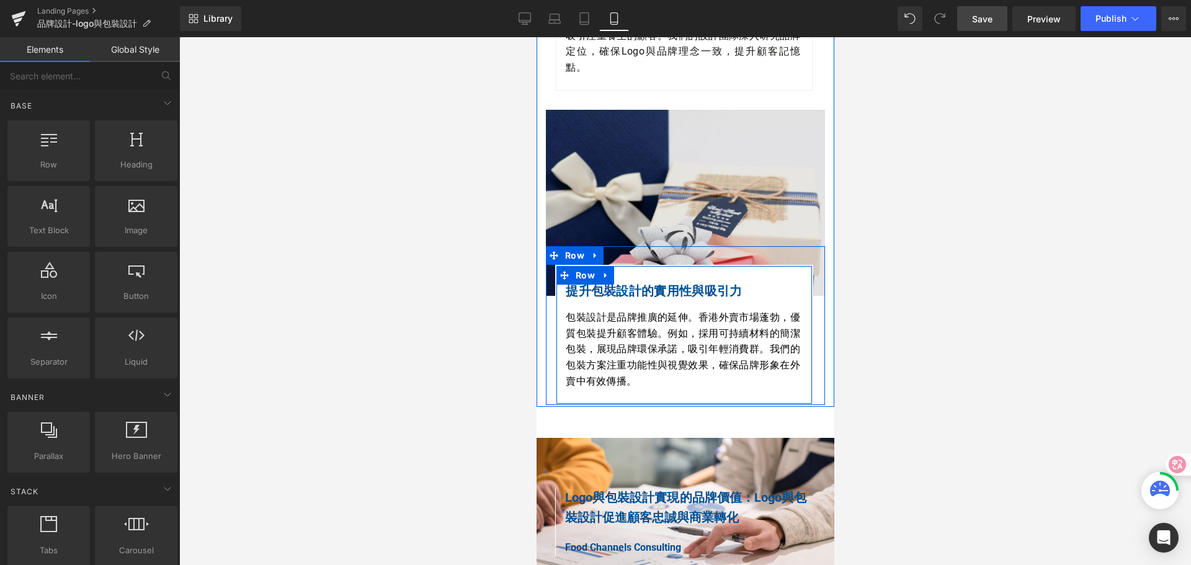
scroll to position [744, 0]
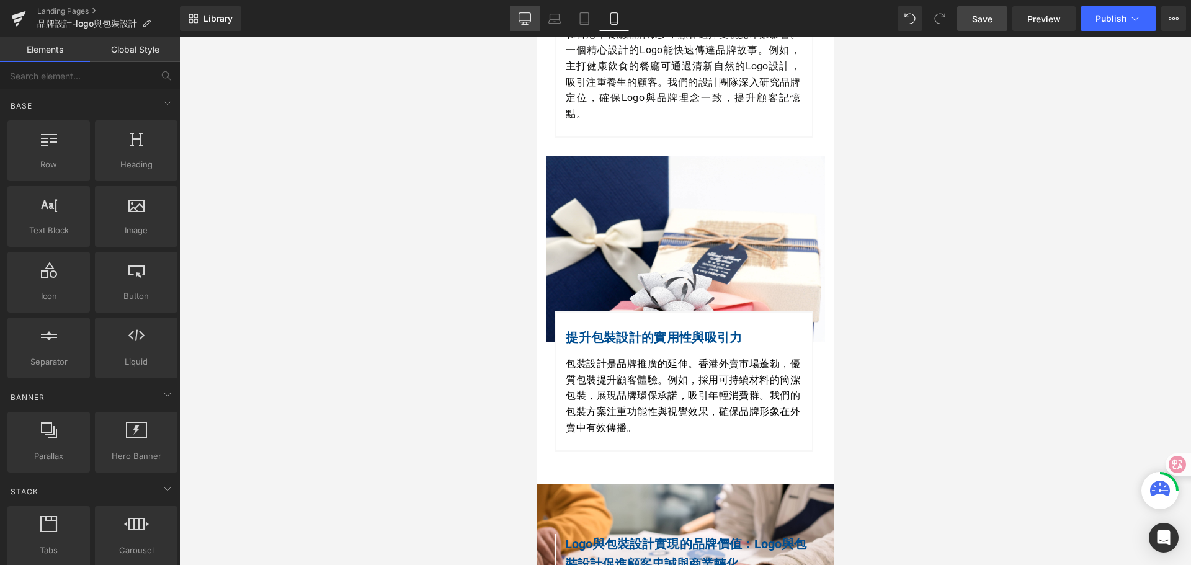
click at [533, 14] on link "Desktop" at bounding box center [525, 18] width 30 height 25
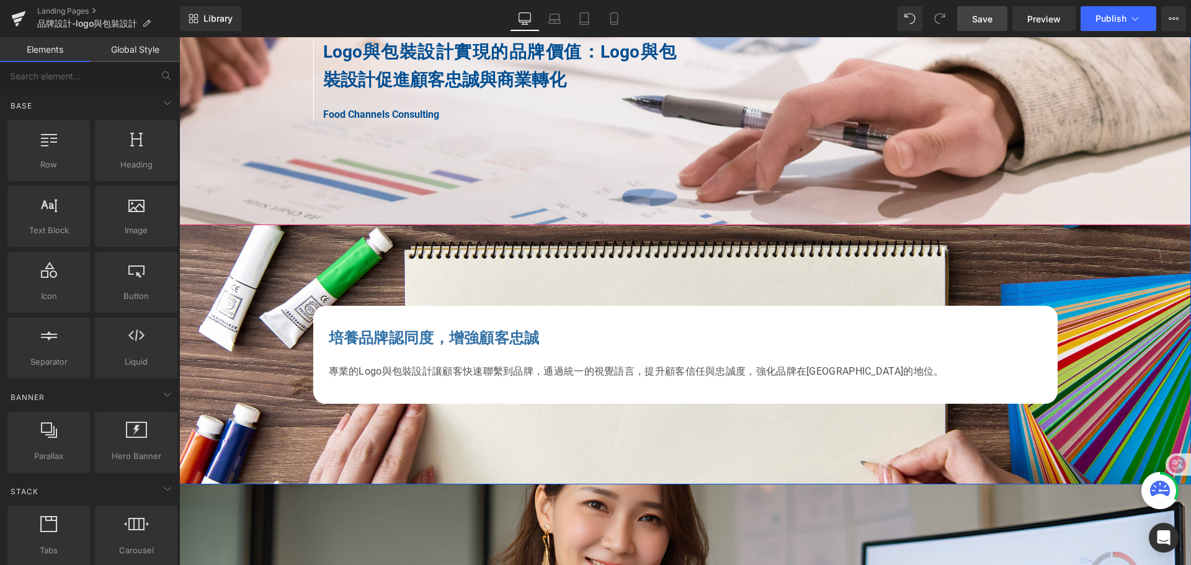
scroll to position [1310, 0]
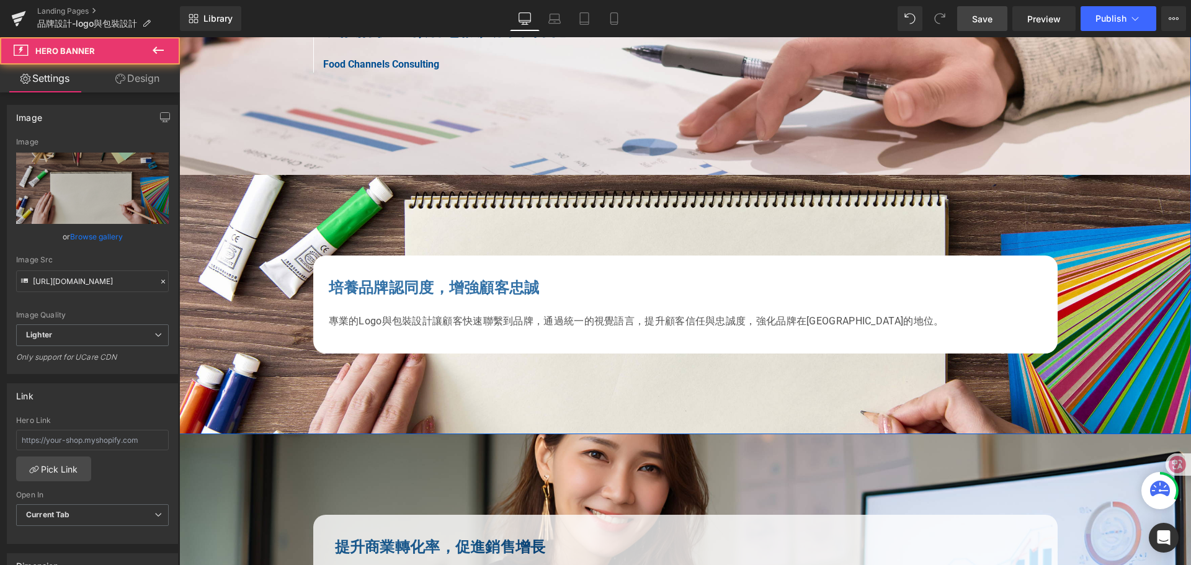
click at [211, 192] on div "培養品牌認同度，增強顧客忠誠 專業的Logo與包裝設計讓顧客快速聯繫到品牌，通過統一的視覺語言，提升顧客信任與忠誠度，強化品牌在香港市場的地位。 Text B…" at bounding box center [685, 305] width 1012 height 260
click at [199, 375] on div at bounding box center [685, 305] width 1012 height 260
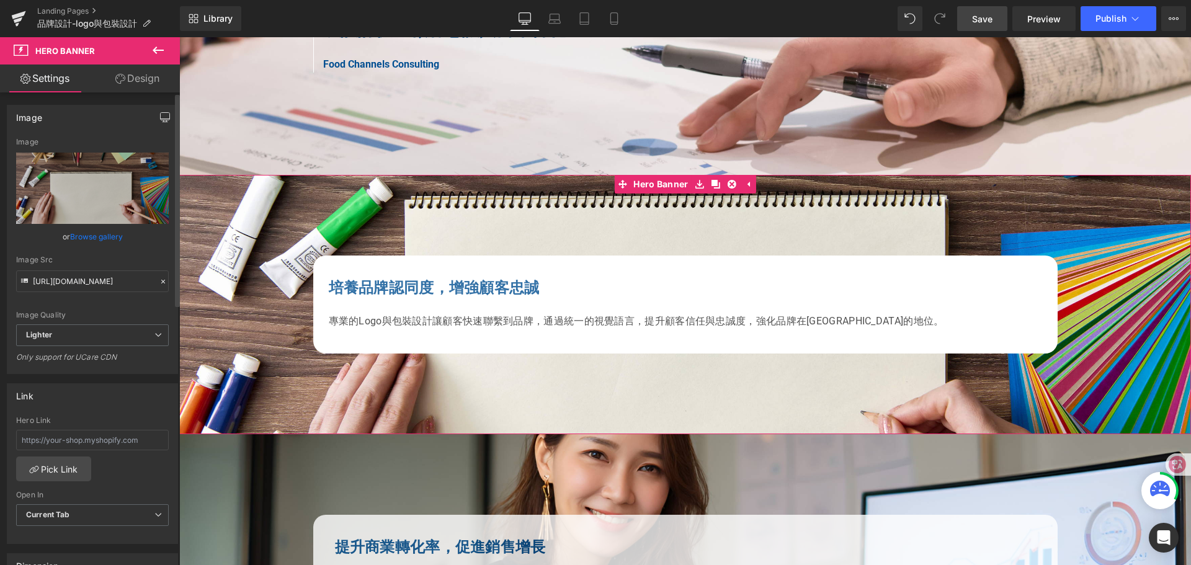
click at [162, 117] on icon "button" at bounding box center [165, 117] width 10 height 10
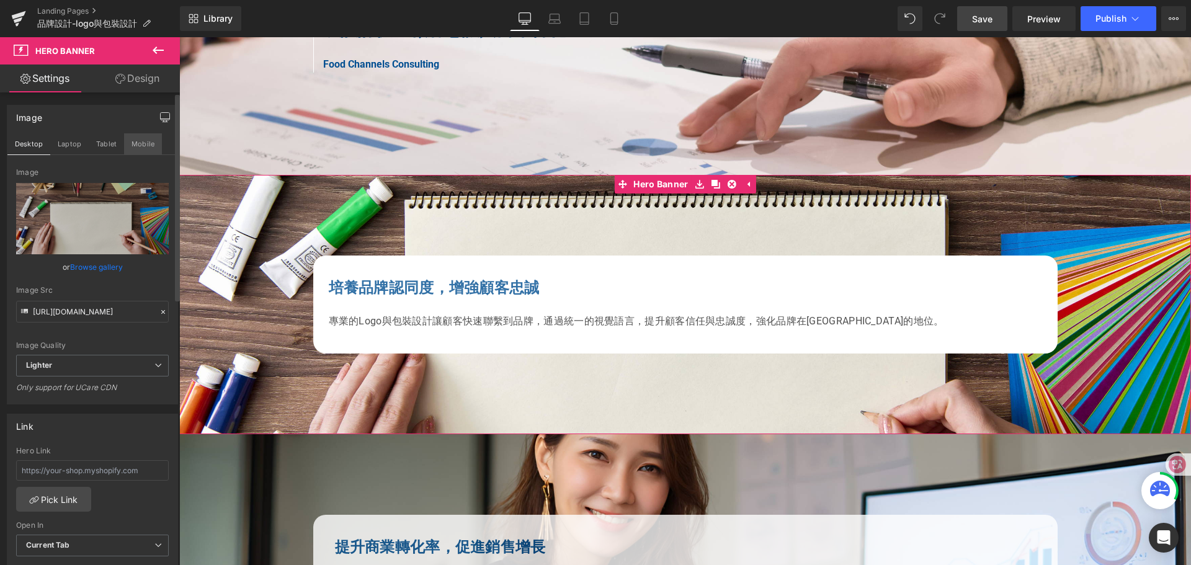
click at [148, 143] on button "Mobile" at bounding box center [143, 143] width 38 height 21
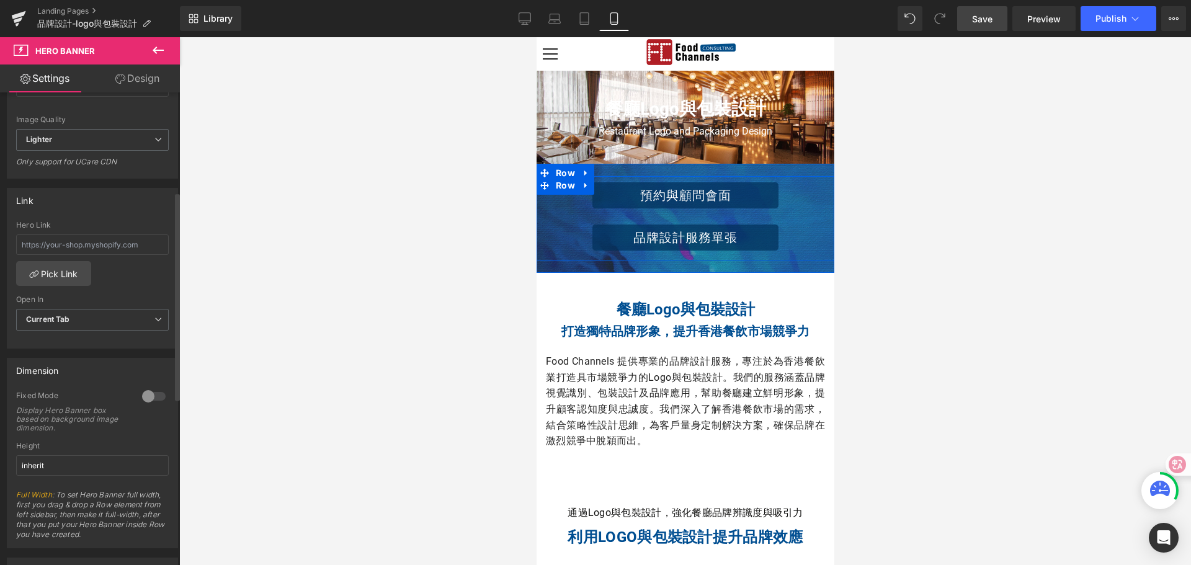
scroll to position [248, 0]
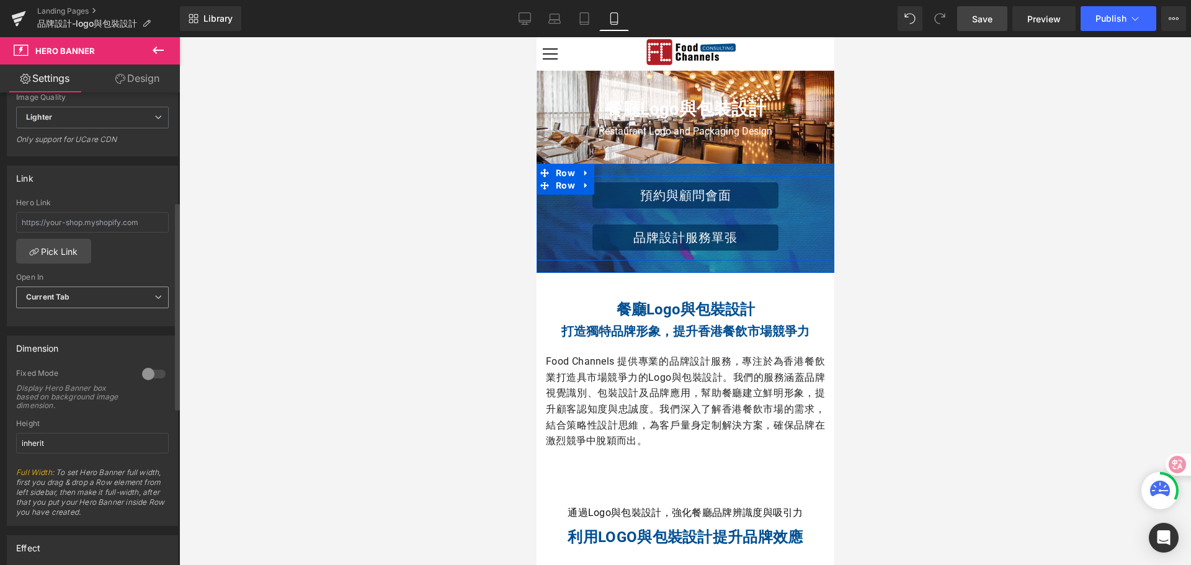
click at [144, 293] on span "Current Tab" at bounding box center [92, 298] width 153 height 22
click at [125, 335] on li "New Tab" at bounding box center [90, 338] width 148 height 19
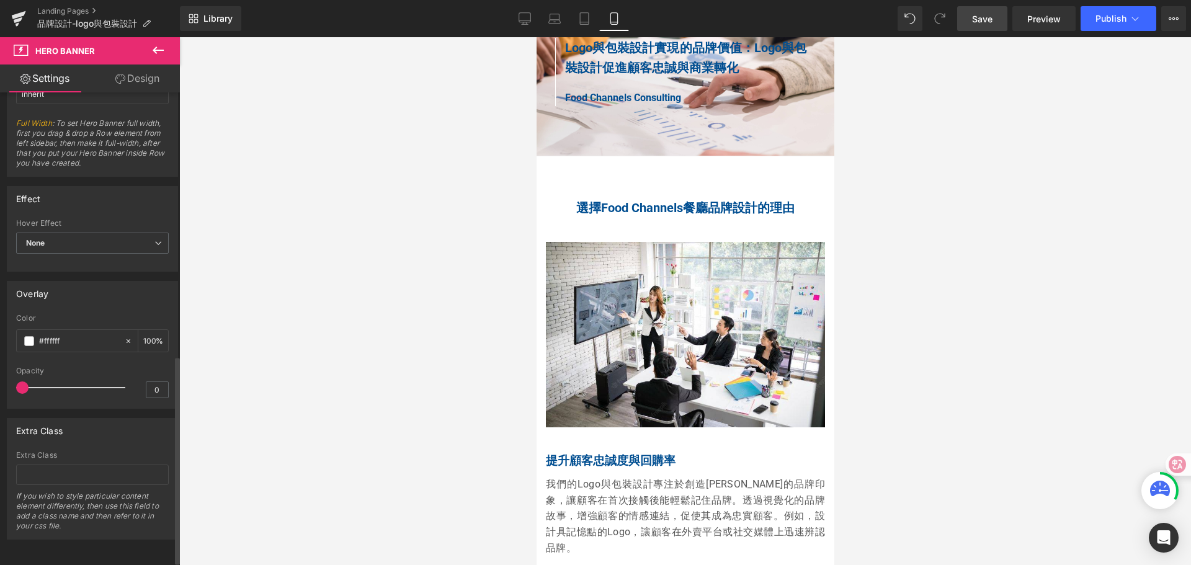
scroll to position [545, 0]
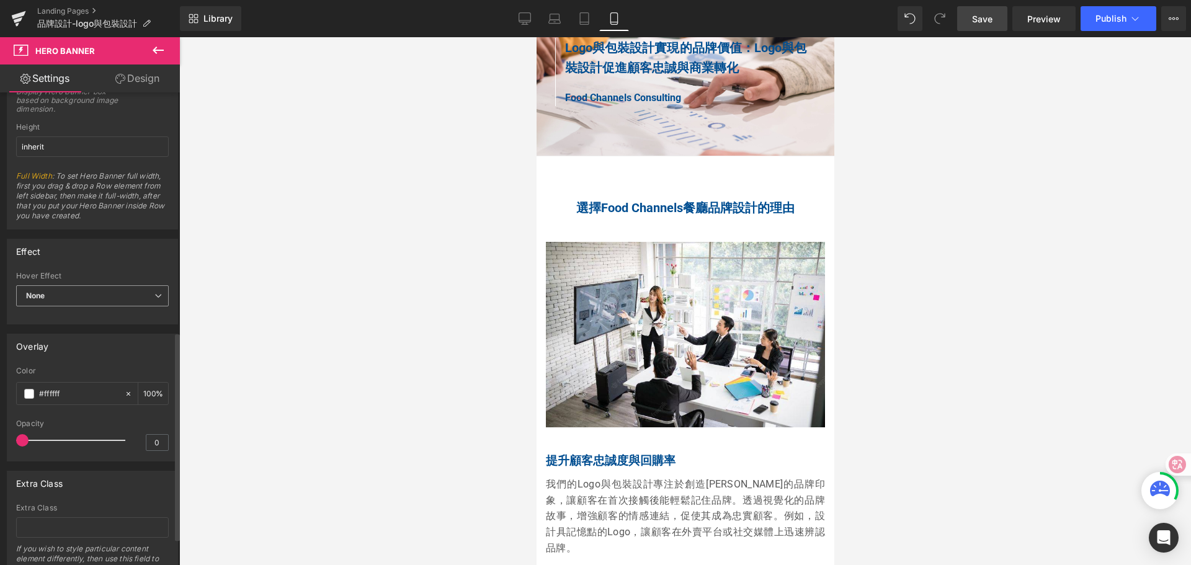
click at [144, 295] on span "None" at bounding box center [92, 296] width 153 height 22
click at [130, 329] on li "Zoom" at bounding box center [90, 336] width 148 height 19
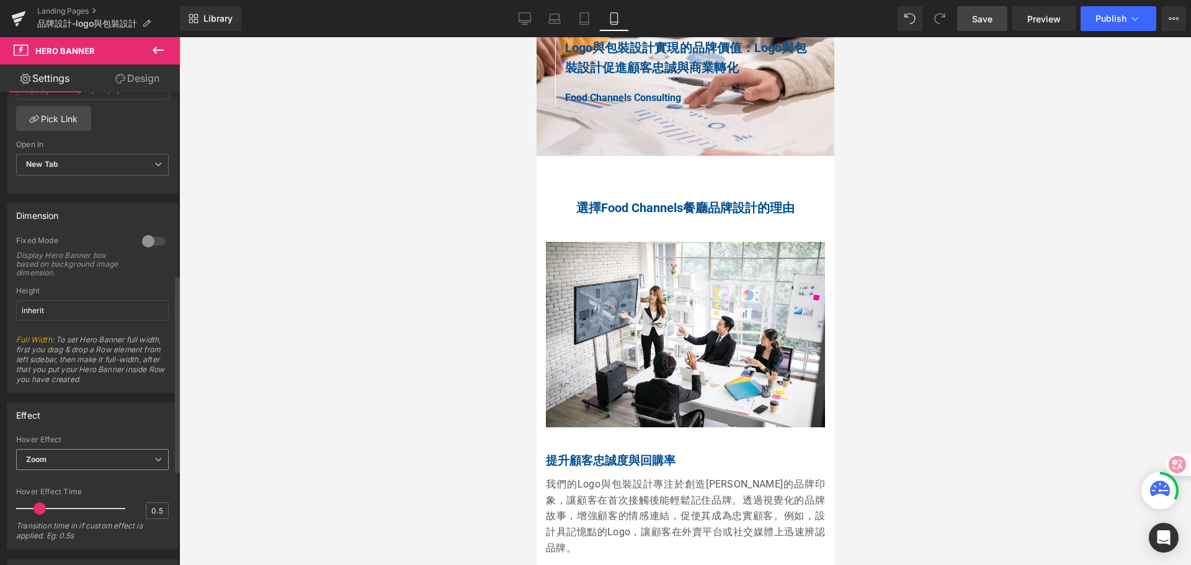
scroll to position [358, 0]
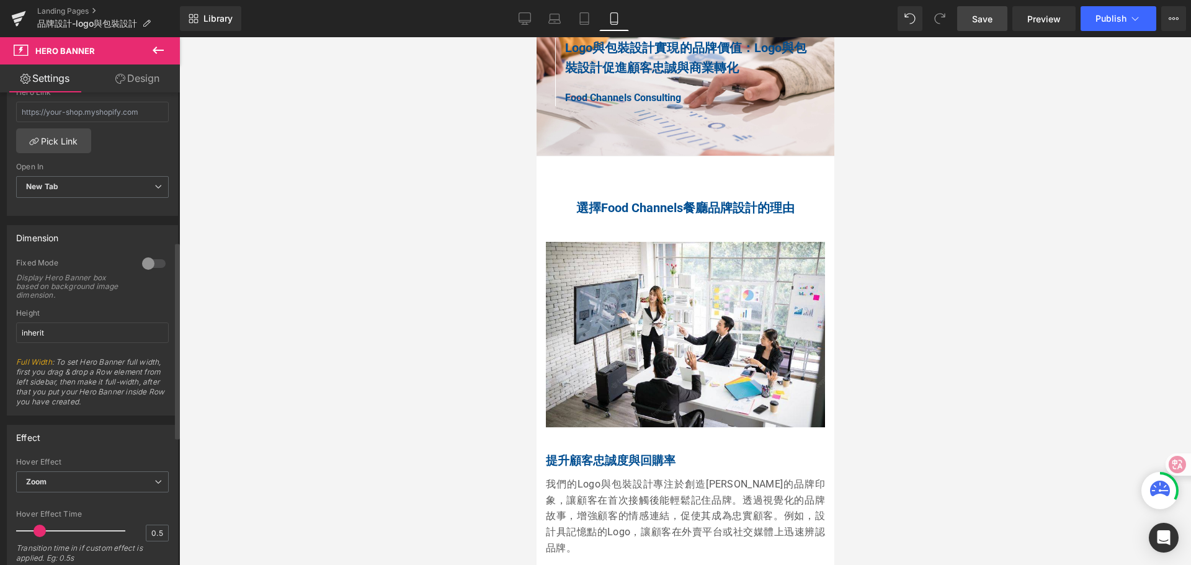
click at [154, 260] on div at bounding box center [154, 264] width 30 height 20
click at [142, 267] on div at bounding box center [154, 264] width 30 height 20
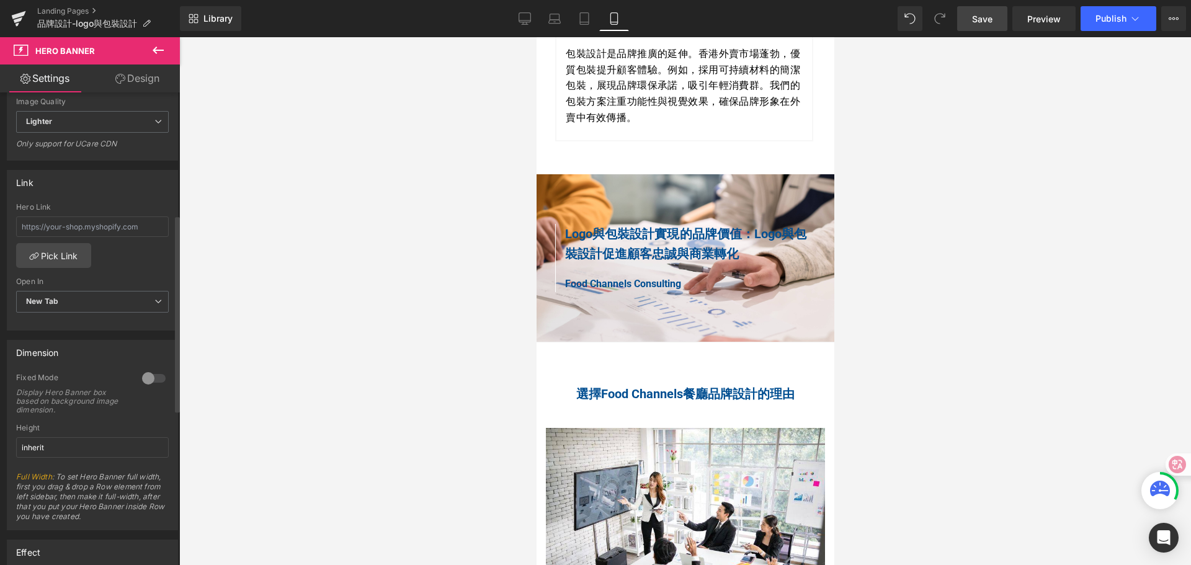
scroll to position [0, 0]
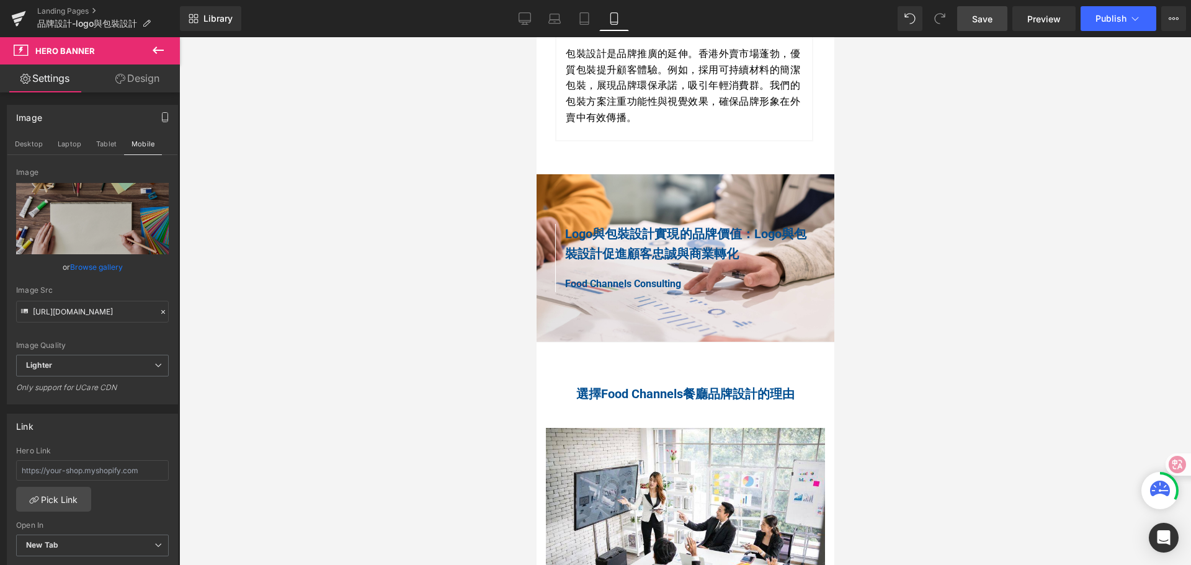
click at [150, 79] on link "Design" at bounding box center [137, 79] width 90 height 28
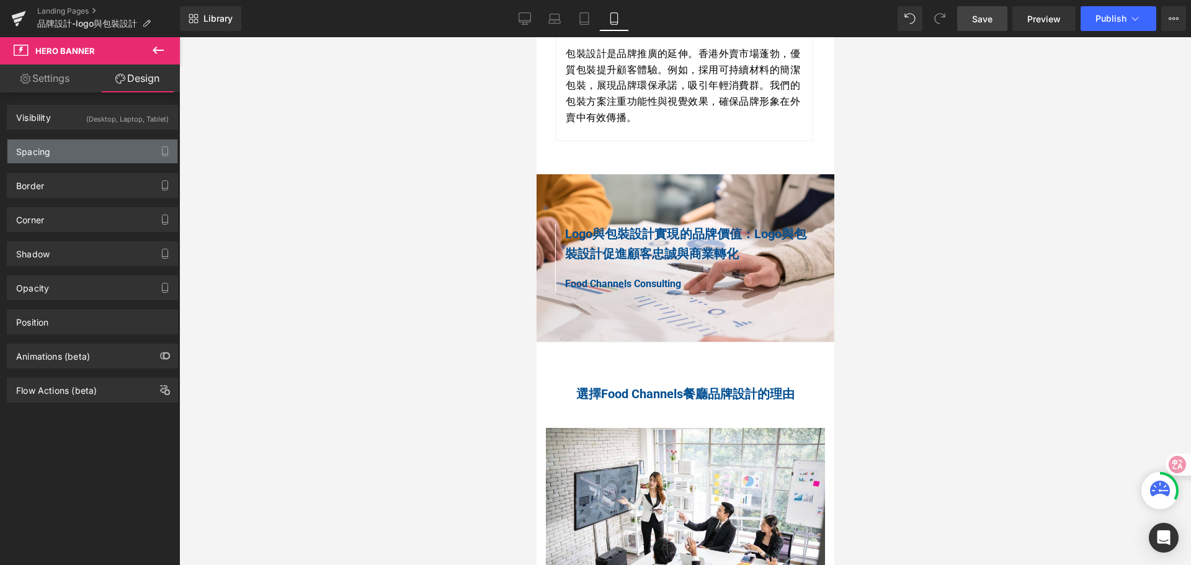
click at [106, 153] on div "Spacing" at bounding box center [92, 152] width 170 height 24
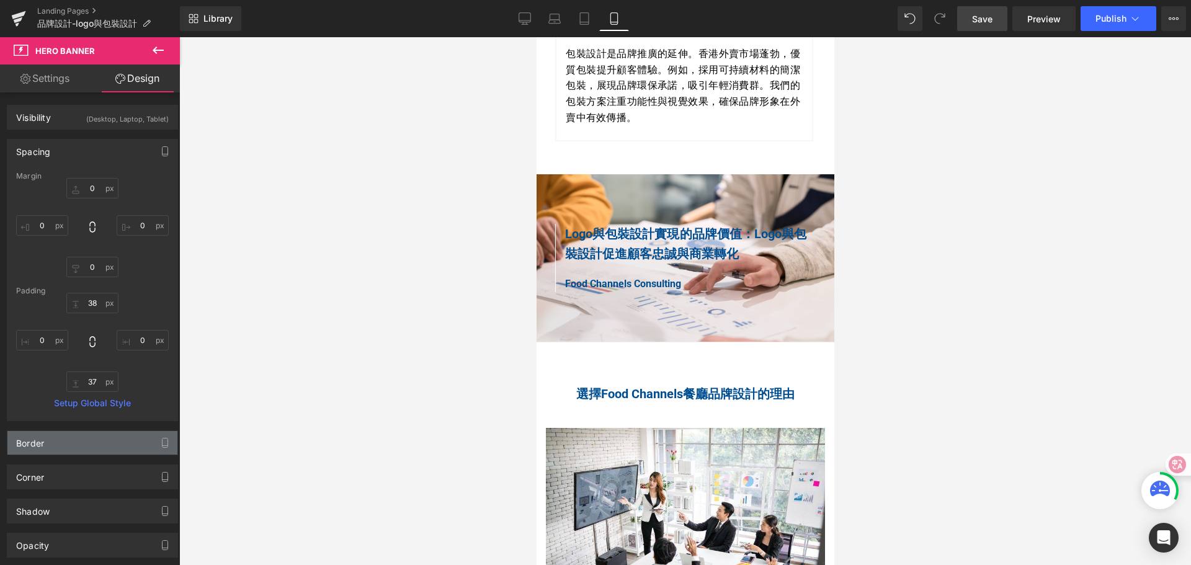
click at [102, 447] on div "Border" at bounding box center [92, 443] width 170 height 24
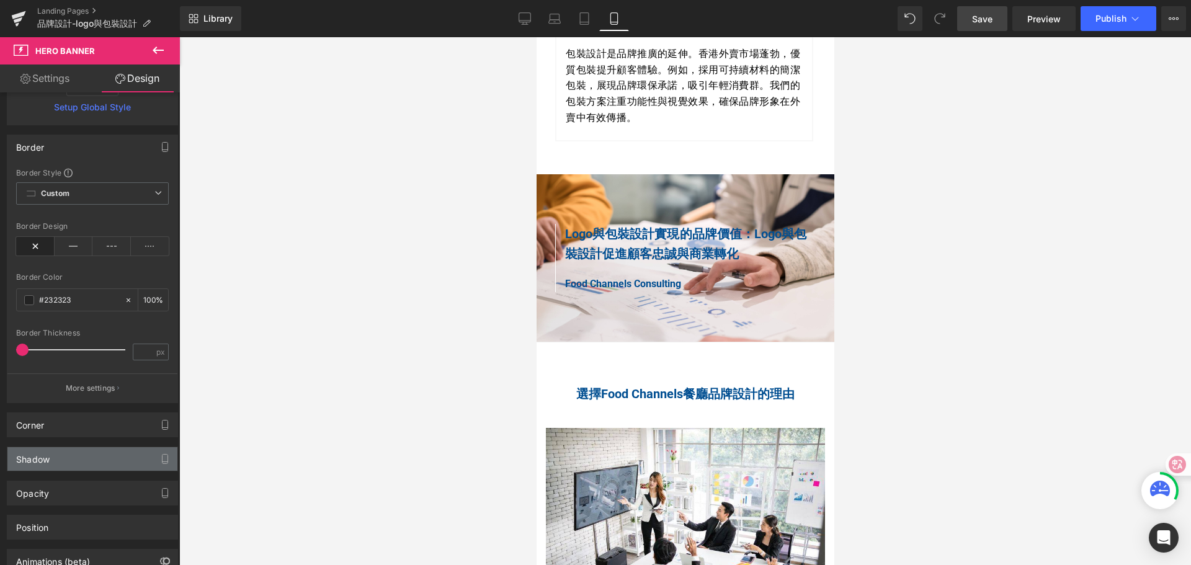
scroll to position [373, 0]
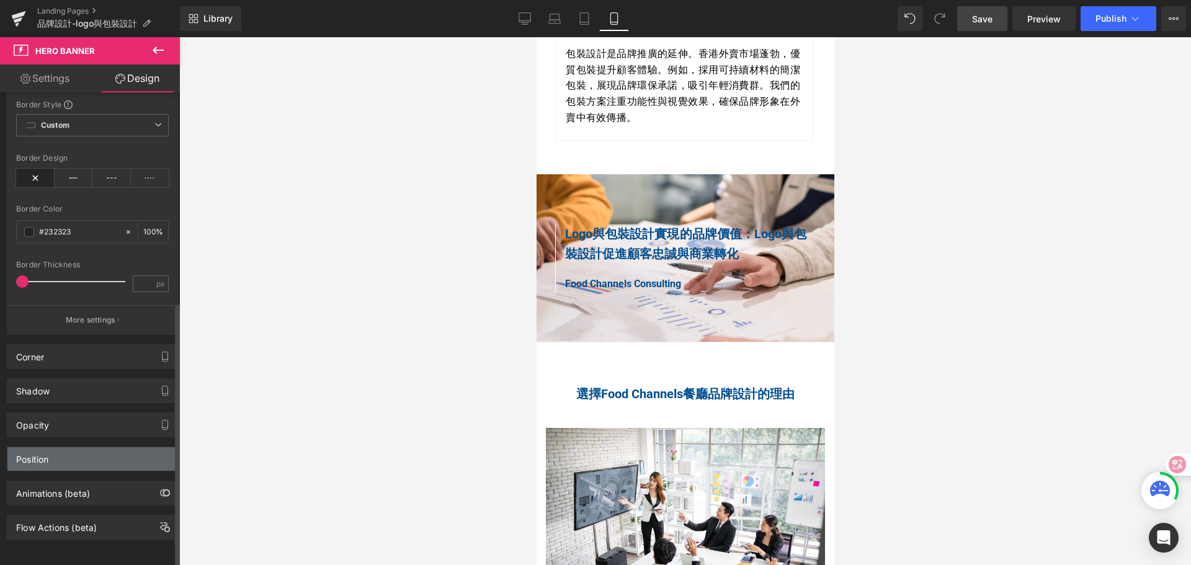
click at [86, 448] on div "Position" at bounding box center [92, 459] width 170 height 24
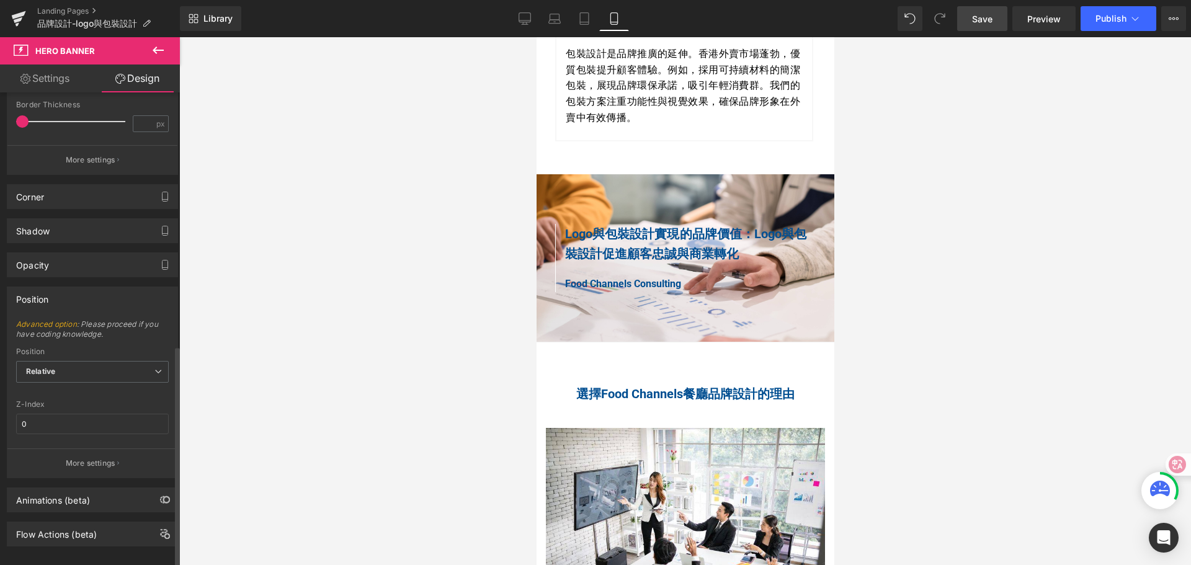
scroll to position [540, 0]
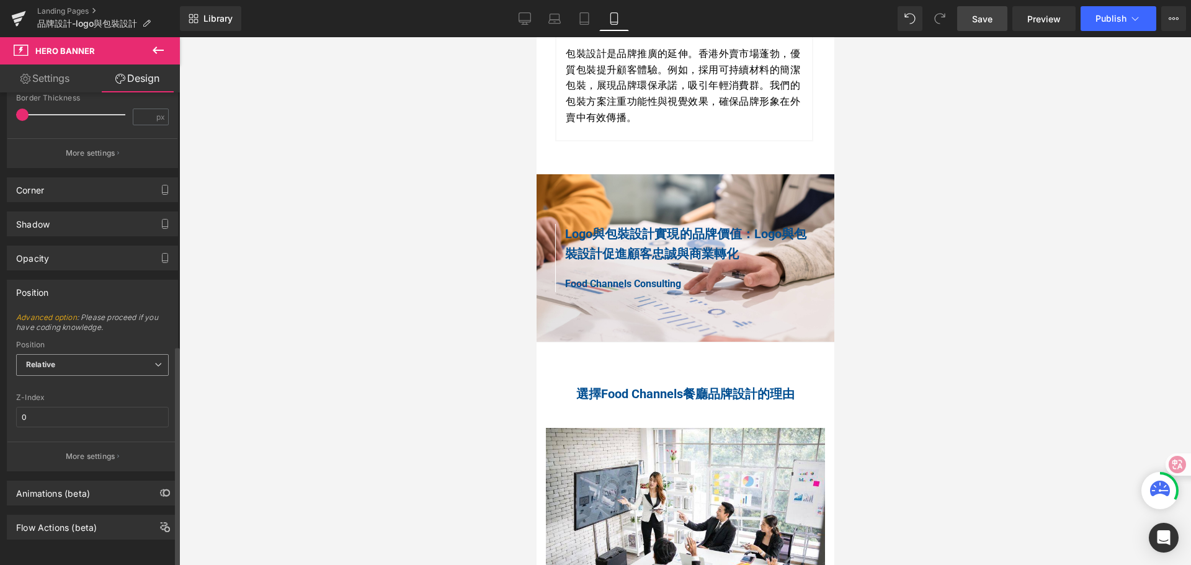
click at [150, 360] on span "Relative" at bounding box center [92, 365] width 153 height 22
click at [102, 256] on div "Opacity" at bounding box center [92, 258] width 170 height 24
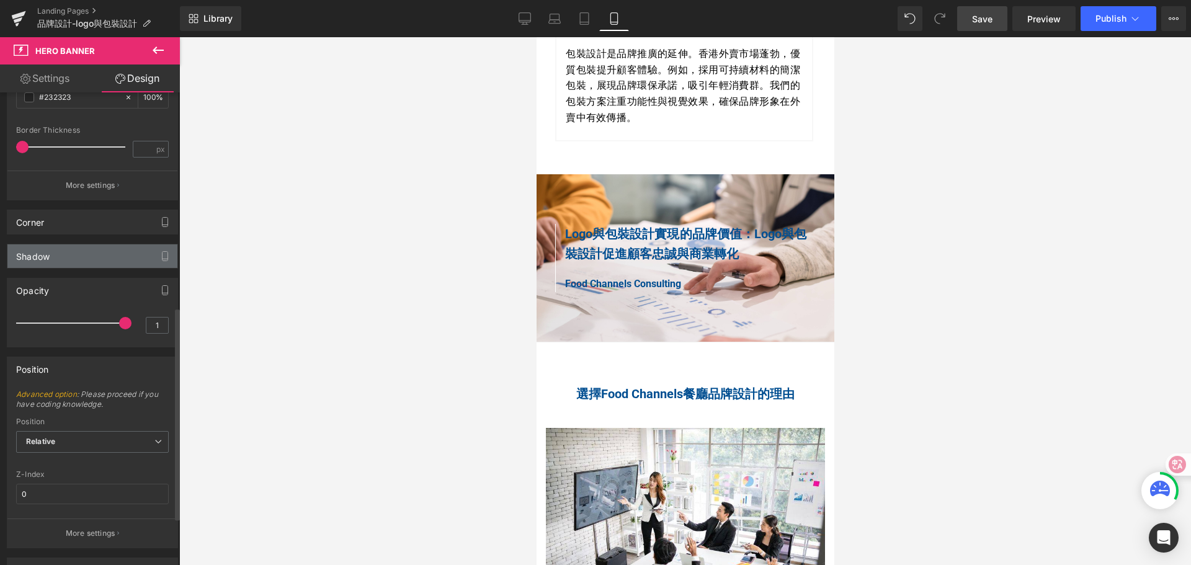
scroll to position [478, 0]
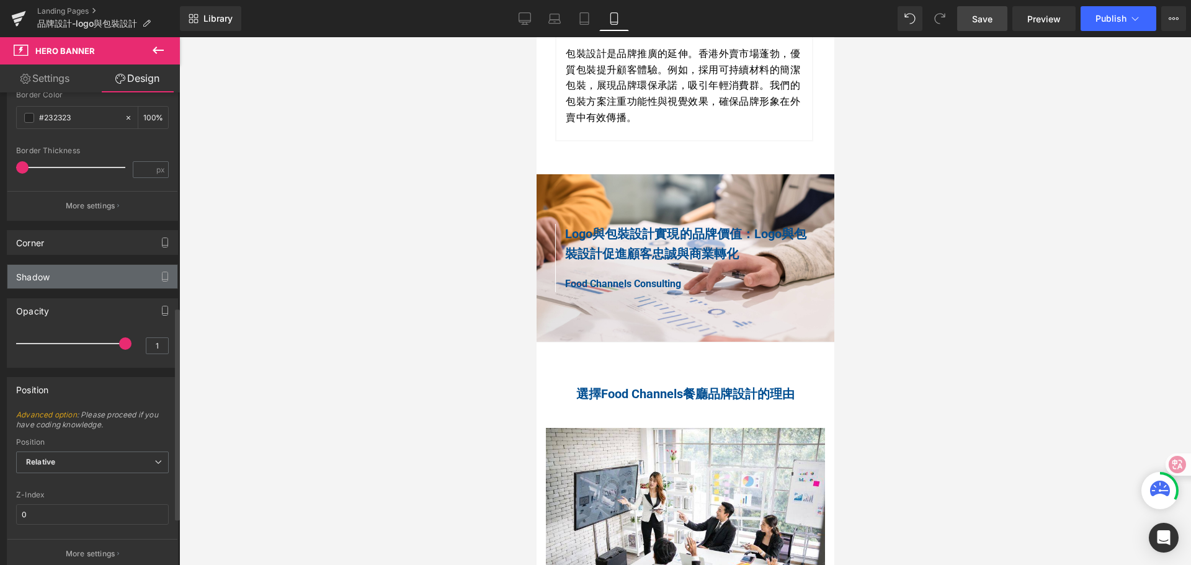
click at [91, 272] on div "Shadow" at bounding box center [92, 277] width 170 height 24
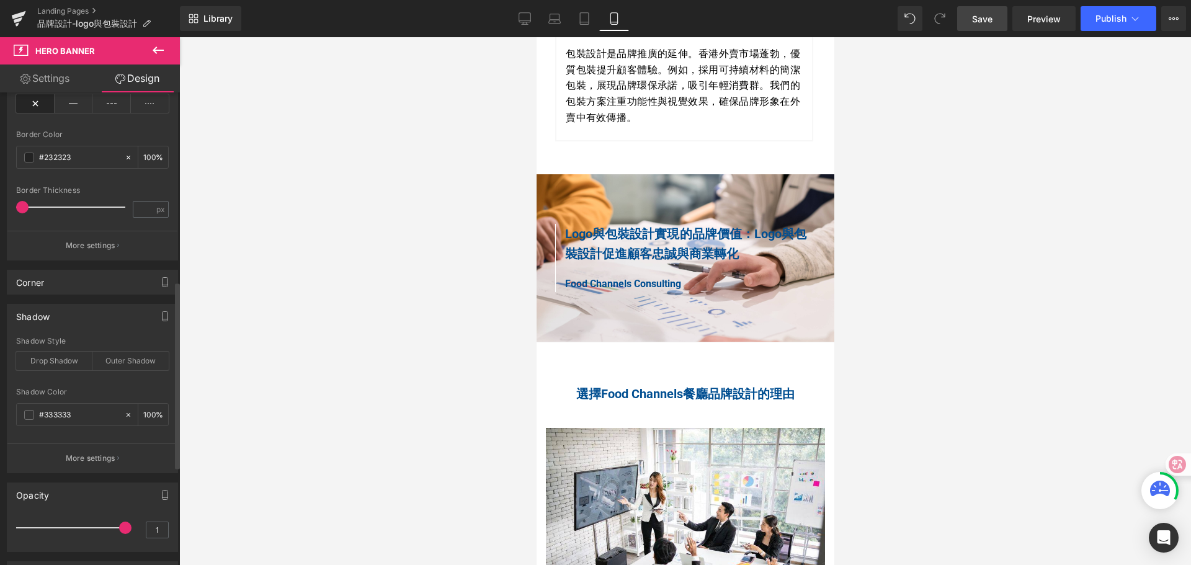
scroll to position [416, 0]
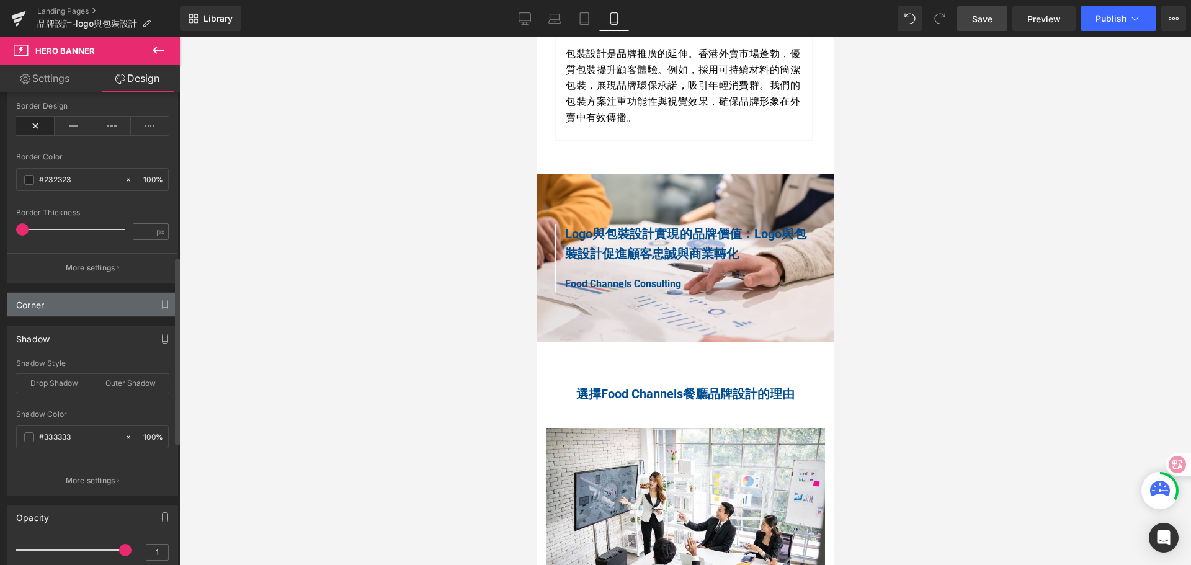
click at [88, 306] on div "Corner" at bounding box center [92, 305] width 170 height 24
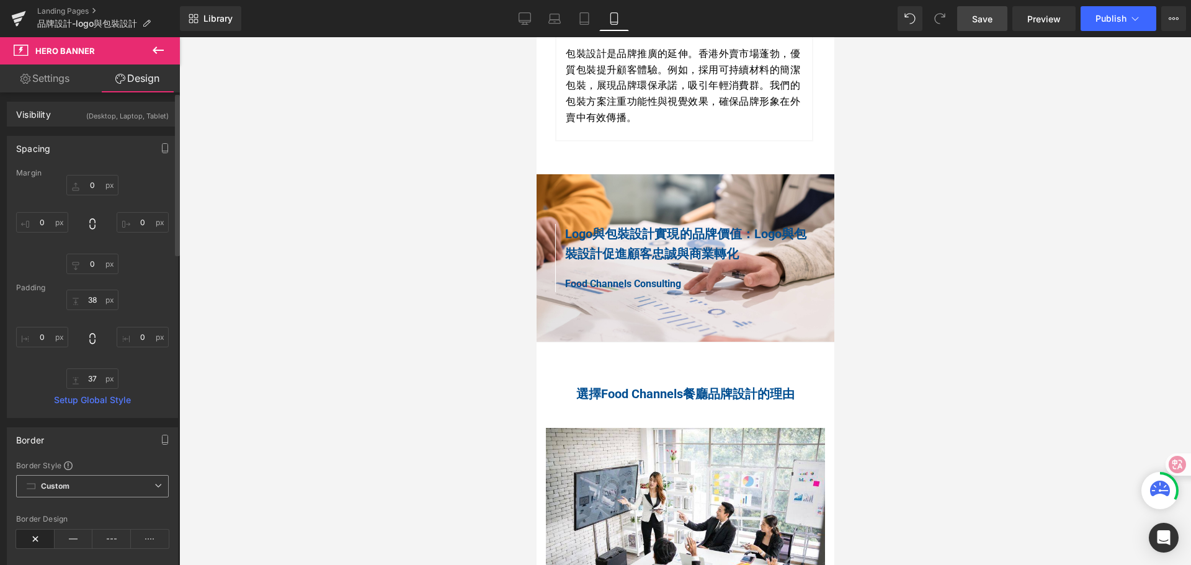
scroll to position [0, 0]
click at [61, 117] on div "Visibility (Desktop, Laptop, Tablet)" at bounding box center [92, 117] width 170 height 24
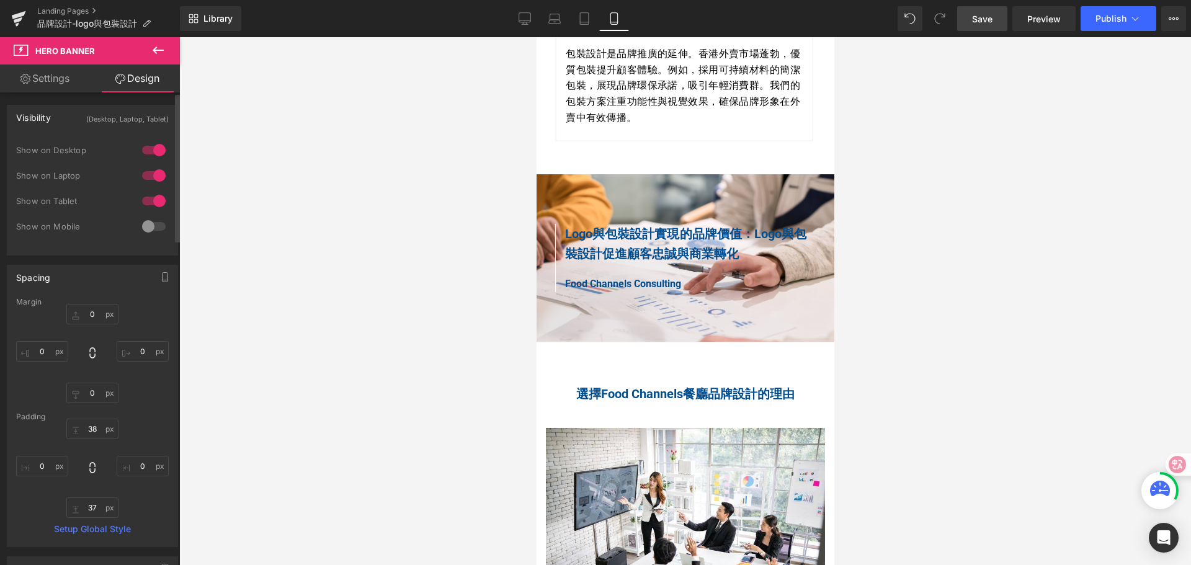
click at [154, 228] on div at bounding box center [154, 226] width 30 height 20
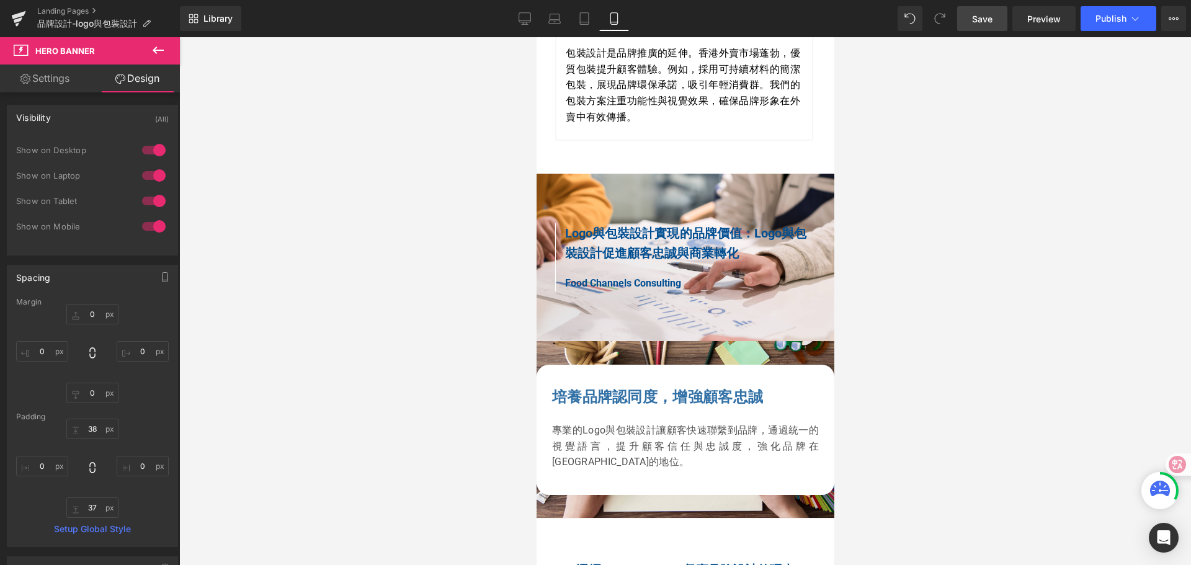
scroll to position [1054, 0]
click at [161, 52] on icon at bounding box center [158, 50] width 15 height 15
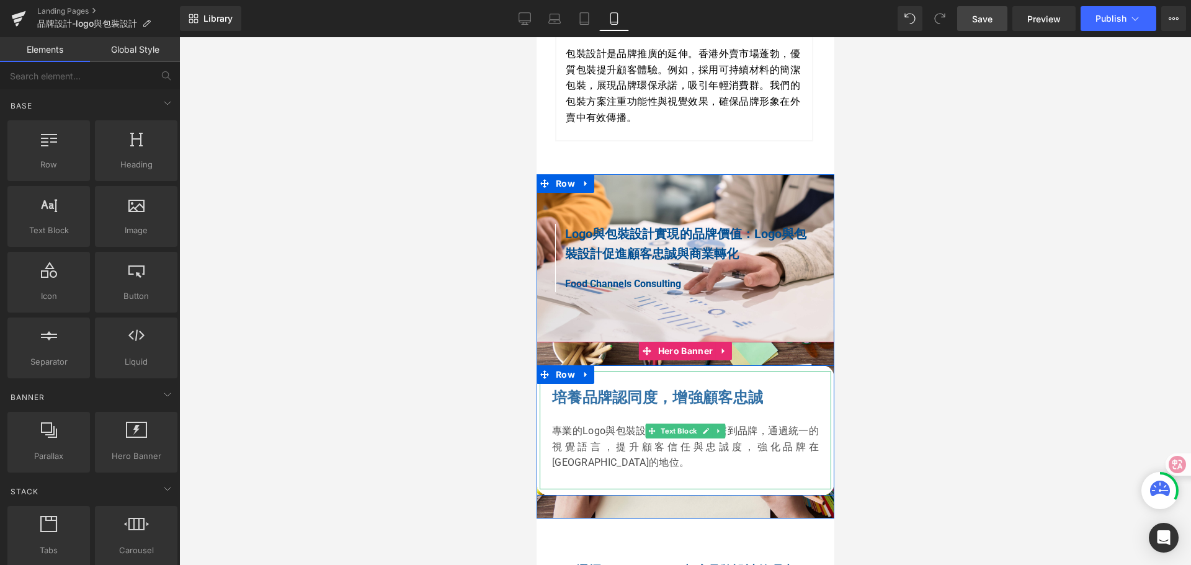
click at [567, 389] on b "培養品牌認同度，增強顧客忠誠" at bounding box center [656, 397] width 211 height 17
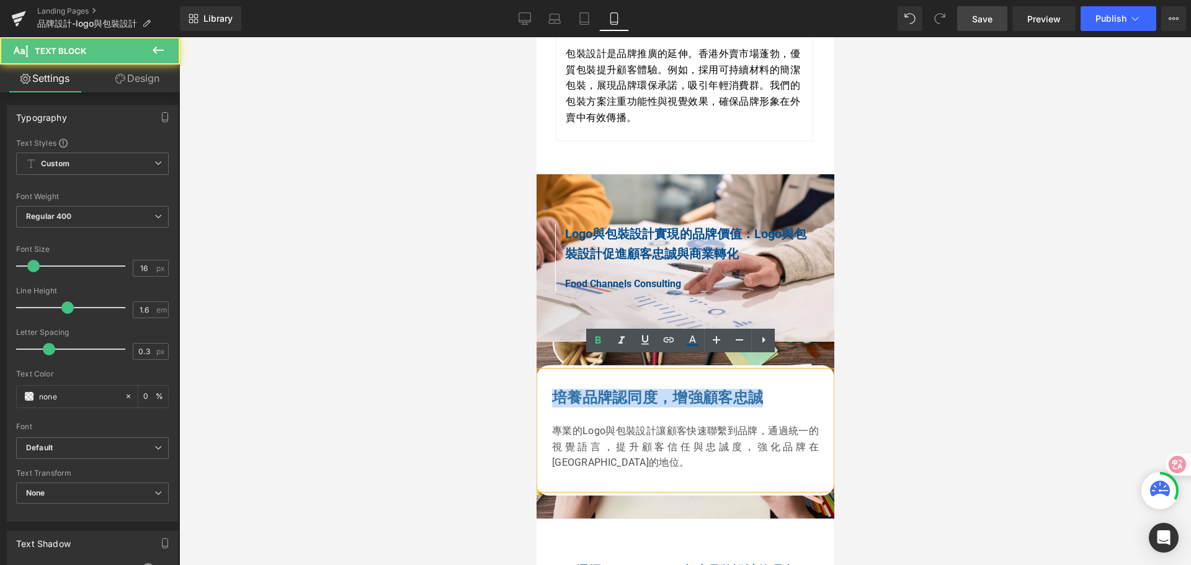
drag, startPoint x: 549, startPoint y: 384, endPoint x: 763, endPoint y: 378, distance: 214.1
click at [763, 390] on p "培養品牌認同度，增強顧客忠誠" at bounding box center [684, 398] width 267 height 17
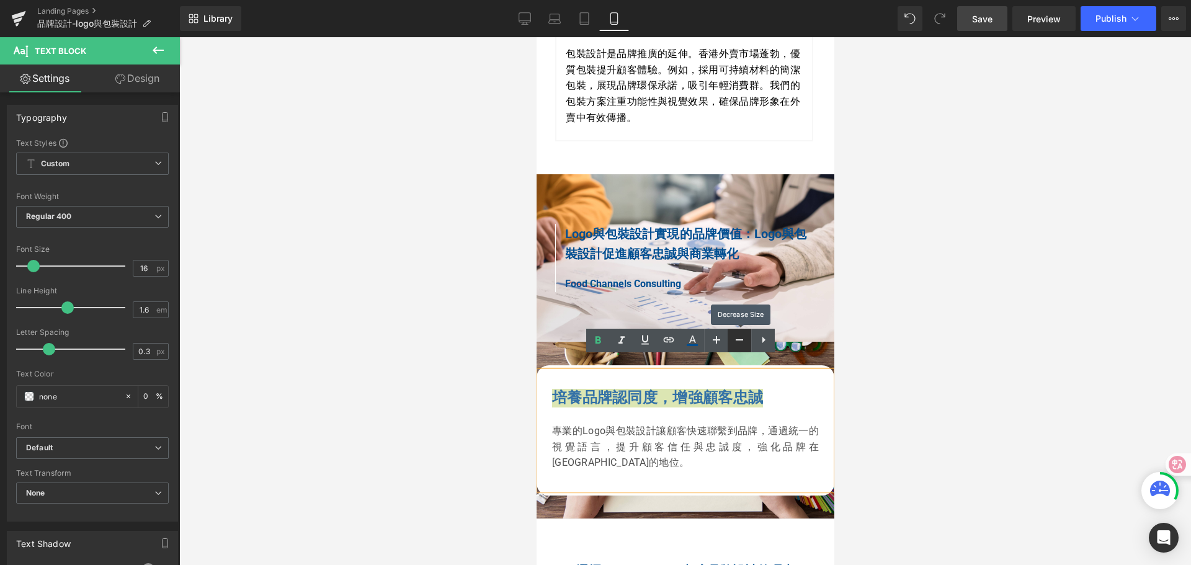
click at [737, 343] on icon at bounding box center [739, 339] width 15 height 15
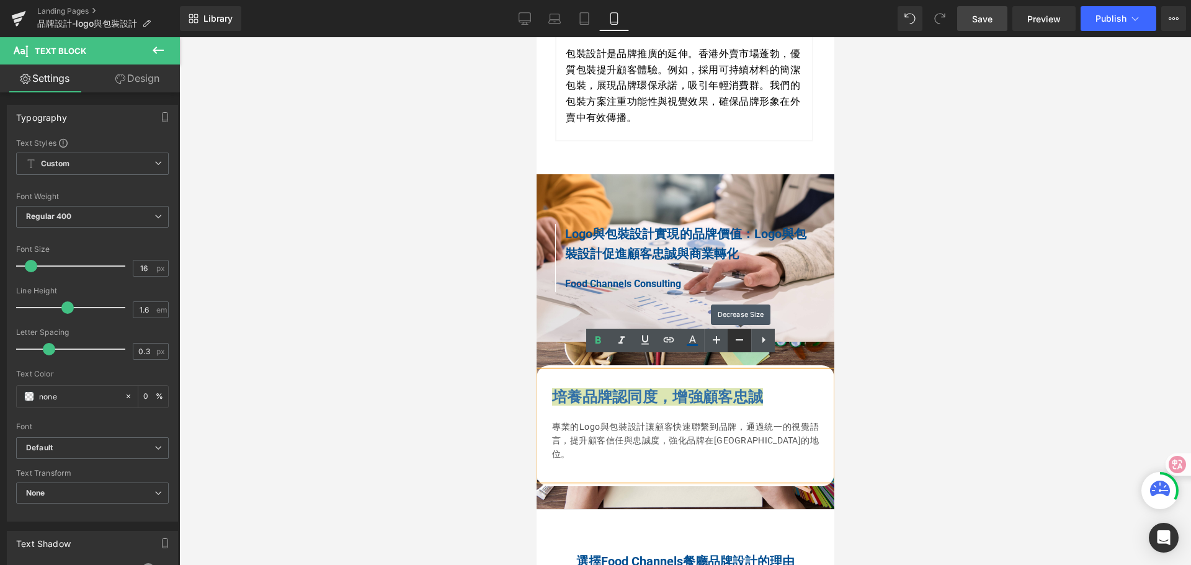
click at [737, 343] on icon at bounding box center [739, 339] width 15 height 15
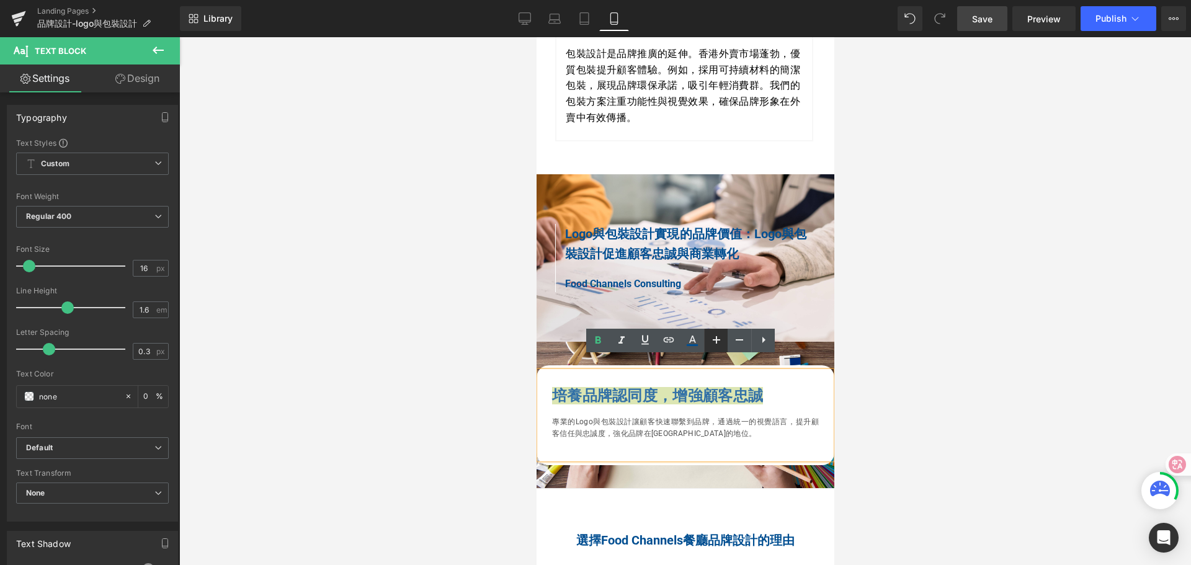
click at [721, 345] on icon at bounding box center [716, 339] width 15 height 15
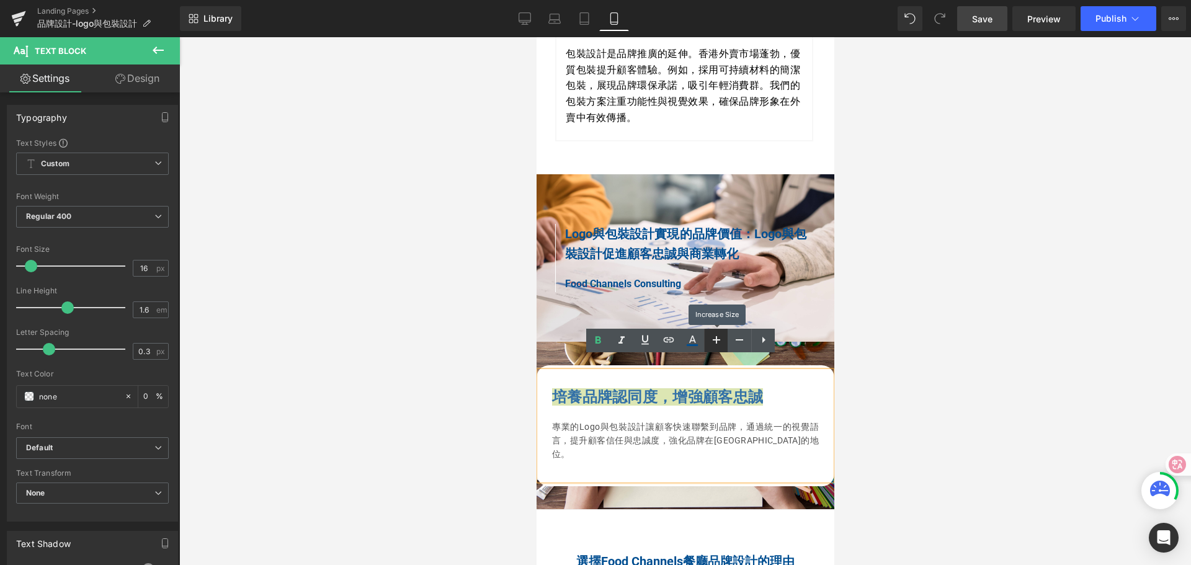
click at [721, 345] on icon at bounding box center [716, 339] width 15 height 15
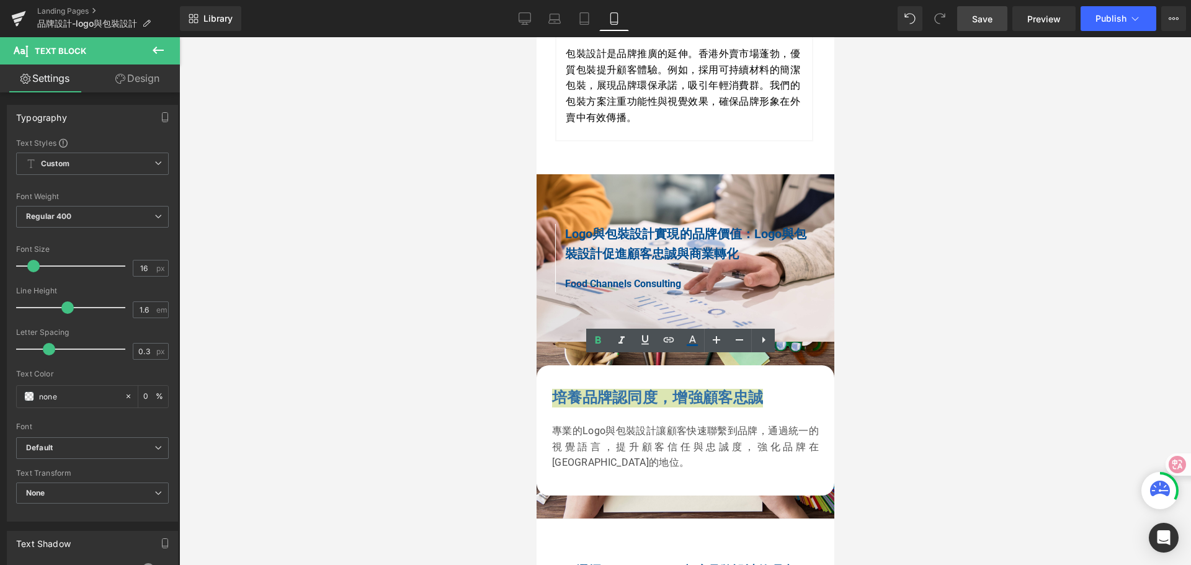
click at [881, 337] on div at bounding box center [685, 301] width 1012 height 528
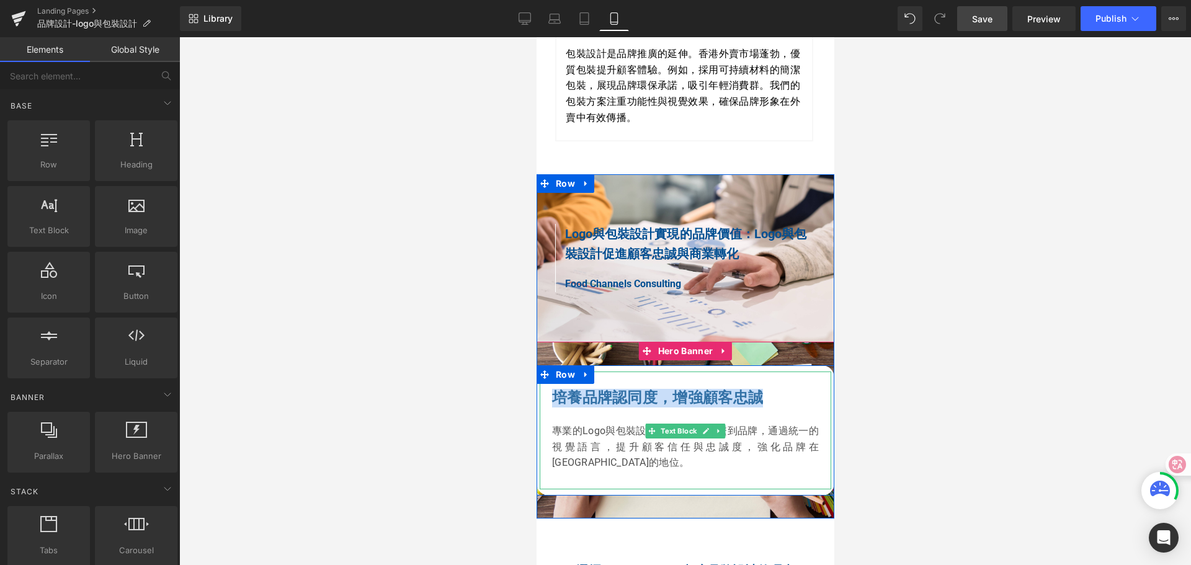
click at [556, 426] on p "專業的Logo與包裝設計讓顧客快速聯繫到品牌，通過統一的視覺語言，提升顧客信任與忠誠度，強化品牌在[GEOGRAPHIC_DATA]的地位。" at bounding box center [684, 447] width 267 height 48
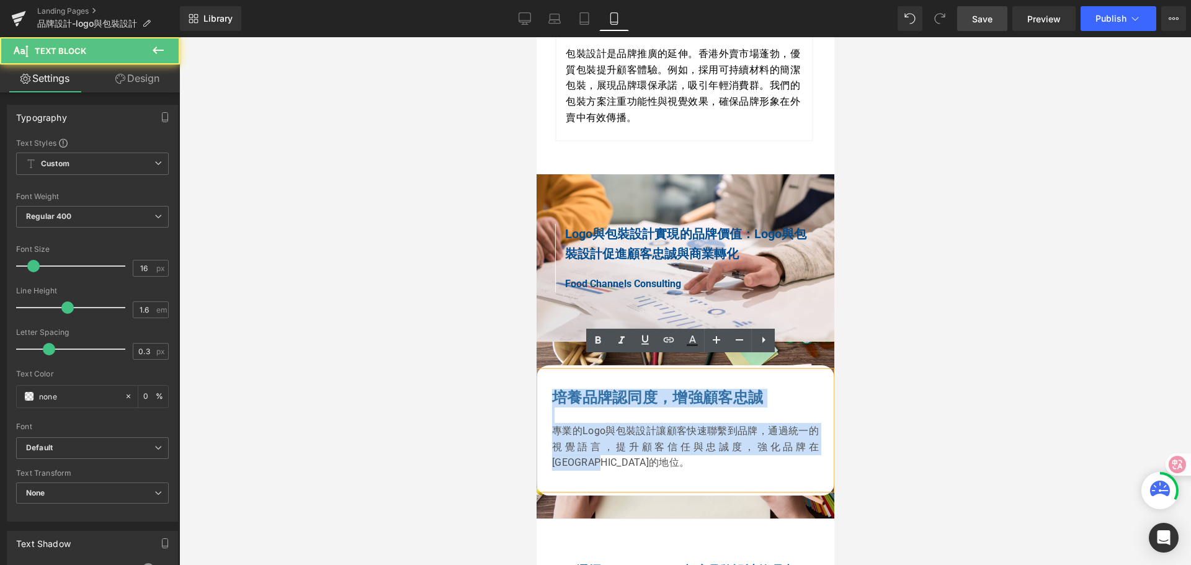
drag, startPoint x: 548, startPoint y: 384, endPoint x: 579, endPoint y: 451, distance: 73.6
click at [579, 451] on div "培養品牌認同度，增強顧客忠誠 專業的Logo與包裝設計讓顧客快速聯繫到品牌，通過統一的視覺語言，提升顧客信任與忠誠度，強化品牌在香港市場的地位。" at bounding box center [685, 431] width 292 height 118
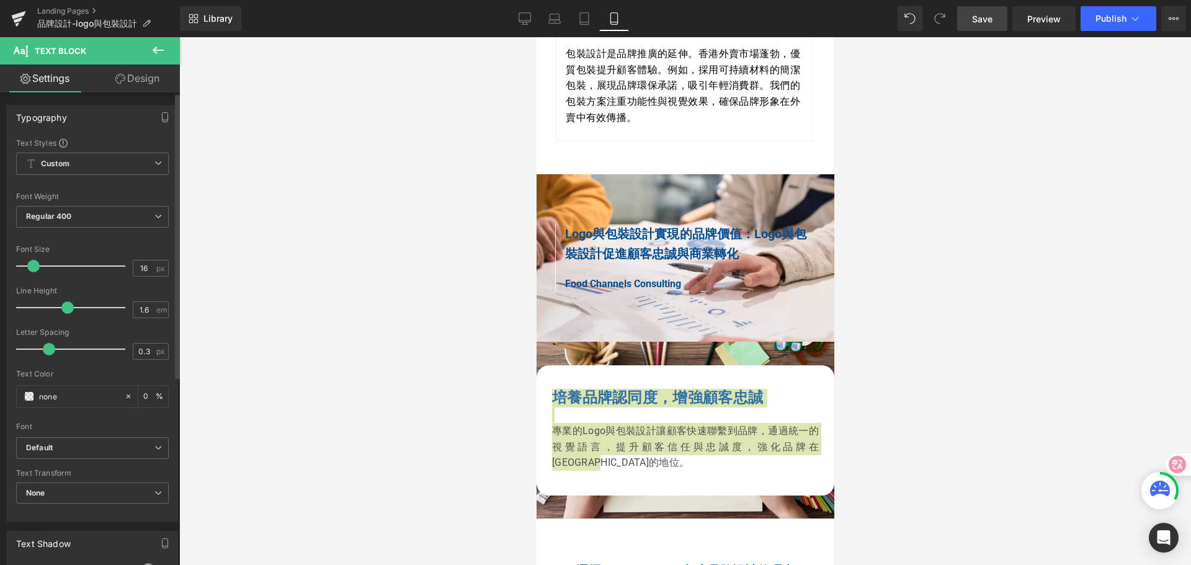
click at [32, 265] on span at bounding box center [33, 266] width 12 height 12
click at [154, 50] on icon at bounding box center [158, 50] width 11 height 7
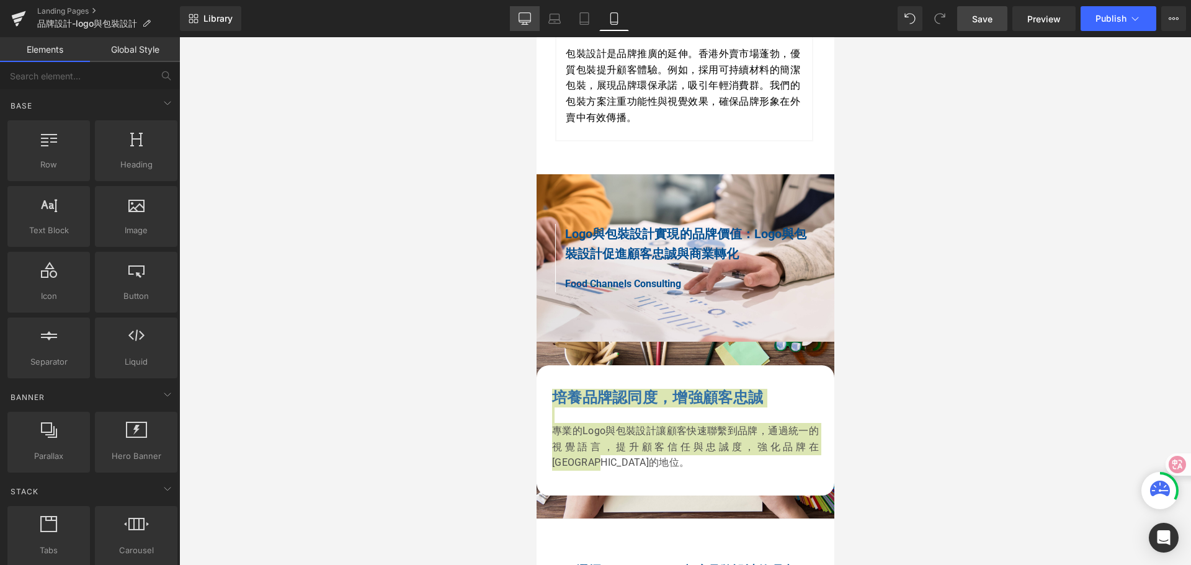
click at [528, 16] on icon at bounding box center [524, 18] width 12 height 12
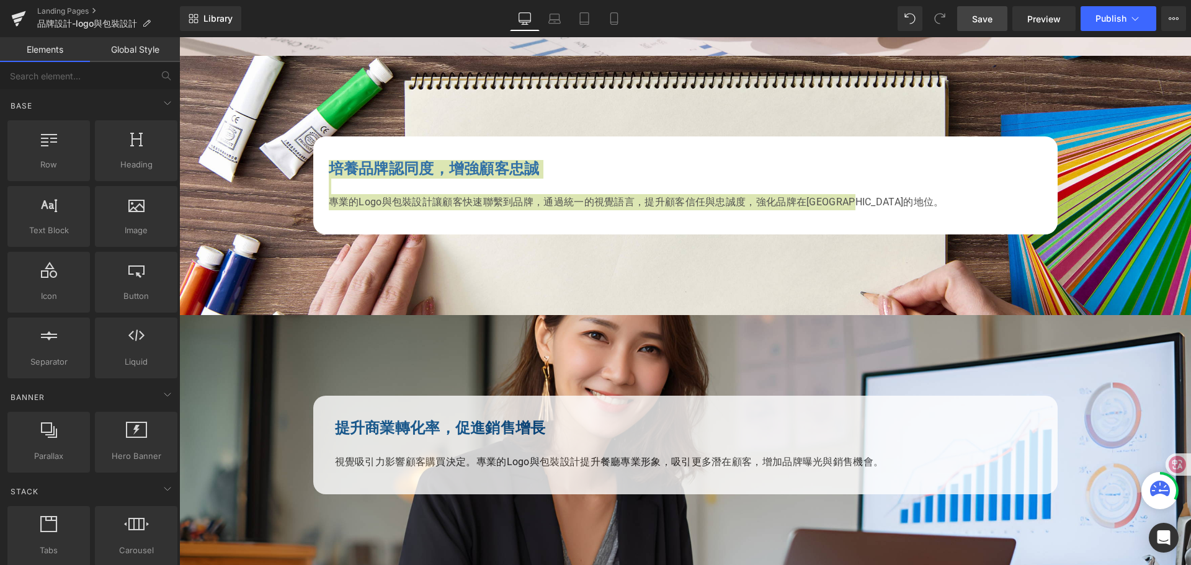
scroll to position [1434, 0]
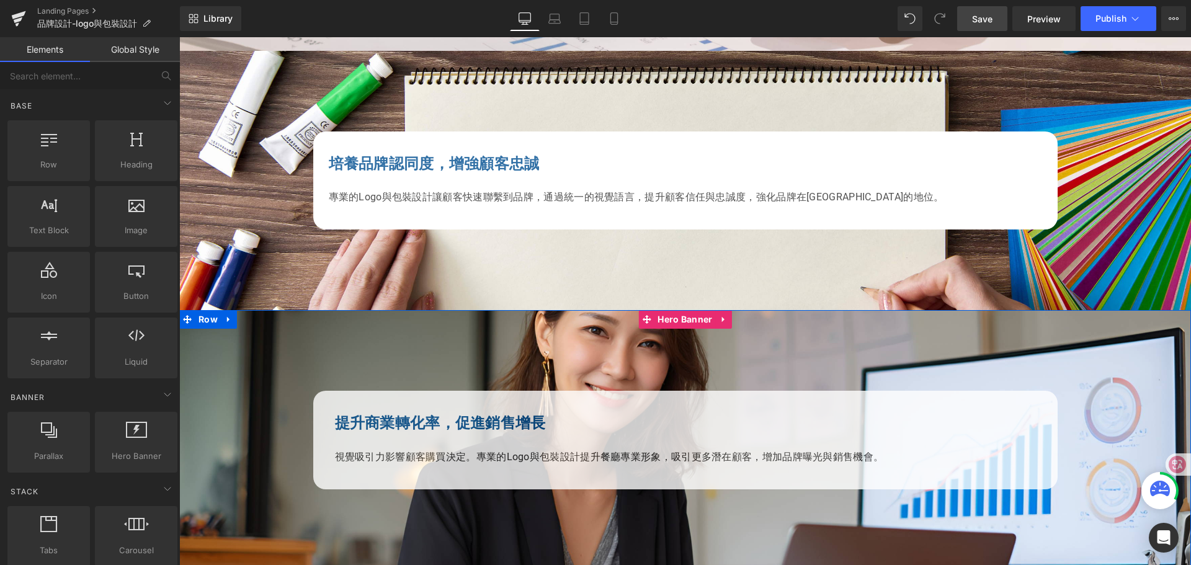
click at [239, 337] on div at bounding box center [685, 440] width 1012 height 260
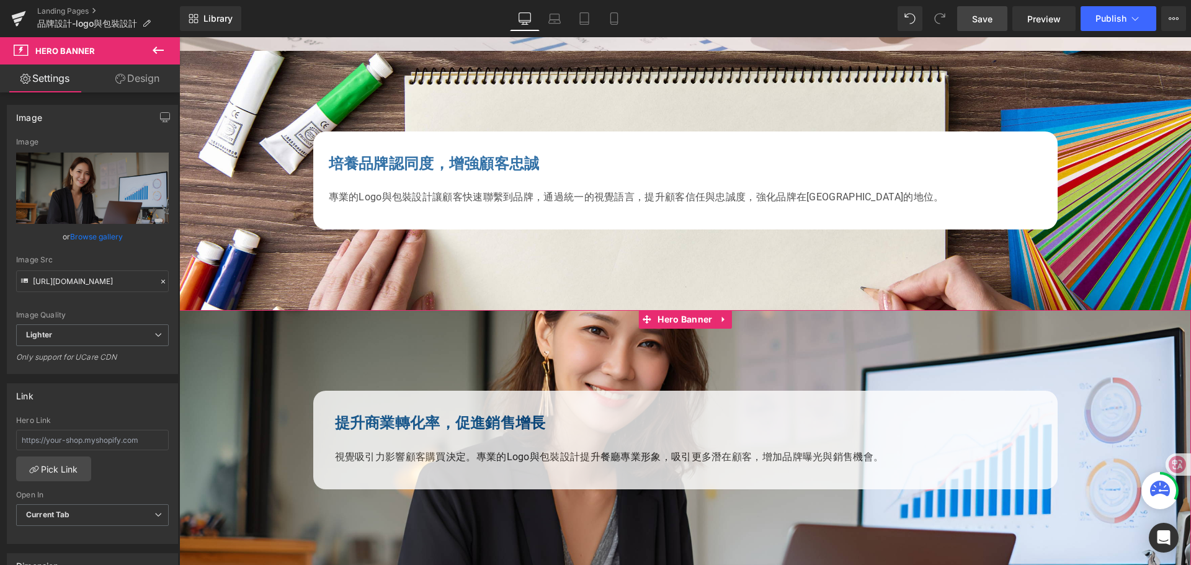
click at [148, 81] on link "Design" at bounding box center [137, 79] width 90 height 28
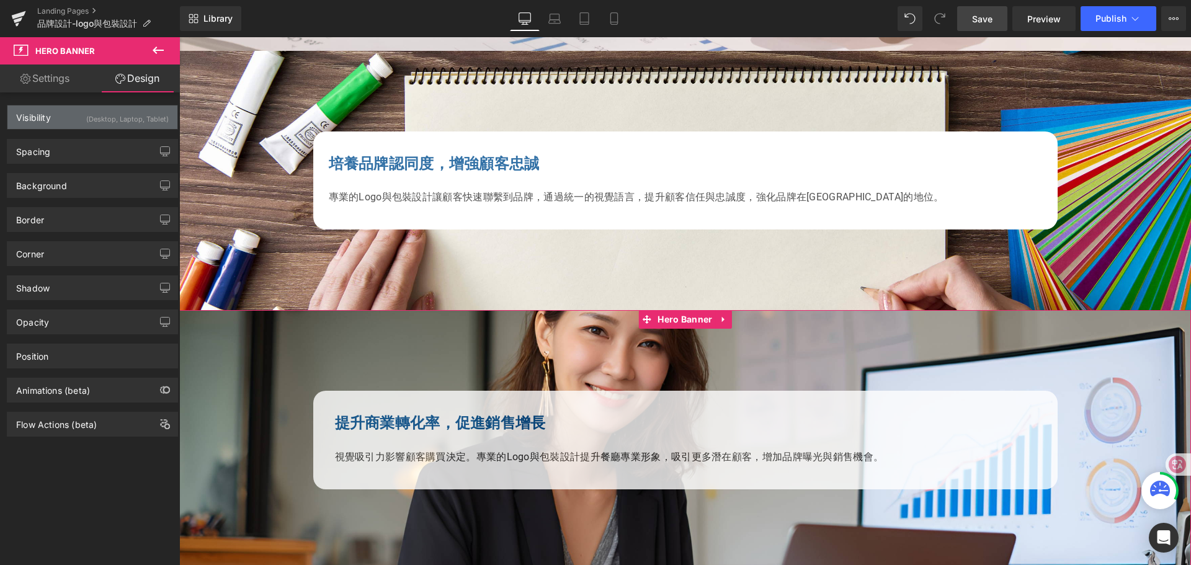
click at [58, 116] on div "Visibility (Desktop, Laptop, Tablet)" at bounding box center [92, 117] width 170 height 24
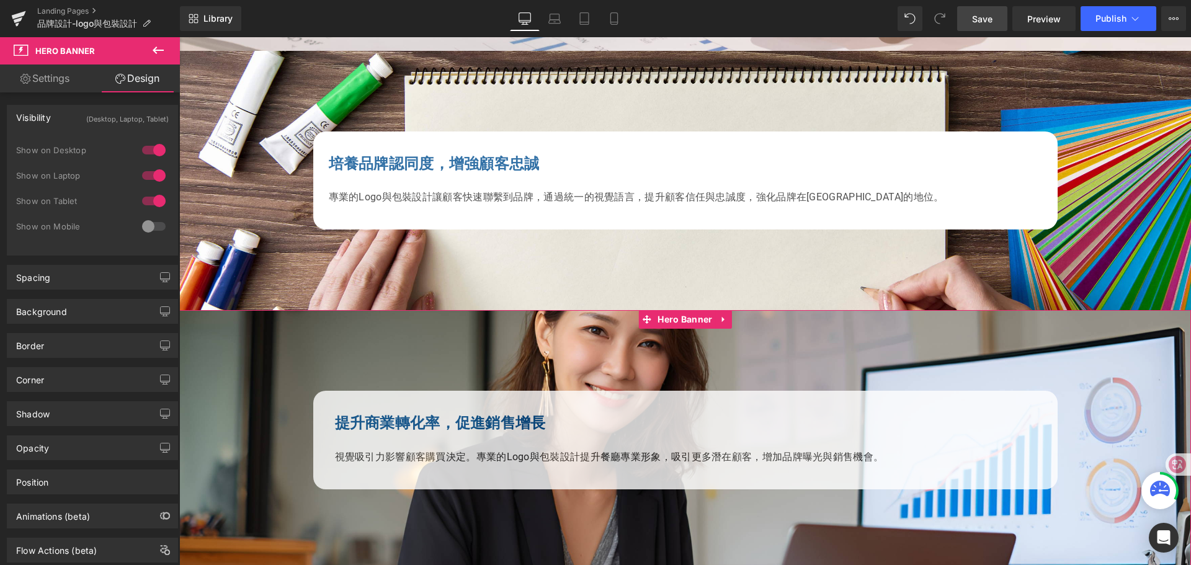
click at [154, 225] on div at bounding box center [154, 226] width 30 height 20
click at [154, 50] on icon at bounding box center [158, 50] width 11 height 7
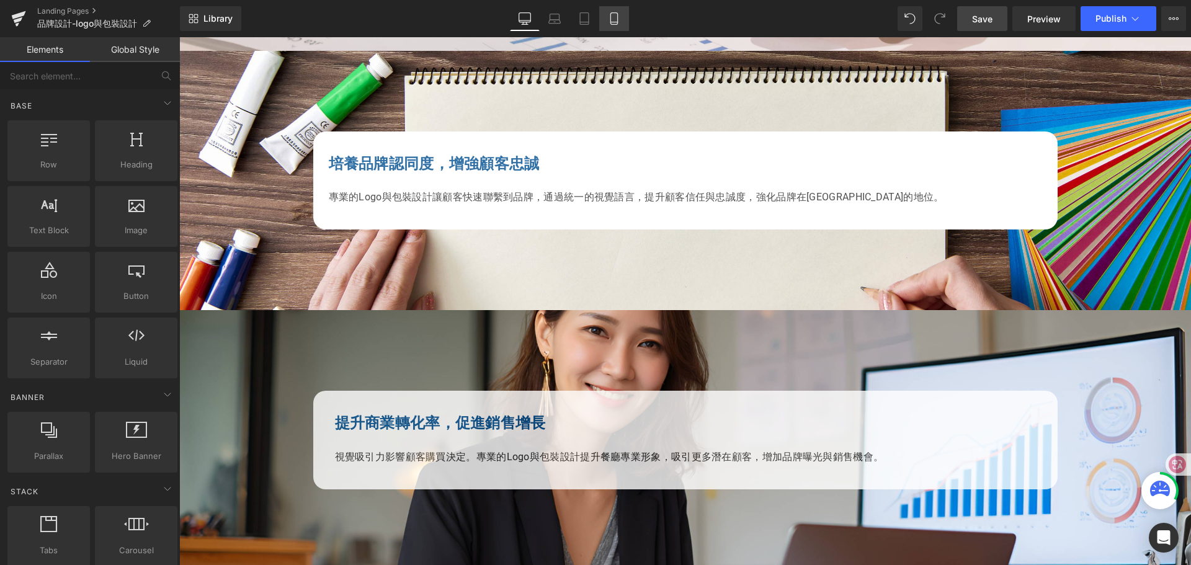
click at [620, 16] on icon at bounding box center [614, 18] width 12 height 12
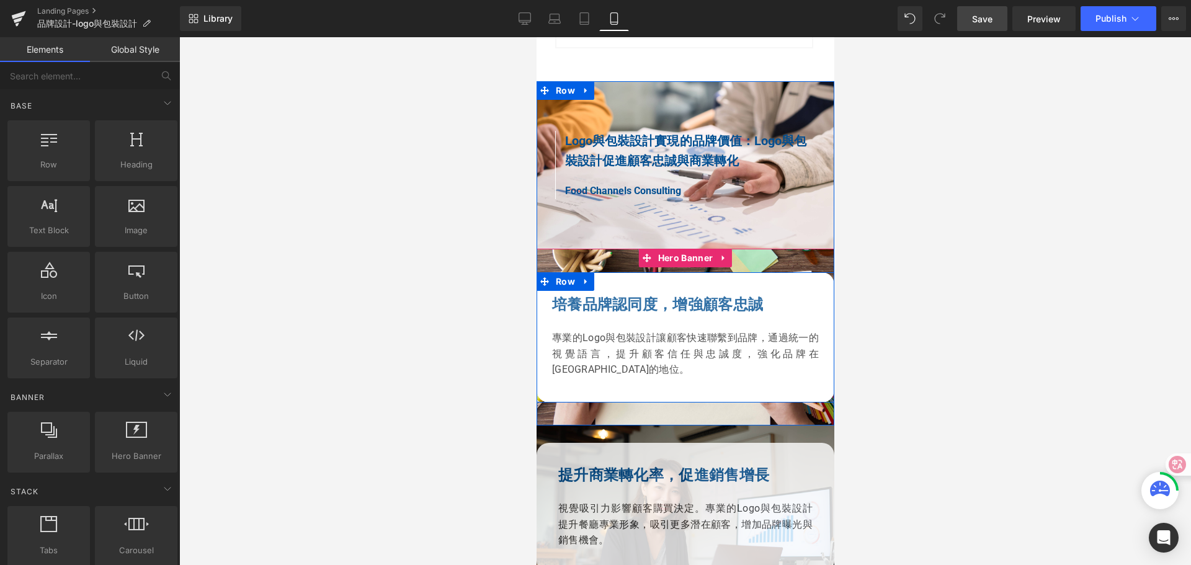
scroll to position [1150, 0]
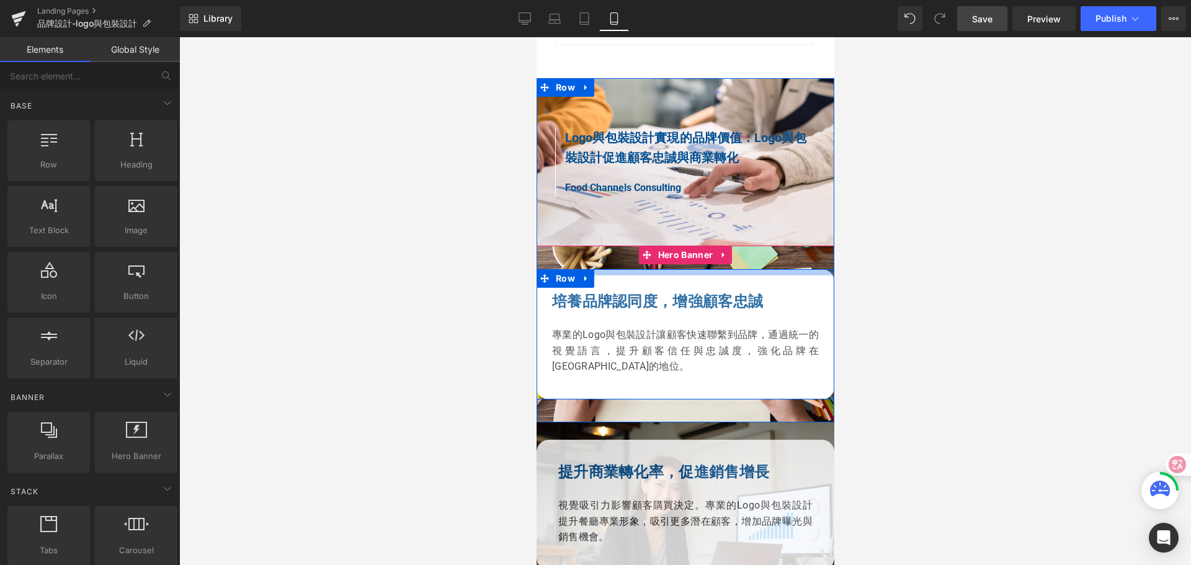
click at [620, 269] on div at bounding box center [685, 272] width 298 height 6
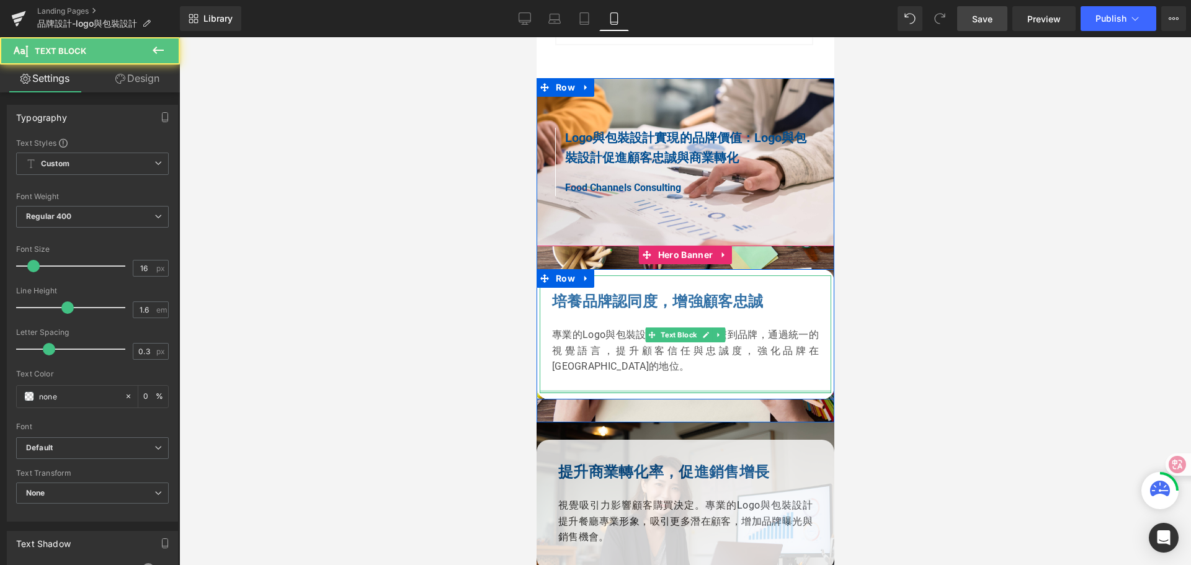
click at [542, 390] on div at bounding box center [685, 391] width 292 height 3
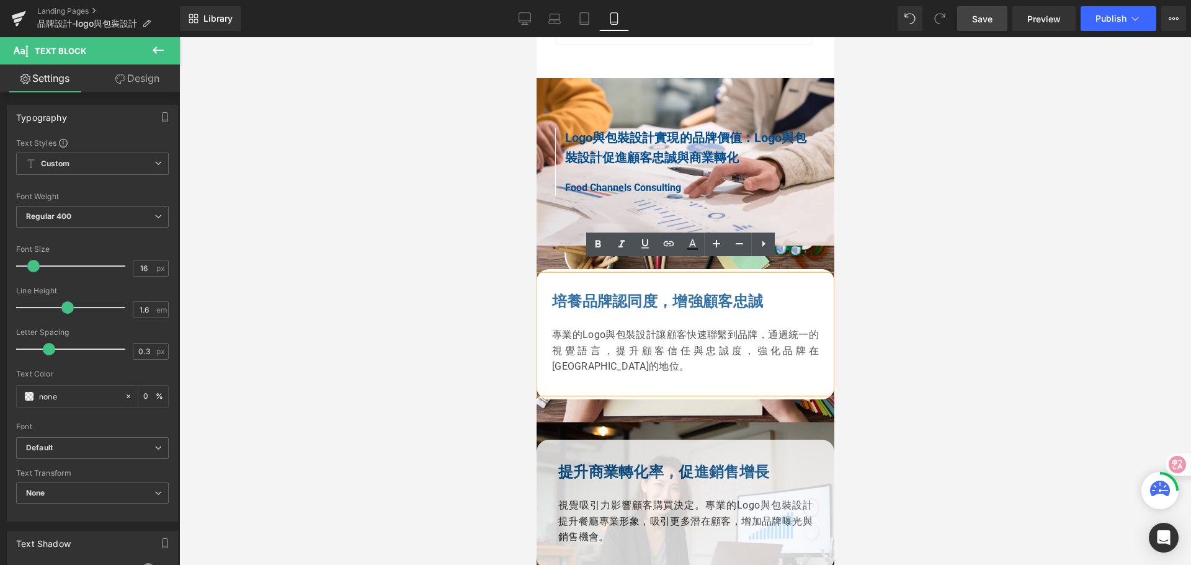
click at [152, 79] on link "Design" at bounding box center [137, 79] width 90 height 28
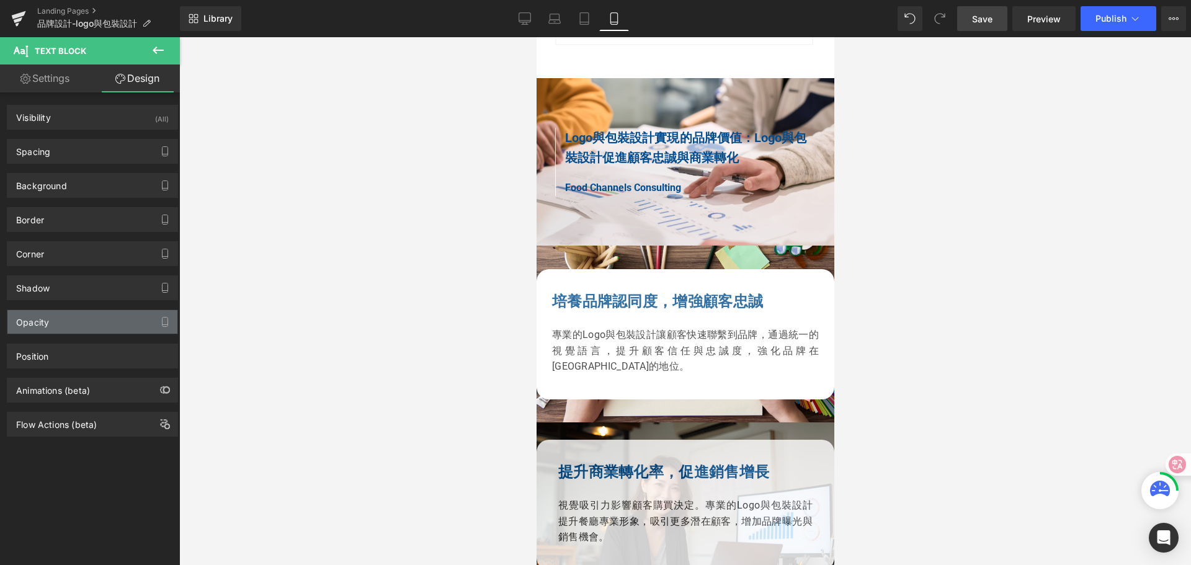
click at [69, 327] on div "Opacity" at bounding box center [92, 322] width 170 height 24
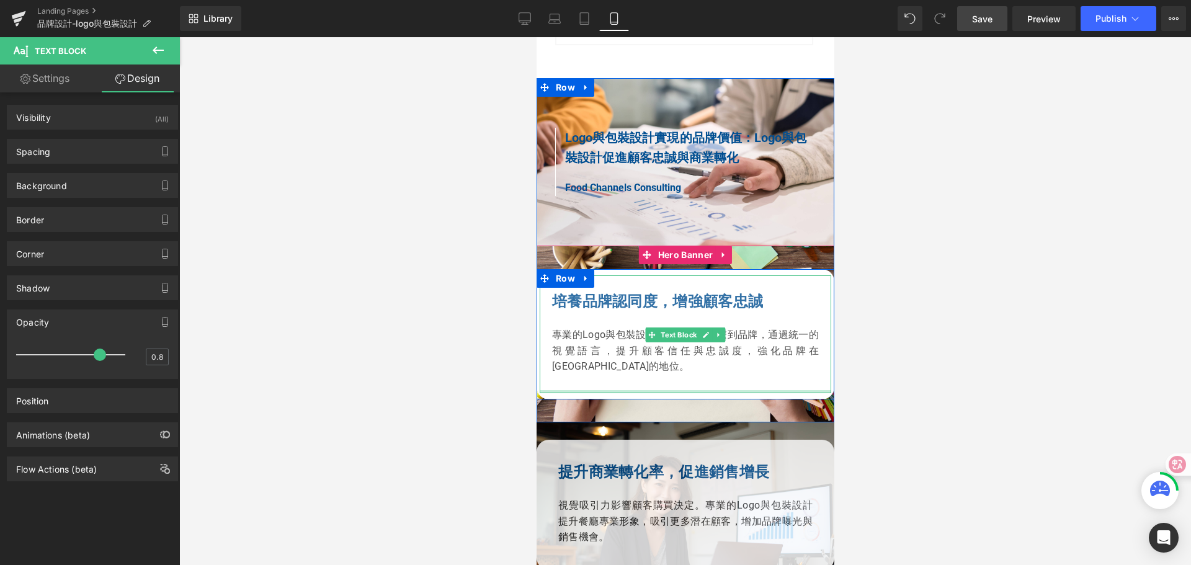
click at [541, 390] on div at bounding box center [685, 391] width 292 height 3
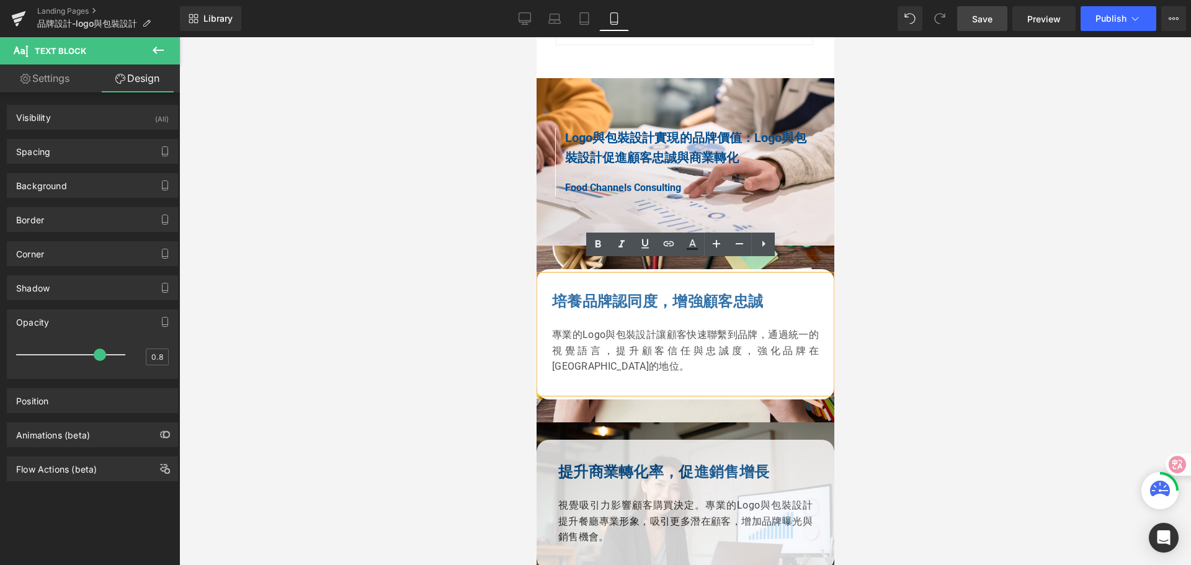
drag, startPoint x: 562, startPoint y: 270, endPoint x: 590, endPoint y: 272, distance: 28.6
click at [562, 275] on div "培養品牌認同度，增強顧客忠誠 專業的Logo與包裝設計讓顧客快速聯繫到品牌，通過統一的視覺語言，提升顧客信任與忠誠度，強化品牌在香港市場的地位。" at bounding box center [685, 334] width 292 height 118
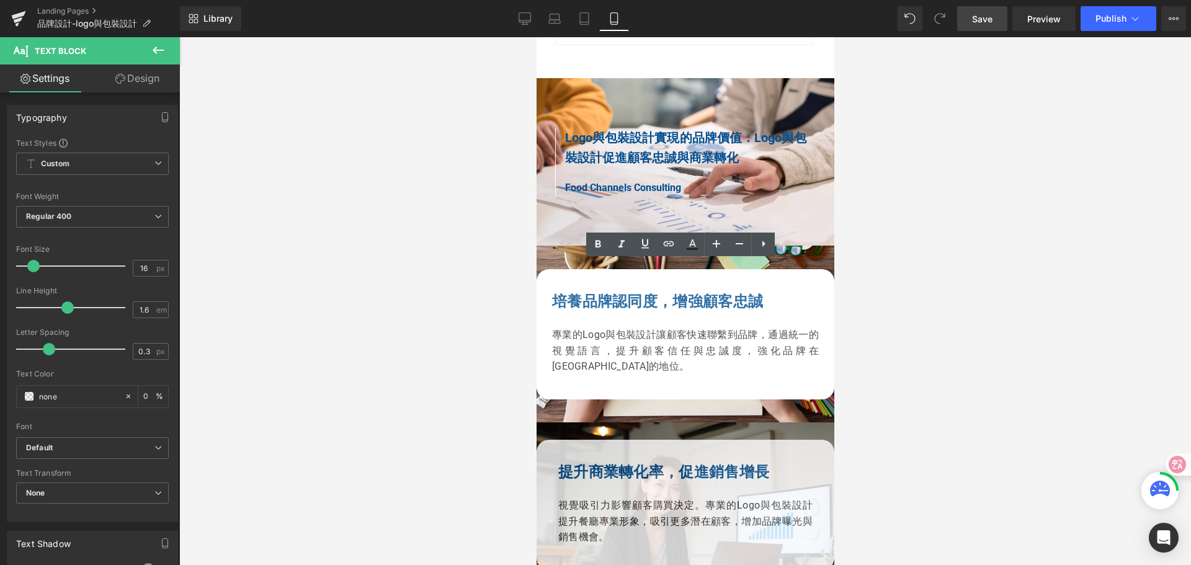
click at [1029, 240] on div at bounding box center [685, 301] width 1012 height 528
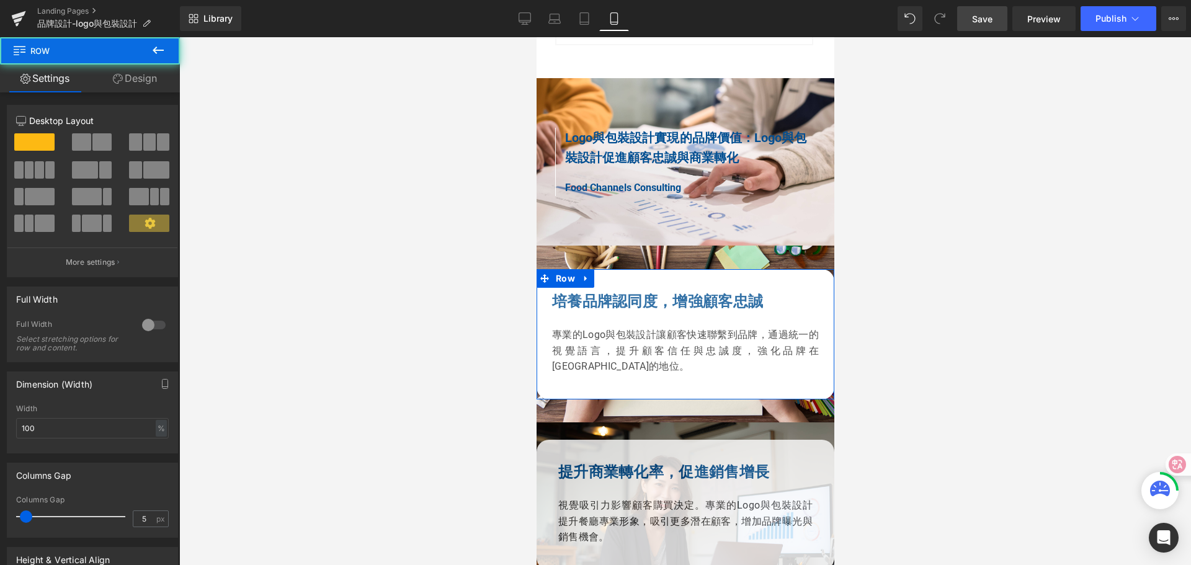
click at [143, 76] on link "Design" at bounding box center [135, 79] width 90 height 28
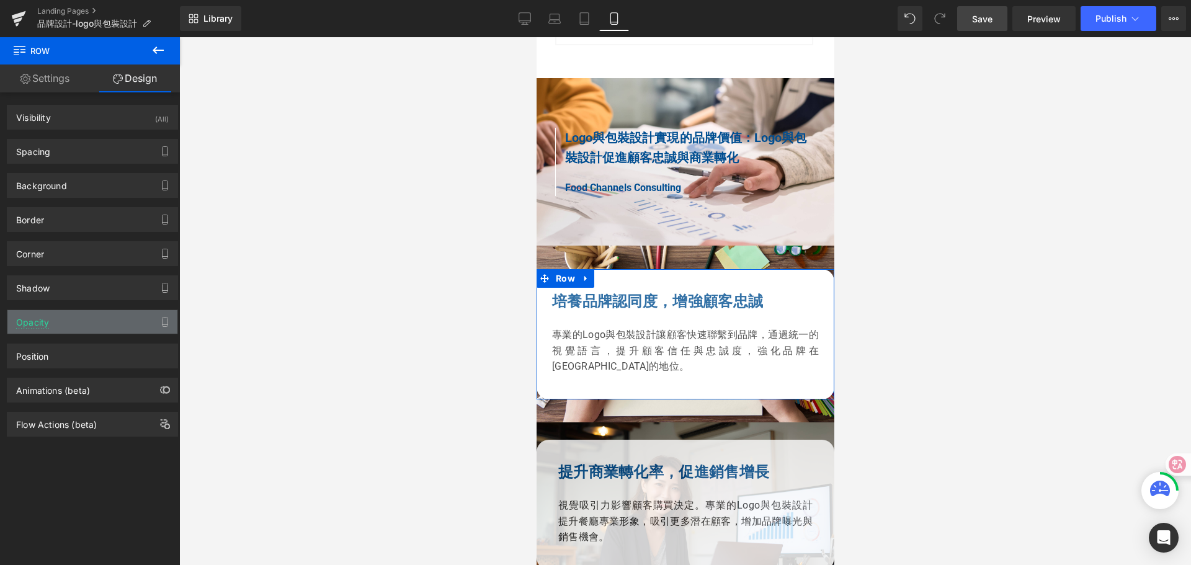
click at [84, 319] on div "Opacity" at bounding box center [92, 322] width 170 height 24
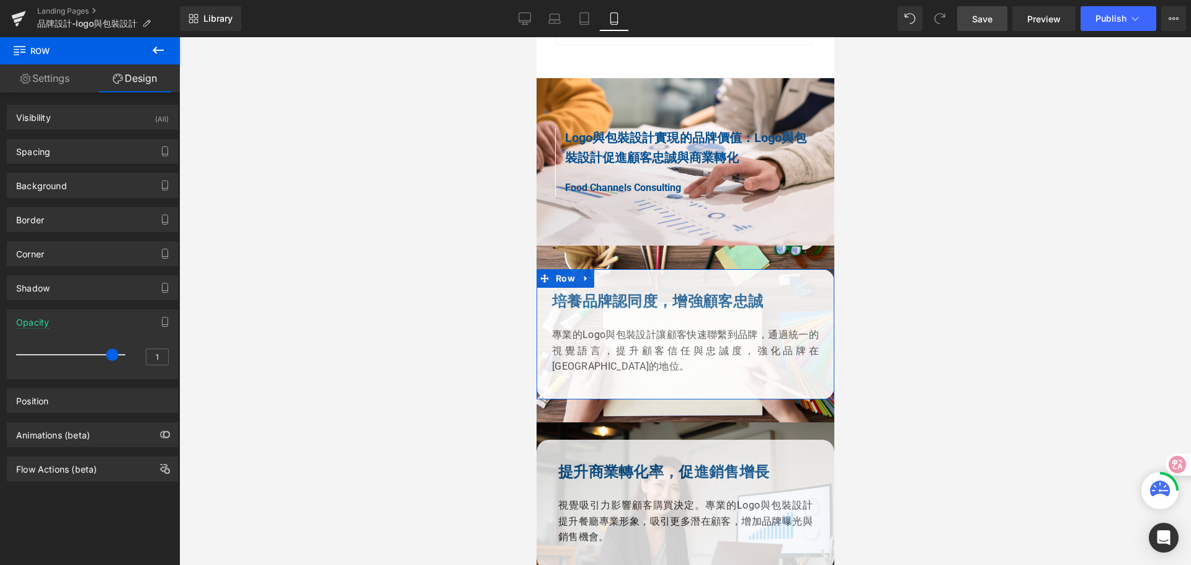
drag, startPoint x: 119, startPoint y: 357, endPoint x: 112, endPoint y: 357, distance: 6.8
click at [112, 357] on span at bounding box center [112, 355] width 12 height 12
click at [938, 249] on div at bounding box center [685, 301] width 1012 height 528
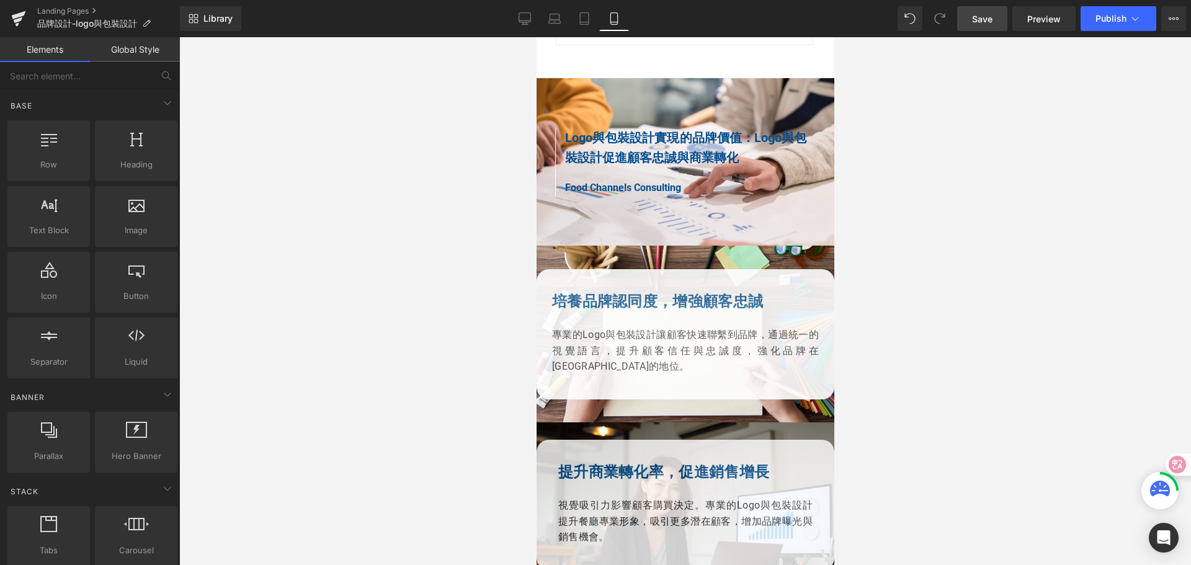
click at [994, 19] on link "Save" at bounding box center [982, 18] width 50 height 25
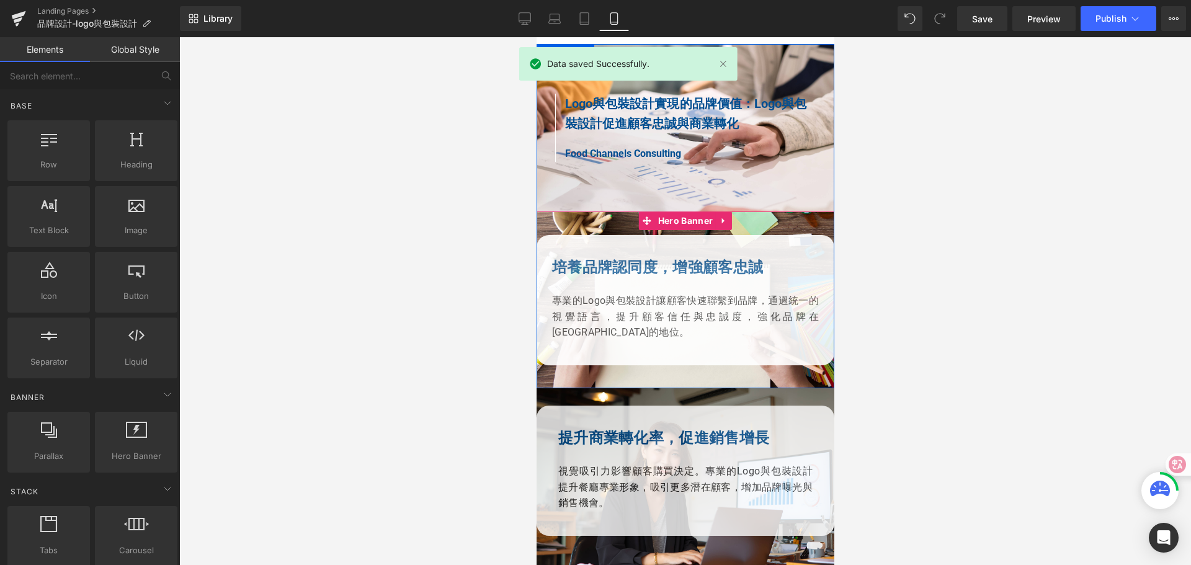
scroll to position [1213, 0]
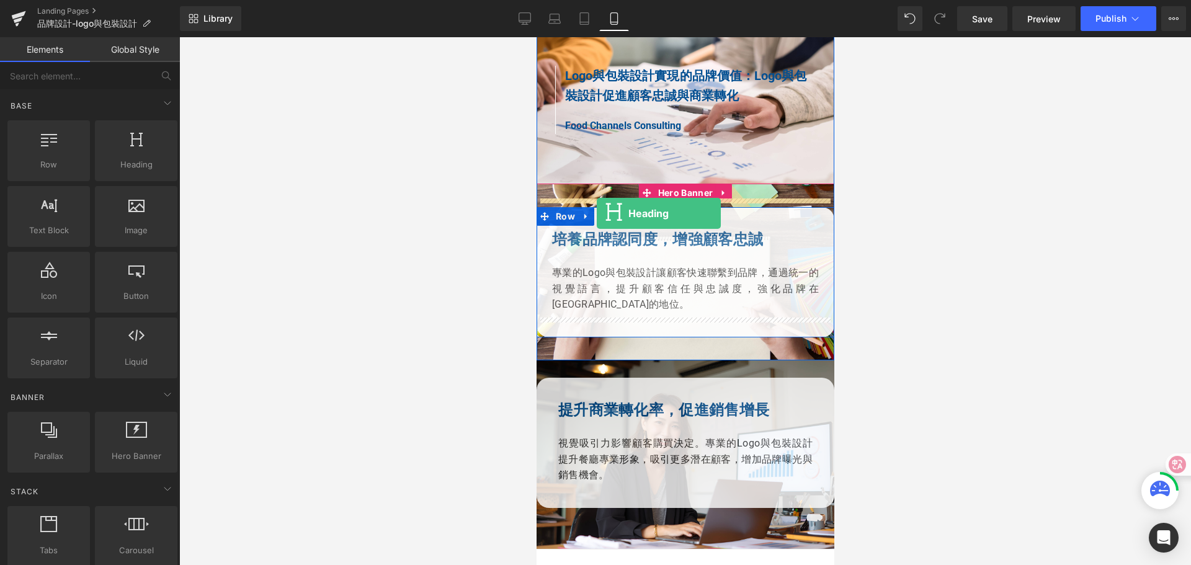
drag, startPoint x: 662, startPoint y: 197, endPoint x: 596, endPoint y: 213, distance: 68.4
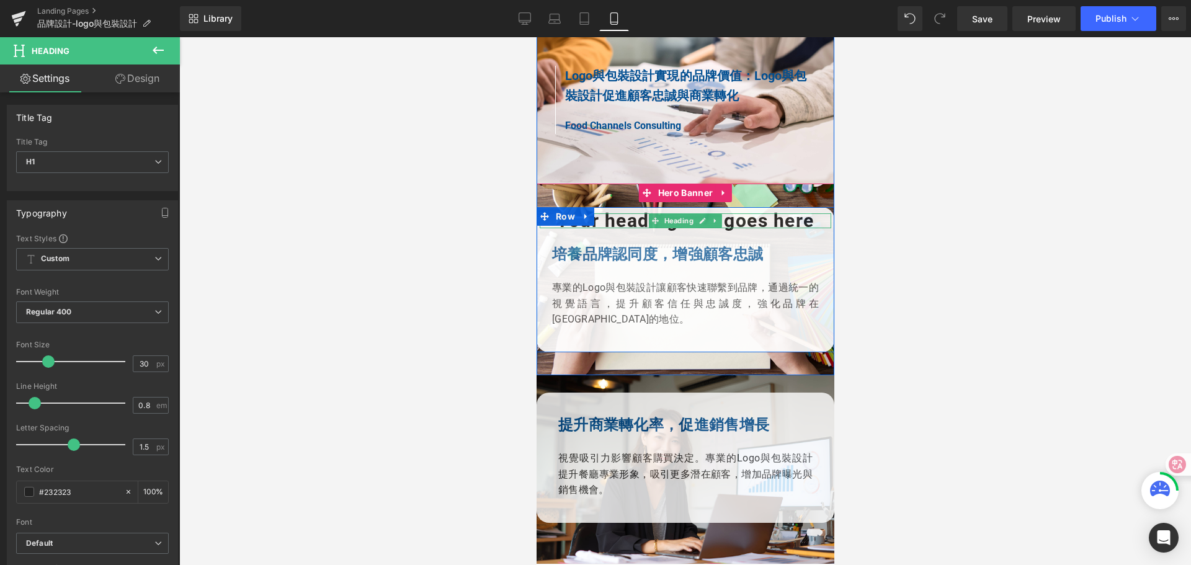
click at [624, 213] on h1 "Your heading text goes here" at bounding box center [685, 220] width 292 height 15
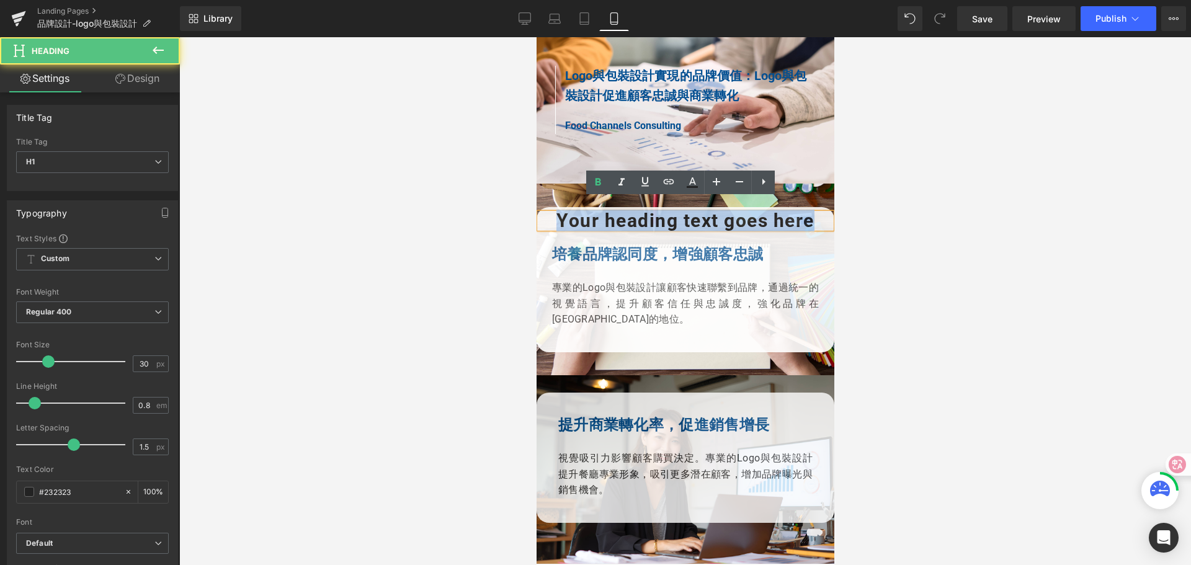
drag, startPoint x: 545, startPoint y: 207, endPoint x: 819, endPoint y: 208, distance: 274.8
click at [819, 213] on h1 "Your heading text goes here" at bounding box center [685, 220] width 292 height 15
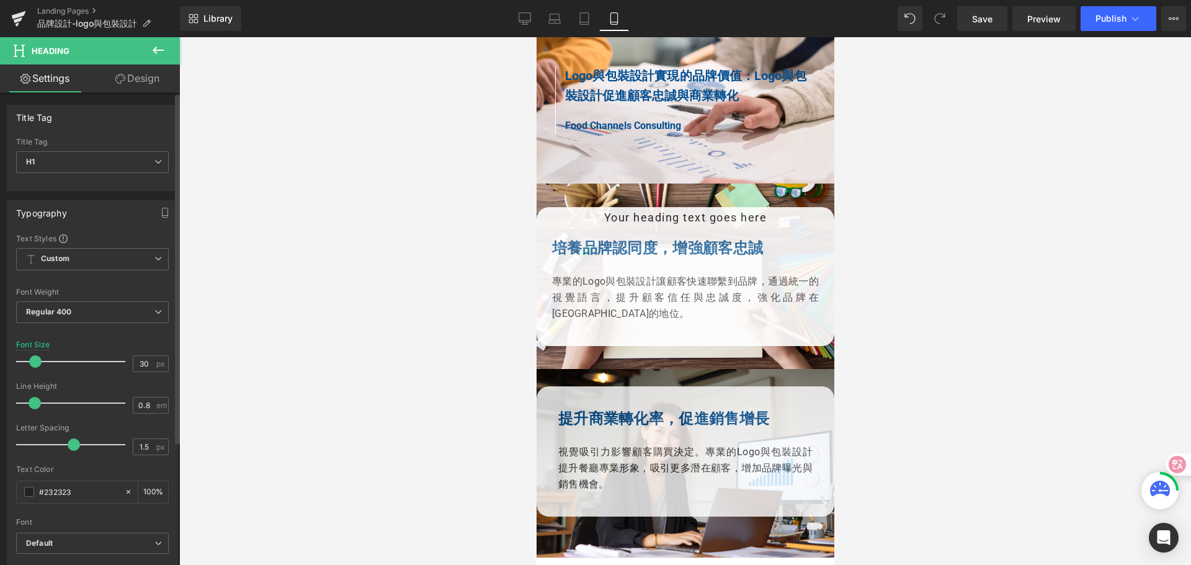
drag, startPoint x: 47, startPoint y: 365, endPoint x: 35, endPoint y: 364, distance: 12.4
click at [35, 364] on span at bounding box center [35, 361] width 12 height 12
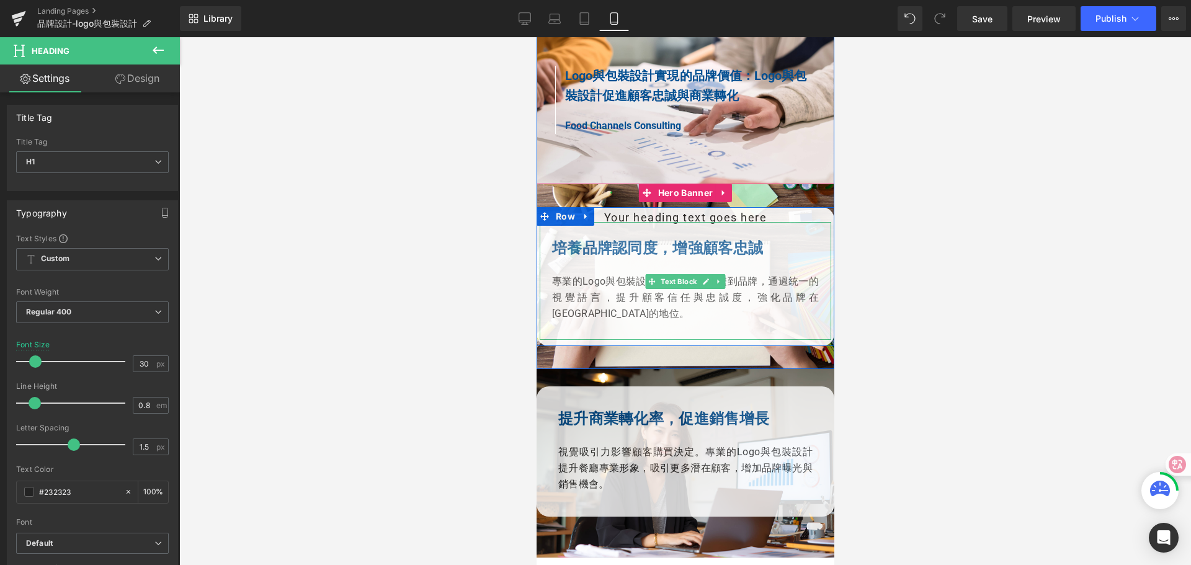
click at [551, 239] on b "培養品牌認同度，增強顧客忠誠" at bounding box center [656, 247] width 211 height 17
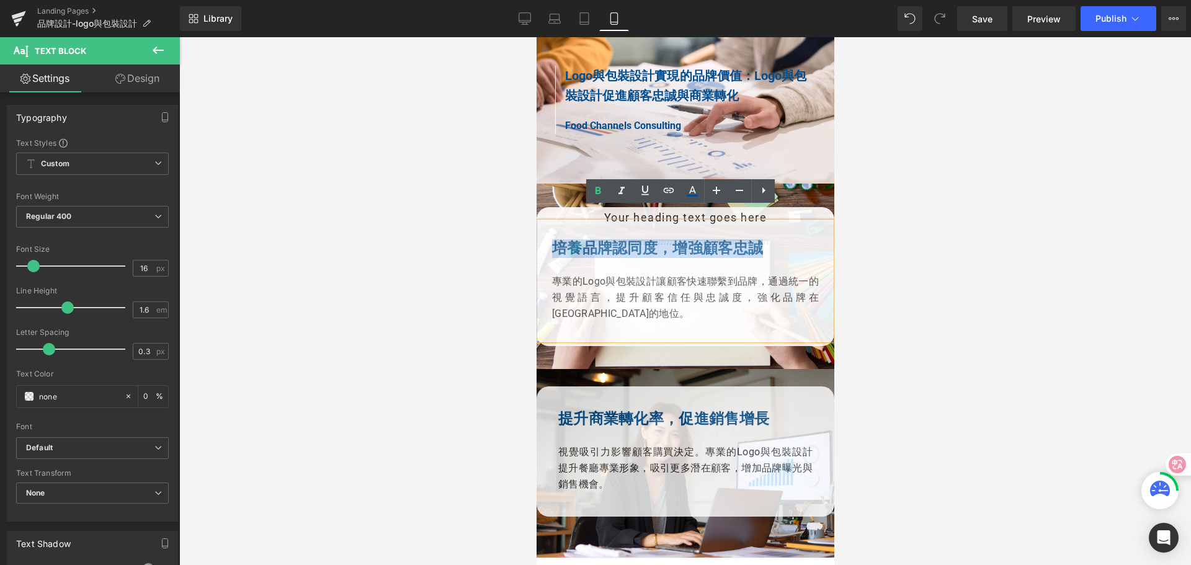
drag, startPoint x: 548, startPoint y: 233, endPoint x: 762, endPoint y: 232, distance: 214.0
click at [762, 241] on p "培養品牌認同度，增強顧客忠誠" at bounding box center [684, 249] width 267 height 17
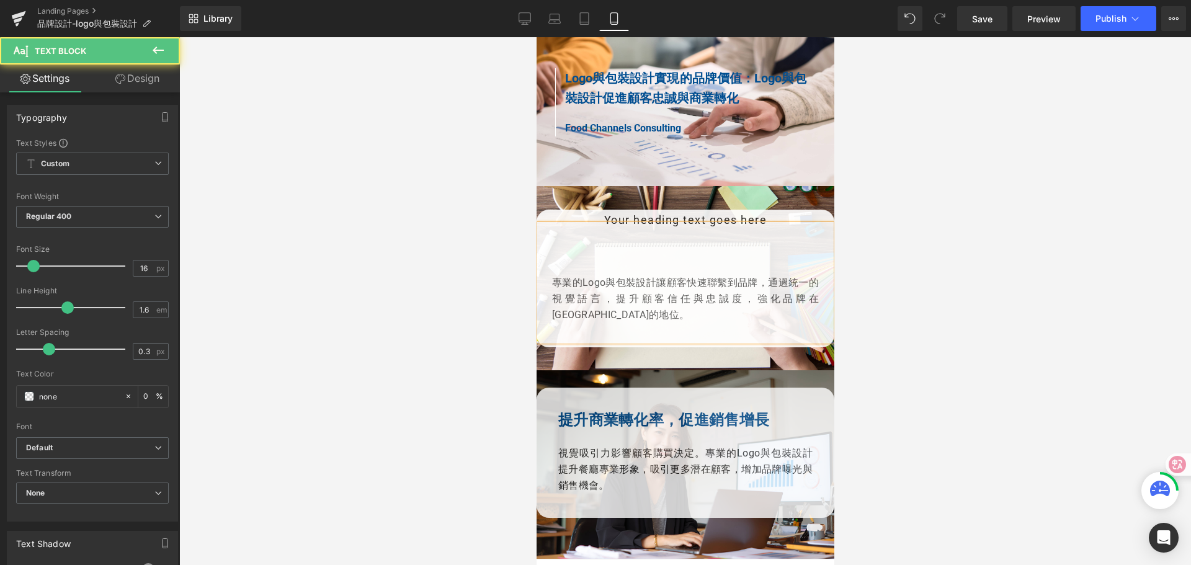
click at [683, 225] on div "專業的Logo與包裝設計讓顧客快速聯繫到品牌，通過統一的視覺語言，提升顧客信任與忠誠度，強化品牌在[GEOGRAPHIC_DATA]的地位。" at bounding box center [685, 283] width 292 height 117
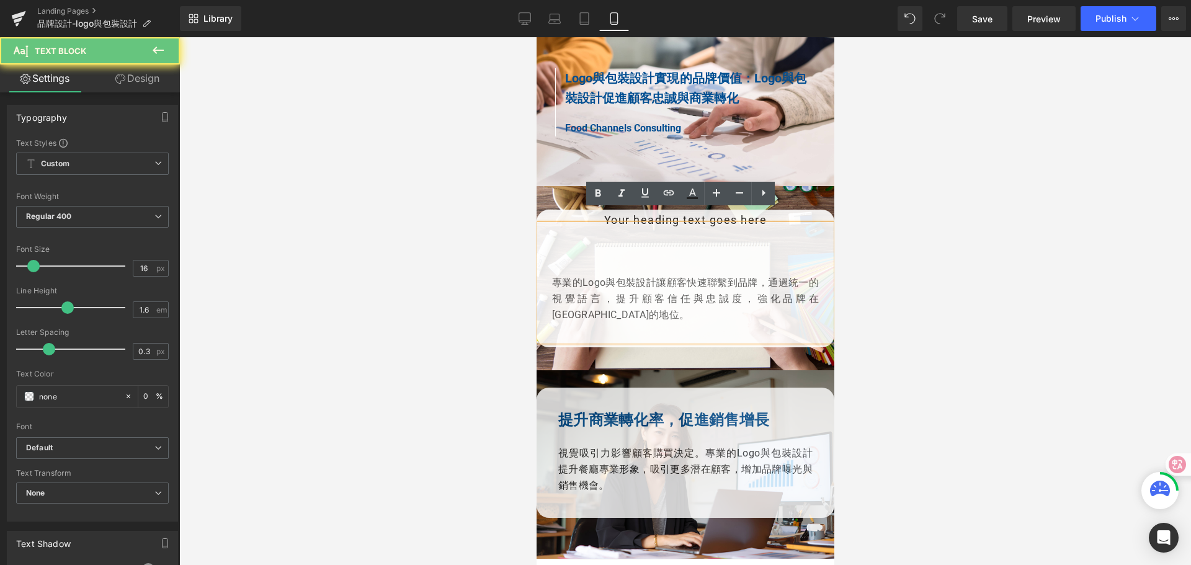
click at [663, 225] on div "專業的Logo與包裝設計讓顧客快速聯繫到品牌，通過統一的視覺語言，提升顧客信任與忠誠度，強化品牌在[GEOGRAPHIC_DATA]的地位。" at bounding box center [685, 283] width 292 height 117
click at [571, 210] on div "Your heading text goes here Heading 專業的Logo與包裝設計讓顧客快速聯繫到品牌，通過統一的視覺語言，提升顧客信任與忠誠度…" at bounding box center [685, 279] width 298 height 138
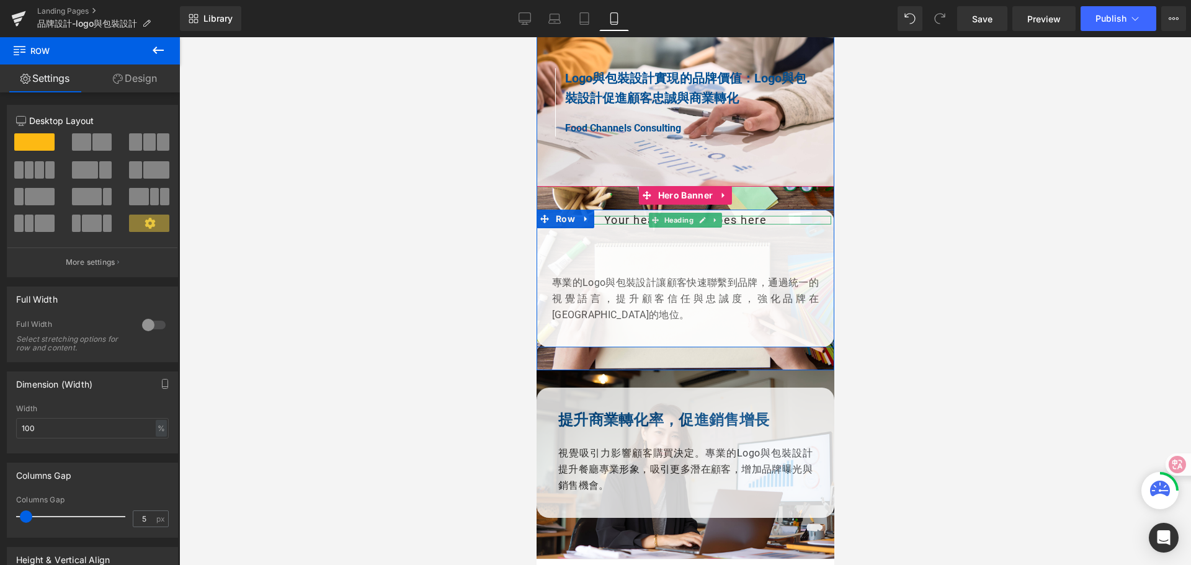
click at [598, 216] on h1 "Your heading text goes here" at bounding box center [685, 220] width 292 height 9
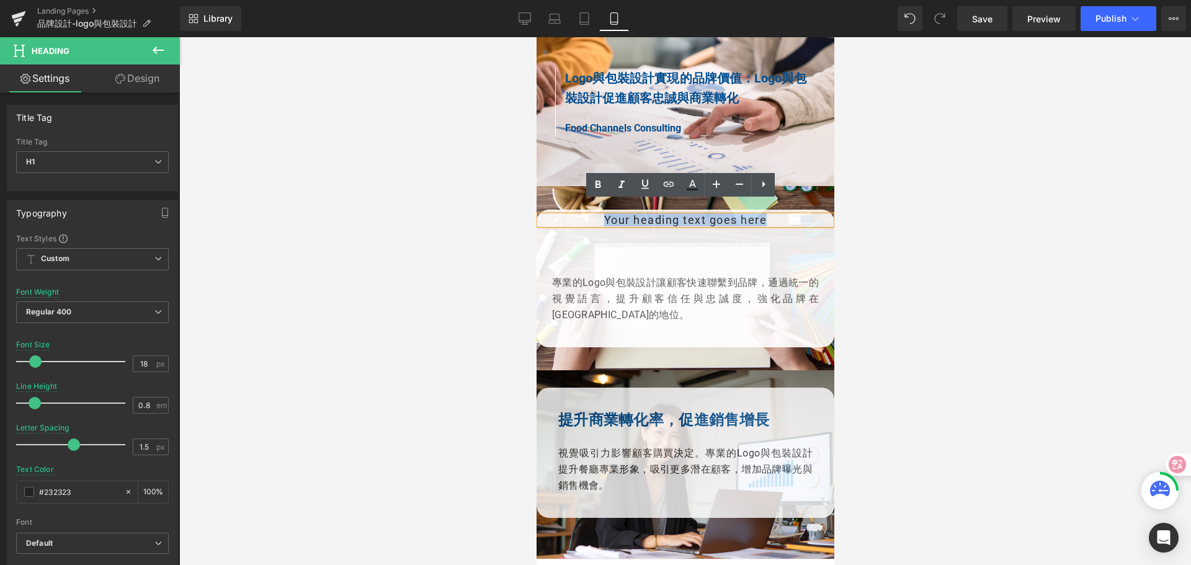
drag, startPoint x: 594, startPoint y: 204, endPoint x: 765, endPoint y: 209, distance: 171.9
click at [765, 216] on h1 "Your heading text goes here" at bounding box center [685, 220] width 292 height 9
paste div
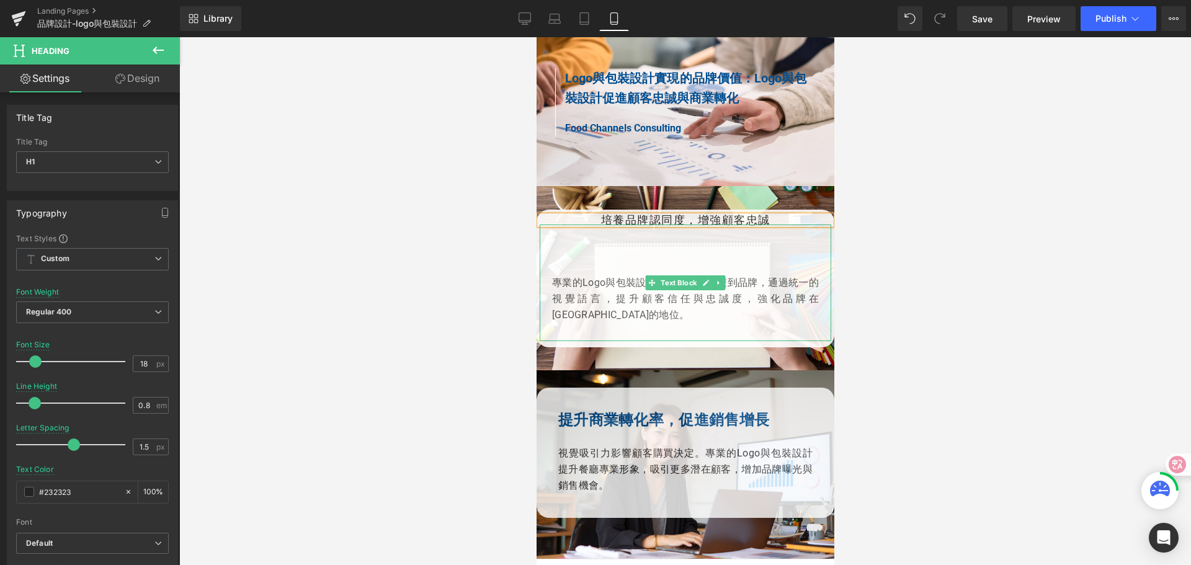
click at [559, 259] on p at bounding box center [684, 267] width 267 height 16
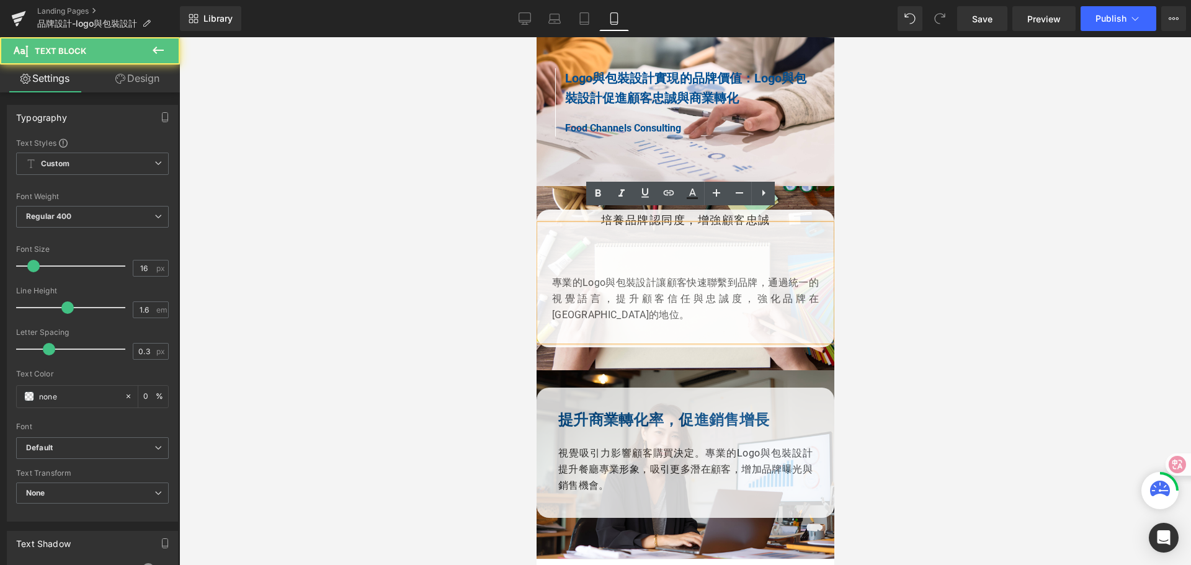
click at [551, 275] on p "專業的Logo與包裝設計讓顧客快速聯繫到品牌，通過統一的視覺語言，提升顧客信任與忠誠度，強化品牌在[GEOGRAPHIC_DATA]的地位。" at bounding box center [684, 299] width 267 height 48
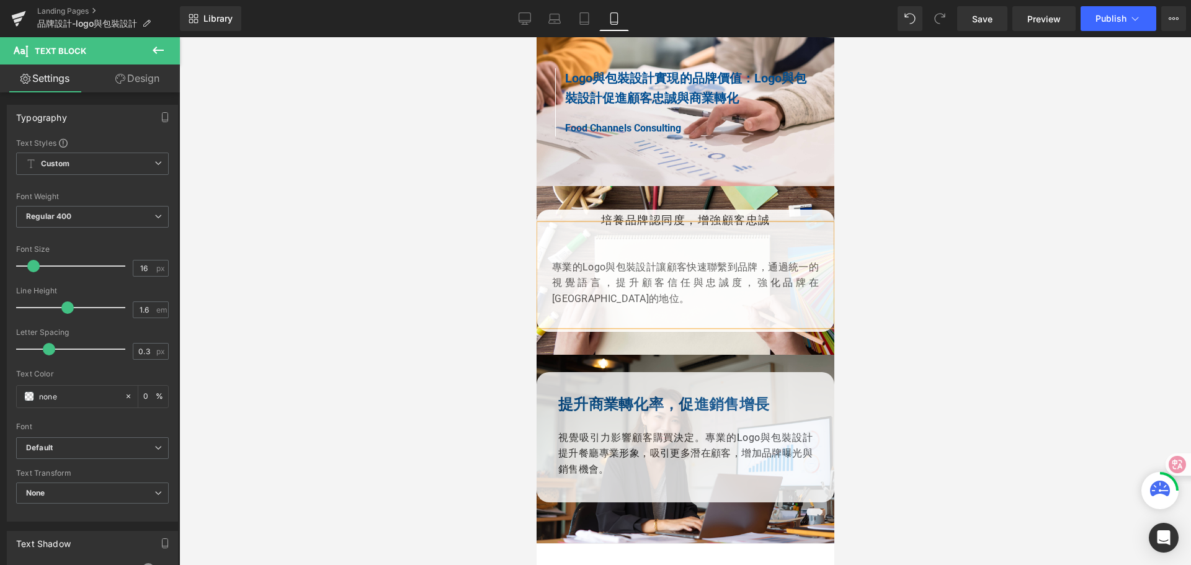
scroll to position [1194, 0]
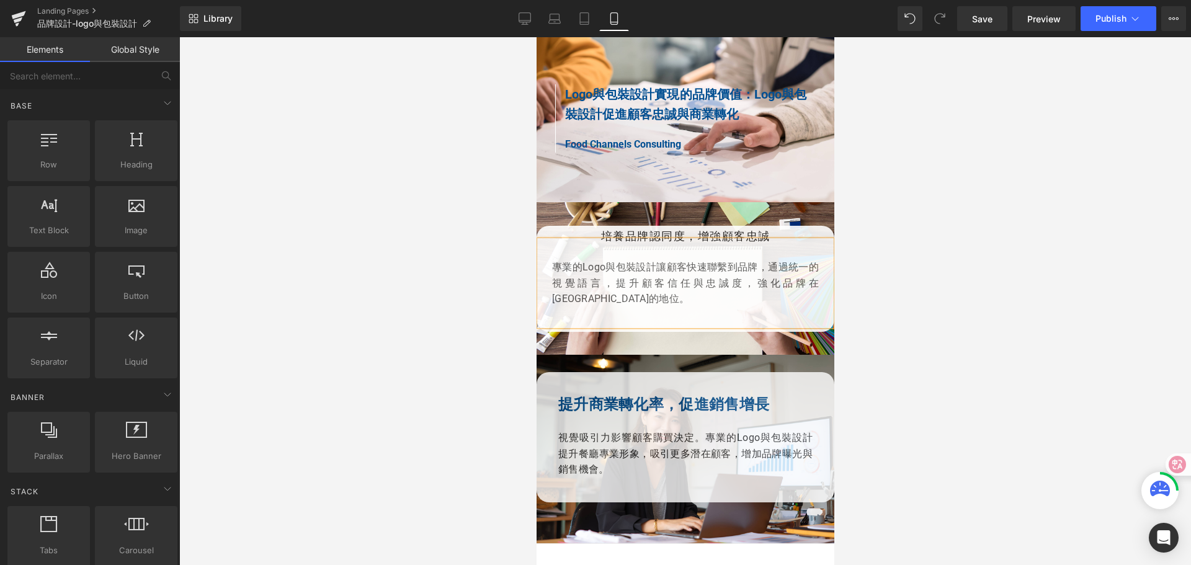
click at [917, 228] on div at bounding box center [685, 301] width 1012 height 528
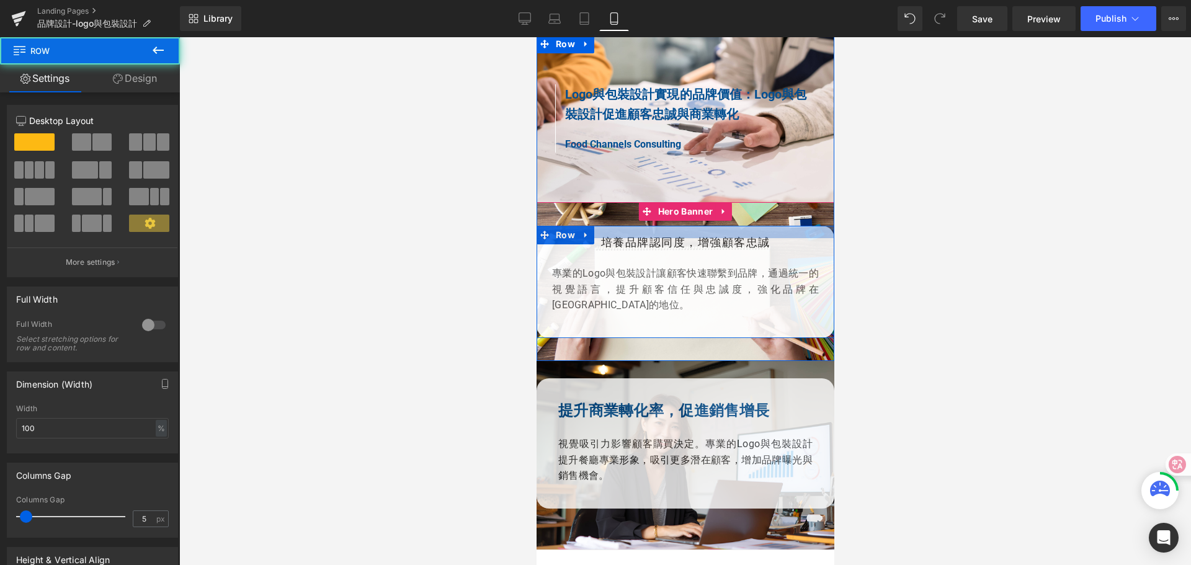
drag, startPoint x: 626, startPoint y: 217, endPoint x: 626, endPoint y: 223, distance: 6.2
click at [626, 226] on div at bounding box center [685, 232] width 298 height 12
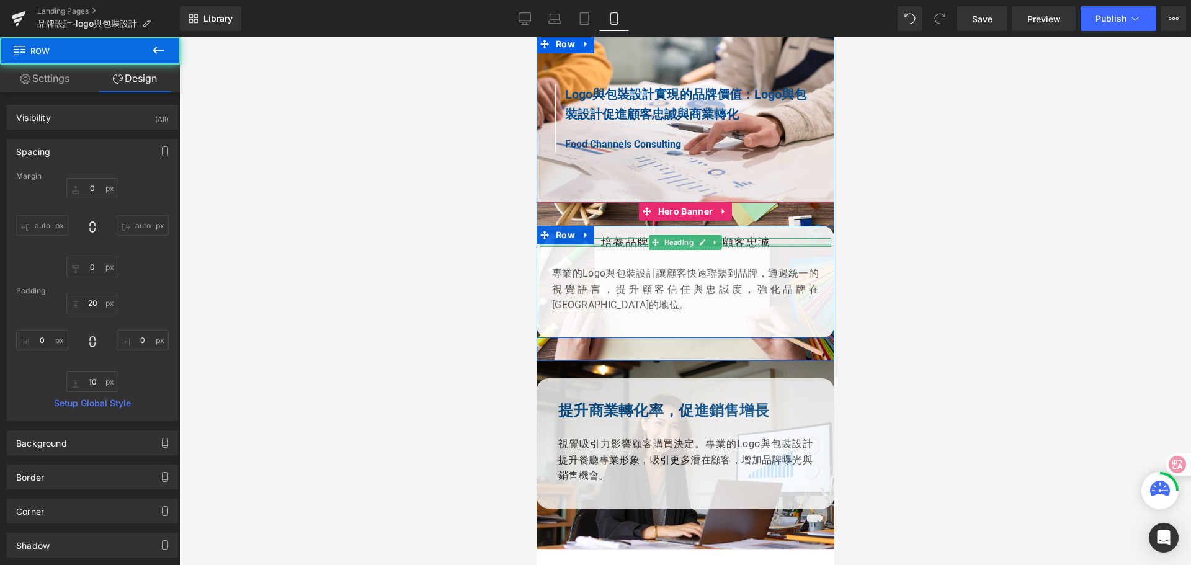
click at [613, 244] on div at bounding box center [685, 245] width 292 height 3
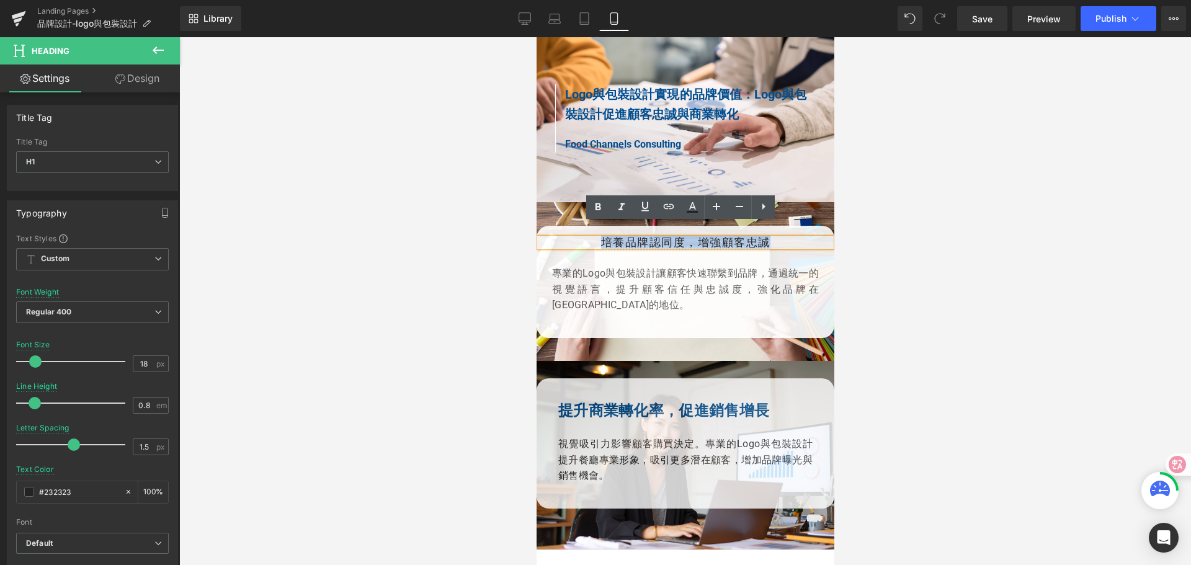
drag, startPoint x: 594, startPoint y: 229, endPoint x: 762, endPoint y: 226, distance: 168.1
click at [765, 238] on h1 "培養品牌認同度，增強顧客忠誠" at bounding box center [685, 242] width 292 height 9
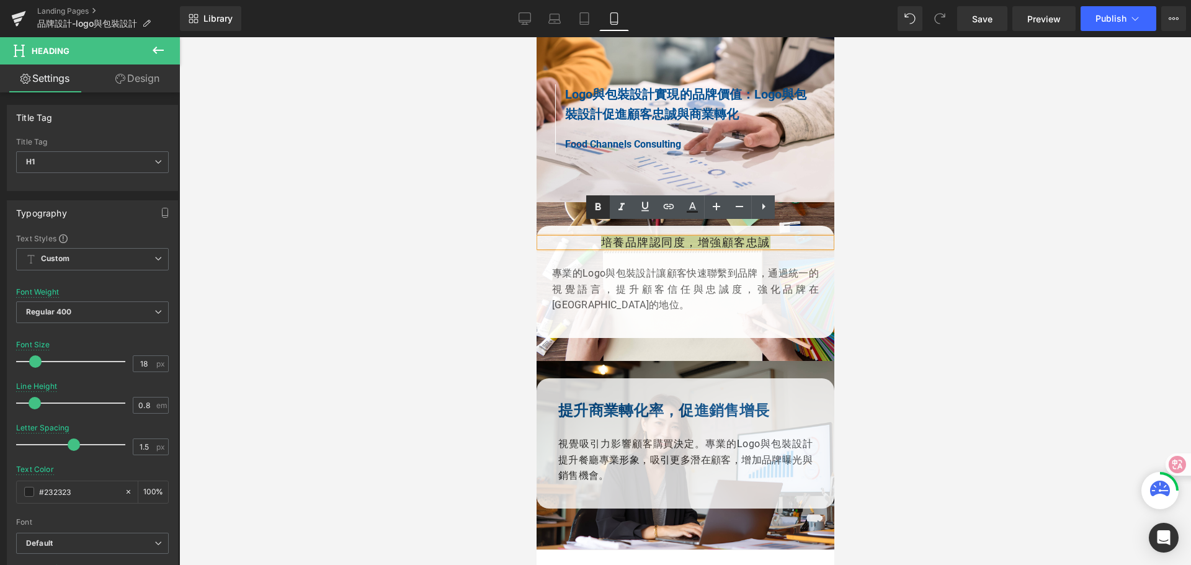
click at [599, 209] on icon at bounding box center [598, 206] width 6 height 7
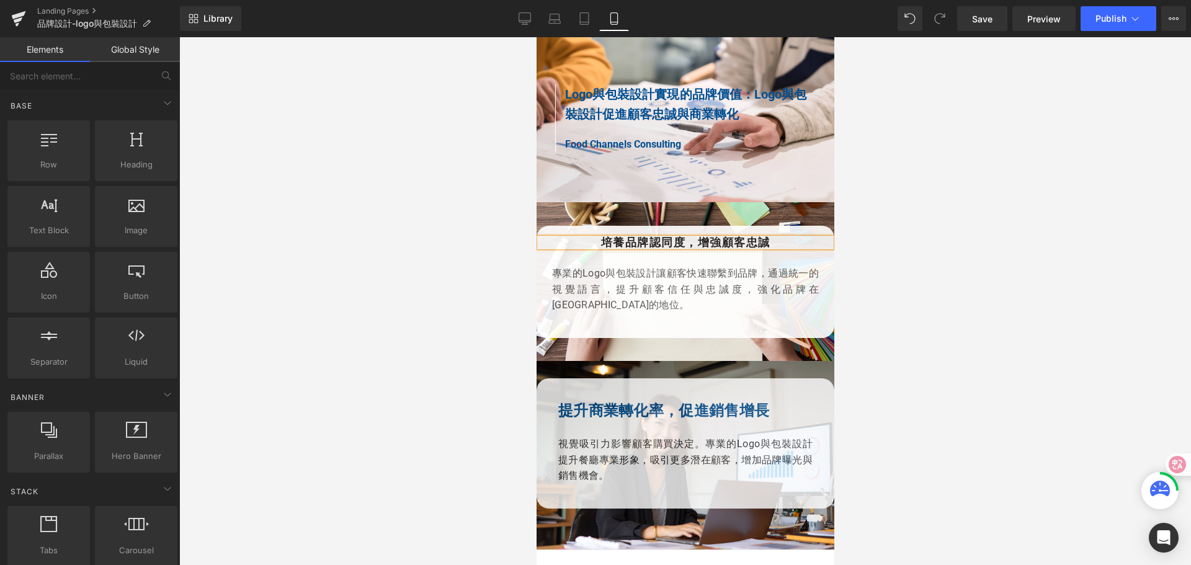
click at [914, 203] on div at bounding box center [685, 301] width 1012 height 528
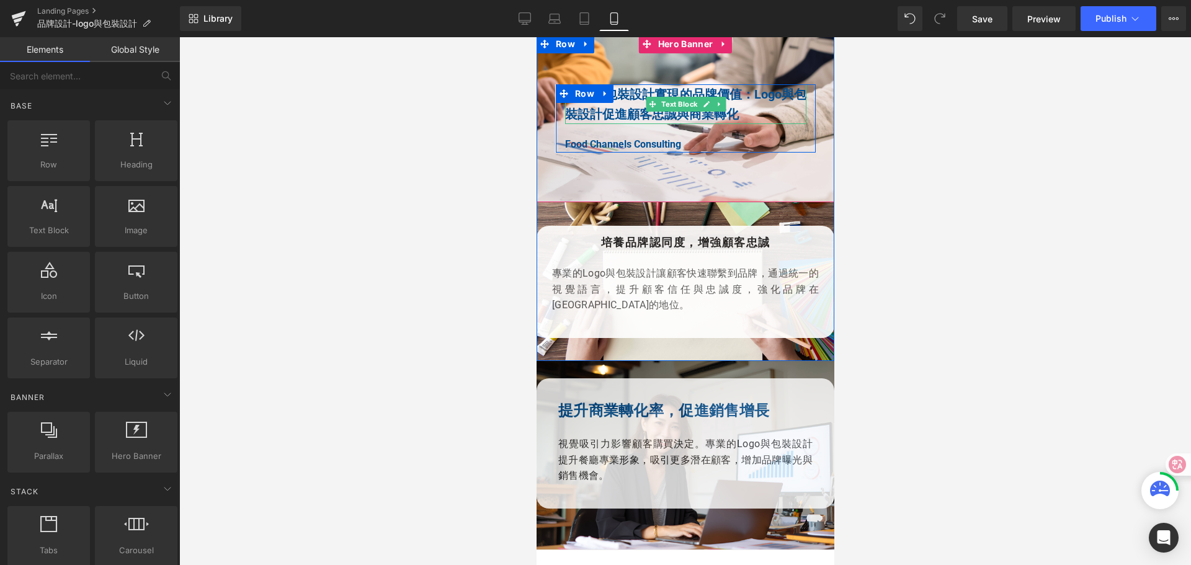
click at [668, 102] on b "Logo與包裝設計促進顧客忠誠與商業轉化" at bounding box center [684, 104] width 241 height 35
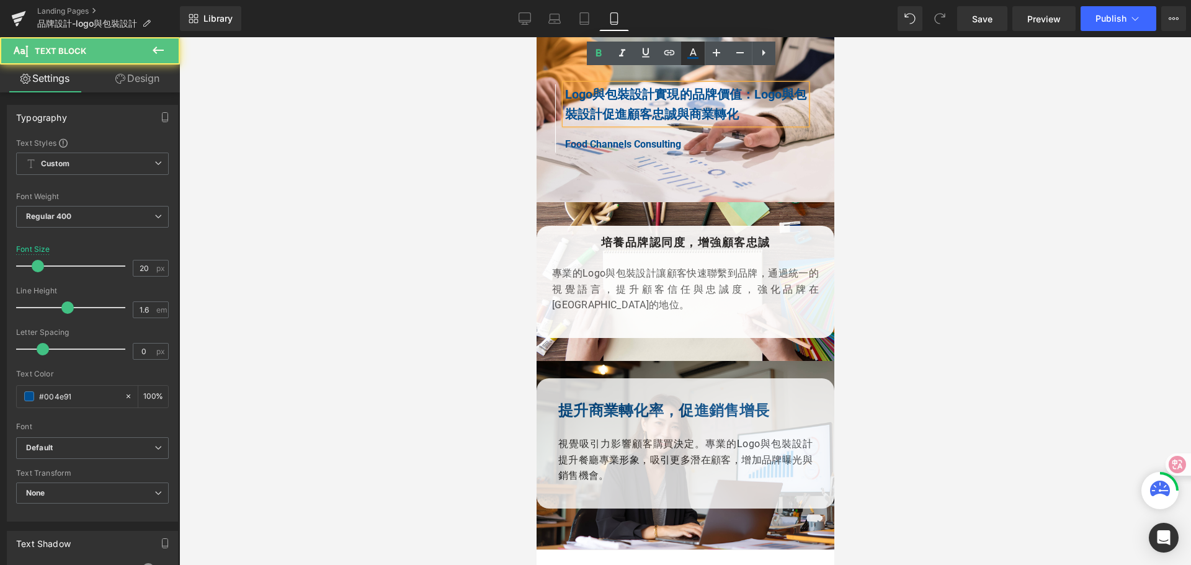
click at [688, 58] on icon at bounding box center [692, 58] width 11 height 2
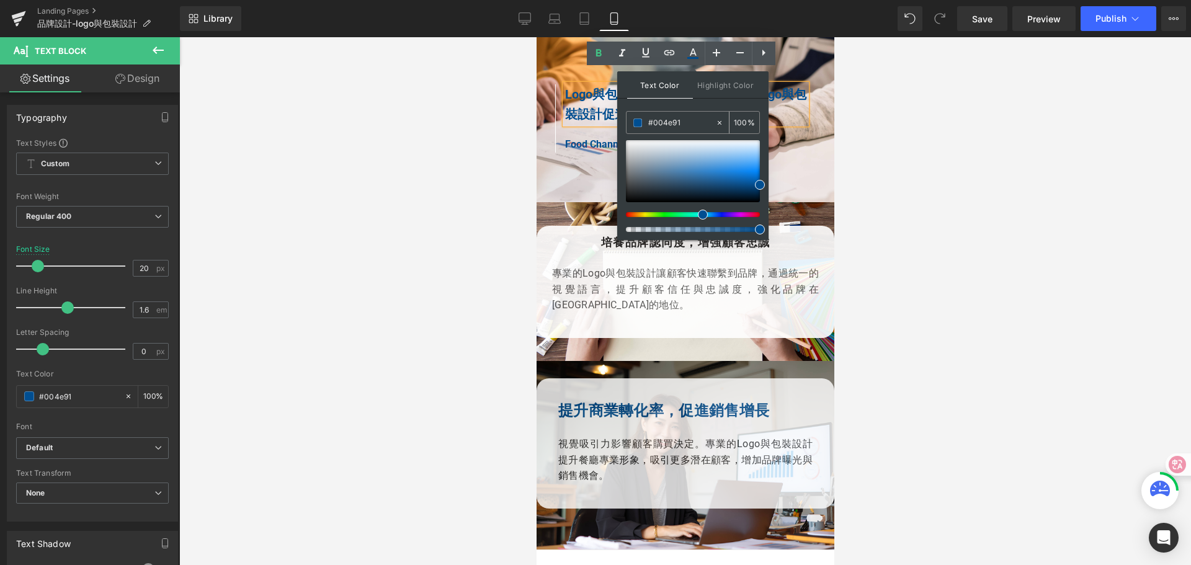
drag, startPoint x: 685, startPoint y: 125, endPoint x: 636, endPoint y: 118, distance: 49.4
click at [636, 118] on div "#004e91" at bounding box center [670, 123] width 89 height 22
click at [921, 201] on div at bounding box center [685, 301] width 1012 height 528
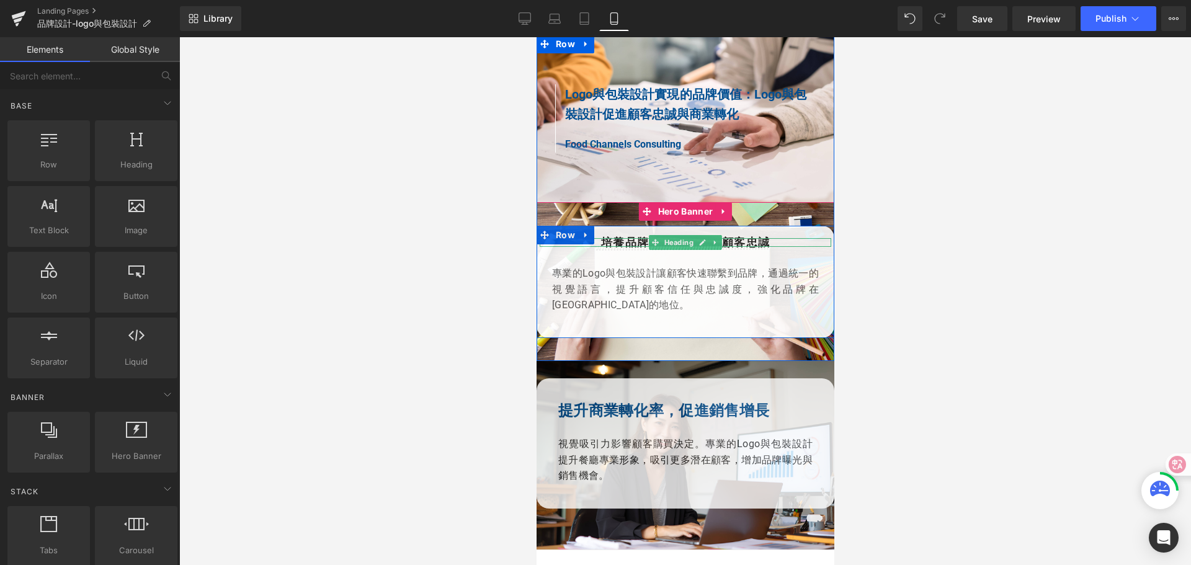
click at [732, 236] on strong "培養品牌認同度，增強顧客忠誠" at bounding box center [684, 242] width 169 height 13
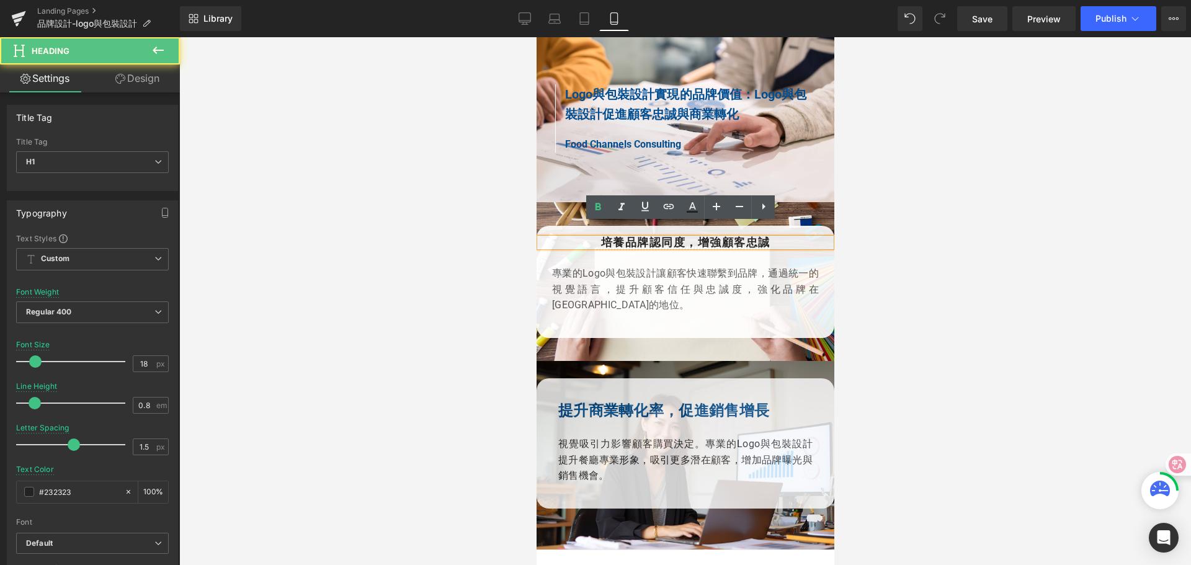
click at [621, 236] on strong "培養品牌認同度，增強顧客忠誠" at bounding box center [684, 242] width 169 height 13
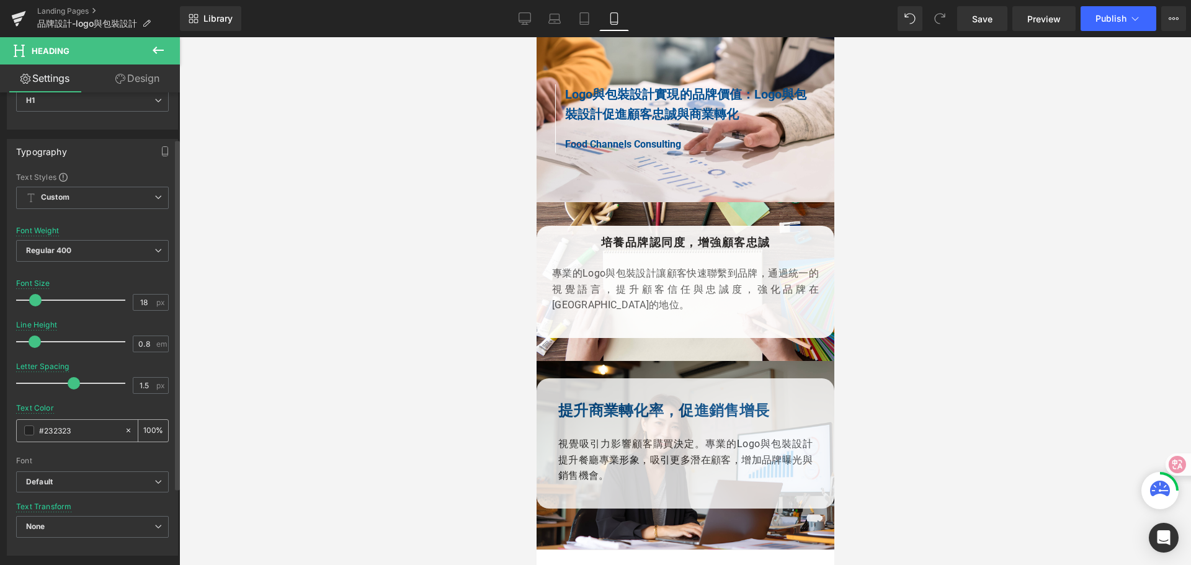
scroll to position [62, 0]
drag, startPoint x: 82, startPoint y: 433, endPoint x: 34, endPoint y: 432, distance: 47.8
click at [35, 432] on div "#232323" at bounding box center [70, 430] width 107 height 22
paste input "004e91"
type input "#004e91"
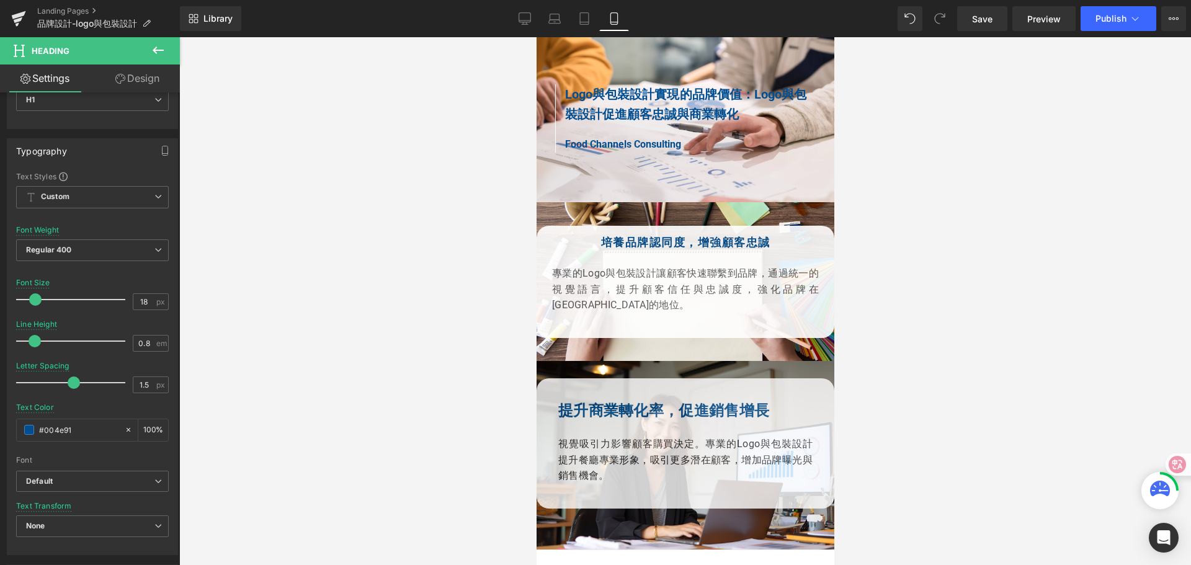
click at [913, 272] on div at bounding box center [685, 301] width 1012 height 528
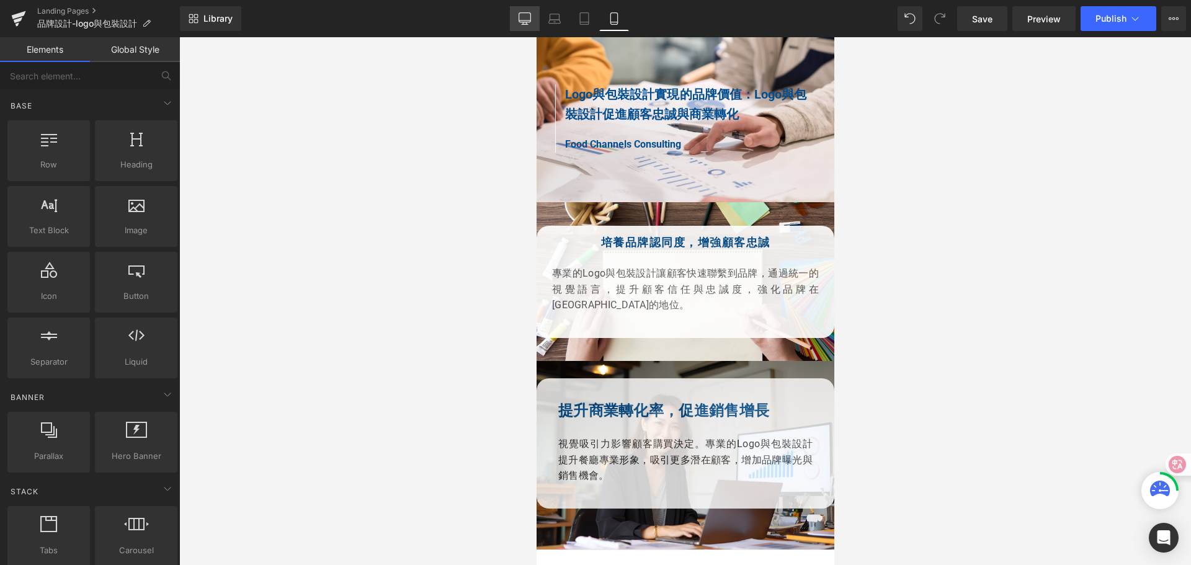
click at [522, 16] on icon at bounding box center [524, 18] width 12 height 12
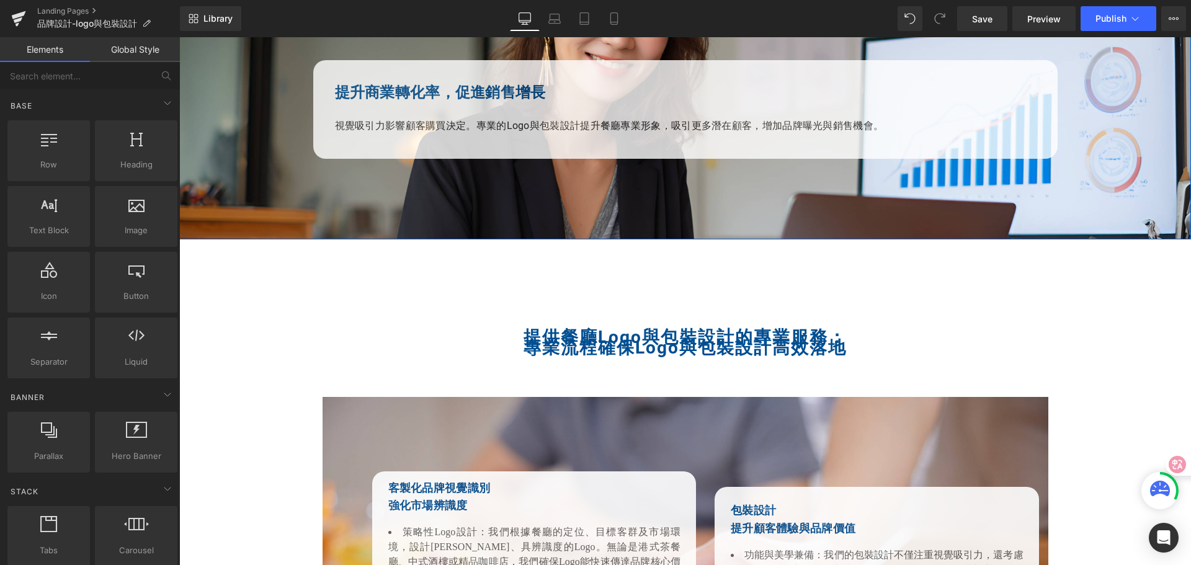
scroll to position [1750, 0]
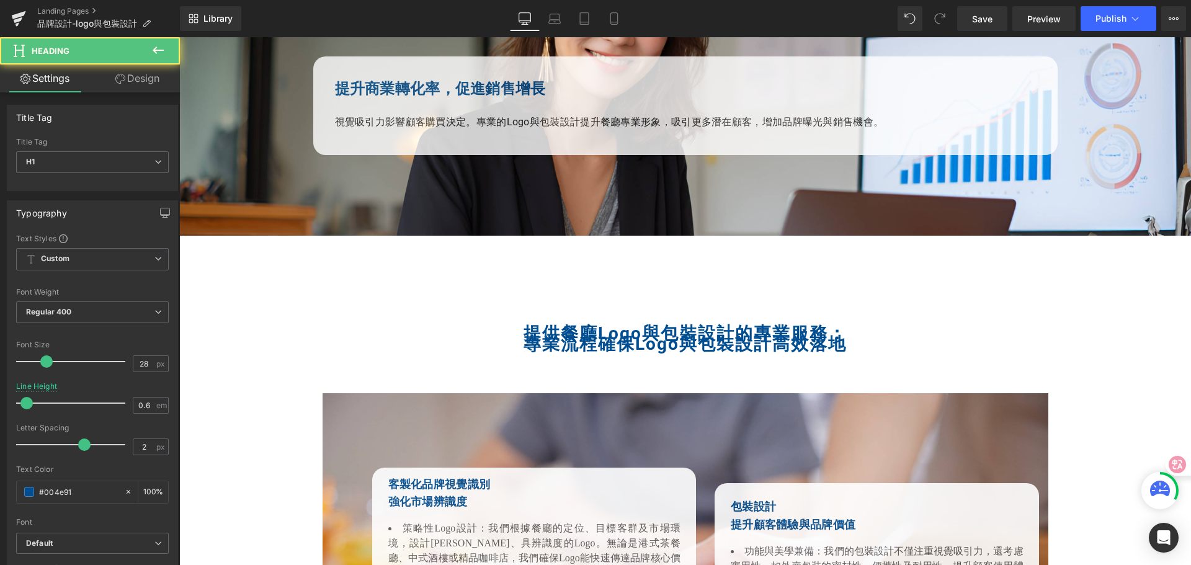
click at [530, 337] on strong "專業流程確保Logo與包裝設計高效落地" at bounding box center [684, 344] width 323 height 20
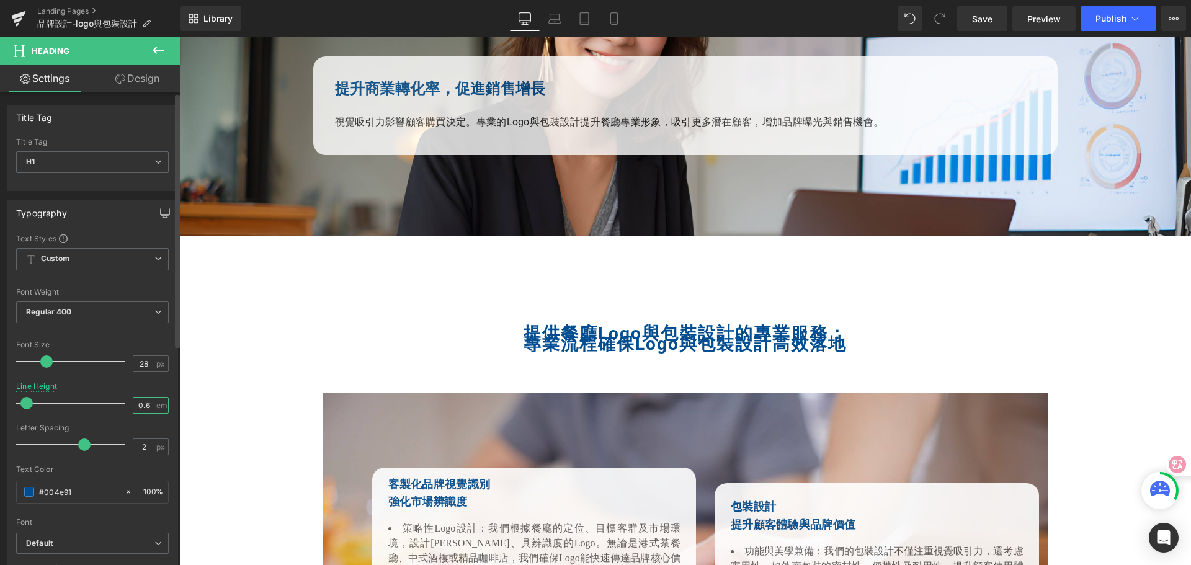
click at [136, 407] on input "0.6" at bounding box center [144, 406] width 22 height 16
type input "1.6"
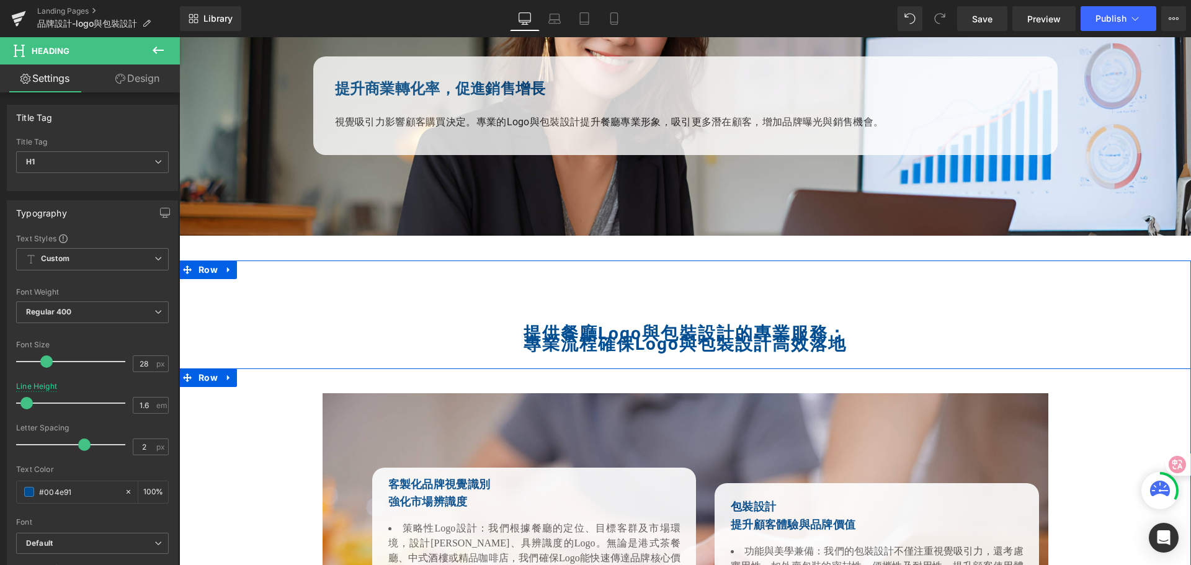
click at [220, 388] on div "客製化品牌視覺識別 強化市場辨識度 Heading 策略性Logo設計：我們根據餐廳的定位、目標客群及市場環境，設計簡潔、具辨識度的Logo。無論是港式茶餐廳…" at bounding box center [685, 572] width 1012 height 409
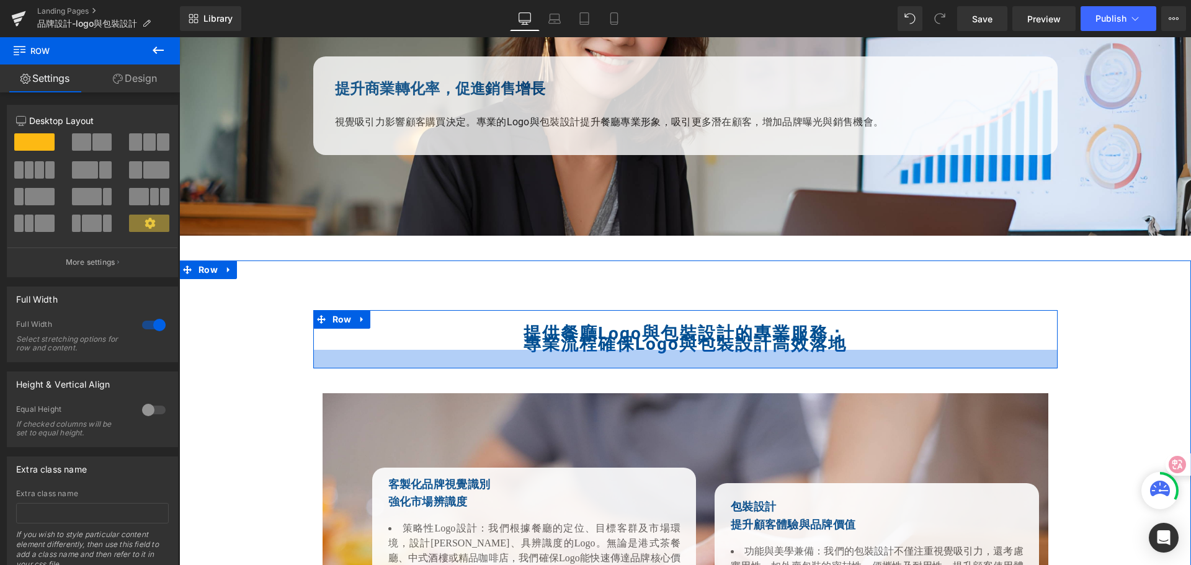
click at [501, 350] on div at bounding box center [685, 359] width 744 height 19
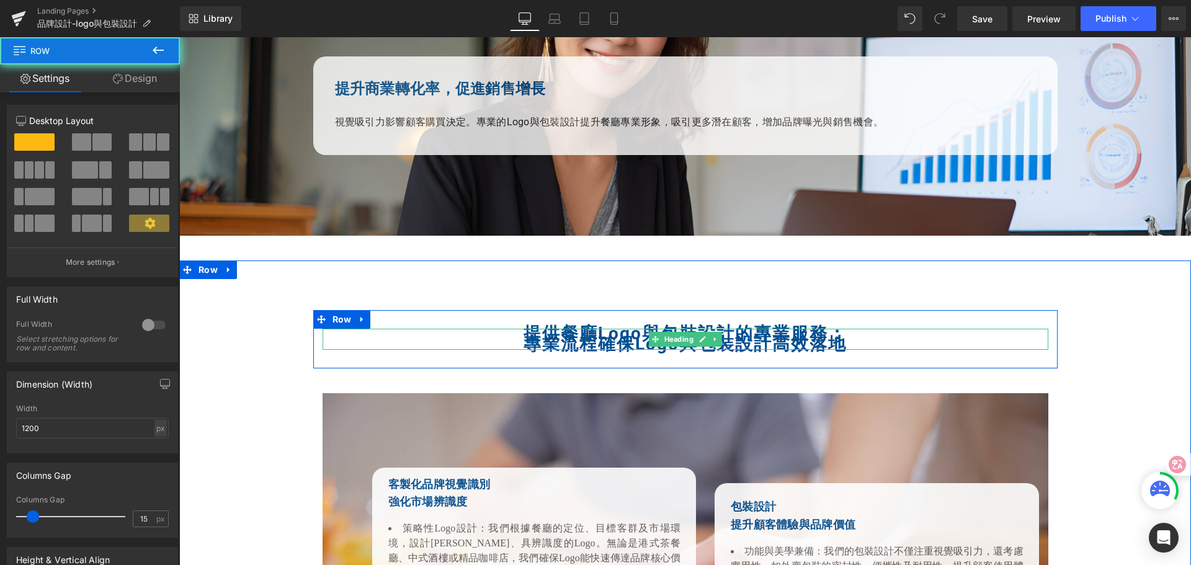
drag, startPoint x: 509, startPoint y: 328, endPoint x: 729, endPoint y: 336, distance: 220.9
click at [729, 336] on div "提供餐廳Logo與包裝設計的專業服務： 專業流程確保Logo與包裝設計高效落地 Heading Row" at bounding box center [685, 339] width 744 height 58
click at [765, 338] on strong "專業流程確保Logo與包裝設計高效落地" at bounding box center [684, 344] width 323 height 20
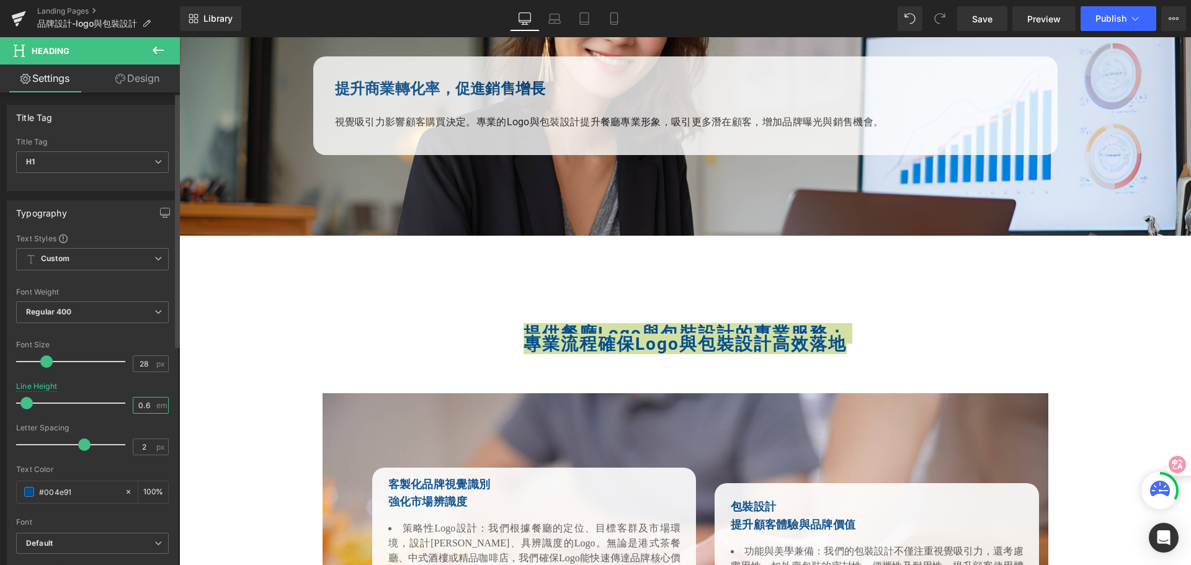
click at [136, 404] on input "0.6" at bounding box center [144, 406] width 22 height 16
type input "1.6"
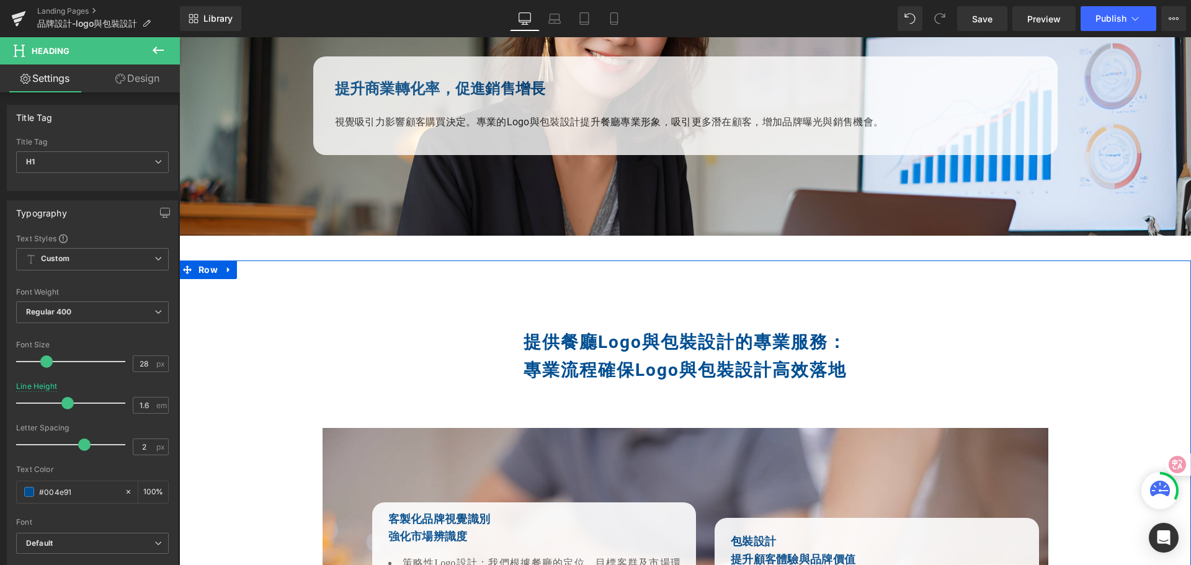
drag, startPoint x: 208, startPoint y: 394, endPoint x: 233, endPoint y: 389, distance: 25.9
click at [208, 394] on div "提供餐廳Logo與包裝設計的專業服務： 專業流程確保Logo與包裝設計高效落地 Heading Row 客製化品牌視覺識別 強化市場辨識度 Heading 策…" at bounding box center [685, 561] width 1012 height 502
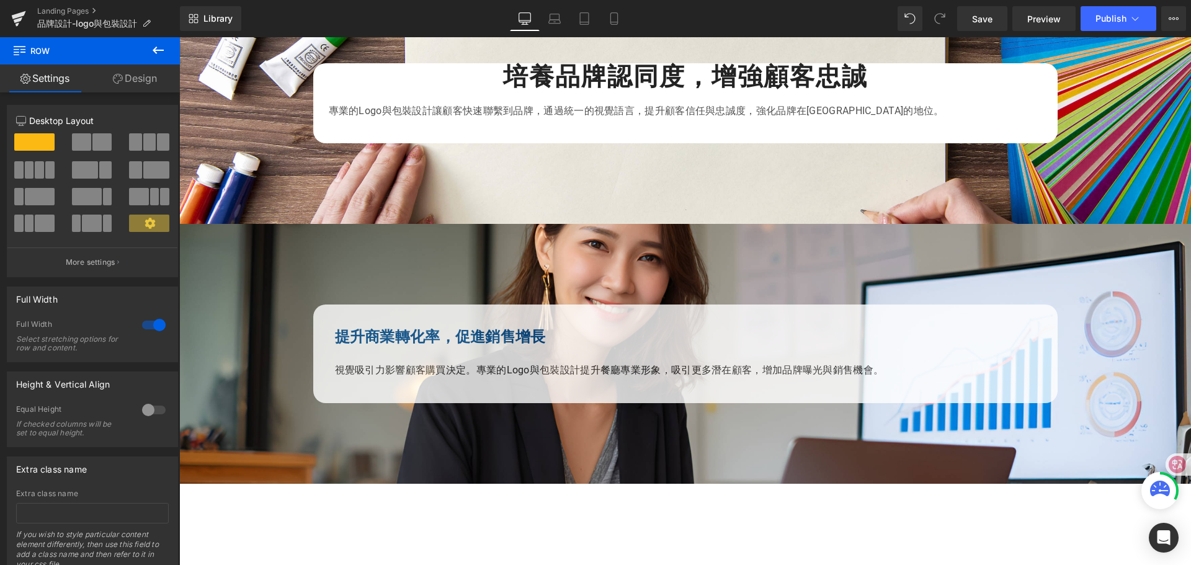
scroll to position [1378, 0]
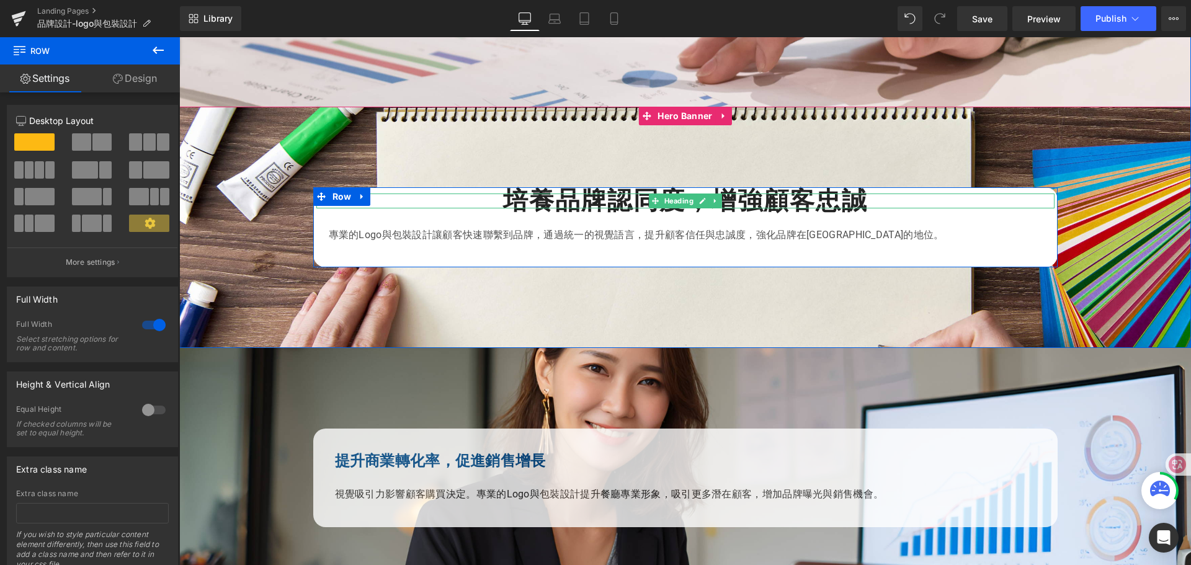
click at [506, 202] on strong "培養品牌認同度，增強顧客忠誠" at bounding box center [685, 200] width 365 height 29
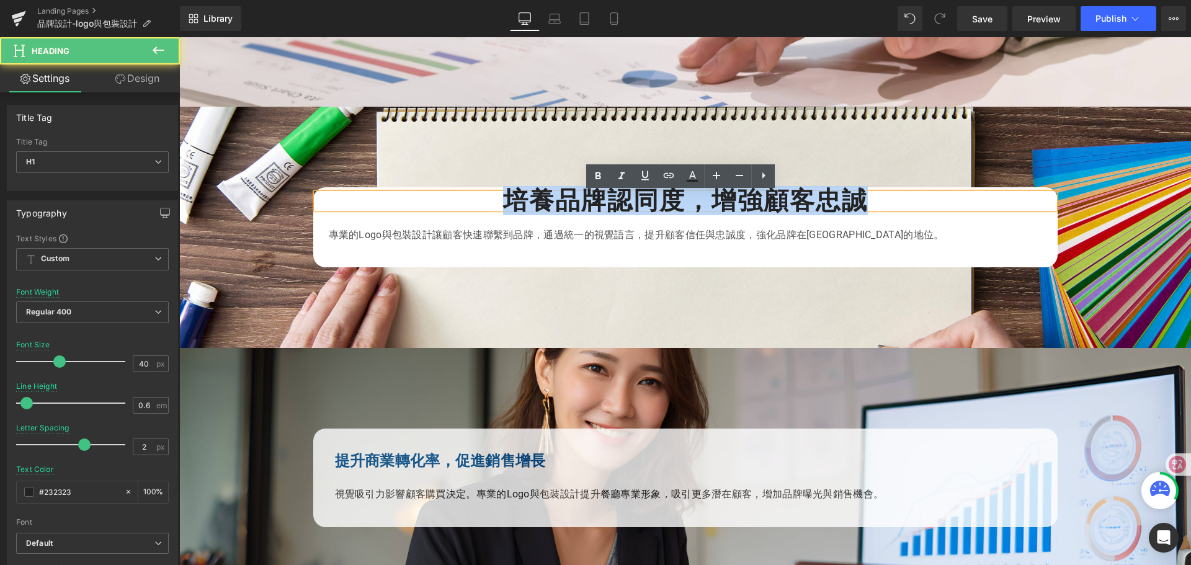
drag, startPoint x: 498, startPoint y: 198, endPoint x: 860, endPoint y: 186, distance: 362.4
click at [860, 186] on strong "培養品牌認同度，增強顧客忠誠" at bounding box center [685, 200] width 365 height 29
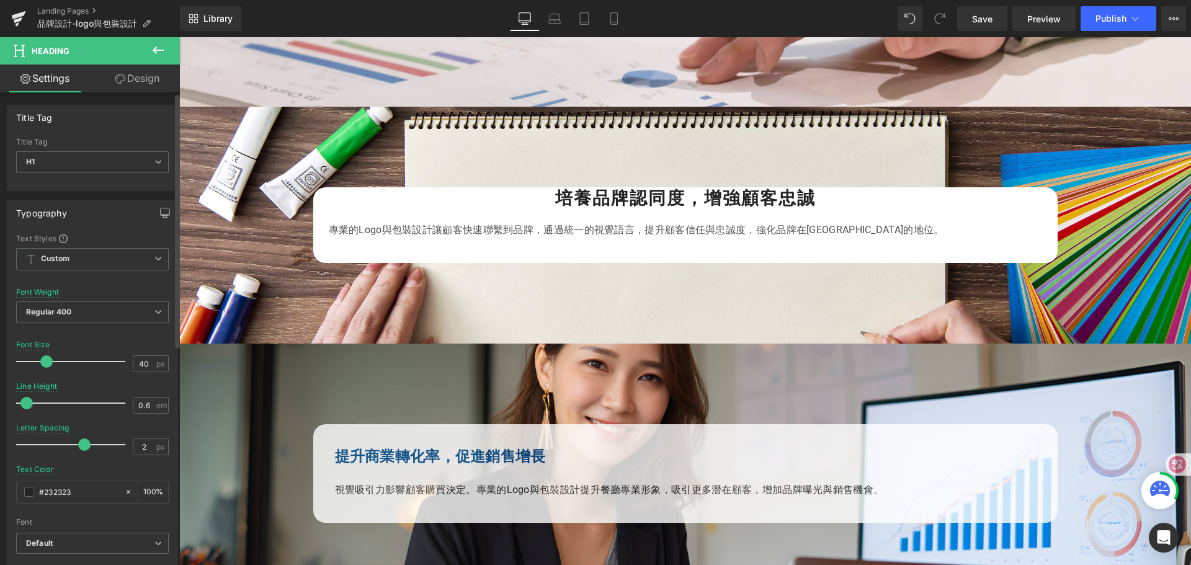
drag, startPoint x: 58, startPoint y: 362, endPoint x: 46, endPoint y: 362, distance: 12.4
click at [46, 362] on span at bounding box center [46, 361] width 12 height 12
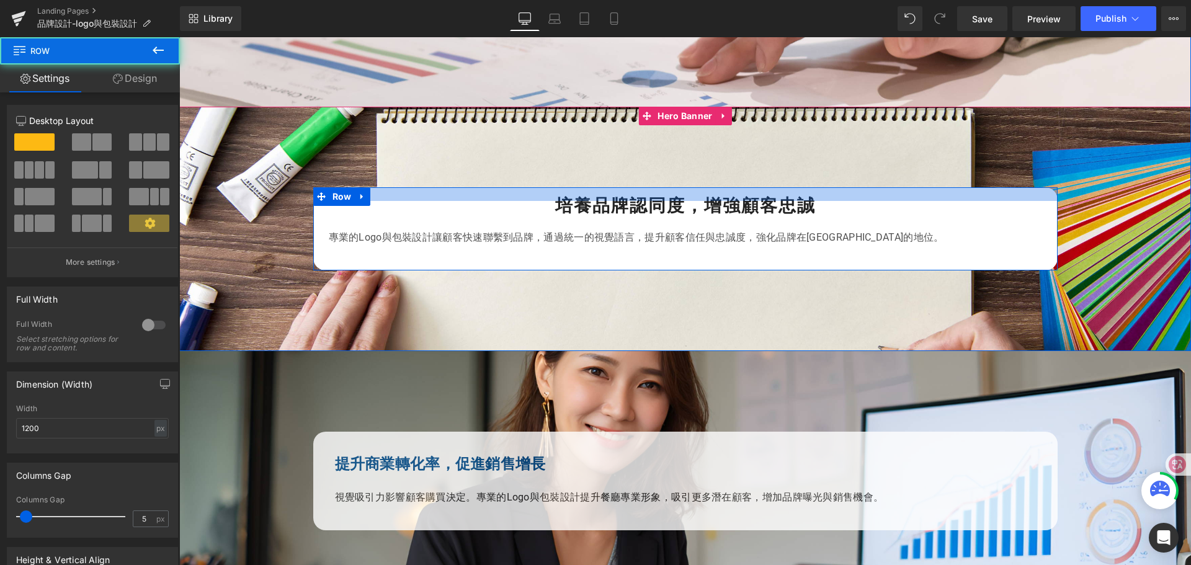
drag, startPoint x: 623, startPoint y: 190, endPoint x: 626, endPoint y: 198, distance: 8.1
click at [626, 198] on div at bounding box center [685, 194] width 744 height 14
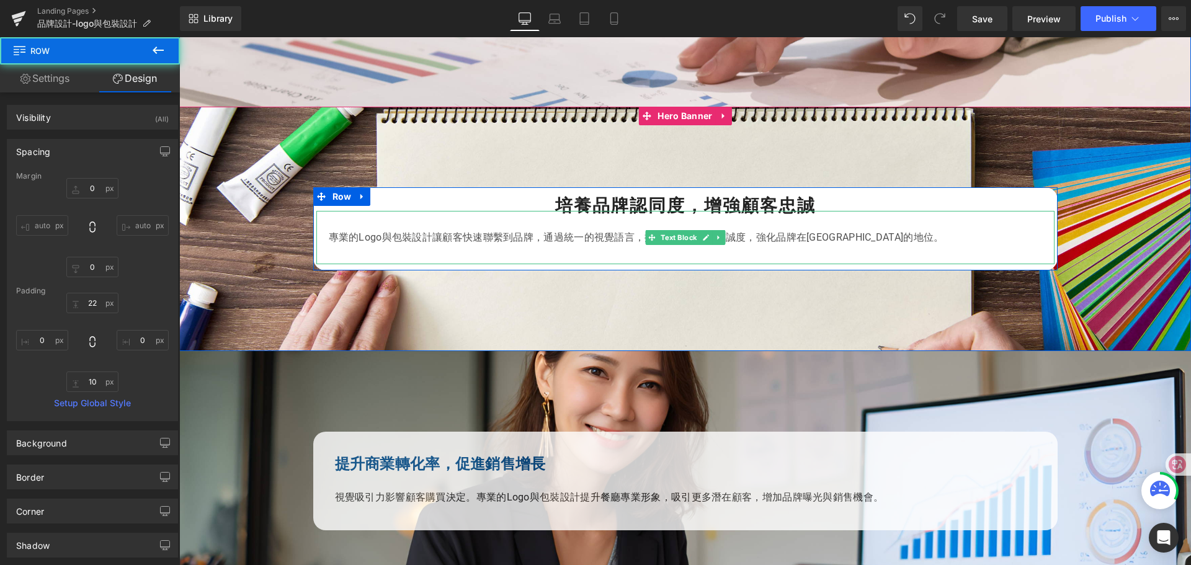
click at [553, 236] on p "專業的Logo與包裝設計讓顧客快速聯繫到品牌，通過統一的視覺語言，提升顧客信任與忠誠度，強化品牌在[GEOGRAPHIC_DATA]的地位。" at bounding box center [685, 237] width 713 height 16
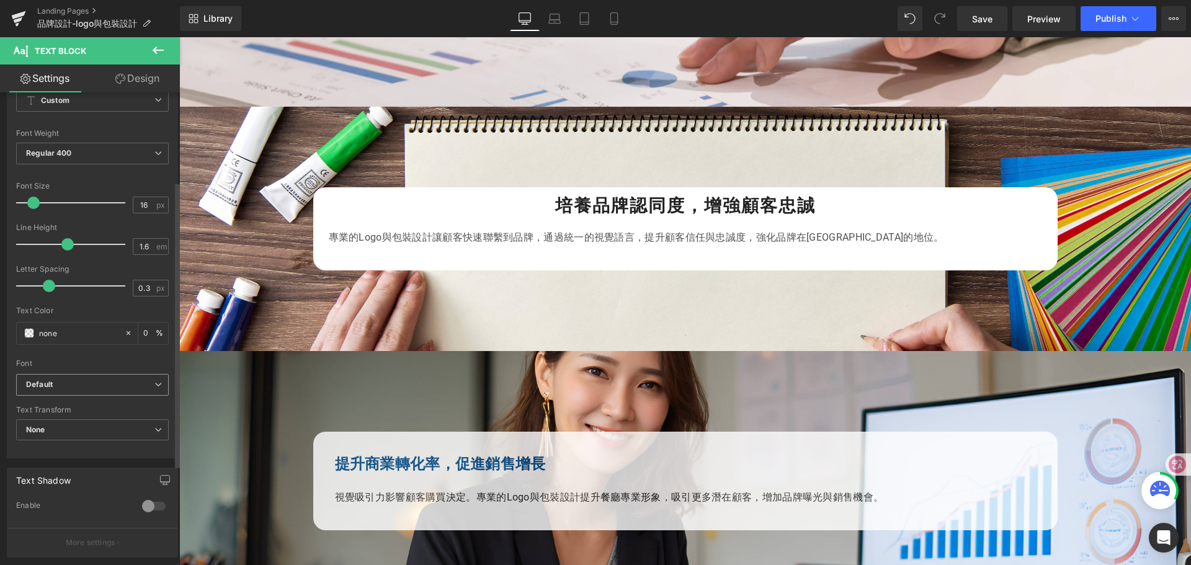
scroll to position [248, 0]
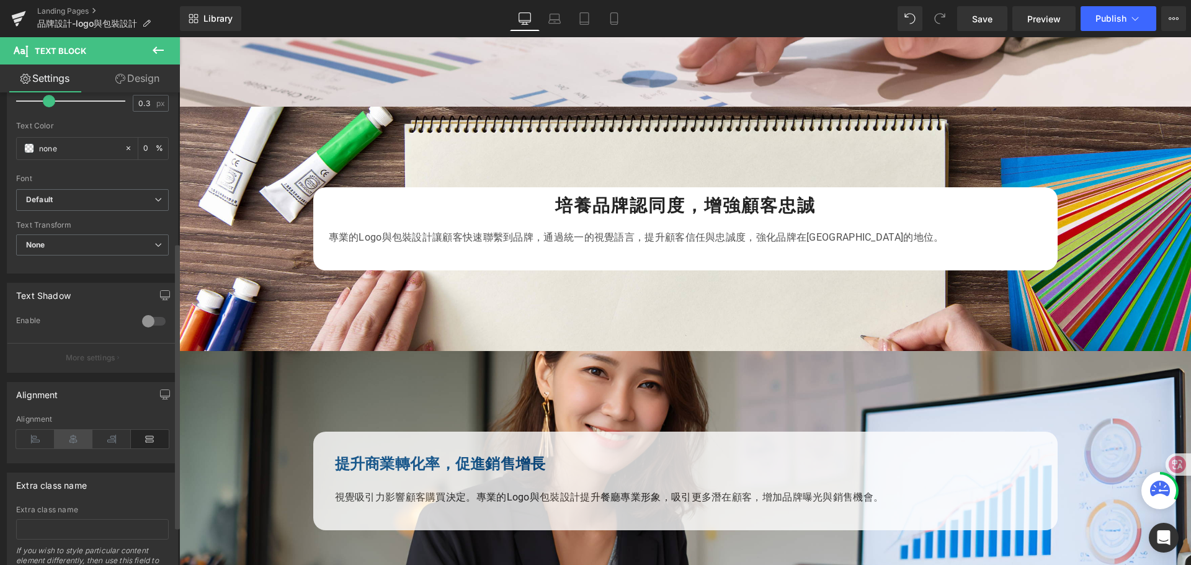
click at [78, 435] on icon at bounding box center [74, 439] width 38 height 19
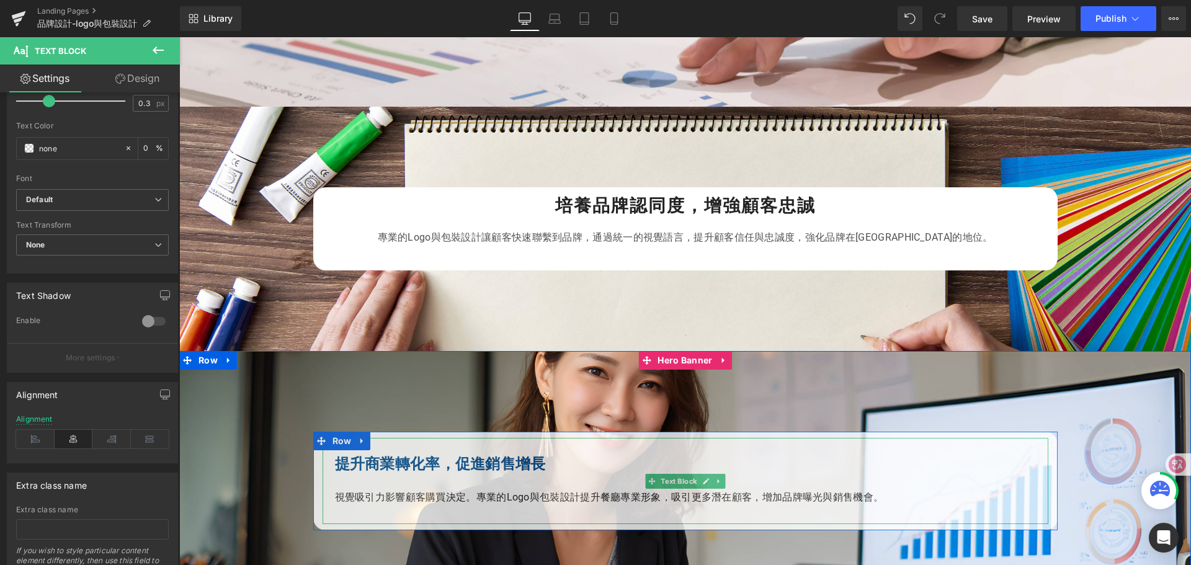
click at [411, 463] on b "提升商業轉化率，促進銷售增長" at bounding box center [440, 463] width 211 height 17
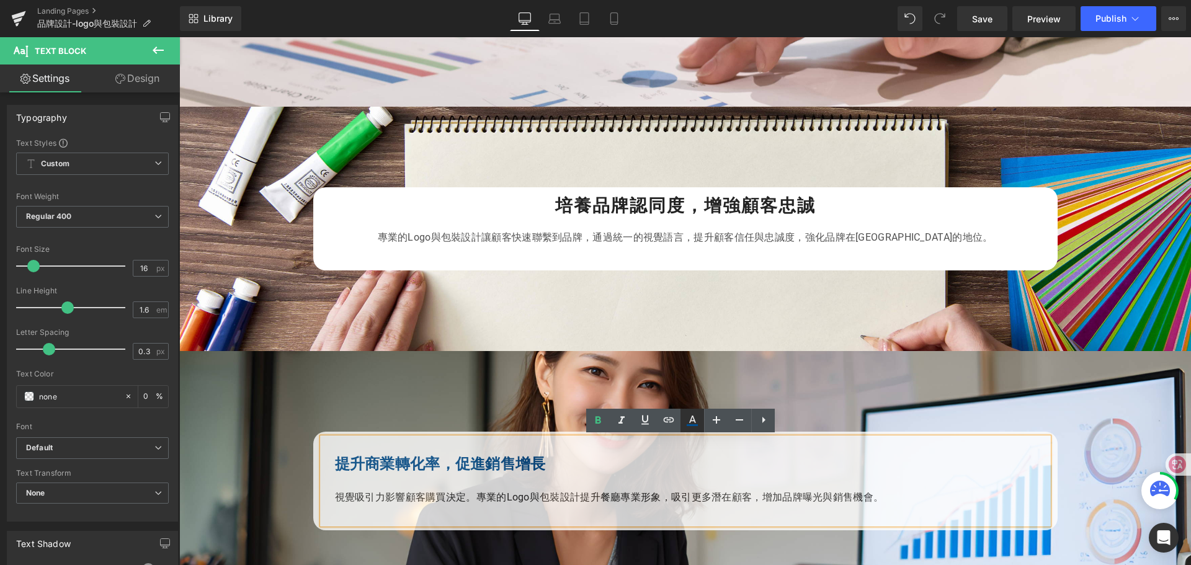
click at [692, 420] on icon at bounding box center [692, 420] width 15 height 15
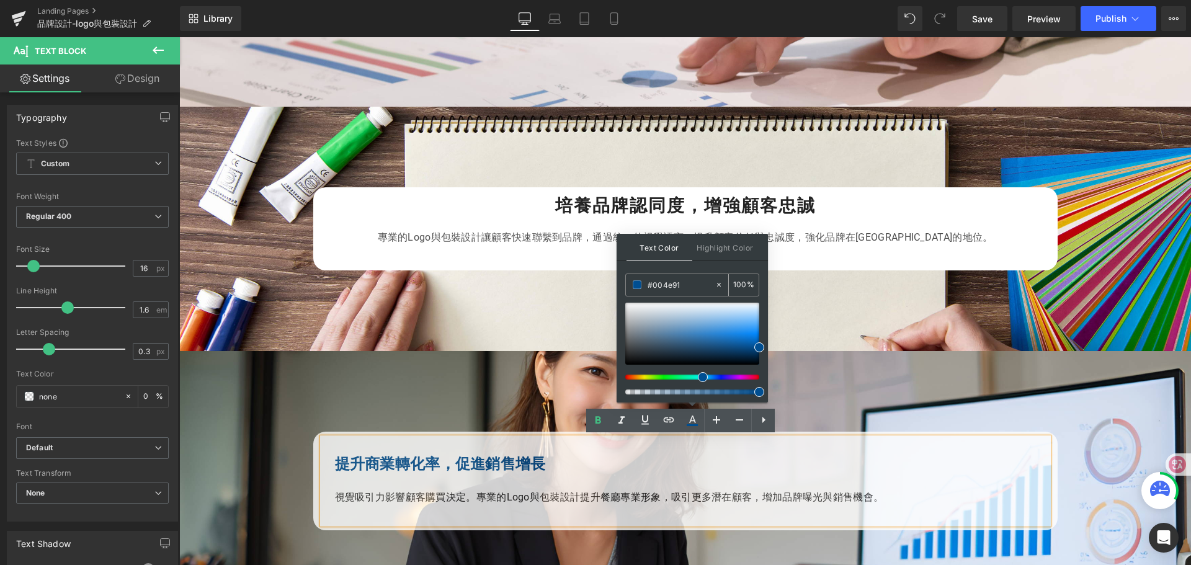
drag, startPoint x: 687, startPoint y: 288, endPoint x: 634, endPoint y: 284, distance: 52.8
click at [634, 284] on div "#004e91" at bounding box center [670, 285] width 89 height 22
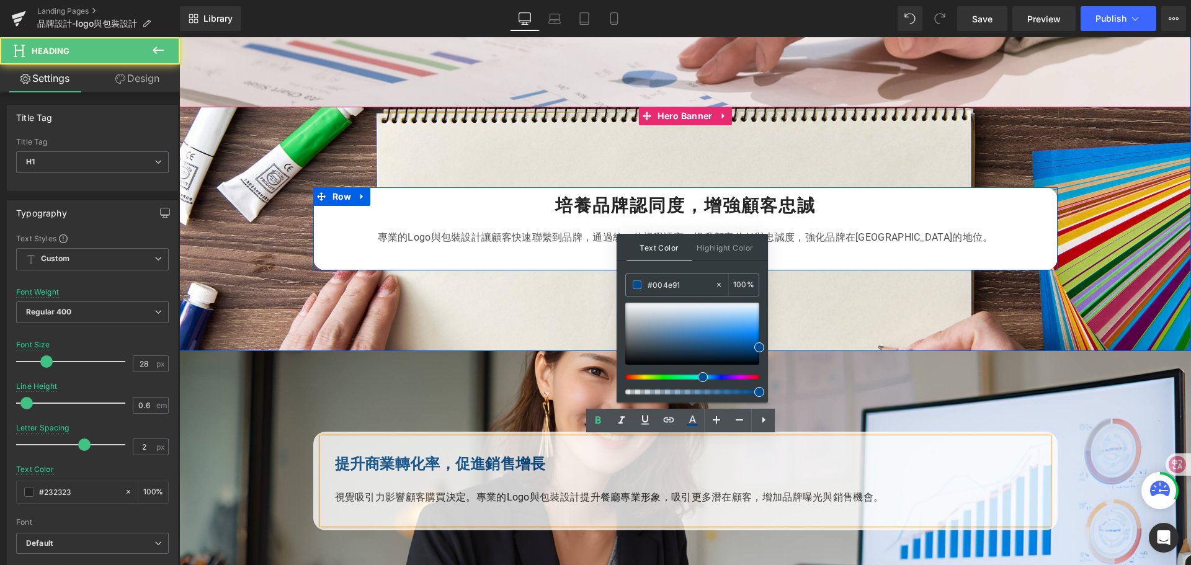
click at [179, 37] on div at bounding box center [179, 37] width 0 height 0
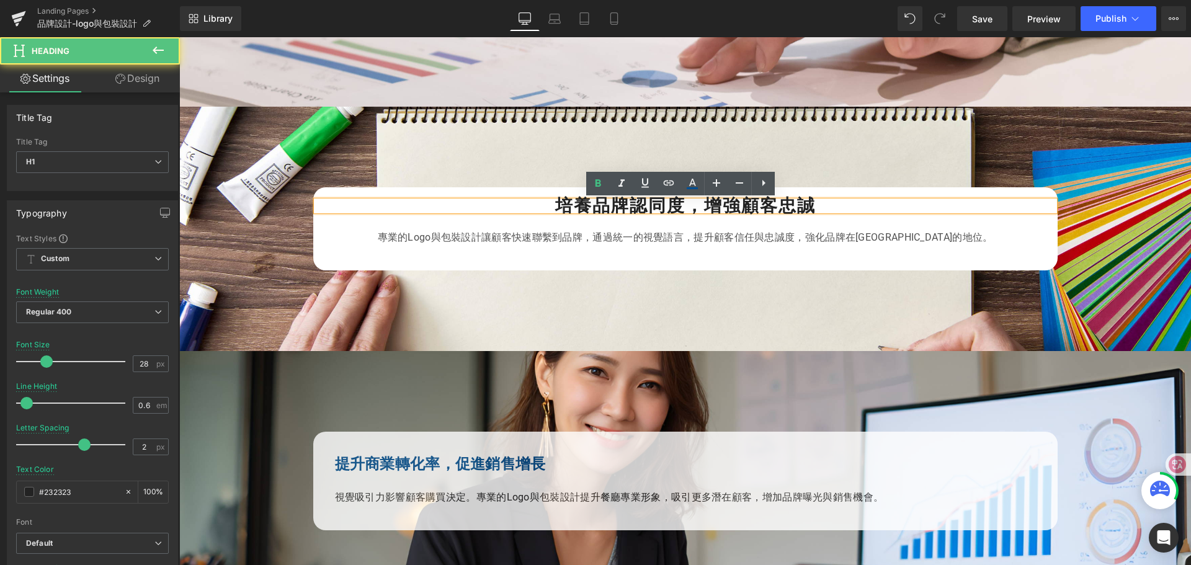
click at [777, 202] on strong "培養品牌認同度，增強顧客忠誠" at bounding box center [685, 205] width 260 height 20
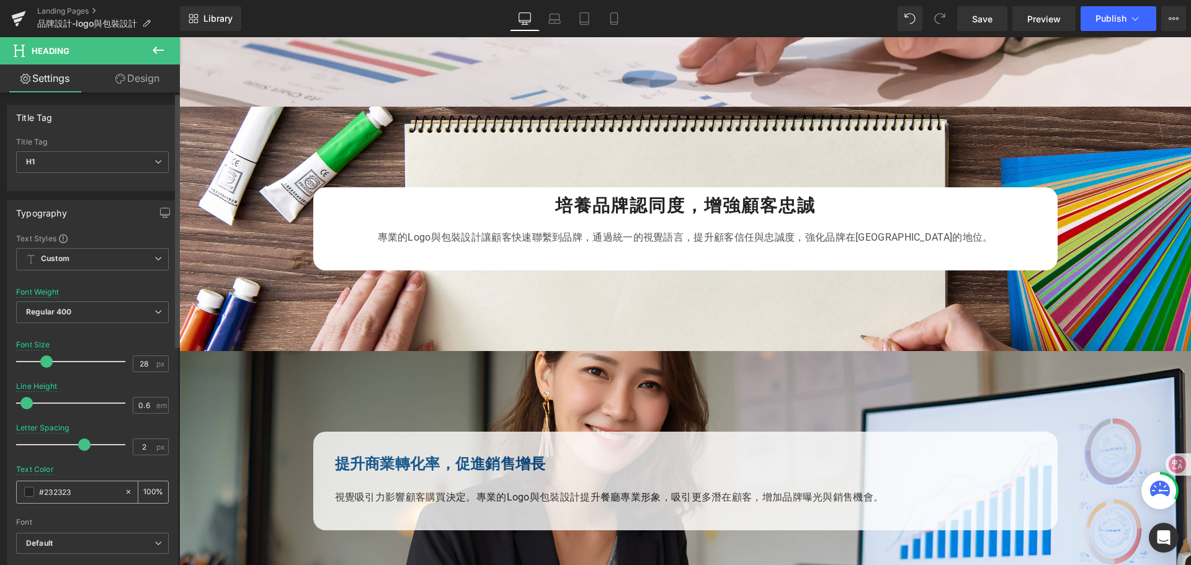
drag, startPoint x: 78, startPoint y: 491, endPoint x: 28, endPoint y: 492, distance: 50.3
click at [28, 492] on div "#232323" at bounding box center [70, 492] width 107 height 22
paste input "004e91"
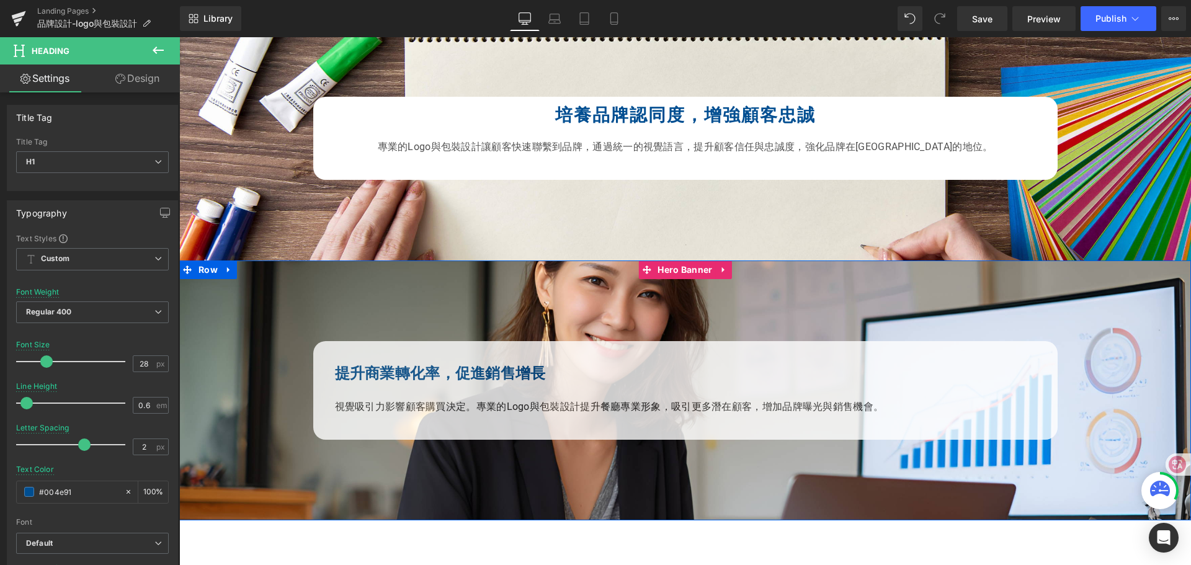
scroll to position [1502, 0]
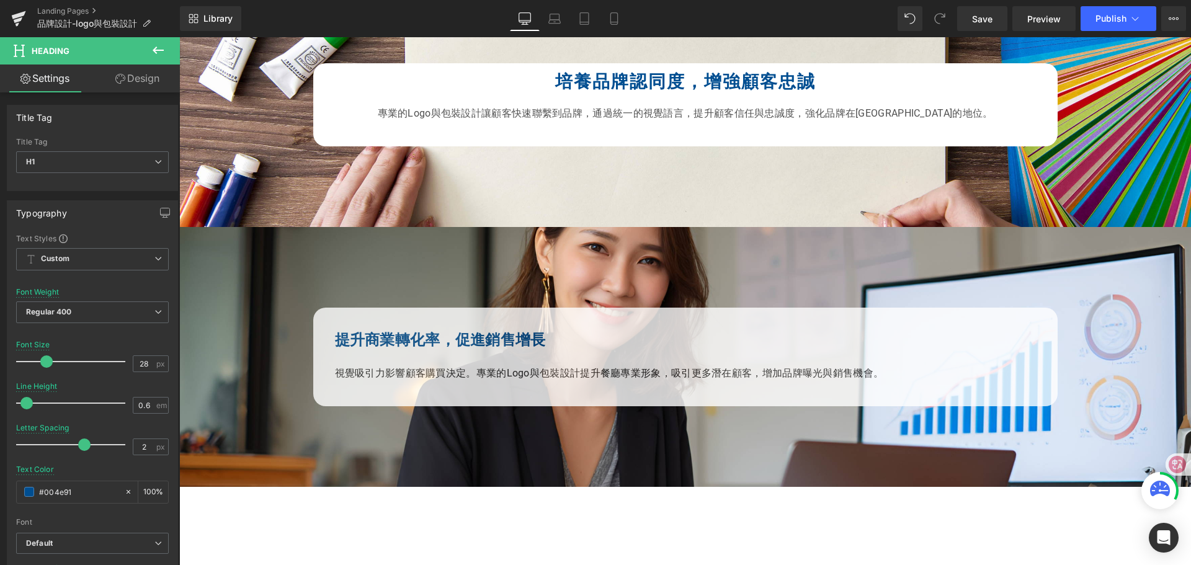
type input "#004e91"
click at [153, 52] on icon at bounding box center [158, 50] width 15 height 15
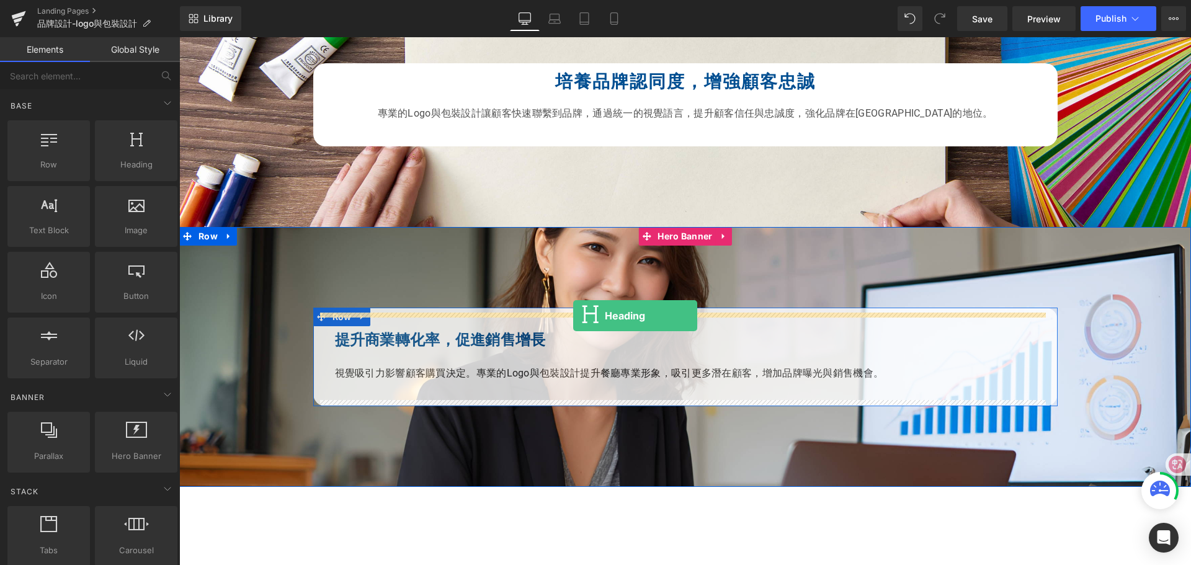
drag, startPoint x: 300, startPoint y: 194, endPoint x: 573, endPoint y: 316, distance: 298.7
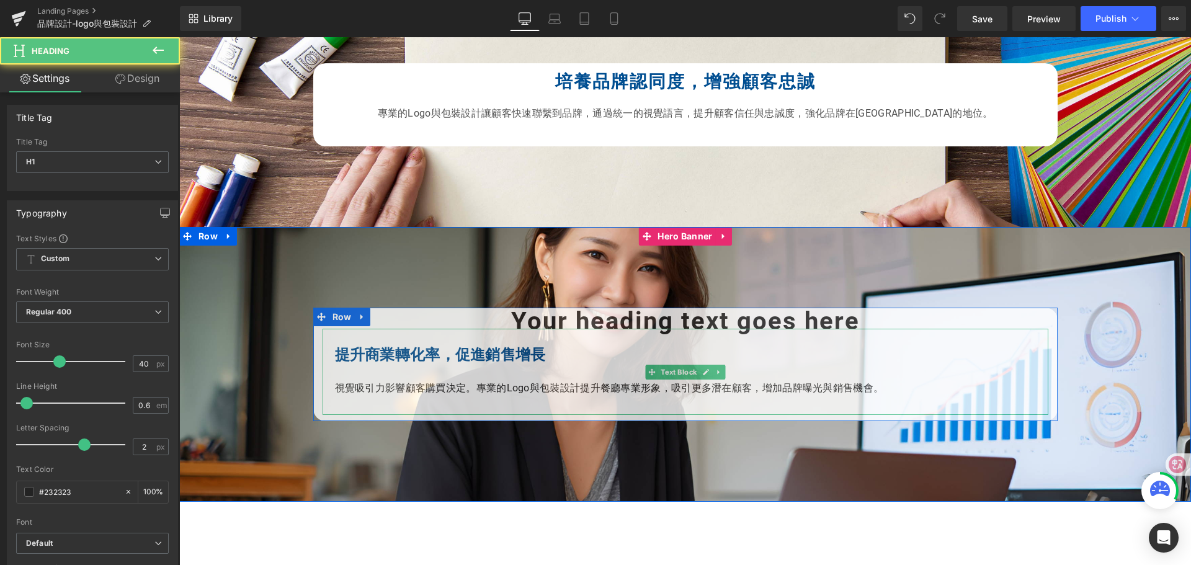
click at [406, 357] on b "提升商業轉化率，促進銷售增長" at bounding box center [440, 354] width 211 height 17
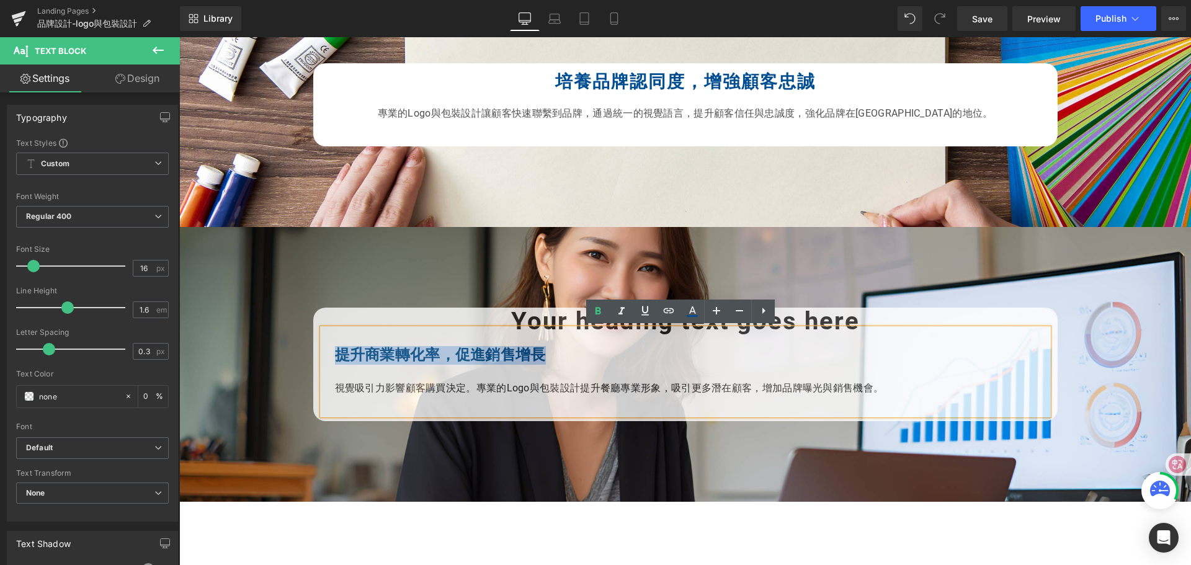
drag, startPoint x: 330, startPoint y: 353, endPoint x: 541, endPoint y: 349, distance: 210.9
click at [541, 349] on b "提升商業轉化率，促進銷售增長" at bounding box center [440, 354] width 211 height 17
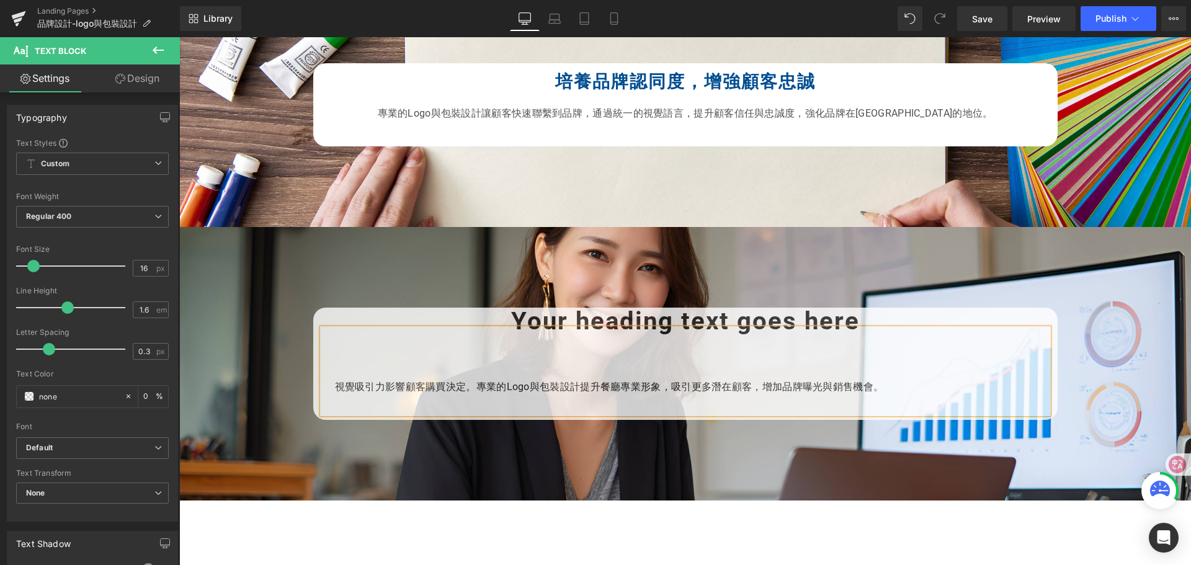
click at [541, 324] on h1 "Your heading text goes here" at bounding box center [686, 321] width 726 height 15
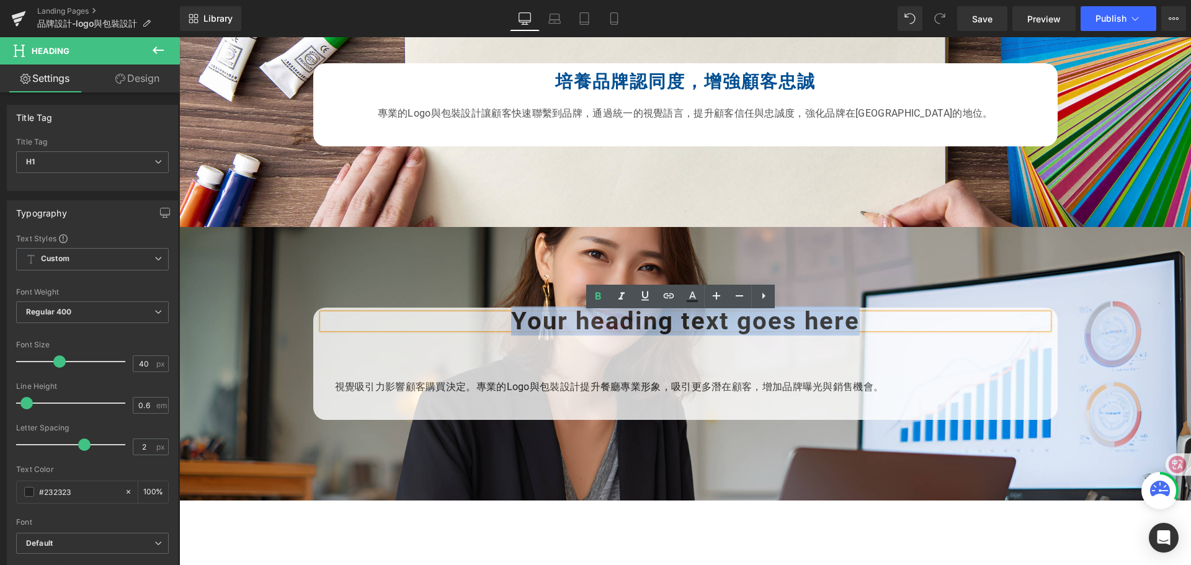
drag, startPoint x: 494, startPoint y: 324, endPoint x: 879, endPoint y: 318, distance: 384.6
click at [879, 318] on h1 "Your heading text goes here" at bounding box center [686, 321] width 726 height 15
paste div
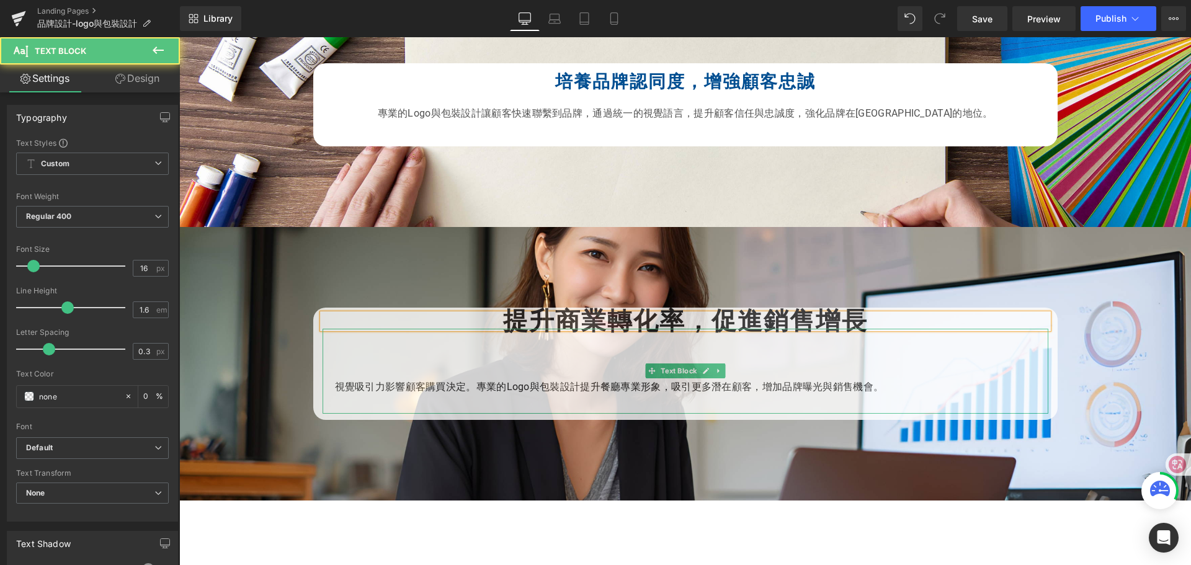
click at [335, 383] on p "視覺吸引力影響顧客購買決定。專業的Logo與包裝設計提升餐廳專業形象，吸引更多潛在顧客，增加品牌曝光與銷售機會。" at bounding box center [685, 387] width 701 height 16
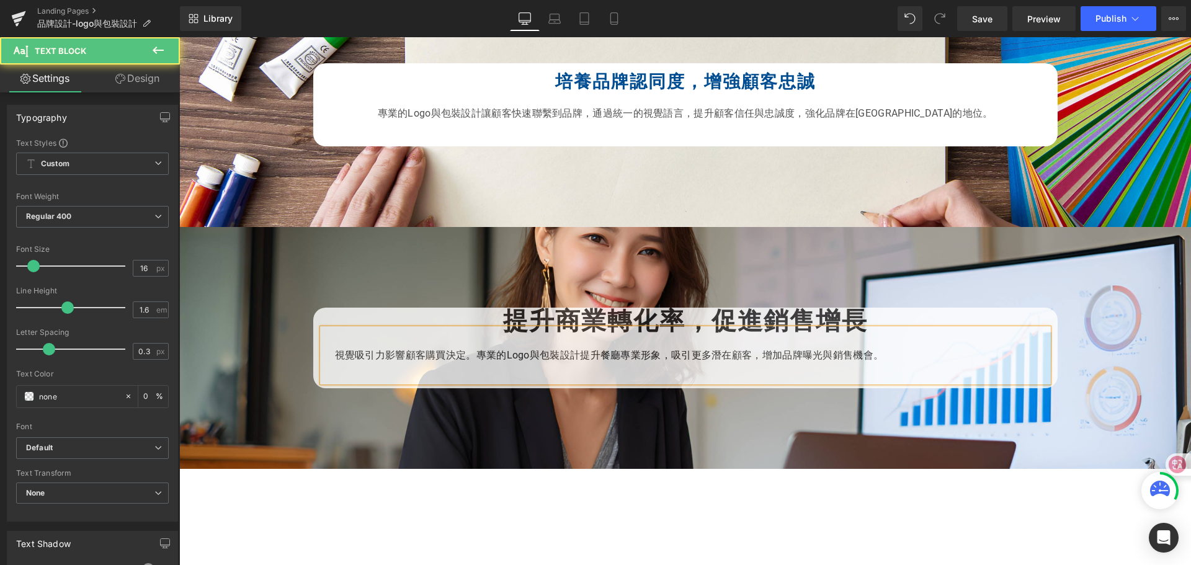
click at [494, 329] on div "視覺吸引力影響顧客購買決定。專業的Logo與包裝設計提升餐廳專業形象，吸引更多潛在顧客，增加品牌曝光與銷售機會。" at bounding box center [686, 355] width 726 height 53
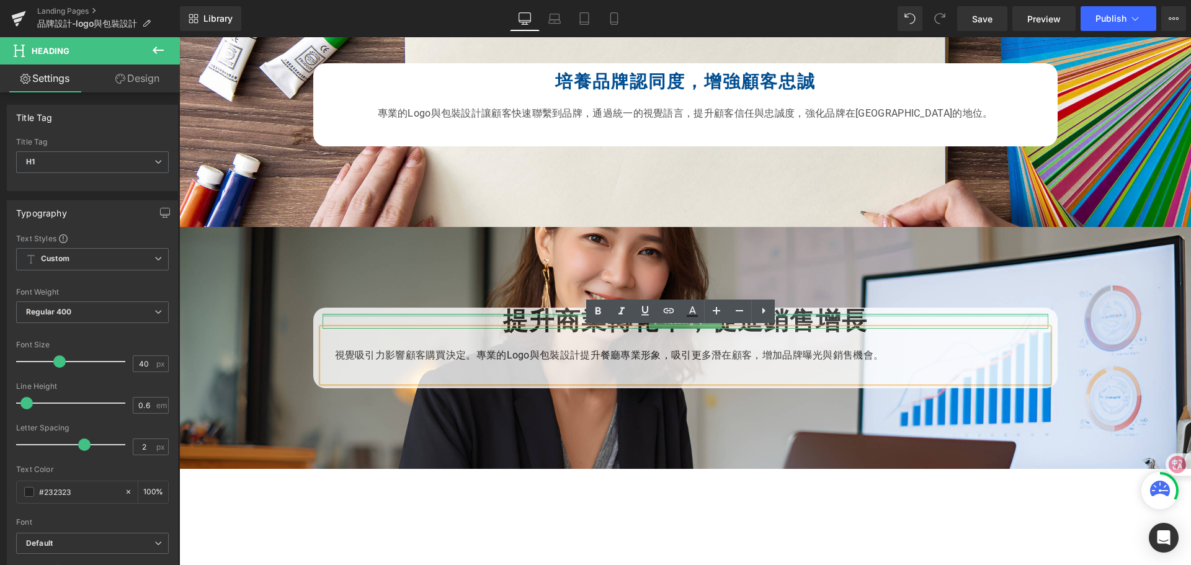
click at [530, 314] on div at bounding box center [686, 315] width 726 height 3
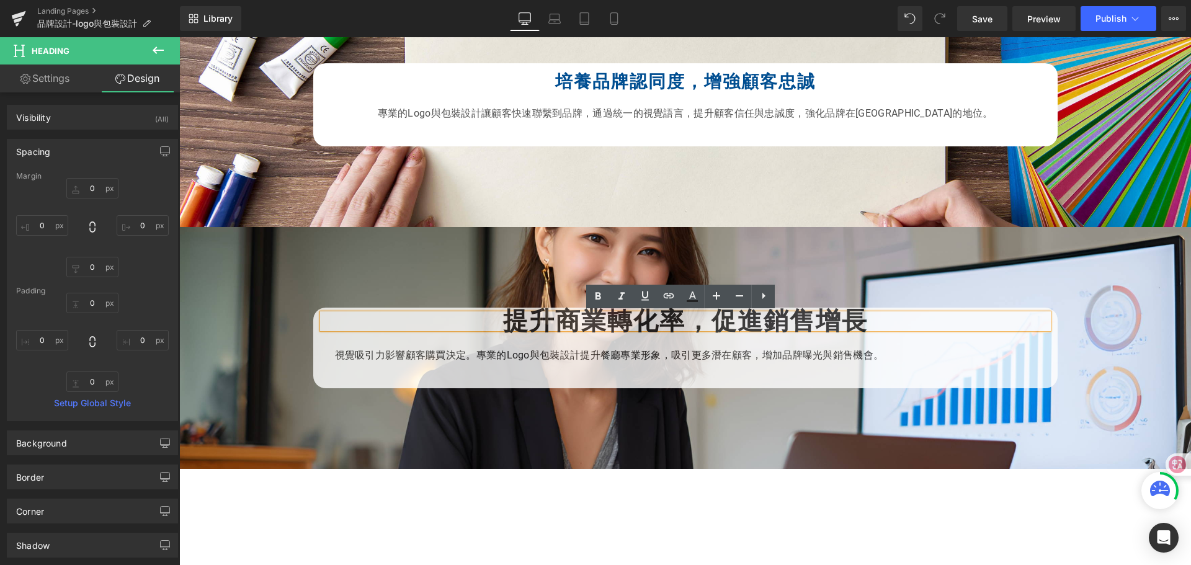
click at [492, 319] on h1 "提升商業轉化率，促進銷售增長" at bounding box center [686, 321] width 726 height 15
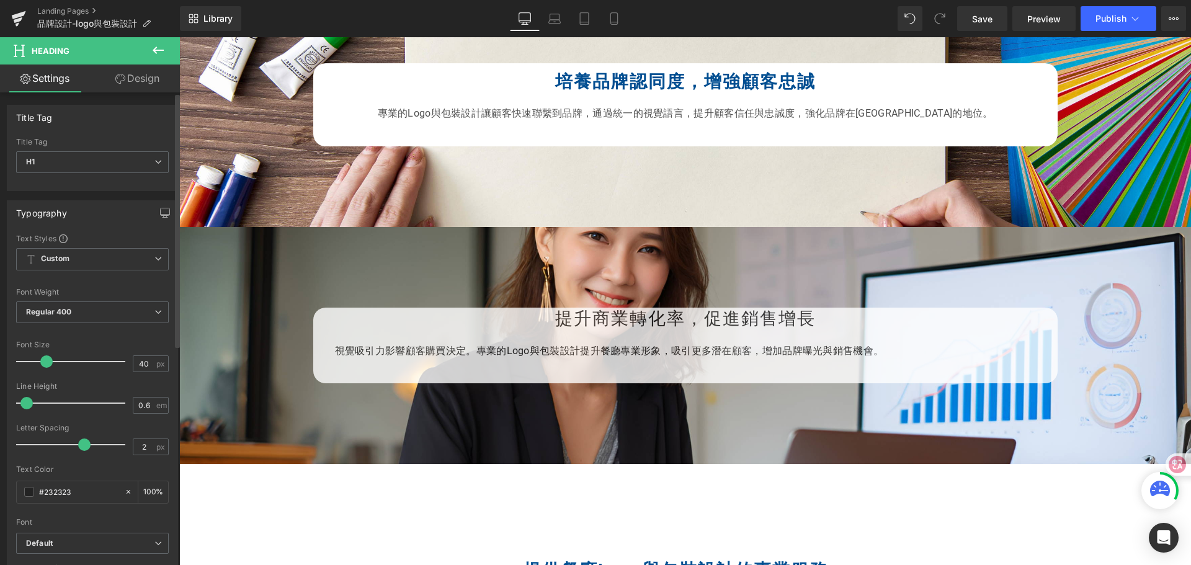
drag, startPoint x: 56, startPoint y: 365, endPoint x: 44, endPoint y: 365, distance: 12.4
click at [44, 365] on span at bounding box center [46, 361] width 12 height 12
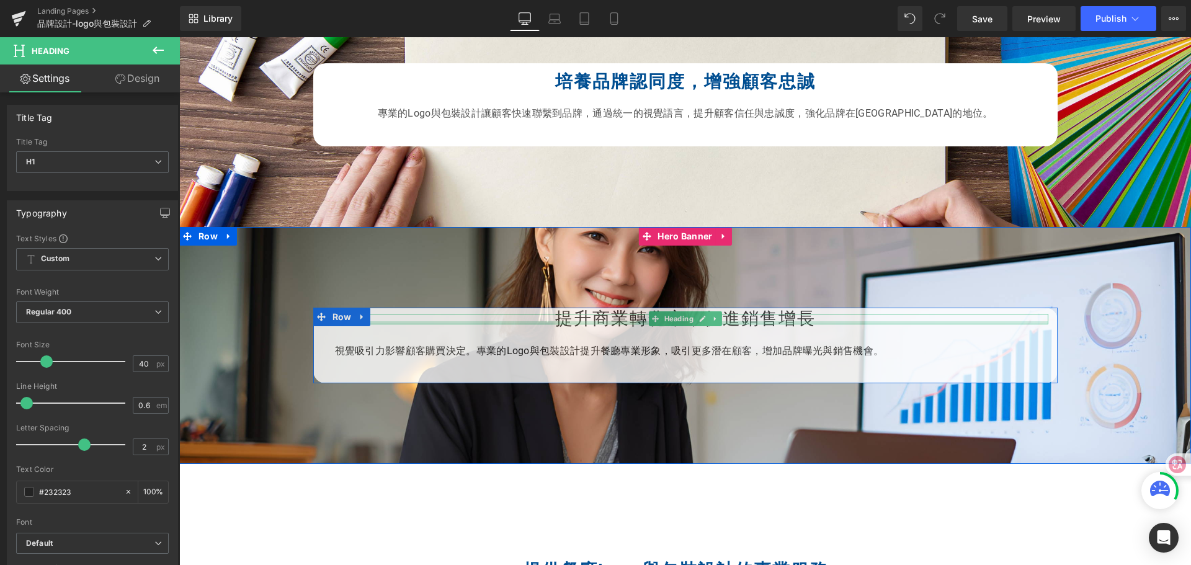
click at [550, 321] on div at bounding box center [686, 322] width 726 height 3
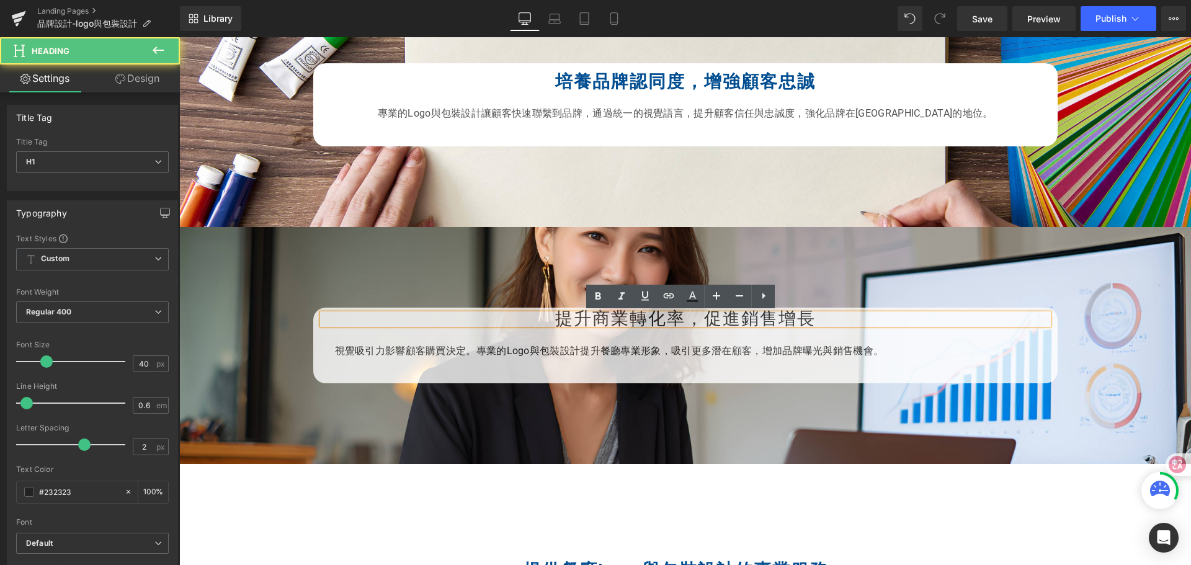
click at [564, 314] on h1 "提升商業轉化率，促進銷售增長" at bounding box center [686, 319] width 726 height 11
click at [739, 319] on h1 "提升商業轉化率，促進銷售增長" at bounding box center [686, 319] width 726 height 11
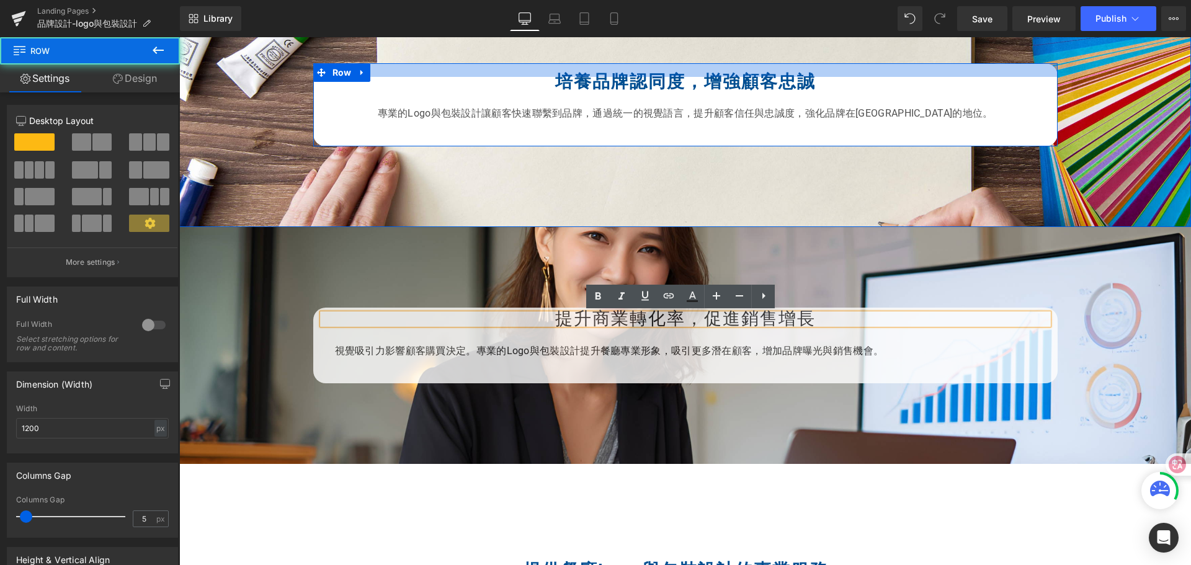
click at [667, 74] on div at bounding box center [685, 70] width 744 height 14
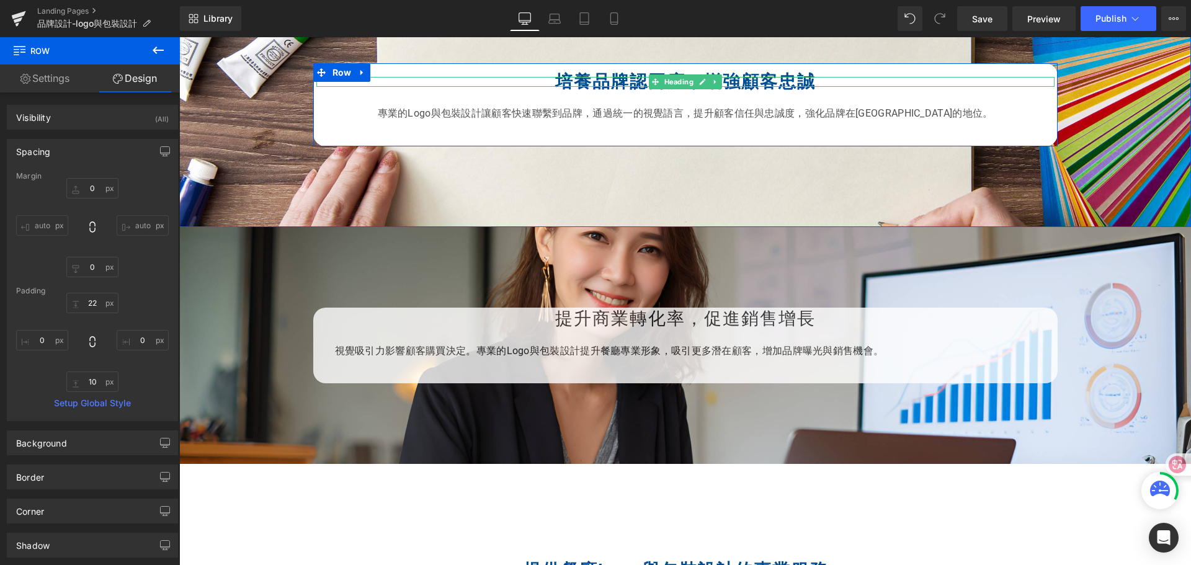
click at [630, 79] on strong "培養品牌認同度，增強顧客忠誠" at bounding box center [685, 81] width 260 height 20
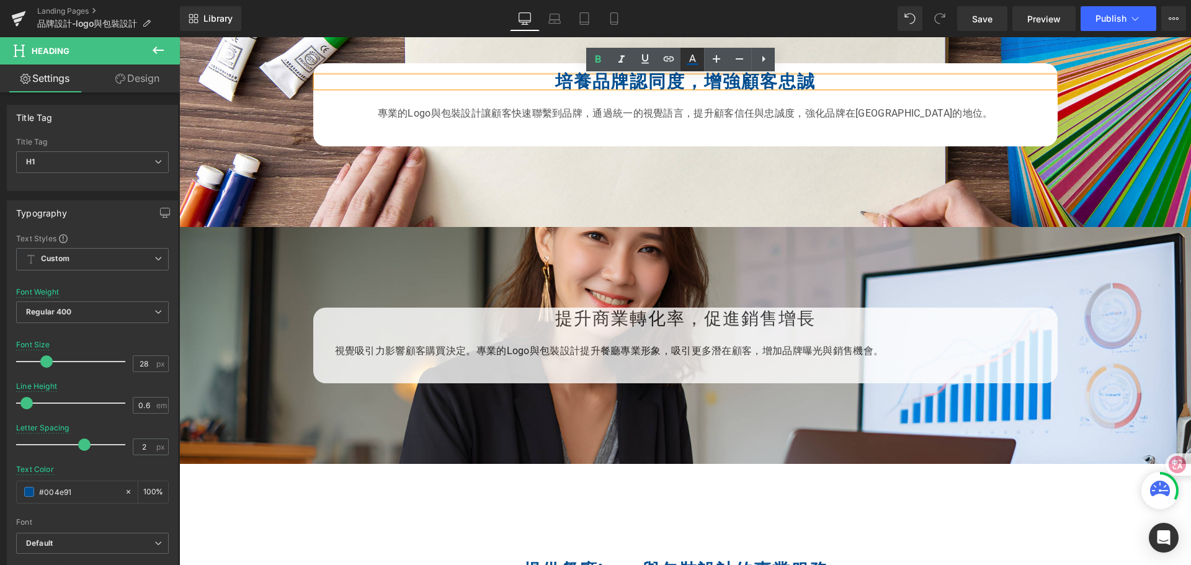
click at [689, 65] on icon at bounding box center [692, 64] width 11 height 2
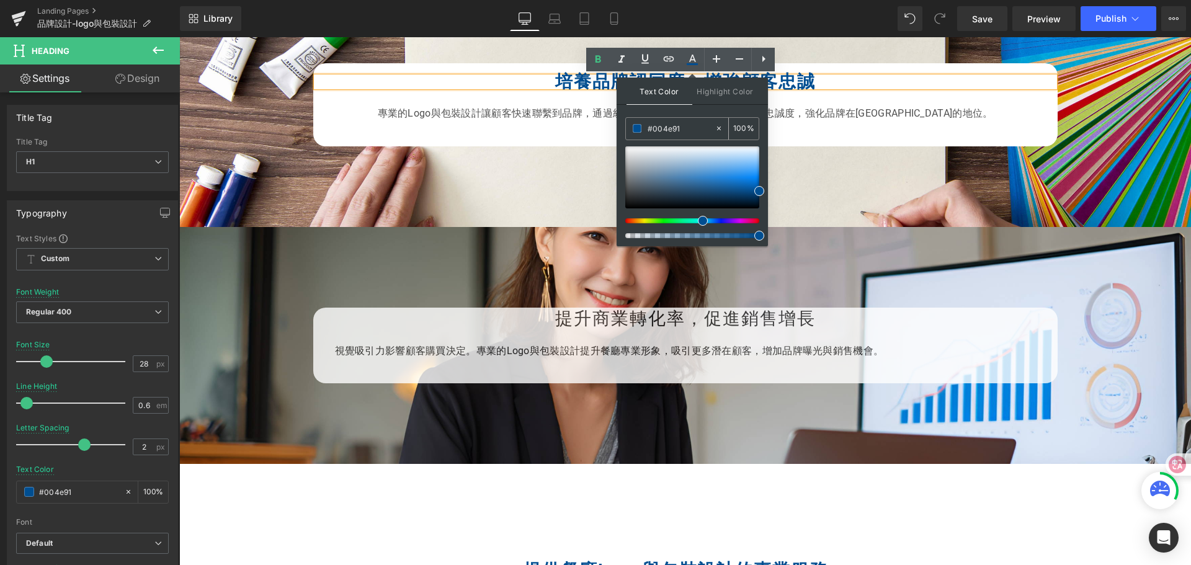
drag, startPoint x: 682, startPoint y: 127, endPoint x: 644, endPoint y: 125, distance: 37.9
click at [644, 125] on div "#004e91" at bounding box center [670, 129] width 89 height 22
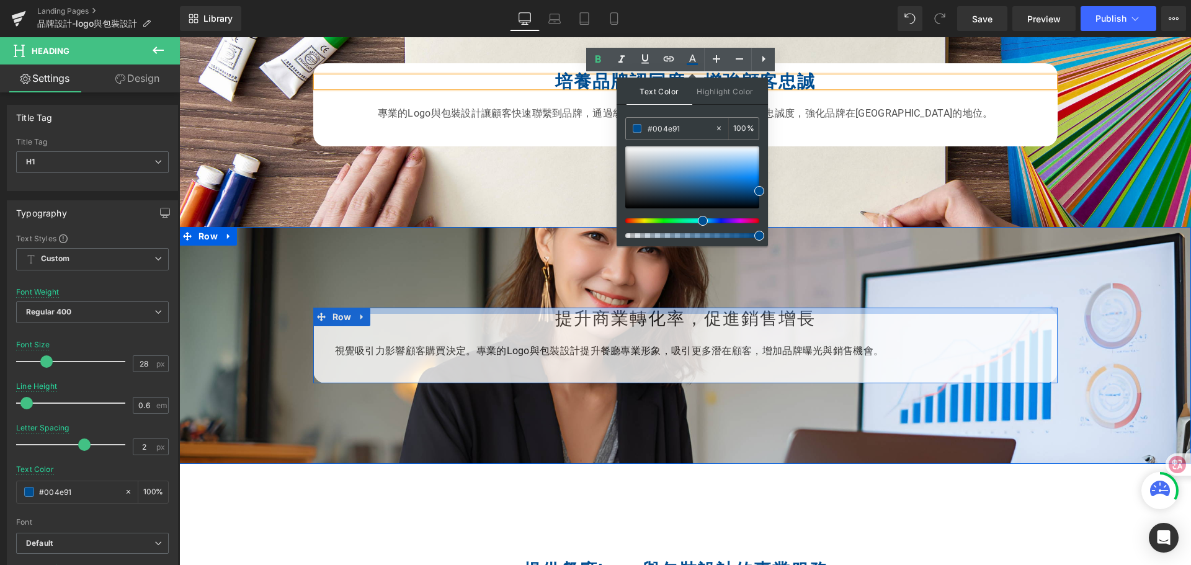
click at [579, 309] on div at bounding box center [685, 311] width 744 height 6
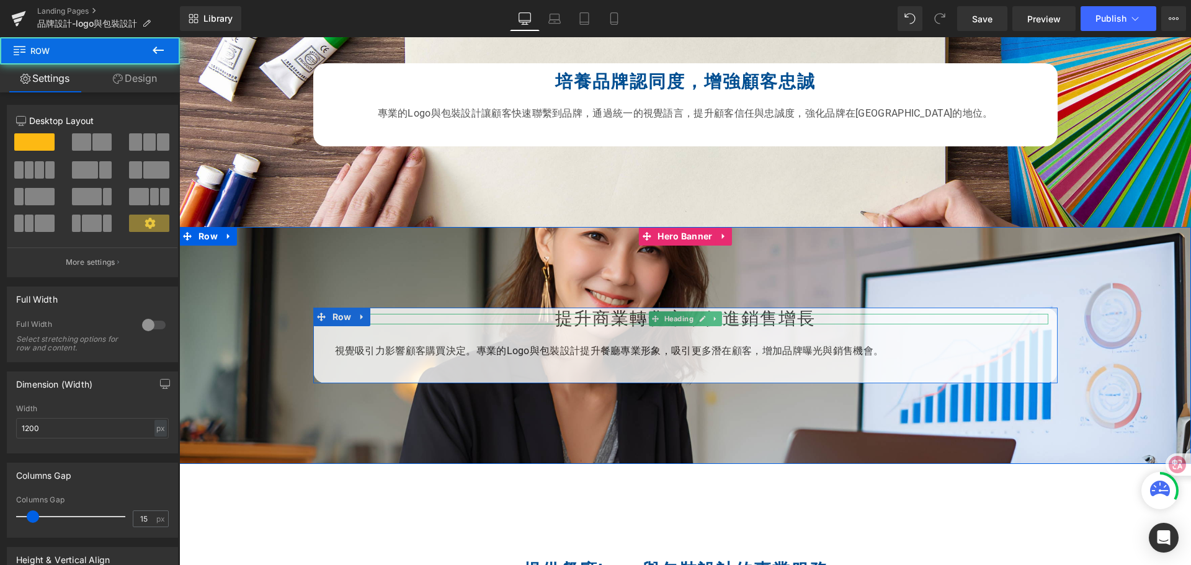
click at [553, 319] on h1 "提升商業轉化率，促進銷售增長" at bounding box center [686, 319] width 726 height 11
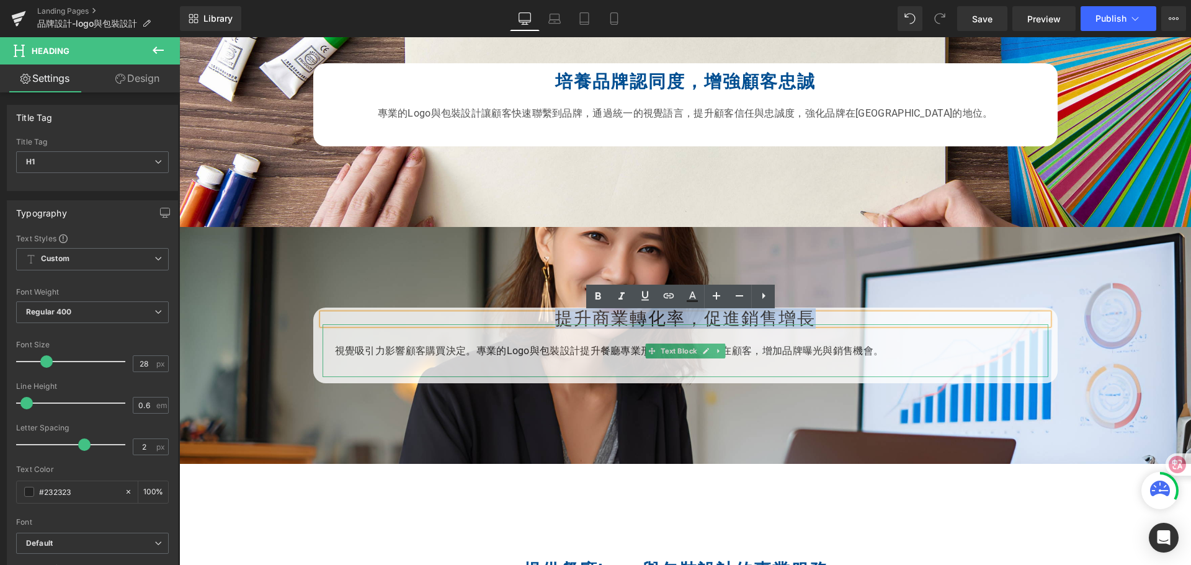
drag, startPoint x: 550, startPoint y: 321, endPoint x: 806, endPoint y: 352, distance: 258.1
click at [809, 354] on div "提升商業轉化率，促進銷售增長 Heading 視覺吸引力影響顧客購買決定。專業的Logo與包裝設計提升餐廳專業形象，吸引更多潛在顧客，增加品牌曝光與銷售機會。…" at bounding box center [685, 345] width 744 height 63
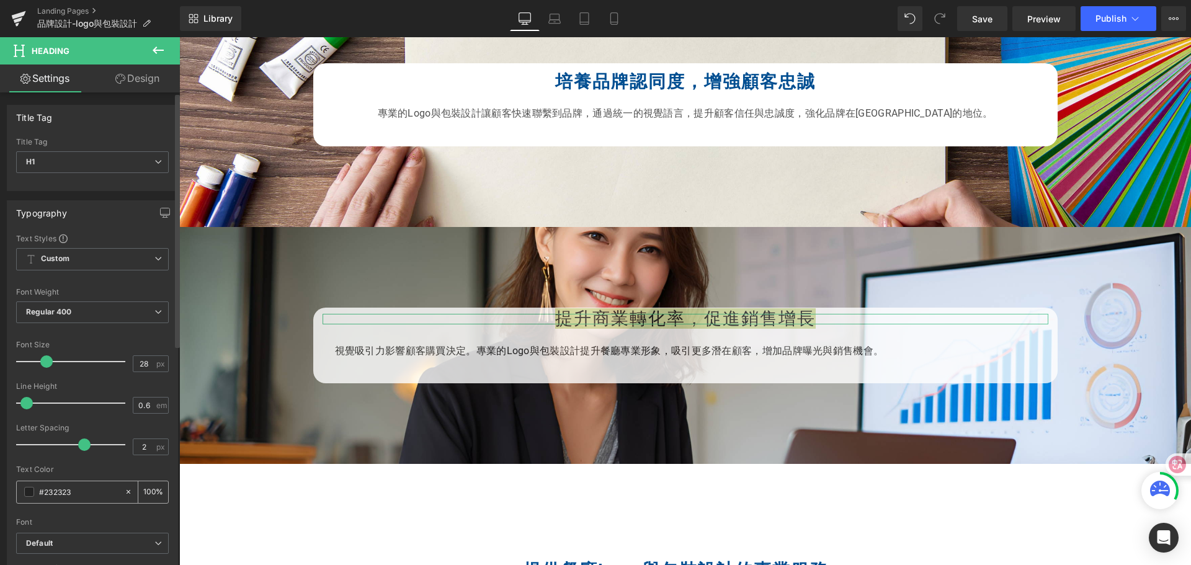
drag, startPoint x: 70, startPoint y: 489, endPoint x: 33, endPoint y: 485, distance: 36.8
click at [28, 485] on div "#232323" at bounding box center [70, 492] width 107 height 22
paste input "004e91"
type input "#004e91"
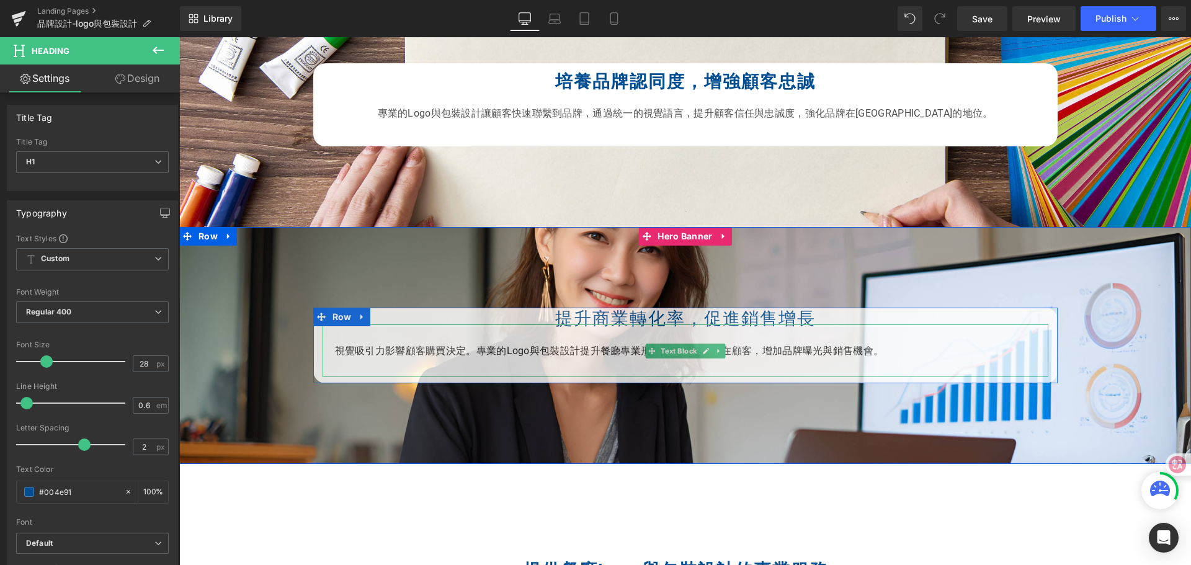
drag, startPoint x: 549, startPoint y: 321, endPoint x: 754, endPoint y: 324, distance: 204.7
click at [755, 330] on div "提升商業轉化率，促進銷售增長 Heading 視覺吸引力影響顧客購買決定。專業的Logo與包裝設計提升餐廳專業形象，吸引更多潛在顧客，增加品牌曝光與銷售機會。…" at bounding box center [685, 345] width 744 height 63
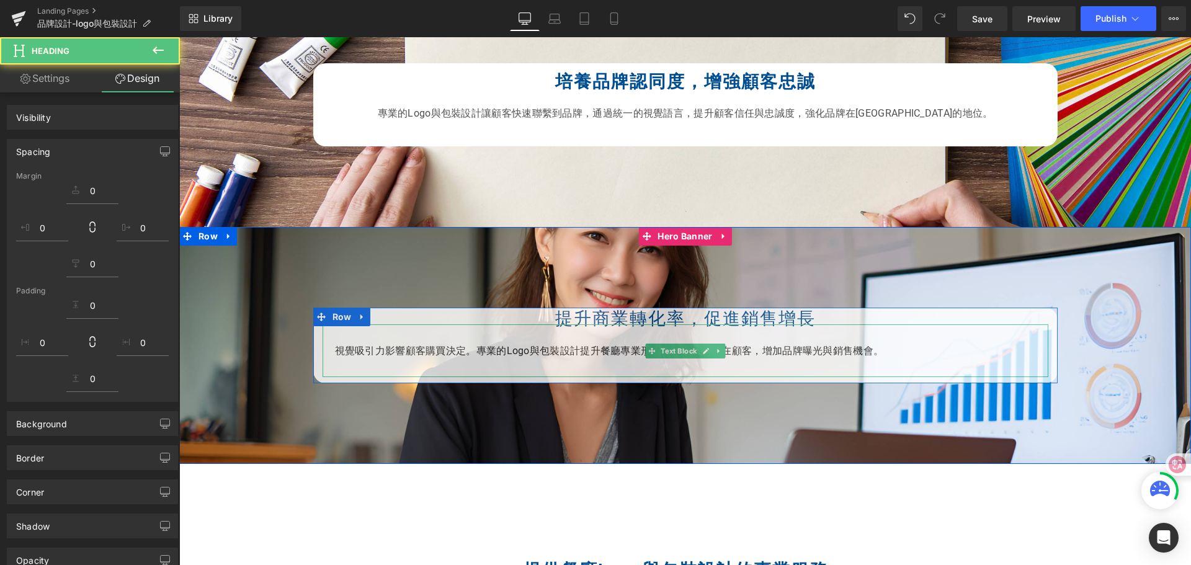
click at [752, 322] on div "提升商業轉化率，促進銷售增長 Heading" at bounding box center [686, 319] width 726 height 11
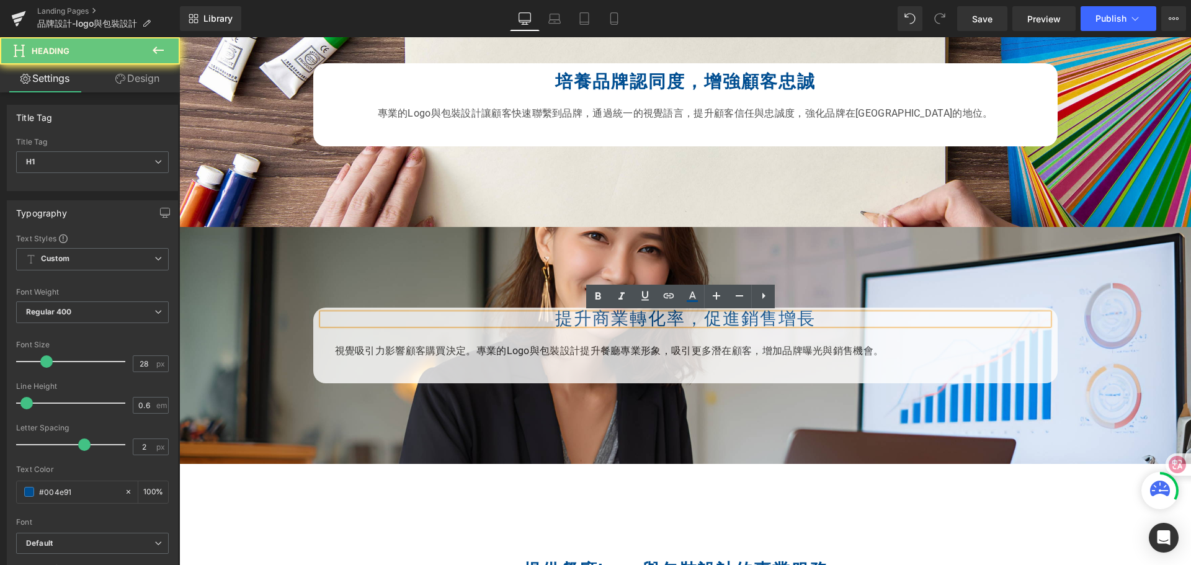
click at [752, 322] on div "提升商業轉化率，促進銷售增長 Heading" at bounding box center [686, 319] width 726 height 11
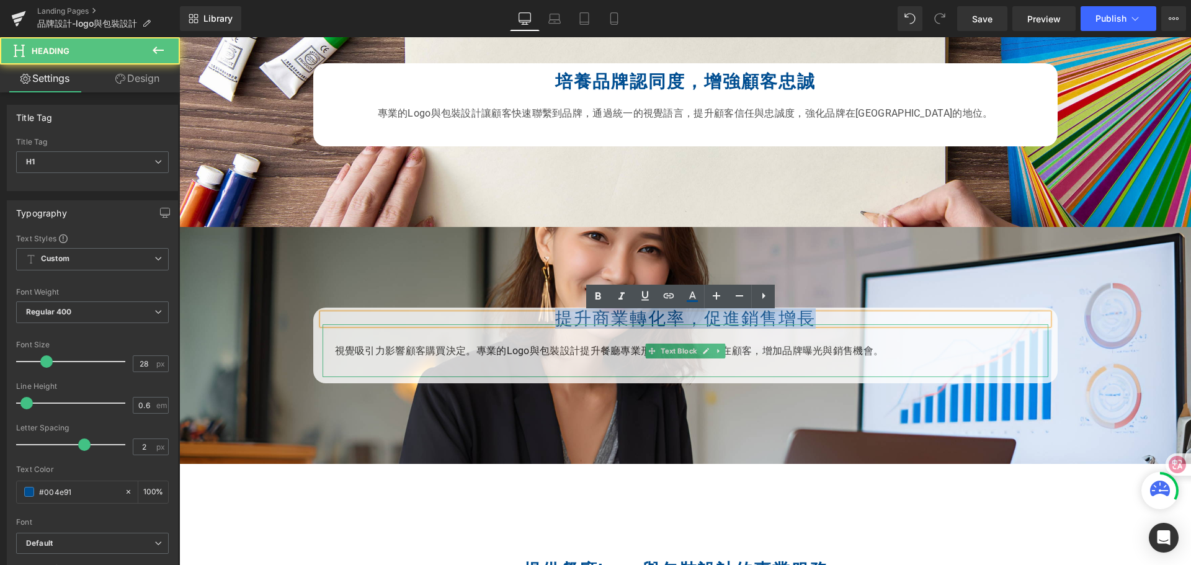
drag, startPoint x: 551, startPoint y: 316, endPoint x: 650, endPoint y: 301, distance: 99.7
click at [805, 337] on div "提升商業轉化率，促進銷售增長 Heading 視覺吸引力影響顧客購買決定。專業的Logo與包裝設計提升餐廳專業形象，吸引更多潛在顧客，增加品牌曝光與銷售機會。…" at bounding box center [685, 345] width 744 height 63
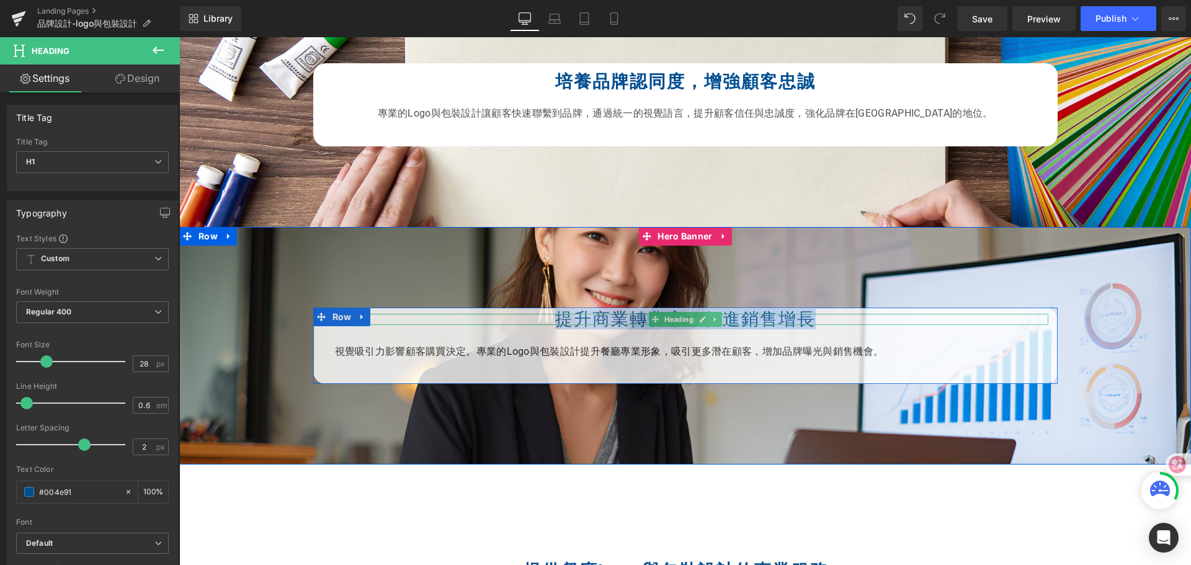
click at [586, 316] on div "提升商業轉化率，促進銷售增長 Heading" at bounding box center [686, 319] width 726 height 11
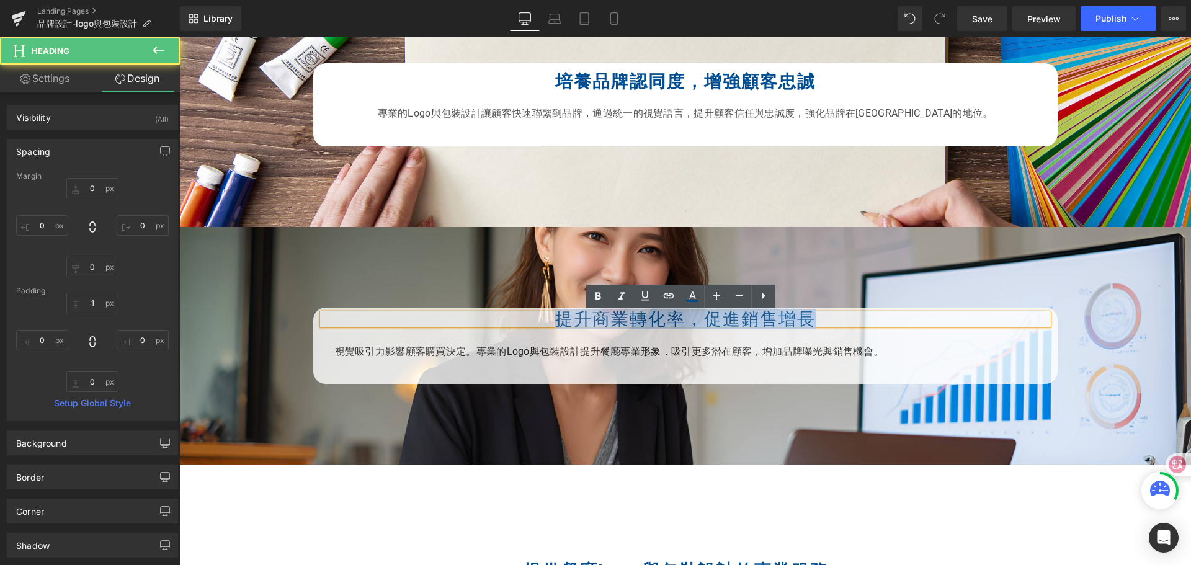
click at [558, 317] on h1 "提升商業轉化率，促進銷售增長" at bounding box center [686, 319] width 726 height 11
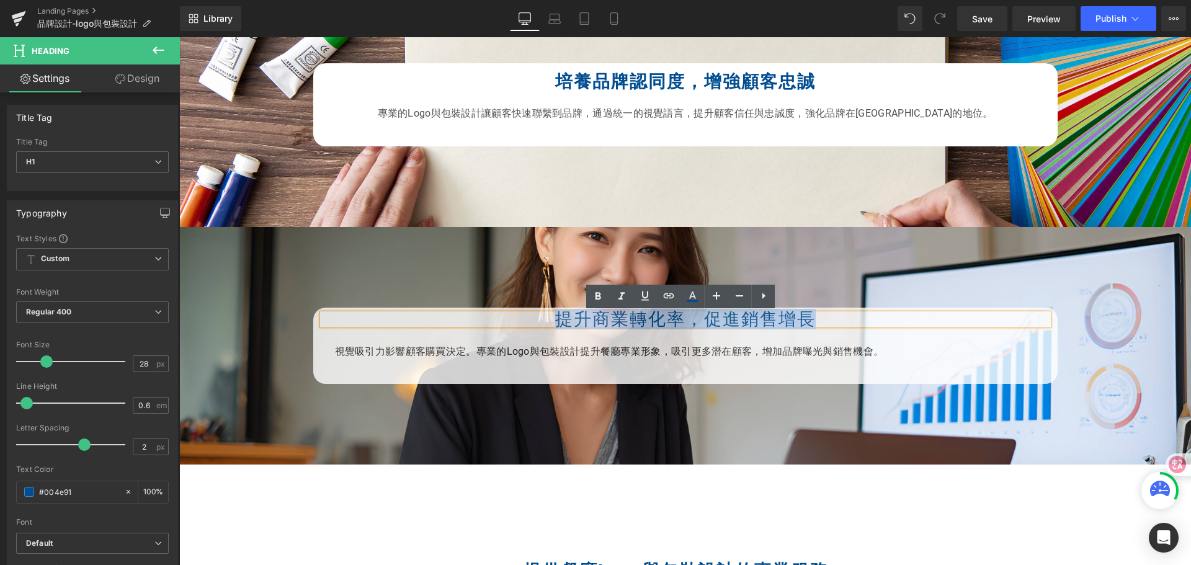
drag, startPoint x: 551, startPoint y: 318, endPoint x: 888, endPoint y: 344, distance: 337.8
click at [804, 321] on h1 "提升商業轉化率，促進銷售增長" at bounding box center [686, 319] width 726 height 11
click at [602, 293] on icon at bounding box center [597, 296] width 15 height 15
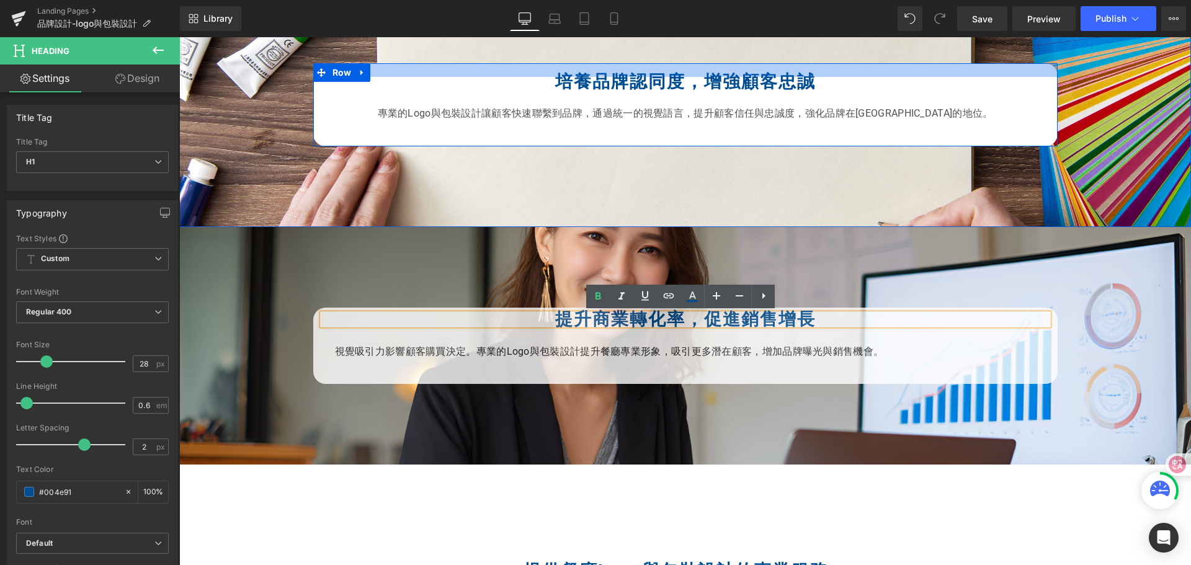
click at [573, 74] on div at bounding box center [685, 70] width 744 height 14
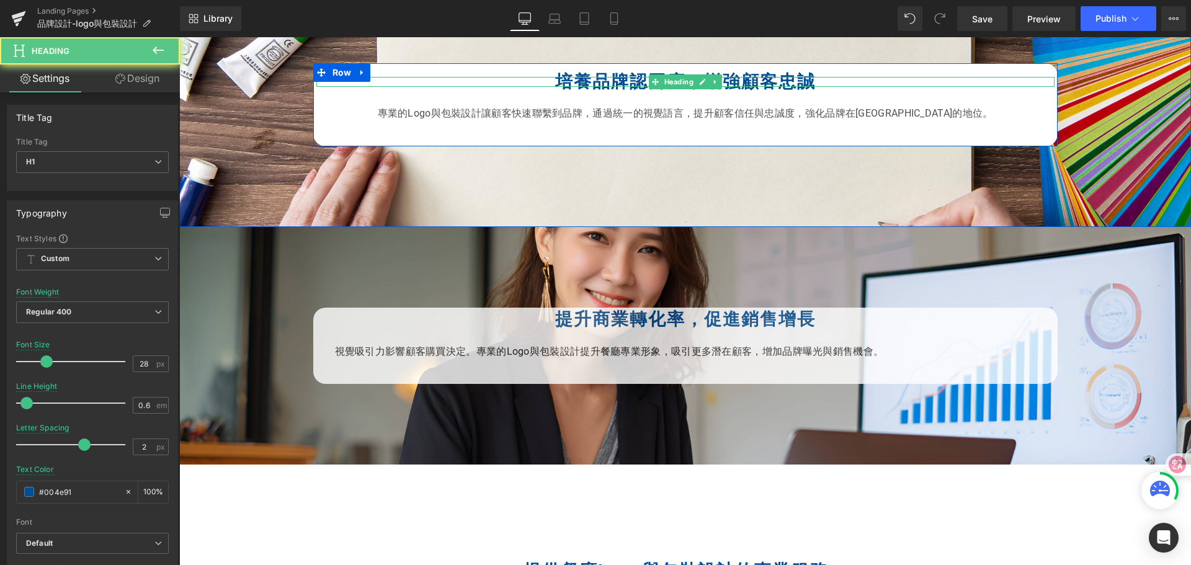
click at [572, 81] on strong "培養品牌認同度，增強顧客忠誠" at bounding box center [685, 81] width 260 height 20
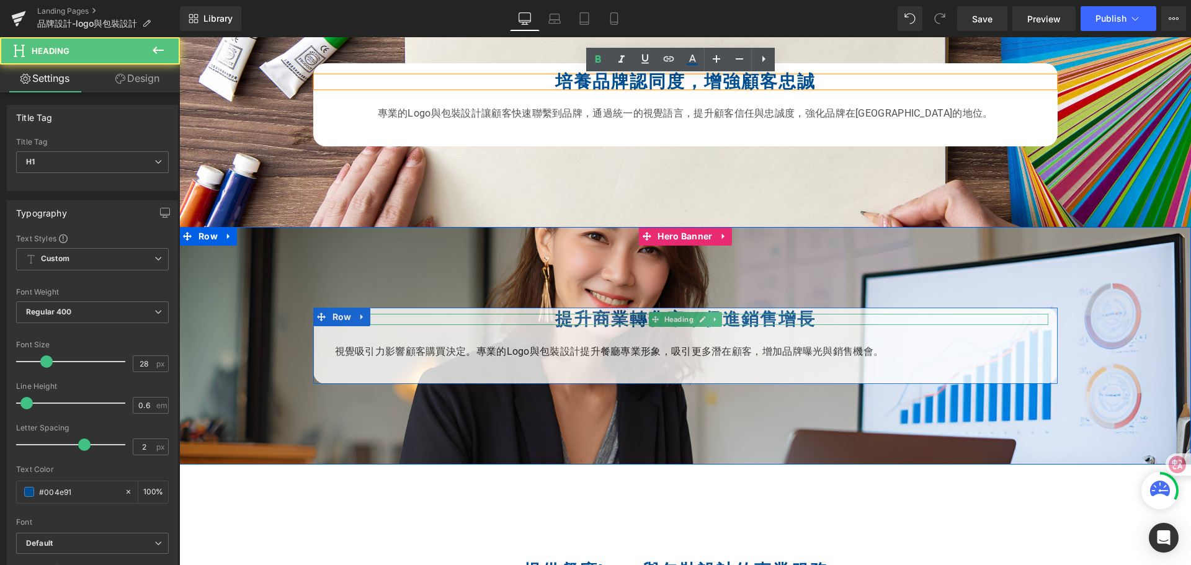
click at [568, 322] on strong "提升商業轉化率，促進銷售增長" at bounding box center [685, 319] width 260 height 20
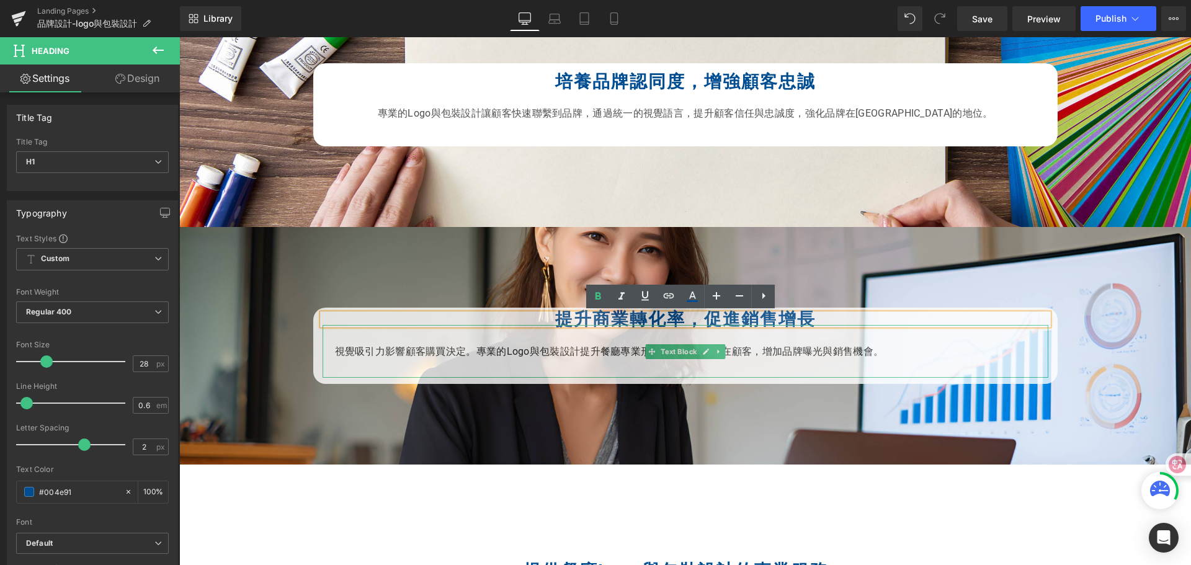
drag, startPoint x: 526, startPoint y: 332, endPoint x: 534, endPoint y: 337, distance: 9.5
click at [526, 332] on div "視覺吸引力影響顧客購買決定。專業的Logo與包裝設計提升餐廳專業形象，吸引更多潛在顧客，增加品牌曝光與銷售機會。" at bounding box center [686, 351] width 726 height 53
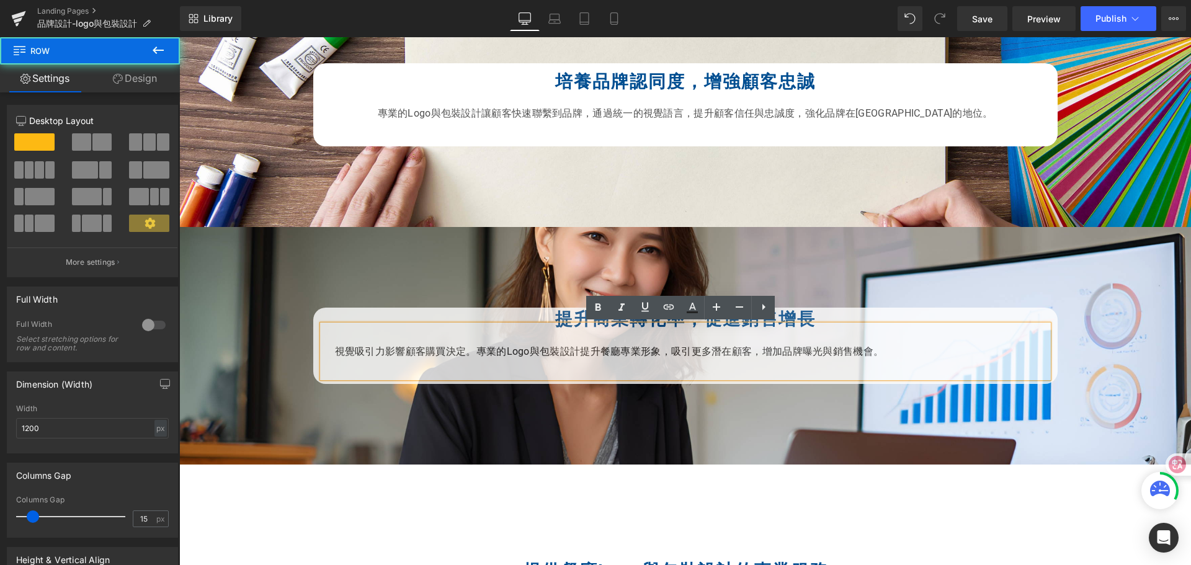
click at [549, 309] on div "提升商業轉化率，促進銷售增長 Heading 視覺吸引力影響顧客購買決定。專業的Logo與包裝設計提升餐廳專業形象，吸引更多潛在顧客，增加品牌曝光與銷售機會。…" at bounding box center [685, 346] width 744 height 76
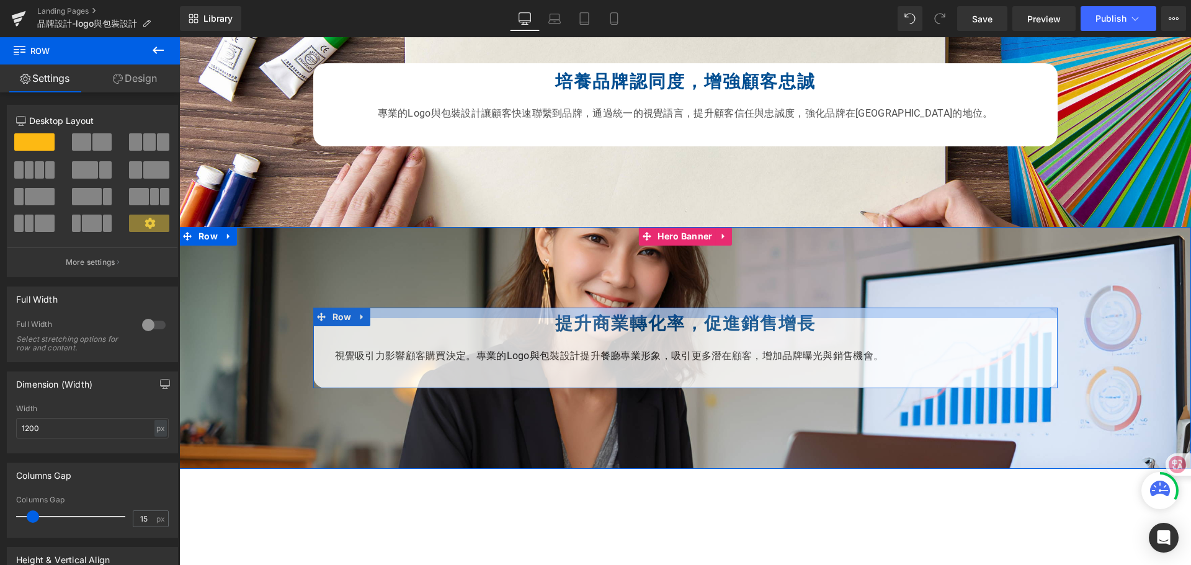
click at [608, 316] on div at bounding box center [685, 313] width 744 height 11
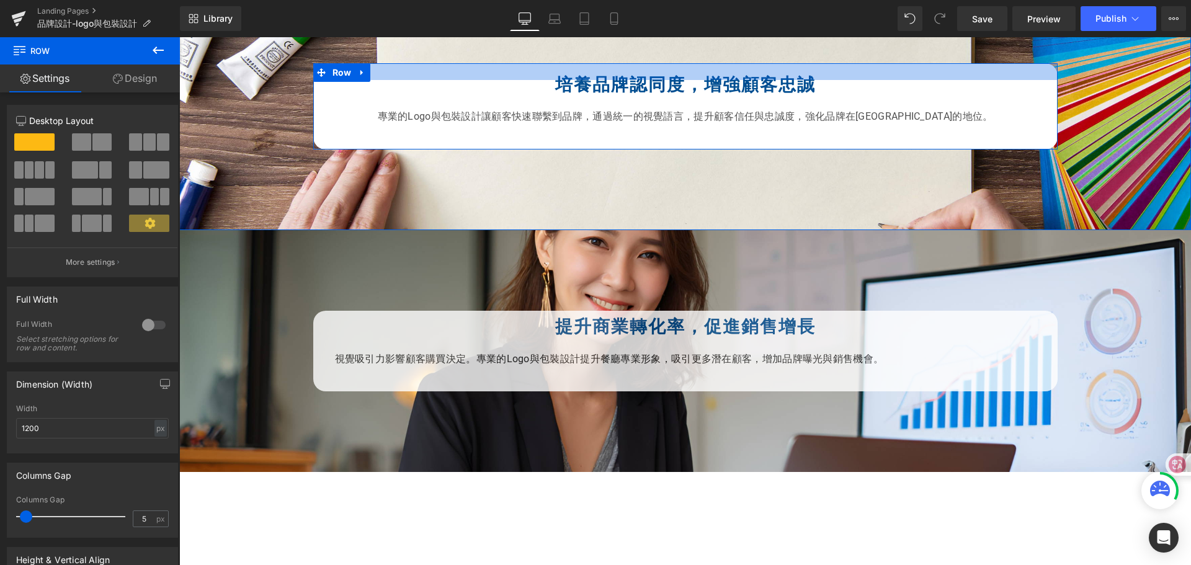
click at [803, 71] on div at bounding box center [685, 71] width 744 height 17
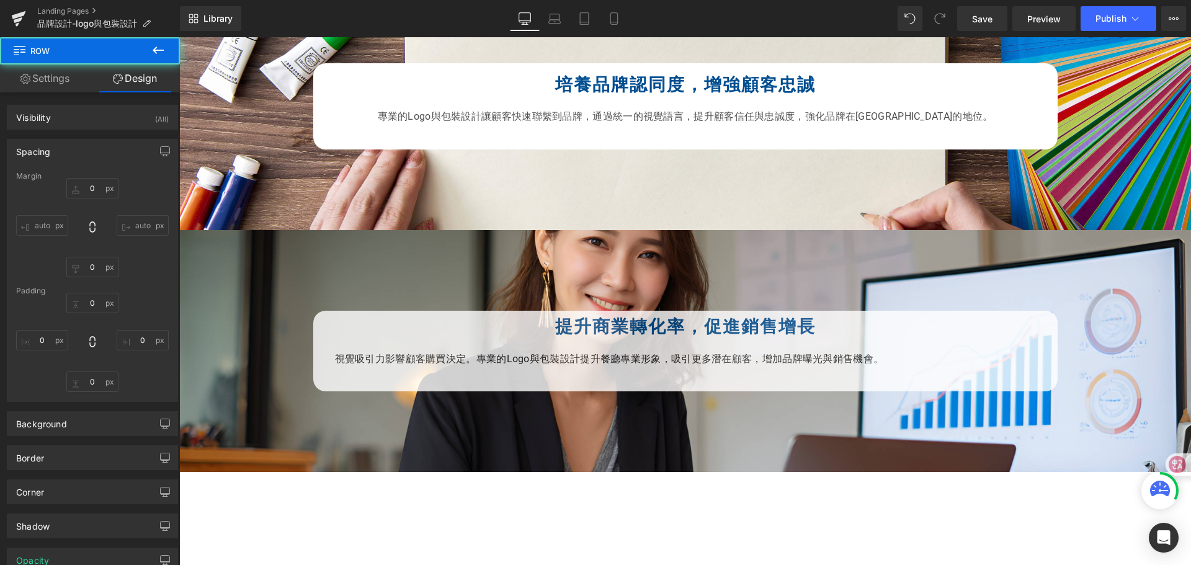
type input "0"
type input "27"
type input "0"
type input "10"
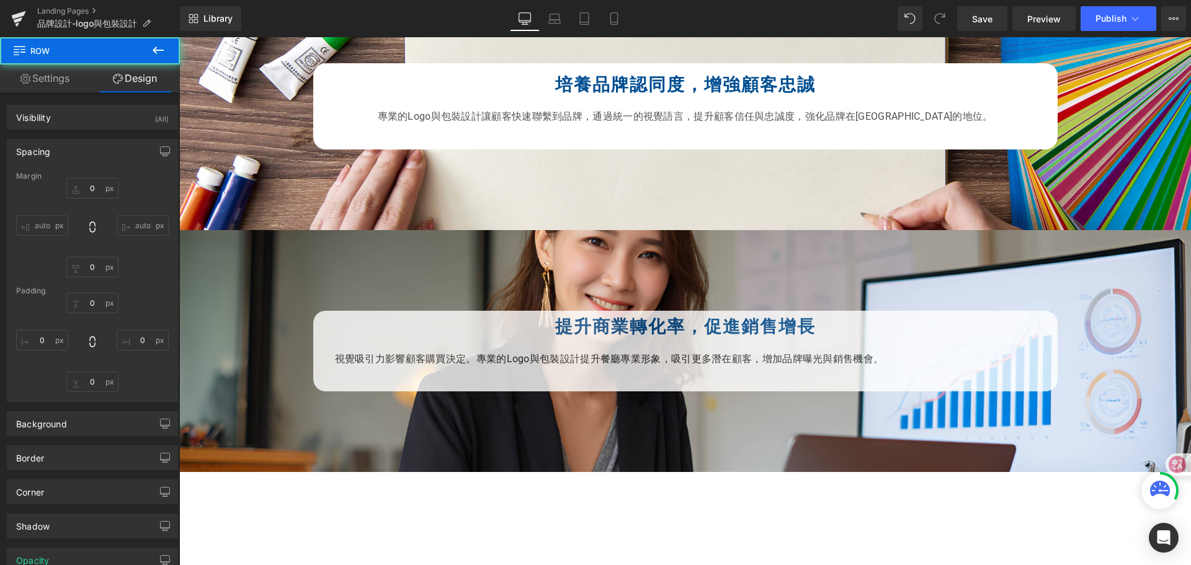
type input "0"
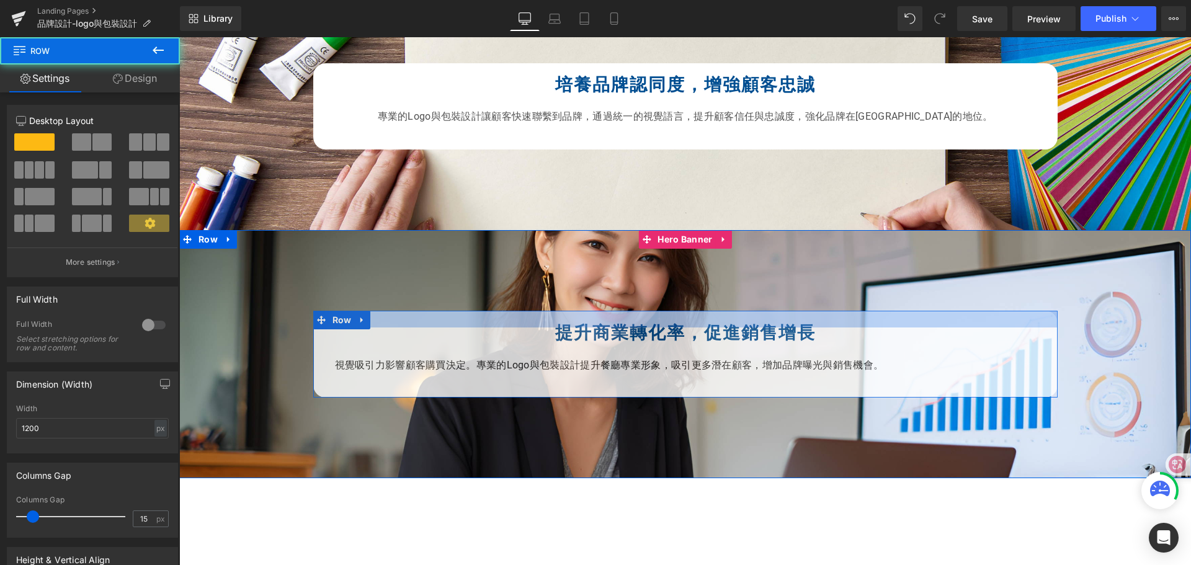
drag, startPoint x: 777, startPoint y: 316, endPoint x: 779, endPoint y: 322, distance: 6.7
click at [779, 322] on div at bounding box center [685, 319] width 744 height 17
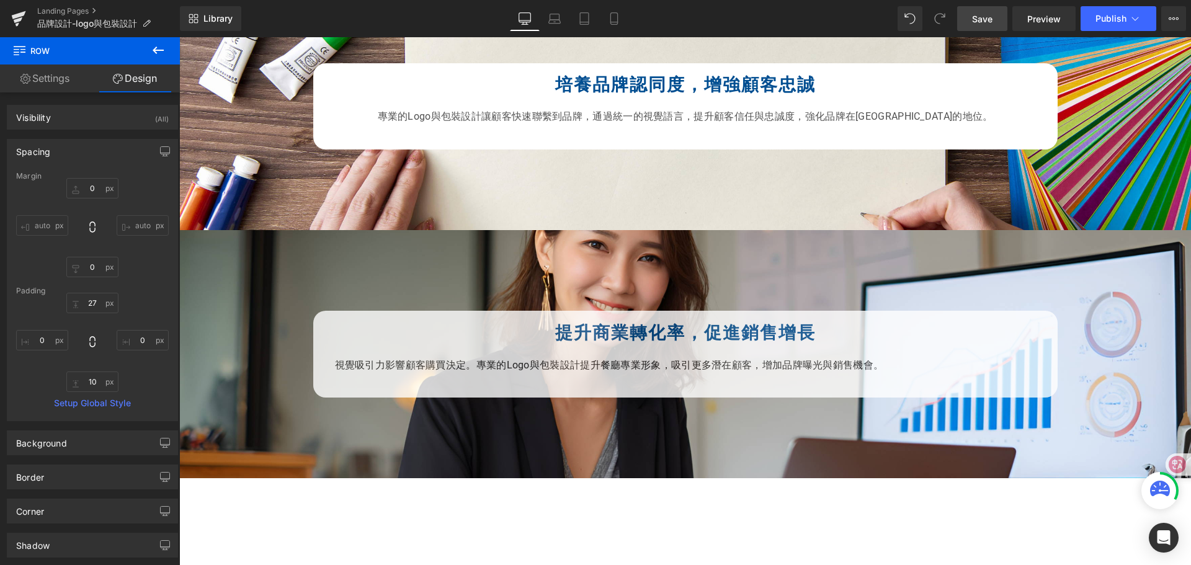
click at [979, 22] on span "Save" at bounding box center [982, 18] width 20 height 13
click at [545, 17] on link "Laptop" at bounding box center [555, 18] width 30 height 25
type input "0"
type input "27"
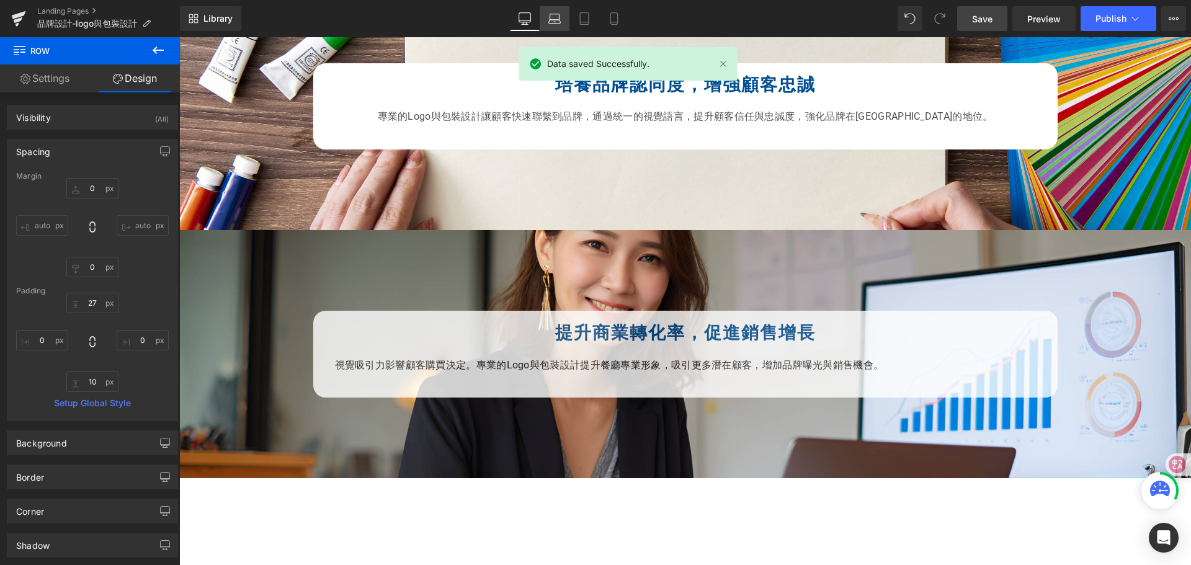
type input "0"
type input "10"
type input "0"
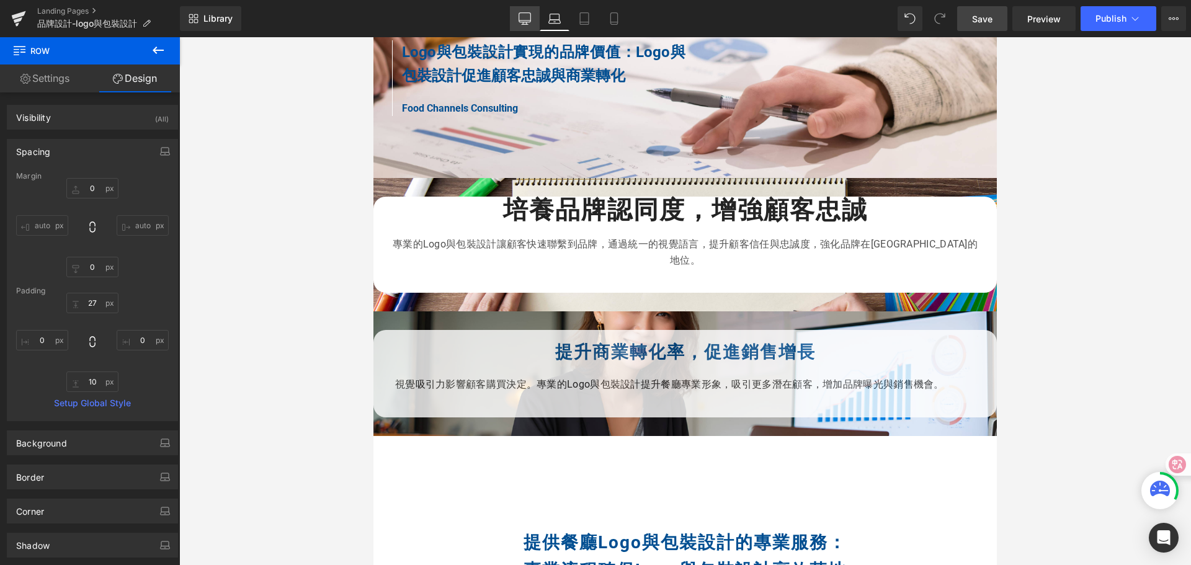
click at [522, 20] on icon at bounding box center [524, 18] width 12 height 12
type input "0"
type input "27"
type input "0"
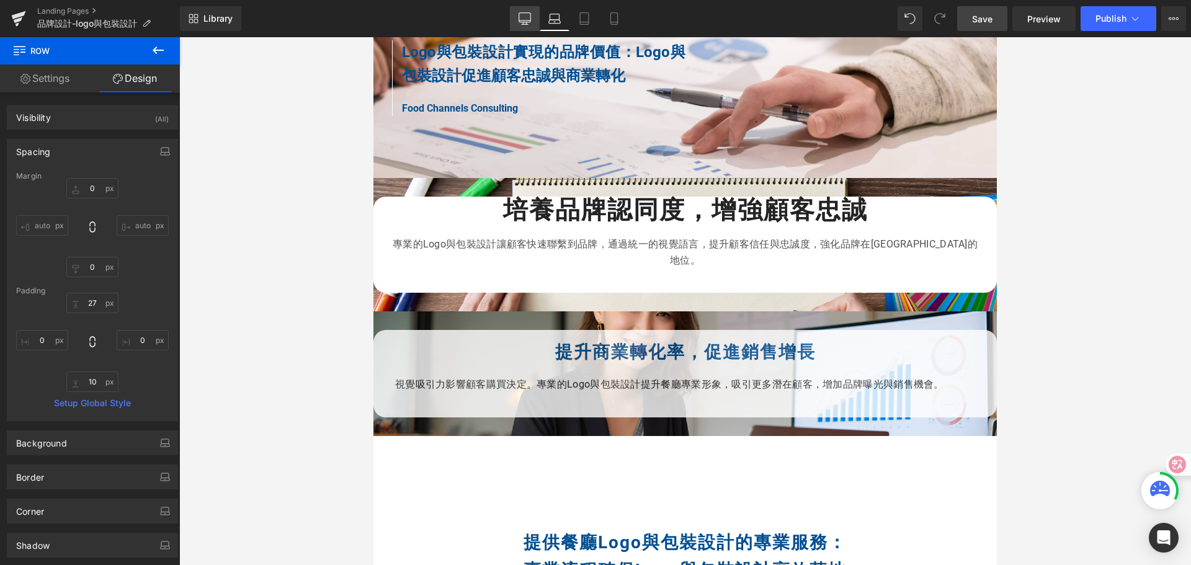
type input "10"
type input "0"
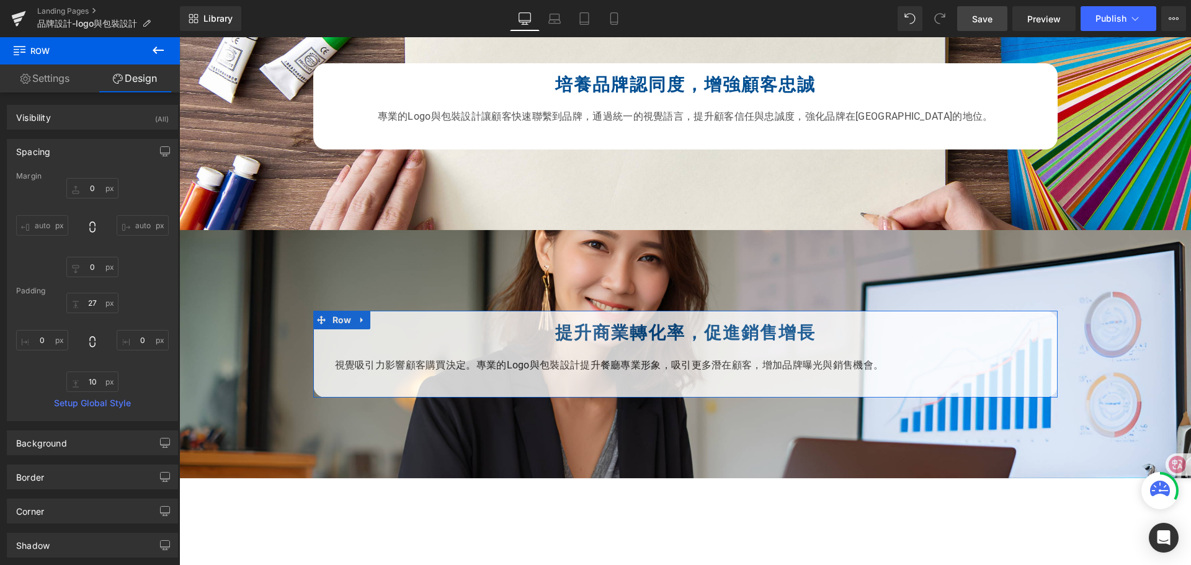
click at [143, 80] on link "Design" at bounding box center [135, 79] width 90 height 28
click at [155, 115] on div "(All)" at bounding box center [162, 115] width 14 height 20
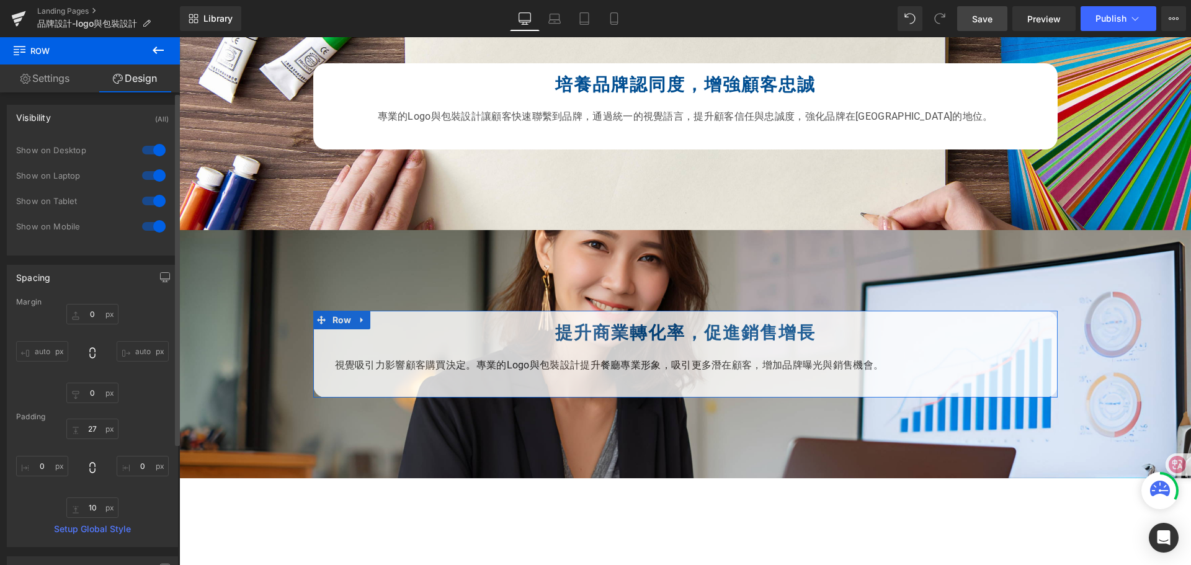
click at [155, 115] on div "(All)" at bounding box center [162, 115] width 14 height 20
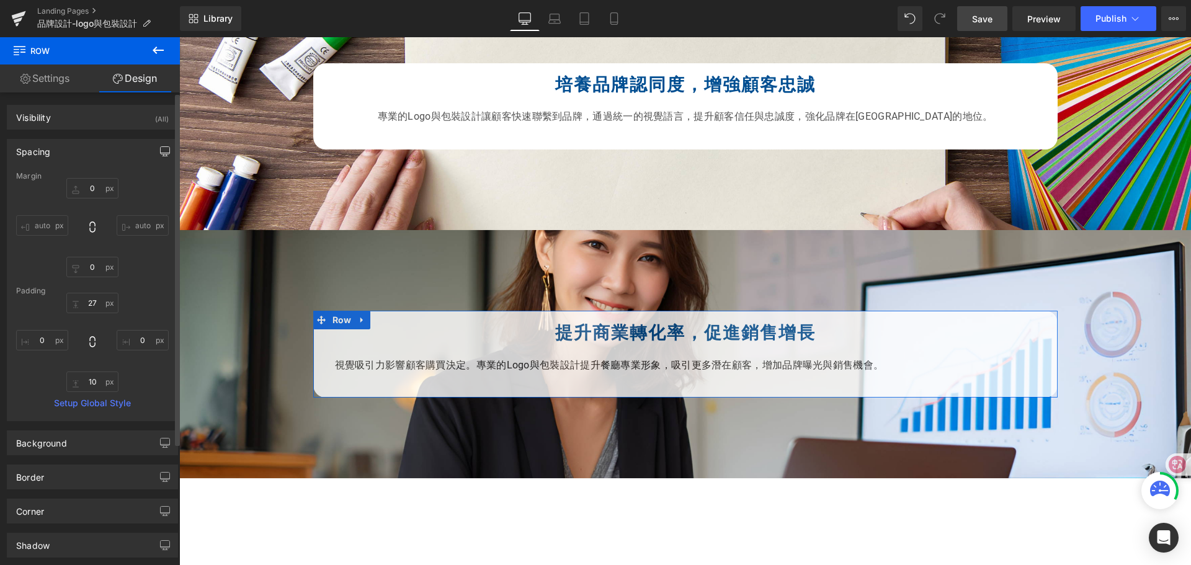
click at [160, 149] on icon "button" at bounding box center [165, 151] width 10 height 10
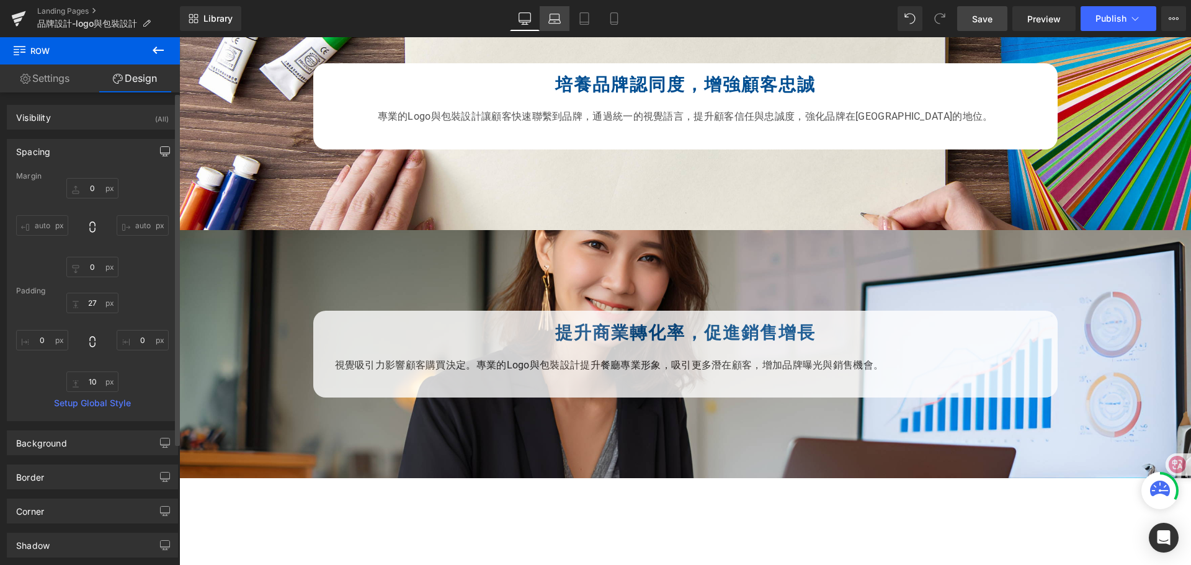
click at [558, 16] on icon at bounding box center [554, 18] width 12 height 12
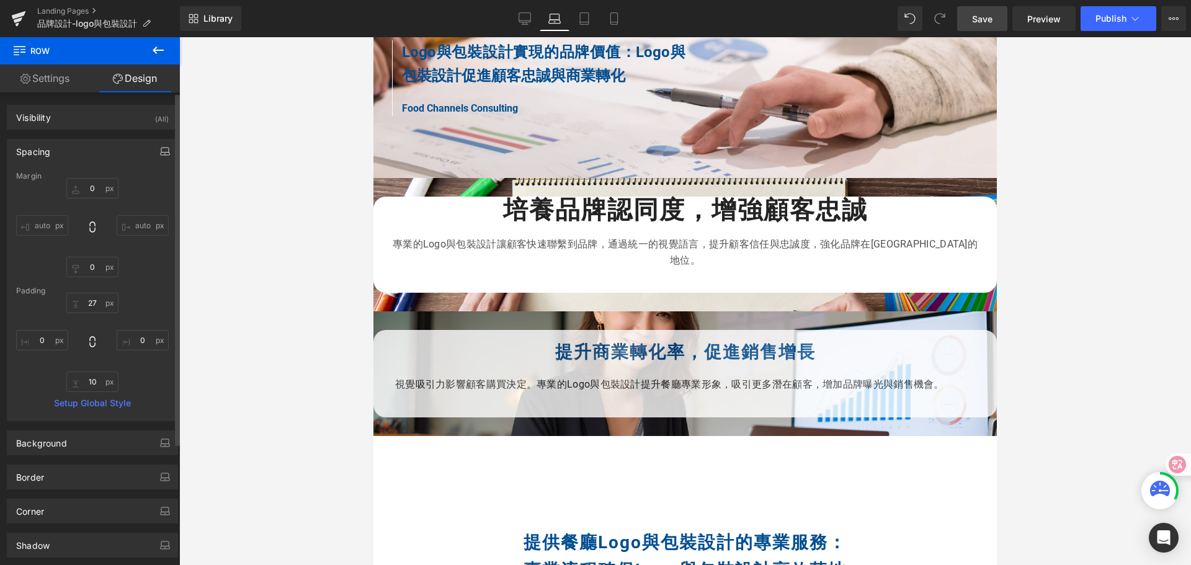
type input "0"
type input "27"
type input "0"
type input "10"
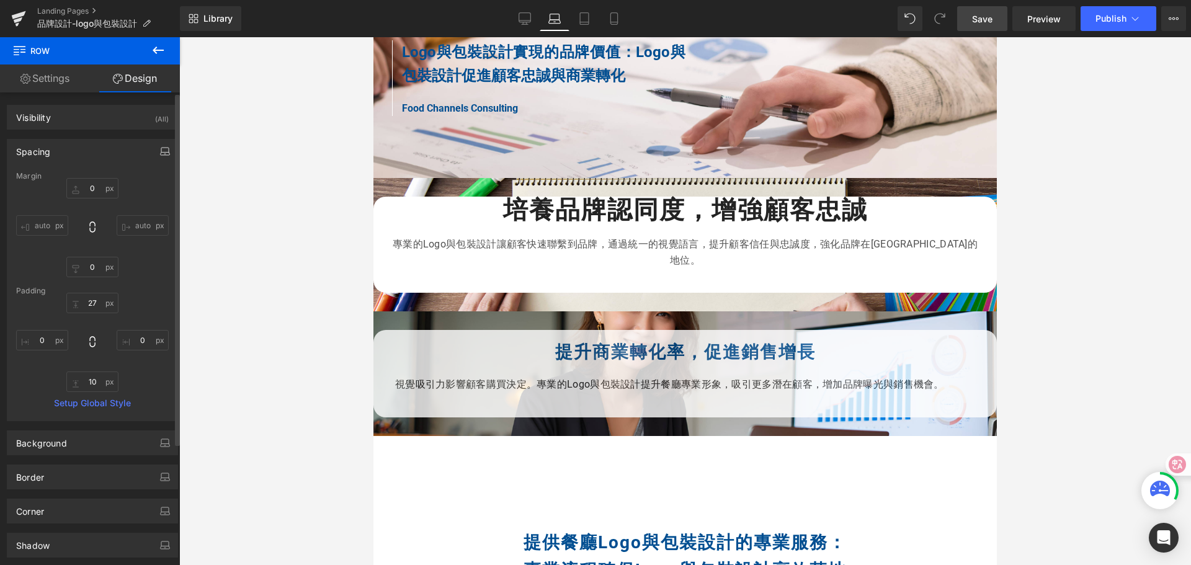
type input "0"
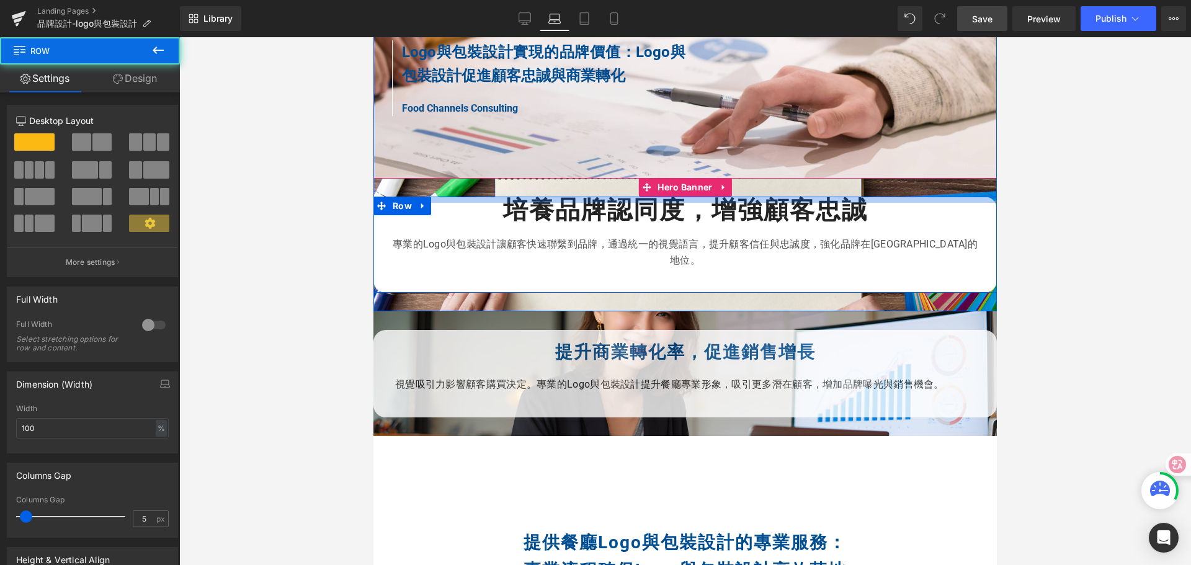
click at [510, 207] on div "培養品牌認同度，增強顧客忠誠 Heading 專業的Logo與包裝設計讓顧客快速聯繫到品牌，通過統一的視覺語言，提升顧客信任與忠誠度，強化品牌在[GEOGRA…" at bounding box center [684, 245] width 623 height 96
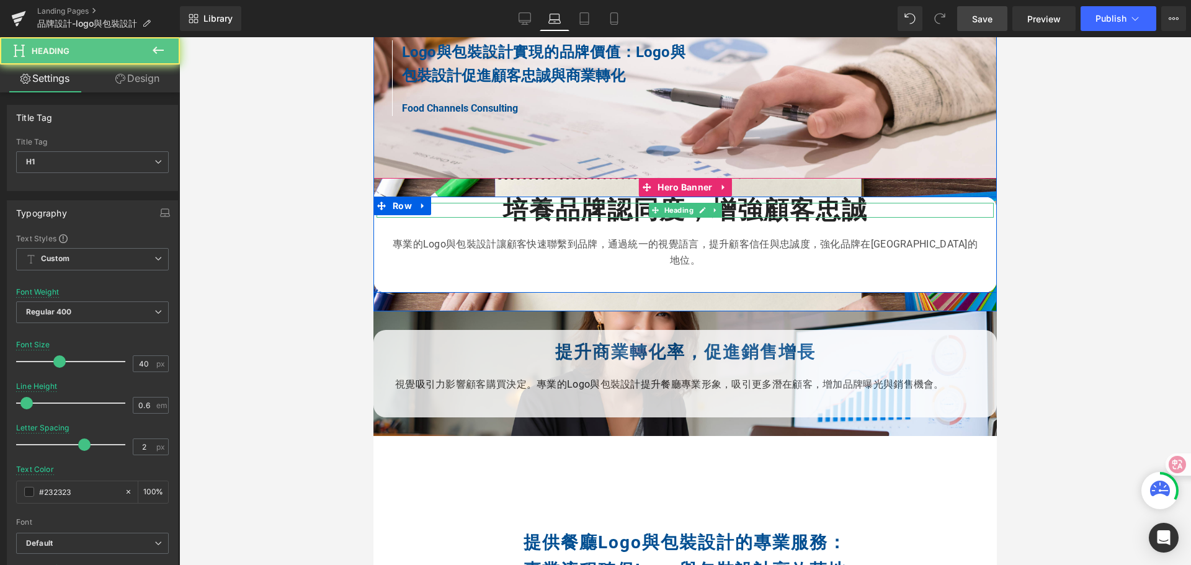
click at [488, 209] on h1 "培養品牌認同度，增強顧客忠誠" at bounding box center [684, 210] width 617 height 15
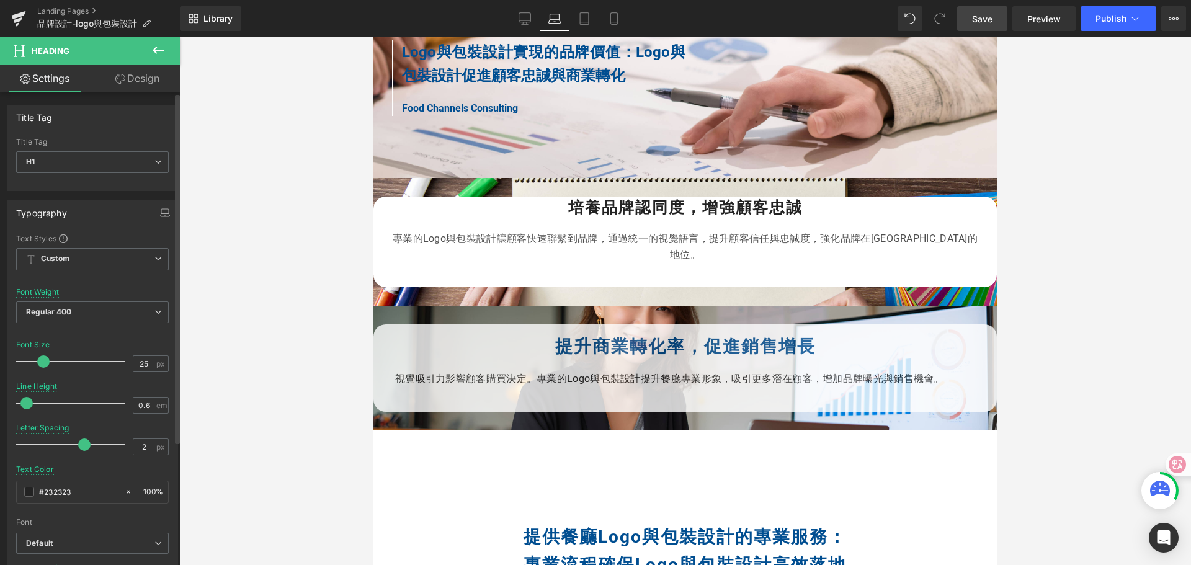
type input "24"
drag, startPoint x: 58, startPoint y: 363, endPoint x: 42, endPoint y: 363, distance: 16.8
click at [42, 363] on span at bounding box center [42, 361] width 12 height 12
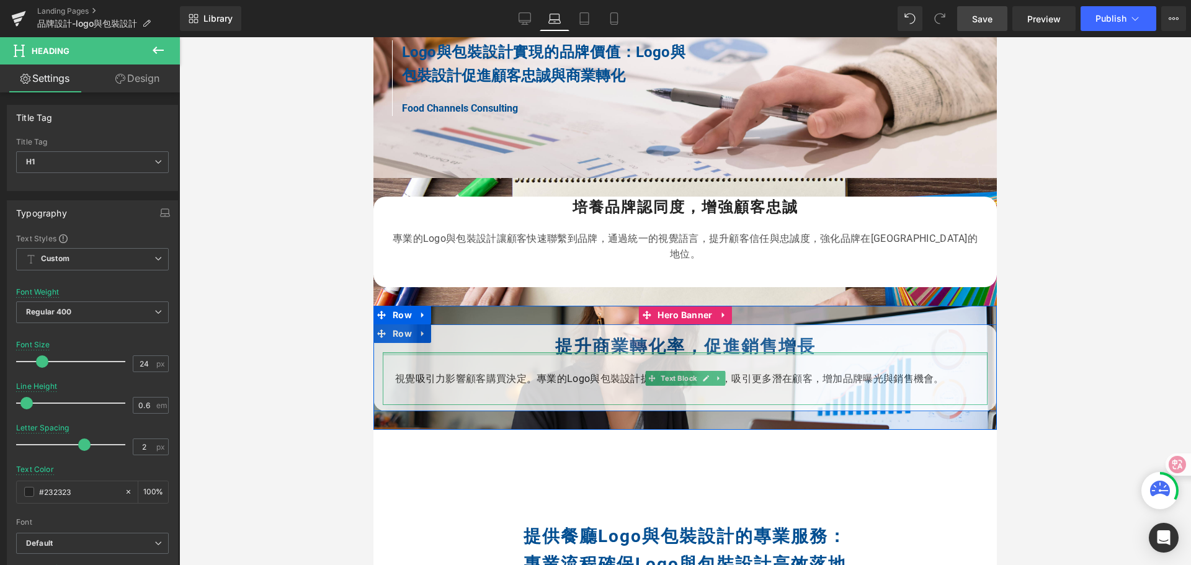
click at [535, 342] on h1 "提升商業轉化率，促進銷售增長" at bounding box center [685, 347] width 605 height 11
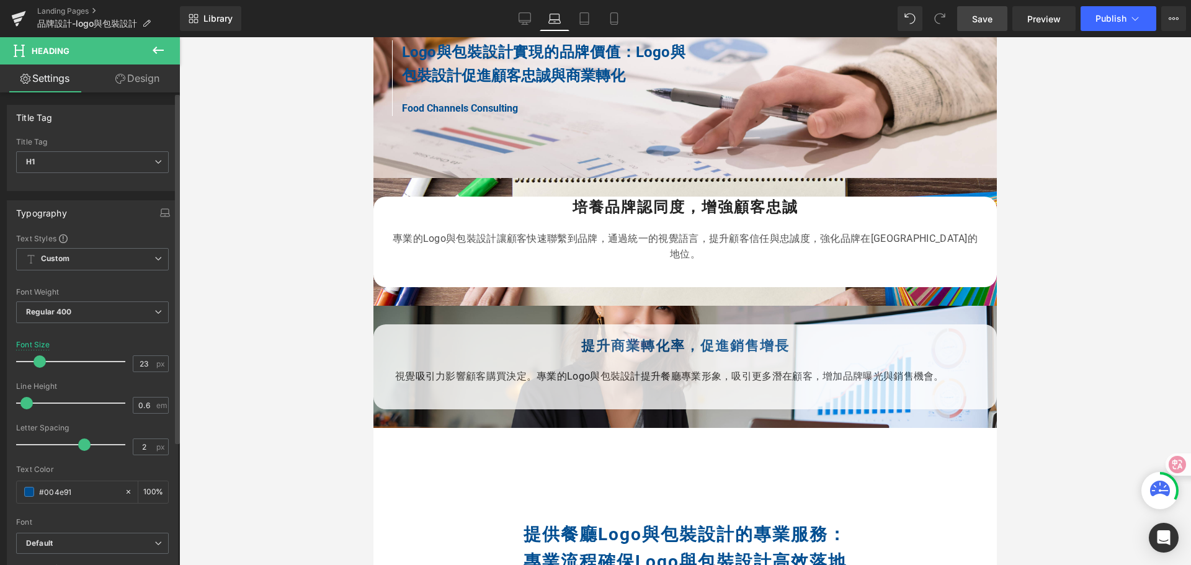
type input "24"
click at [42, 362] on span at bounding box center [42, 361] width 12 height 12
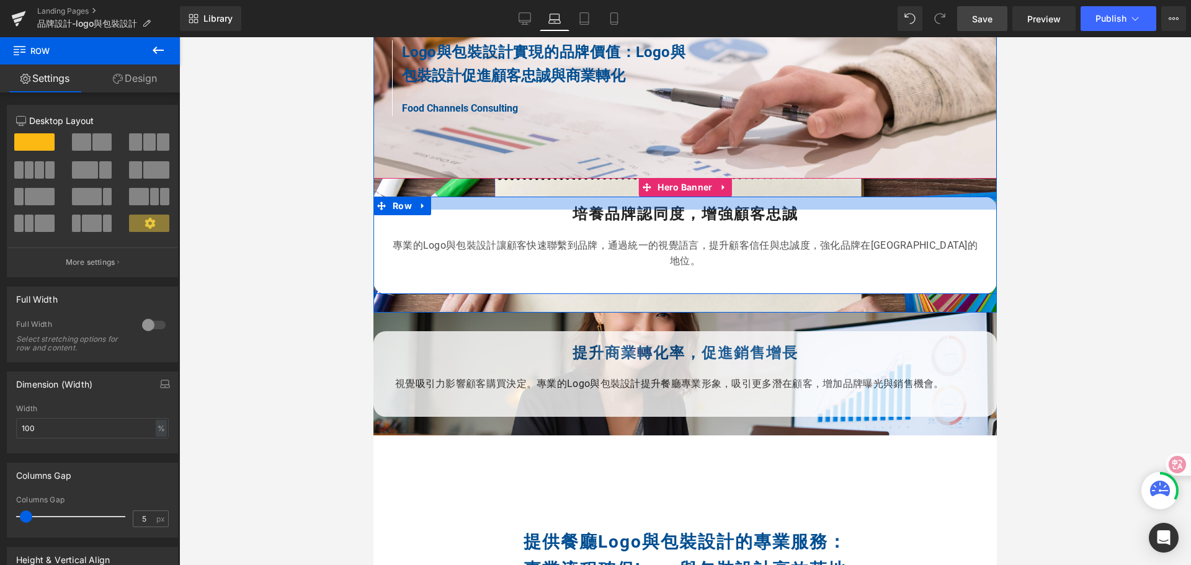
drag, startPoint x: 579, startPoint y: 194, endPoint x: 579, endPoint y: 201, distance: 6.8
click at [579, 201] on div at bounding box center [684, 203] width 623 height 13
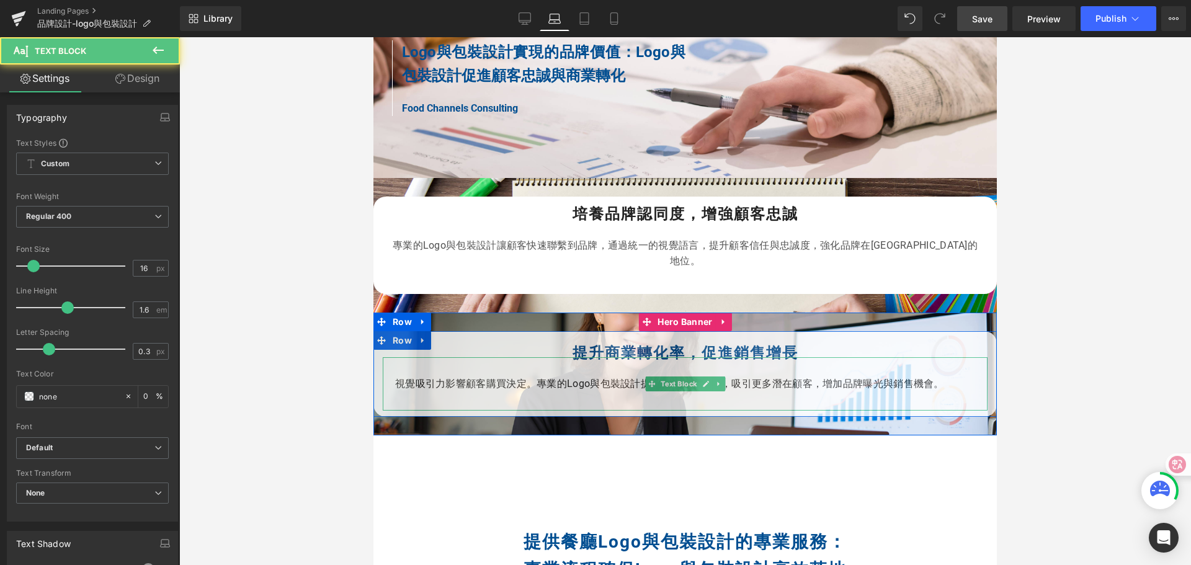
click at [612, 376] on p "視覺吸引力影響顧客購買決定。專業的Logo與包裝設計提升餐廳專業形象，吸引更多潛在顧客，增加品牌曝光與銷售機會。" at bounding box center [685, 384] width 580 height 16
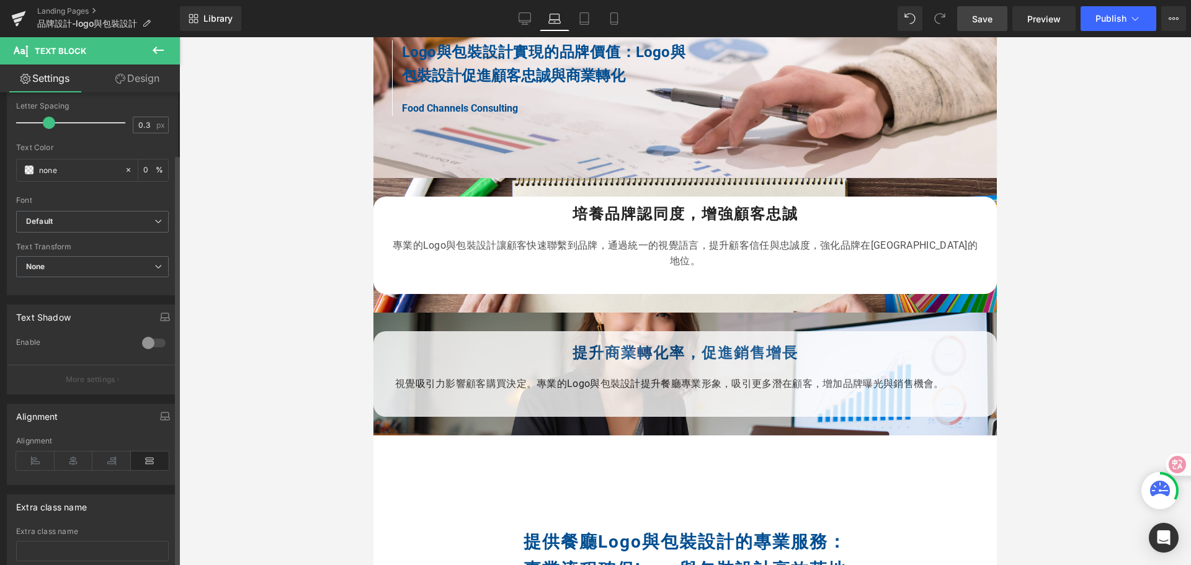
scroll to position [248, 0]
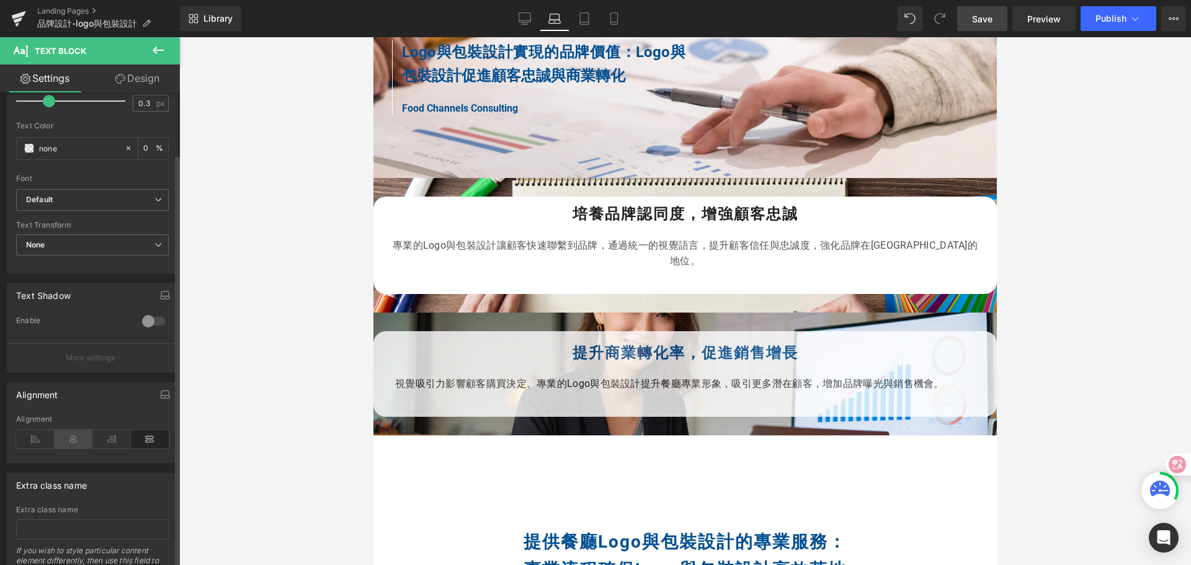
click at [69, 439] on icon at bounding box center [74, 439] width 38 height 19
click at [521, 18] on icon at bounding box center [524, 18] width 12 height 12
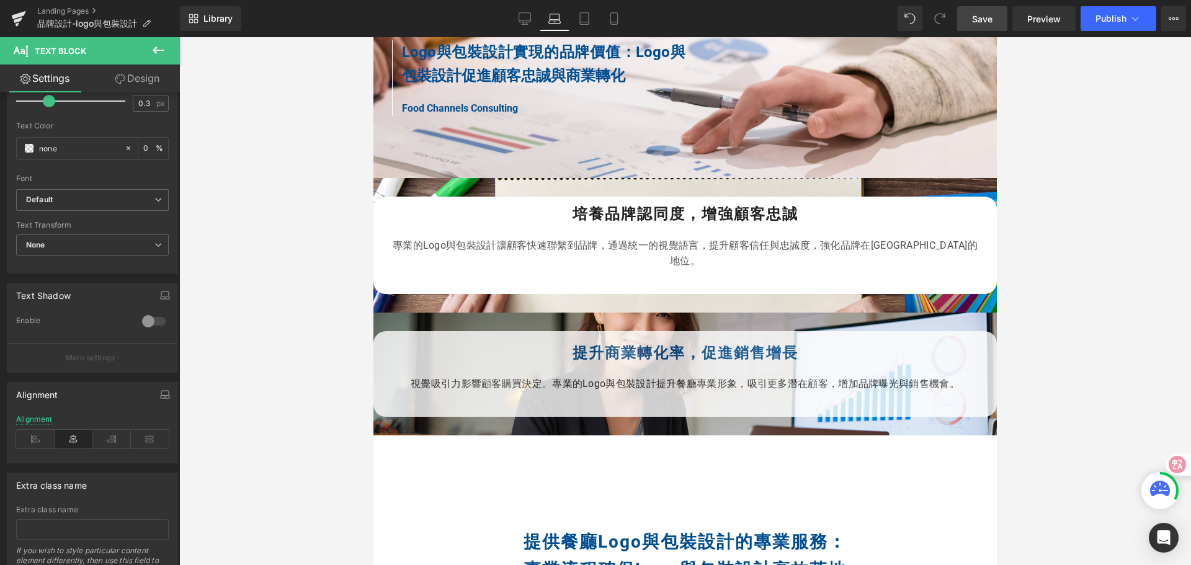
scroll to position [1503, 0]
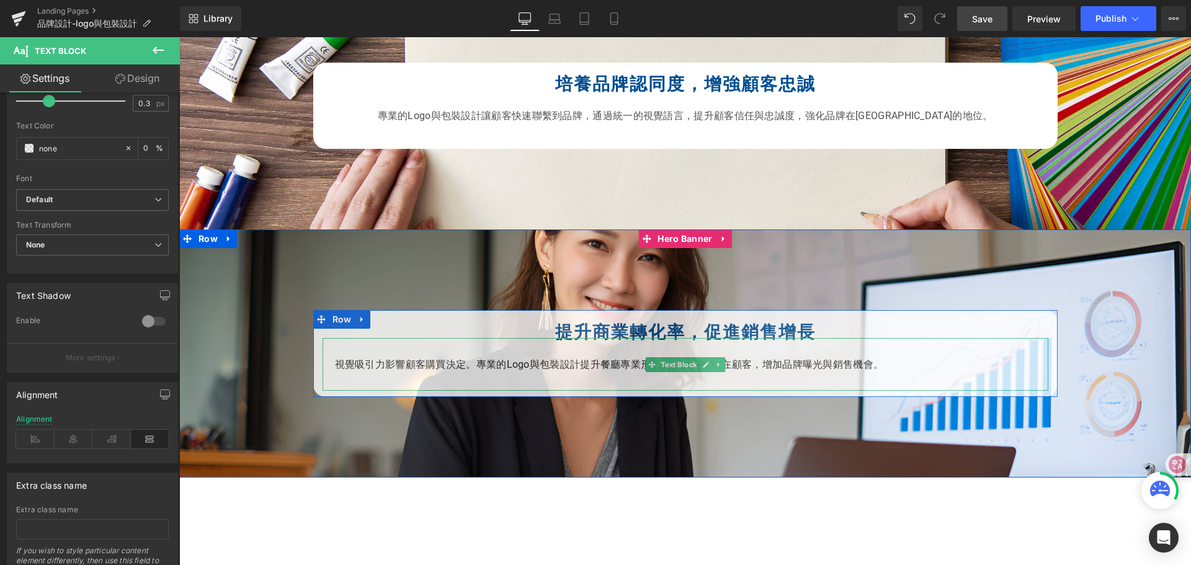
click at [560, 362] on p "視覺吸引力影響顧客購買決定。專業的Logo與包裝設計提升餐廳專業形象，吸引更多潛在顧客，增加品牌曝光與銷售機會。" at bounding box center [685, 365] width 701 height 16
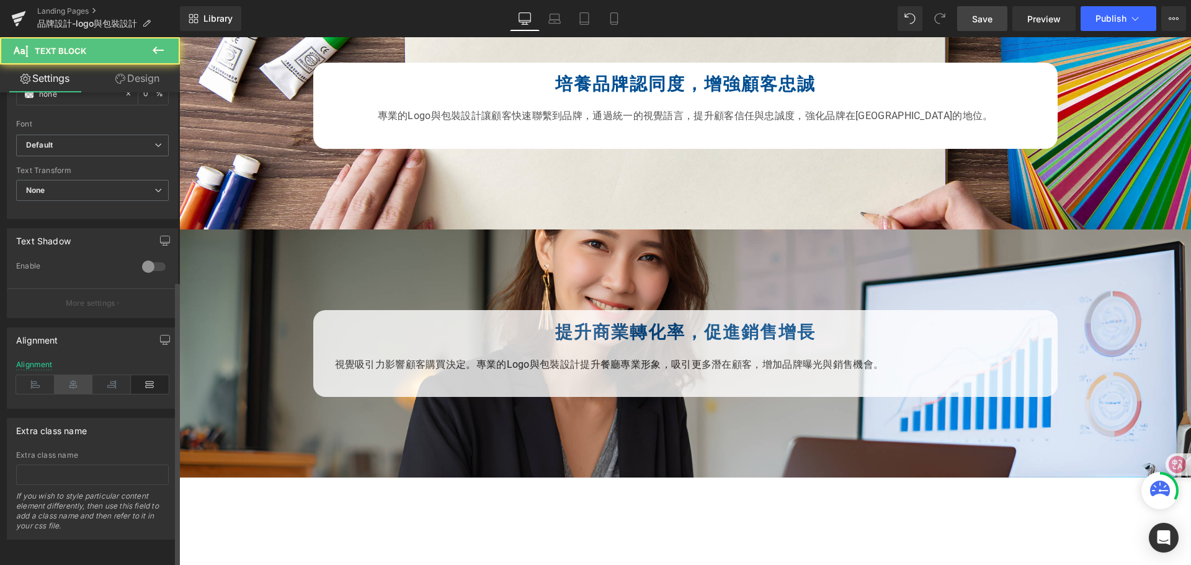
scroll to position [312, 0]
click at [66, 375] on icon at bounding box center [74, 384] width 38 height 19
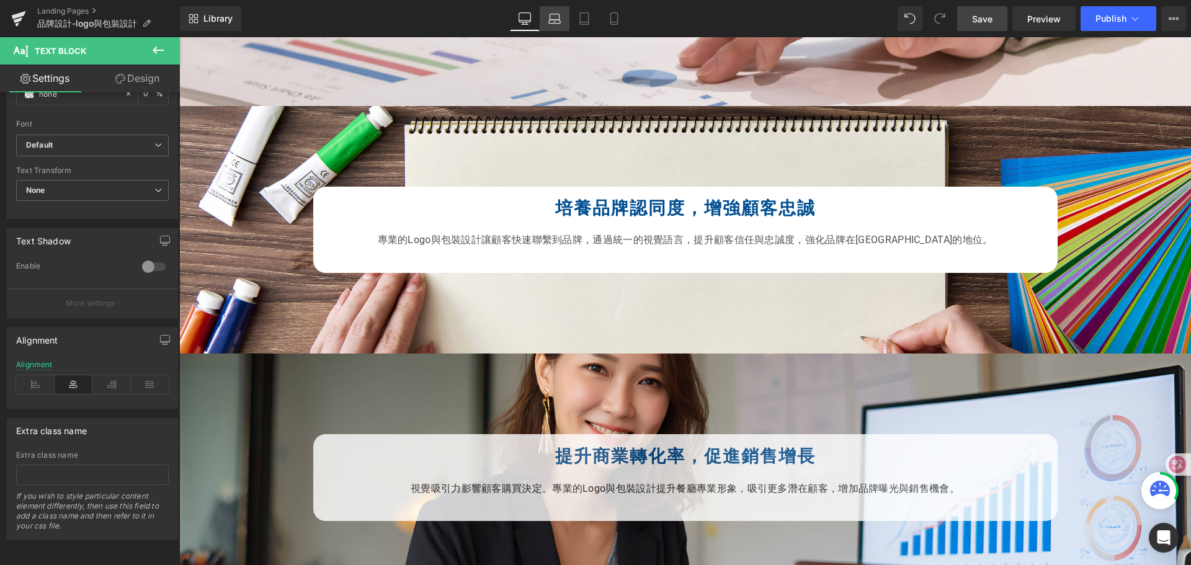
click at [553, 16] on icon at bounding box center [554, 18] width 12 height 12
type input "0"
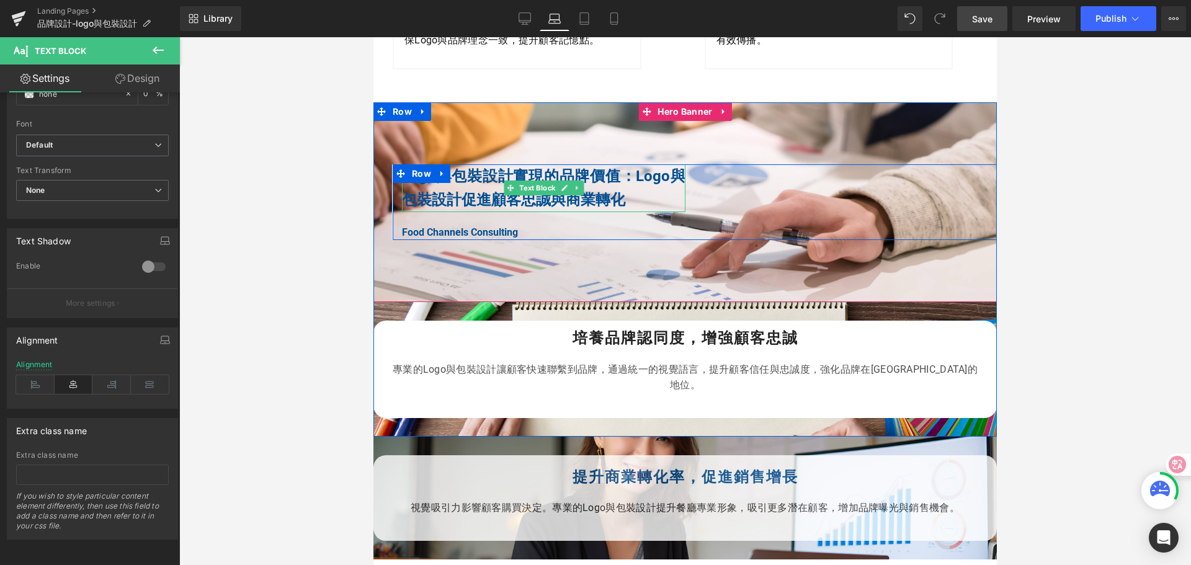
click at [556, 194] on b "Logo與包裝設計促進顧客忠誠與商業轉化" at bounding box center [543, 187] width 283 height 41
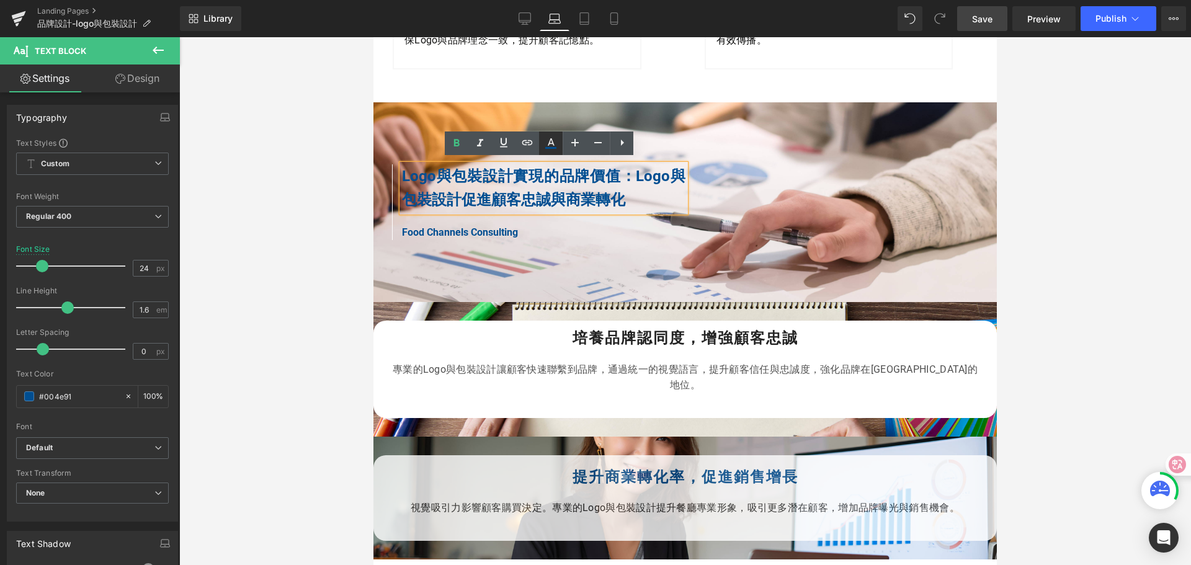
click at [556, 141] on icon at bounding box center [550, 143] width 15 height 15
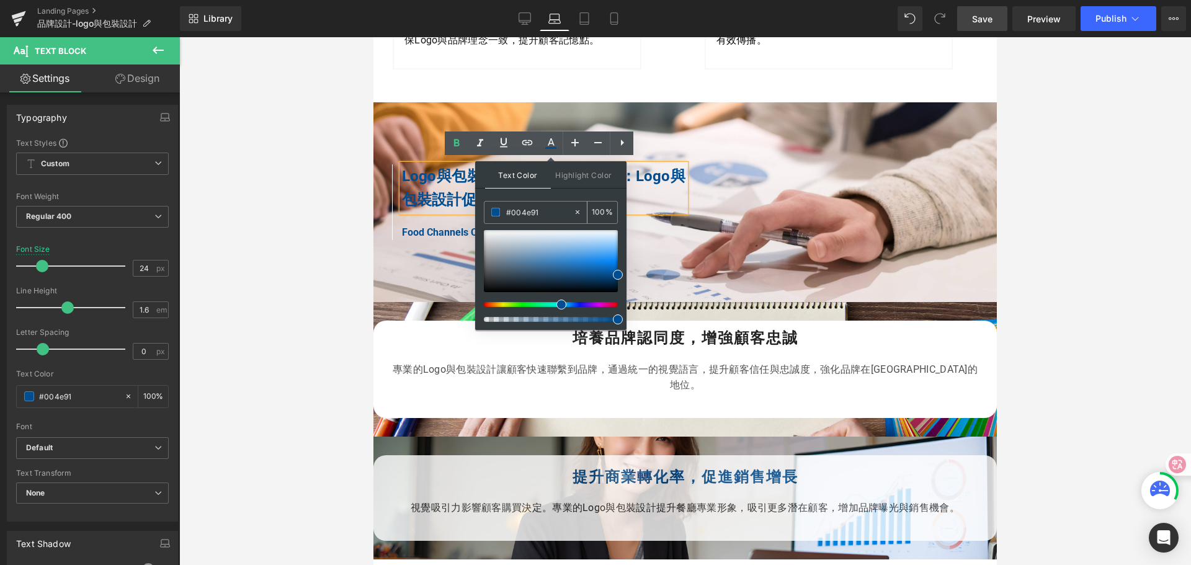
drag, startPoint x: 550, startPoint y: 211, endPoint x: 502, endPoint y: 213, distance: 48.4
click at [502, 213] on div "#004e91" at bounding box center [528, 213] width 89 height 22
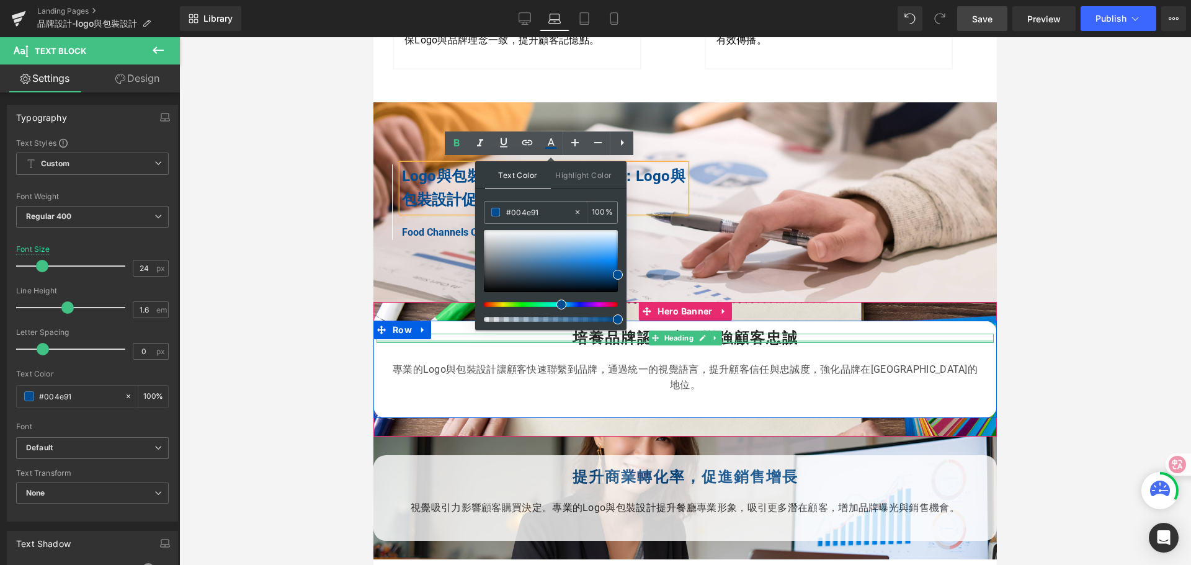
click at [610, 340] on div at bounding box center [684, 341] width 617 height 3
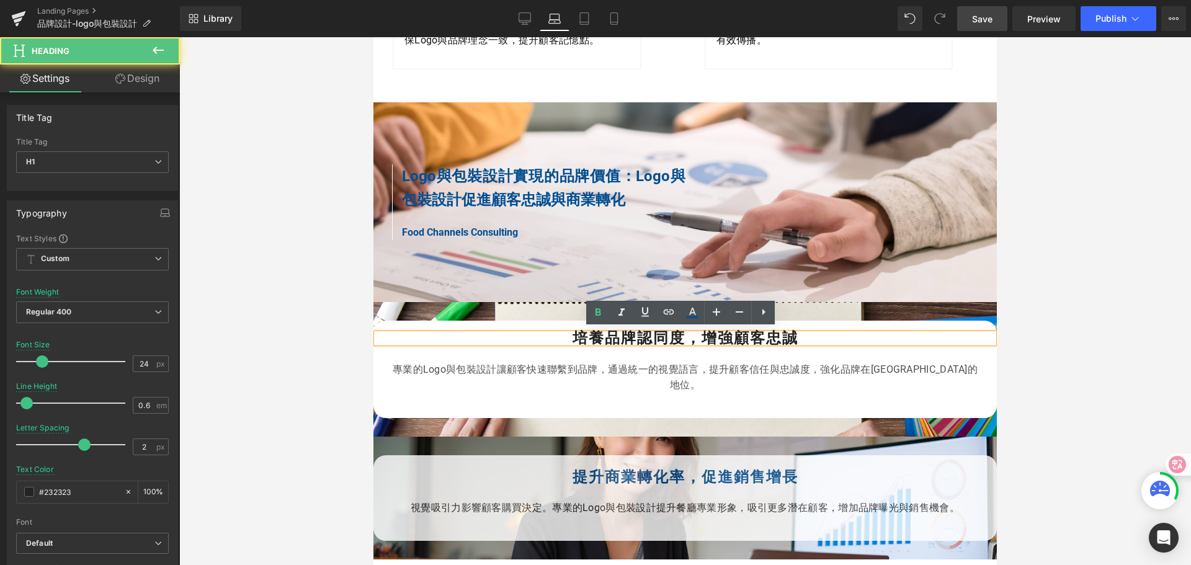
click at [587, 334] on strong "培養品牌認同度，增強顧客忠誠" at bounding box center [685, 337] width 226 height 17
click at [565, 334] on h1 "培養品牌認同度，增強顧客忠誠" at bounding box center [684, 338] width 617 height 9
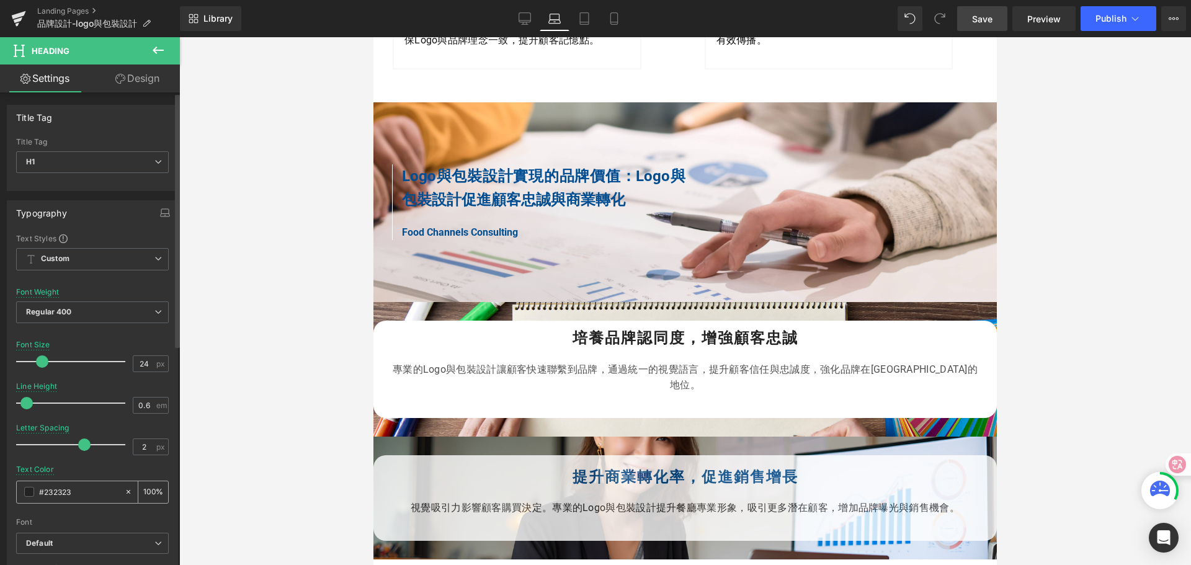
drag, startPoint x: 78, startPoint y: 489, endPoint x: 30, endPoint y: 491, distance: 47.2
click at [30, 491] on div "#232323" at bounding box center [70, 492] width 107 height 22
paste input "004e91"
type input "#004e91"
click at [239, 439] on div at bounding box center [685, 301] width 1012 height 528
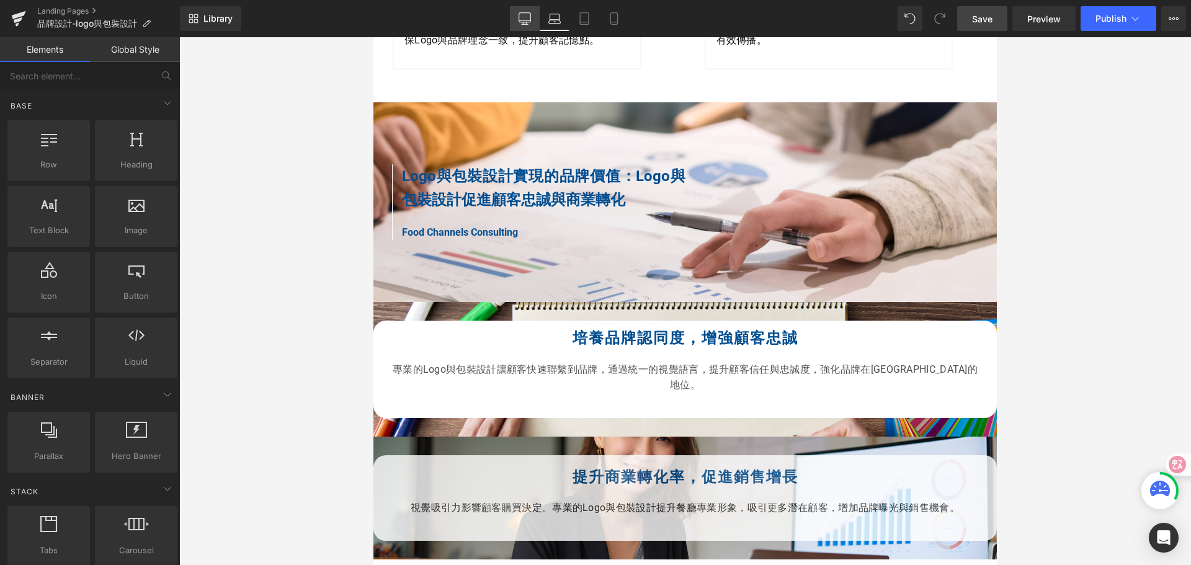
click at [527, 18] on icon at bounding box center [524, 18] width 12 height 12
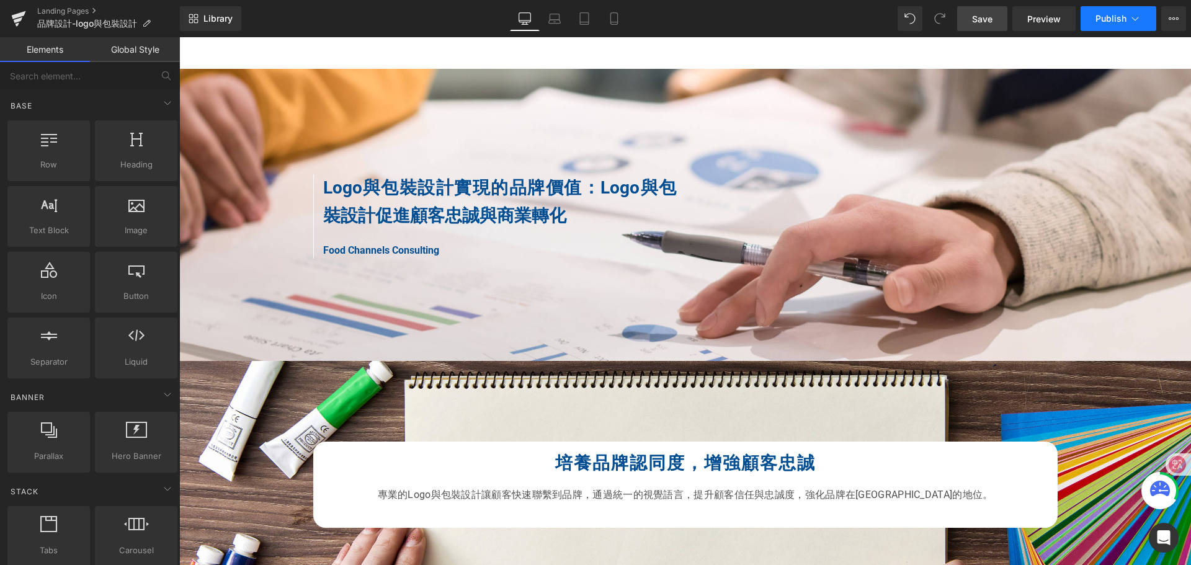
click at [1135, 20] on icon at bounding box center [1135, 19] width 7 height 4
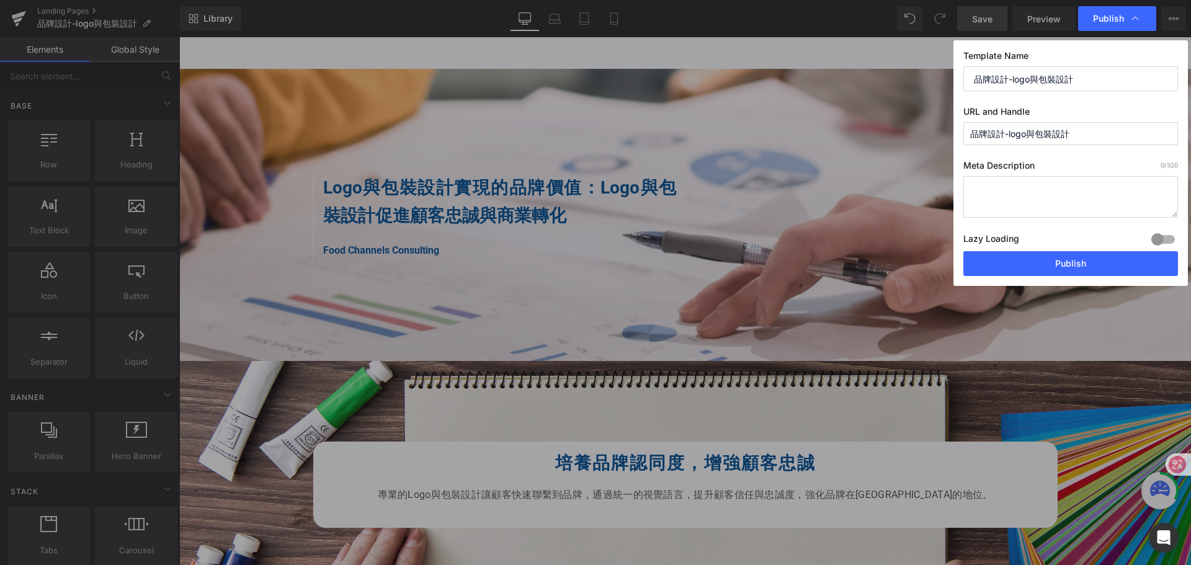
click at [1093, 80] on input "品牌設計-logo與包裝設計" at bounding box center [1070, 78] width 215 height 25
drag, startPoint x: 1087, startPoint y: 77, endPoint x: 973, endPoint y: 71, distance: 114.3
click at [973, 71] on input "品牌設計-logo與包裝設計" at bounding box center [1070, 78] width 215 height 25
drag, startPoint x: 1078, startPoint y: 136, endPoint x: 968, endPoint y: 132, distance: 109.8
click at [968, 132] on input "品牌設計-logo與包裝設計" at bounding box center [1070, 133] width 215 height 23
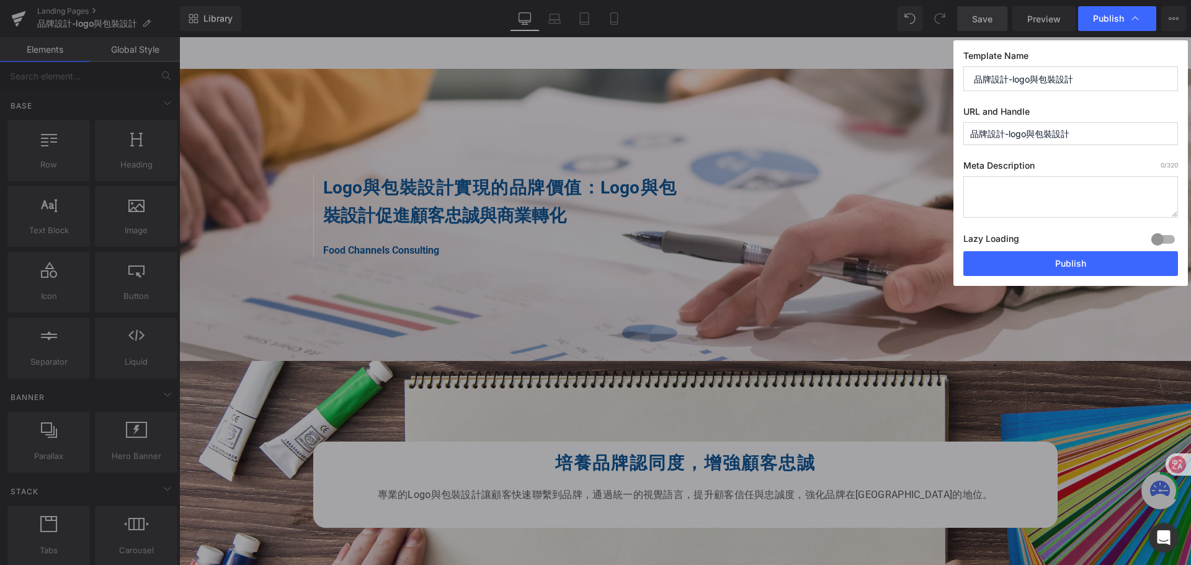
click at [1007, 192] on textarea at bounding box center [1070, 197] width 215 height 42
click at [981, 189] on textarea at bounding box center [1070, 197] width 215 height 42
click at [1000, 133] on input "品牌設計-logo與包裝設計" at bounding box center [1070, 133] width 215 height 23
drag, startPoint x: 1070, startPoint y: 133, endPoint x: 969, endPoint y: 134, distance: 101.7
click at [969, 134] on input "品牌設計-logo與包裝設計" at bounding box center [1070, 133] width 215 height 23
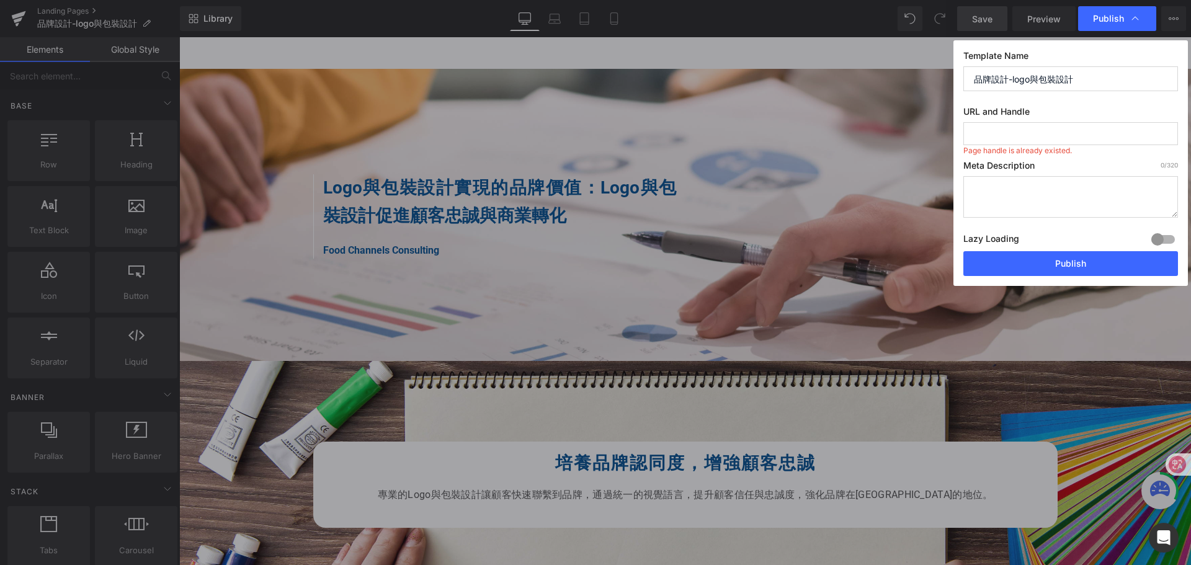
click at [1000, 132] on input "text" at bounding box center [1070, 133] width 215 height 23
paste input "Brand Design - Logo and Packaging Design"
click at [1053, 133] on input "branding-design" at bounding box center [1070, 133] width 215 height 23
type input "branding-design"
click at [1073, 47] on div "Template Name 品牌設計-logo與包裝設計 URL and Handle branding-design Meta Description 0 …" at bounding box center [1070, 163] width 234 height 246
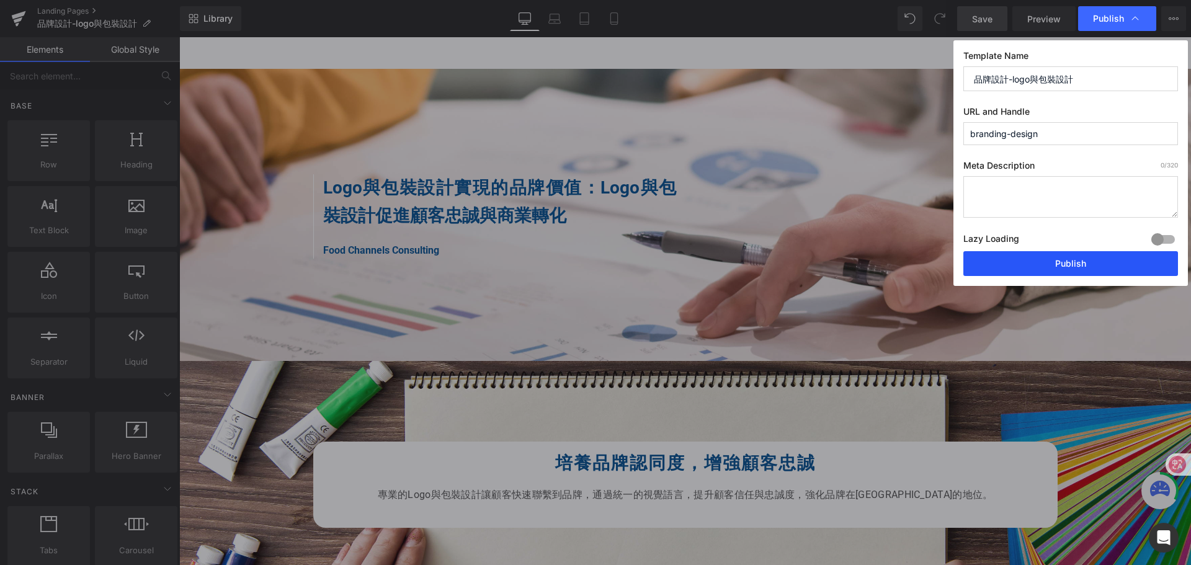
click at [1063, 260] on button "Publish" at bounding box center [1070, 263] width 215 height 25
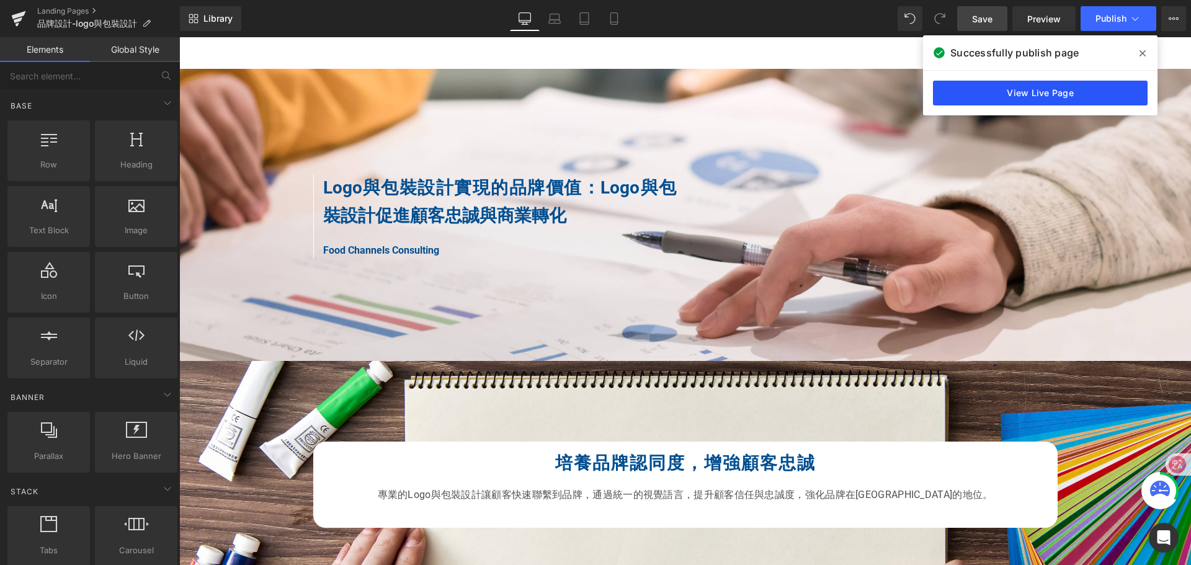
click at [1060, 88] on link "View Live Page" at bounding box center [1040, 93] width 215 height 25
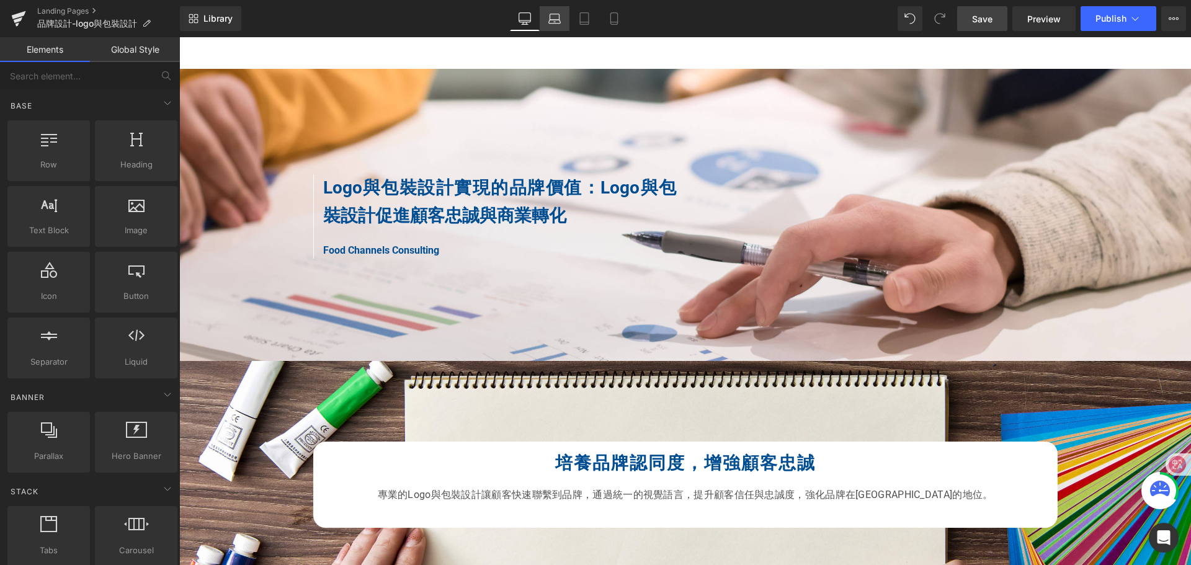
click at [563, 21] on link "Laptop" at bounding box center [555, 18] width 30 height 25
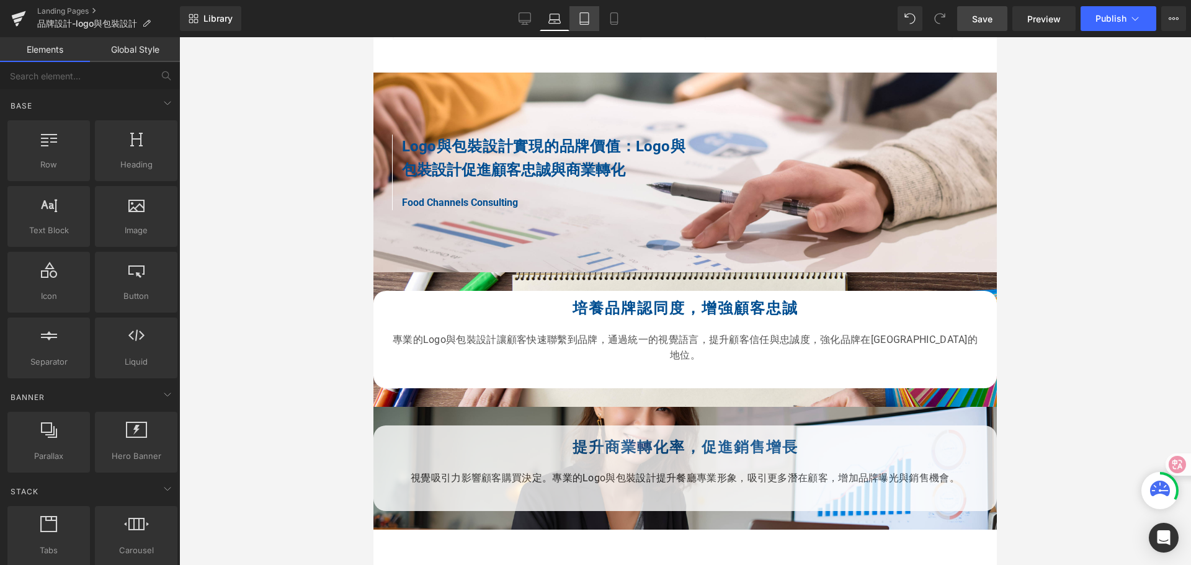
click at [583, 17] on icon at bounding box center [584, 18] width 12 height 12
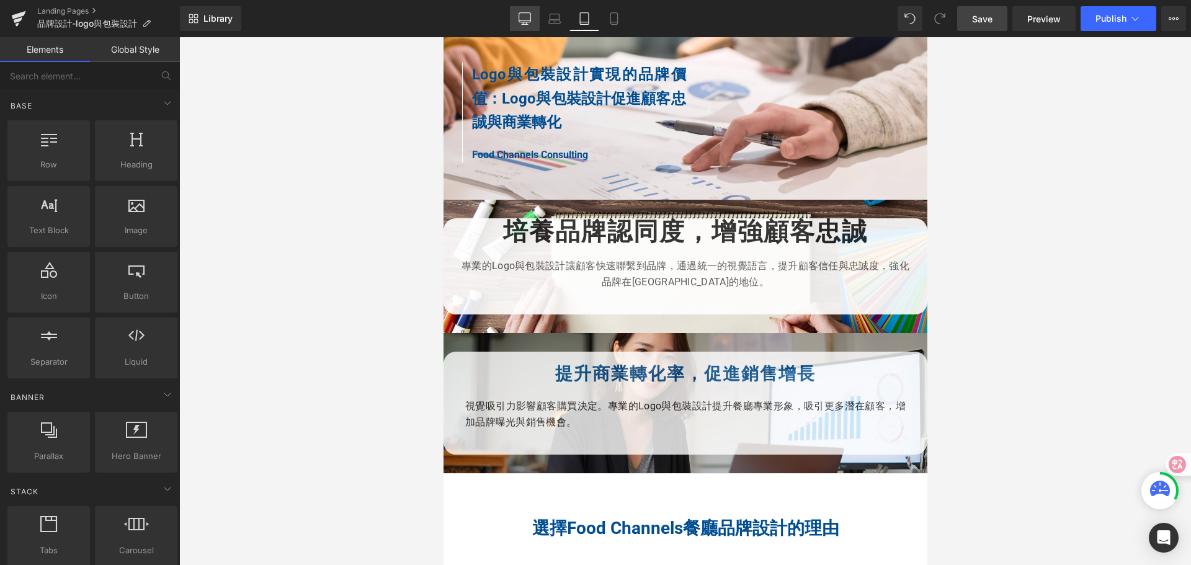
click at [530, 21] on icon at bounding box center [524, 18] width 12 height 12
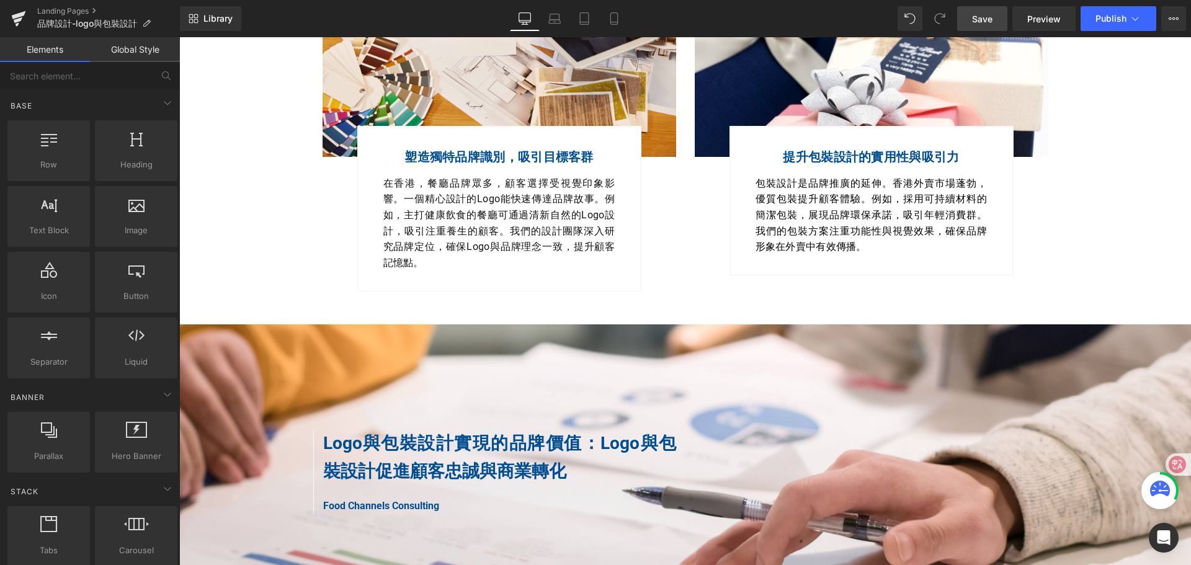
scroll to position [1694, 0]
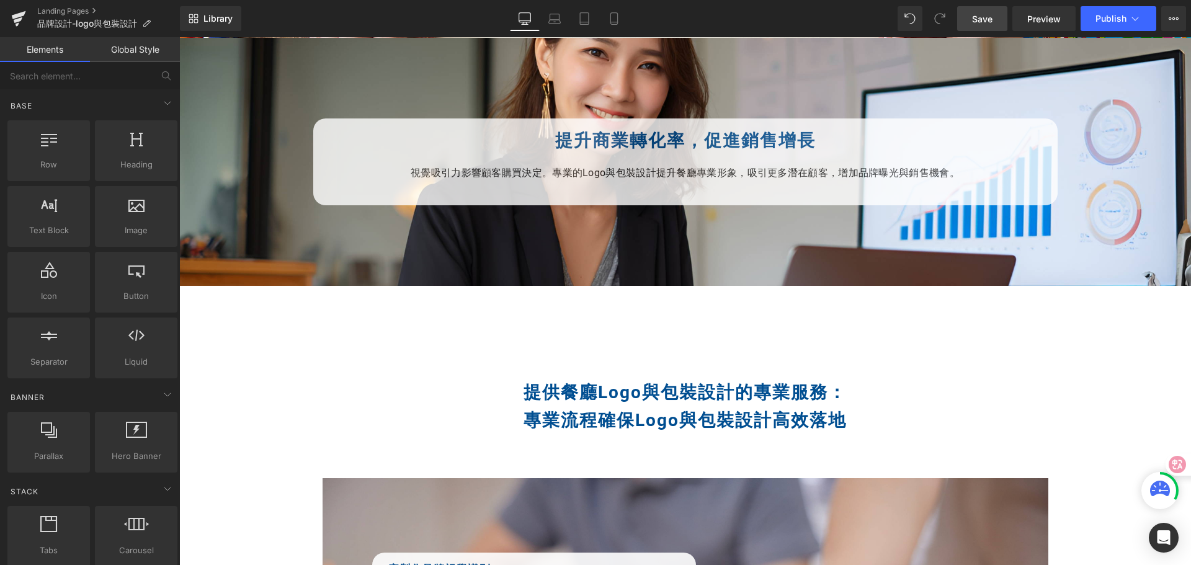
click at [976, 22] on span "Save" at bounding box center [982, 18] width 20 height 13
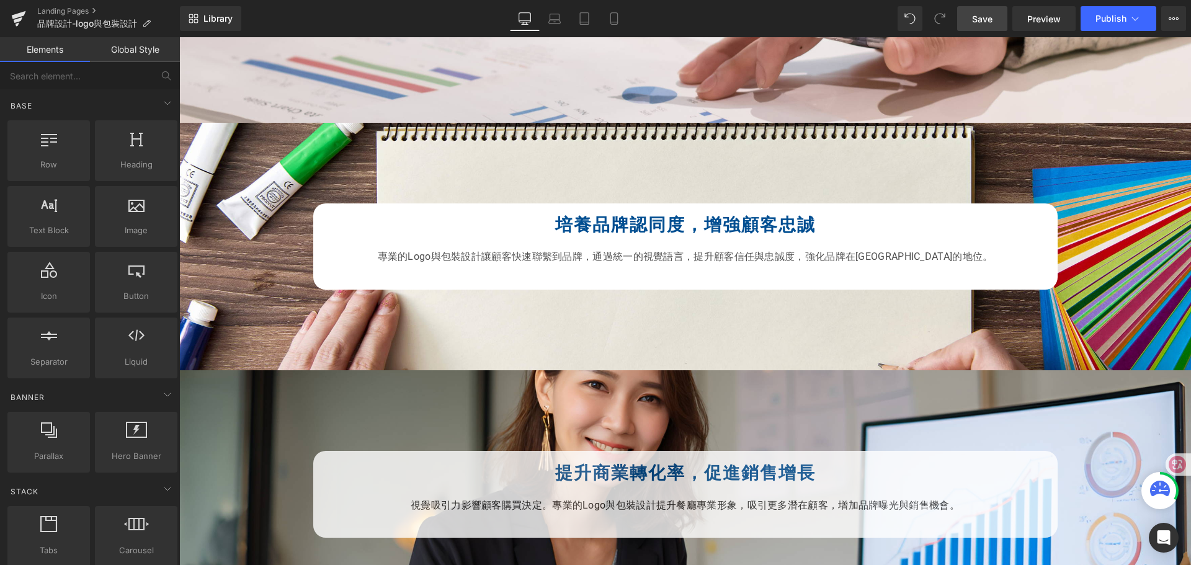
scroll to position [1322, 0]
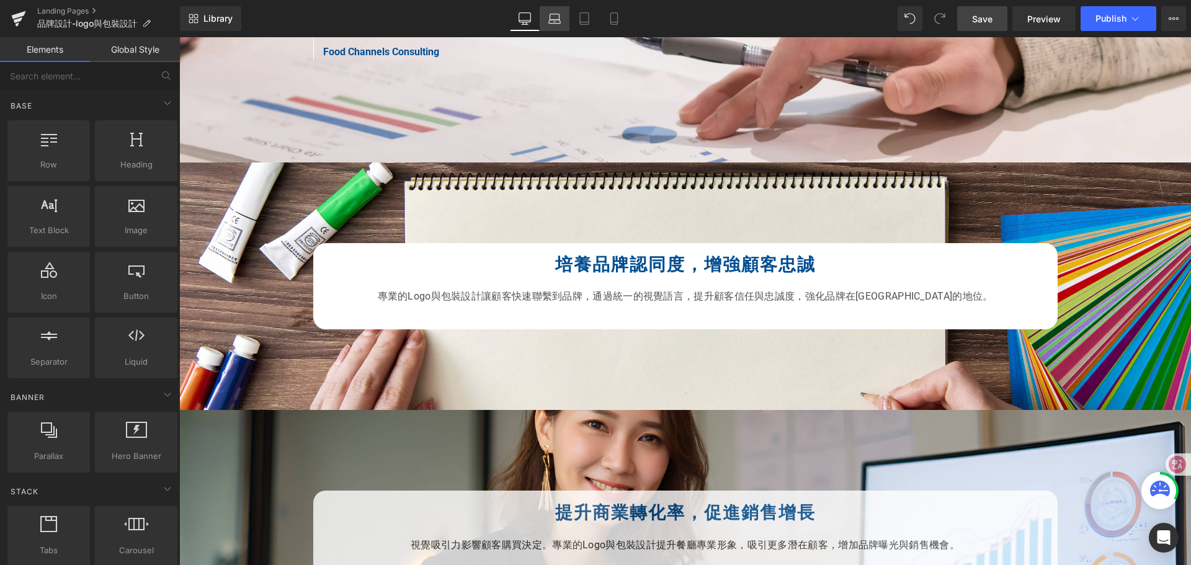
click at [557, 18] on icon at bounding box center [554, 18] width 12 height 12
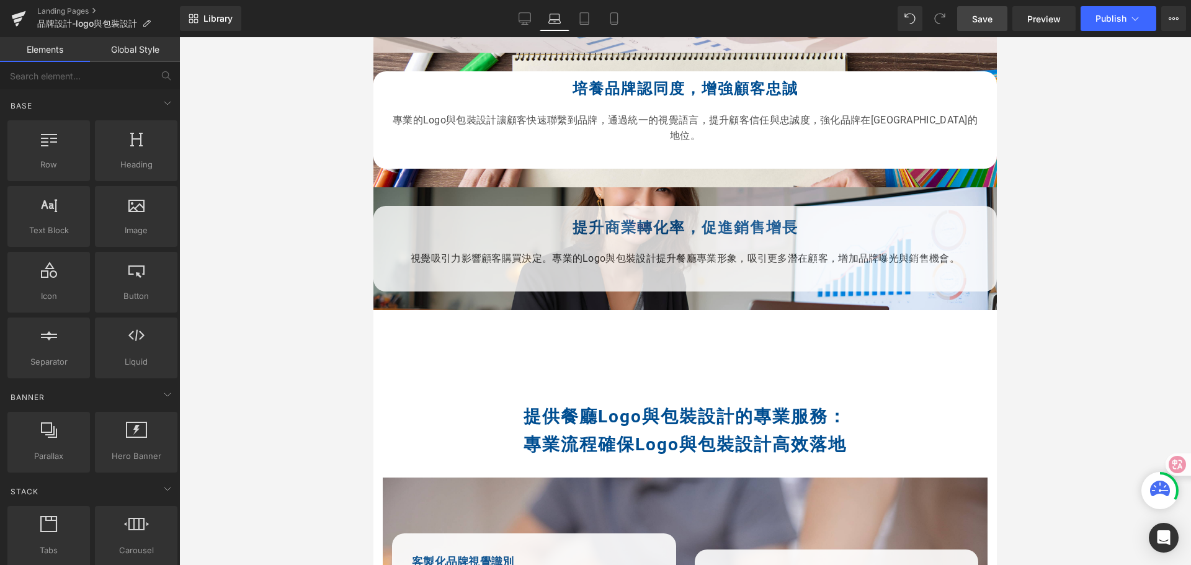
scroll to position [1121, 0]
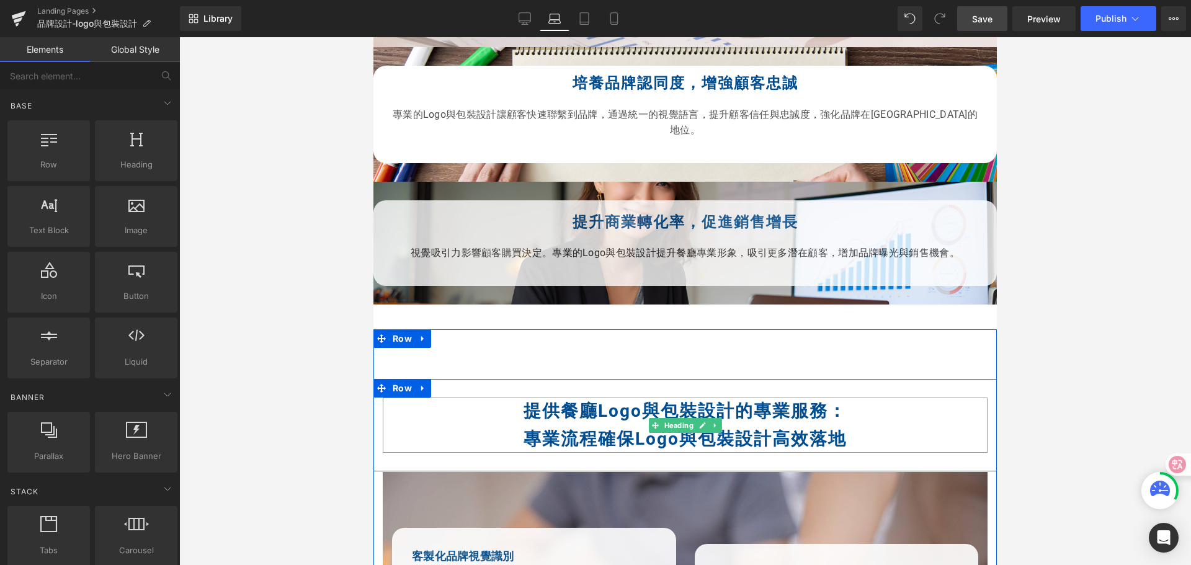
click at [527, 401] on strong "提供餐廳Logo與包裝設計的專業服務：" at bounding box center [684, 411] width 323 height 20
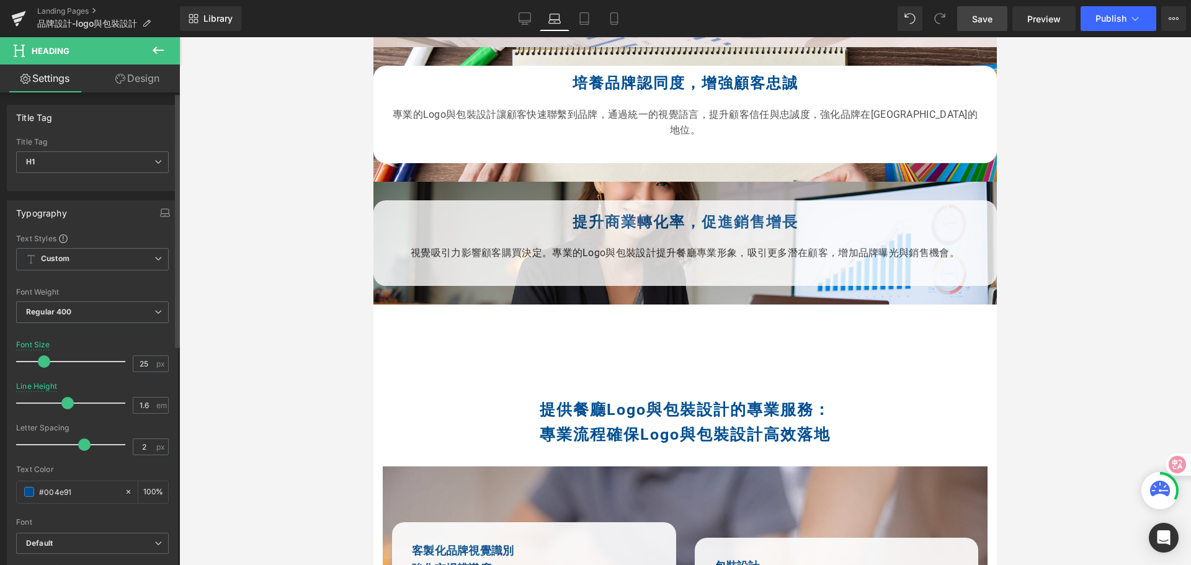
type input "24"
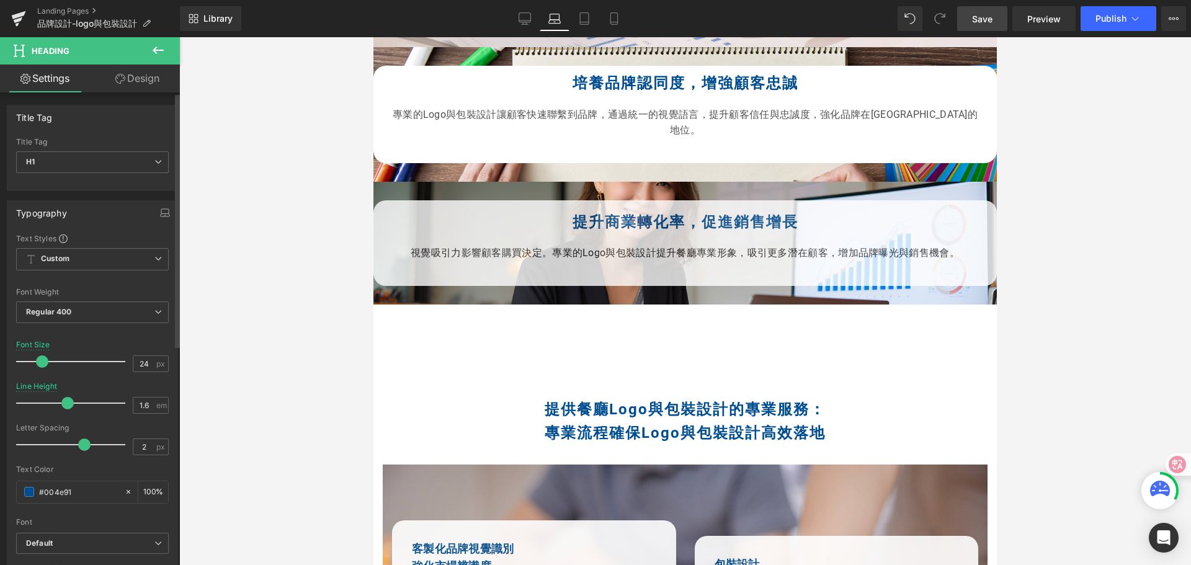
click at [42, 363] on span at bounding box center [42, 361] width 12 height 12
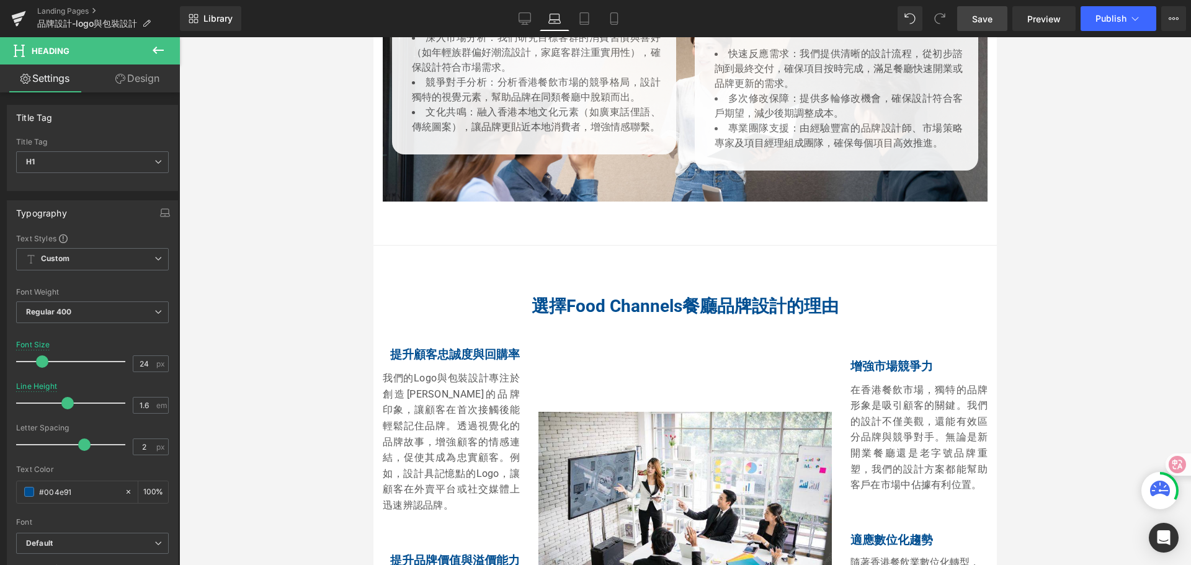
scroll to position [2113, 0]
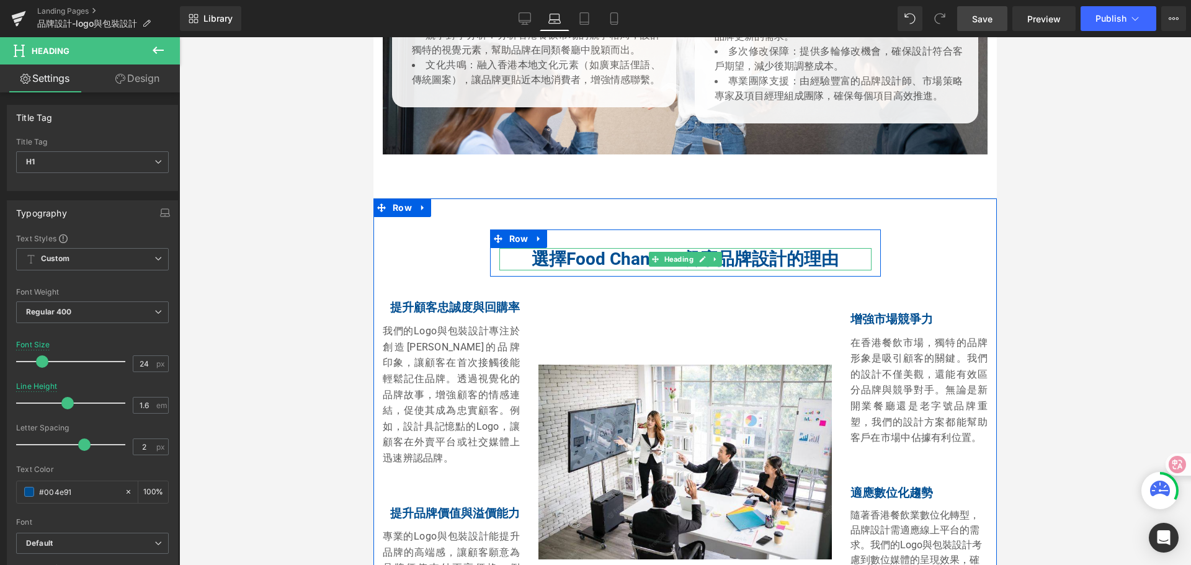
click at [559, 248] on h2 "選擇Food Channels餐廳品牌設計的理由" at bounding box center [685, 259] width 372 height 22
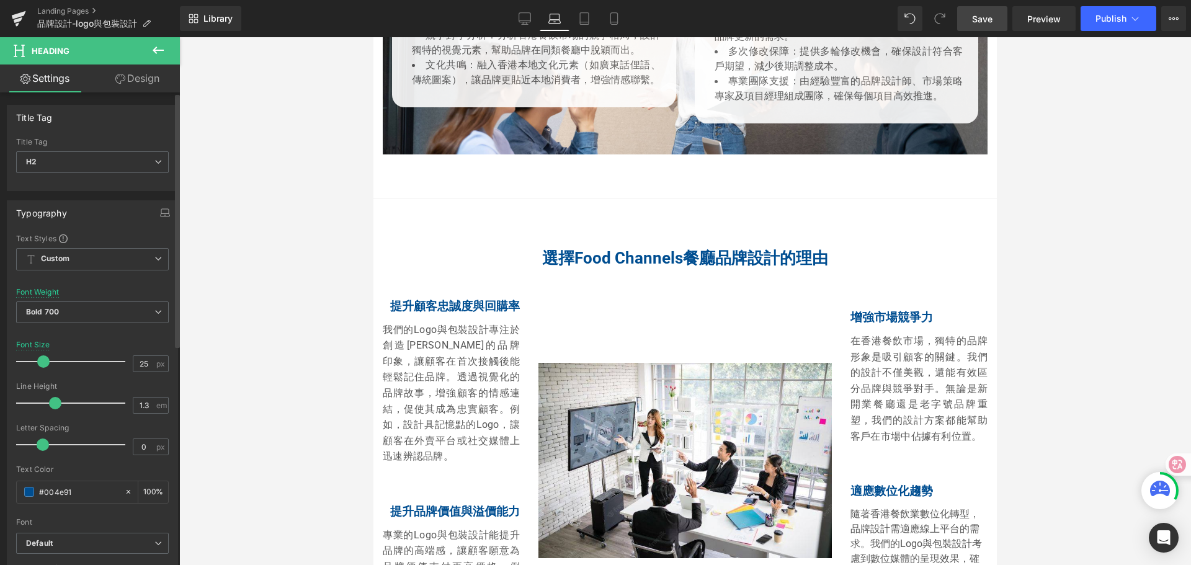
type input "24"
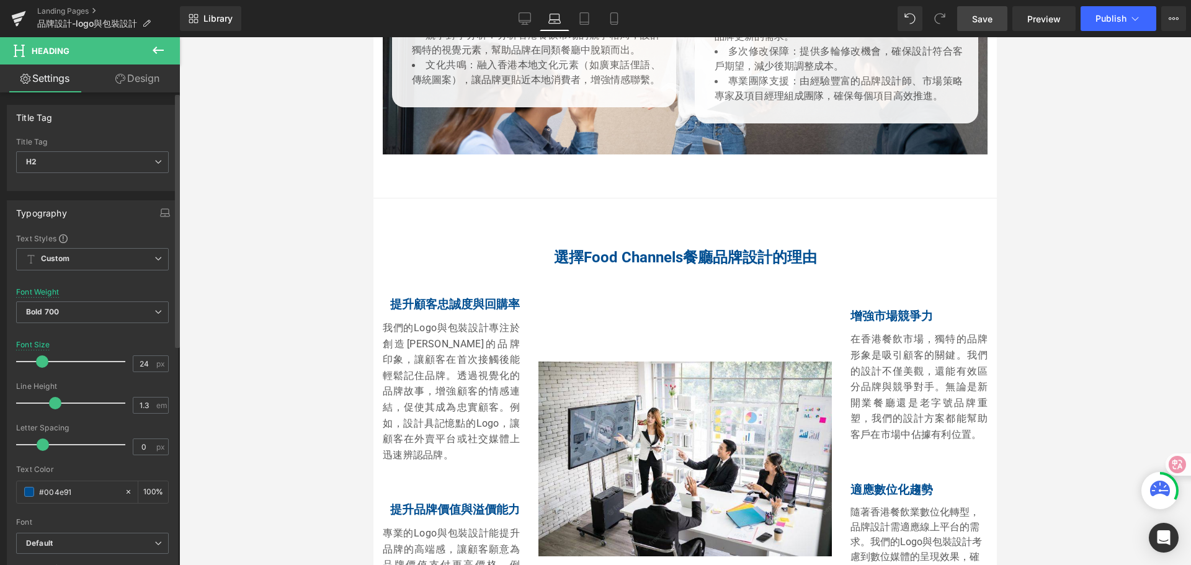
click at [42, 360] on span at bounding box center [42, 361] width 12 height 12
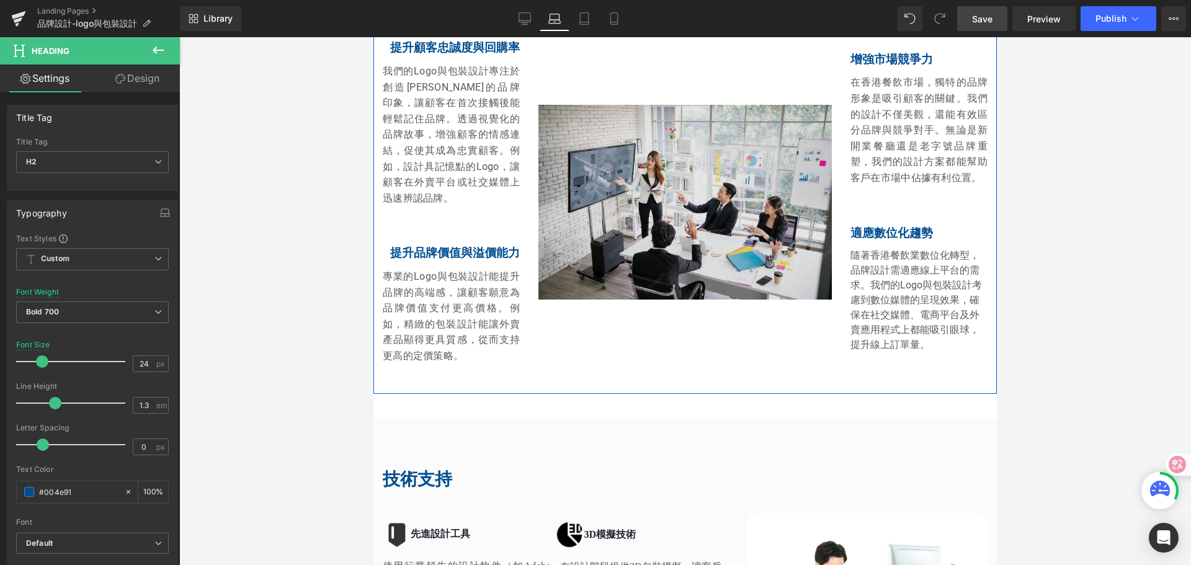
scroll to position [2609, 0]
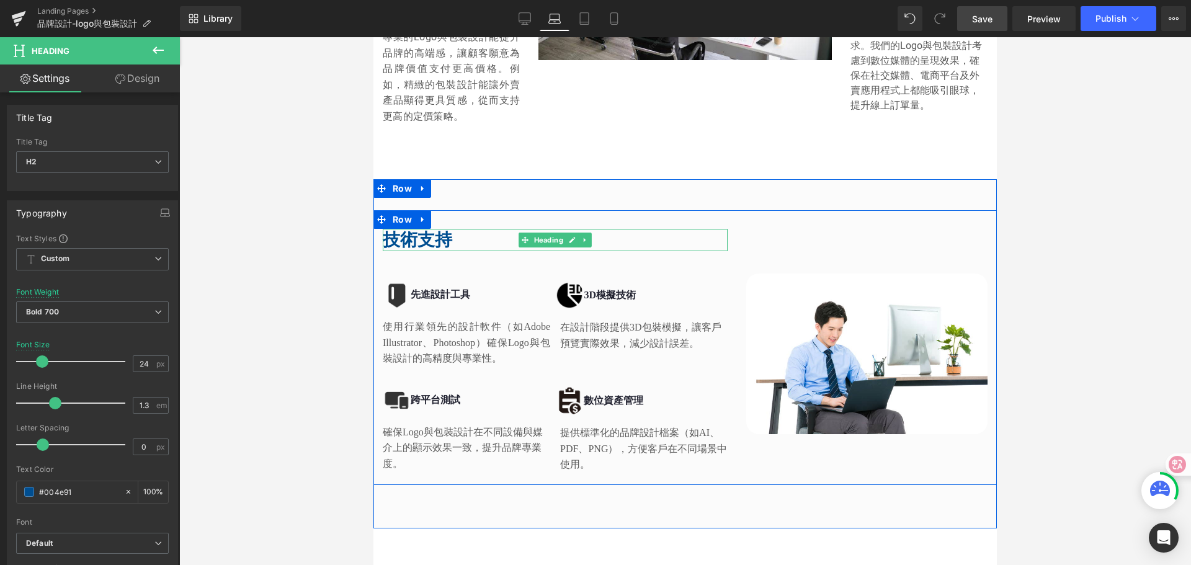
click at [407, 229] on h2 "技術支持" at bounding box center [555, 240] width 345 height 22
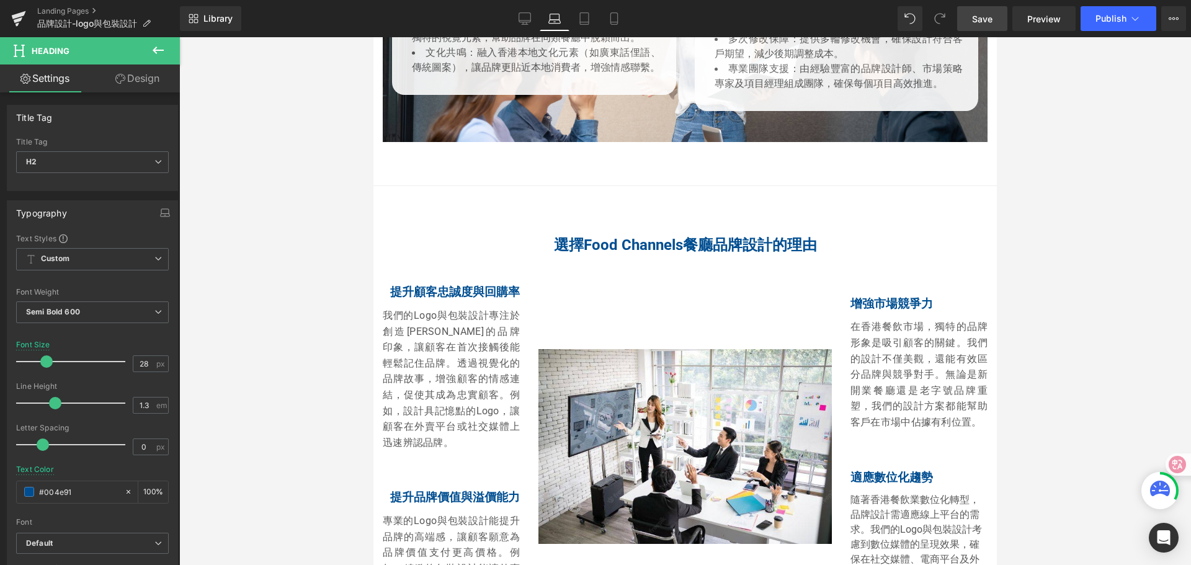
scroll to position [2051, 0]
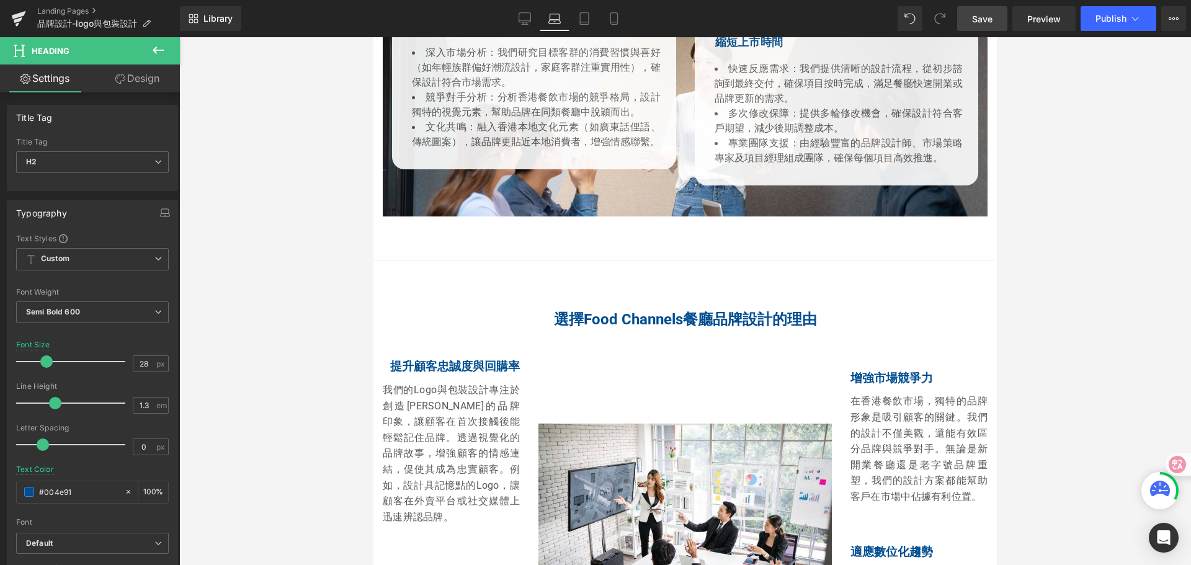
click at [563, 310] on div "選擇Food Channels餐廳品牌設計的理由 Heading" at bounding box center [685, 319] width 372 height 19
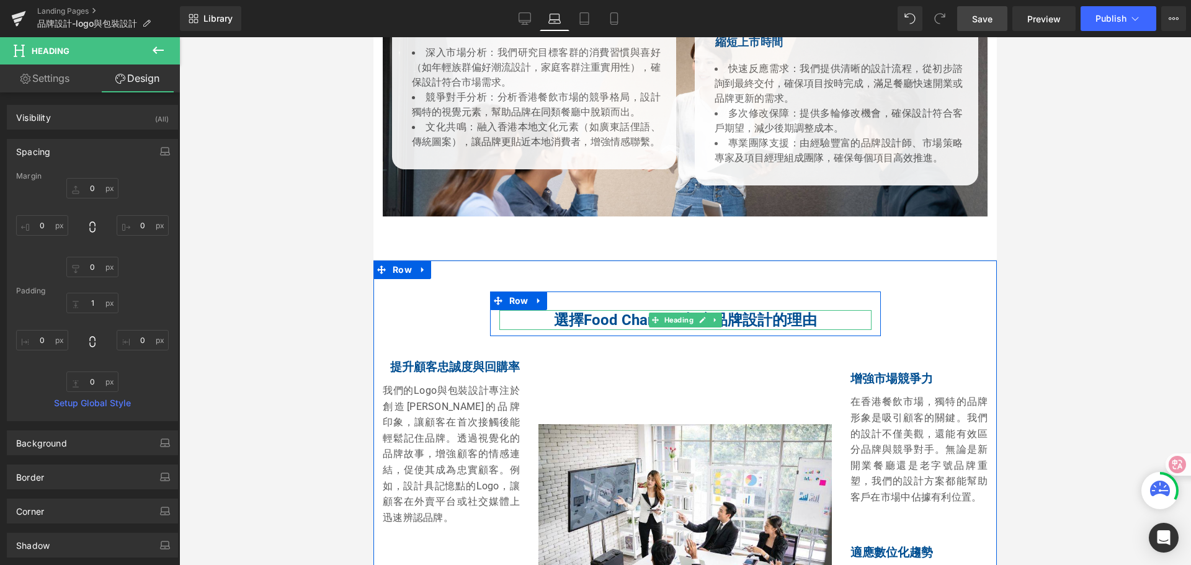
click at [551, 311] on h2 "選擇Food Channels餐廳品牌設計的理由" at bounding box center [685, 320] width 372 height 19
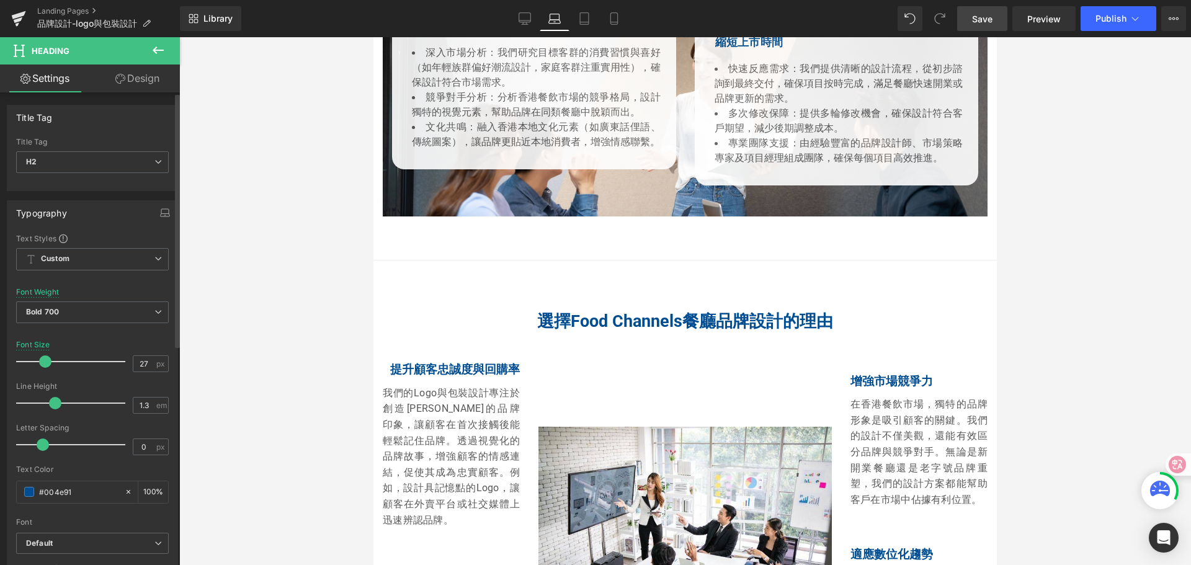
type input "28"
click at [43, 363] on span at bounding box center [46, 361] width 12 height 12
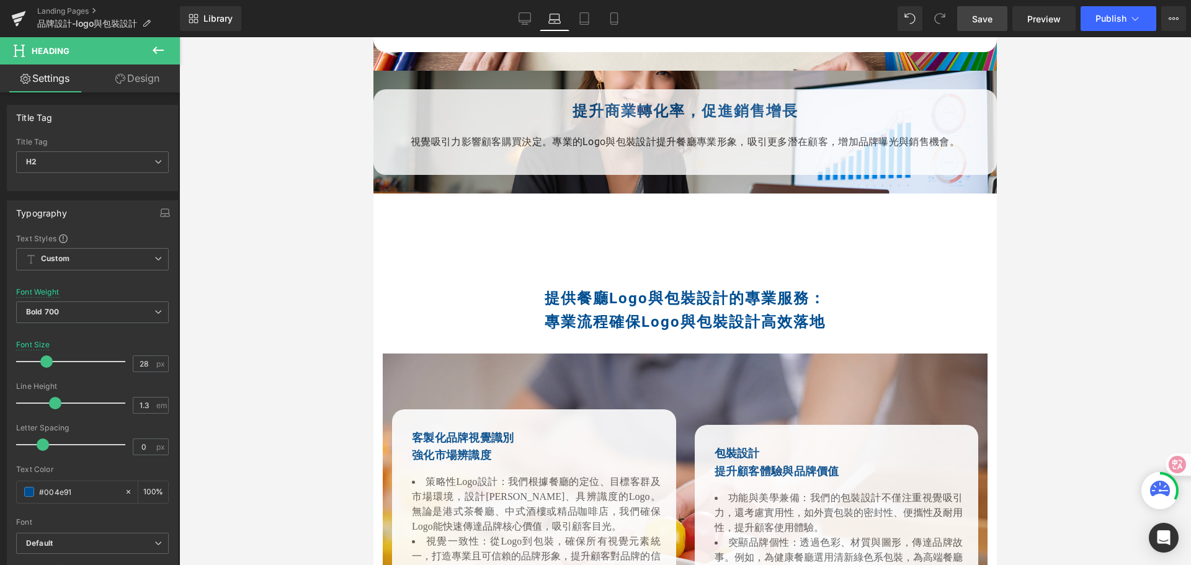
scroll to position [1183, 0]
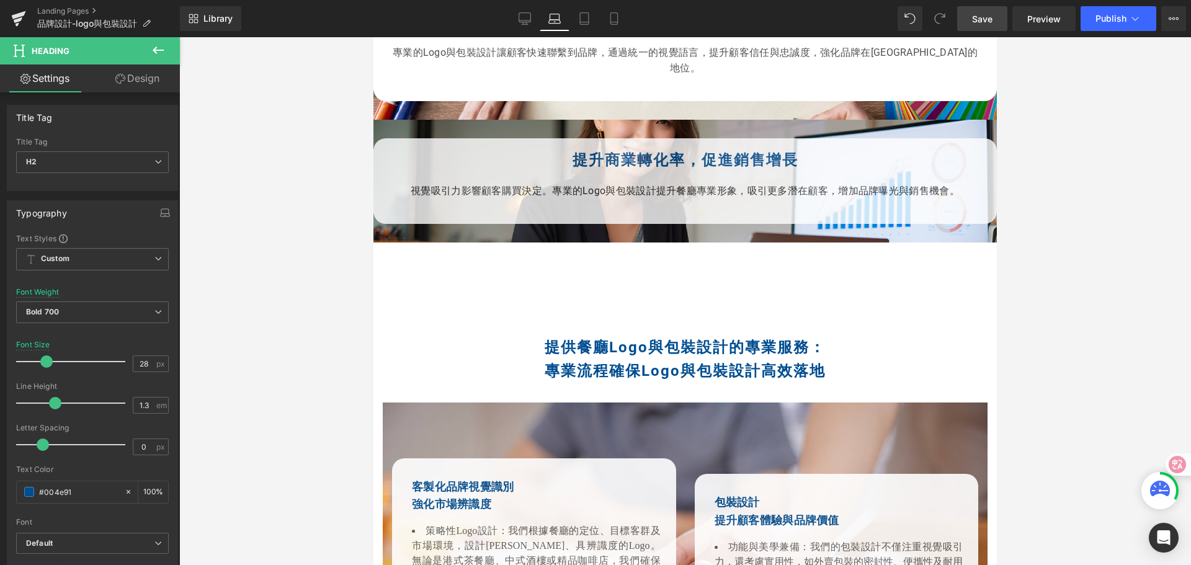
click at [576, 339] on strong "提供餐廳Logo與包裝設計的專業服務：" at bounding box center [685, 347] width 281 height 17
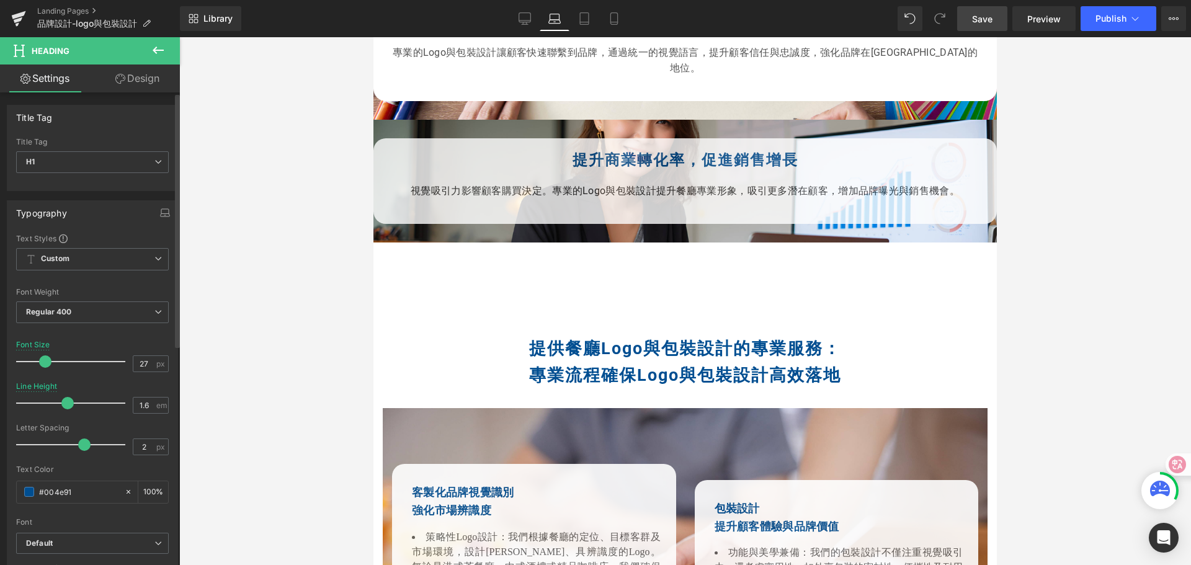
type input "28"
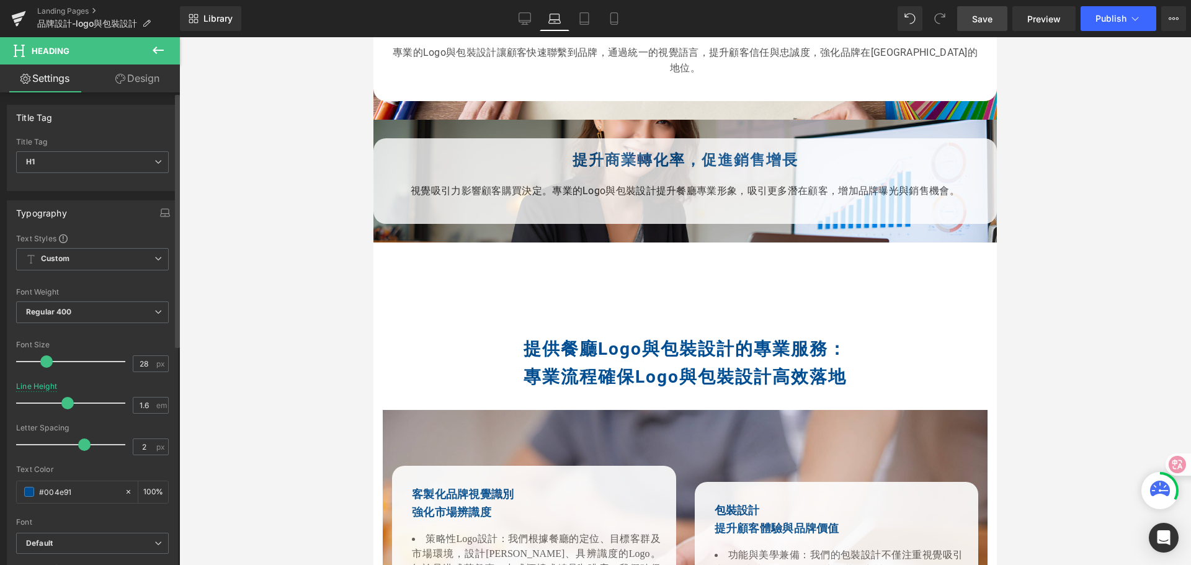
click at [47, 363] on span at bounding box center [46, 361] width 12 height 12
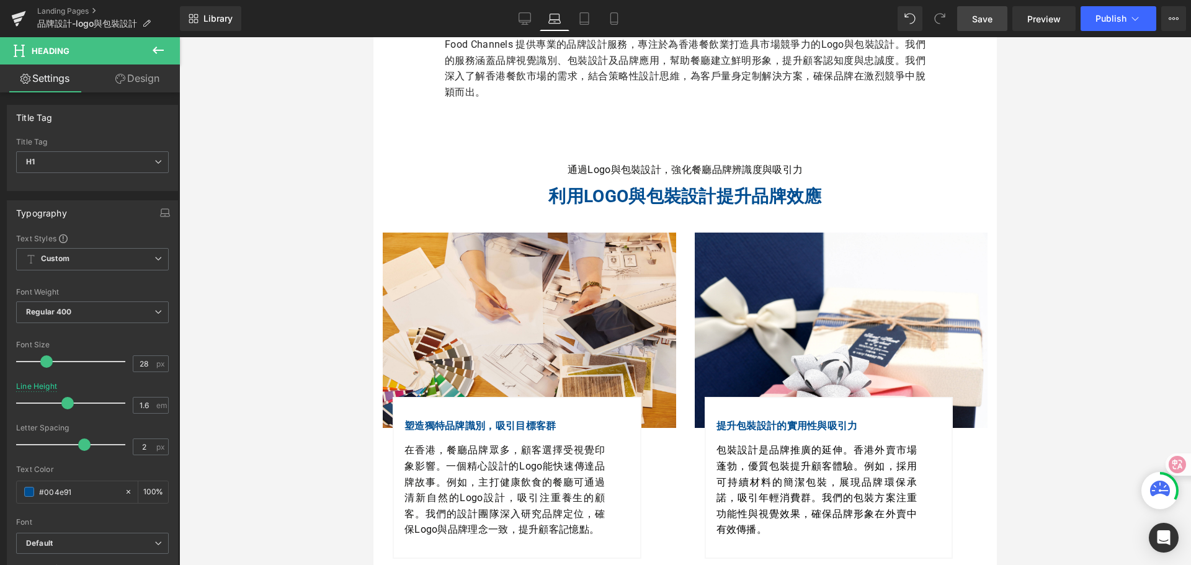
scroll to position [314, 0]
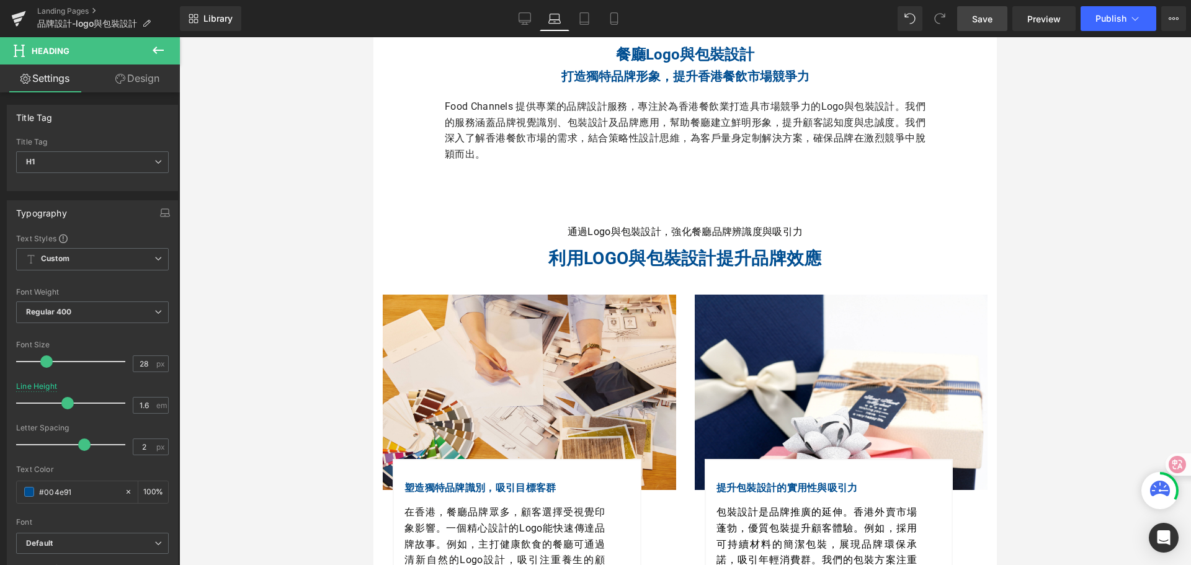
click at [592, 259] on b "利用Logo與包裝設計提升品牌效應" at bounding box center [684, 258] width 273 height 20
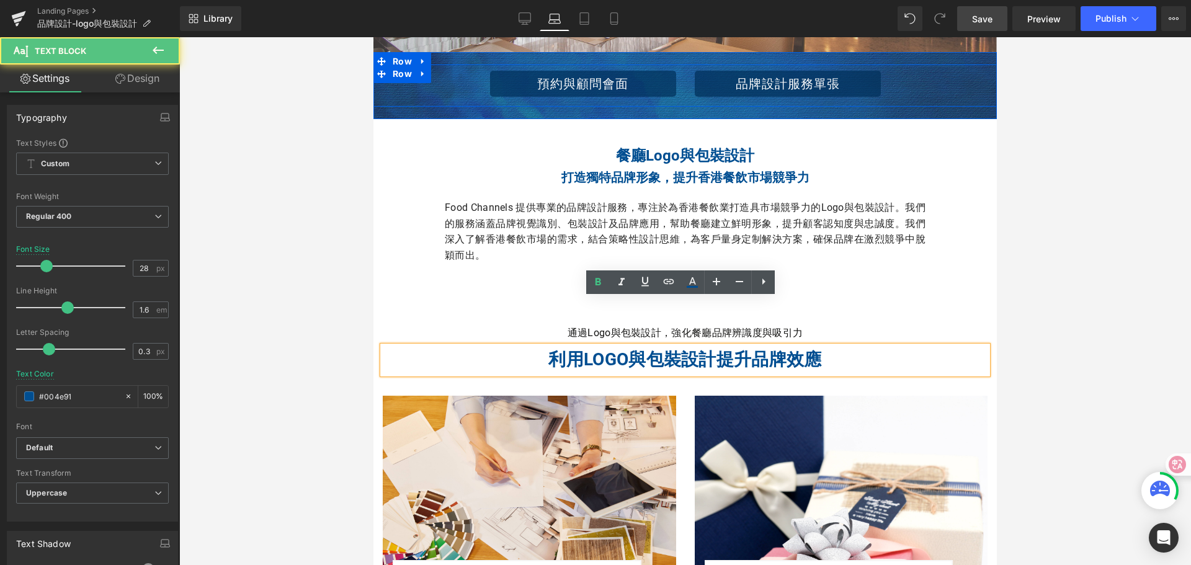
scroll to position [190, 0]
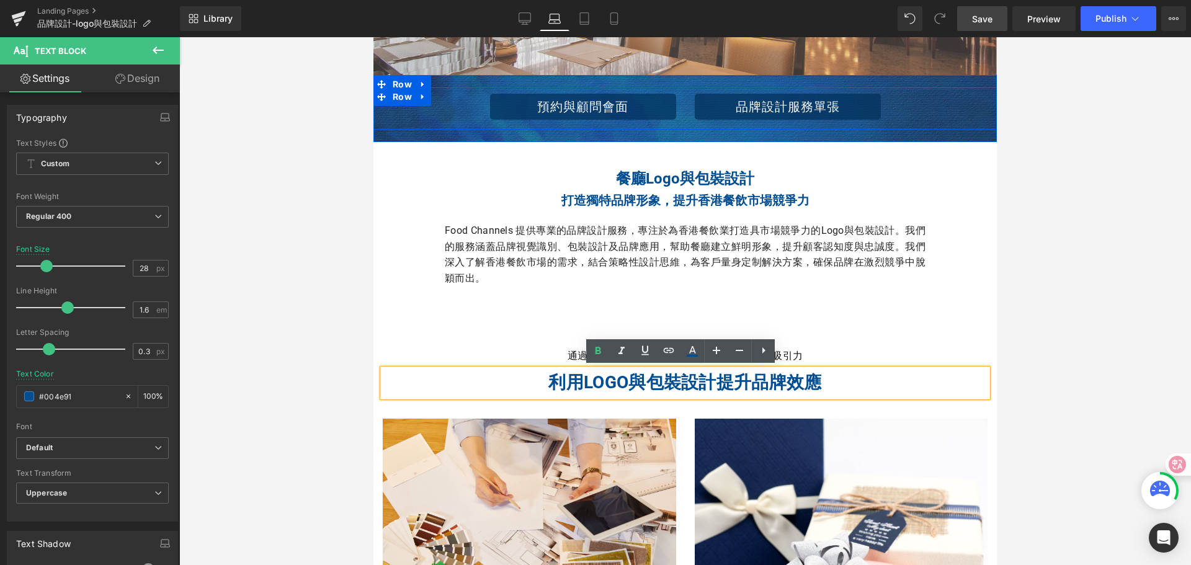
click at [624, 210] on div "餐廳Logo與包裝設計 Heading 打造獨特品牌形象，提升香港餐飲市場競爭力 Text Block Food Channels 提供專業的品牌設計服務，專…" at bounding box center [684, 227] width 499 height 120
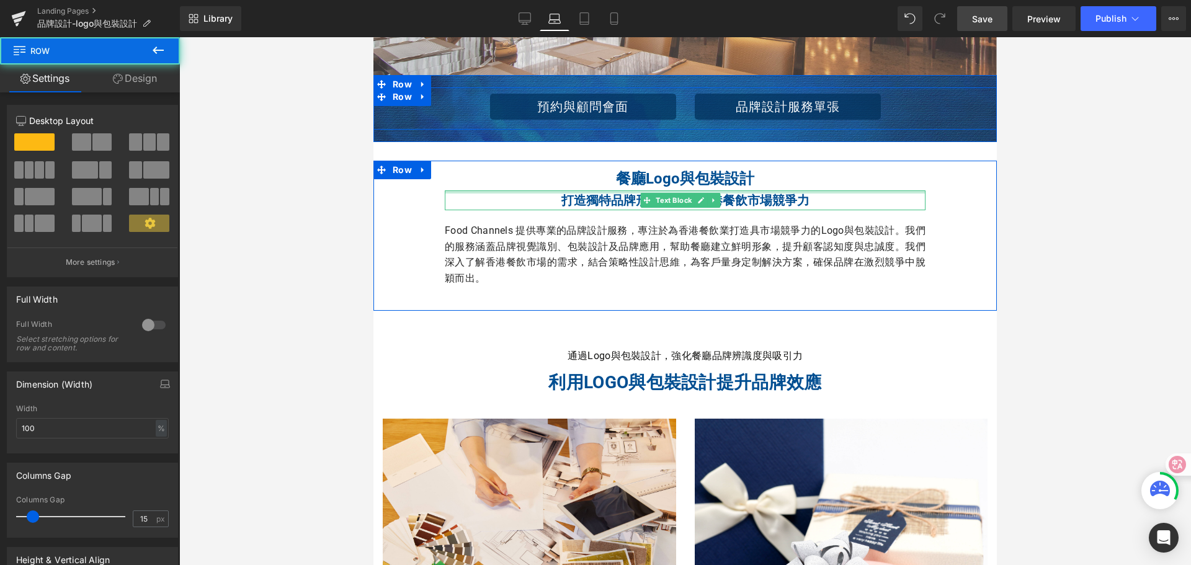
click at [625, 182] on h2 "餐廳Logo與包裝設計" at bounding box center [685, 179] width 481 height 24
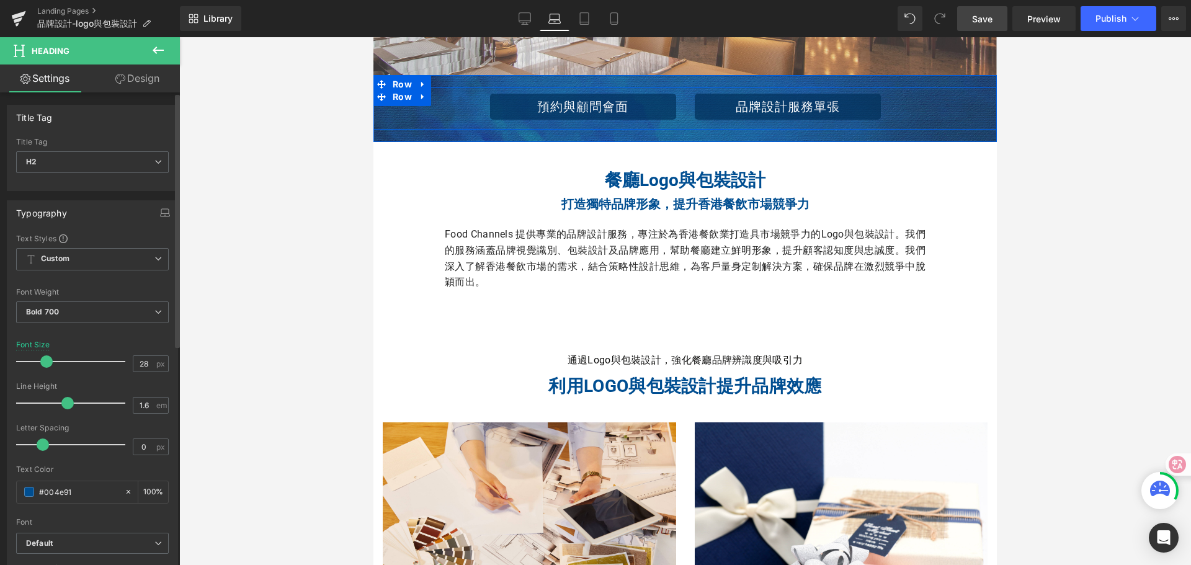
click at [50, 362] on span at bounding box center [46, 361] width 12 height 12
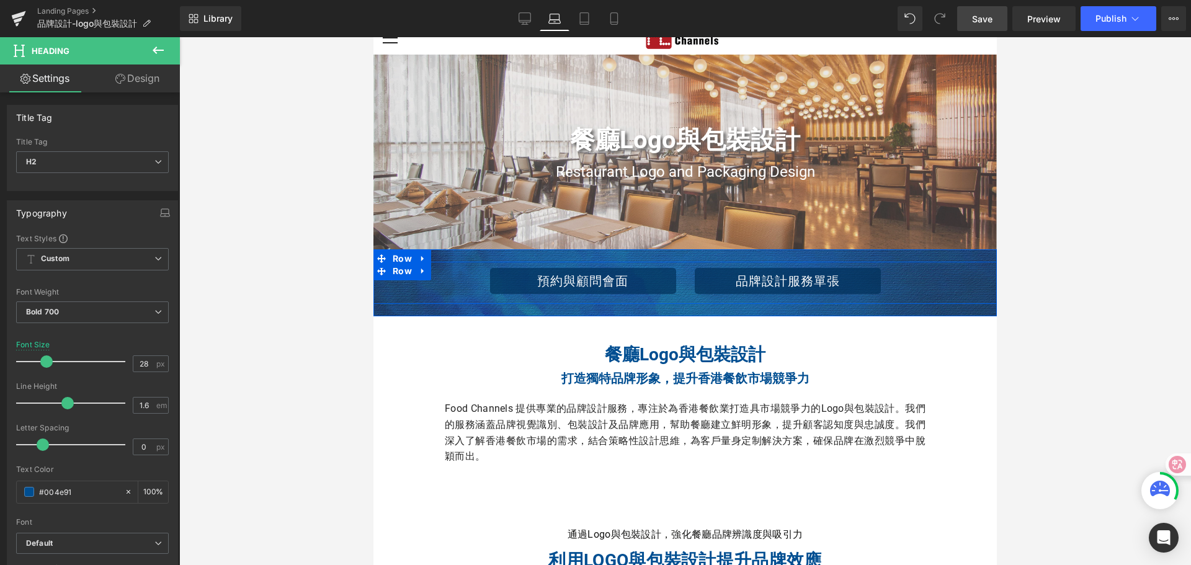
scroll to position [4, 0]
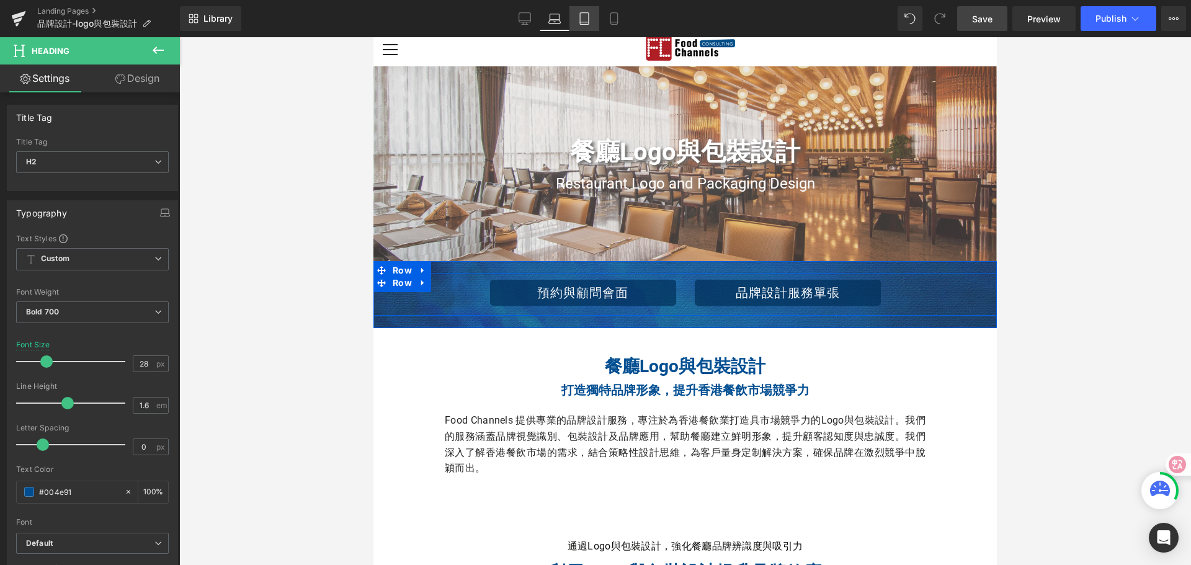
click at [587, 20] on icon at bounding box center [584, 18] width 12 height 12
type input "24"
type input "100"
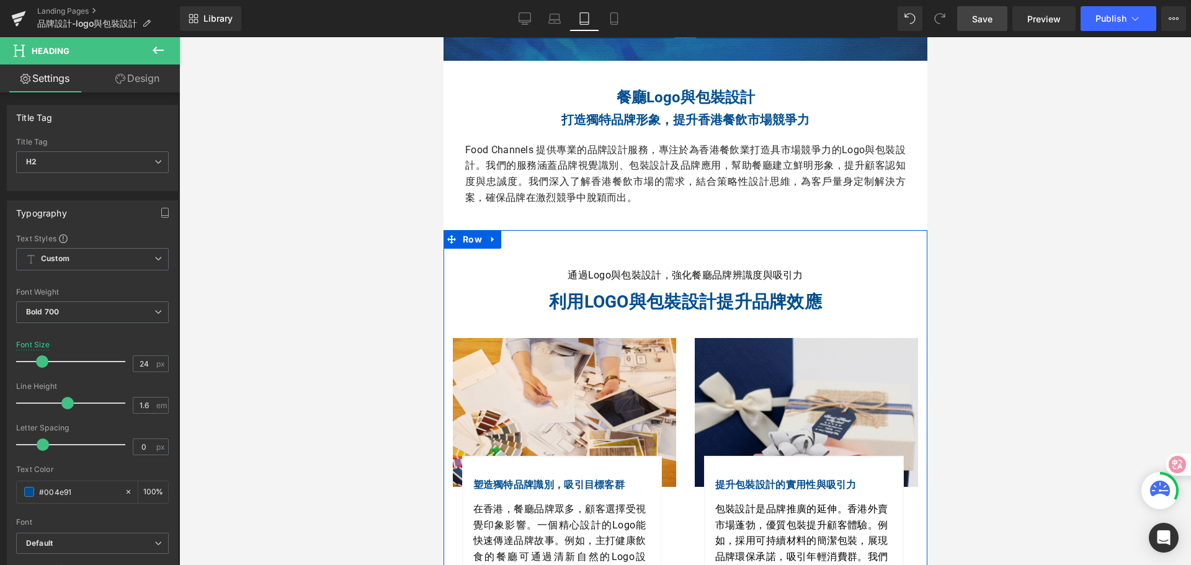
scroll to position [186, 0]
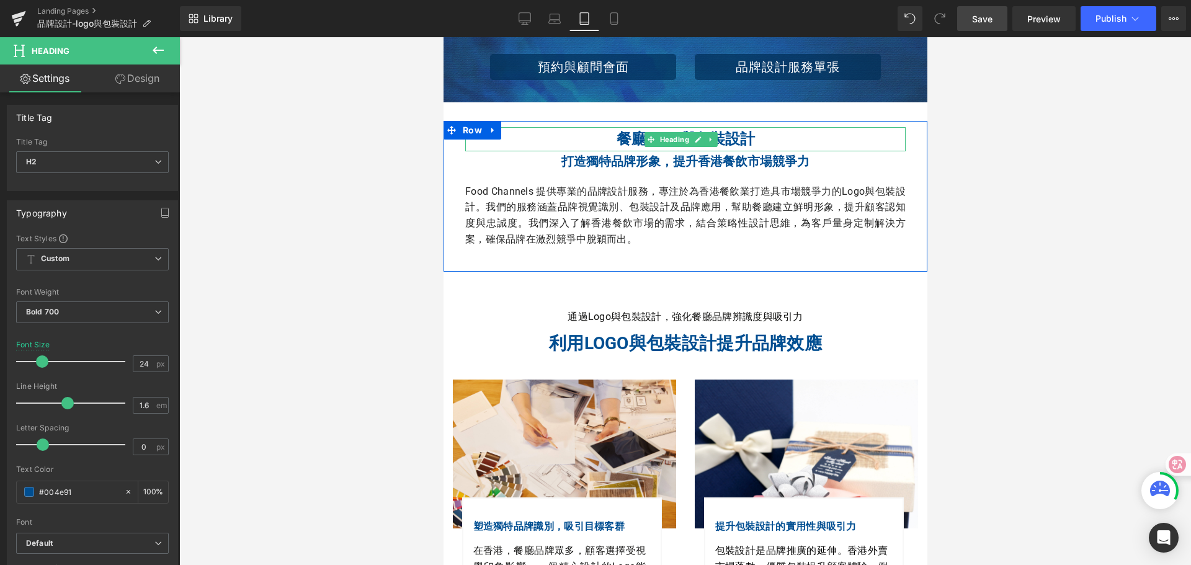
click at [645, 135] on span at bounding box center [650, 139] width 13 height 15
click at [613, 138] on h2 "餐廳Logo與包裝設計" at bounding box center [685, 139] width 440 height 24
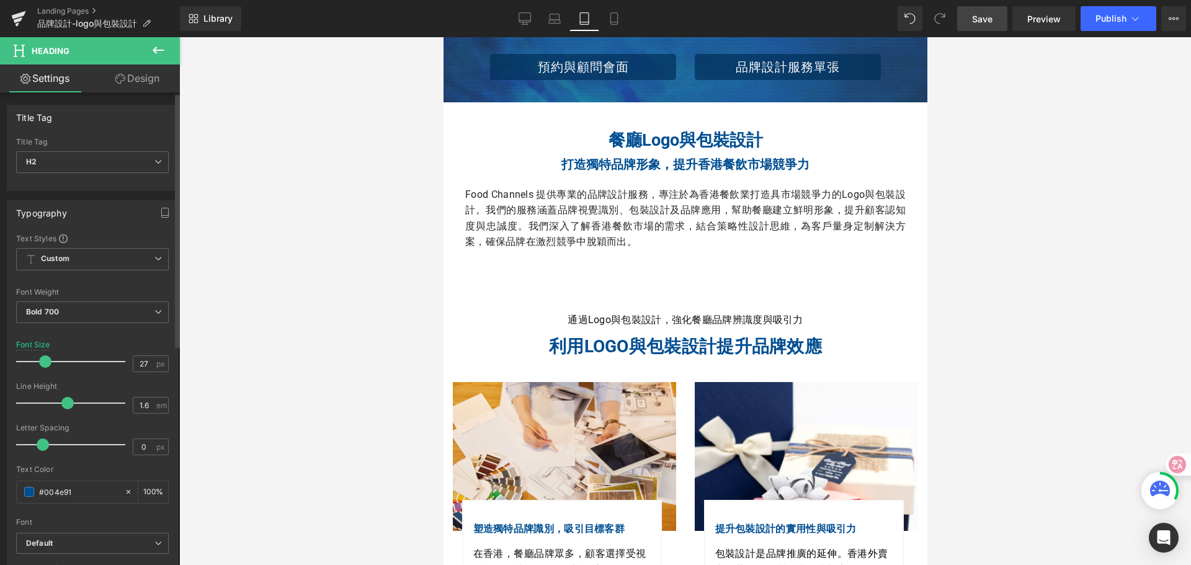
type input "28"
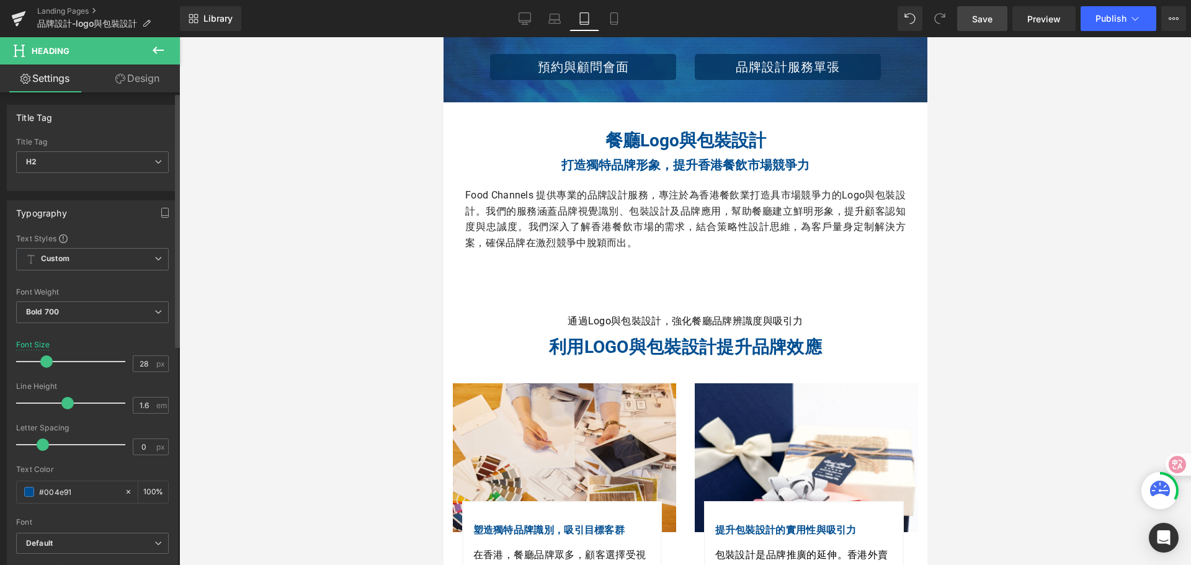
click at [47, 360] on span at bounding box center [46, 361] width 12 height 12
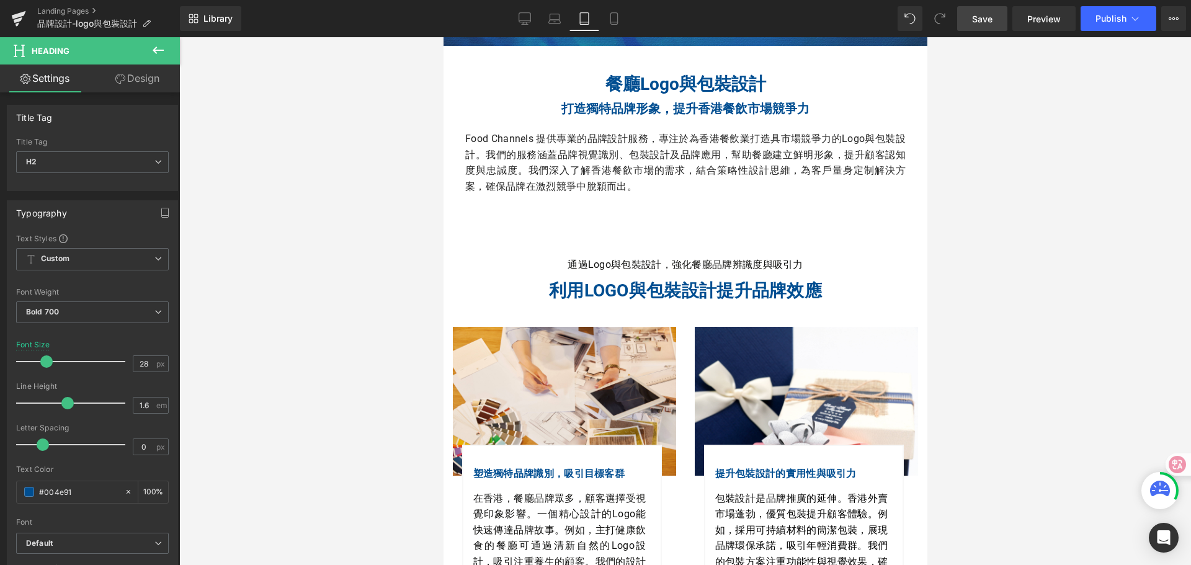
scroll to position [372, 0]
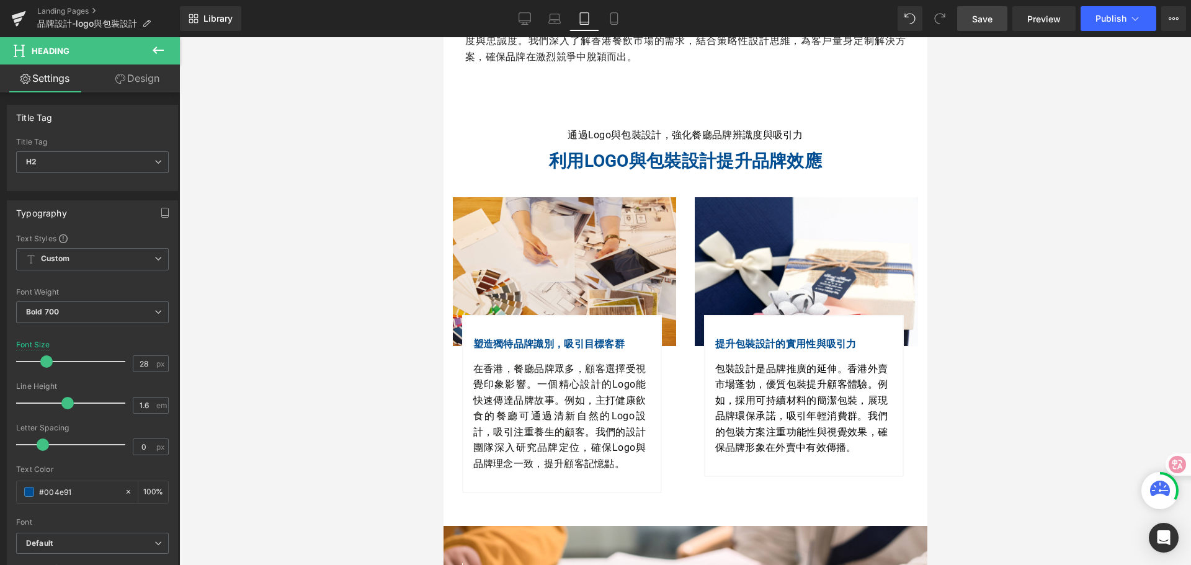
click at [562, 160] on b "利用Logo與包裝設計提升品牌效應" at bounding box center [684, 161] width 273 height 20
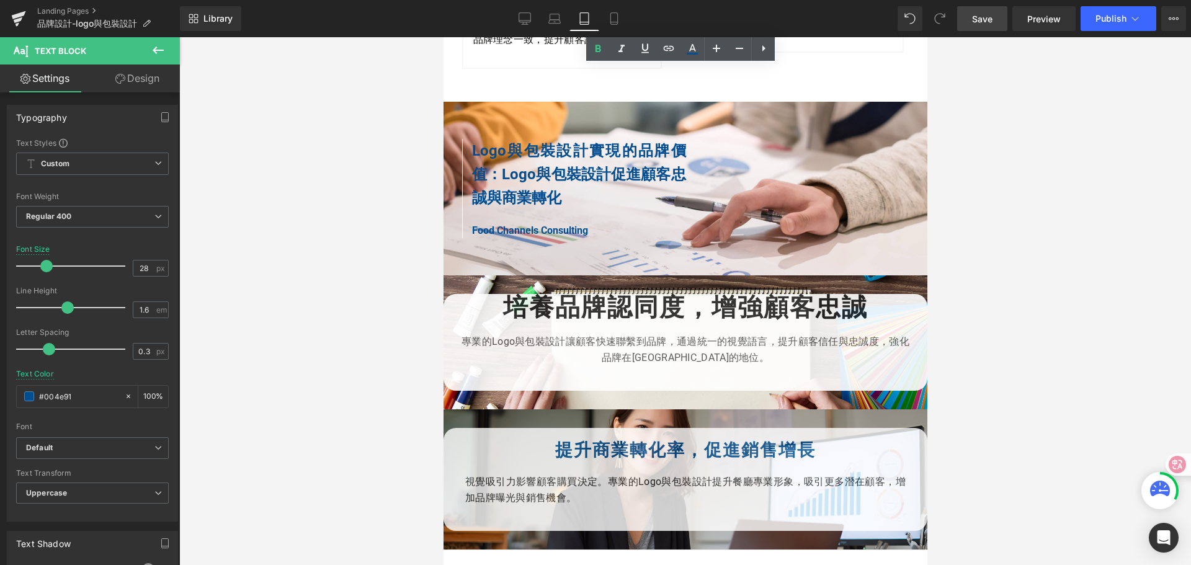
scroll to position [868, 0]
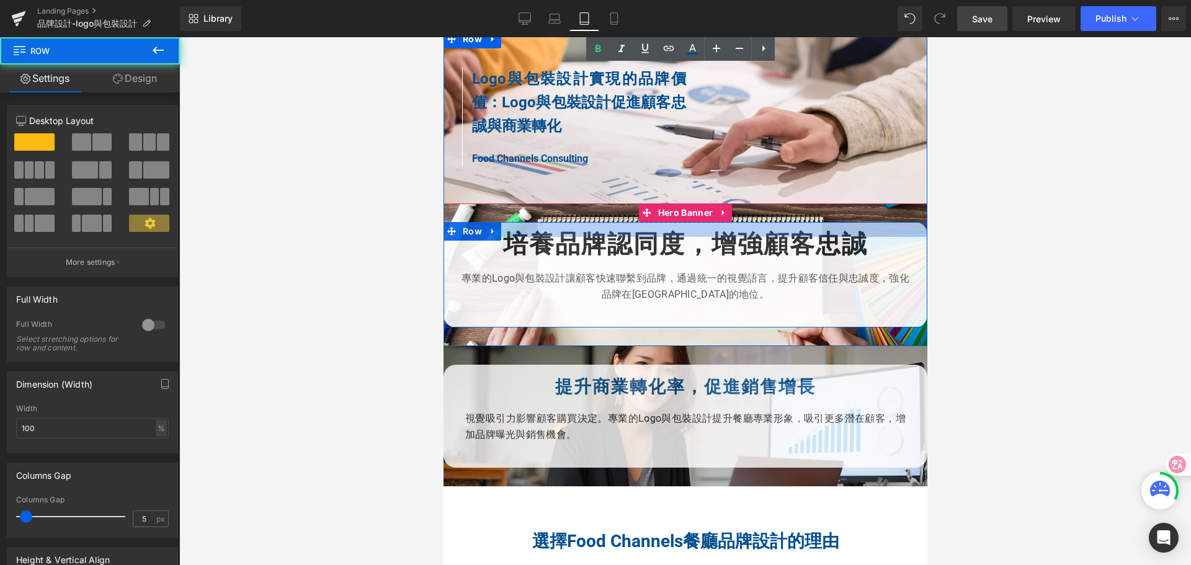
drag, startPoint x: 603, startPoint y: 237, endPoint x: 604, endPoint y: 247, distance: 10.6
click at [604, 237] on div at bounding box center [685, 229] width 484 height 15
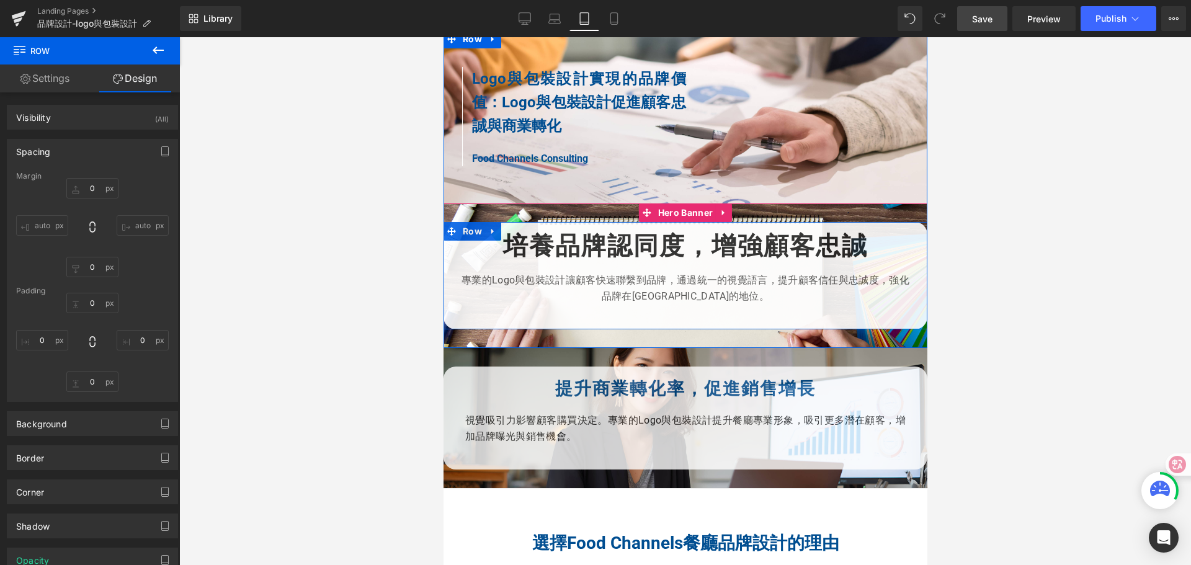
type input "0"
type input "27"
type input "0"
type input "10"
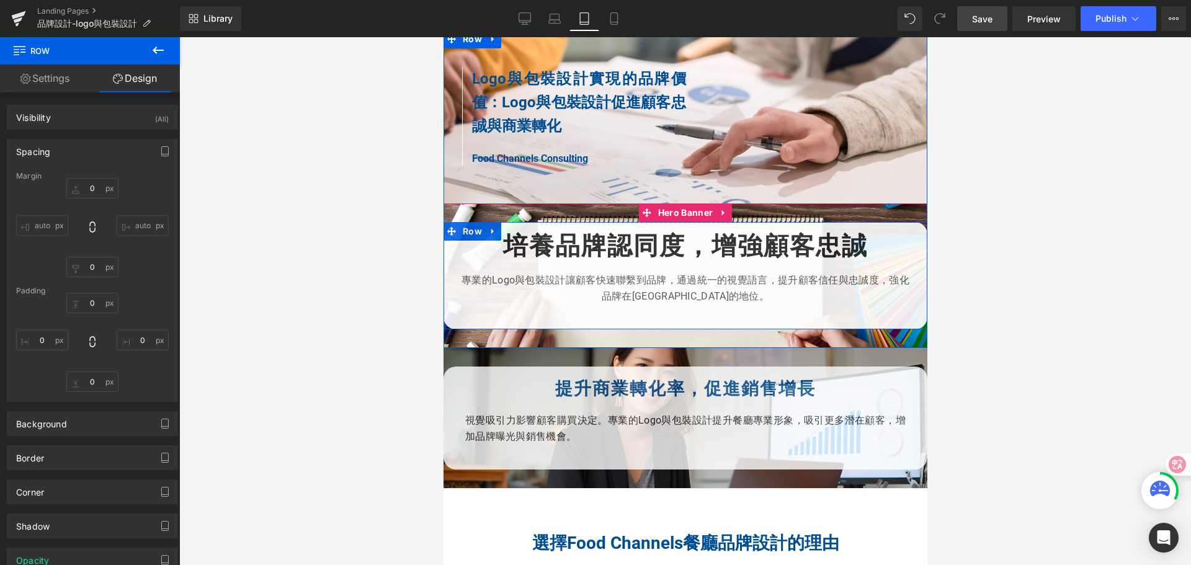
type input "0"
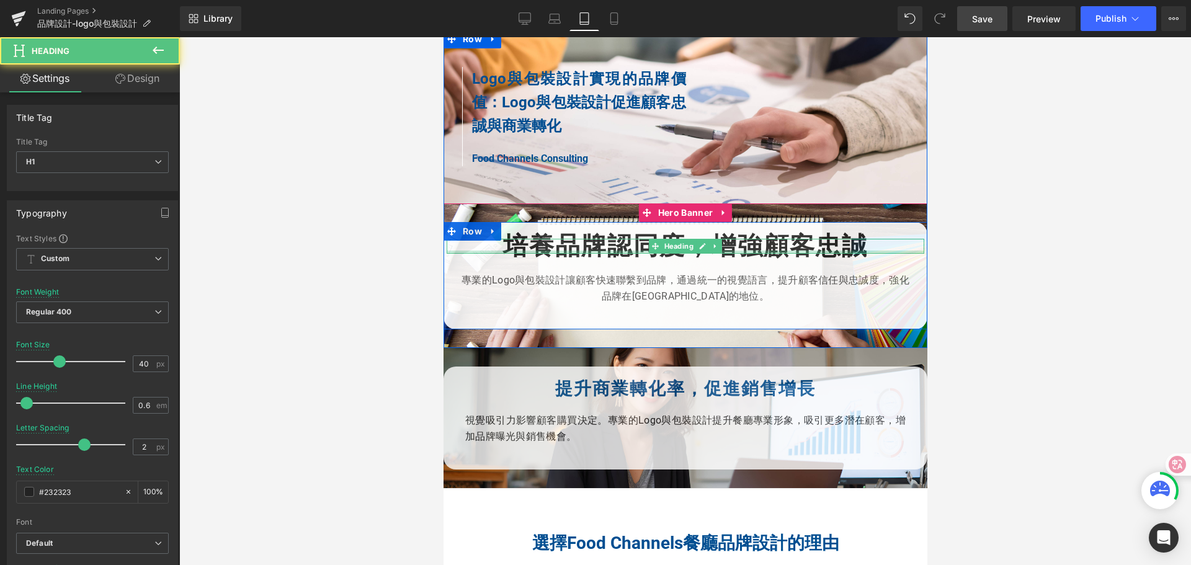
click at [577, 254] on div at bounding box center [685, 252] width 478 height 3
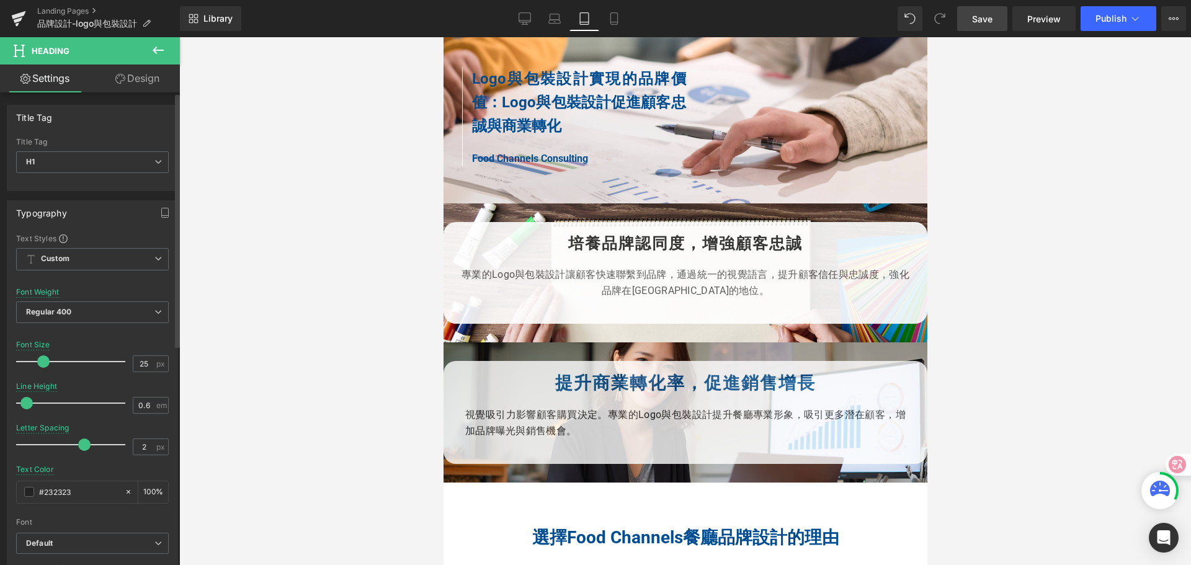
type input "24"
drag, startPoint x: 59, startPoint y: 365, endPoint x: 42, endPoint y: 365, distance: 16.8
click at [42, 365] on span at bounding box center [42, 361] width 12 height 12
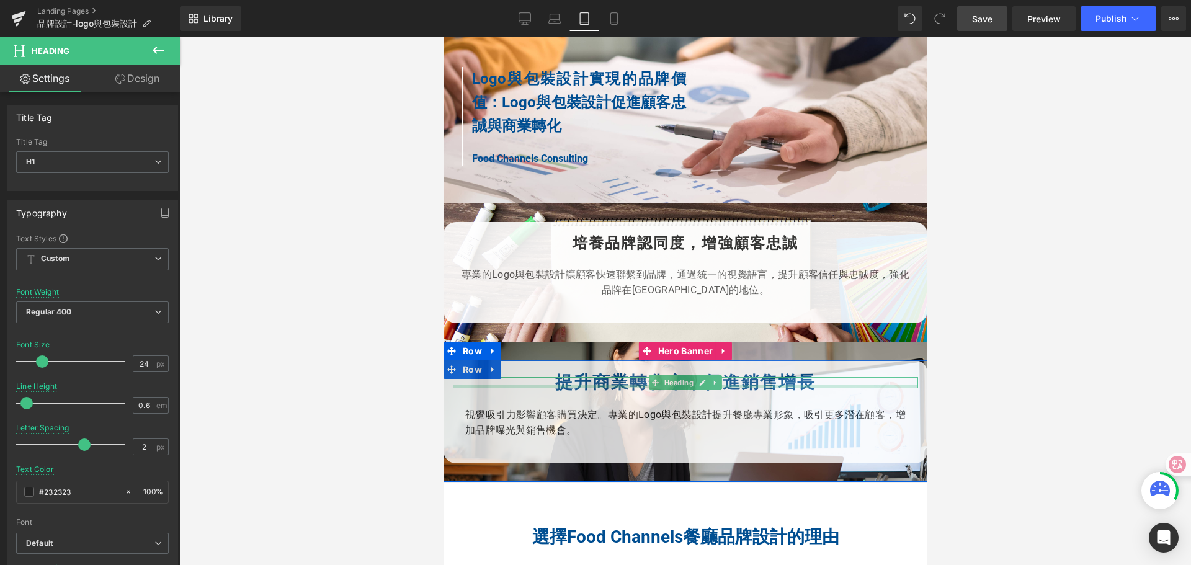
click at [555, 388] on div at bounding box center [684, 386] width 465 height 3
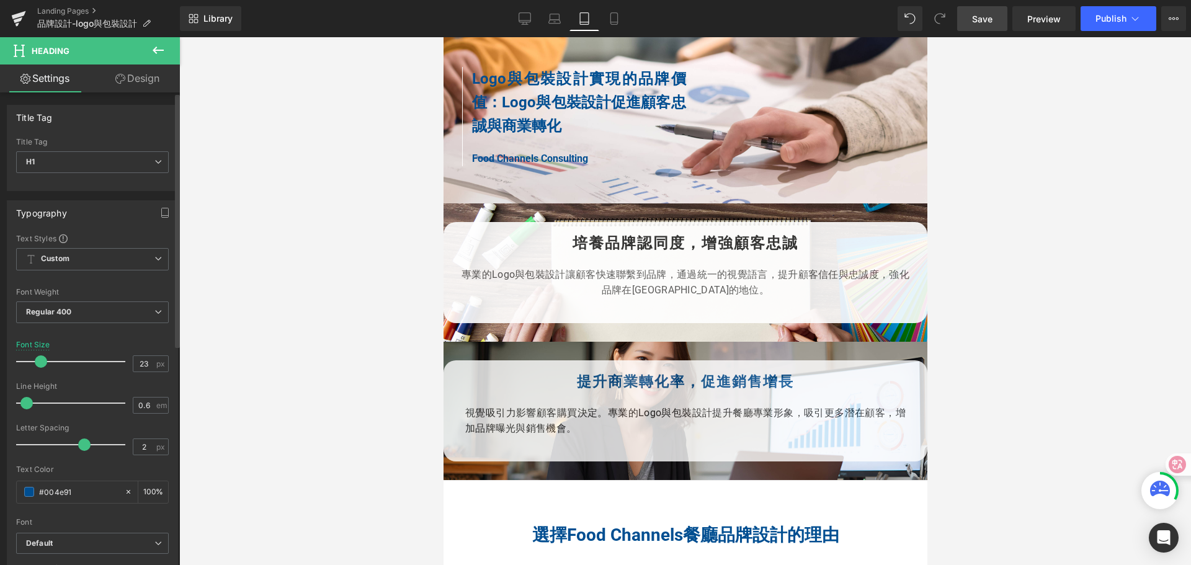
type input "24"
click at [43, 360] on span at bounding box center [42, 361] width 12 height 12
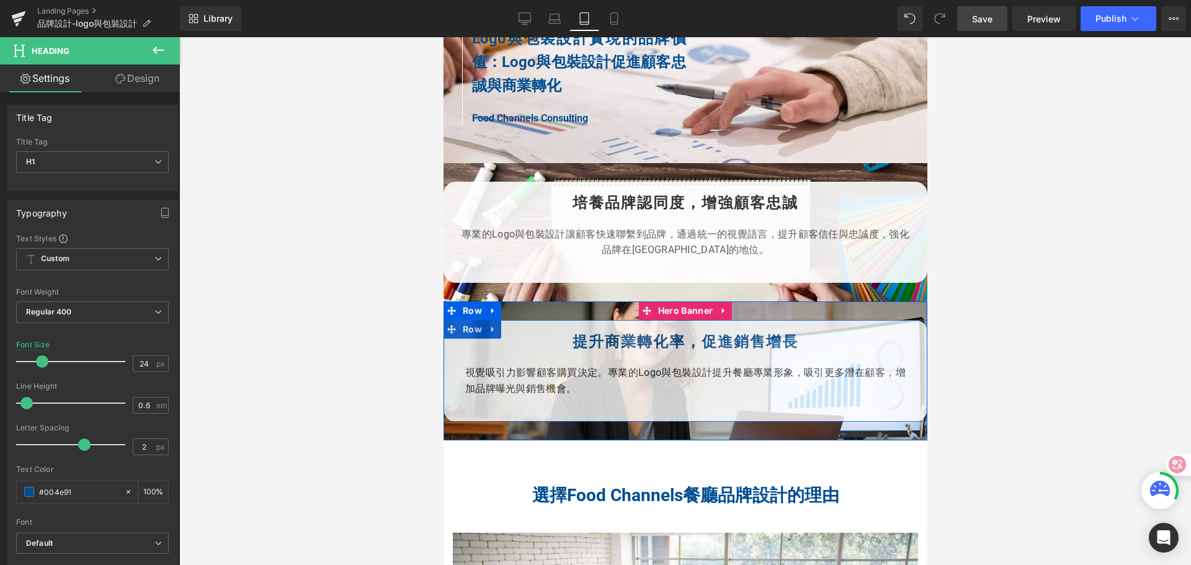
scroll to position [930, 0]
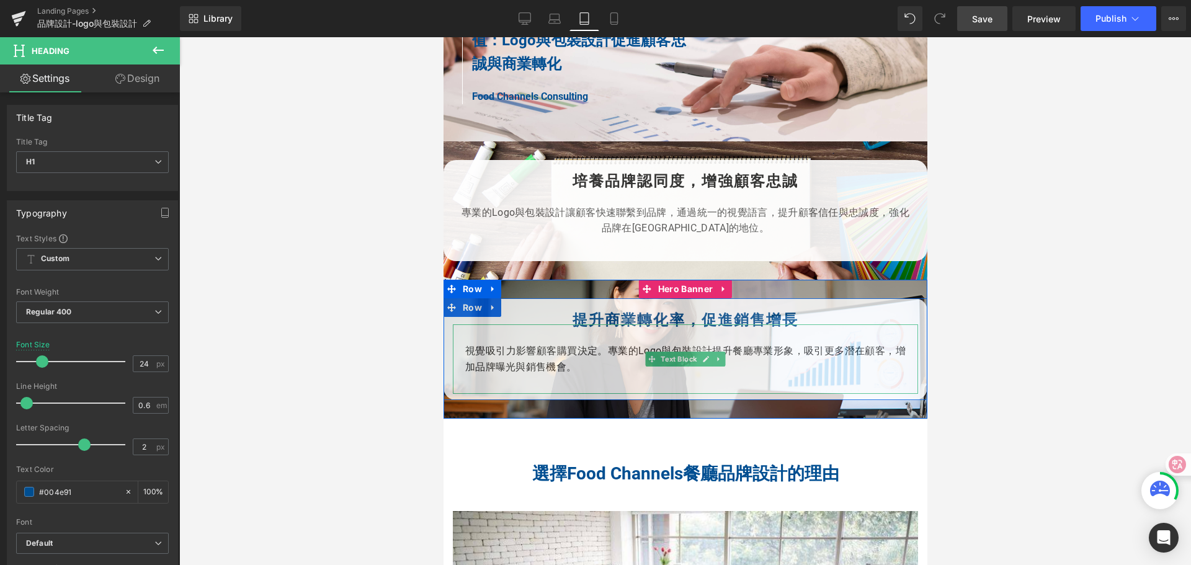
click at [527, 368] on p "視覺吸引力影響顧客購買決定。專業的Logo與包裝設計提升餐廳專業形象，吸引更多潛在顧客，增加品牌曝光與銷售機會。" at bounding box center [685, 359] width 440 height 32
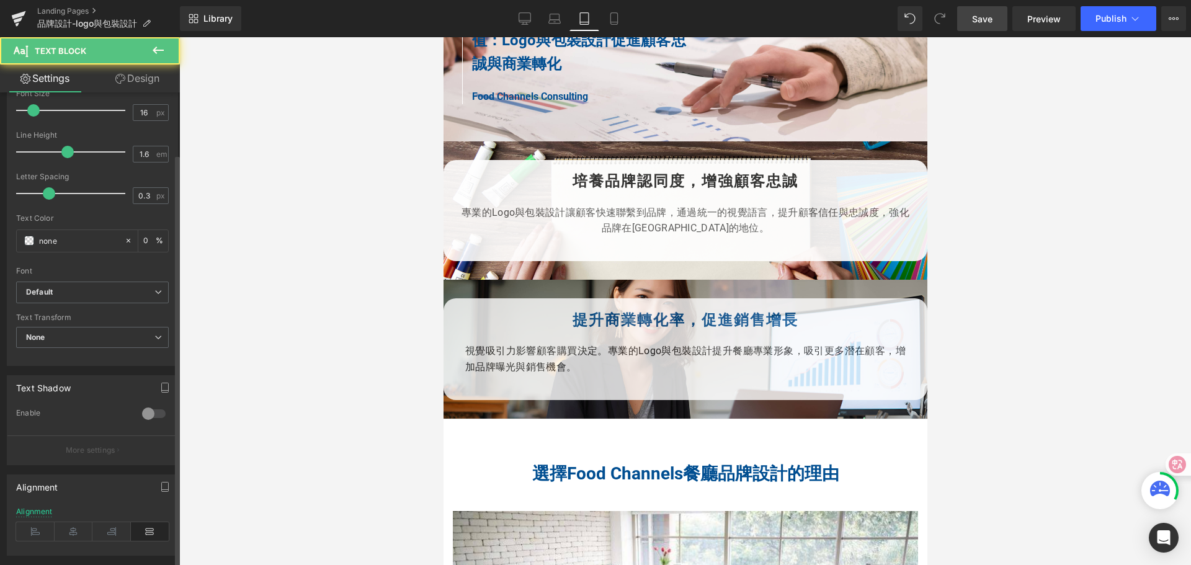
scroll to position [186, 0]
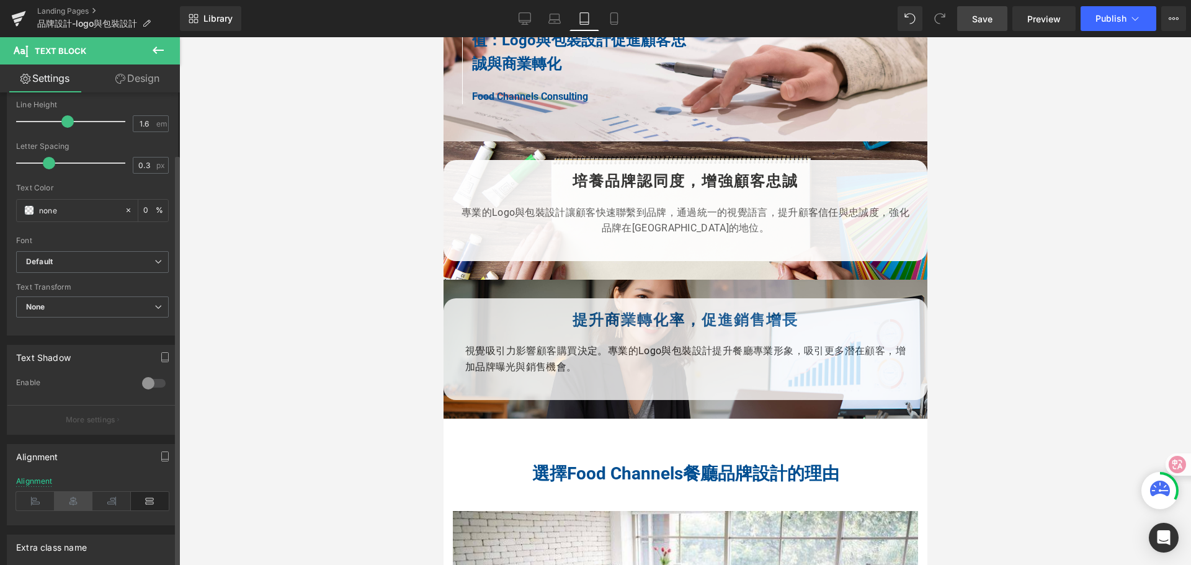
click at [72, 501] on icon at bounding box center [74, 501] width 38 height 19
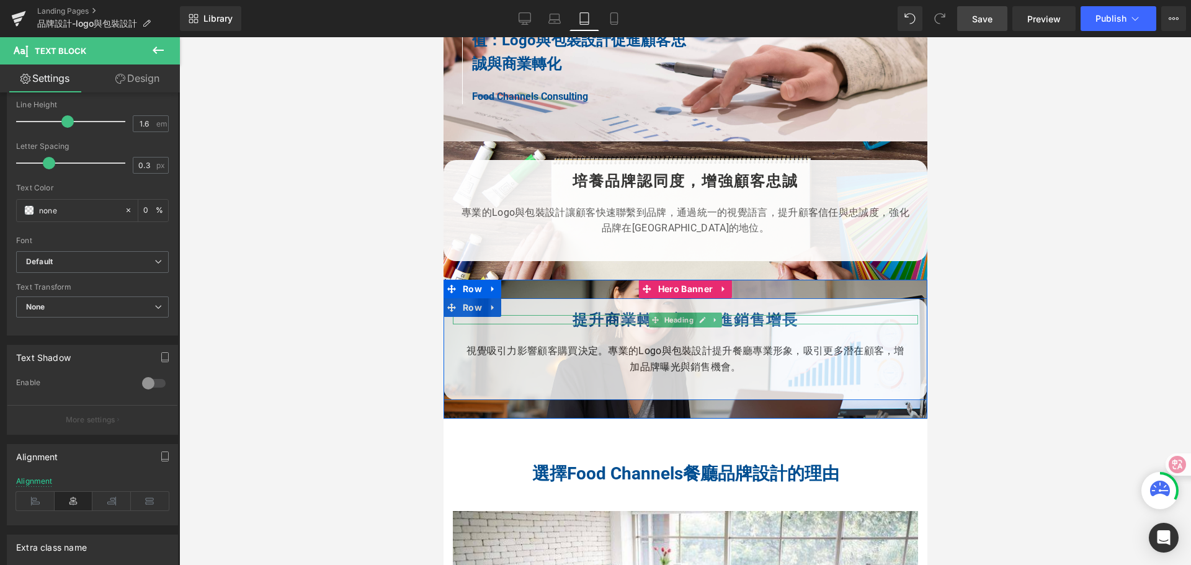
click at [572, 329] on strong "提升商業轉化率，促進銷售增長" at bounding box center [685, 319] width 226 height 17
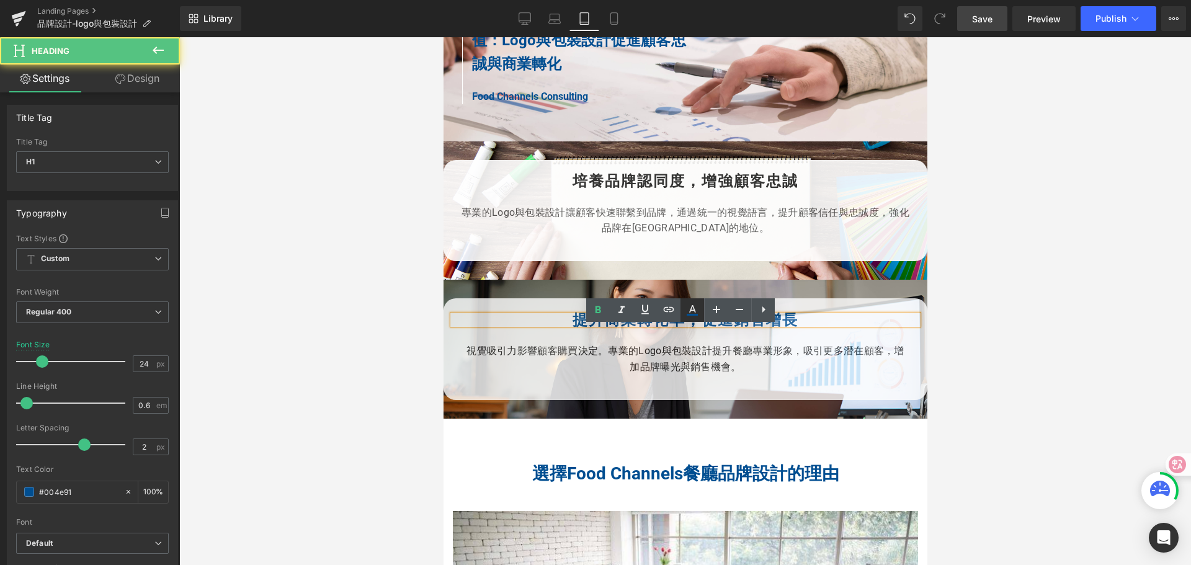
click at [691, 316] on icon at bounding box center [692, 310] width 15 height 15
type input "100"
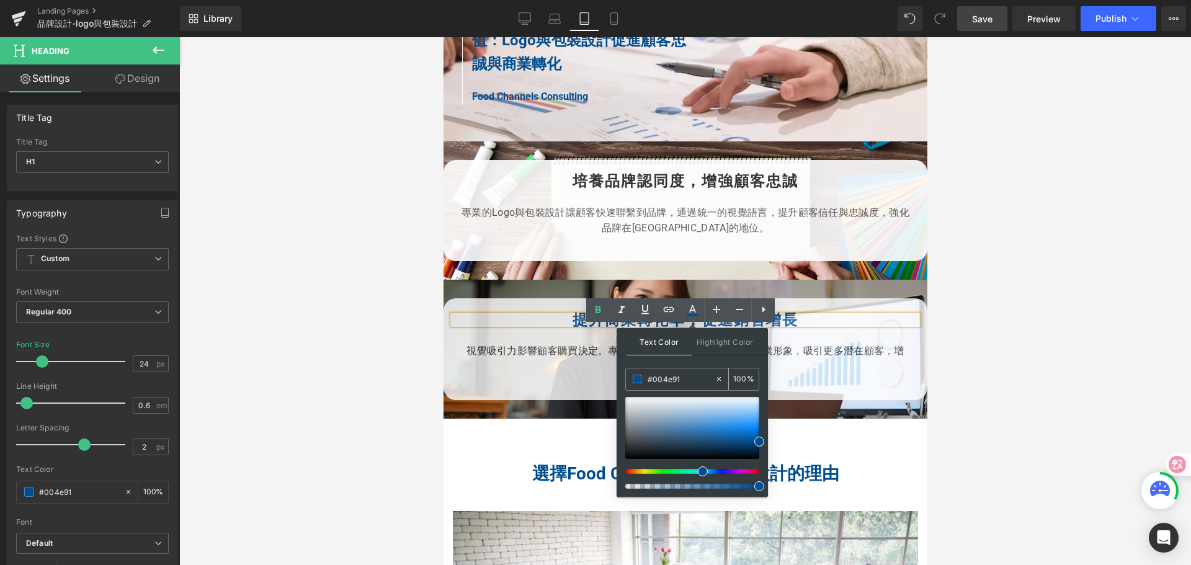
drag, startPoint x: 688, startPoint y: 382, endPoint x: 636, endPoint y: 381, distance: 52.7
click at [636, 381] on div "#004e91" at bounding box center [670, 379] width 89 height 22
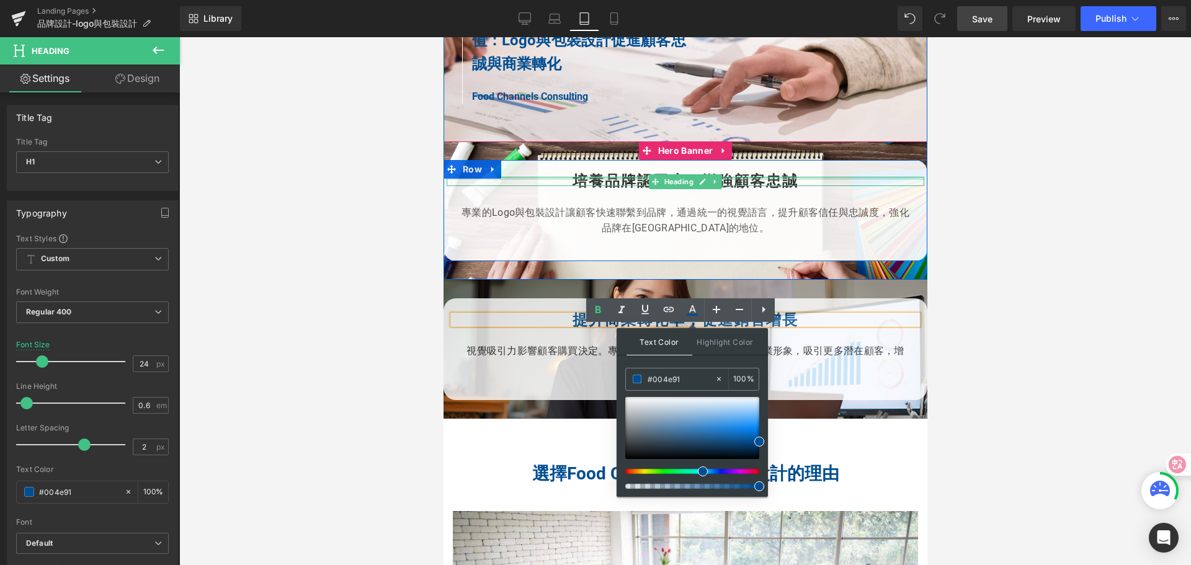
click at [627, 180] on div at bounding box center [685, 178] width 478 height 3
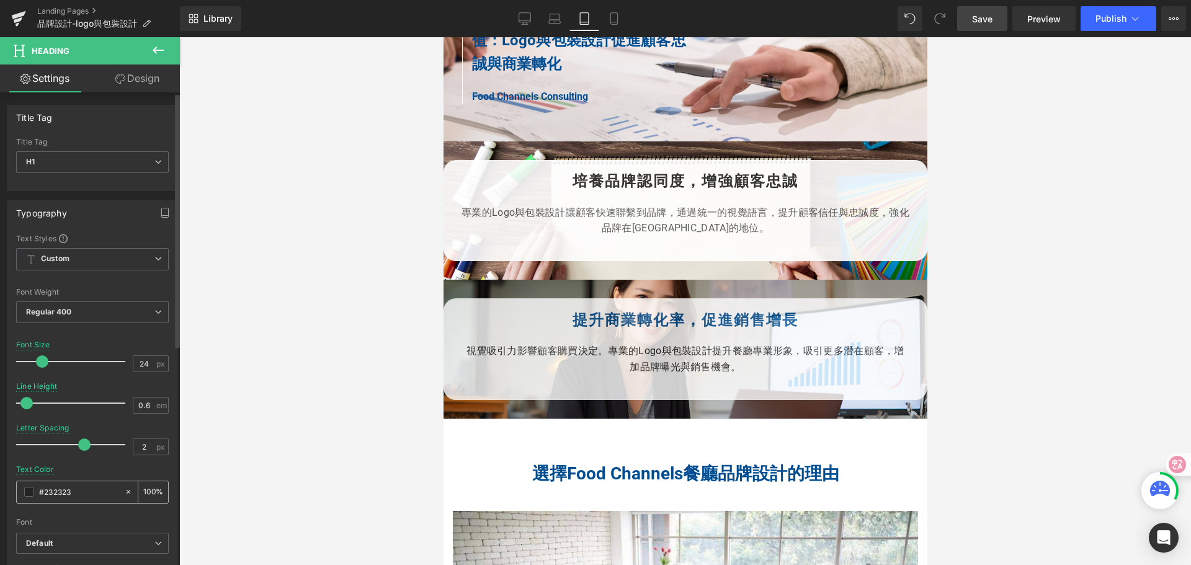
drag, startPoint x: 74, startPoint y: 493, endPoint x: 23, endPoint y: 491, distance: 51.5
click at [23, 491] on div "#232323" at bounding box center [70, 492] width 107 height 22
paste input "004e91"
type input "#004e91"
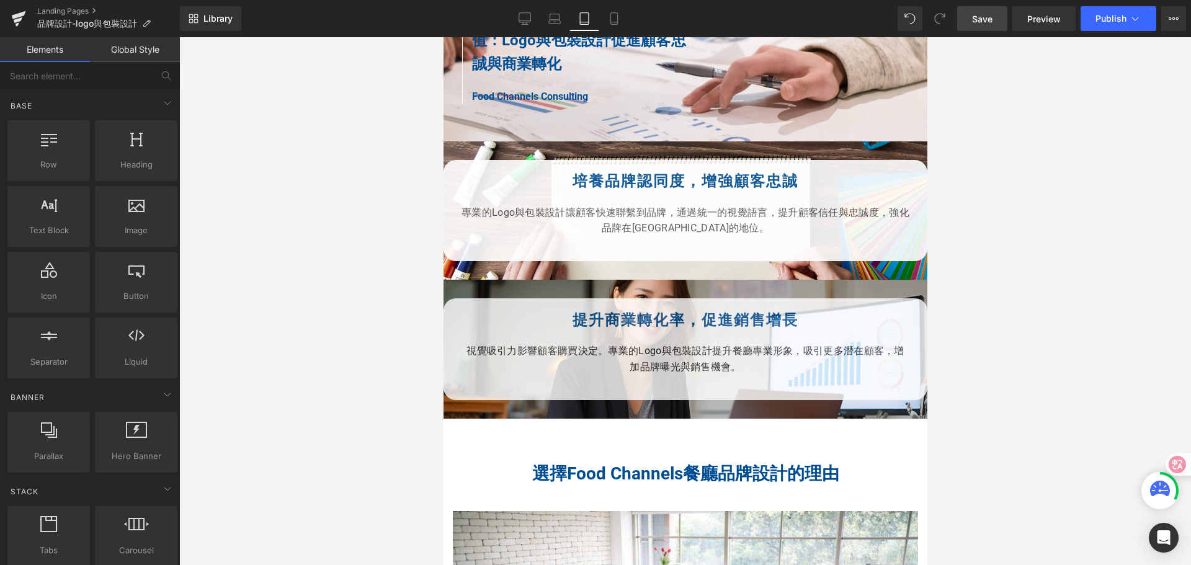
click at [263, 418] on div at bounding box center [685, 301] width 1012 height 528
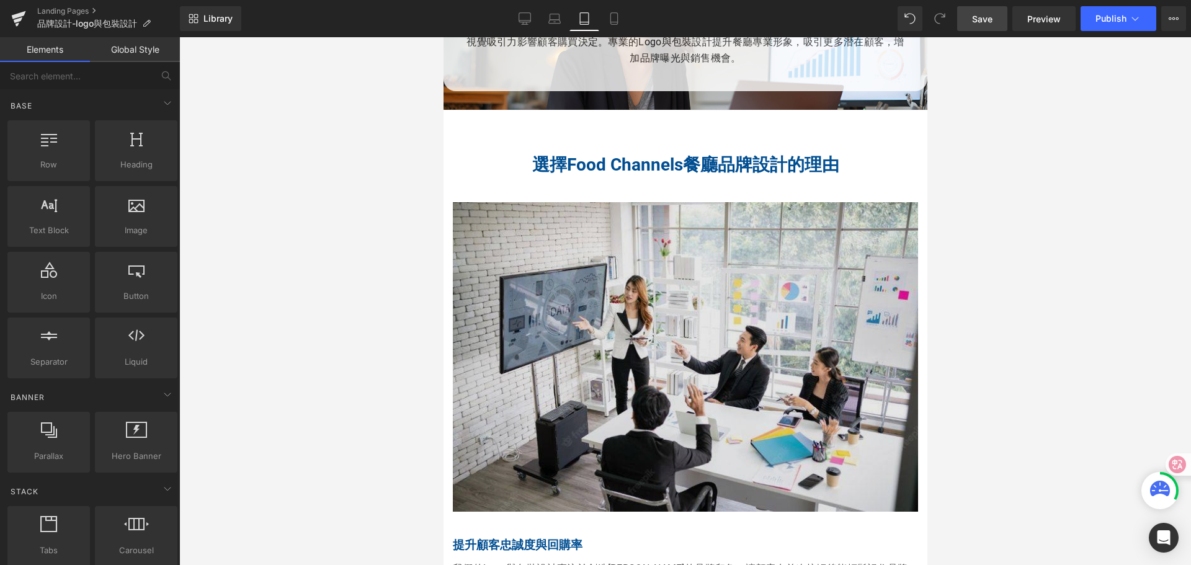
scroll to position [1240, 0]
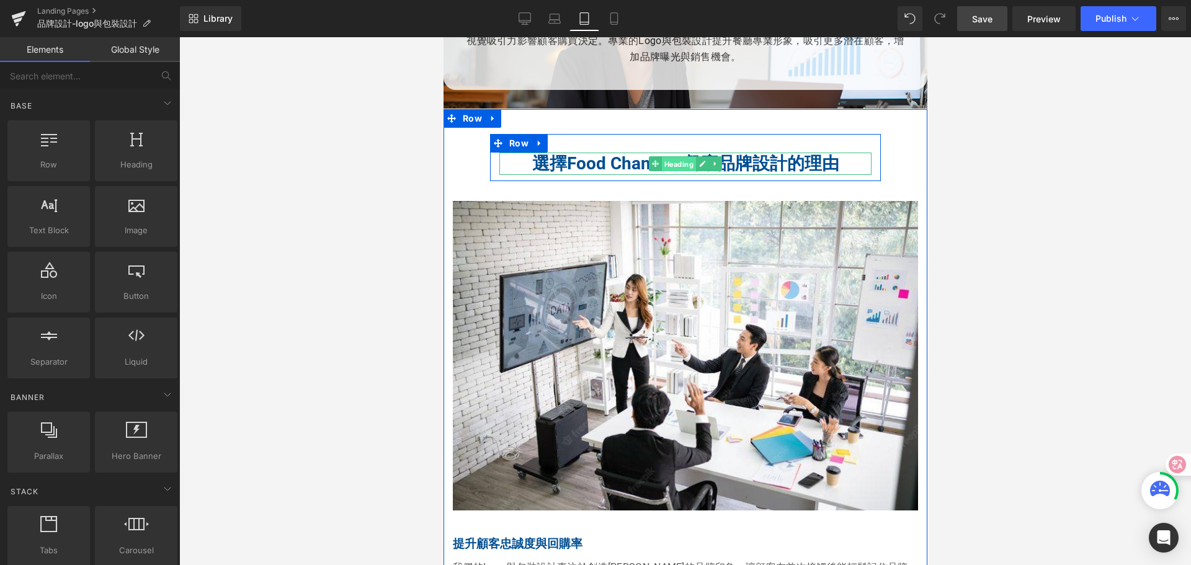
click at [687, 172] on span "Heading" at bounding box center [678, 164] width 34 height 15
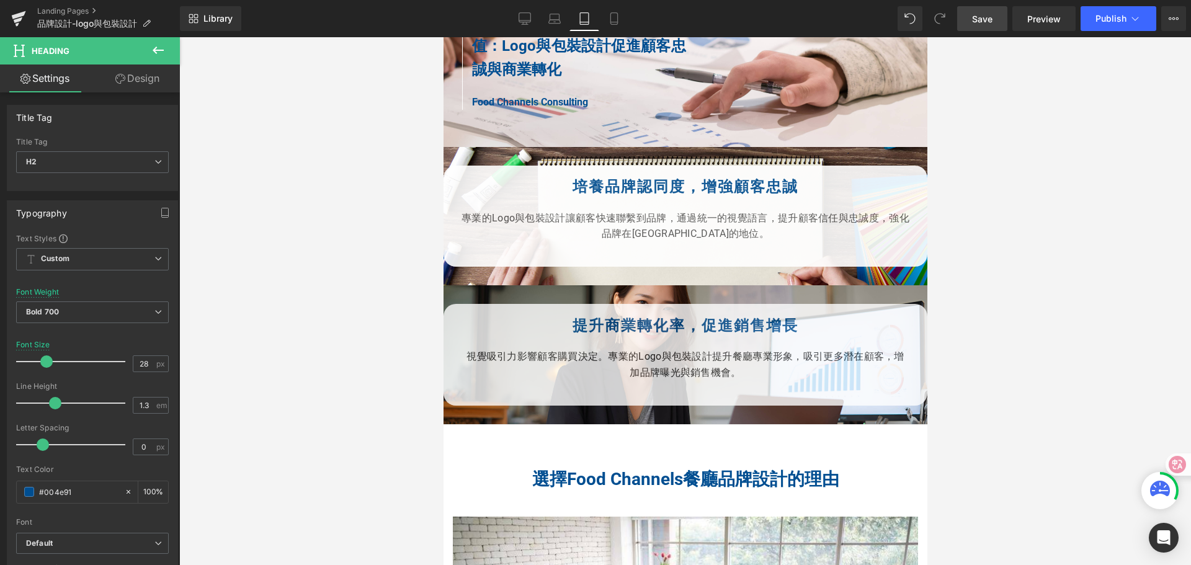
scroll to position [930, 0]
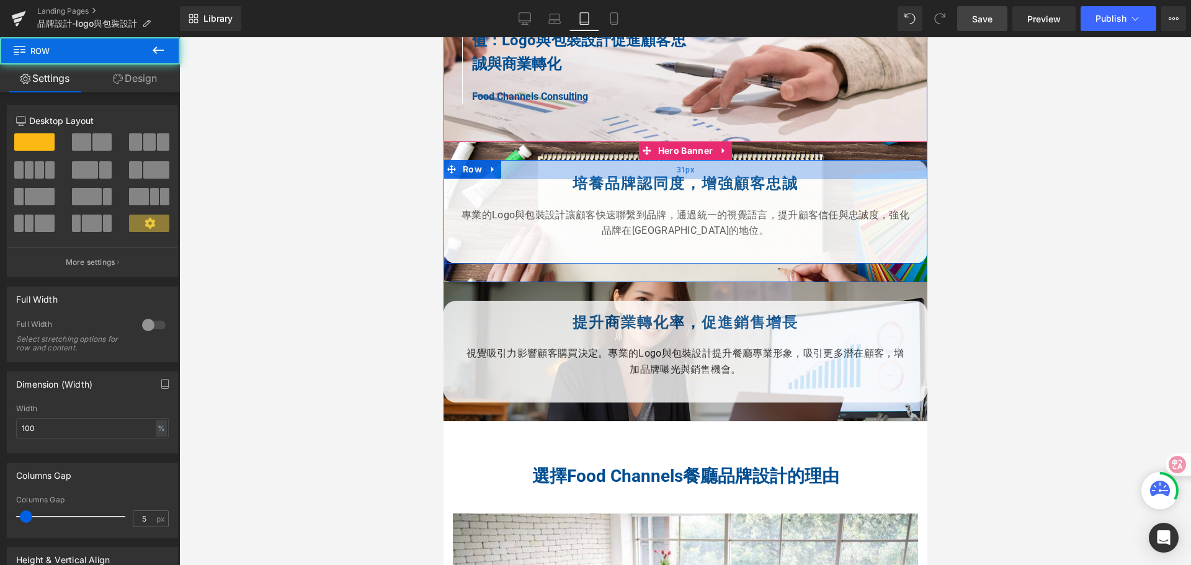
click at [745, 177] on div "31px" at bounding box center [685, 169] width 484 height 19
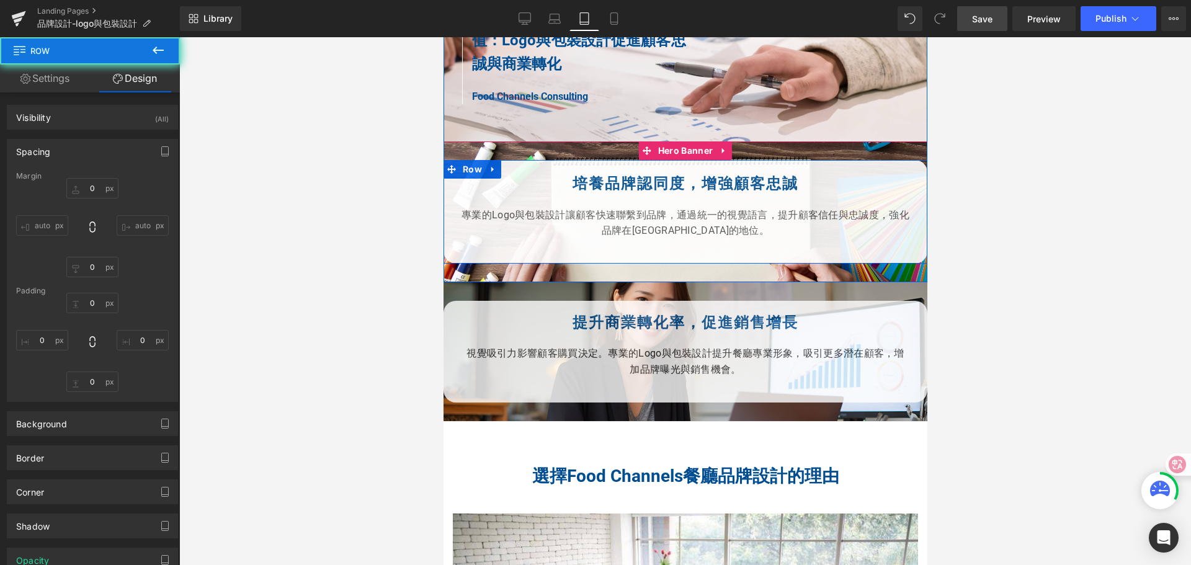
type input "0"
type input "31"
type input "0"
type input "10"
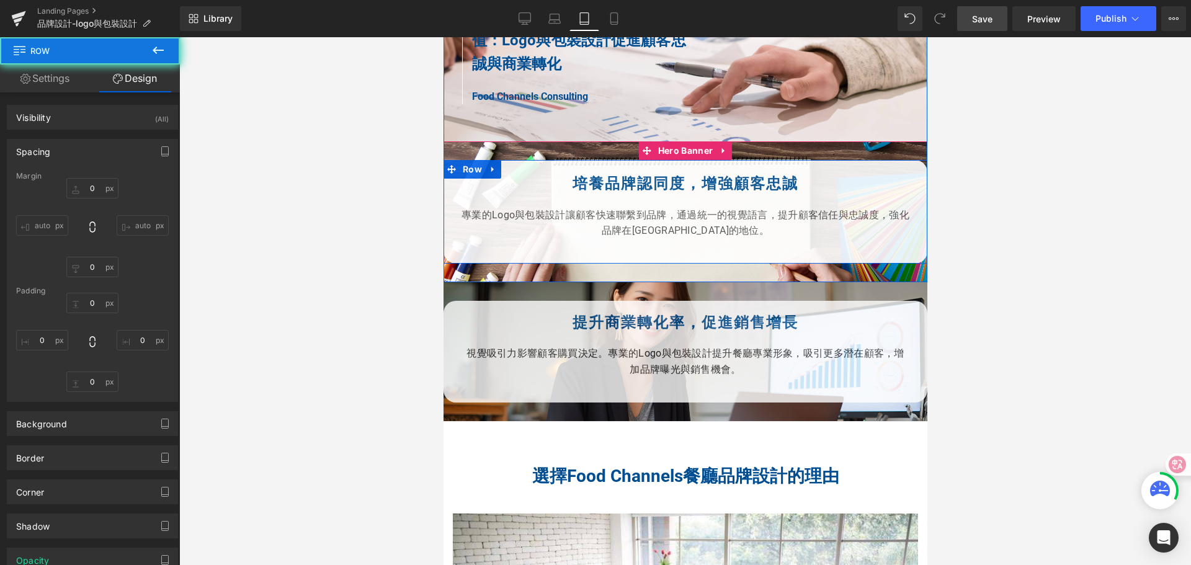
type input "0"
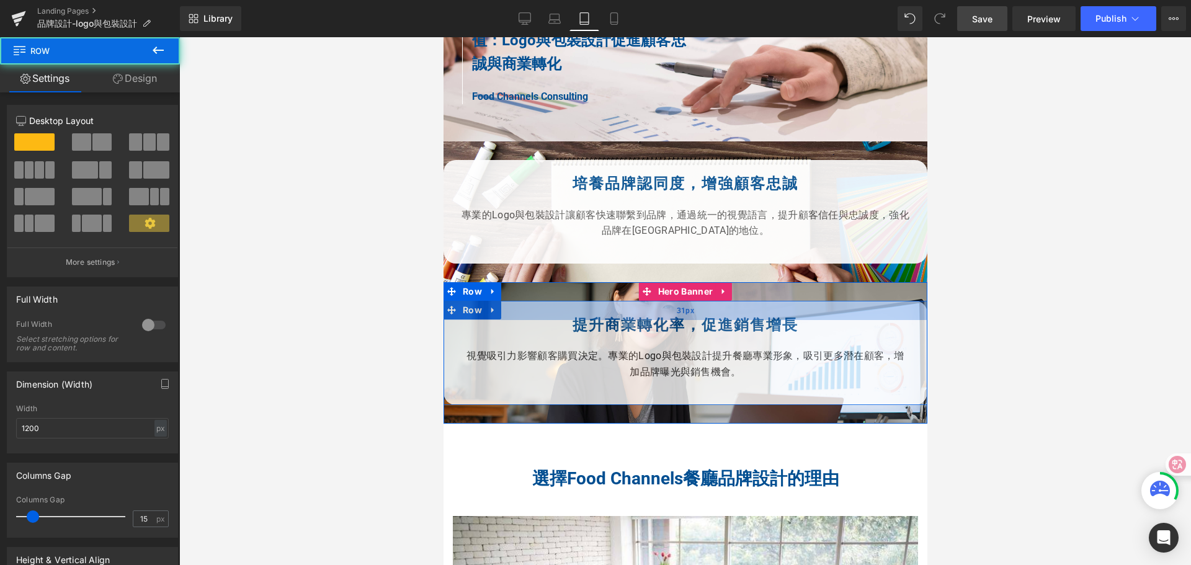
click at [698, 320] on div "31px" at bounding box center [685, 310] width 484 height 19
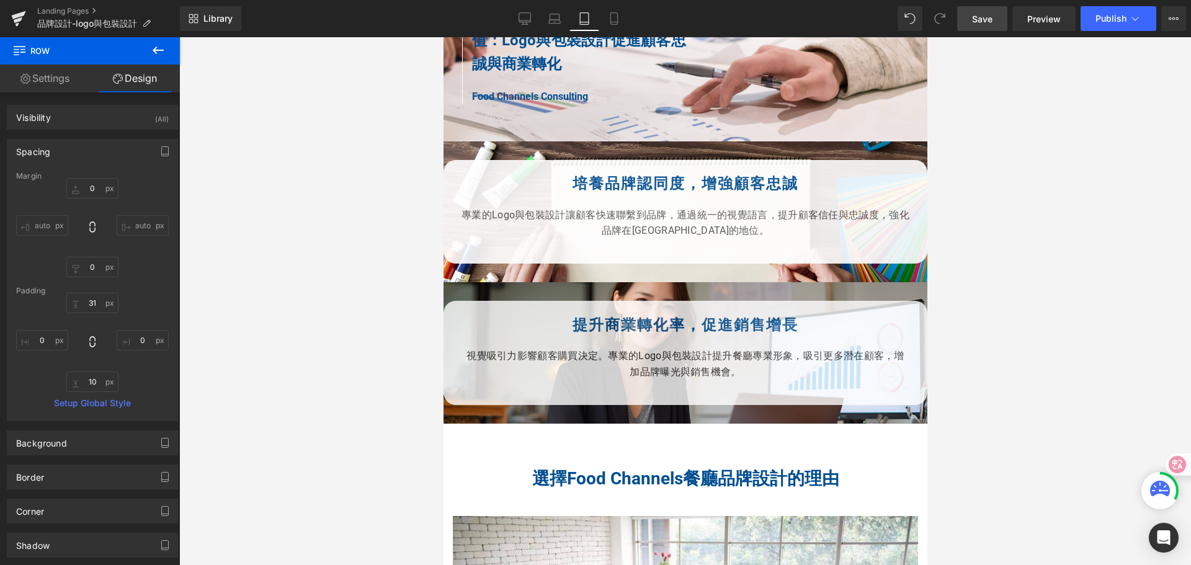
click at [959, 291] on div at bounding box center [685, 301] width 1012 height 528
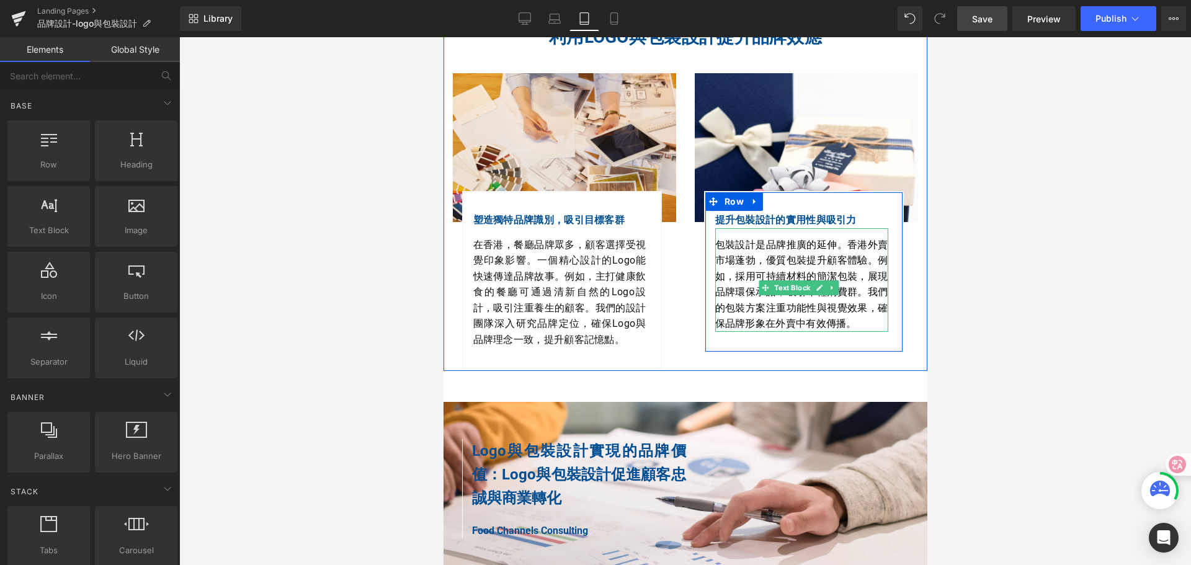
scroll to position [434, 0]
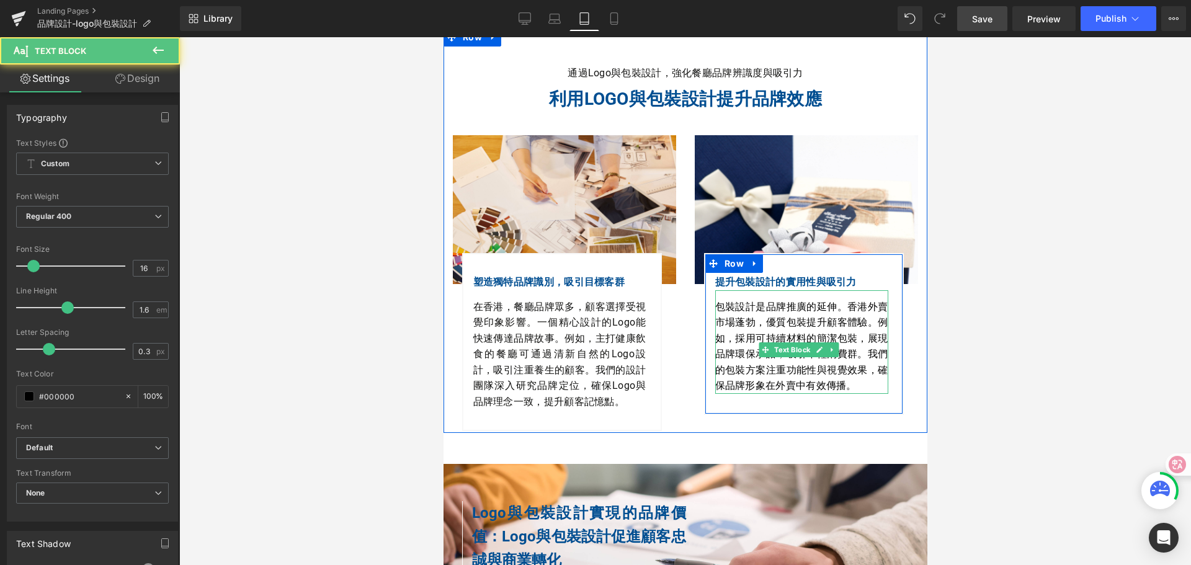
click at [754, 370] on p "包裝設計是品牌推廣的延伸。香港外賣市場蓬勃，優質包裝提升顧客體驗。例如，採用可持續材料的簡潔包裝，展現品牌環保承諾，吸引年輕消費群。我們的包裝方案注重功能性與…" at bounding box center [800, 347] width 173 height 96
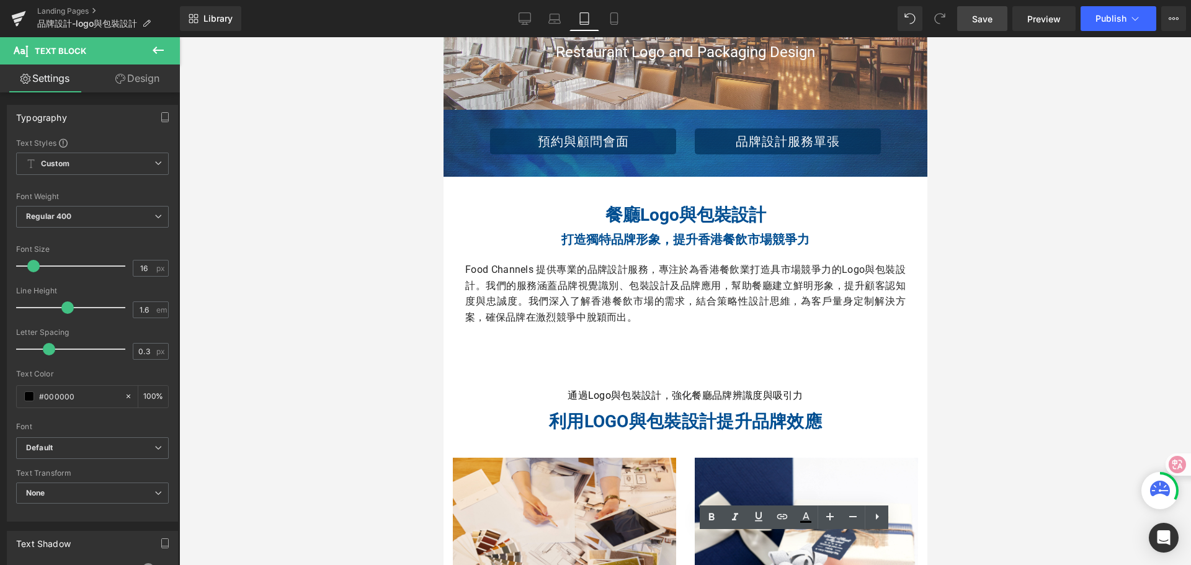
scroll to position [0, 0]
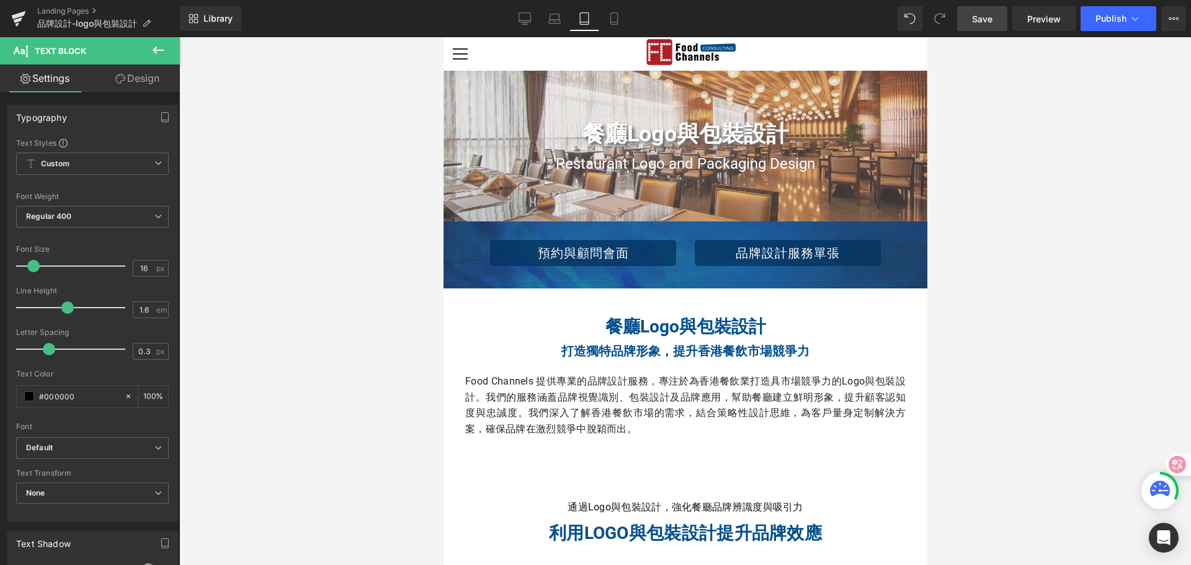
click at [976, 22] on span "Save" at bounding box center [982, 18] width 20 height 13
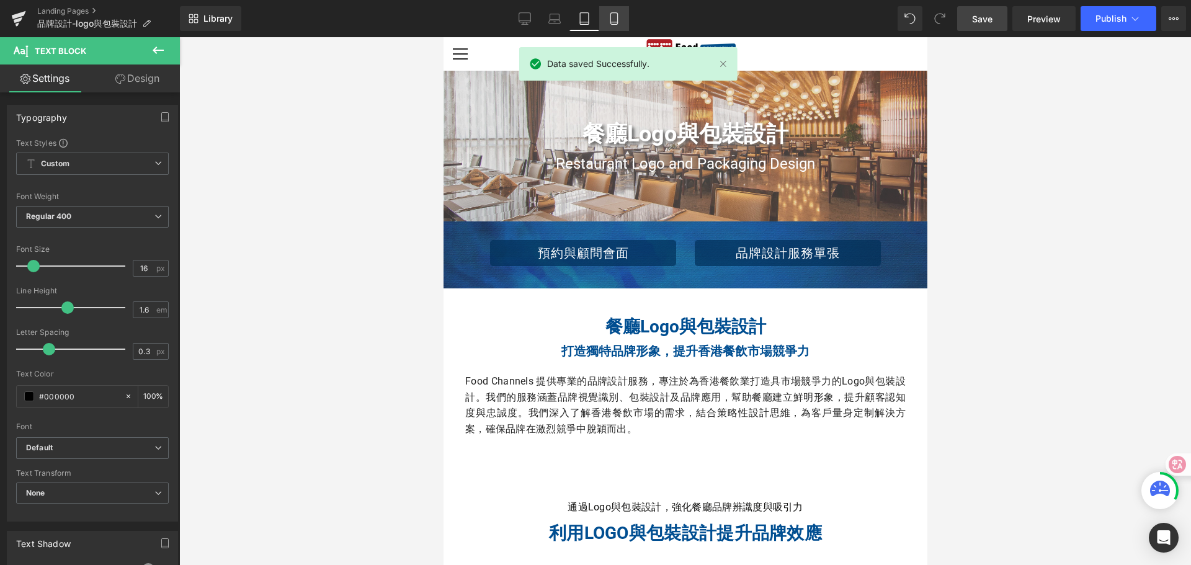
click at [603, 17] on link "Mobile" at bounding box center [614, 18] width 30 height 25
type input "100"
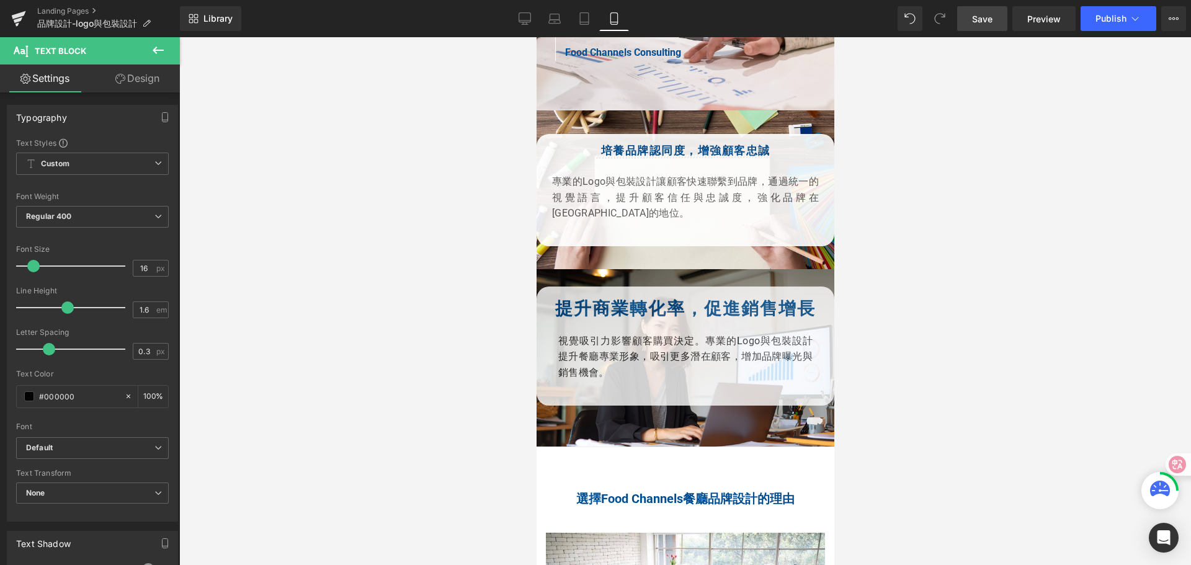
scroll to position [1302, 0]
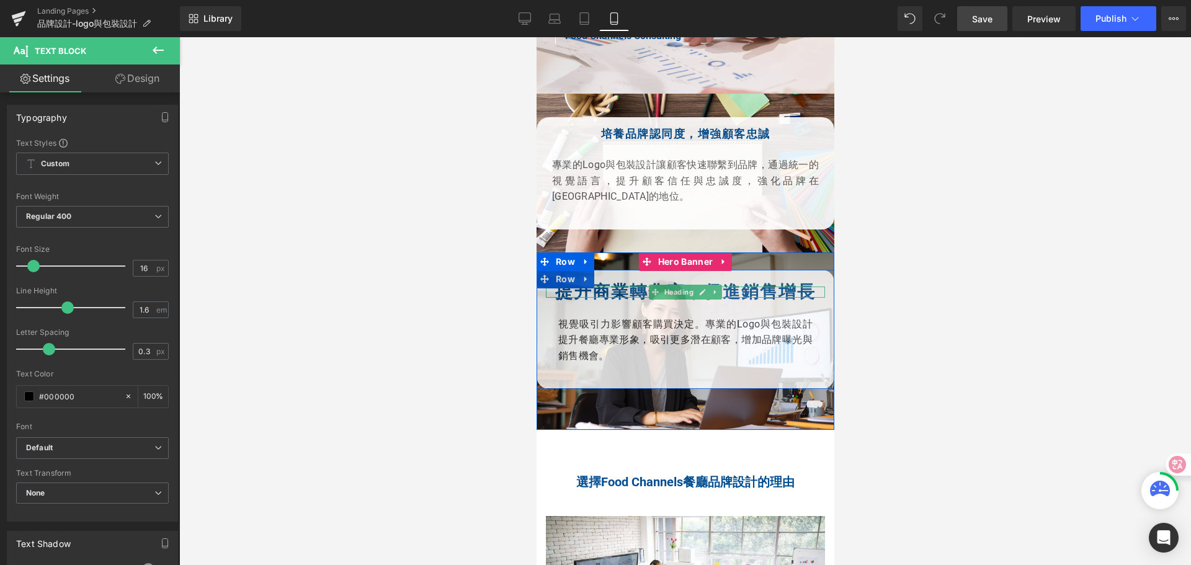
click at [599, 282] on strong "提升商業轉化率，促進銷售增長" at bounding box center [684, 292] width 260 height 20
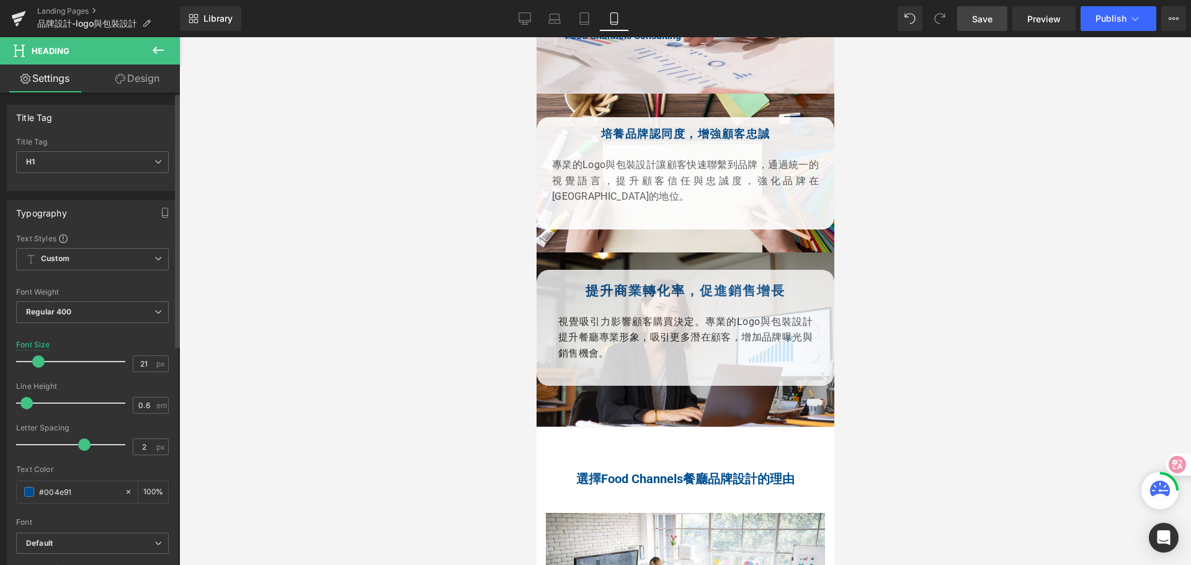
type input "20"
drag, startPoint x: 47, startPoint y: 363, endPoint x: 39, endPoint y: 363, distance: 8.1
click at [39, 363] on span at bounding box center [38, 361] width 12 height 12
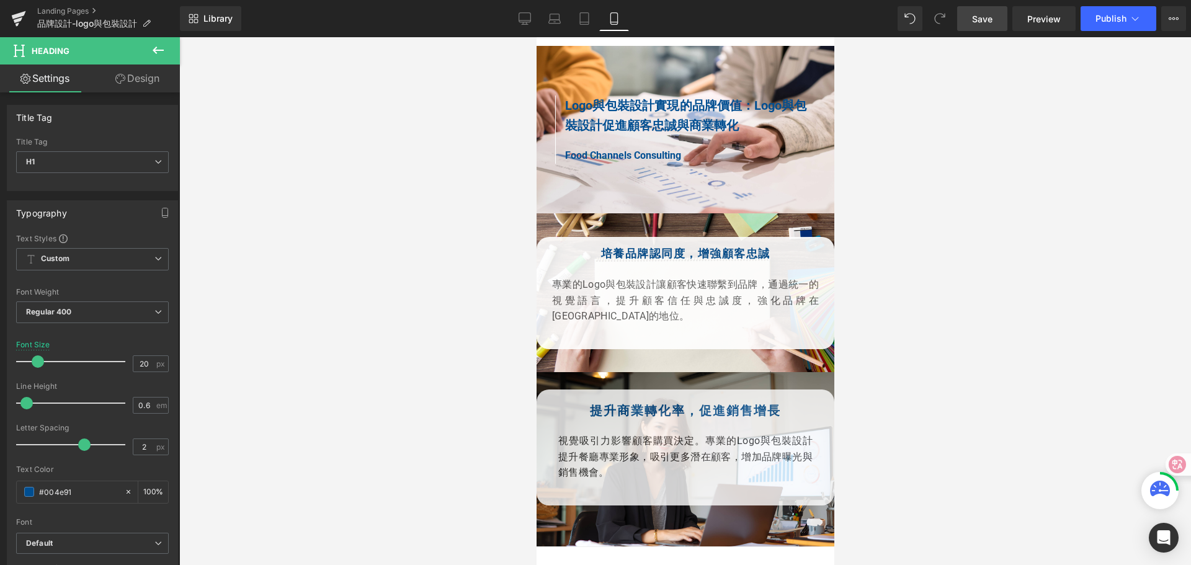
scroll to position [1178, 0]
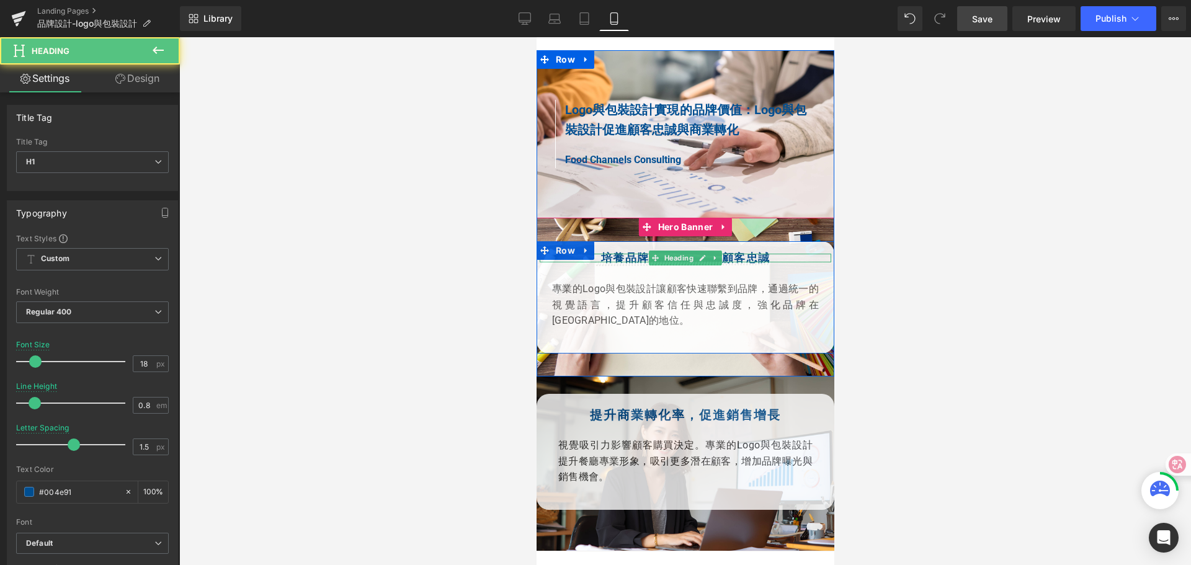
click at [600, 251] on strong "培養品牌認同度，增強顧客忠誠" at bounding box center [684, 257] width 169 height 13
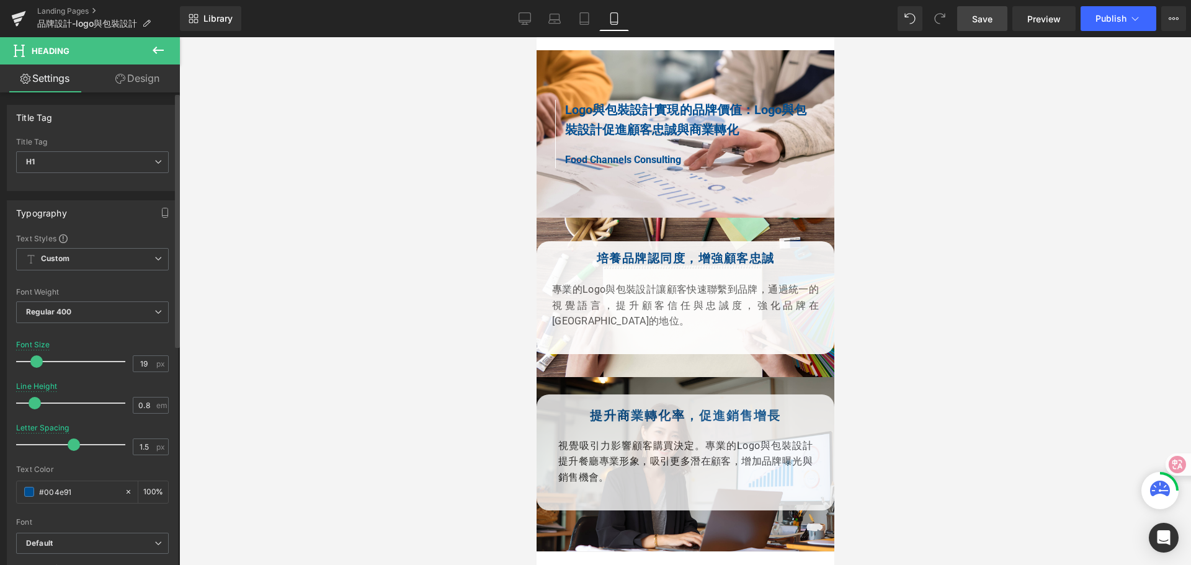
type input "20"
click at [37, 366] on span at bounding box center [38, 361] width 12 height 12
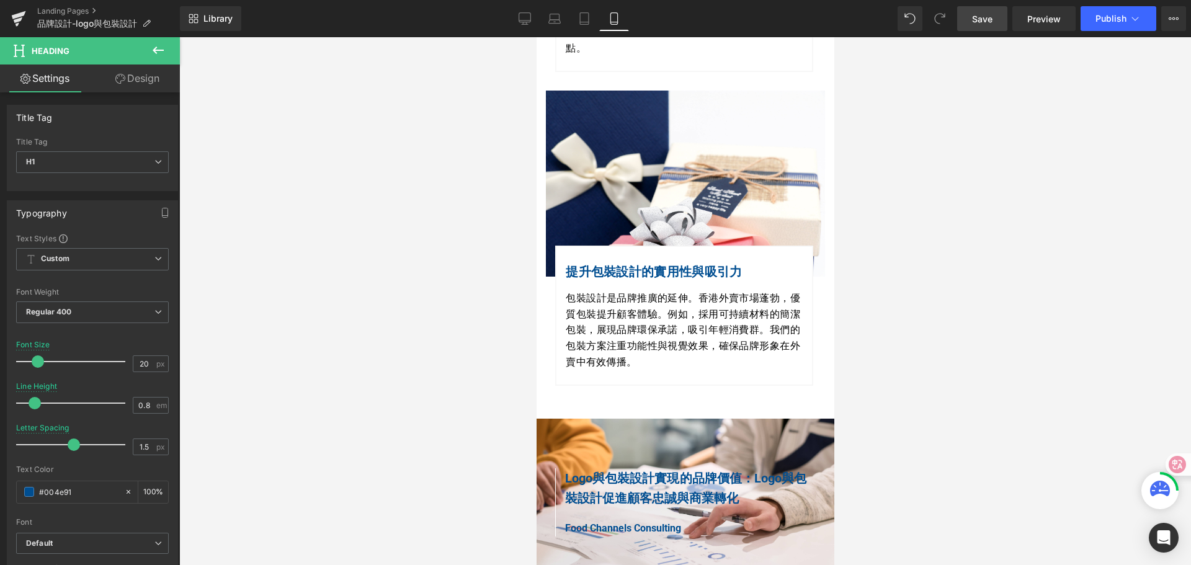
scroll to position [806, 0]
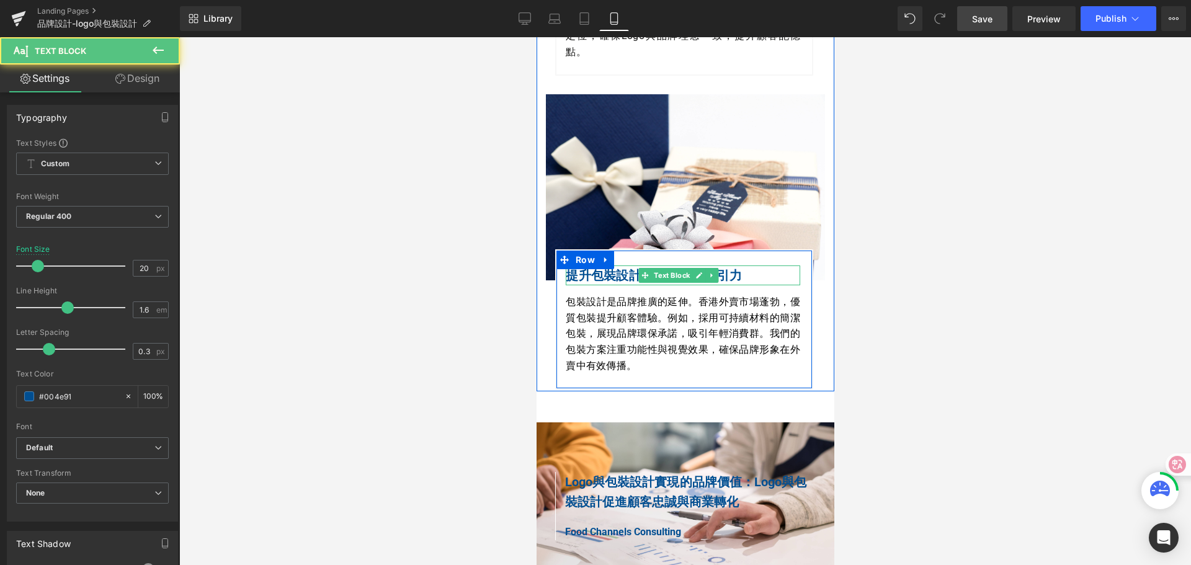
click at [661, 265] on div "提升包裝設計的實用性與吸引力 Text Block" at bounding box center [682, 275] width 234 height 20
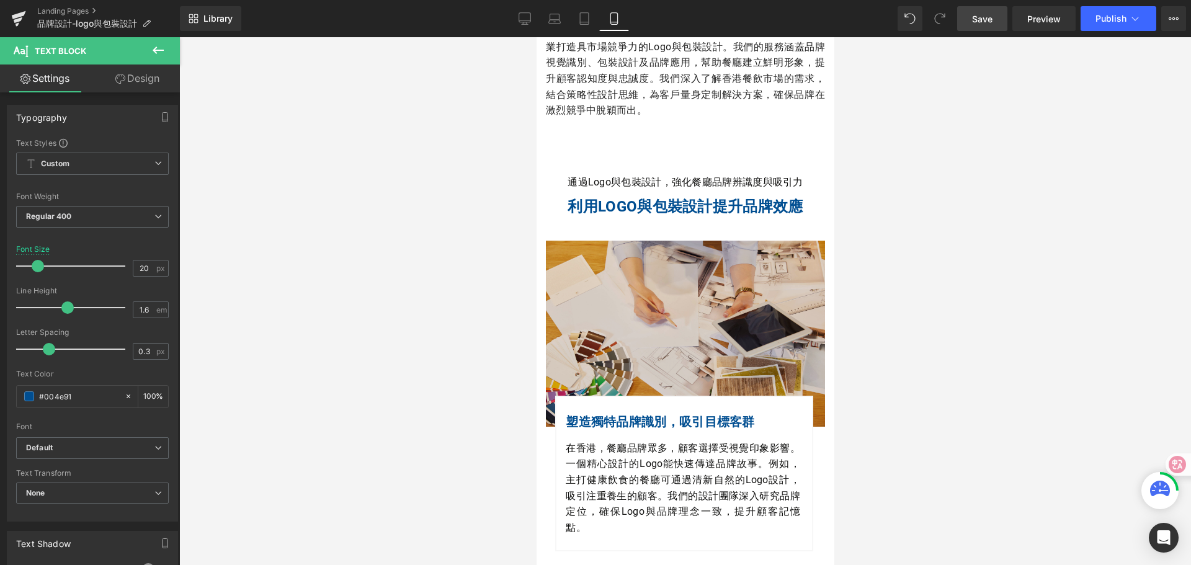
scroll to position [310, 0]
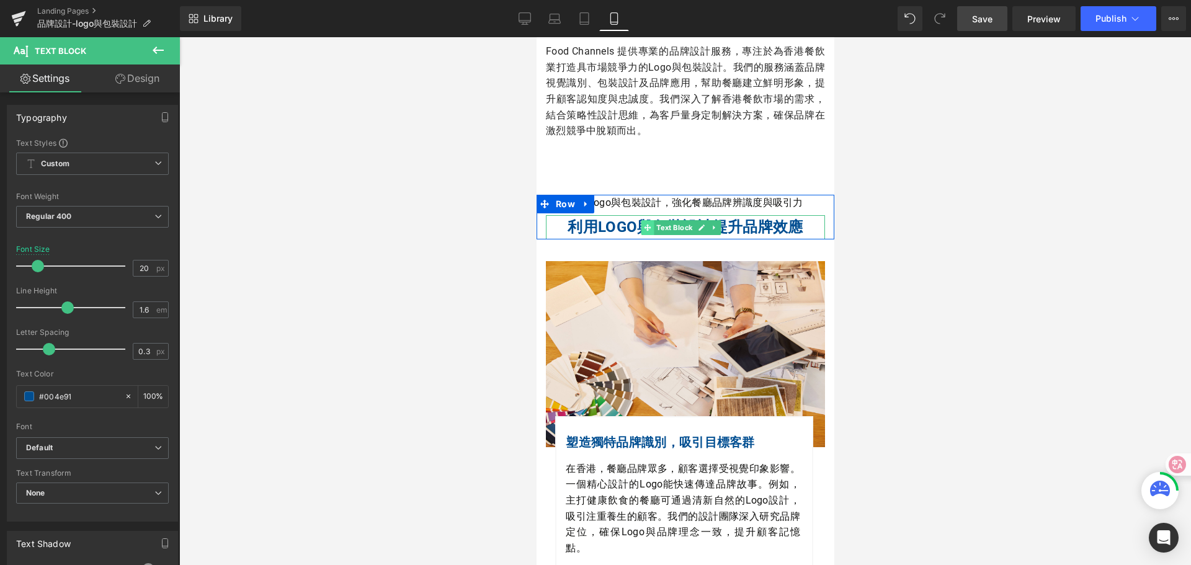
click at [651, 230] on span at bounding box center [646, 227] width 13 height 15
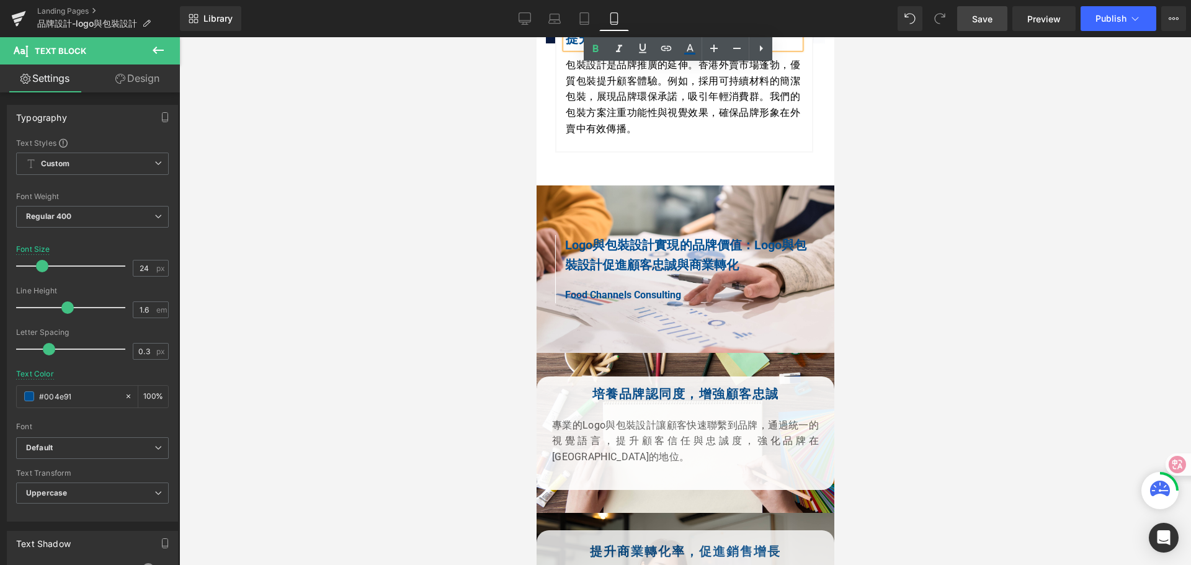
scroll to position [1116, 0]
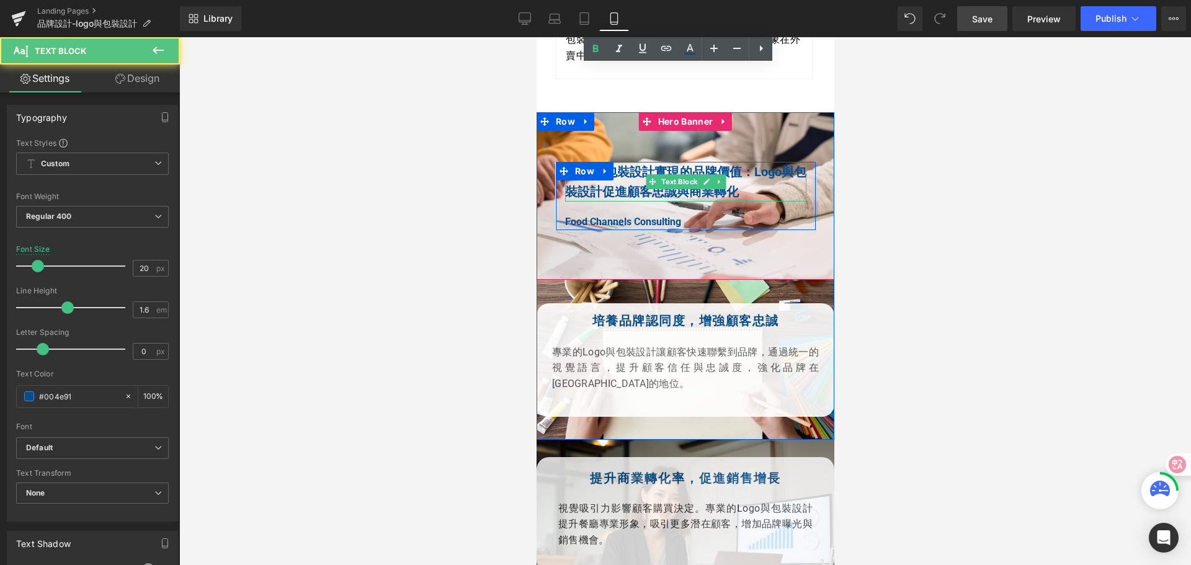
click at [730, 173] on b "Logo與包裝設計促進顧客忠誠與商業轉化" at bounding box center [684, 181] width 241 height 35
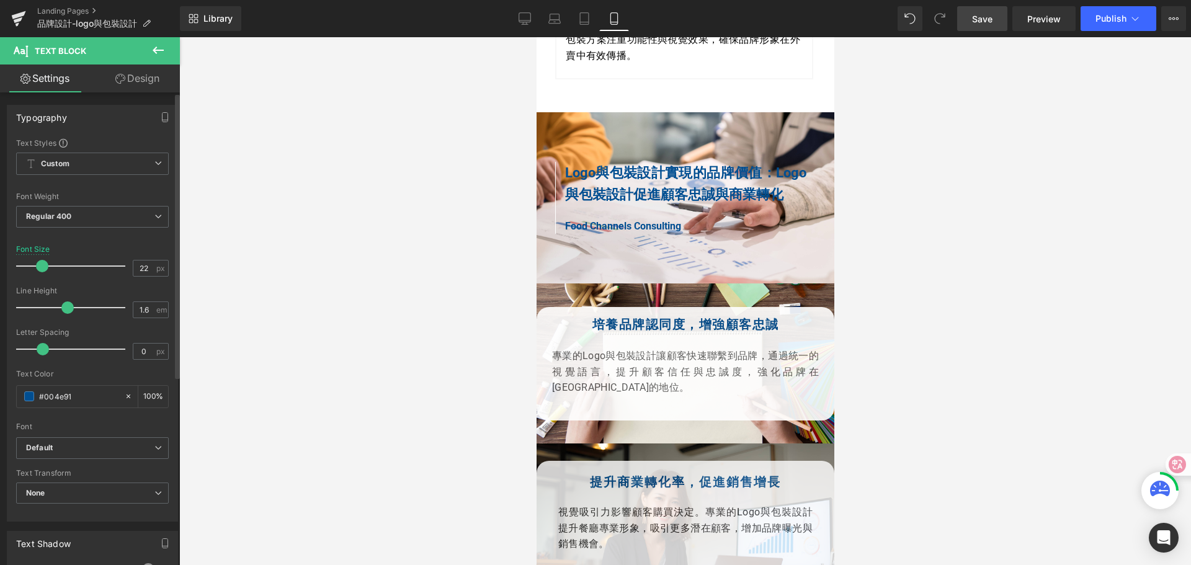
type input "21"
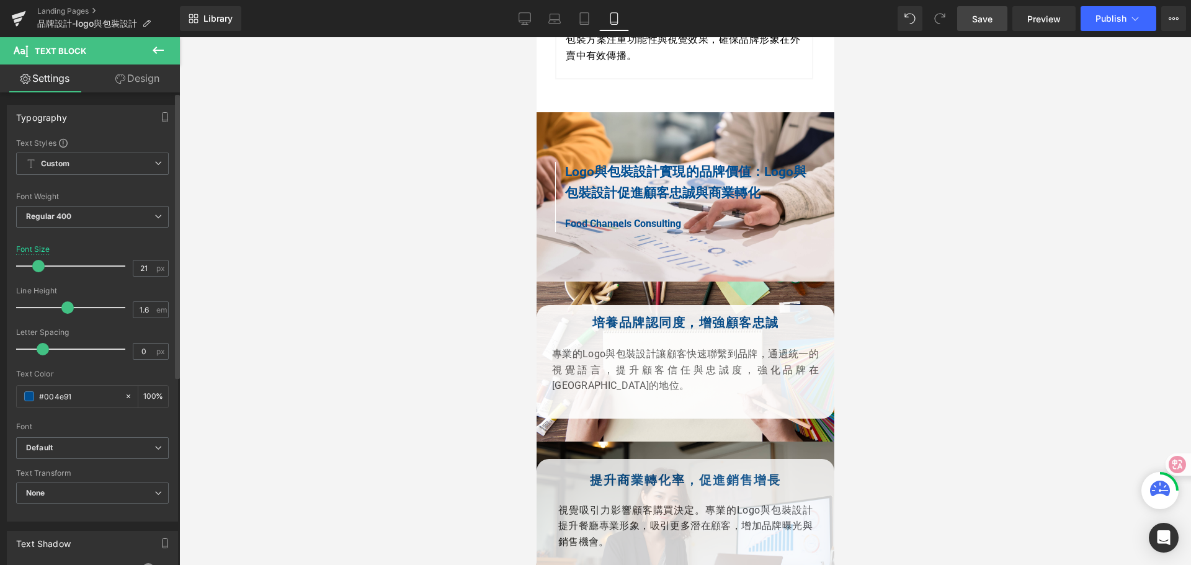
click at [39, 269] on span at bounding box center [38, 266] width 12 height 12
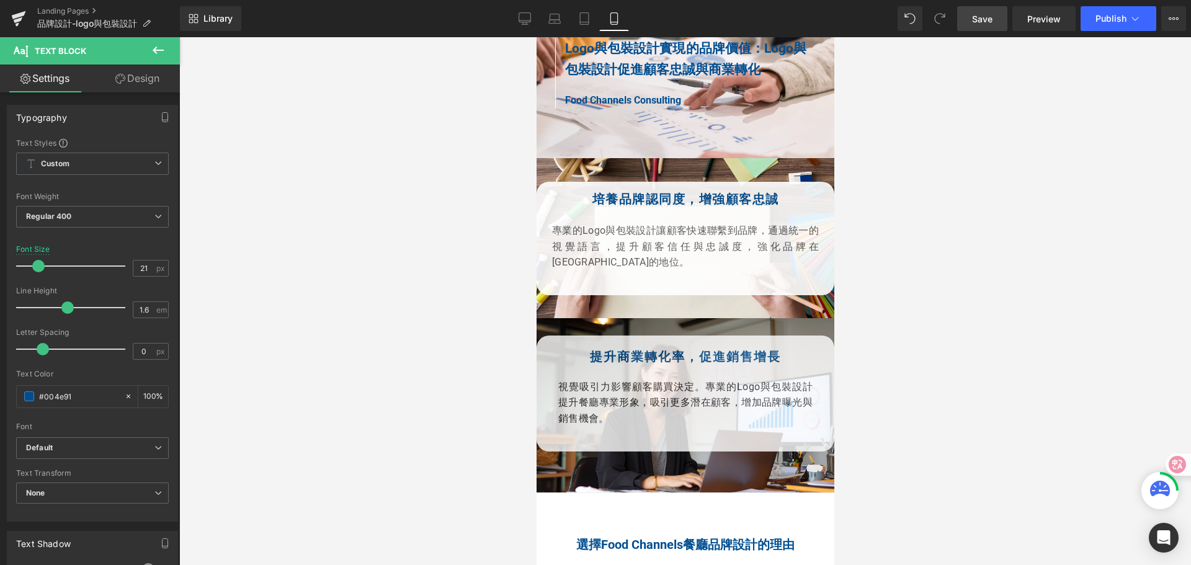
scroll to position [1240, 0]
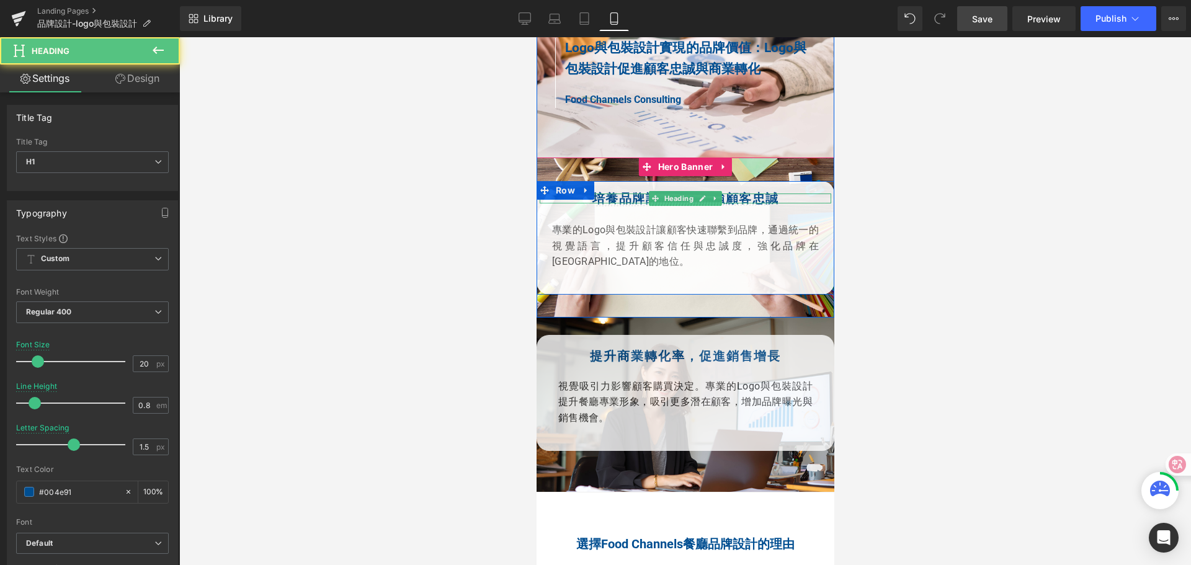
click at [592, 191] on strong "培養品牌認同度，增強顧客忠誠" at bounding box center [685, 198] width 187 height 15
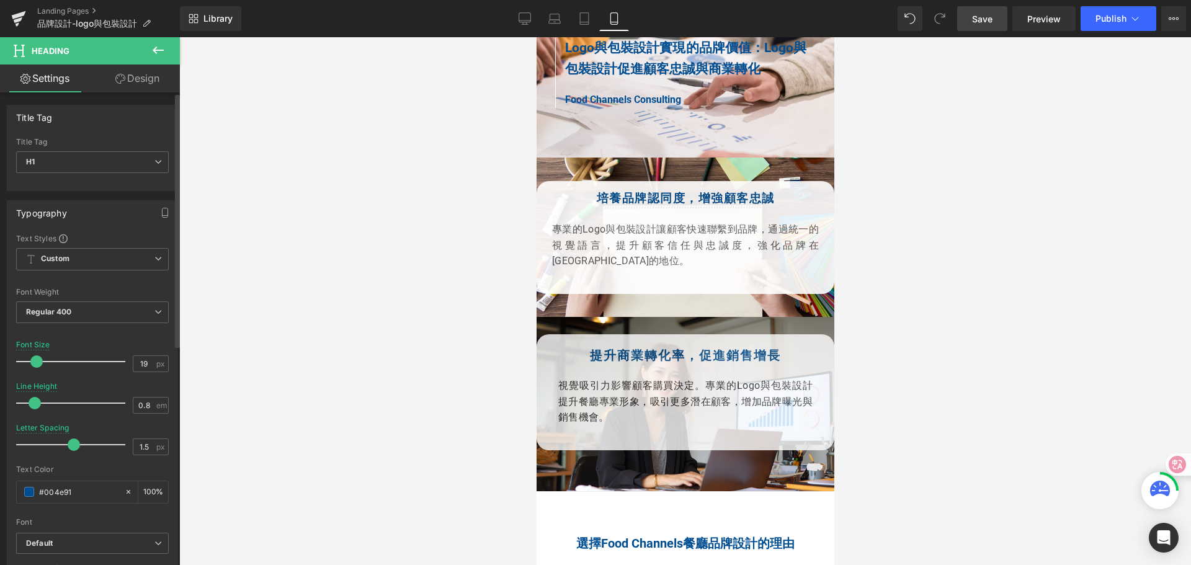
type input "20"
click at [37, 365] on span at bounding box center [38, 361] width 12 height 12
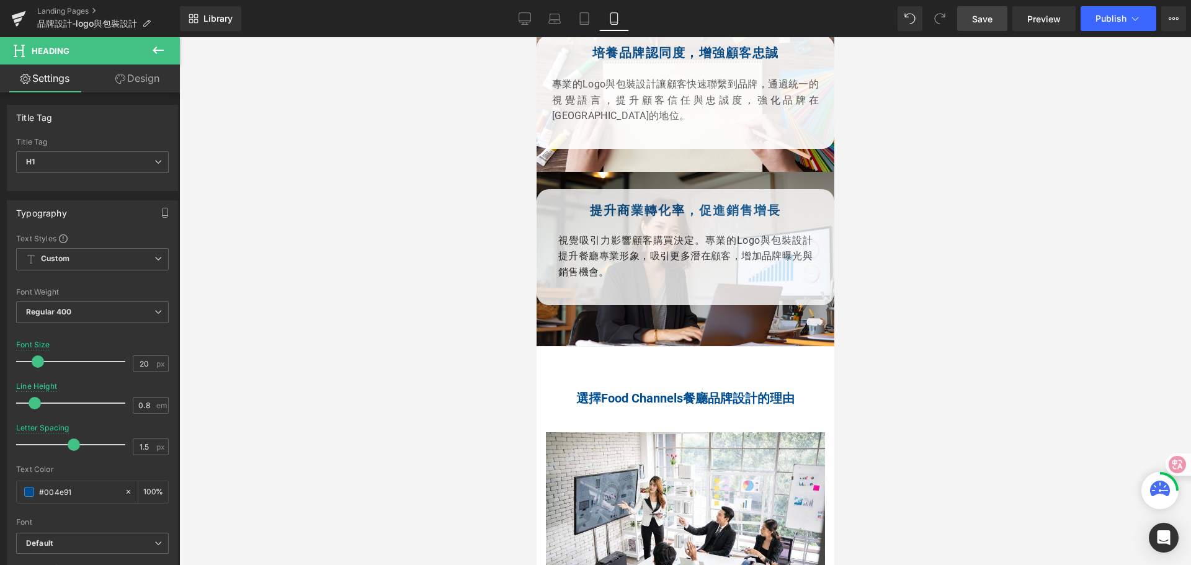
scroll to position [1489, 0]
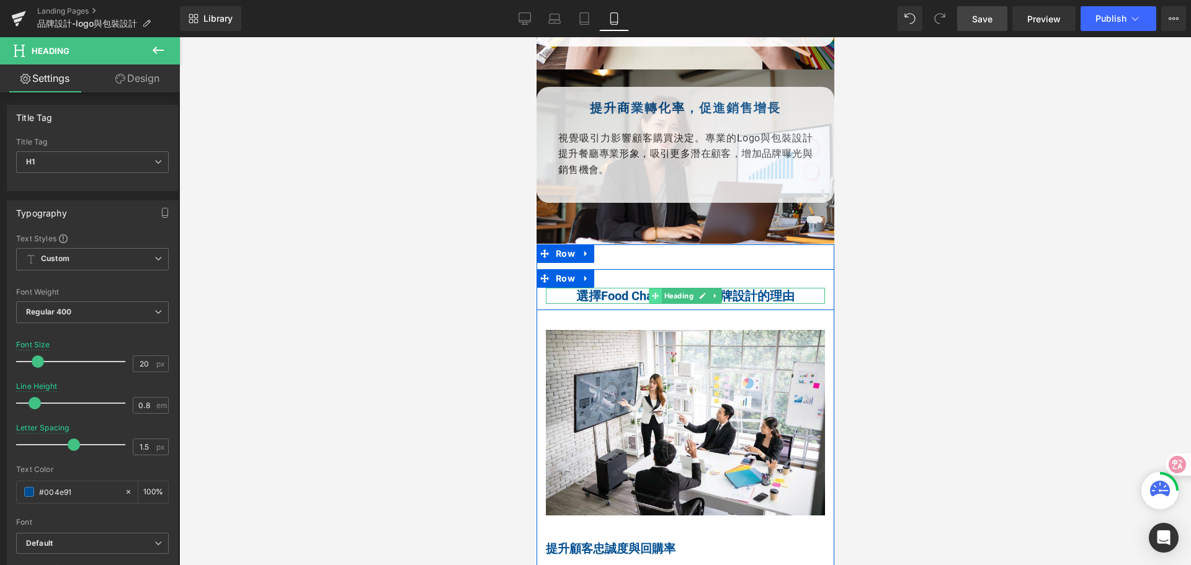
click at [651, 288] on span at bounding box center [654, 295] width 13 height 15
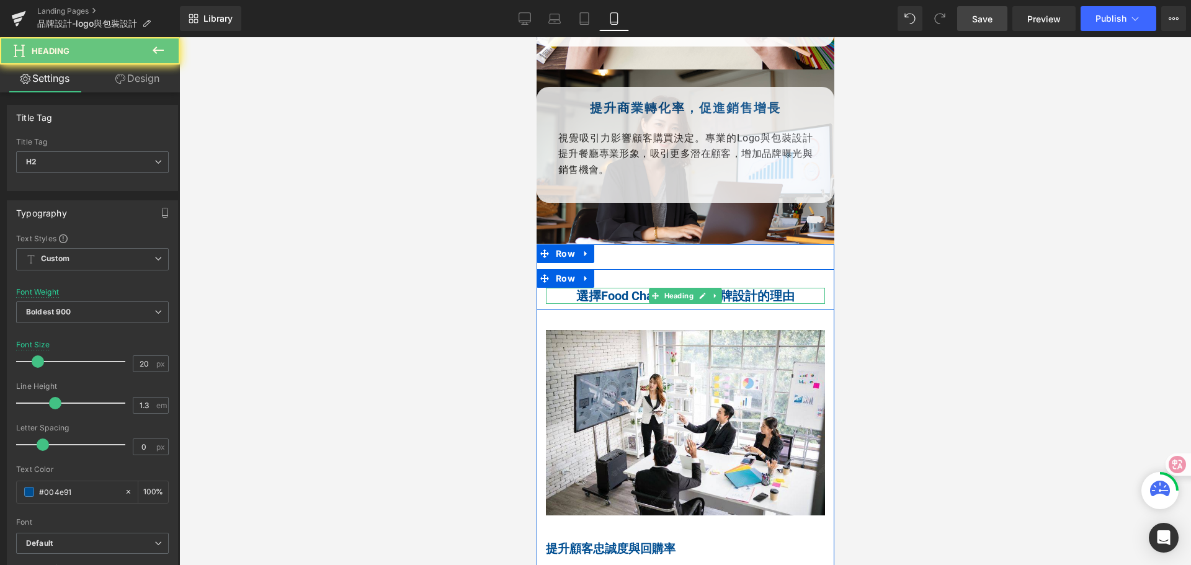
click at [622, 288] on h2 "選擇Food Channels餐廳品牌設計的理由" at bounding box center [684, 296] width 279 height 16
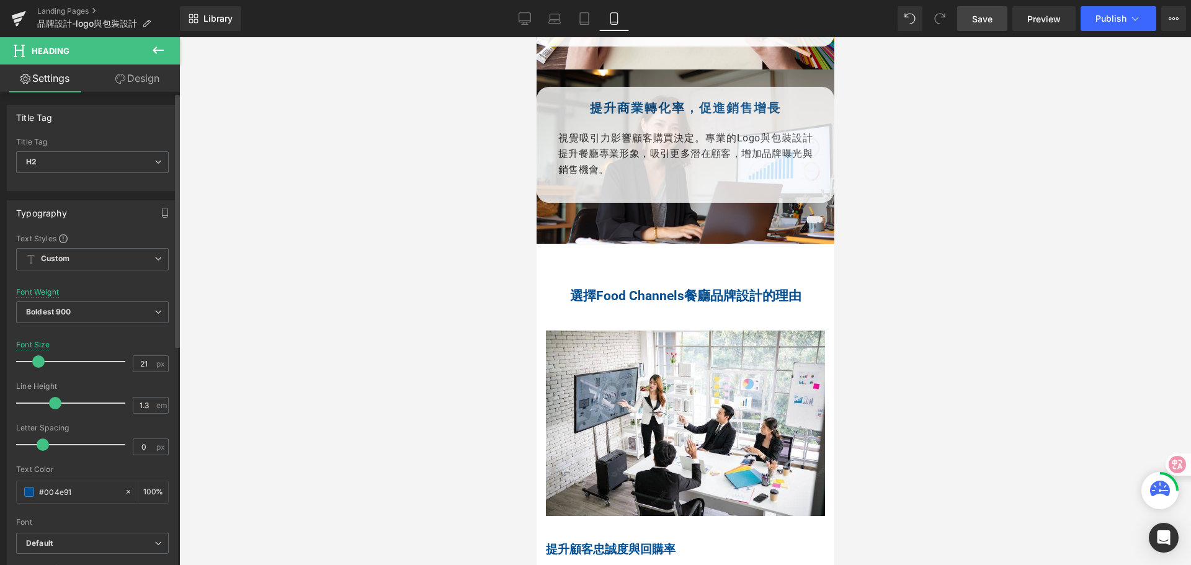
type input "20"
click at [36, 364] on span at bounding box center [38, 361] width 12 height 12
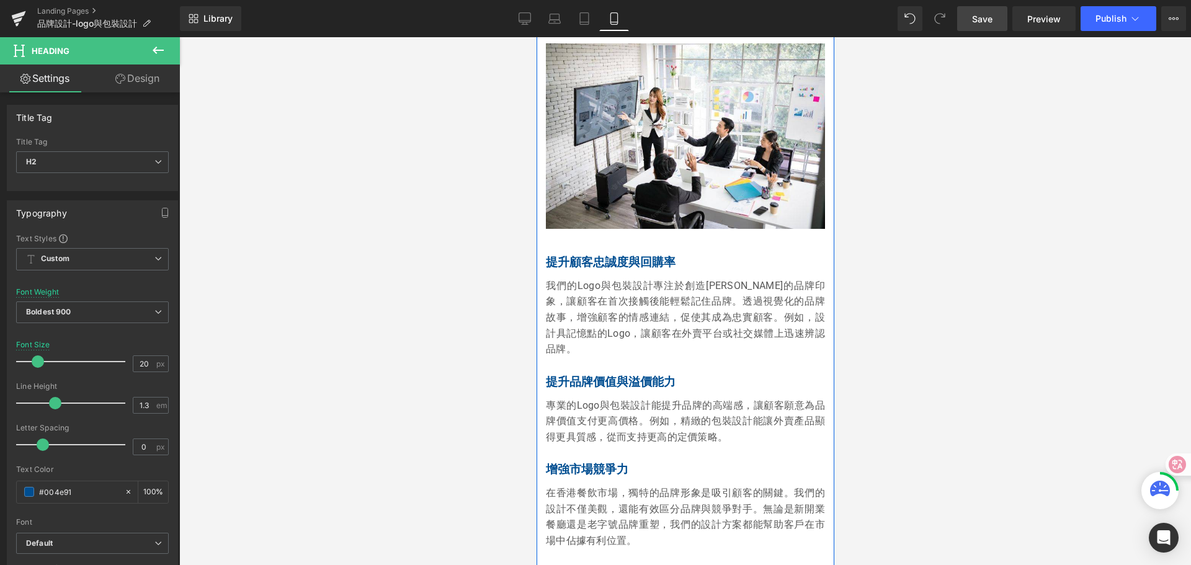
scroll to position [1861, 0]
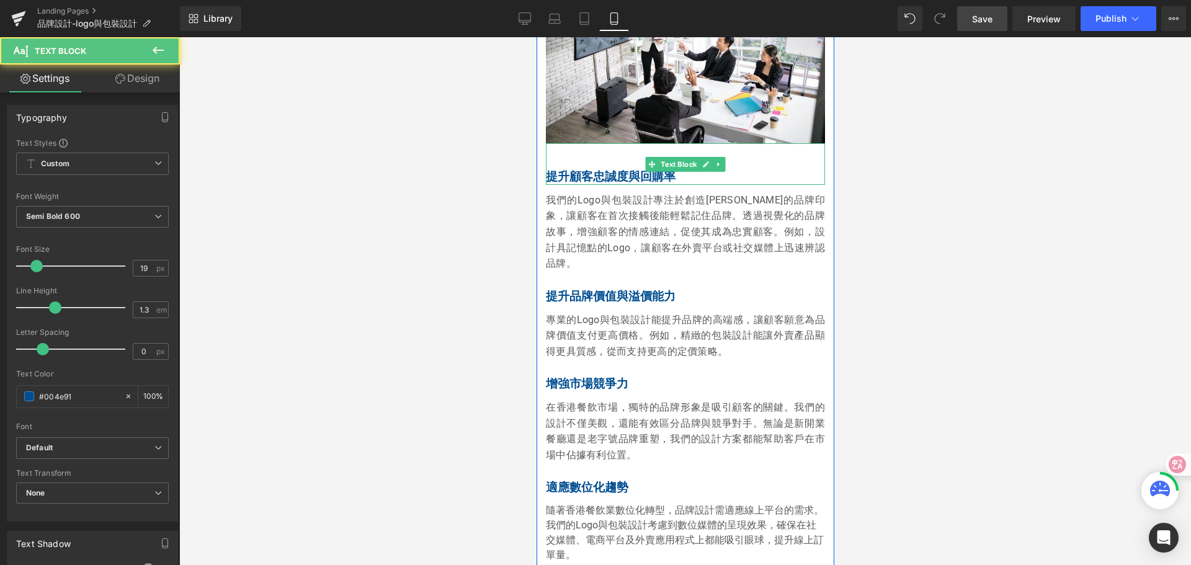
click at [594, 169] on p "提升顧客忠誠度與回購率" at bounding box center [684, 177] width 279 height 16
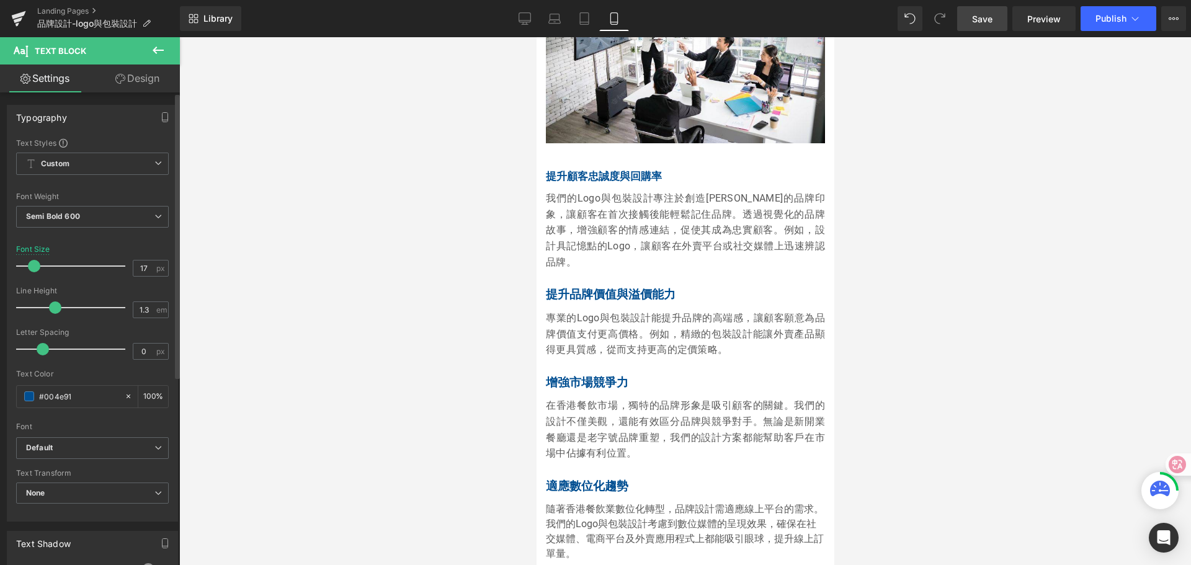
type input "18"
click at [35, 264] on span at bounding box center [35, 266] width 12 height 12
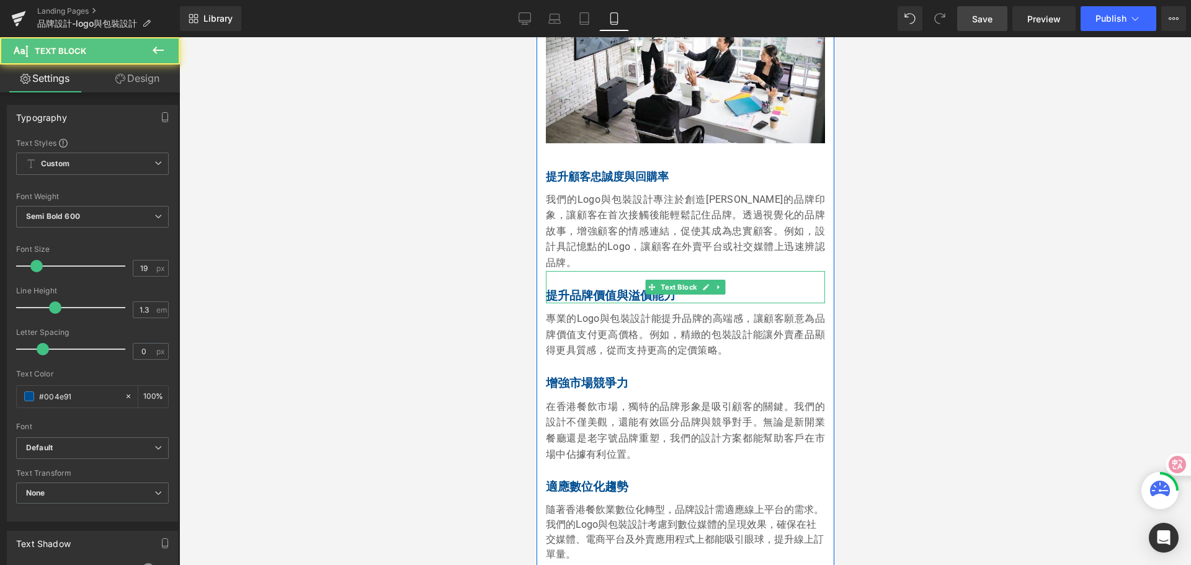
click at [567, 288] on p "提升品牌價值與溢價能力" at bounding box center [684, 296] width 279 height 16
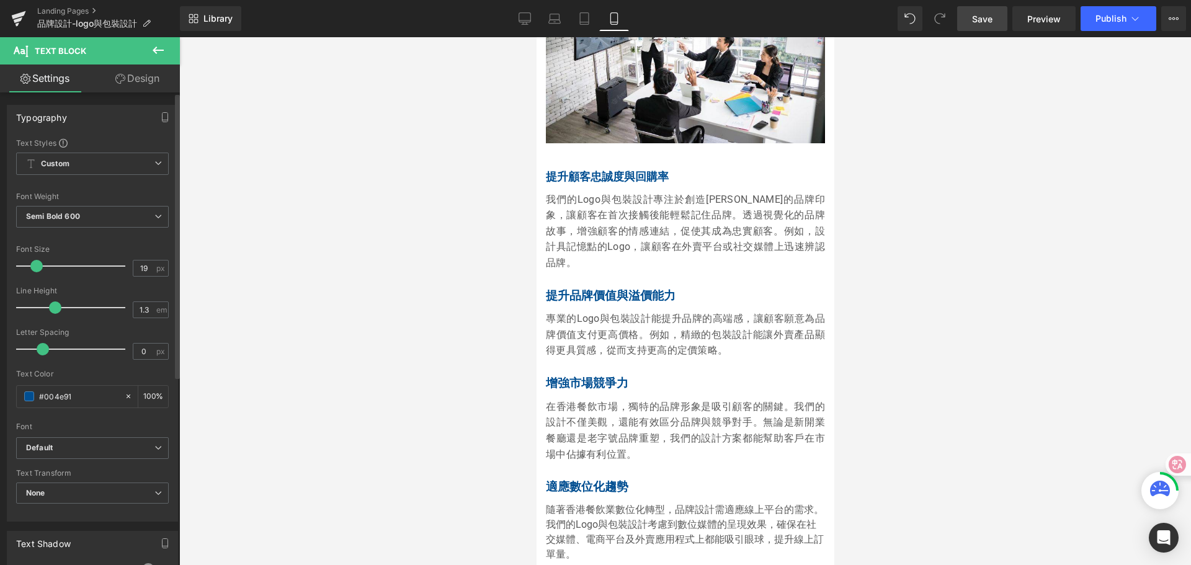
type input "18"
click at [37, 264] on span at bounding box center [35, 266] width 12 height 12
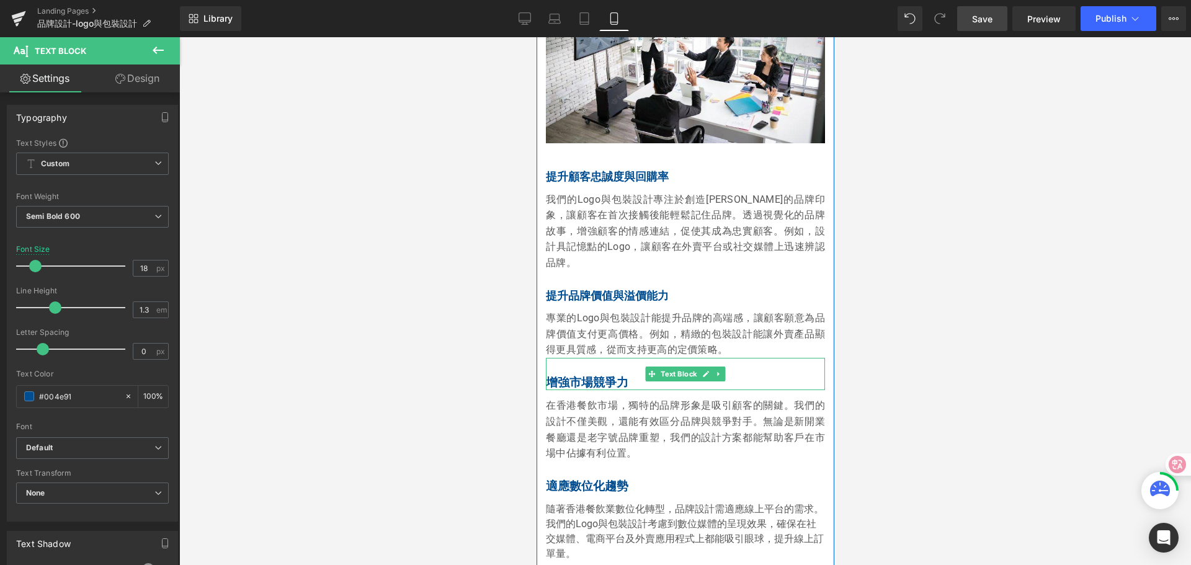
click at [567, 375] on p "增強市場競爭力" at bounding box center [684, 383] width 279 height 16
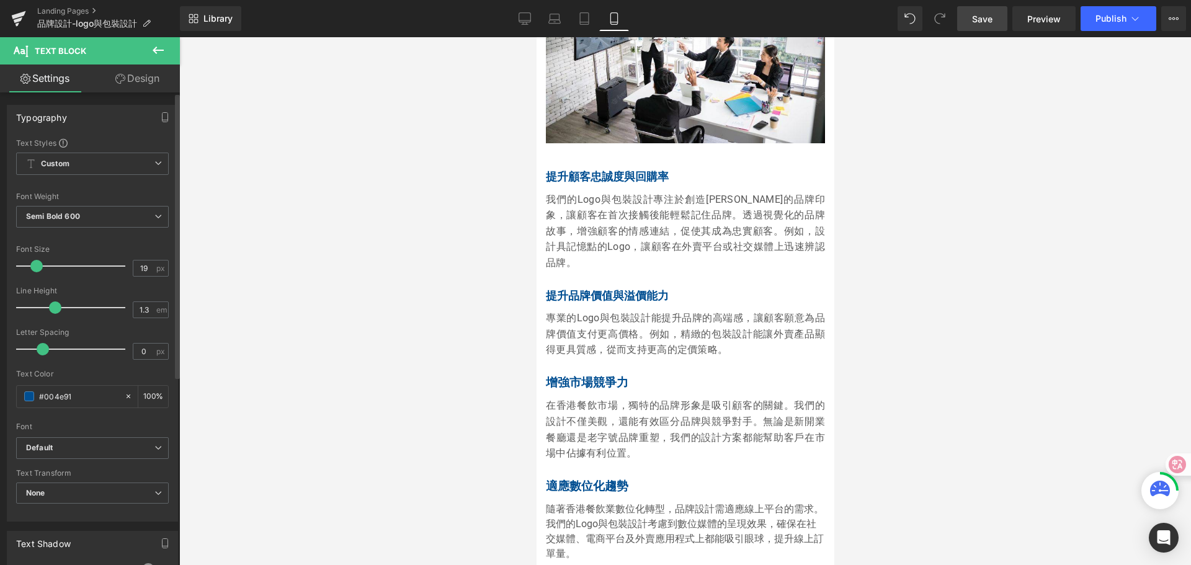
type input "18"
click at [35, 261] on span at bounding box center [35, 266] width 12 height 12
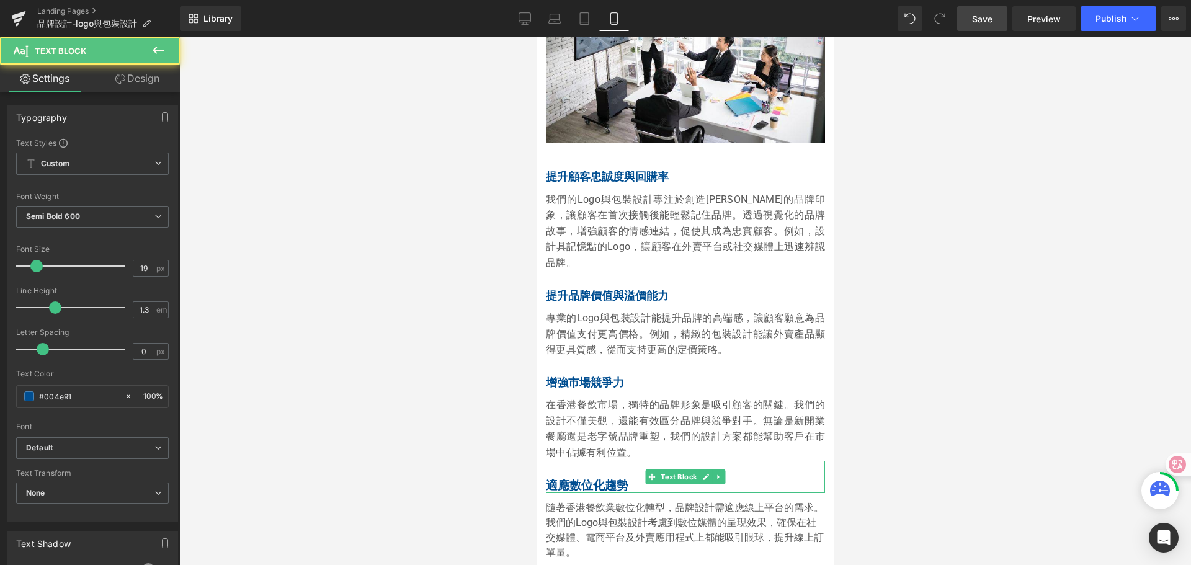
click at [560, 478] on p "適應數位化趨勢" at bounding box center [684, 486] width 279 height 16
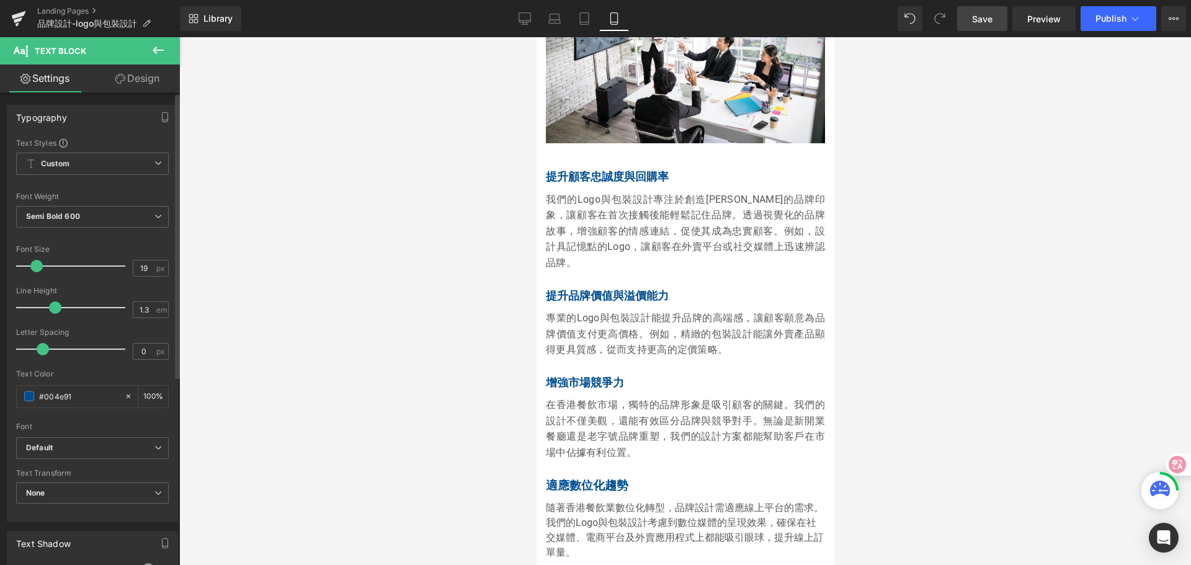
type input "18"
click at [36, 263] on span at bounding box center [35, 266] width 12 height 12
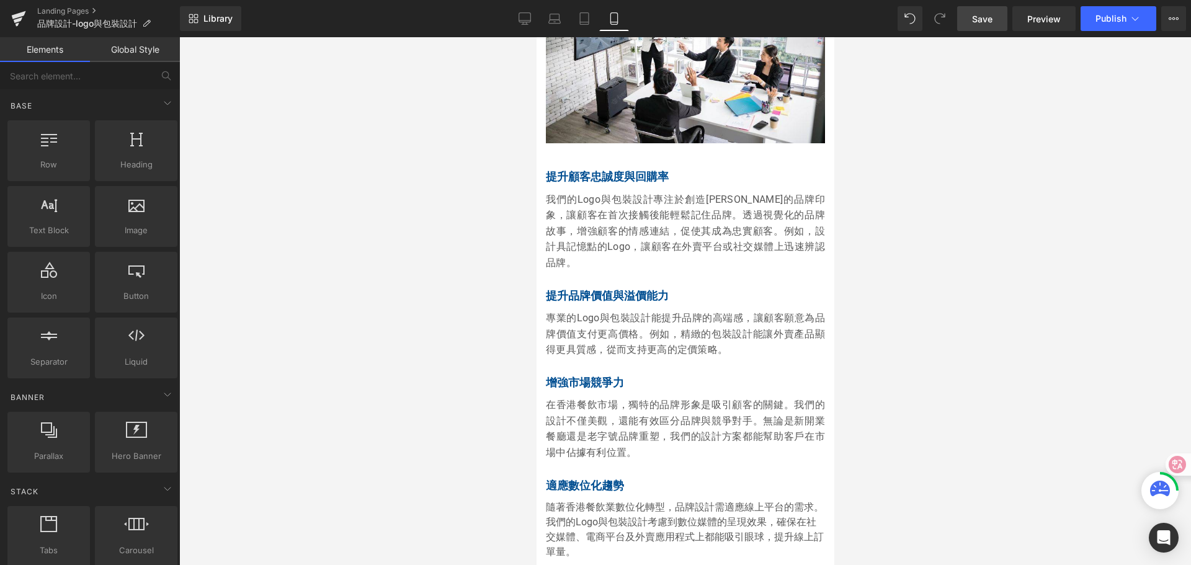
click at [1047, 239] on div at bounding box center [685, 301] width 1012 height 528
click at [577, 20] on link "Tablet" at bounding box center [584, 18] width 30 height 25
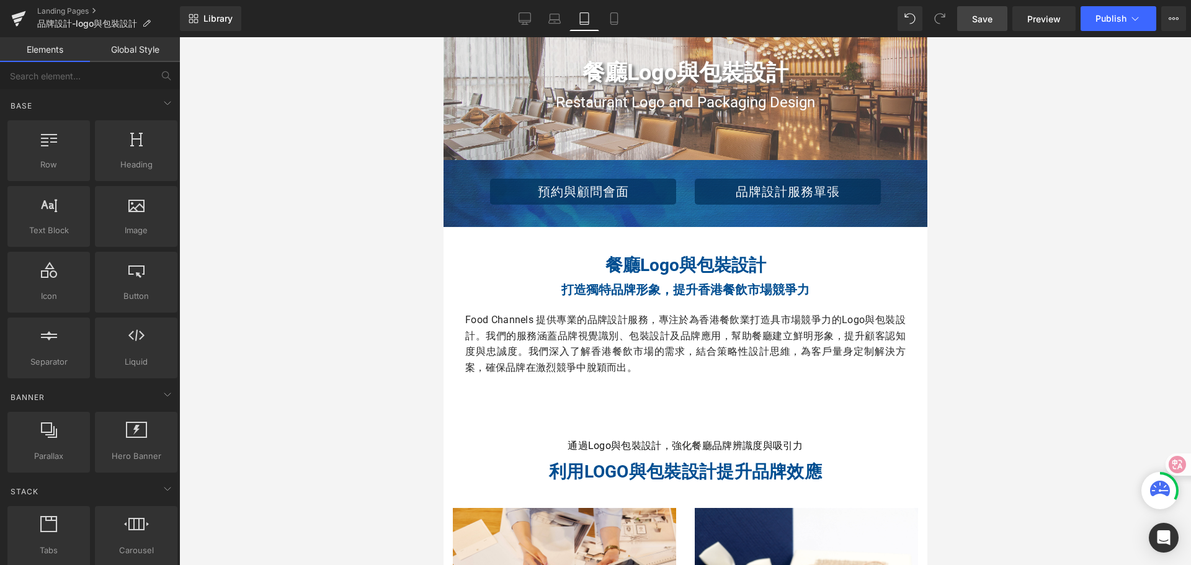
scroll to position [0, 0]
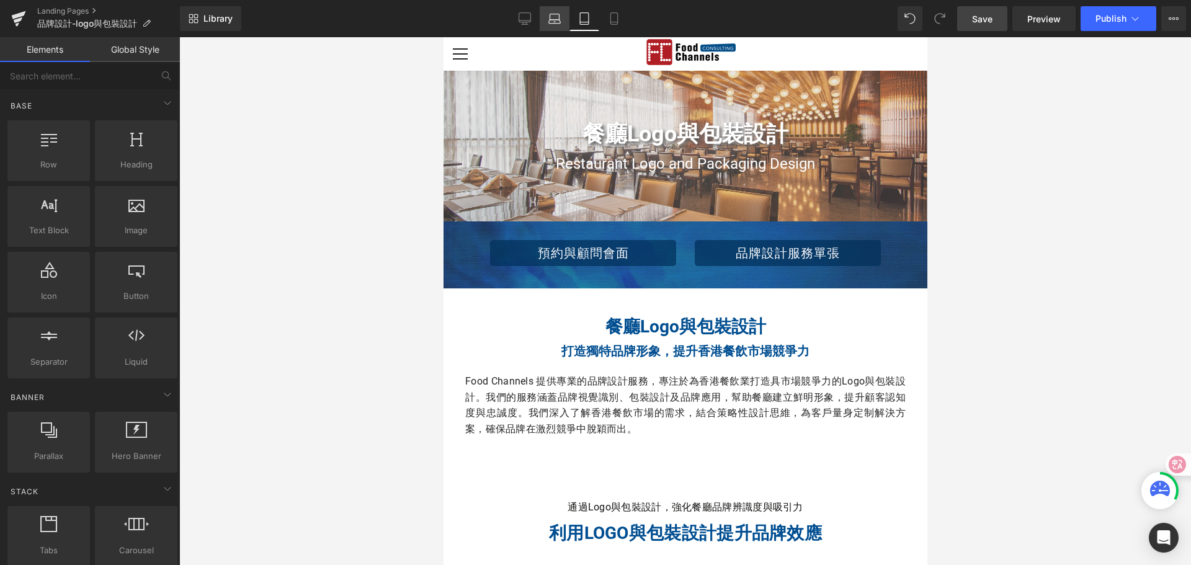
click at [551, 24] on icon at bounding box center [555, 22] width 12 height 4
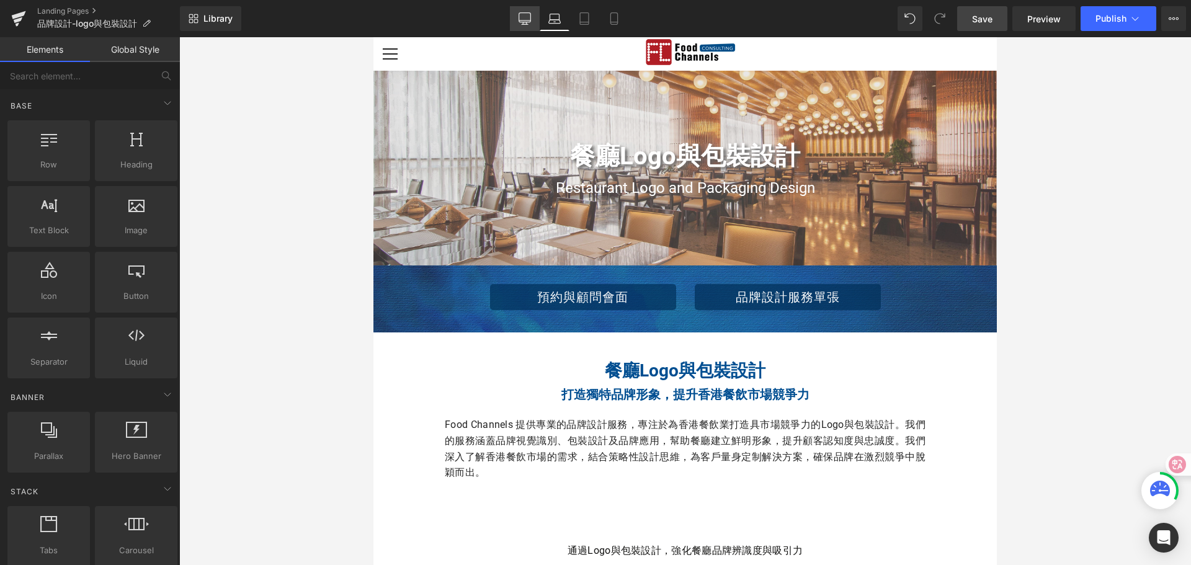
click at [523, 20] on icon at bounding box center [525, 20] width 12 height 0
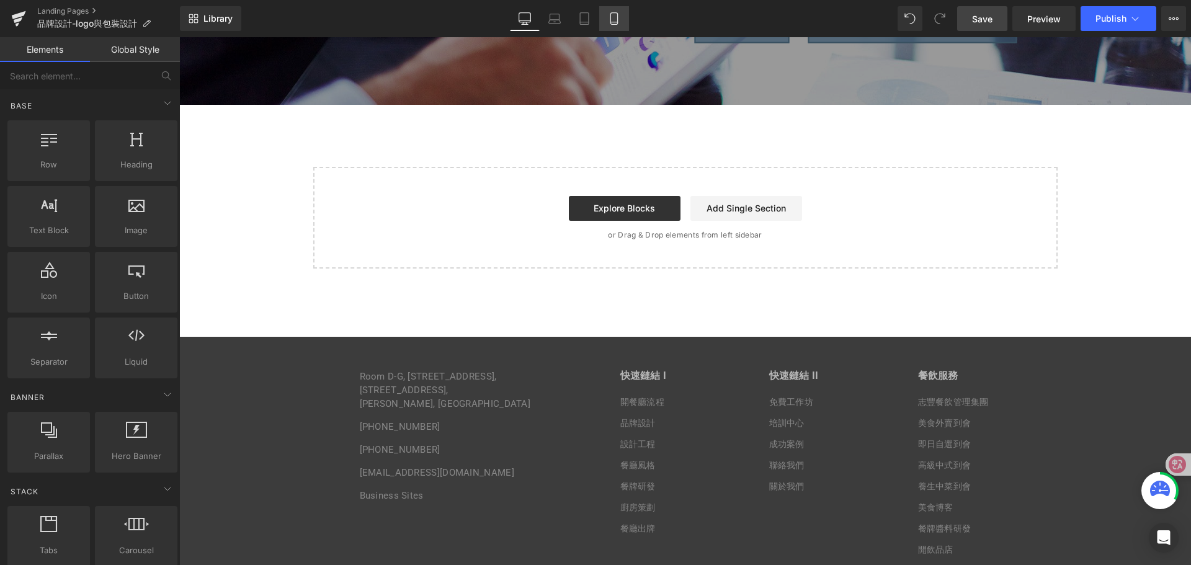
click at [615, 19] on icon at bounding box center [614, 18] width 12 height 12
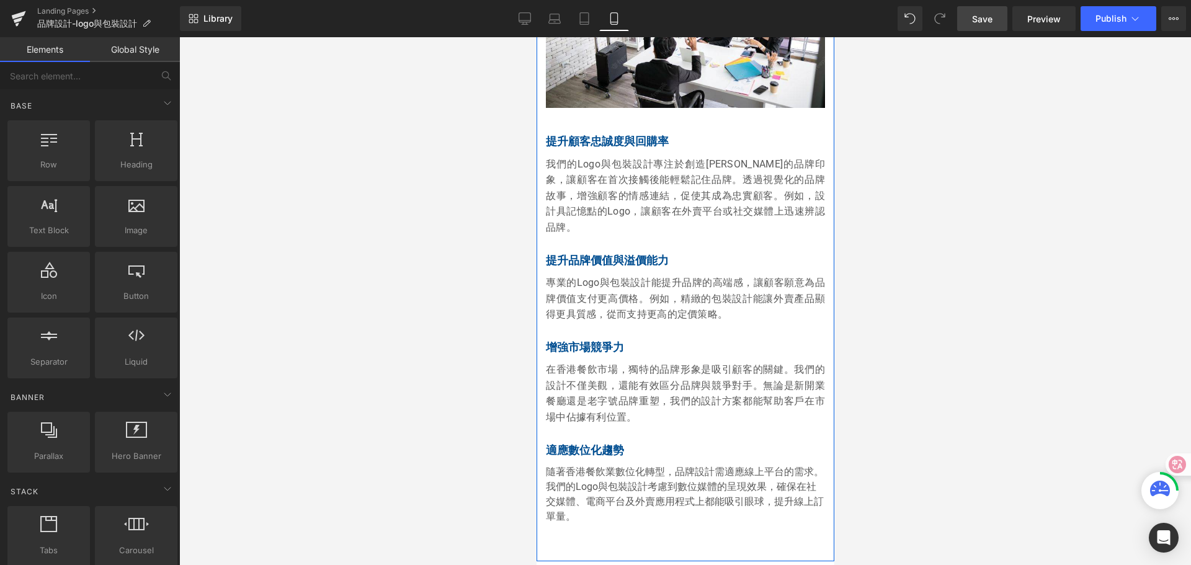
scroll to position [2130, 0]
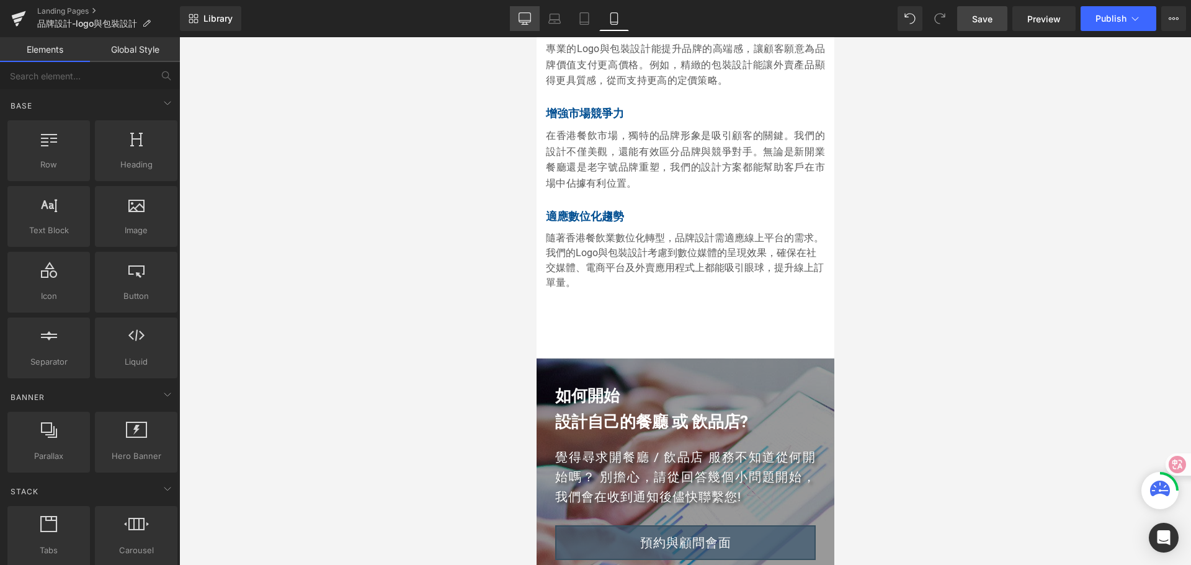
click at [522, 21] on icon at bounding box center [524, 18] width 12 height 12
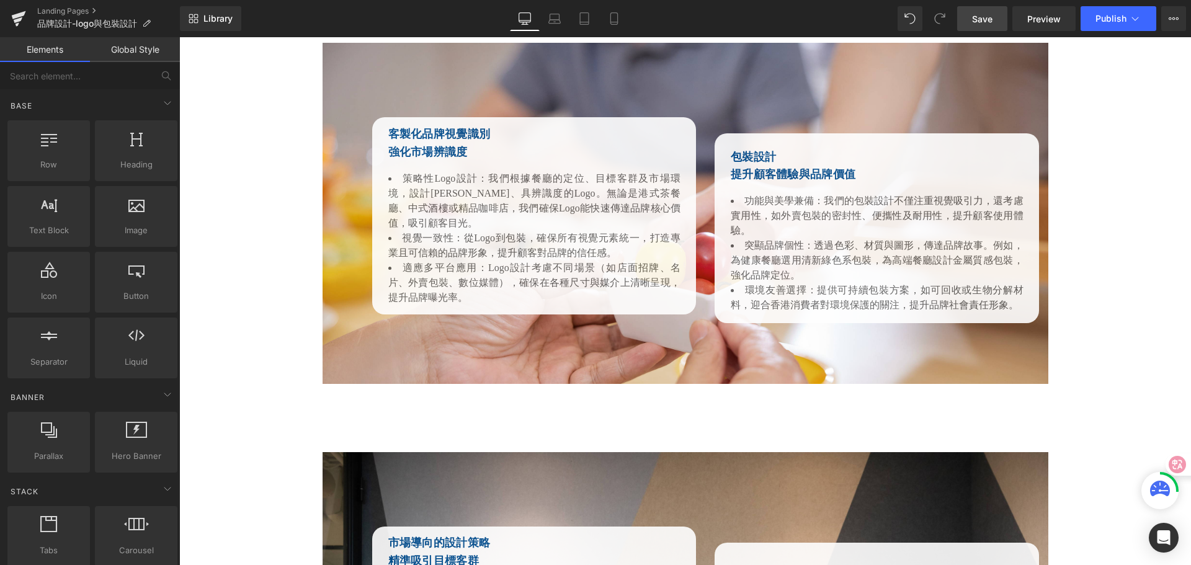
scroll to position [3322, 0]
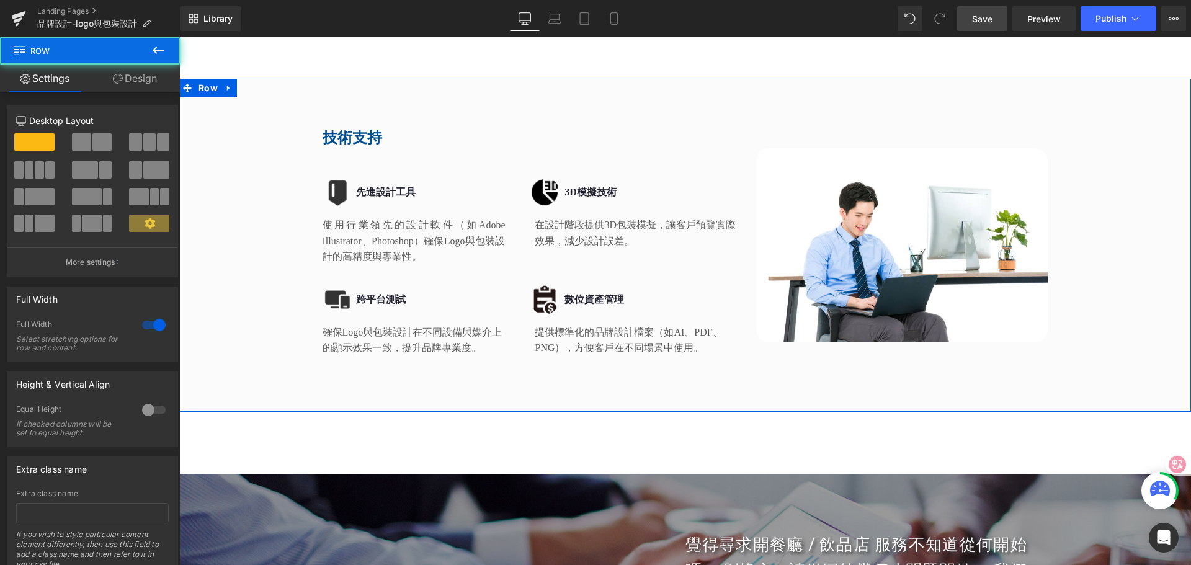
click at [210, 110] on div "技術支持 Heading Image 先進設計工具 Heading Row 使用行業領先的設計軟件（如Adobe Illustrator、Photoshop）…" at bounding box center [685, 239] width 1012 height 259
click at [136, 84] on link "Design" at bounding box center [135, 79] width 90 height 28
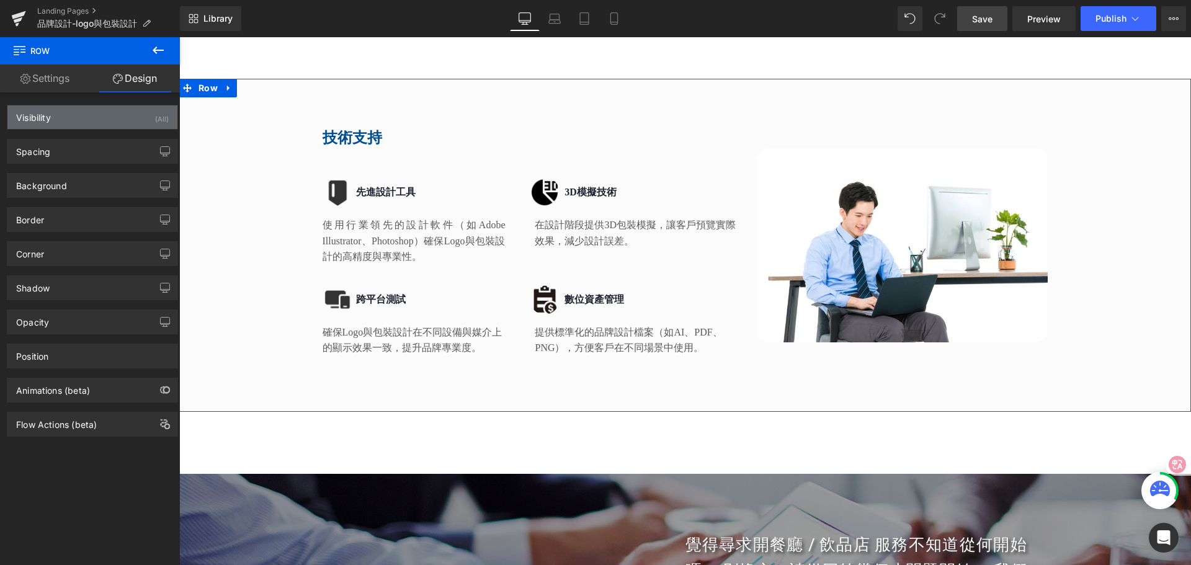
click at [131, 115] on div "Visibility (All)" at bounding box center [92, 117] width 170 height 24
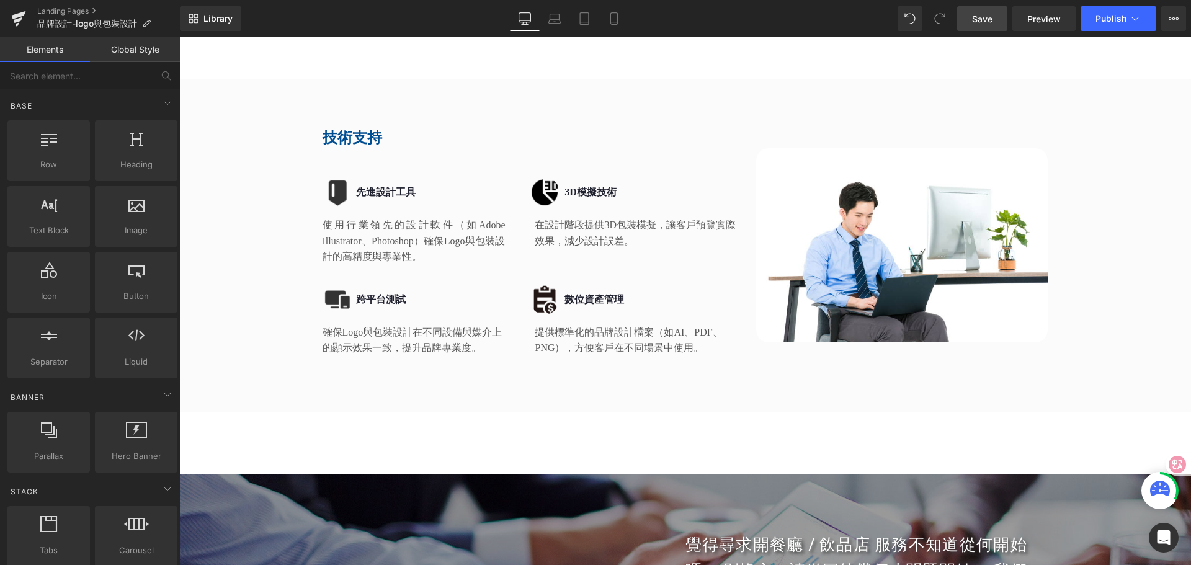
click at [149, 50] on link "Global Style" at bounding box center [135, 49] width 90 height 25
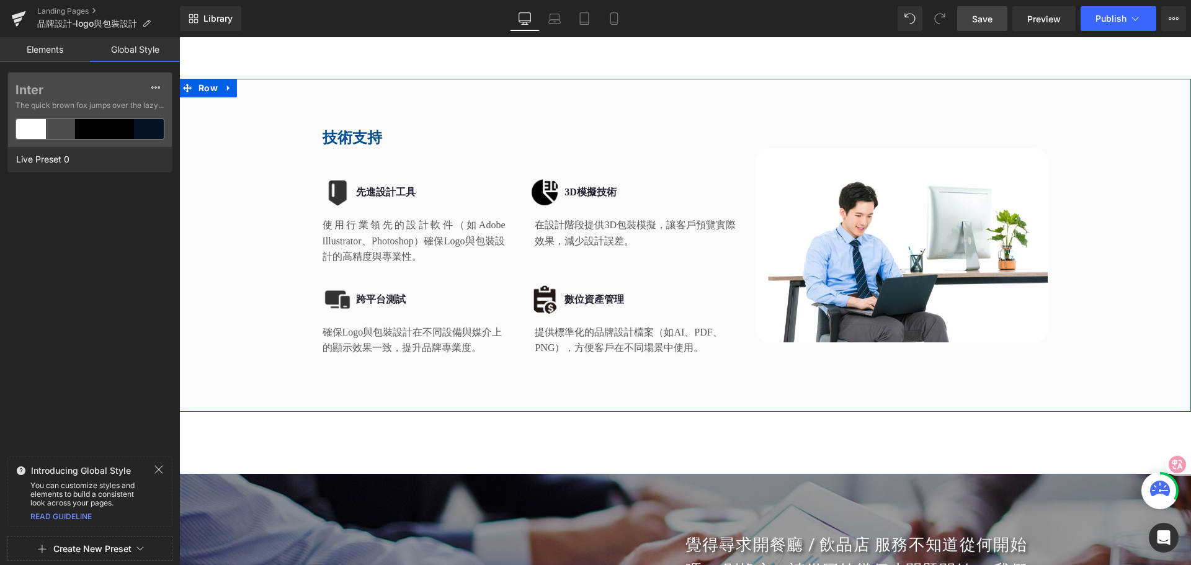
click at [221, 145] on div "技術支持 Heading Image 先進設計工具 Heading Row 使用行業領先的設計軟件（如Adobe Illustrator、Photoshop）…" at bounding box center [685, 239] width 1012 height 259
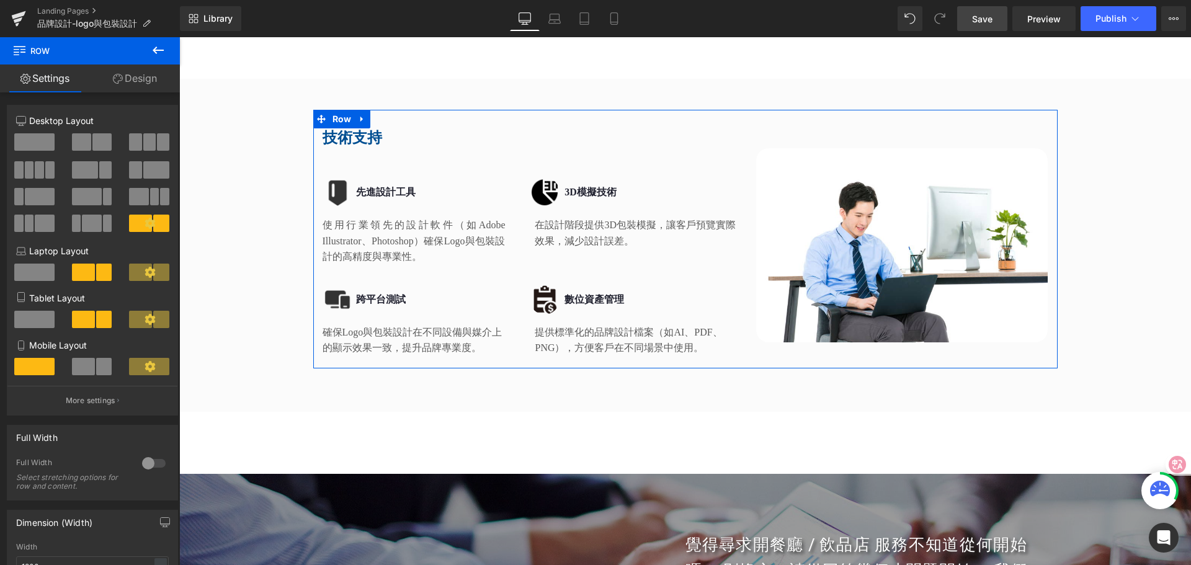
click at [150, 76] on link "Design" at bounding box center [135, 79] width 90 height 28
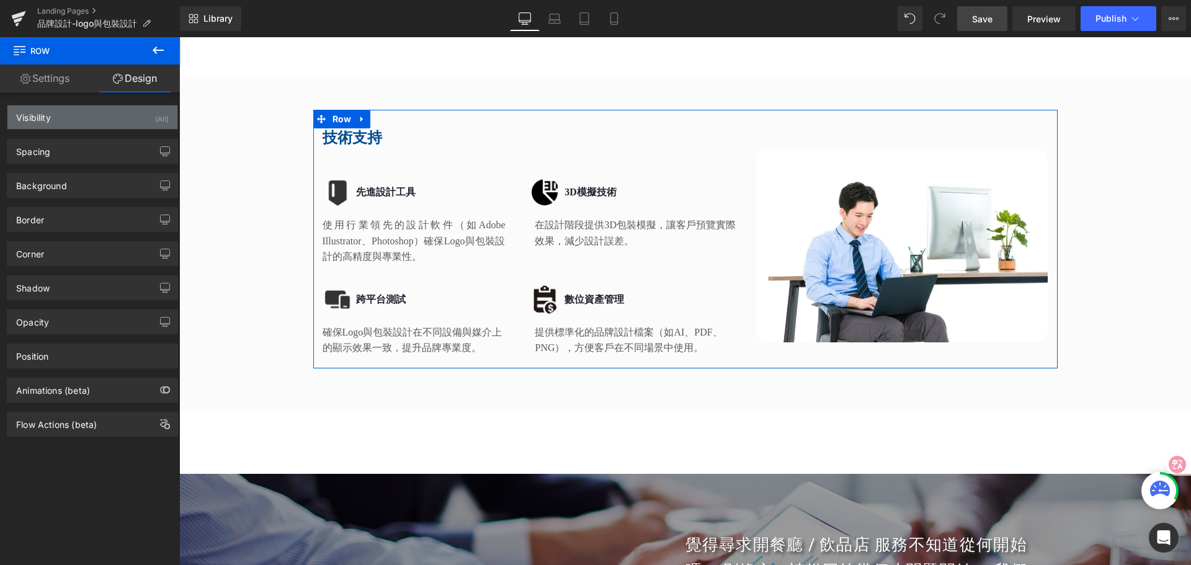
click at [141, 115] on div "Visibility (All)" at bounding box center [92, 117] width 170 height 24
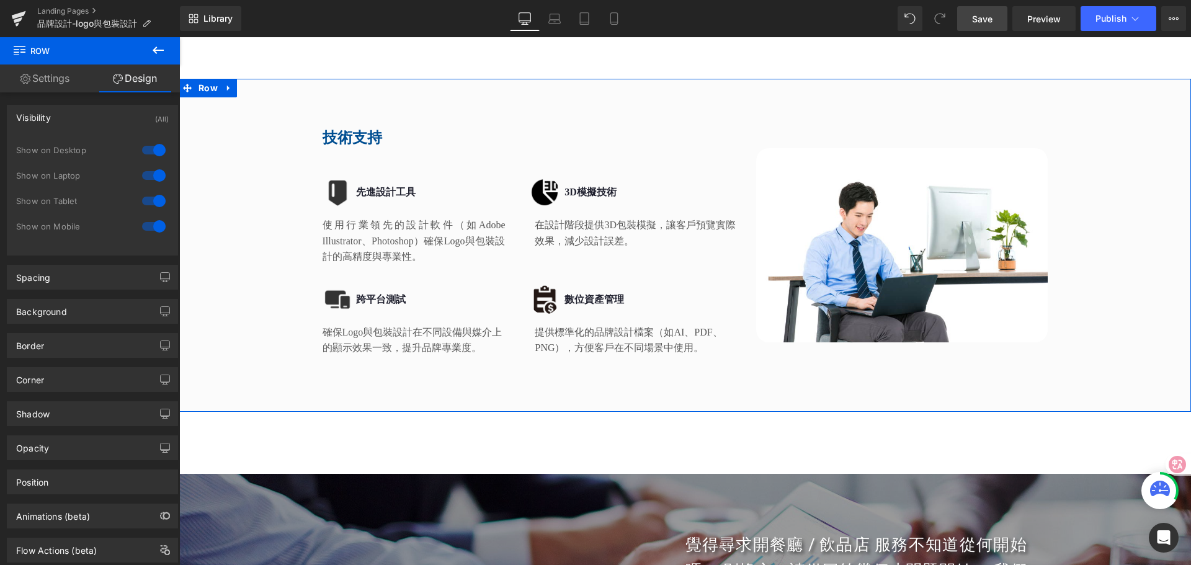
click at [301, 381] on div "技術支持 Heading Image 先進設計工具 Heading Row 使用行業領先的設計軟件（如Adobe Illustrator、Photoshop）…" at bounding box center [685, 245] width 1012 height 333
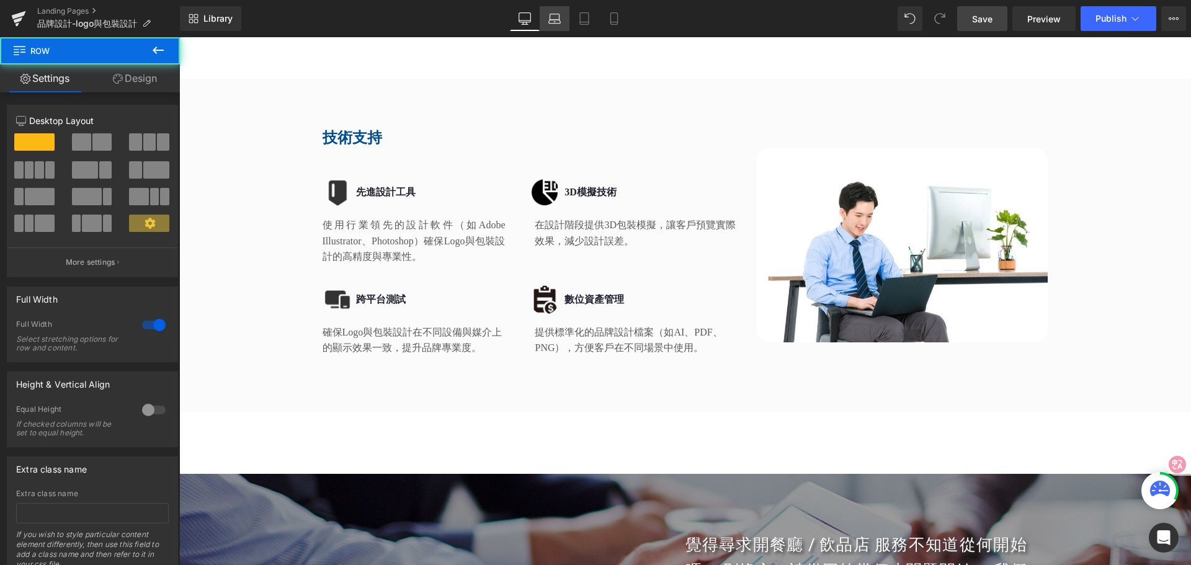
click at [561, 19] on icon at bounding box center [554, 18] width 12 height 12
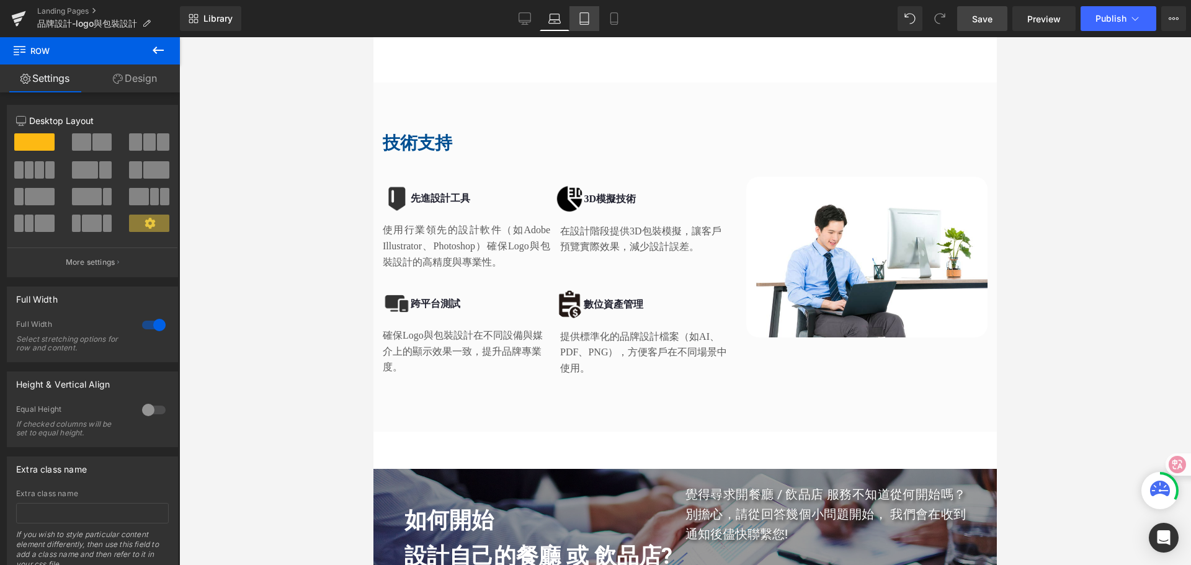
click at [584, 16] on icon at bounding box center [584, 18] width 12 height 12
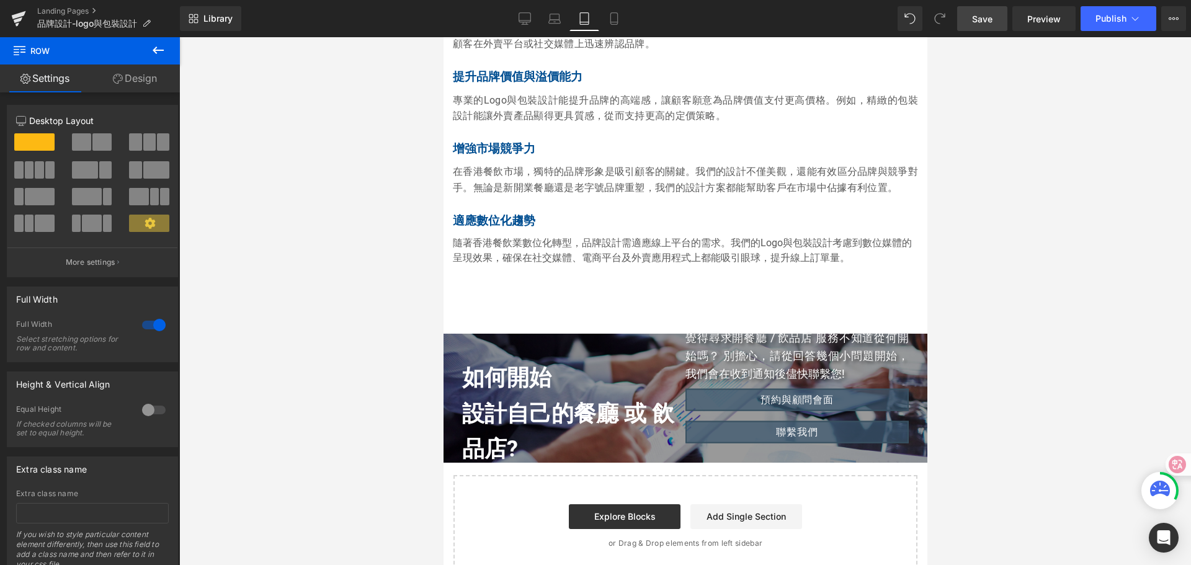
scroll to position [1868, 0]
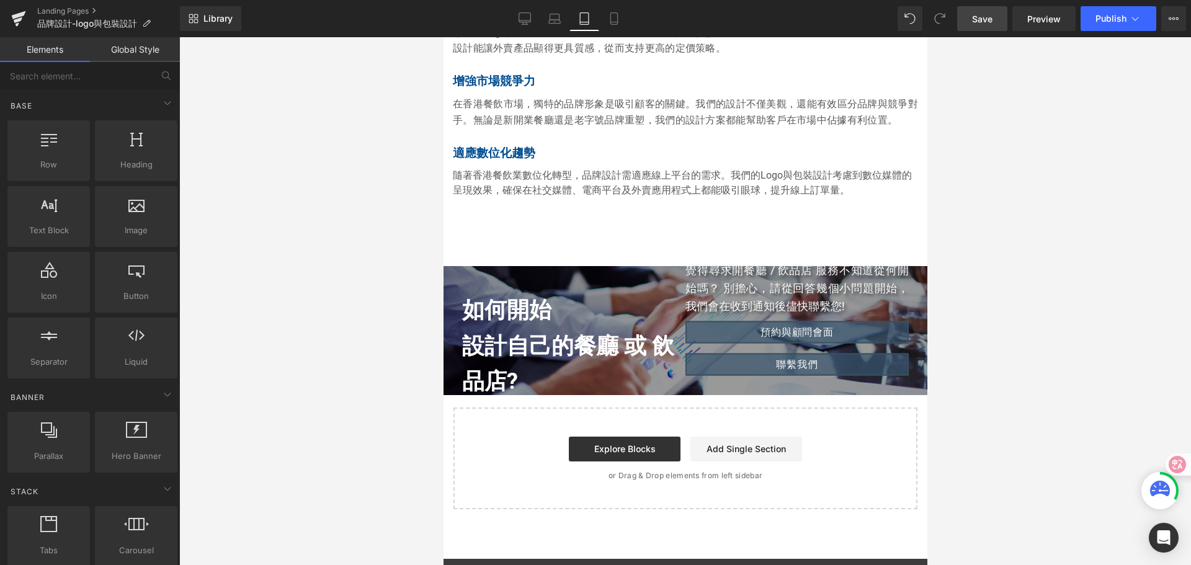
click at [615, 20] on icon at bounding box center [614, 18] width 12 height 12
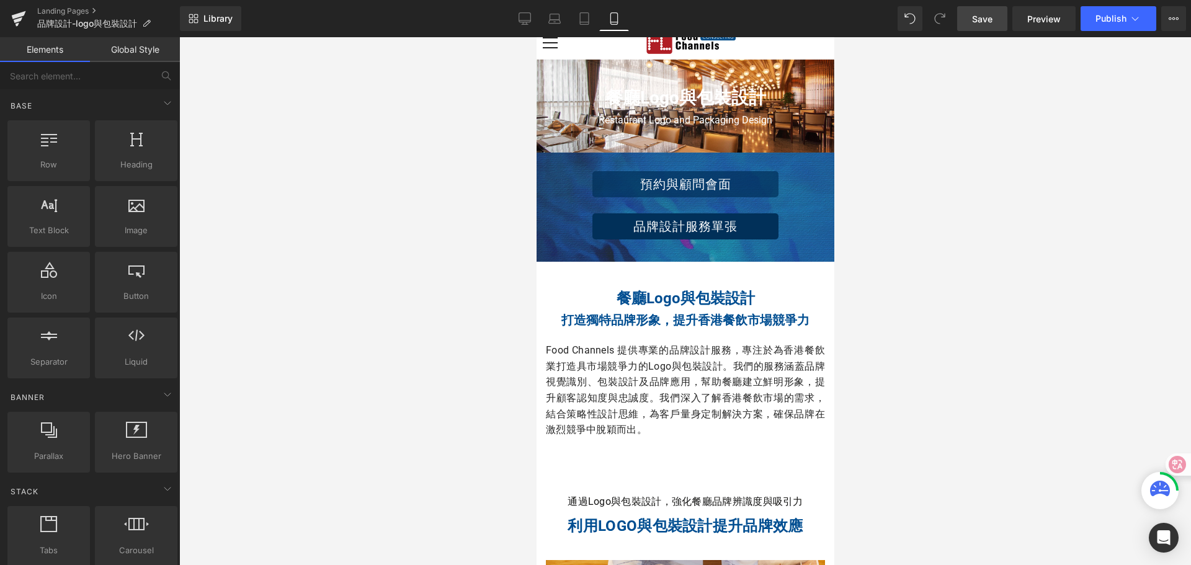
scroll to position [0, 0]
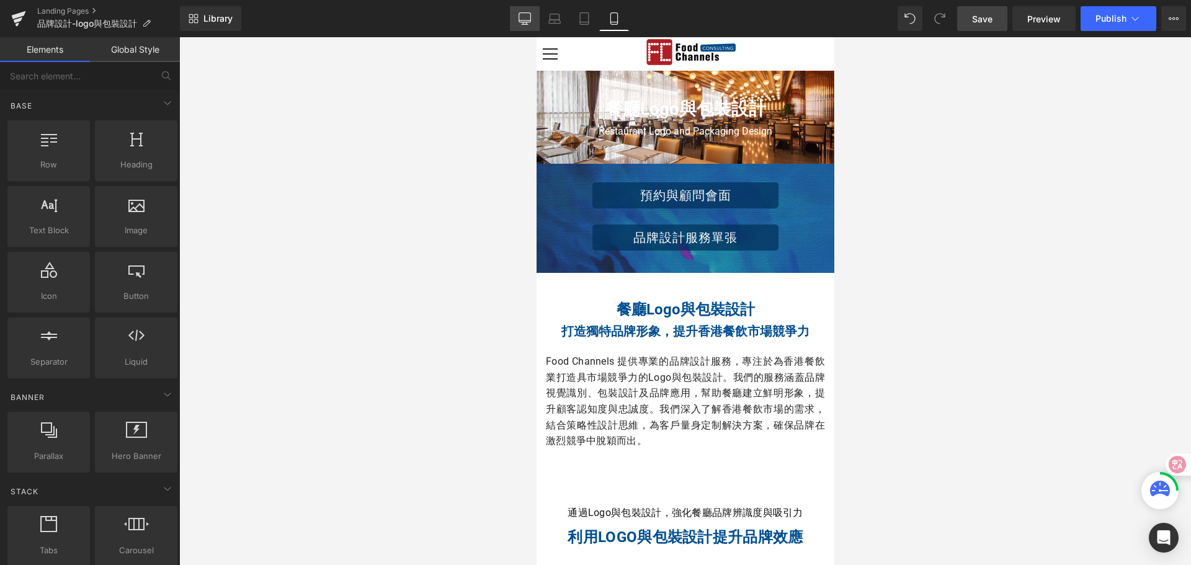
click at [525, 16] on icon at bounding box center [524, 18] width 12 height 12
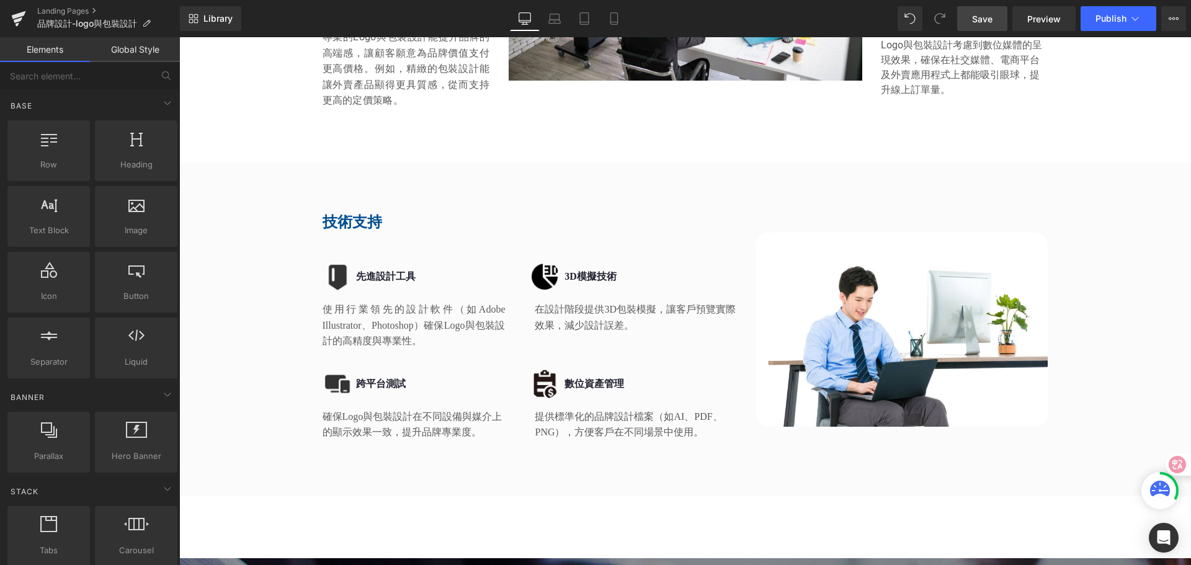
scroll to position [3216, 0]
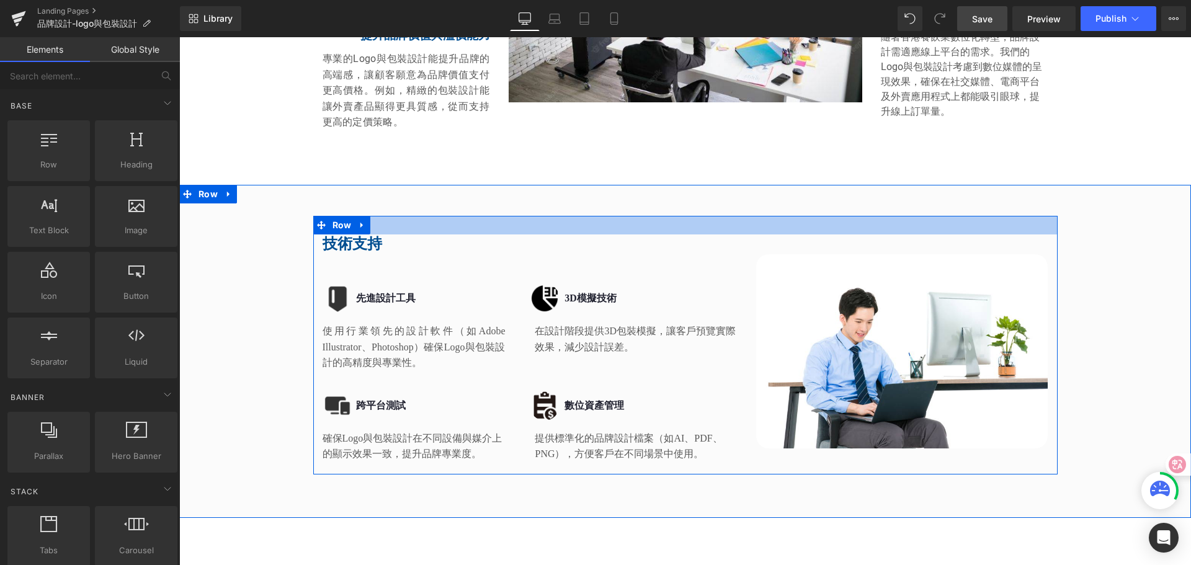
click at [755, 216] on div at bounding box center [685, 225] width 744 height 19
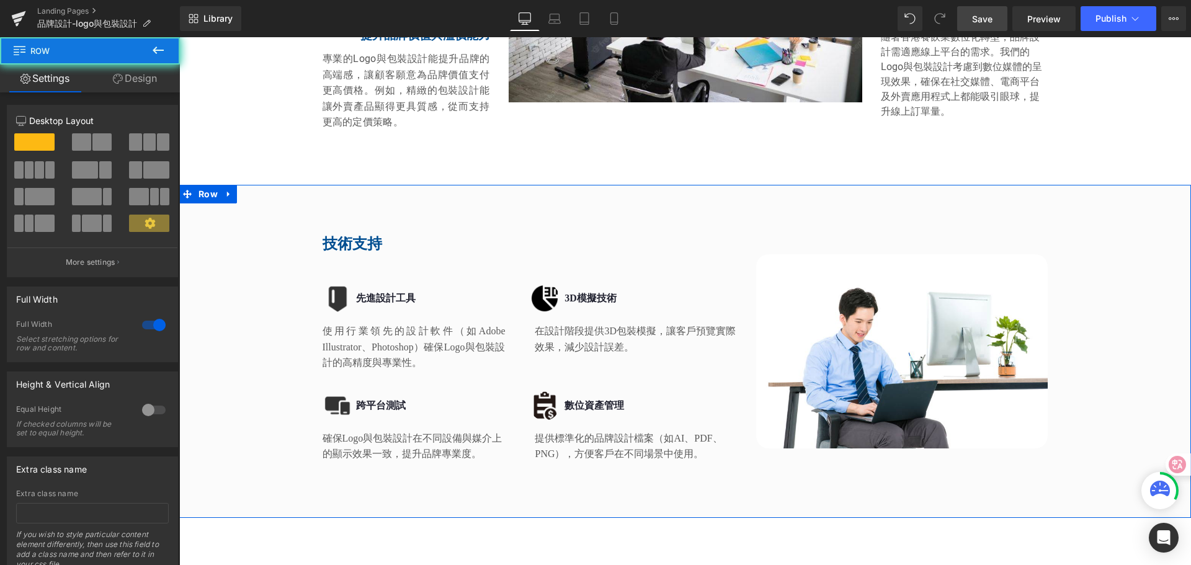
click at [243, 185] on div "技術支持 Heading Image 先進設計工具 Heading Row 使用行業領先的設計軟件（如Adobe Illustrator、Photoshop）…" at bounding box center [685, 351] width 1012 height 333
click at [225, 189] on icon at bounding box center [229, 193] width 9 height 9
click at [273, 189] on icon at bounding box center [277, 193] width 9 height 9
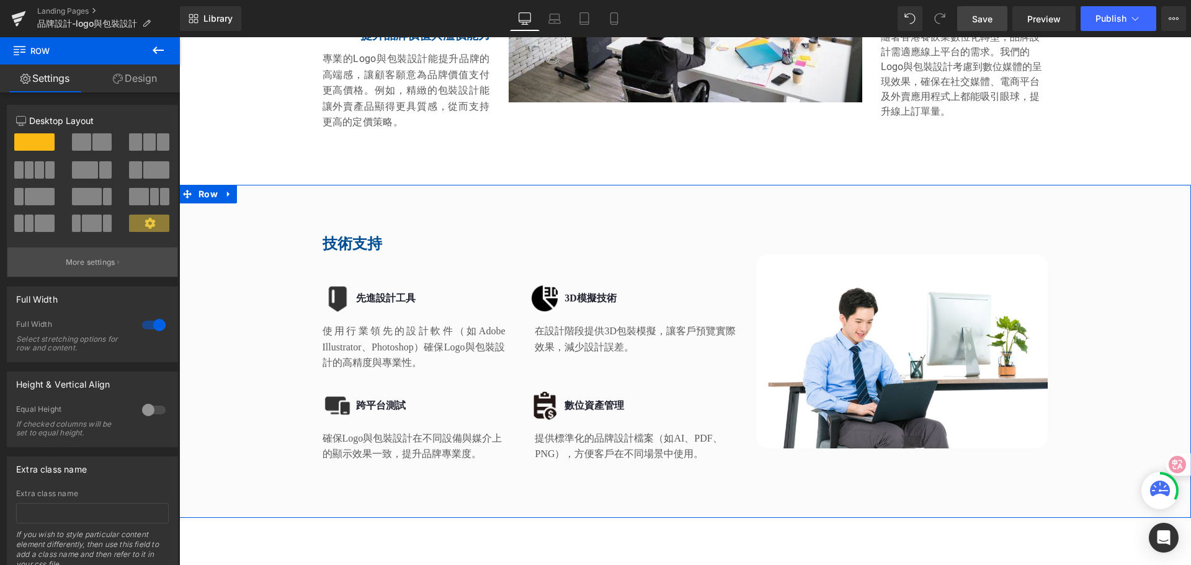
click at [103, 259] on p "More settings" at bounding box center [91, 262] width 50 height 11
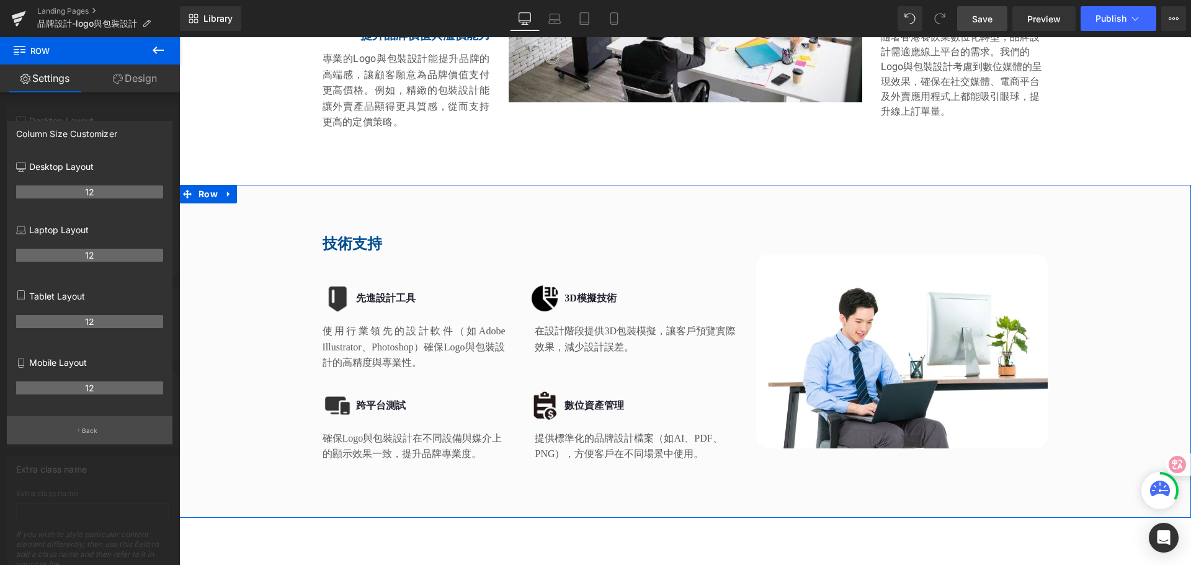
click at [86, 432] on p "Back" at bounding box center [90, 430] width 16 height 9
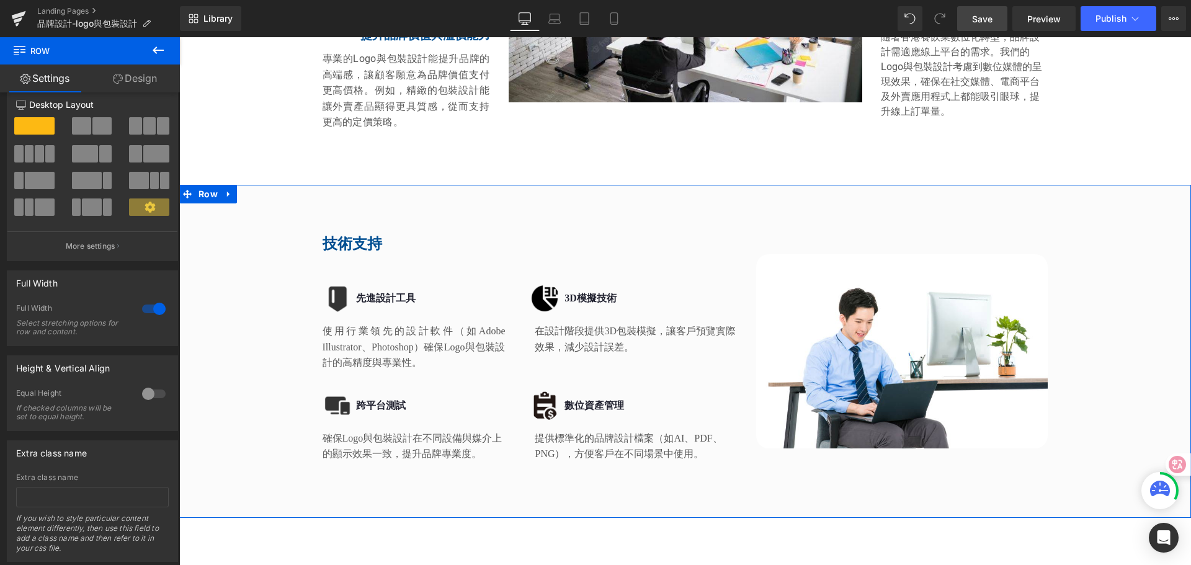
scroll to position [0, 0]
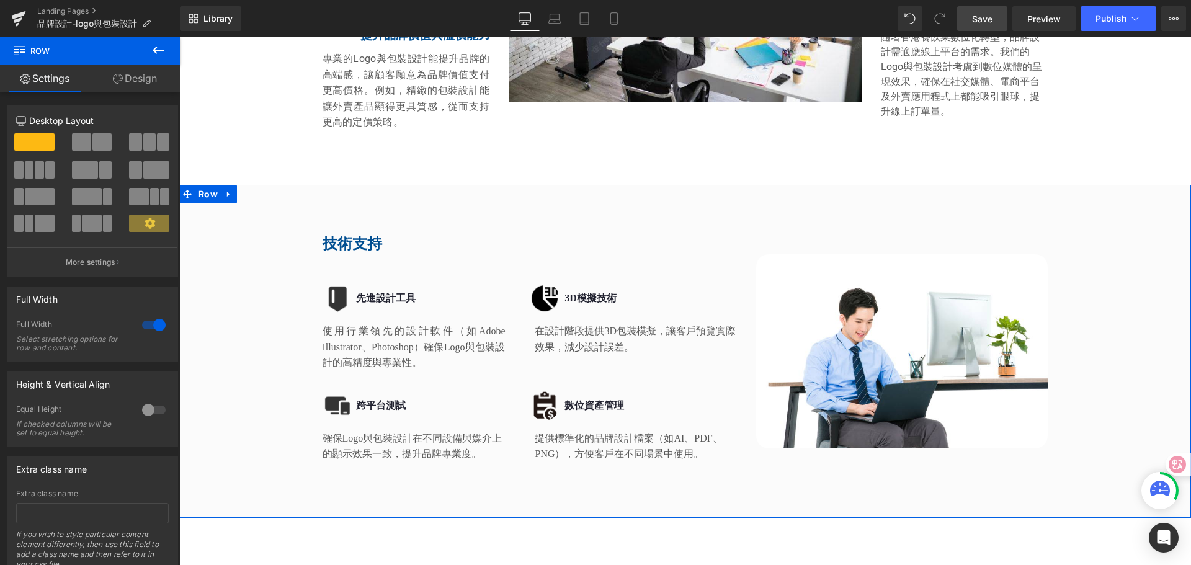
click at [136, 70] on link "Design" at bounding box center [135, 79] width 90 height 28
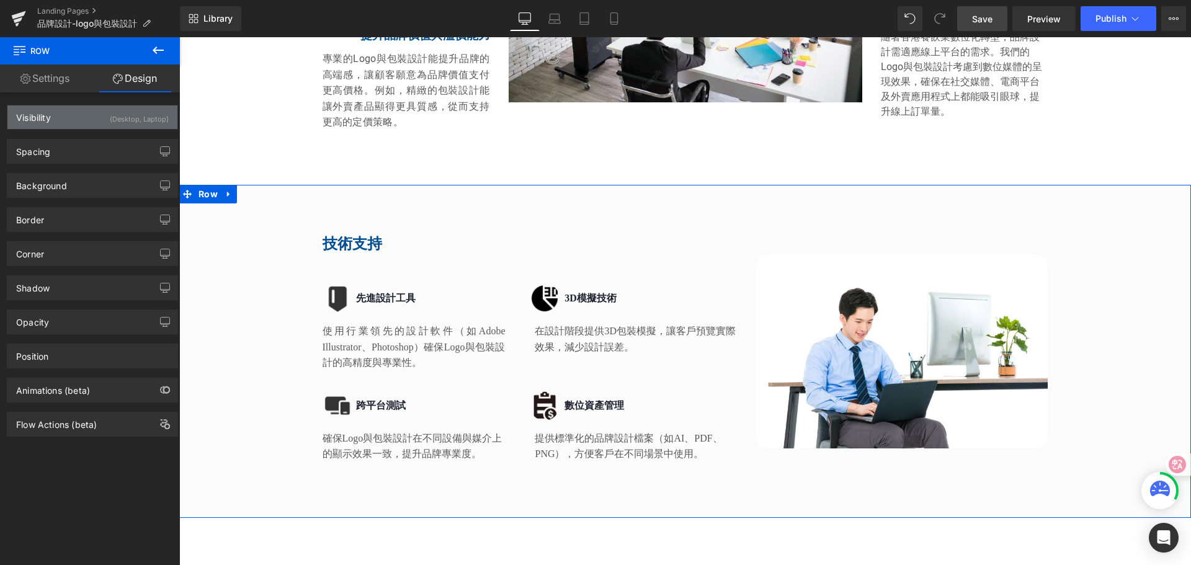
click at [79, 117] on div "Visibility (Desktop, Laptop)" at bounding box center [92, 117] width 170 height 24
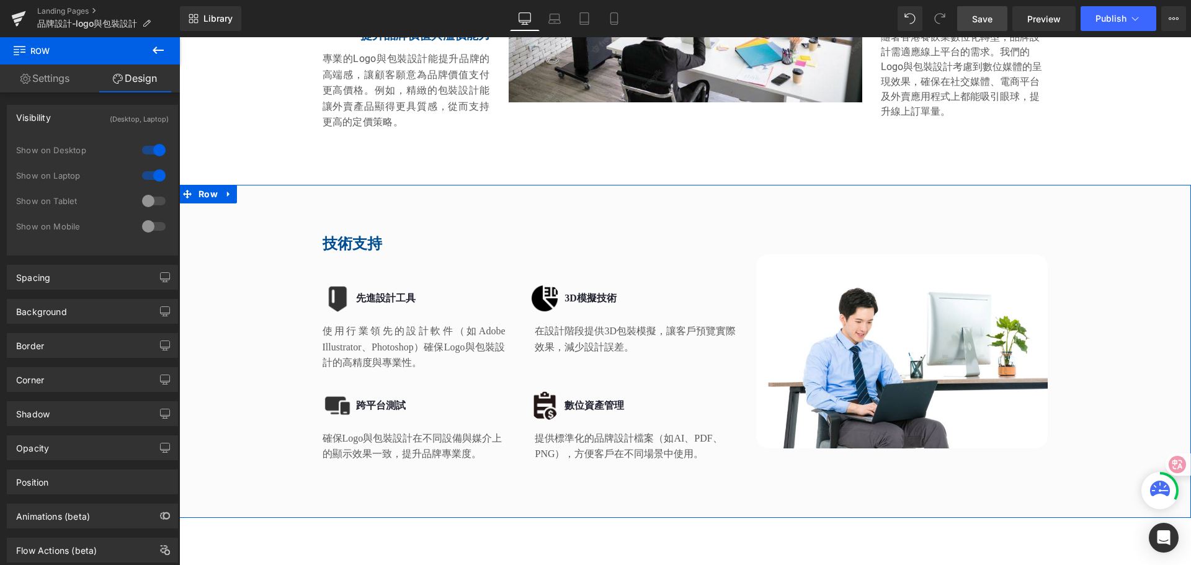
click at [153, 203] on div at bounding box center [154, 201] width 30 height 20
click at [155, 226] on div at bounding box center [154, 226] width 30 height 20
click at [586, 19] on icon at bounding box center [584, 18] width 12 height 12
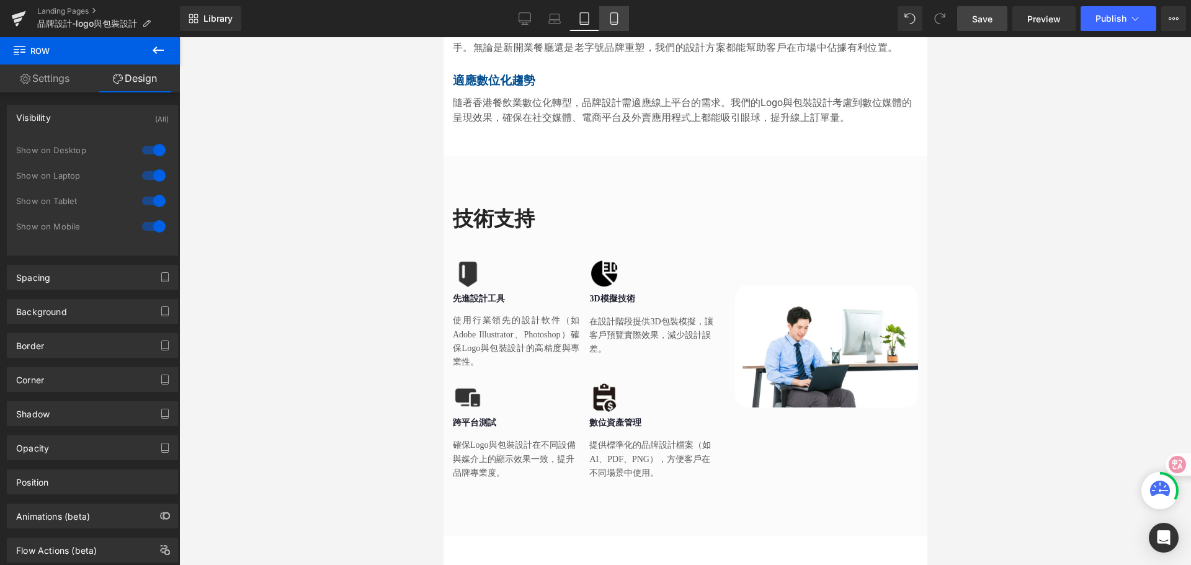
click at [615, 19] on icon at bounding box center [614, 18] width 12 height 12
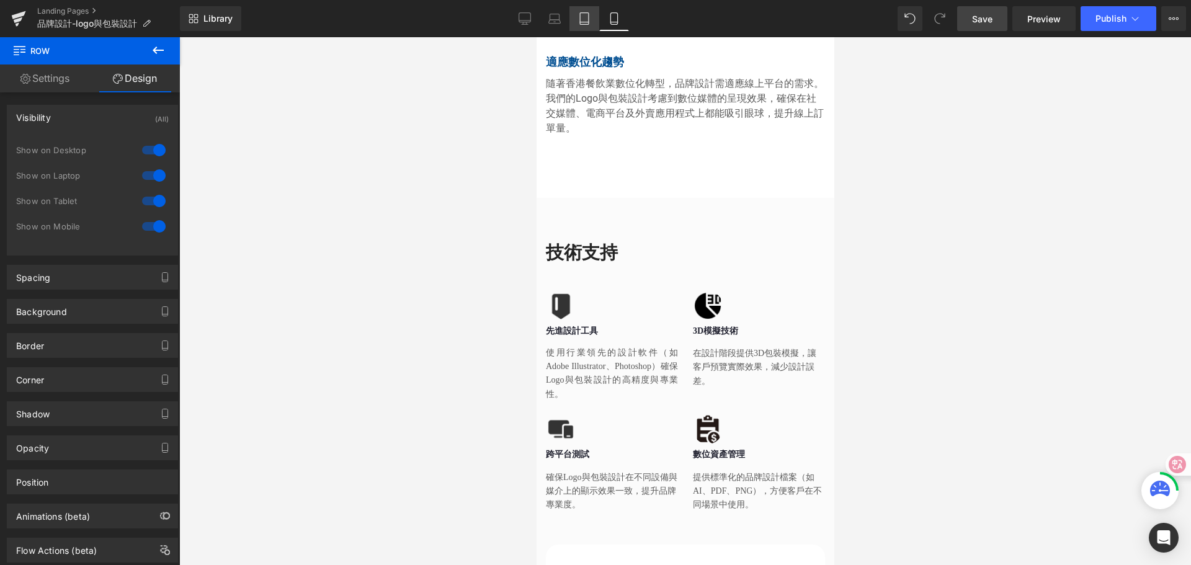
click at [586, 23] on icon at bounding box center [584, 18] width 12 height 12
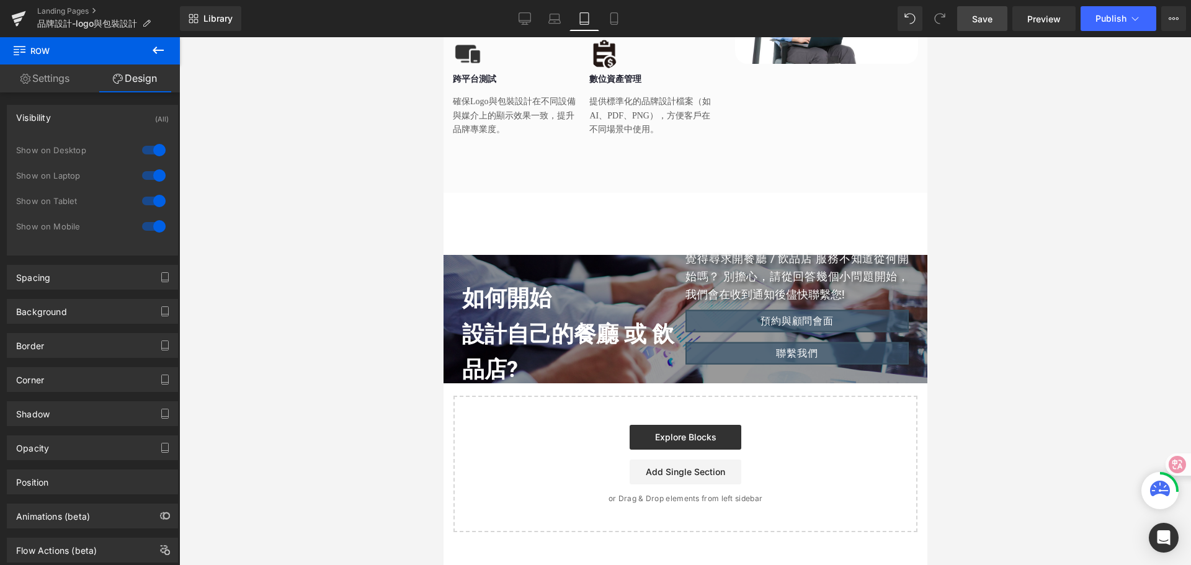
scroll to position [1941, 0]
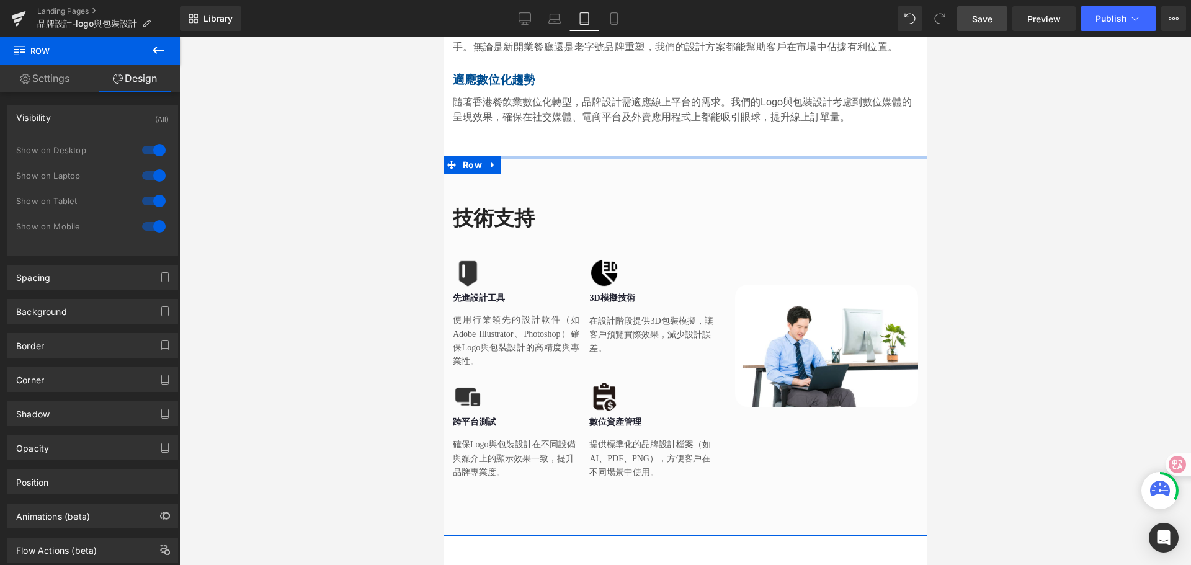
drag, startPoint x: 530, startPoint y: 167, endPoint x: 538, endPoint y: 147, distance: 21.8
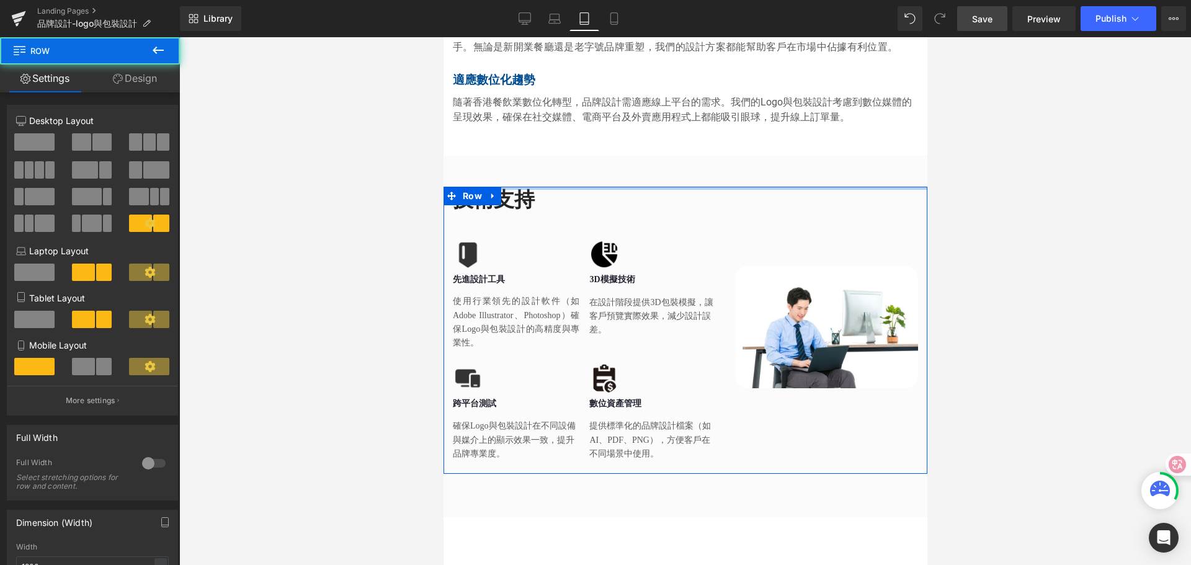
drag, startPoint x: 523, startPoint y: 202, endPoint x: 538, endPoint y: 153, distance: 51.2
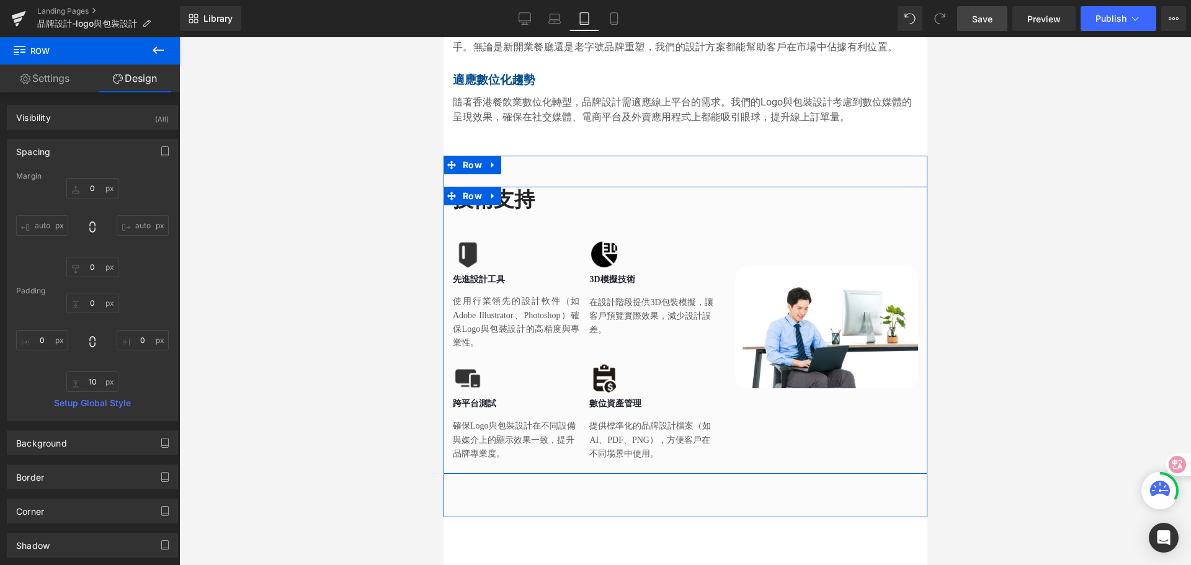
click at [507, 213] on h2 "技術支持" at bounding box center [584, 200] width 264 height 27
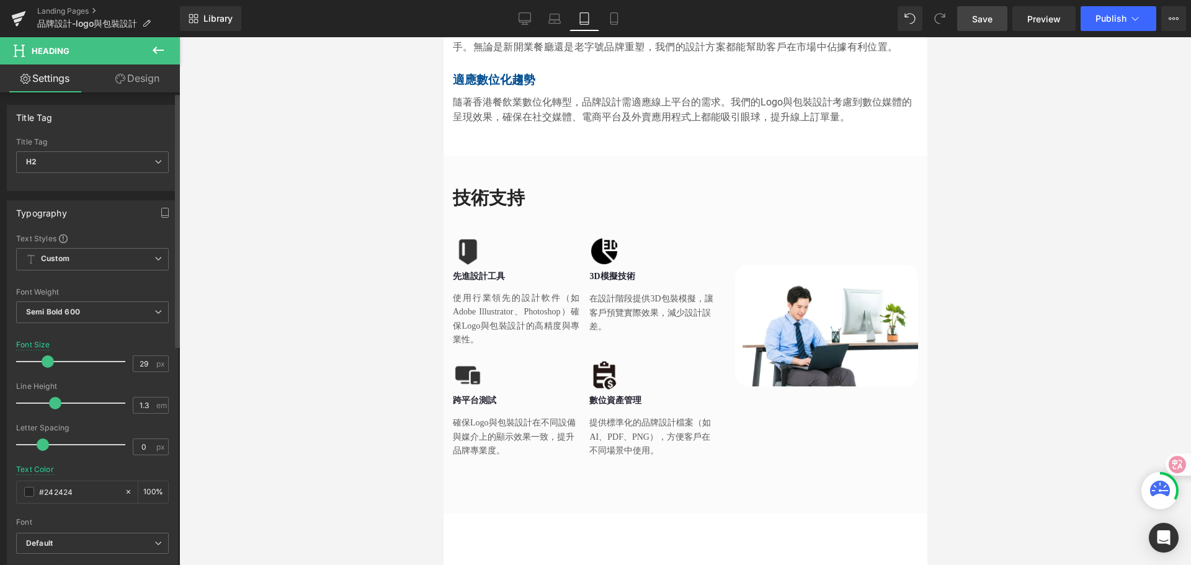
type input "28"
click at [44, 361] on span at bounding box center [46, 361] width 12 height 12
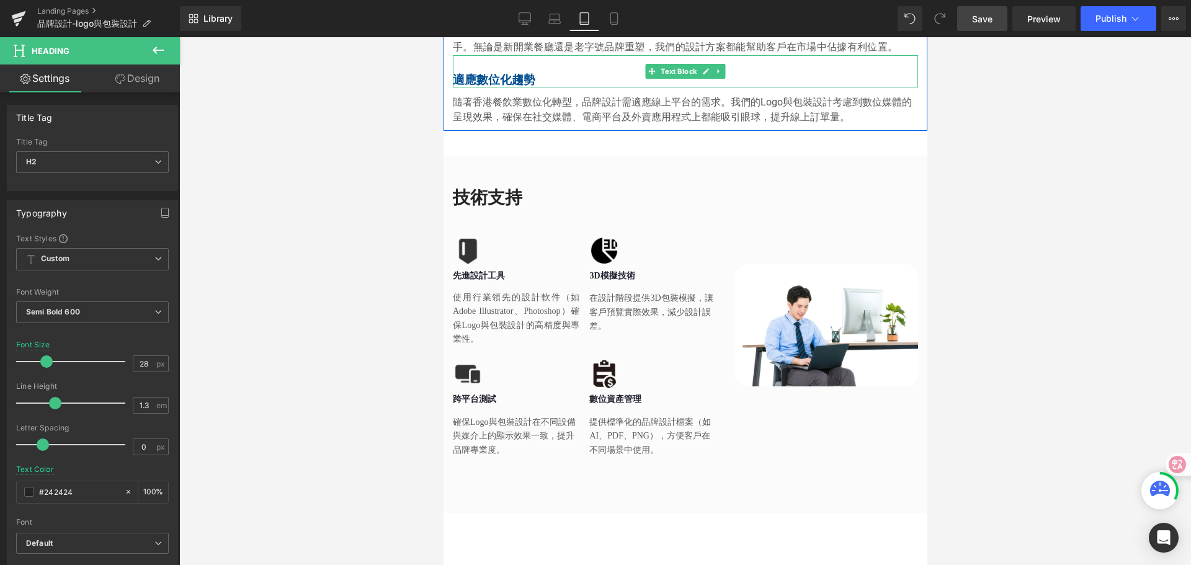
click at [491, 88] on p "適應數位化趨勢" at bounding box center [684, 81] width 465 height 16
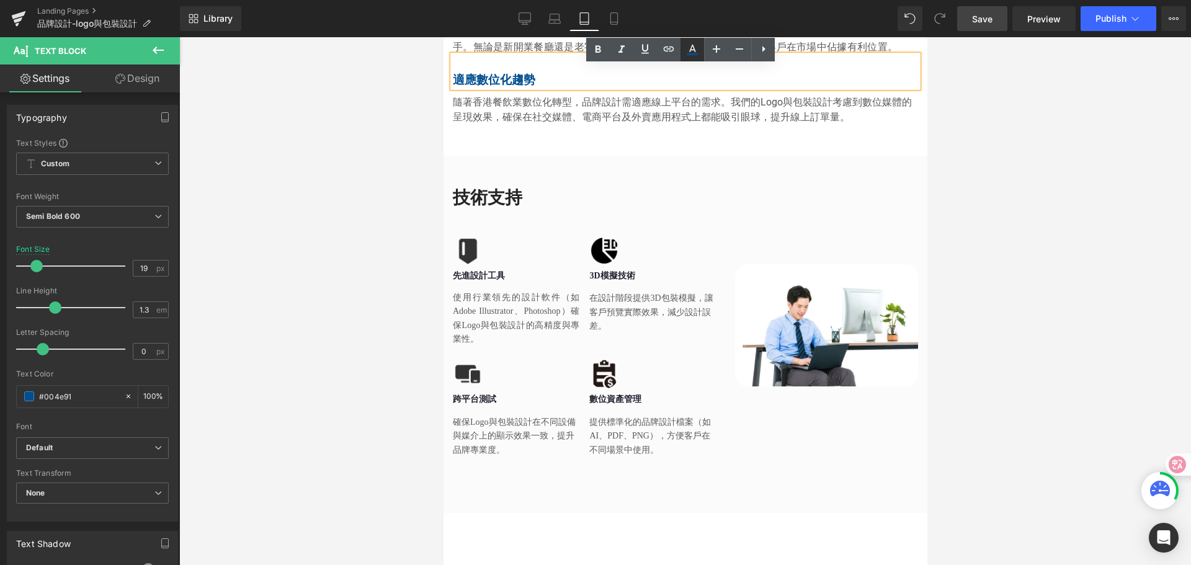
click at [695, 49] on icon at bounding box center [692, 49] width 15 height 15
type input "100"
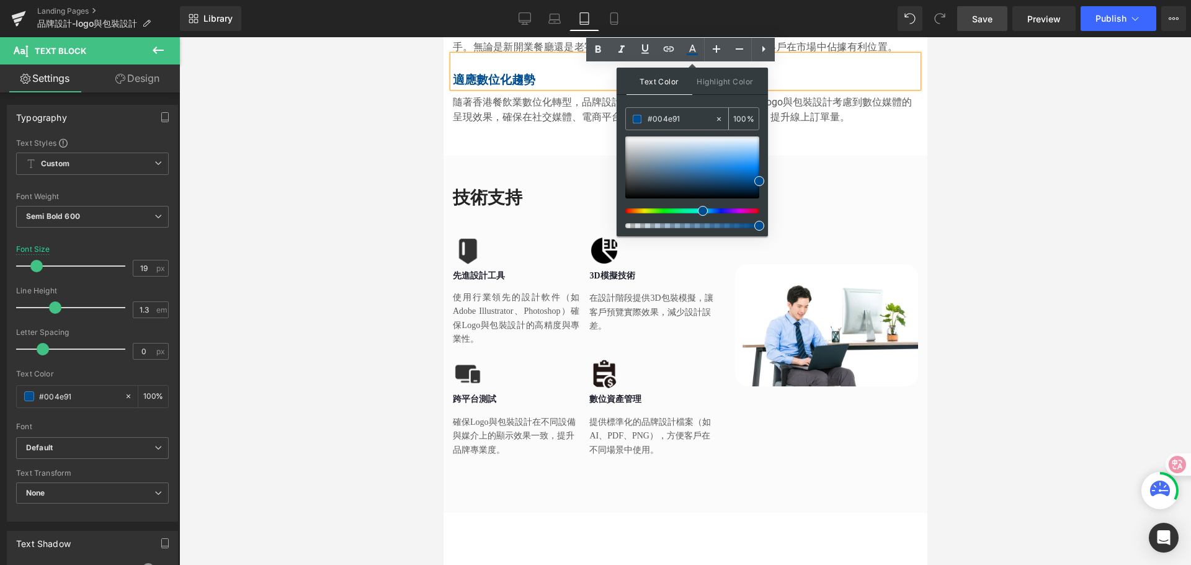
drag, startPoint x: 682, startPoint y: 117, endPoint x: 636, endPoint y: 115, distance: 46.6
click at [636, 114] on div "#004e91" at bounding box center [670, 119] width 89 height 22
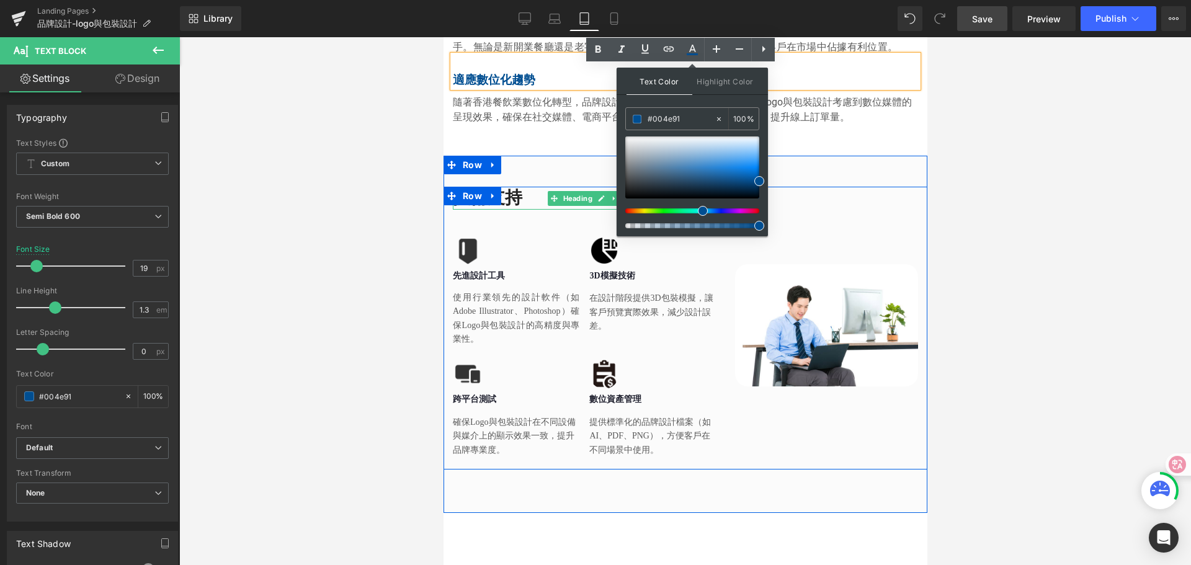
click at [501, 209] on h2 "技術支持" at bounding box center [584, 198] width 264 height 22
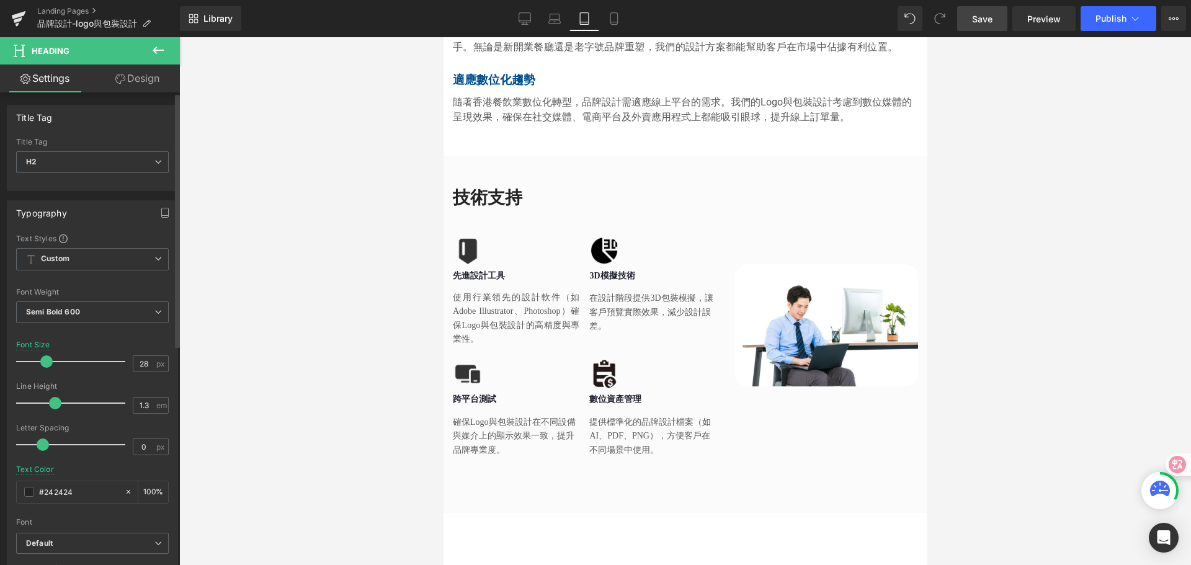
drag, startPoint x: 78, startPoint y: 497, endPoint x: 6, endPoint y: 491, distance: 71.5
click at [6, 491] on div "Typography Text Styles Custom Custom Setup Global Style Custom Setup Global Sty…" at bounding box center [92, 404] width 185 height 426
type input "#004e91"
click at [277, 368] on div at bounding box center [685, 301] width 1012 height 528
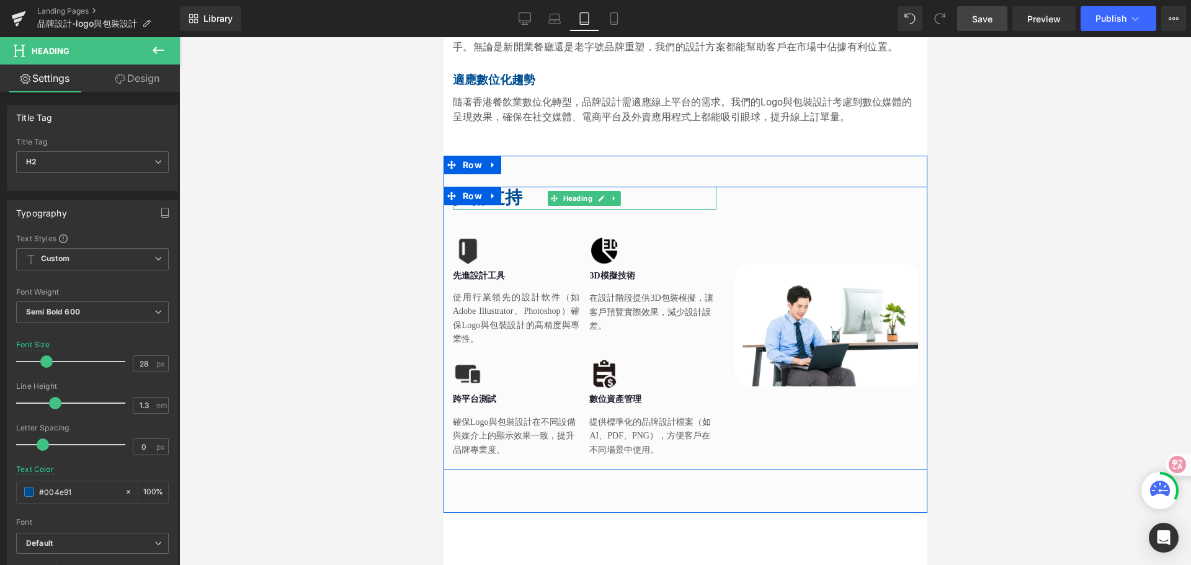
click at [504, 209] on h2 "技術支持" at bounding box center [584, 198] width 264 height 22
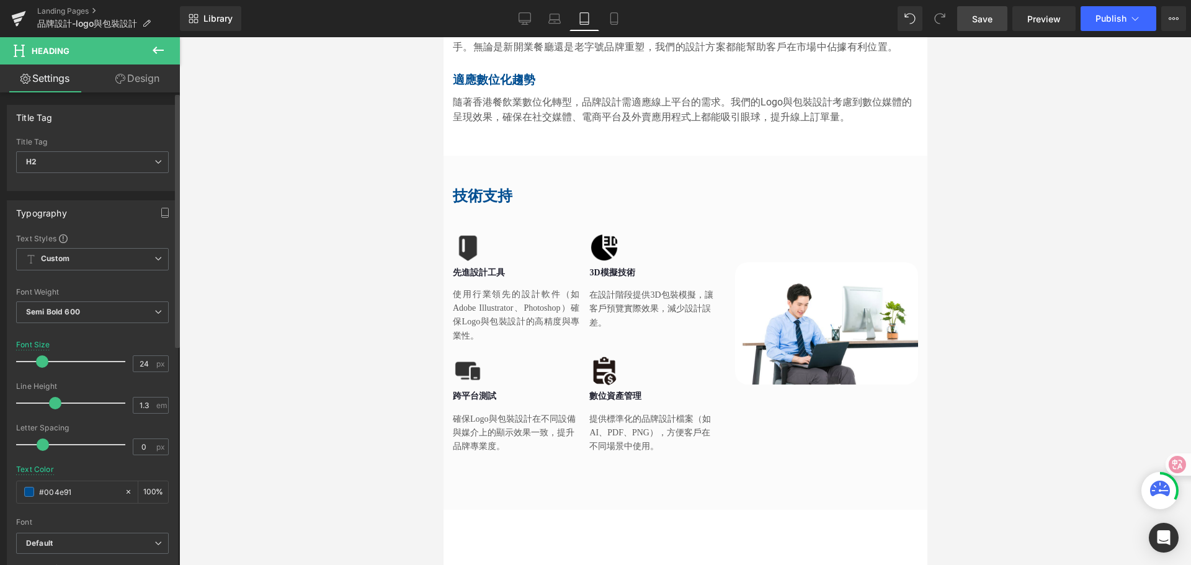
click at [43, 365] on span at bounding box center [42, 361] width 12 height 12
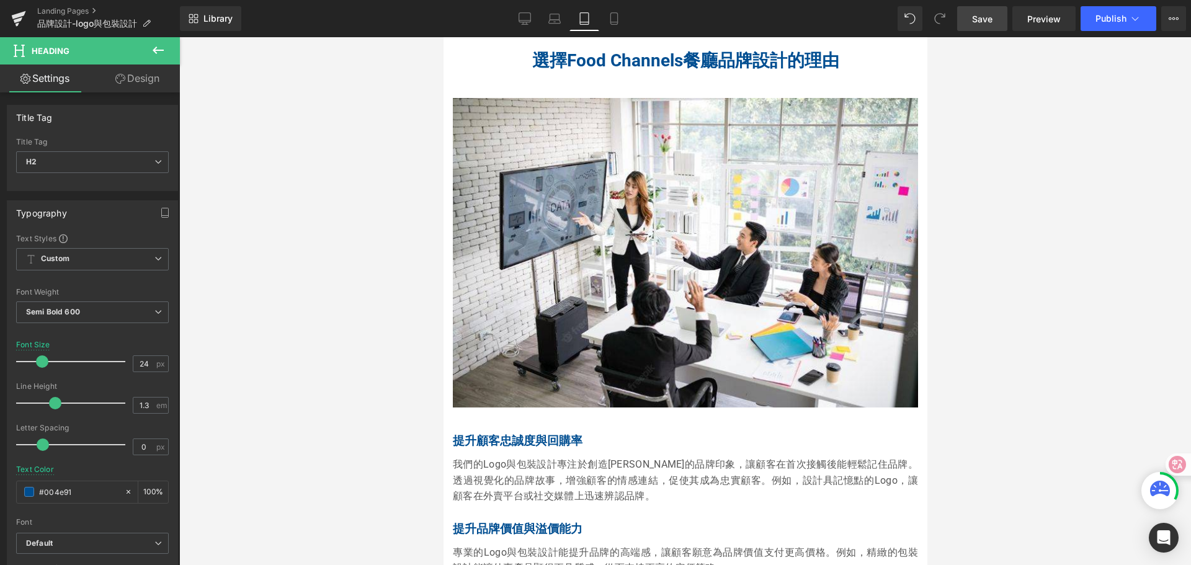
scroll to position [1321, 0]
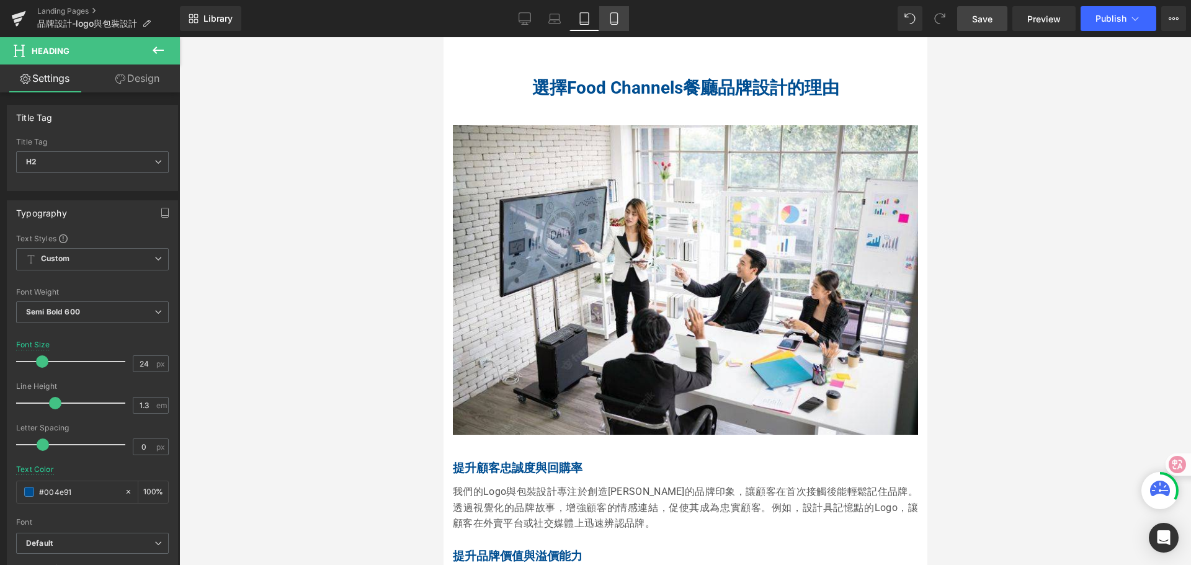
click at [610, 23] on icon at bounding box center [614, 18] width 12 height 12
type input "29"
type input "#242424"
type input "100"
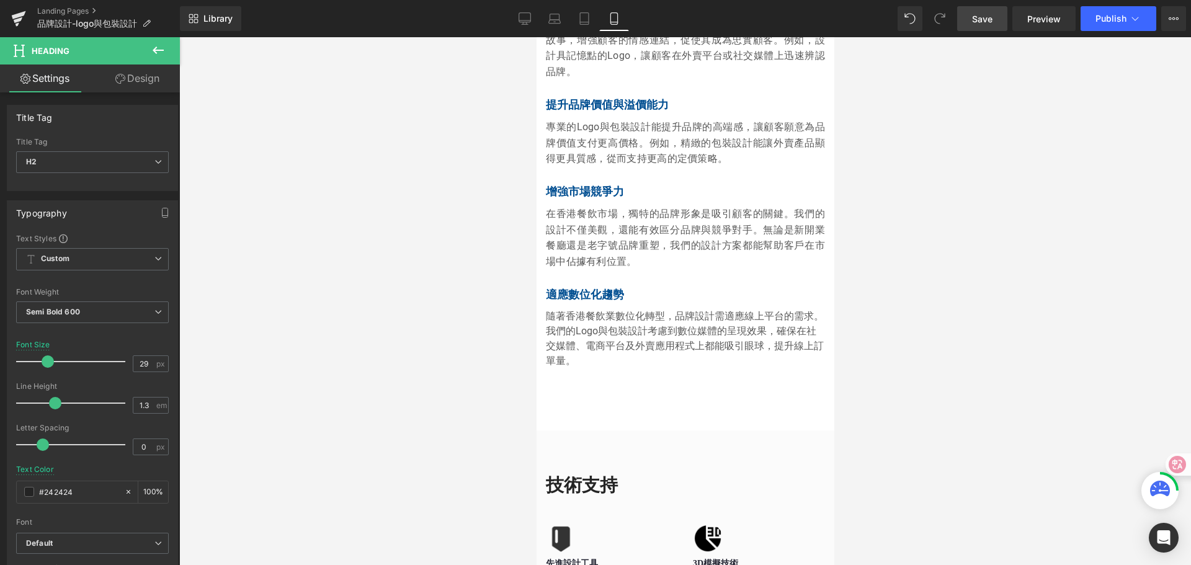
scroll to position [2235, 0]
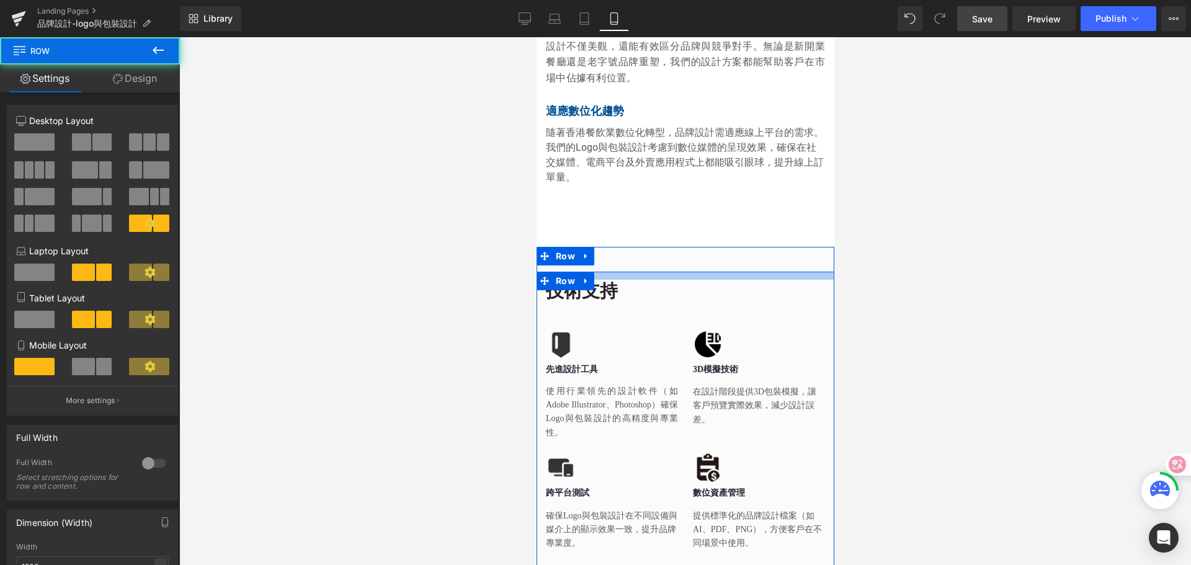
drag, startPoint x: 634, startPoint y: 247, endPoint x: 635, endPoint y: 222, distance: 24.8
click at [635, 247] on div "技術支持 Heading Image 先進設計工具 Heading Row 使用行業領先的設計軟件（如Adobe Illustrator、Photoshop）…" at bounding box center [685, 530] width 298 height 566
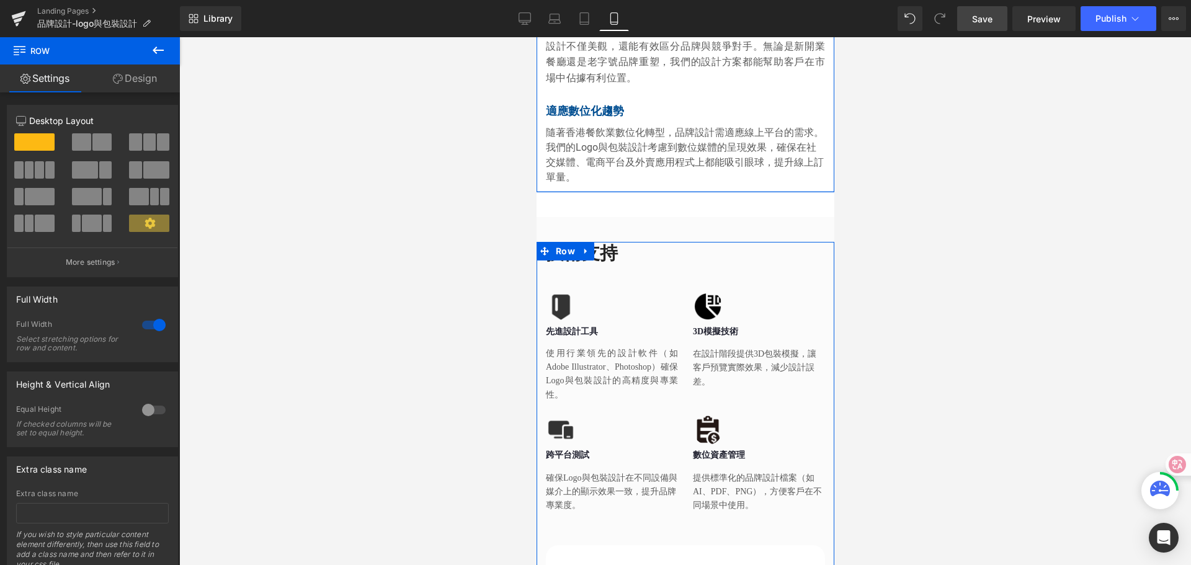
drag, startPoint x: 638, startPoint y: 189, endPoint x: 640, endPoint y: 159, distance: 29.9
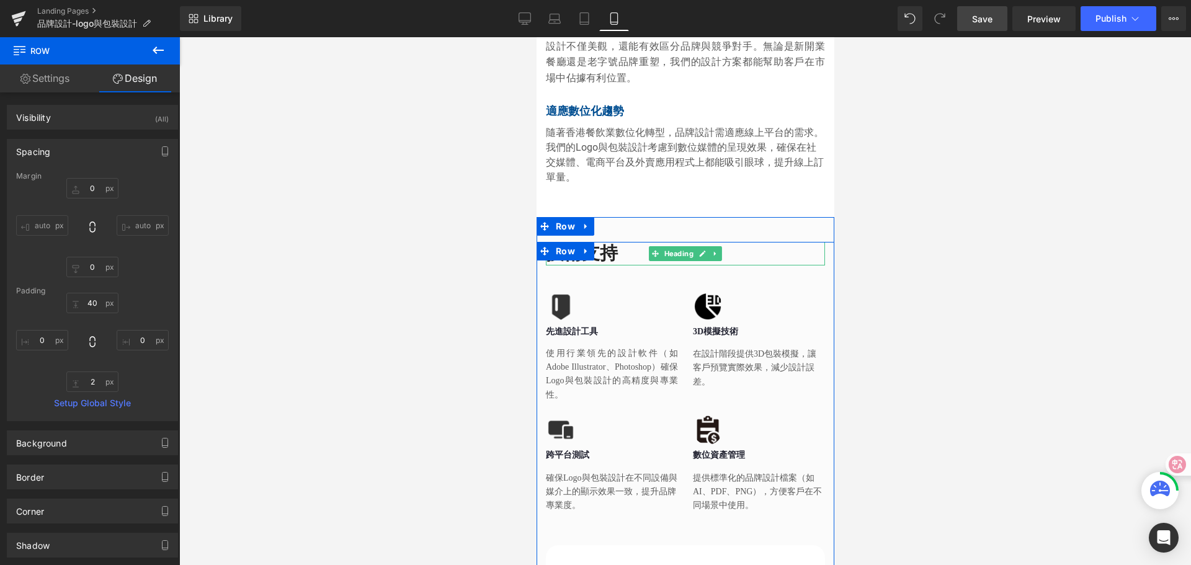
click at [599, 242] on h2 "技術支持" at bounding box center [684, 254] width 279 height 24
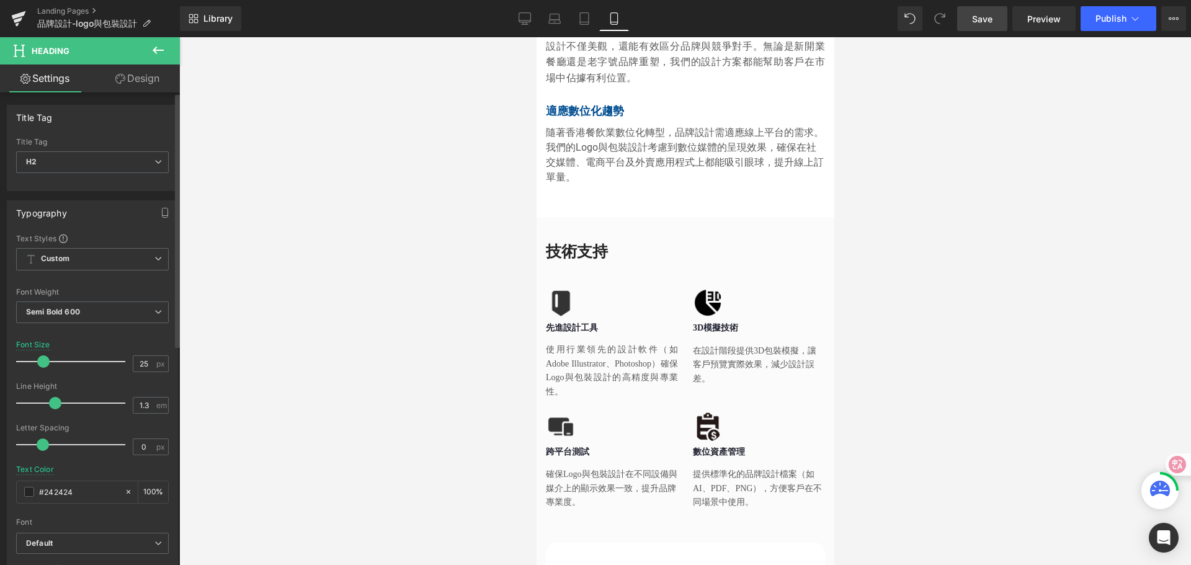
type input "24"
click at [42, 362] on span at bounding box center [42, 361] width 12 height 12
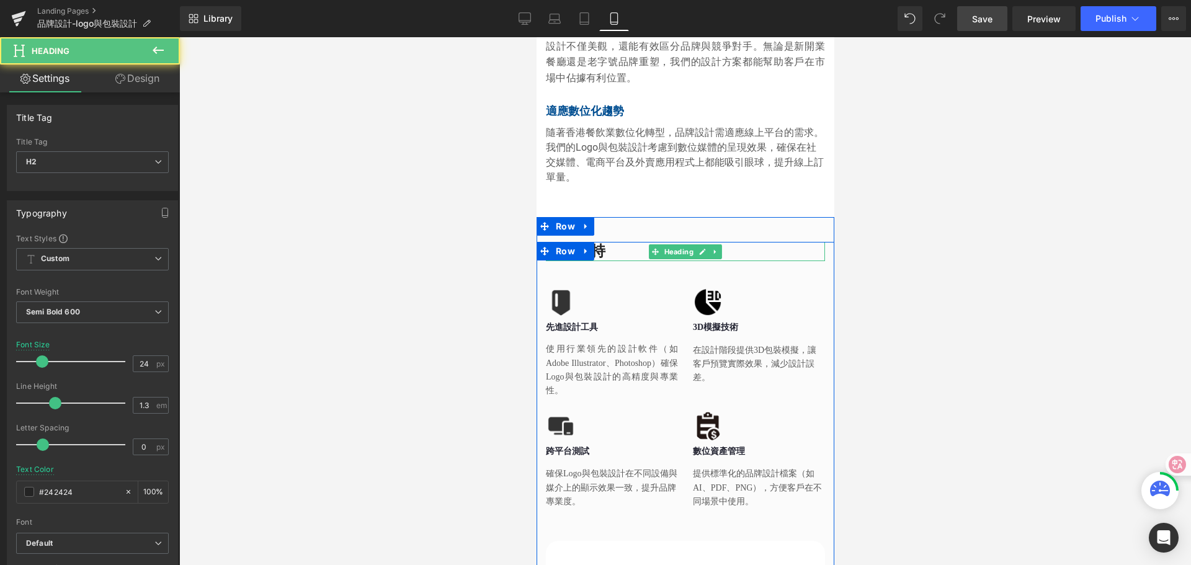
click at [595, 242] on h2 "技術支持" at bounding box center [684, 251] width 279 height 19
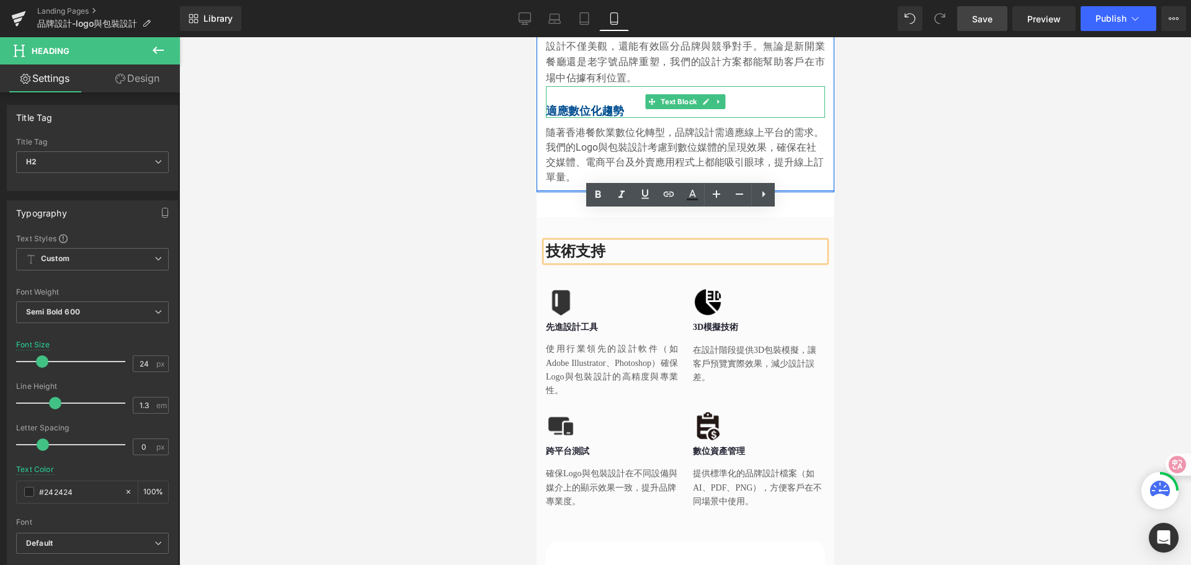
click at [600, 104] on p "適應數位化趨勢" at bounding box center [684, 111] width 279 height 14
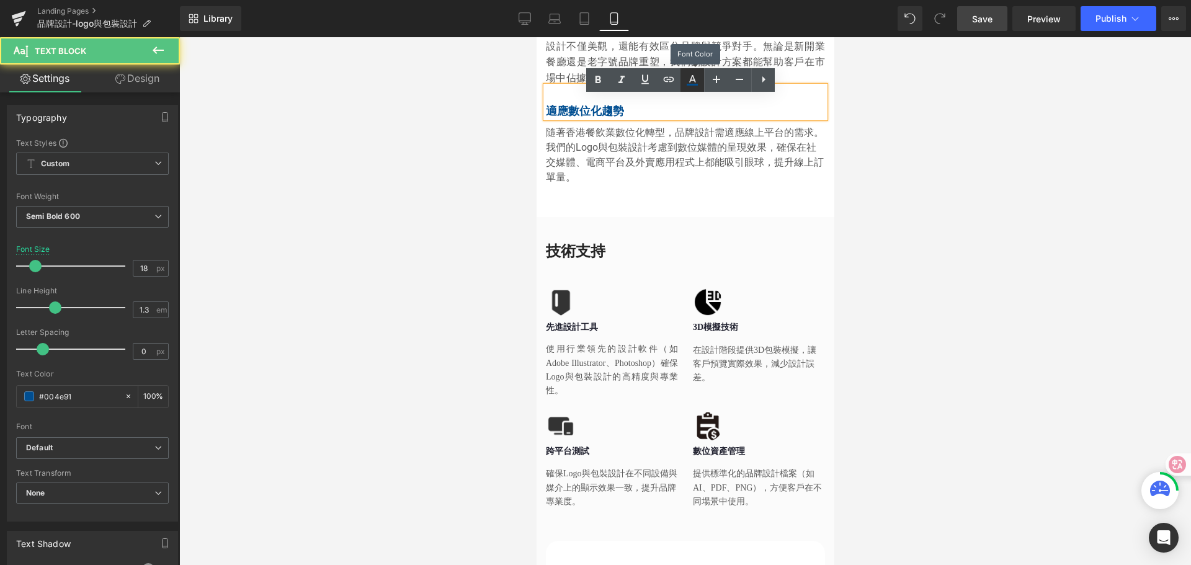
click at [693, 83] on icon at bounding box center [692, 80] width 15 height 15
type input "100"
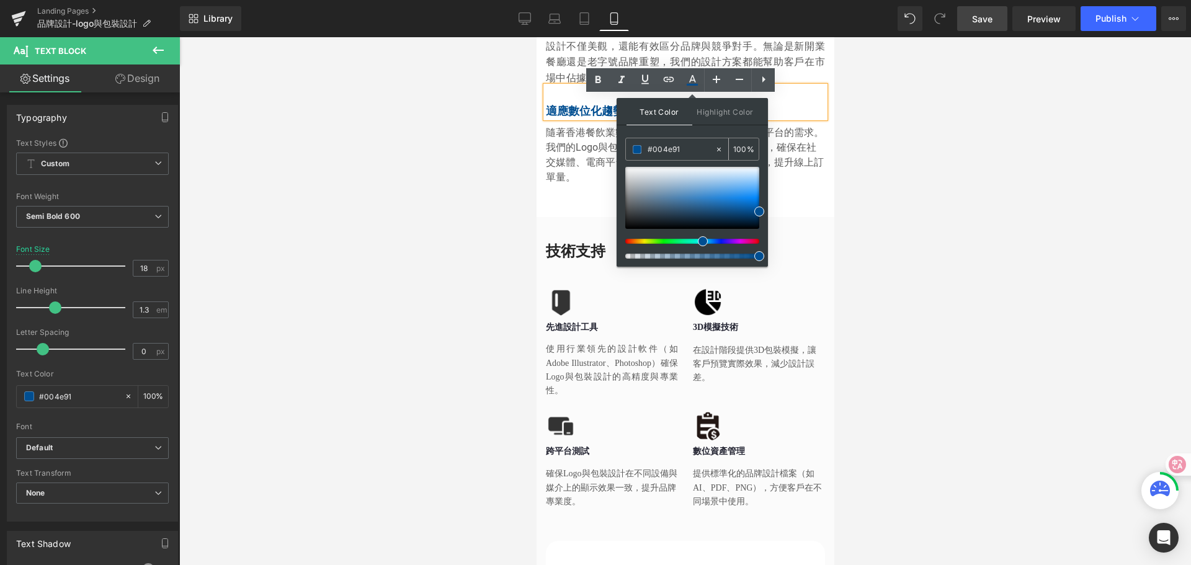
drag, startPoint x: 682, startPoint y: 148, endPoint x: 644, endPoint y: 150, distance: 37.9
click at [644, 150] on div "#004e91" at bounding box center [670, 149] width 89 height 22
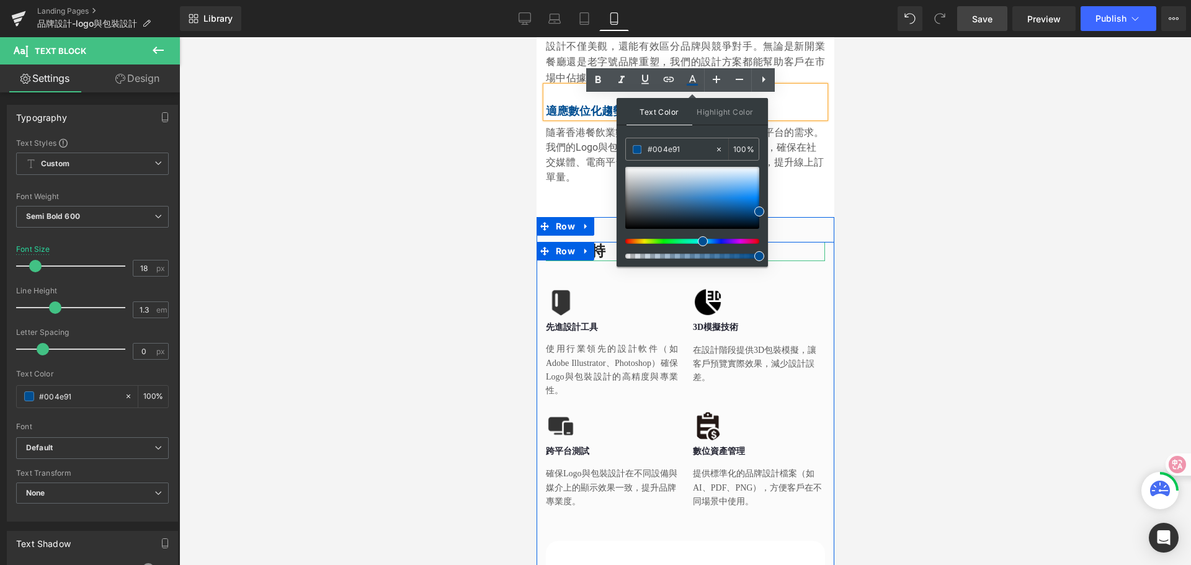
click at [591, 242] on h2 "技術支持" at bounding box center [684, 251] width 279 height 19
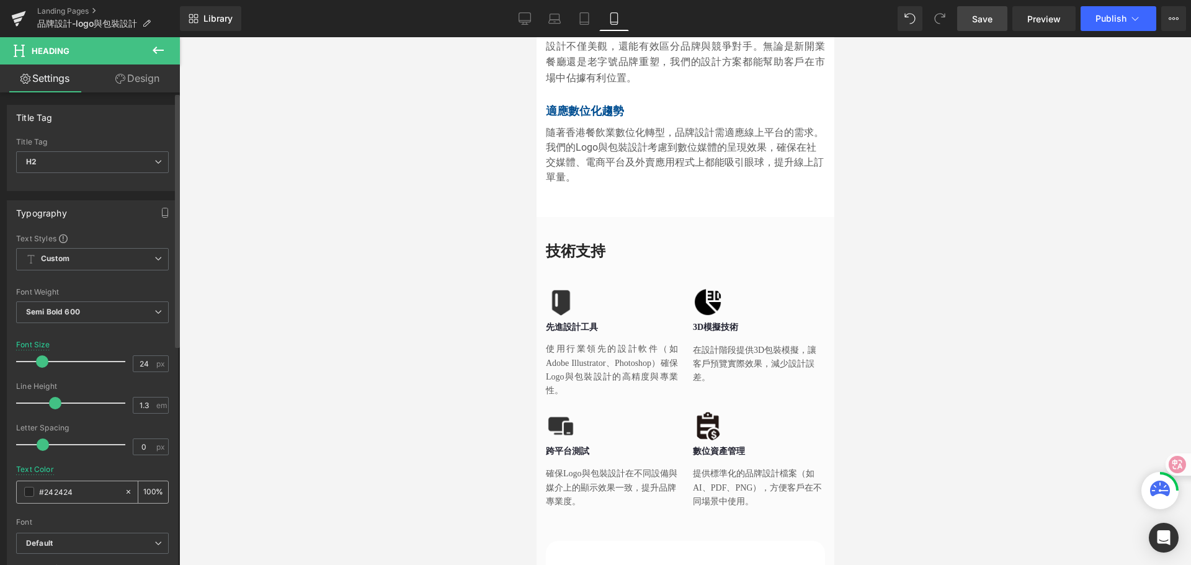
drag, startPoint x: 76, startPoint y: 492, endPoint x: 20, endPoint y: 495, distance: 55.3
click at [20, 495] on div "#242424" at bounding box center [70, 492] width 107 height 22
type input "#004e91"
click at [938, 254] on div at bounding box center [685, 301] width 1012 height 528
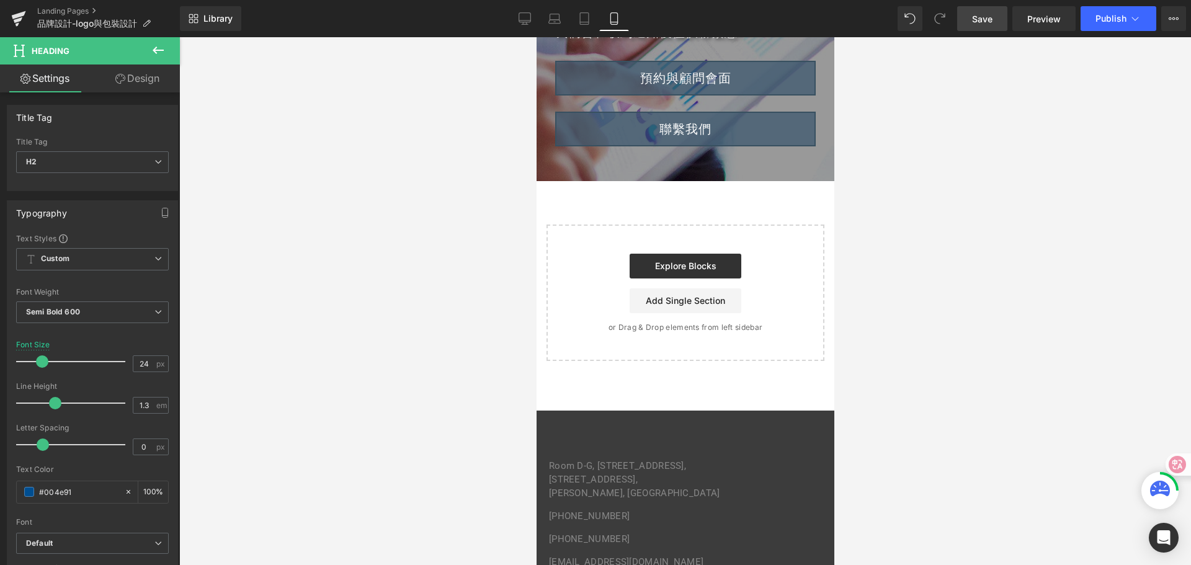
scroll to position [3290, 0]
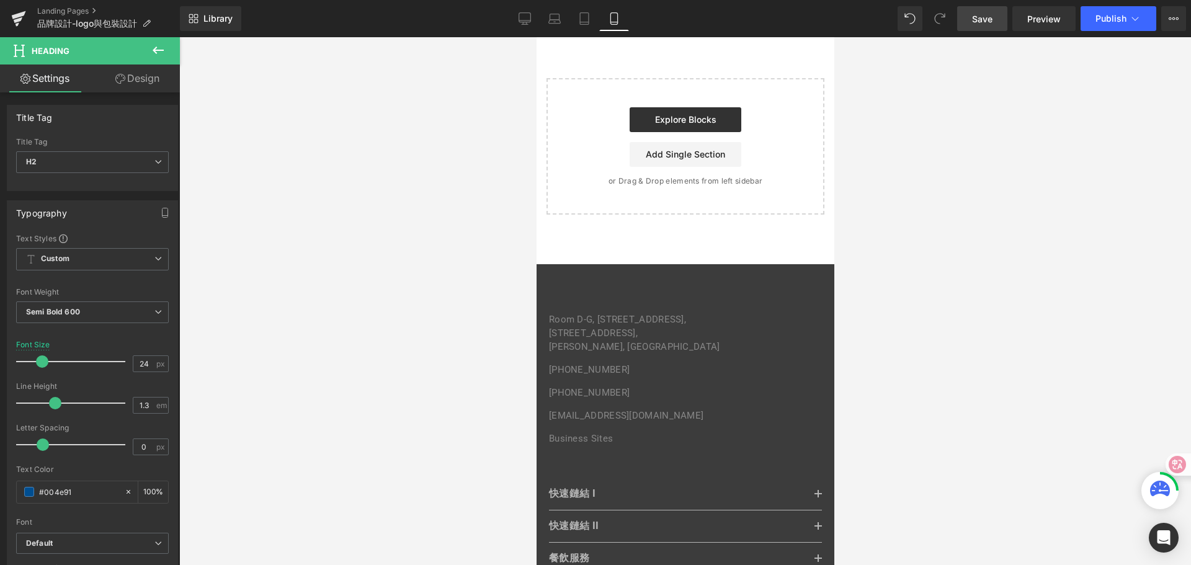
click at [991, 20] on span "Save" at bounding box center [982, 18] width 20 height 13
click at [1126, 21] on span "Publish" at bounding box center [1110, 19] width 31 height 10
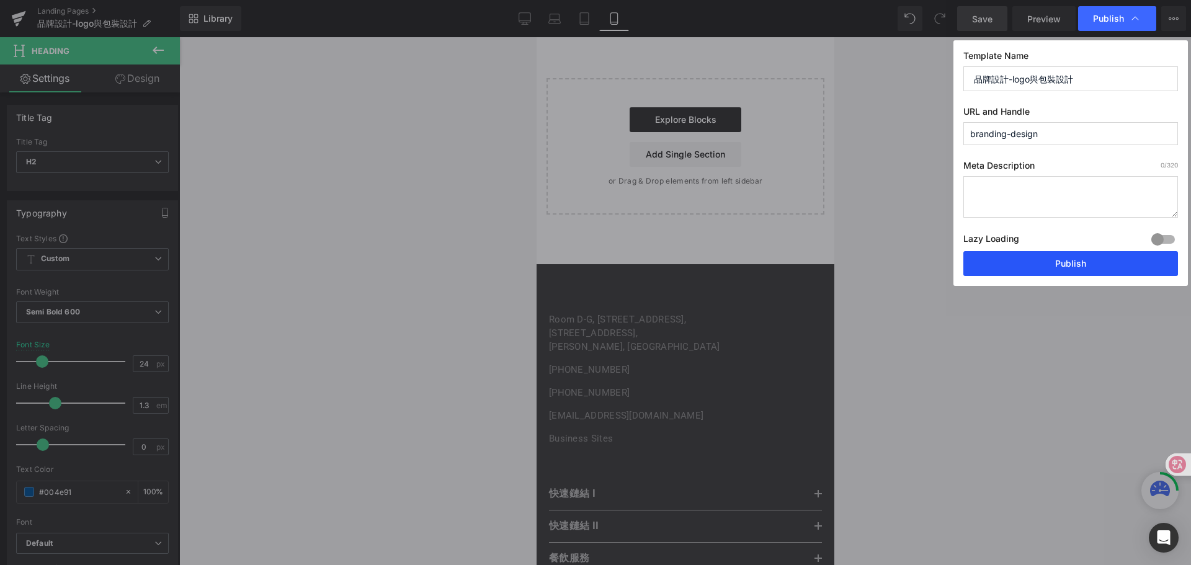
click at [1074, 262] on button "Publish" at bounding box center [1070, 263] width 215 height 25
